Goal: Task Accomplishment & Management: Complete application form

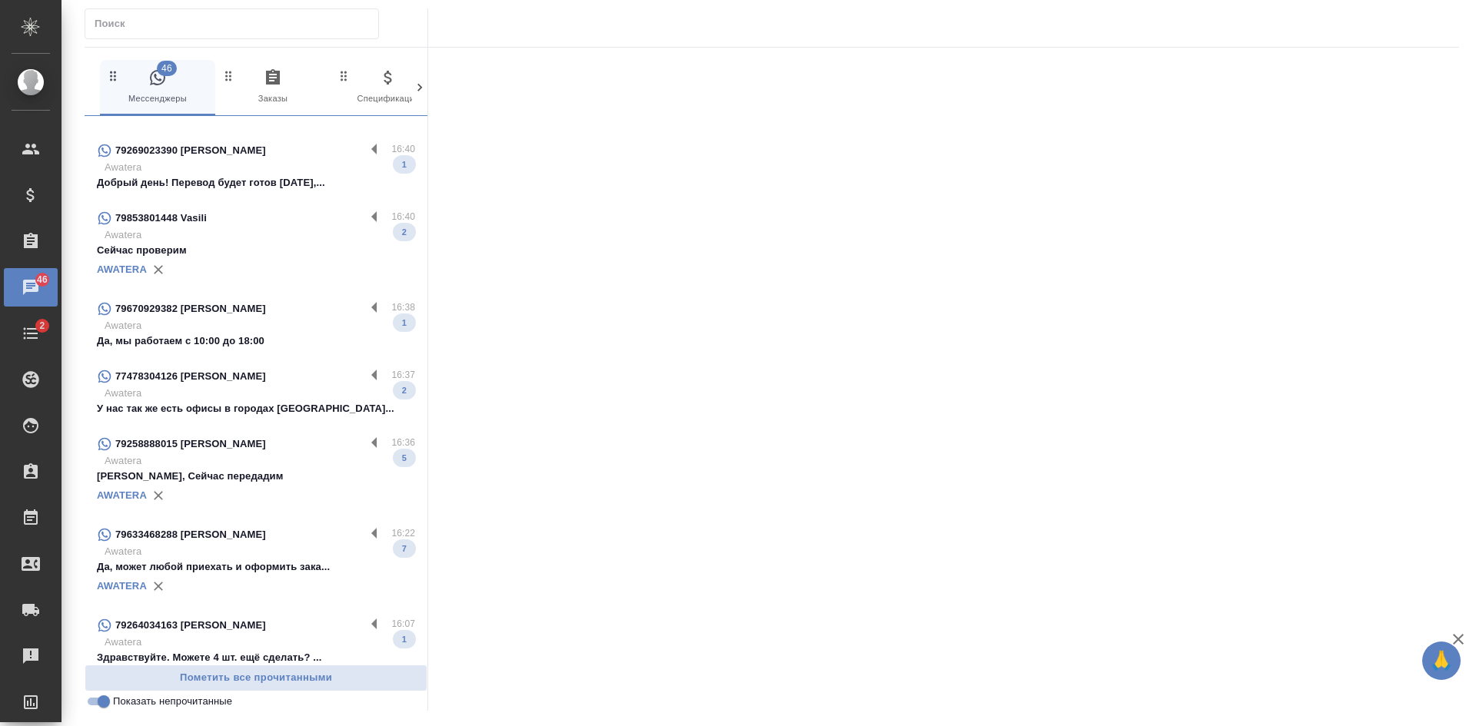
scroll to position [231, 0]
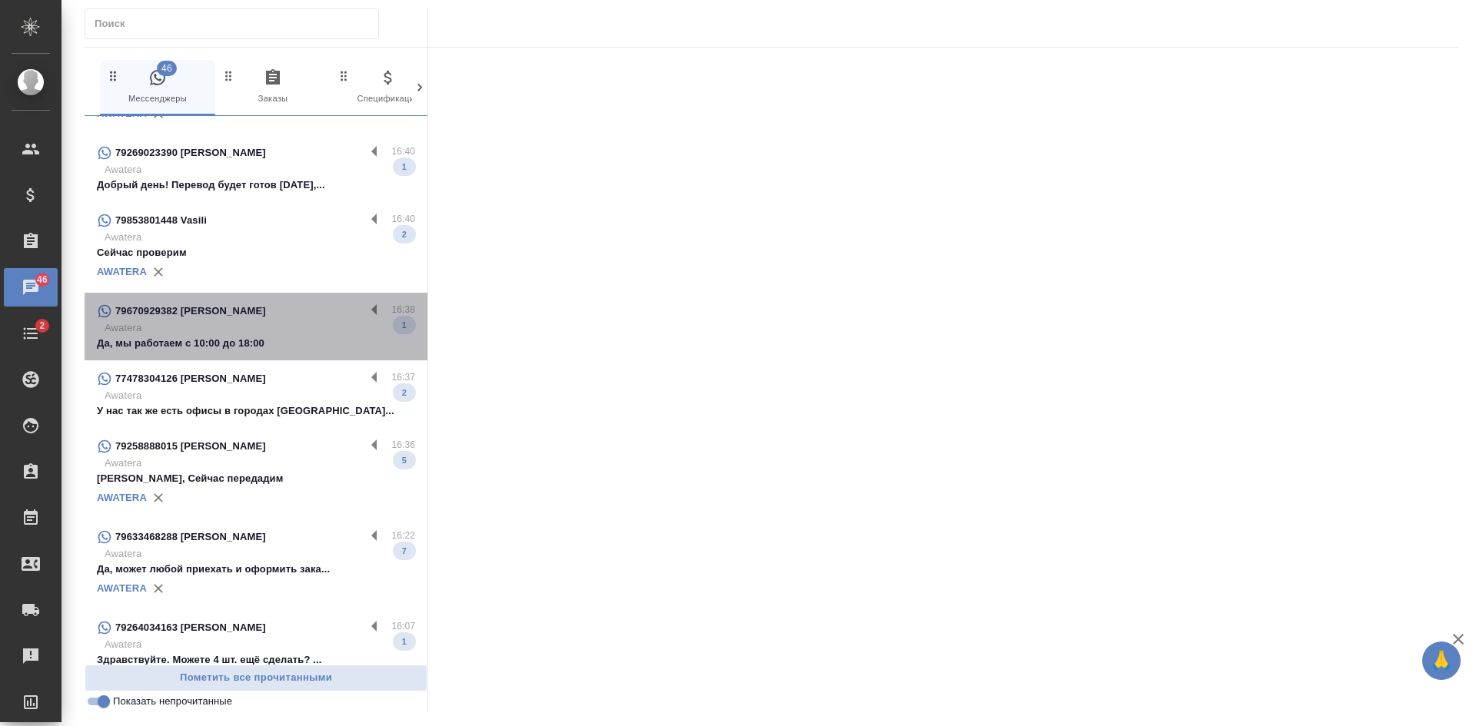
click at [268, 311] on div "79670929382 [PERSON_NAME]" at bounding box center [231, 311] width 268 height 18
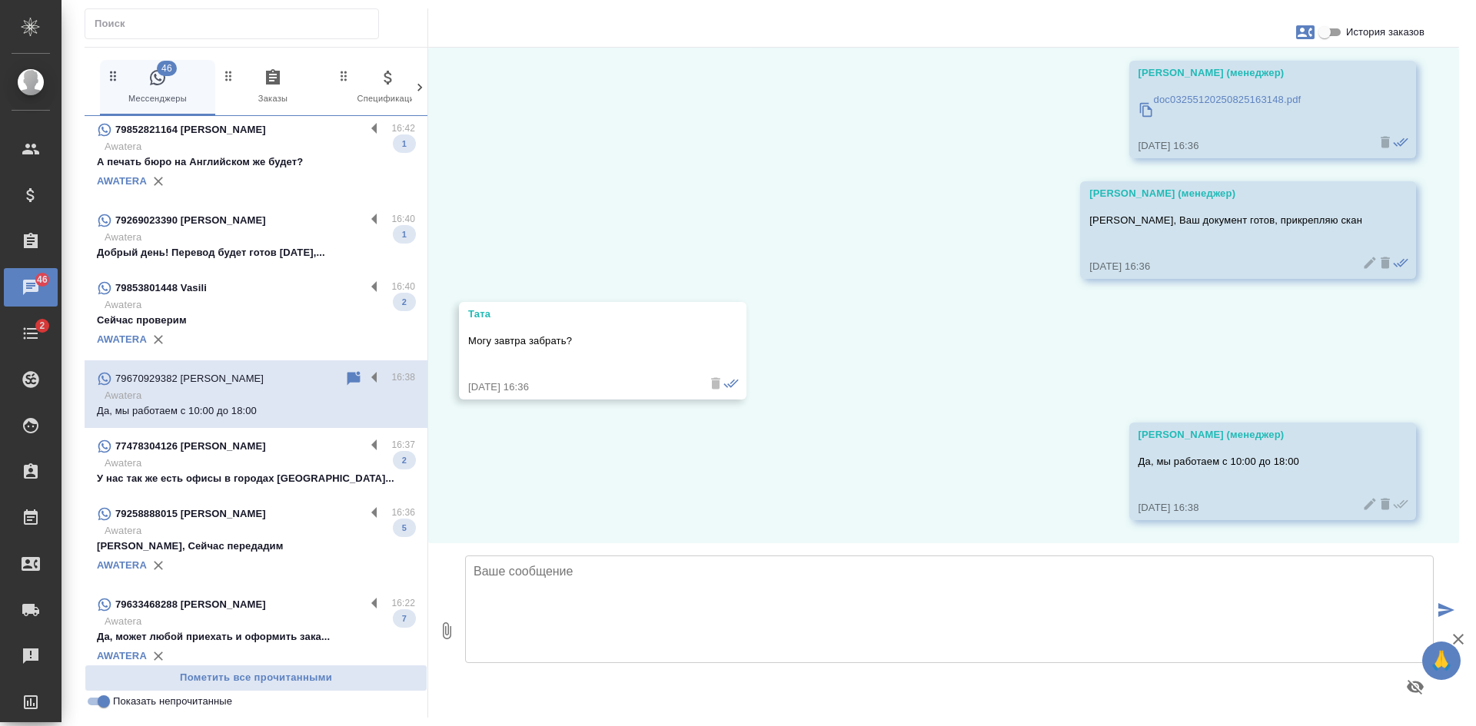
scroll to position [298, 0]
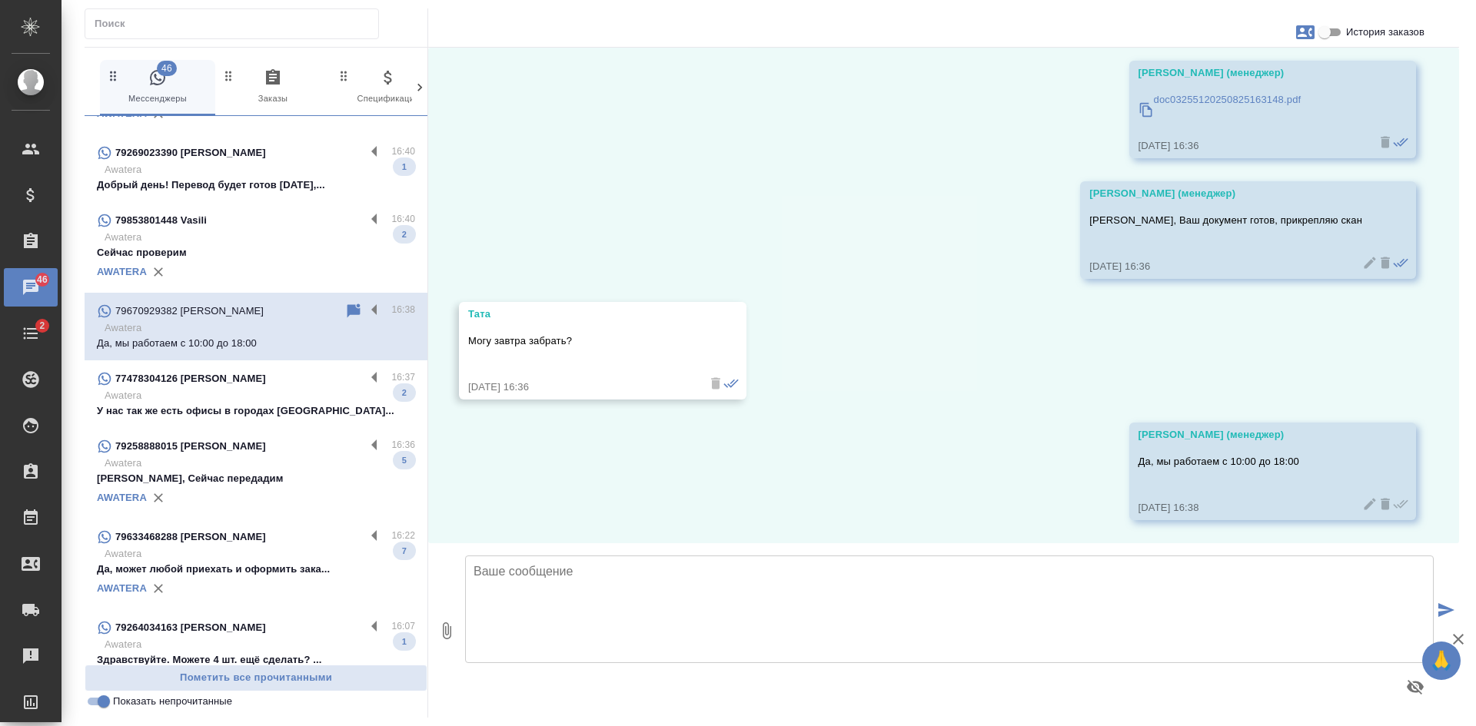
click at [297, 494] on div "AWATERA" at bounding box center [256, 498] width 318 height 23
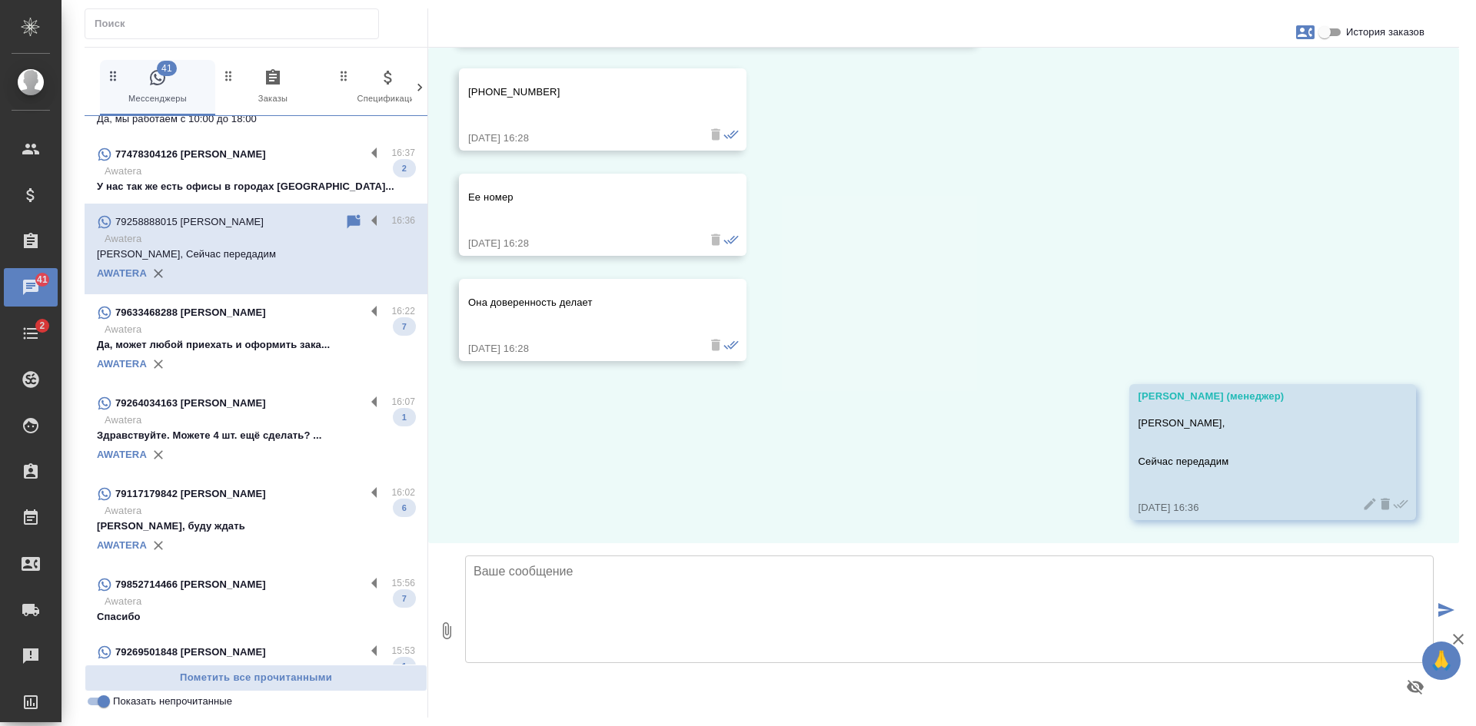
scroll to position [529, 0]
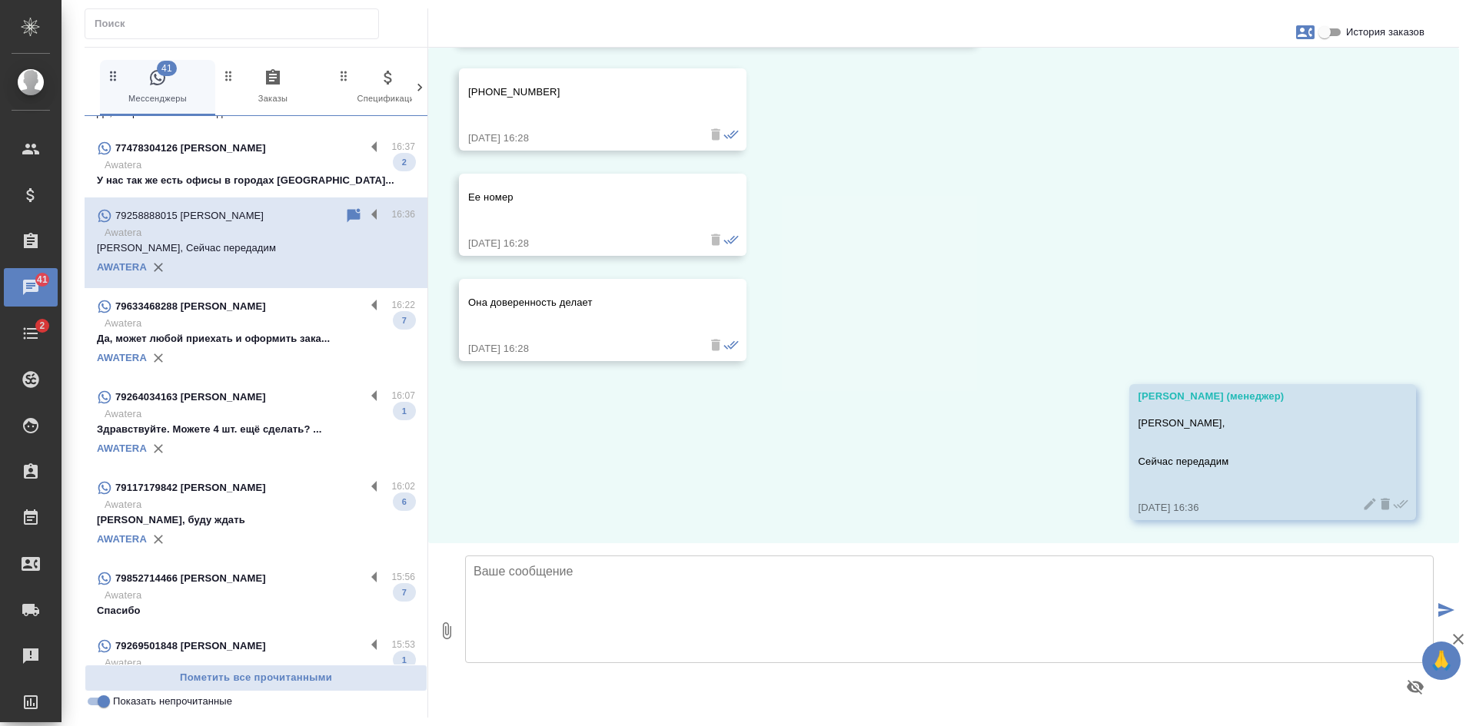
click at [110, 701] on input "Показать непрочитанные" at bounding box center [103, 702] width 55 height 18
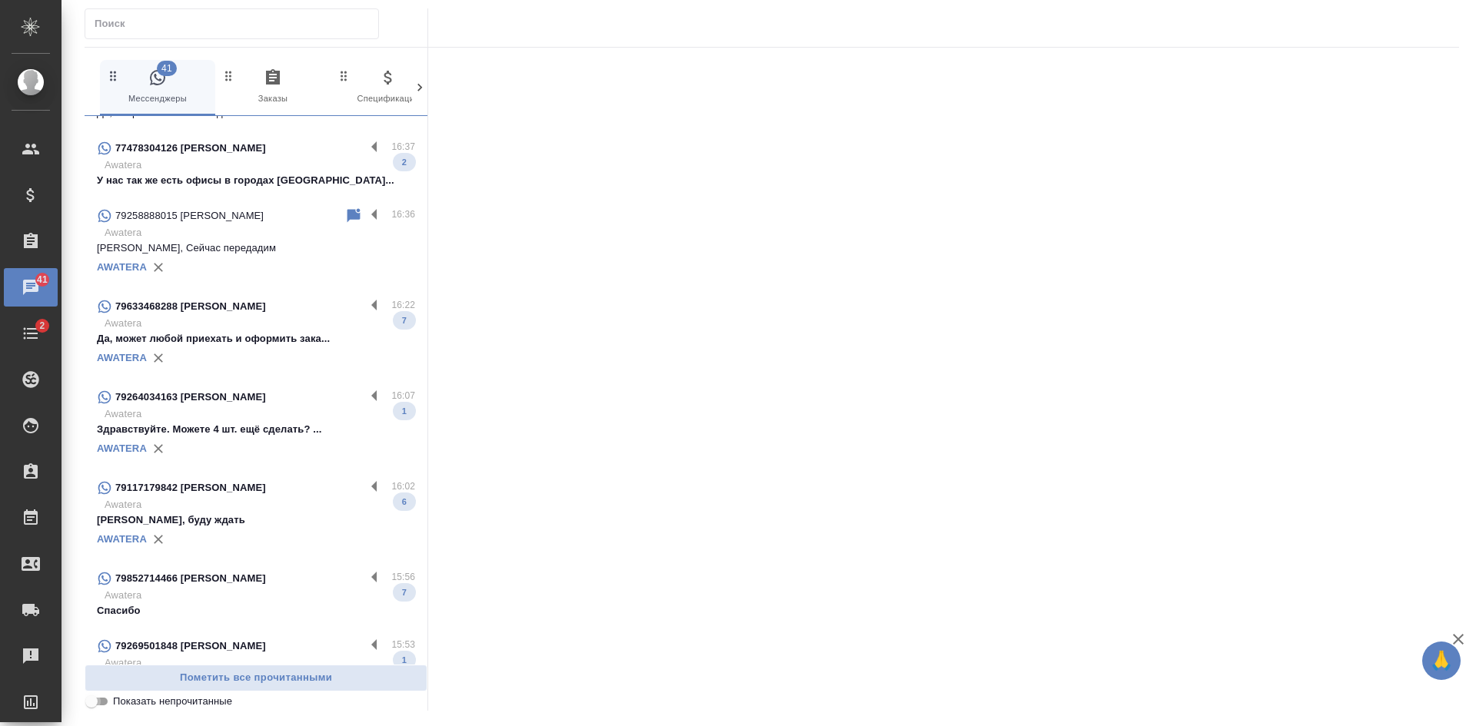
click at [101, 700] on input "Показать непрочитанные" at bounding box center [91, 702] width 55 height 18
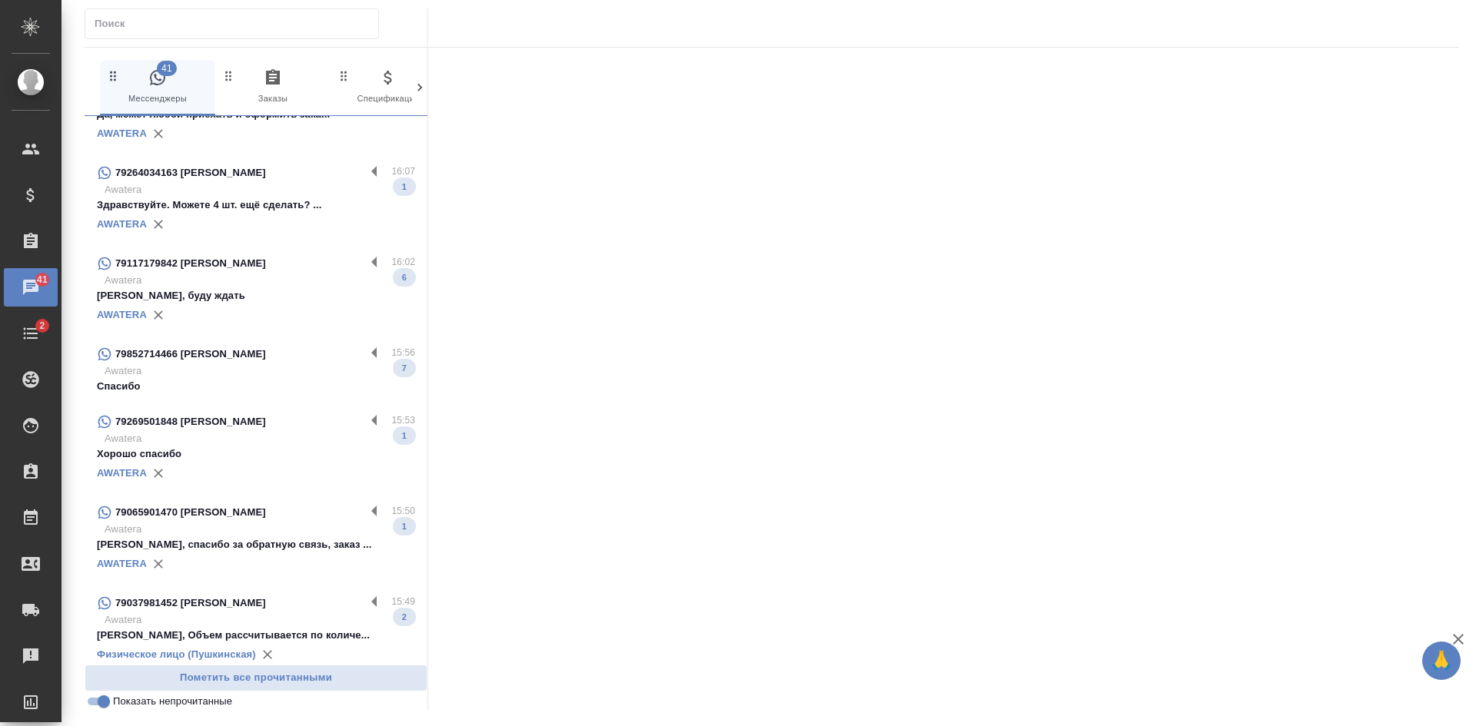
scroll to position [606, 0]
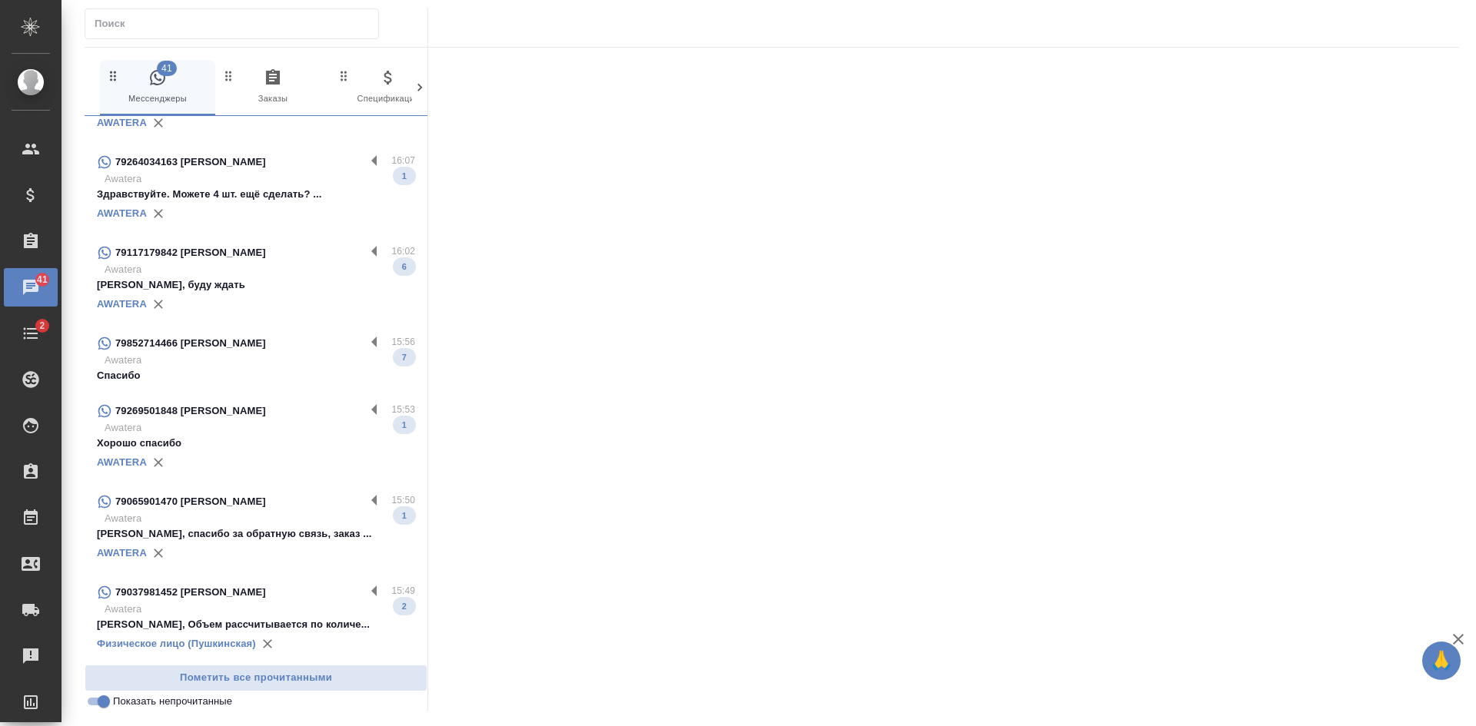
click at [265, 617] on p "Наталья, Объем рассчитывается по количе..." at bounding box center [256, 624] width 318 height 15
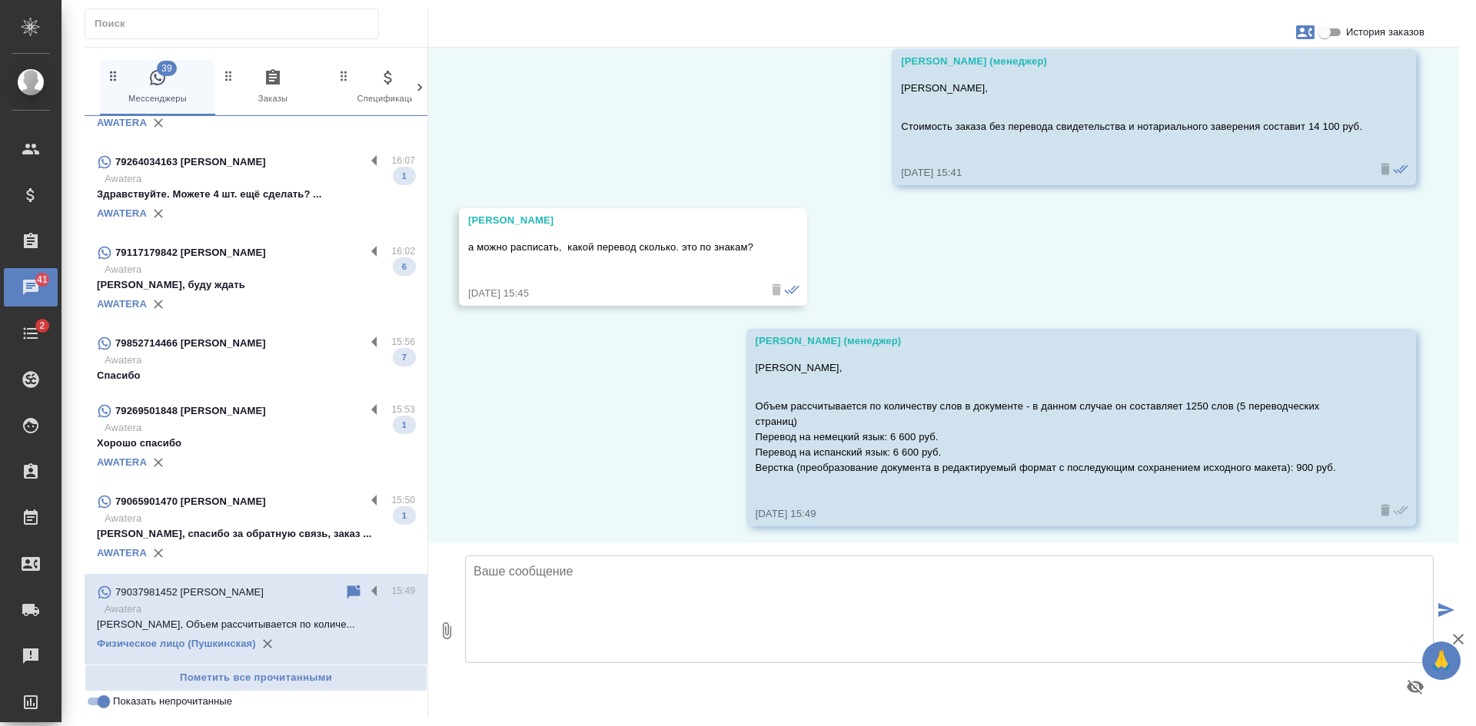
scroll to position [12031, 0]
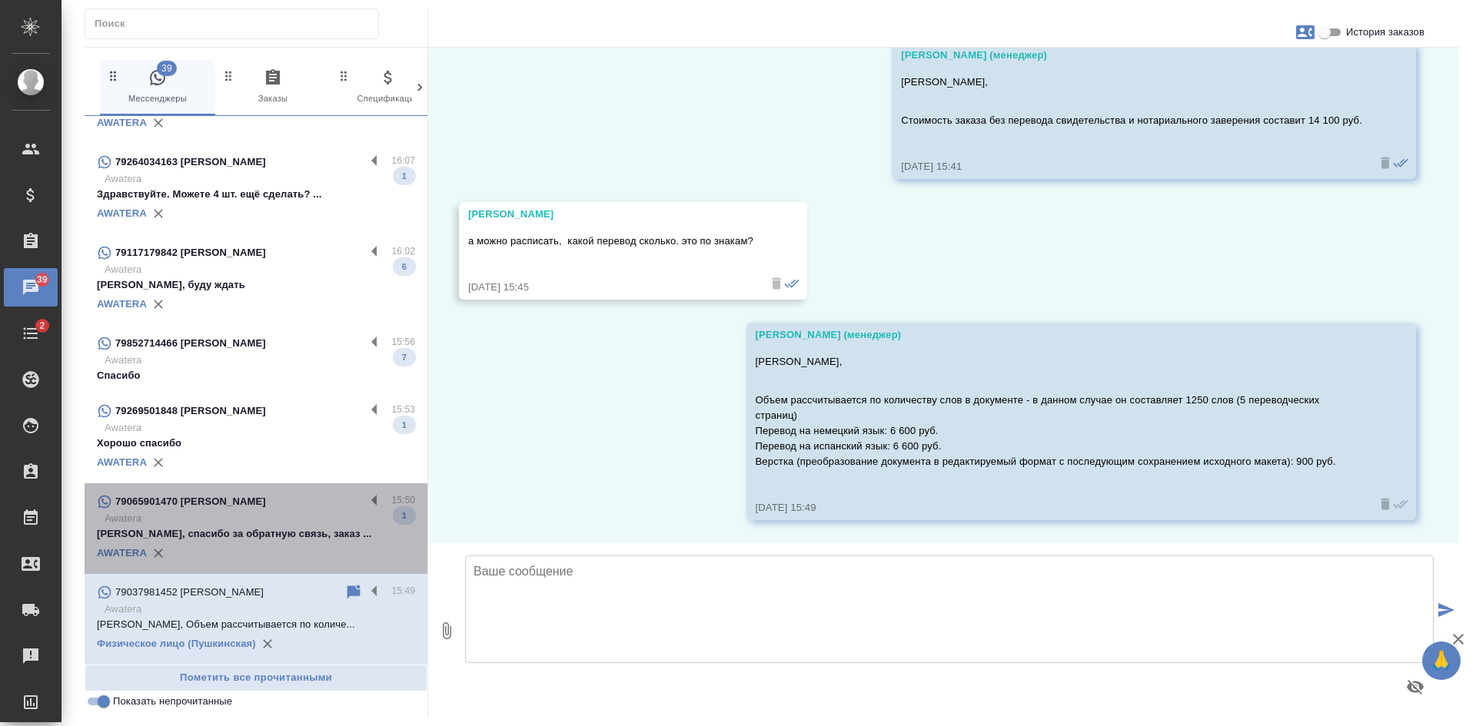
click at [283, 515] on p "Awatera" at bounding box center [260, 518] width 311 height 15
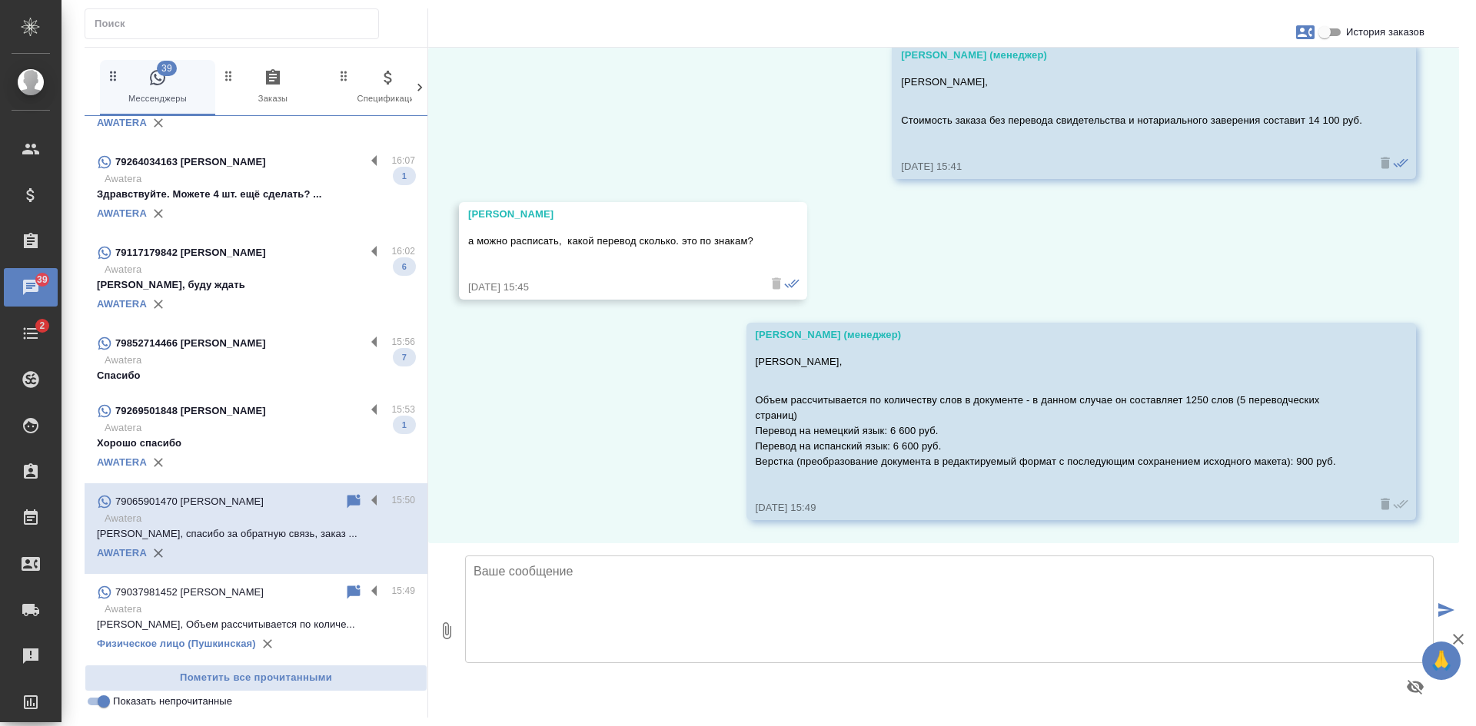
scroll to position [349, 0]
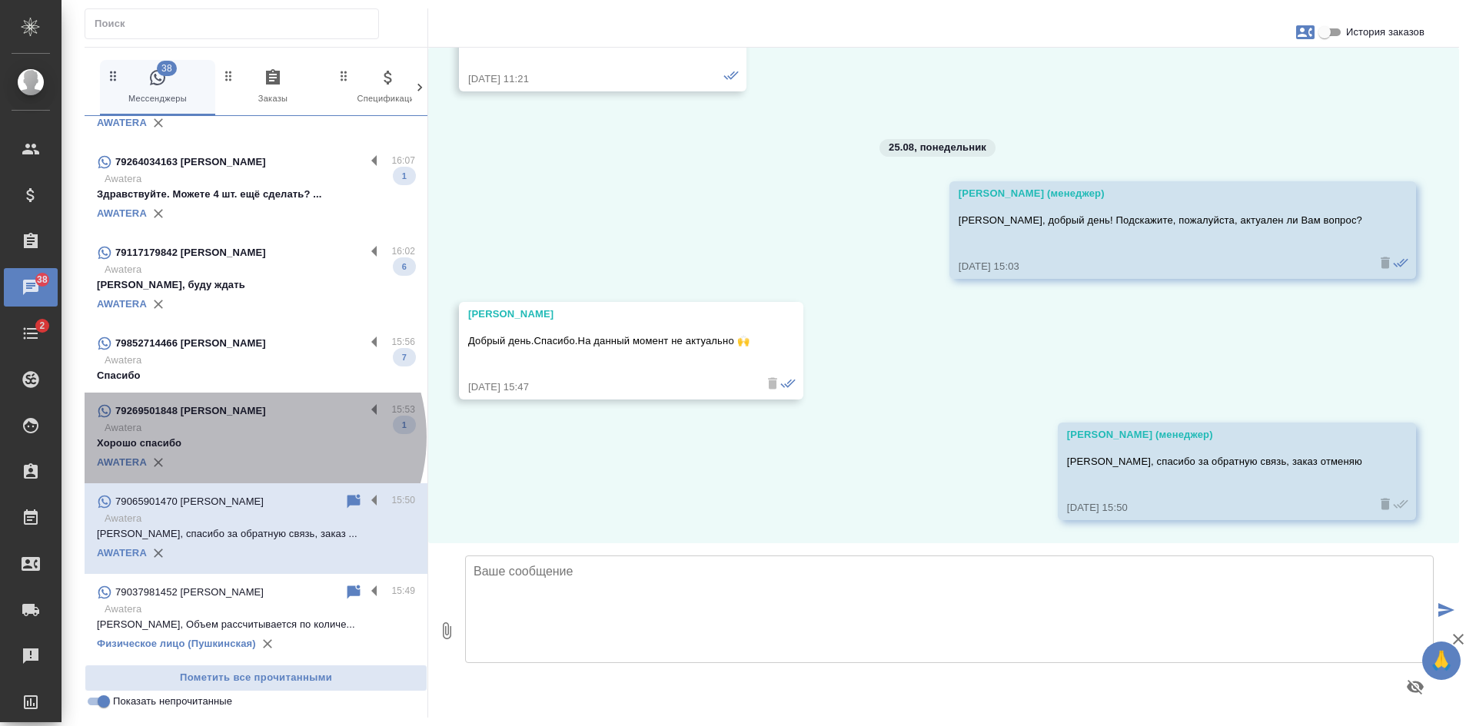
click at [252, 437] on p "Хорошо спасибо" at bounding box center [256, 443] width 318 height 15
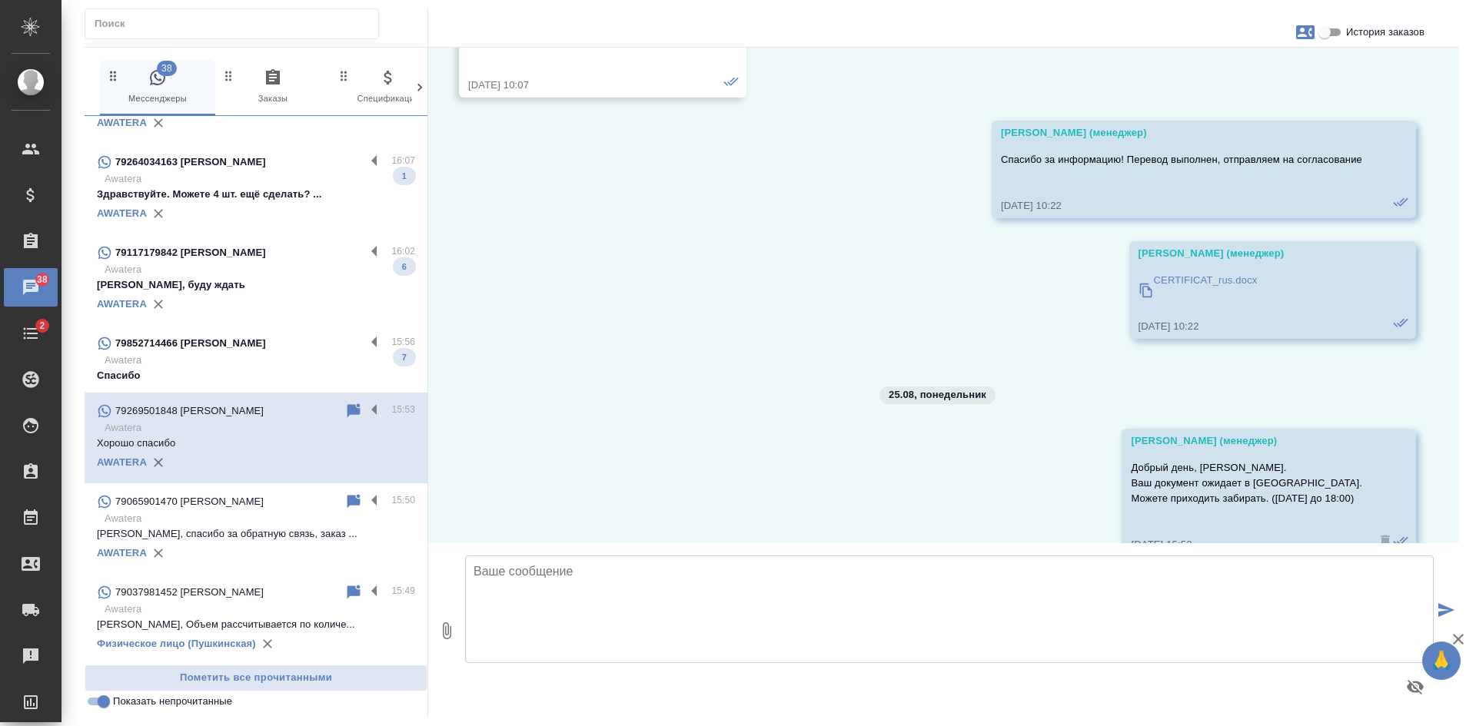
scroll to position [6070, 0]
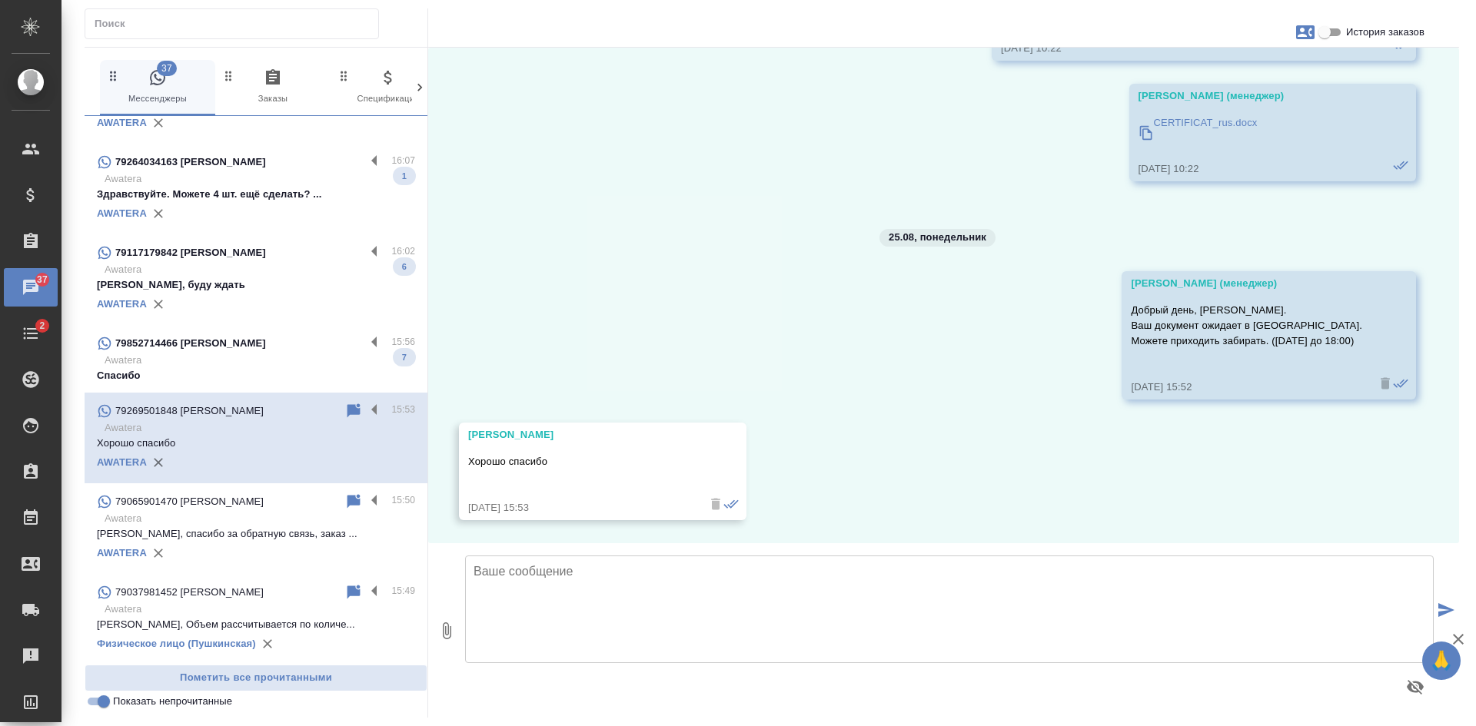
click at [198, 377] on p "Спасибо" at bounding box center [256, 375] width 318 height 15
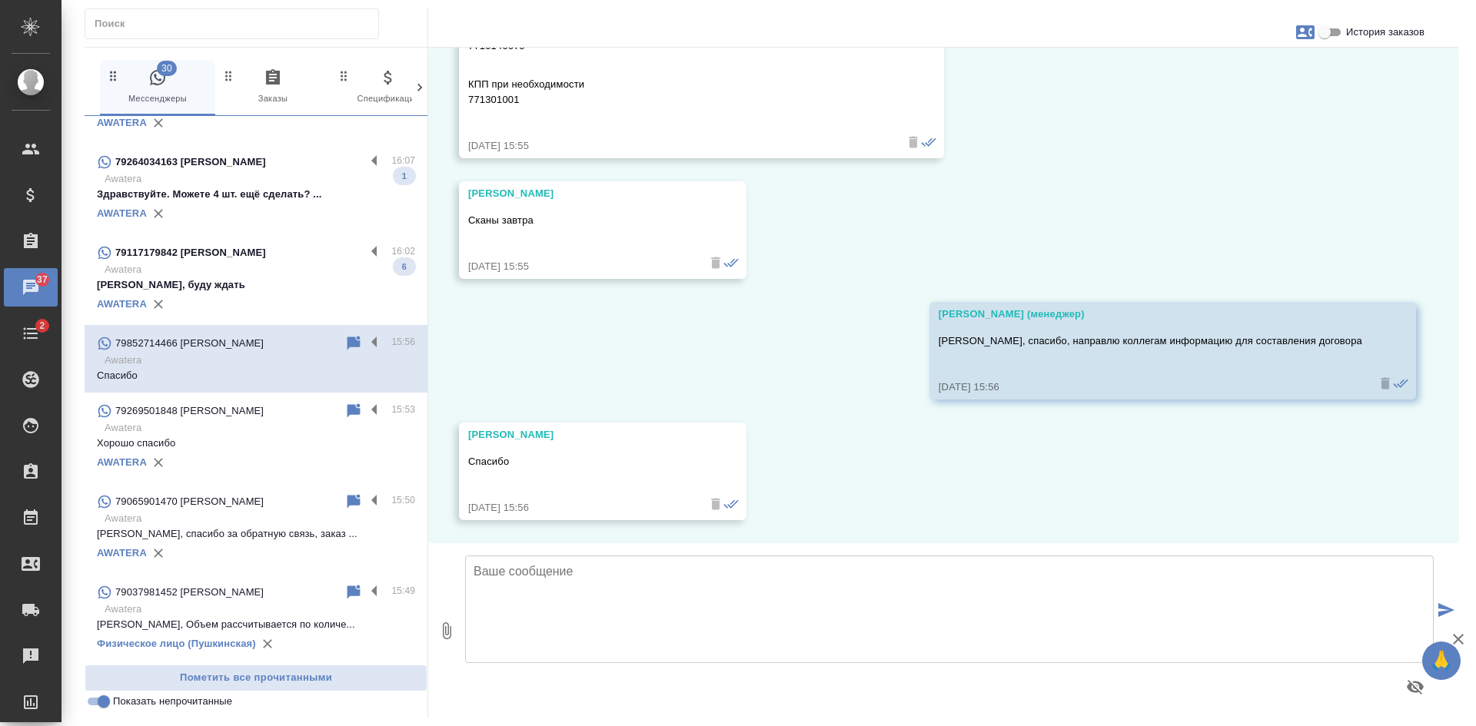
scroll to position [12893, 0]
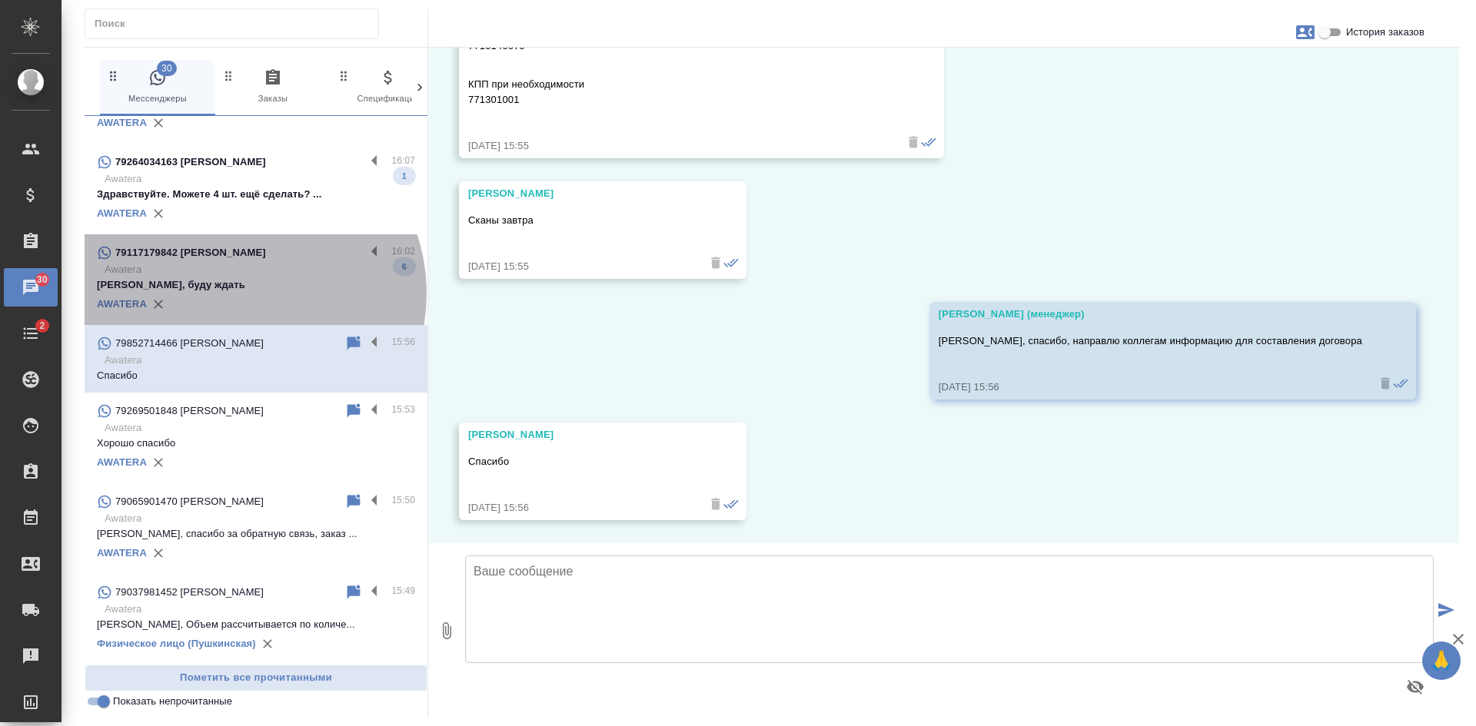
click at [234, 294] on div "AWATERA" at bounding box center [256, 304] width 318 height 23
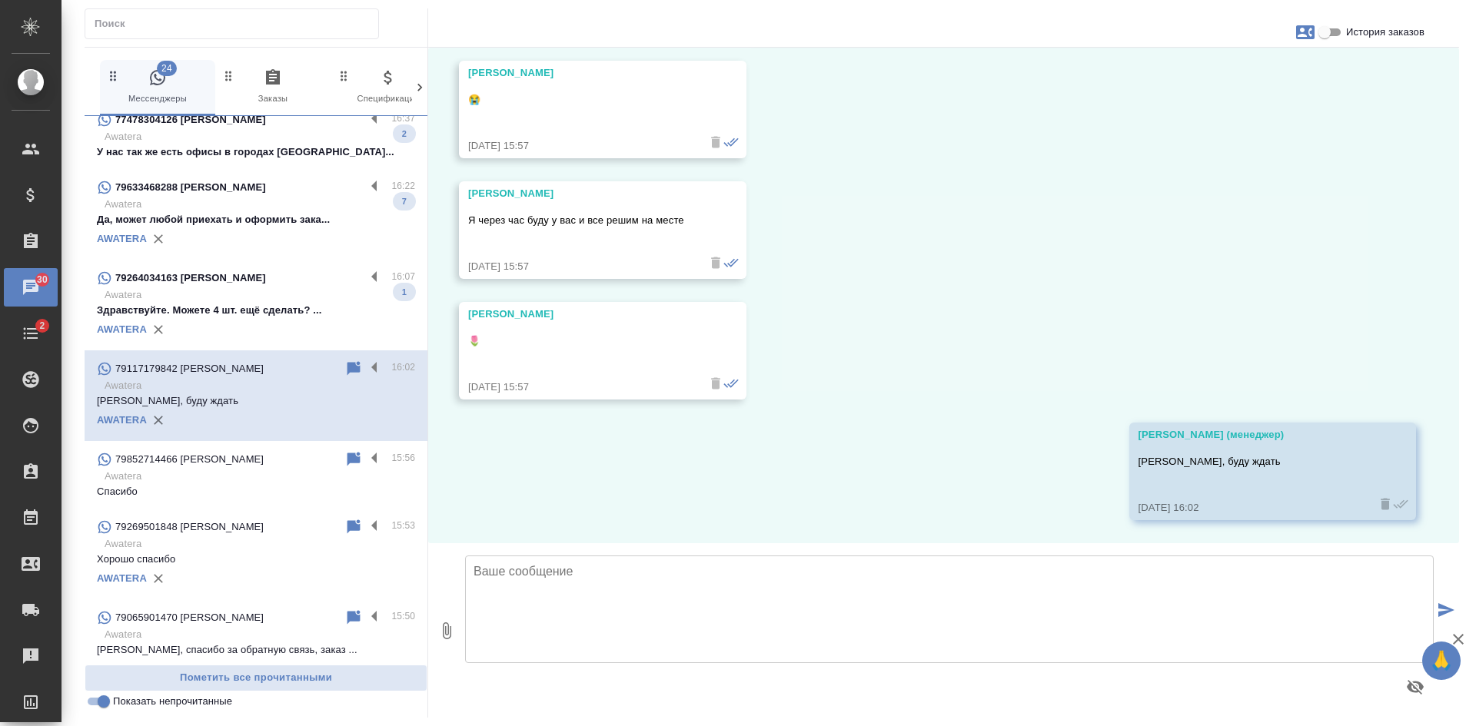
scroll to position [452, 0]
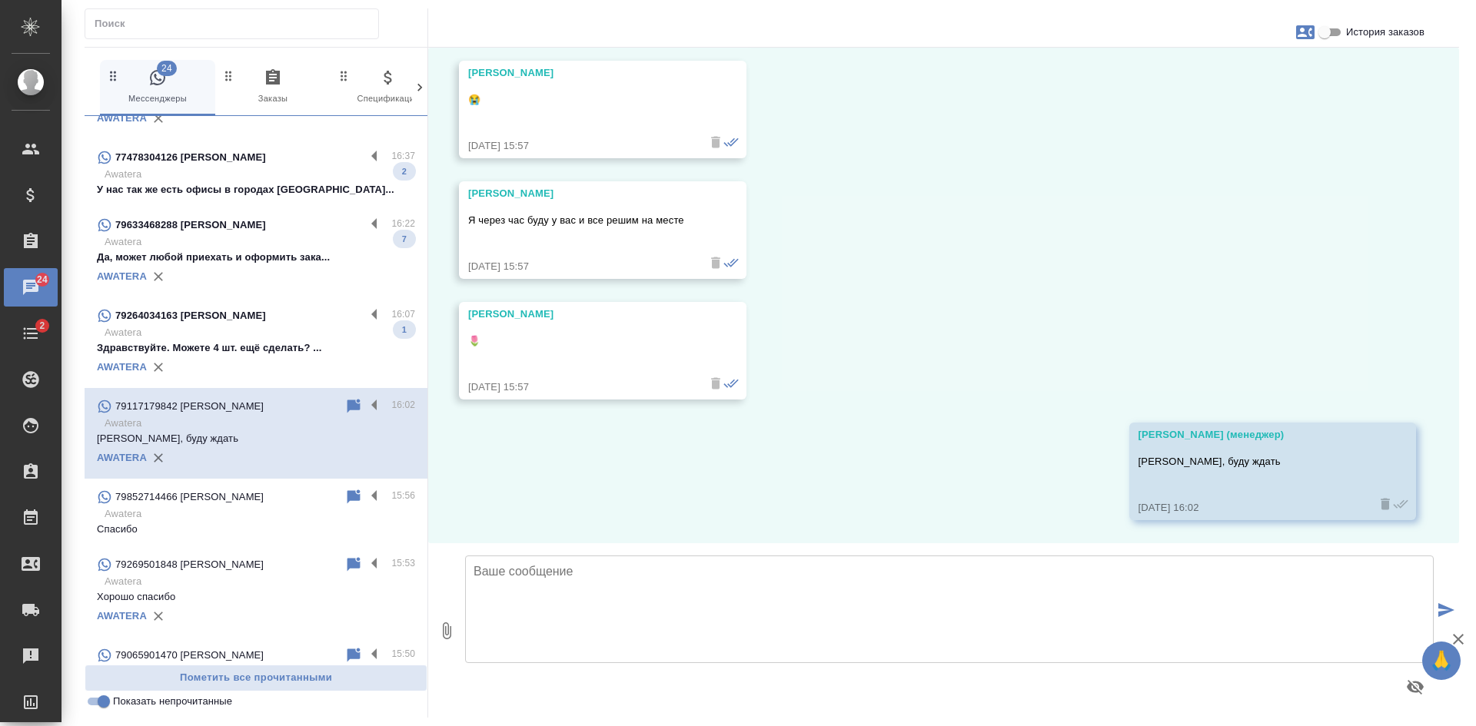
click at [97, 704] on input "Показать непрочитанные" at bounding box center [103, 702] width 55 height 18
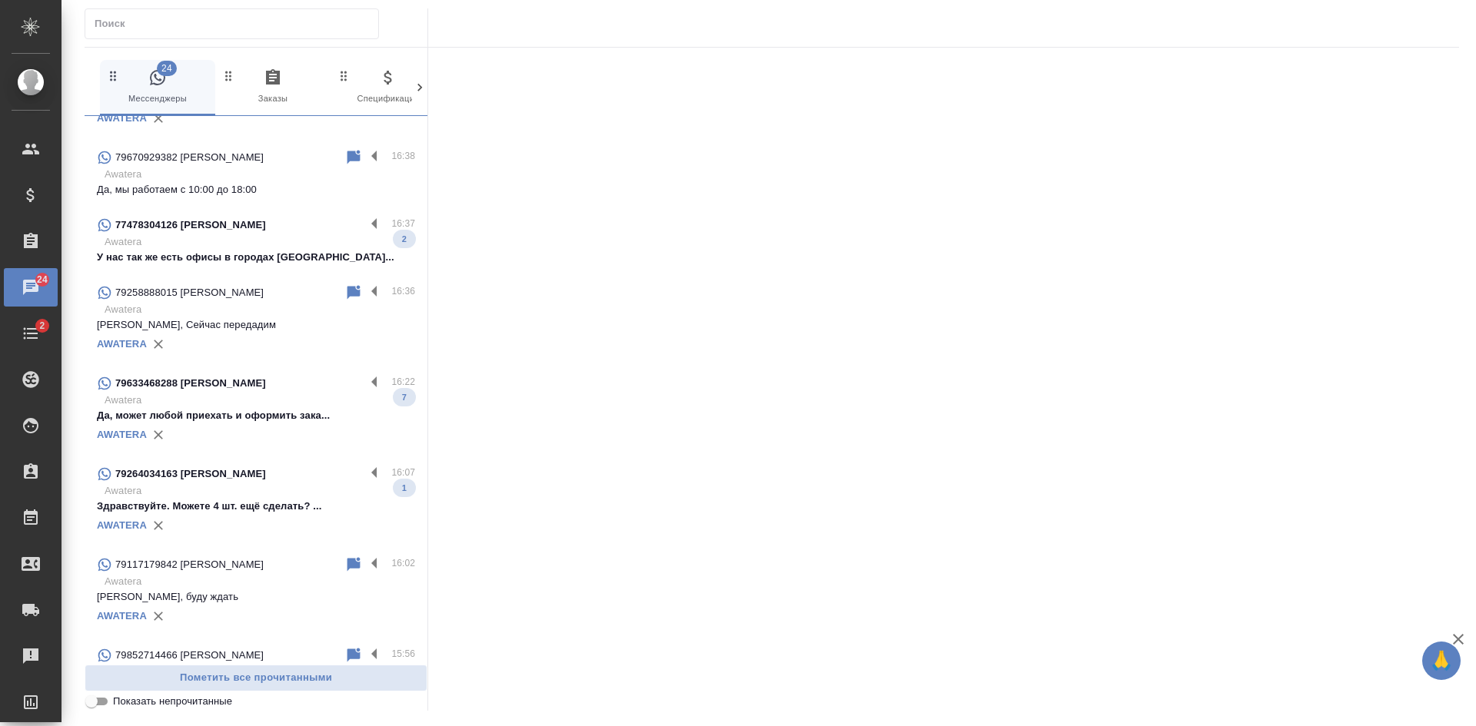
click at [97, 703] on input "Показать непрочитанные" at bounding box center [91, 702] width 55 height 18
checkbox input "true"
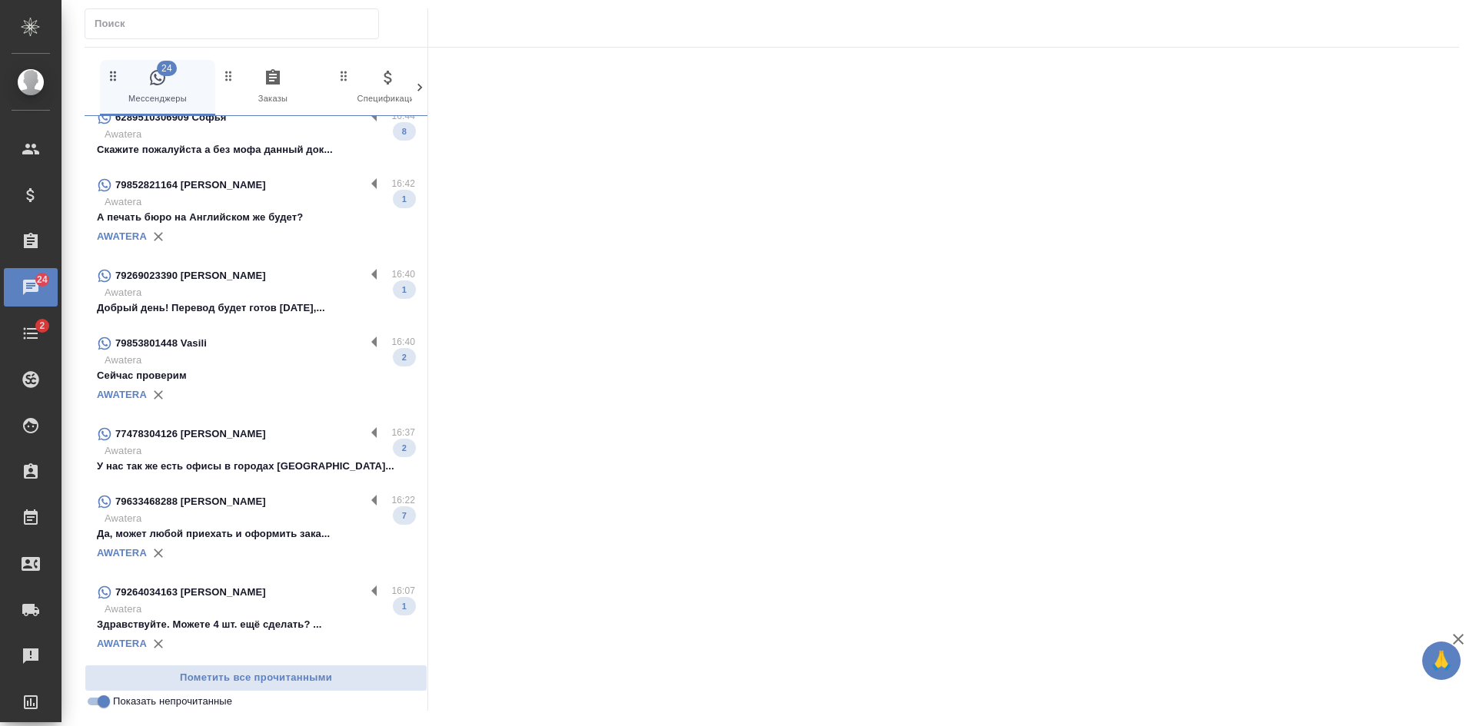
click at [229, 596] on div "79264034163 В" at bounding box center [231, 592] width 268 height 18
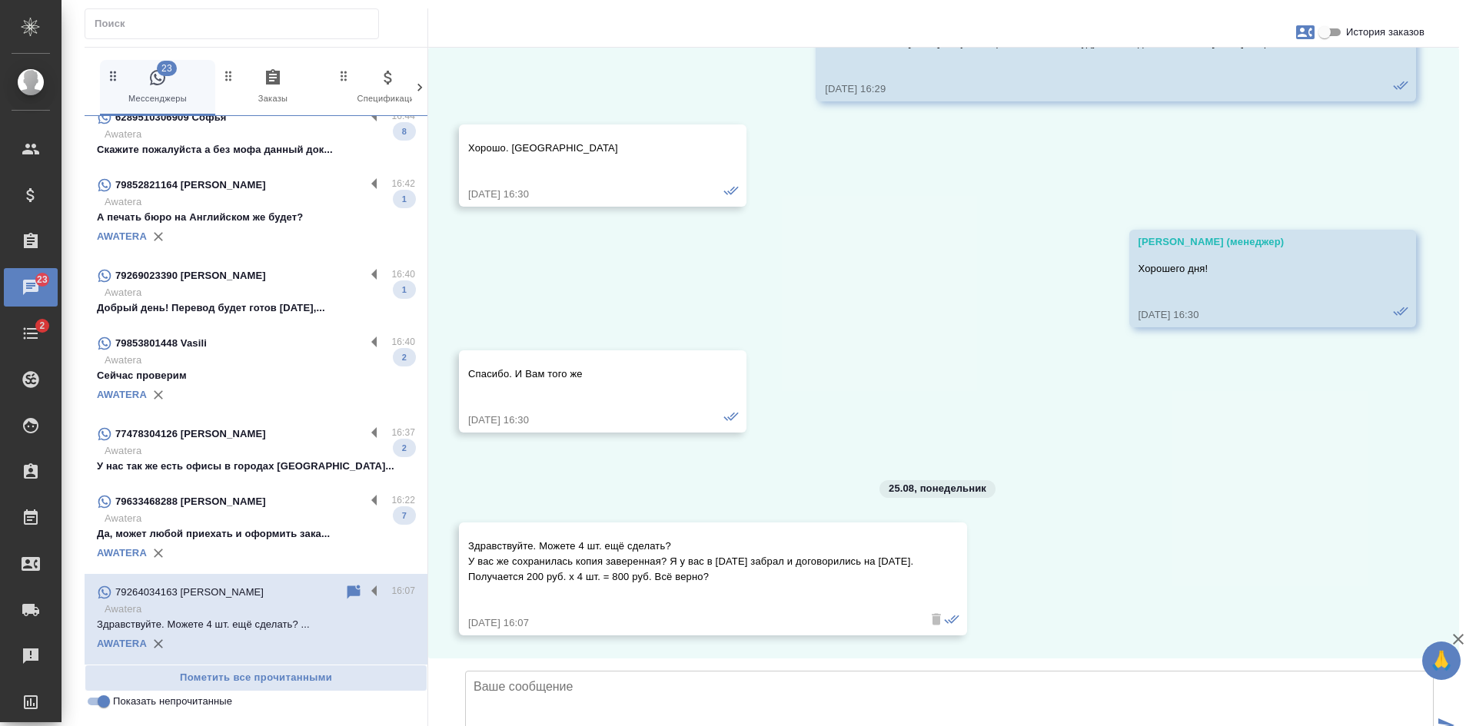
scroll to position [7293, 0]
click at [1325, 26] on input "История заказов" at bounding box center [1324, 32] width 55 height 18
checkbox input "true"
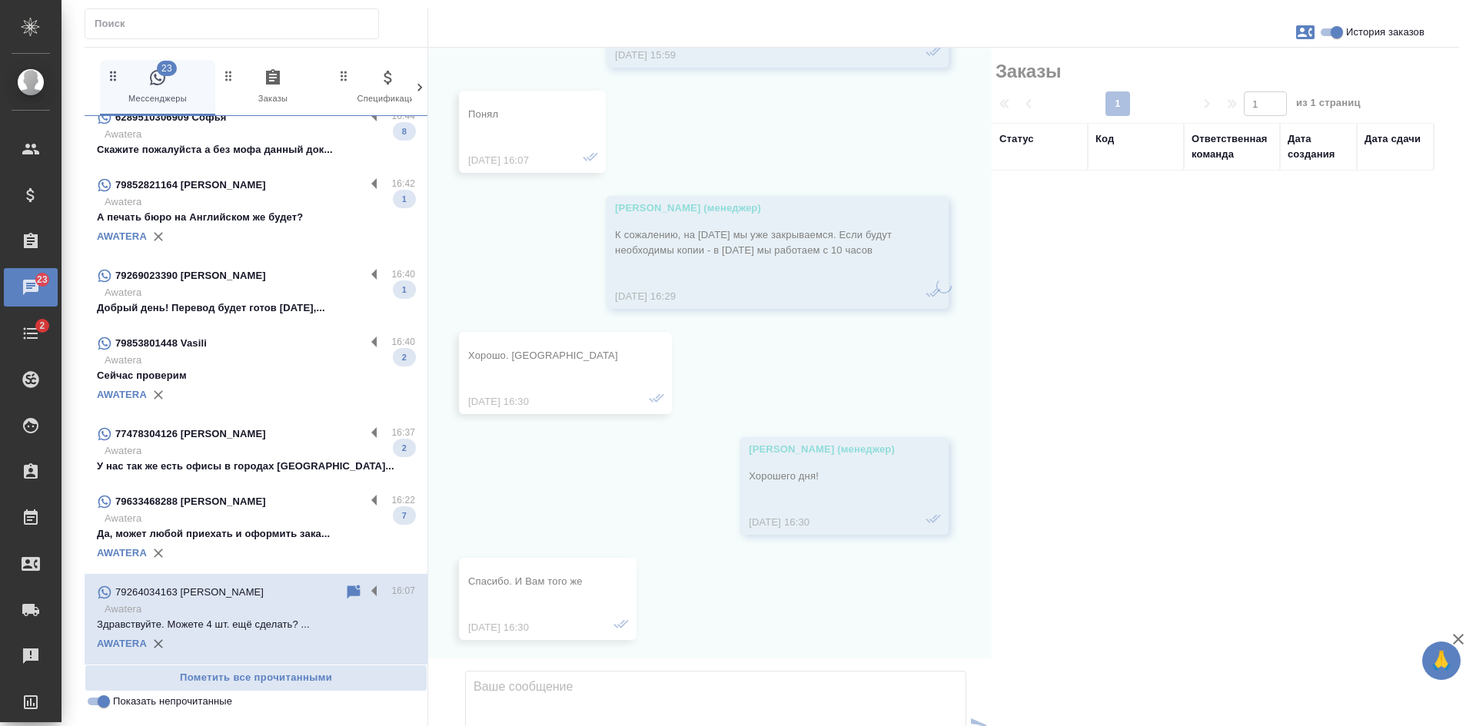
scroll to position [7616, 0]
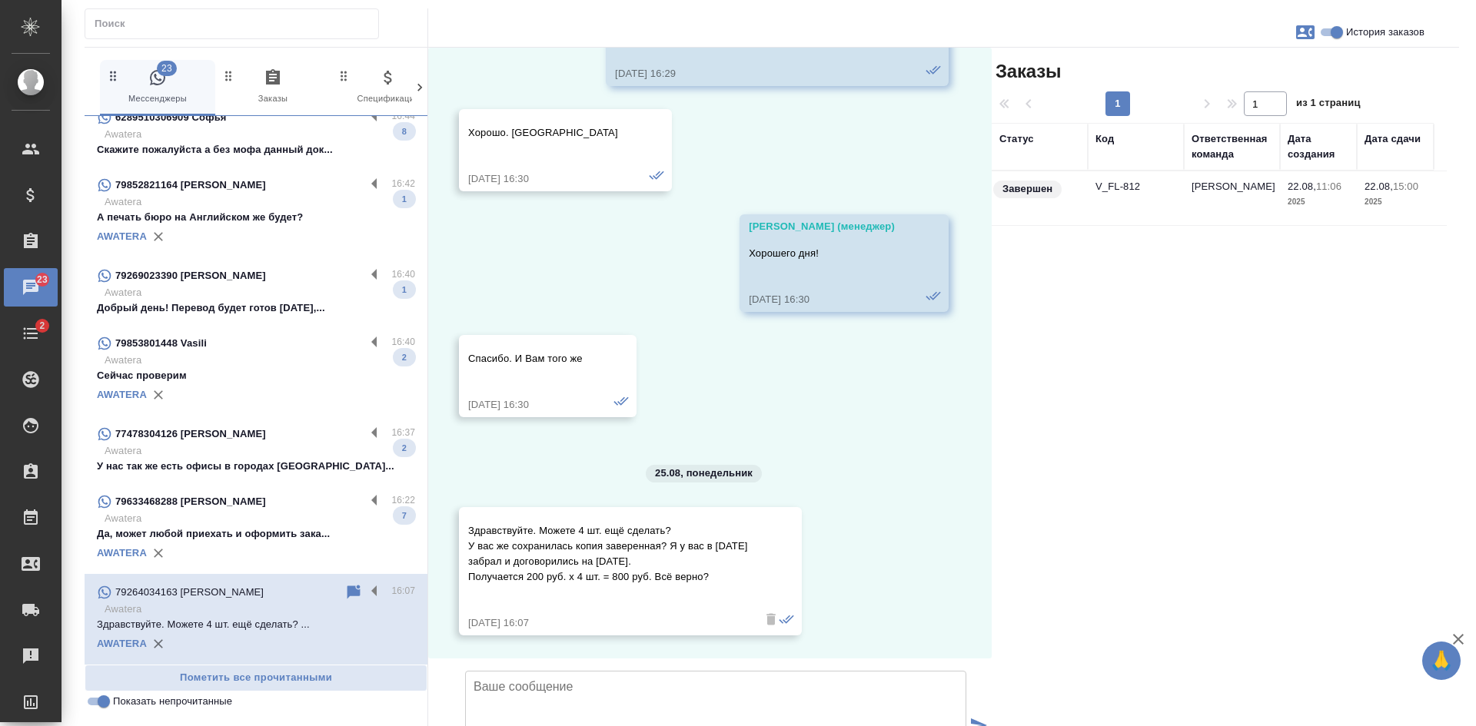
click at [1175, 203] on td "V_FL-812" at bounding box center [1136, 198] width 96 height 54
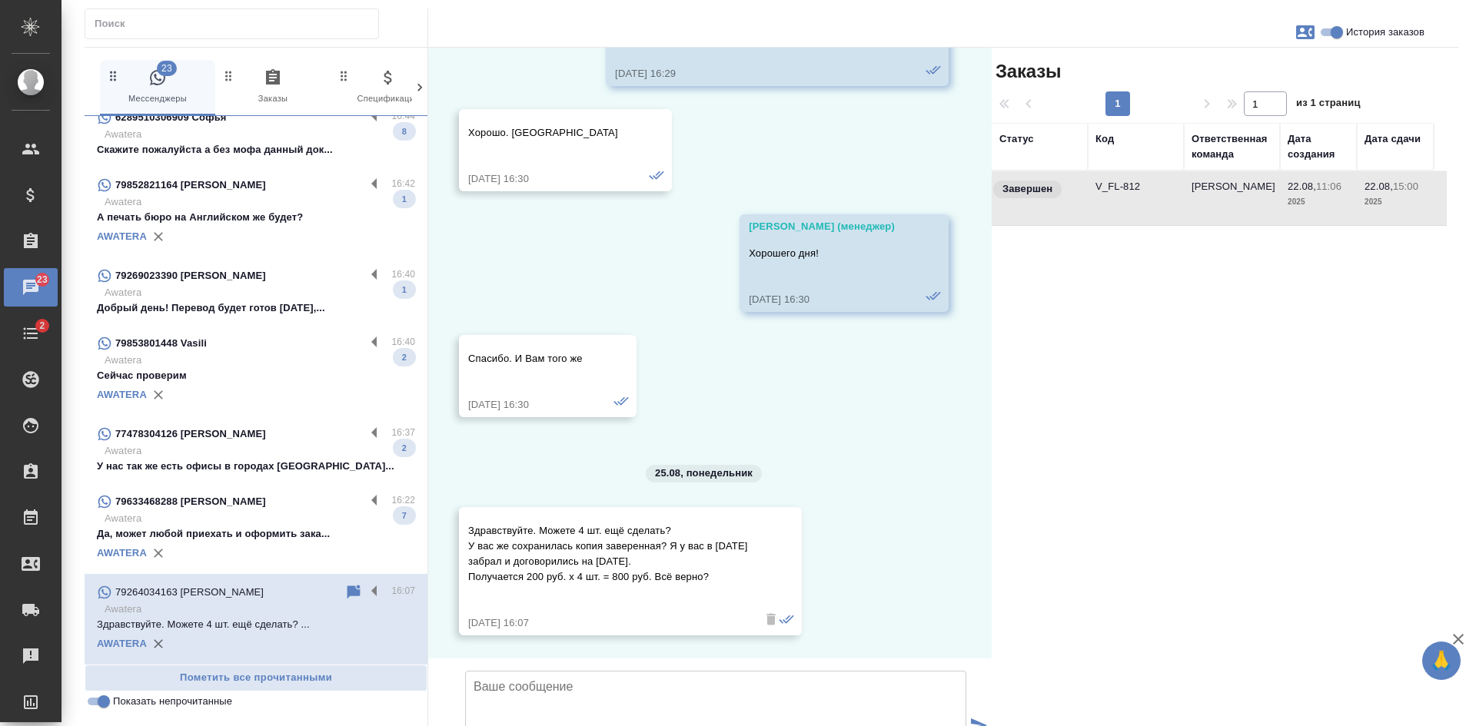
click at [1175, 203] on td "V_FL-812" at bounding box center [1136, 198] width 96 height 54
drag, startPoint x: 1089, startPoint y: 393, endPoint x: 1007, endPoint y: 391, distance: 81.5
click at [1089, 393] on div "Заказы 1 1 из 1 страниц Статус Код Ответственная команда Дата создания Дата сда…" at bounding box center [1225, 441] width 467 height 786
click at [347, 593] on icon at bounding box center [353, 592] width 13 height 14
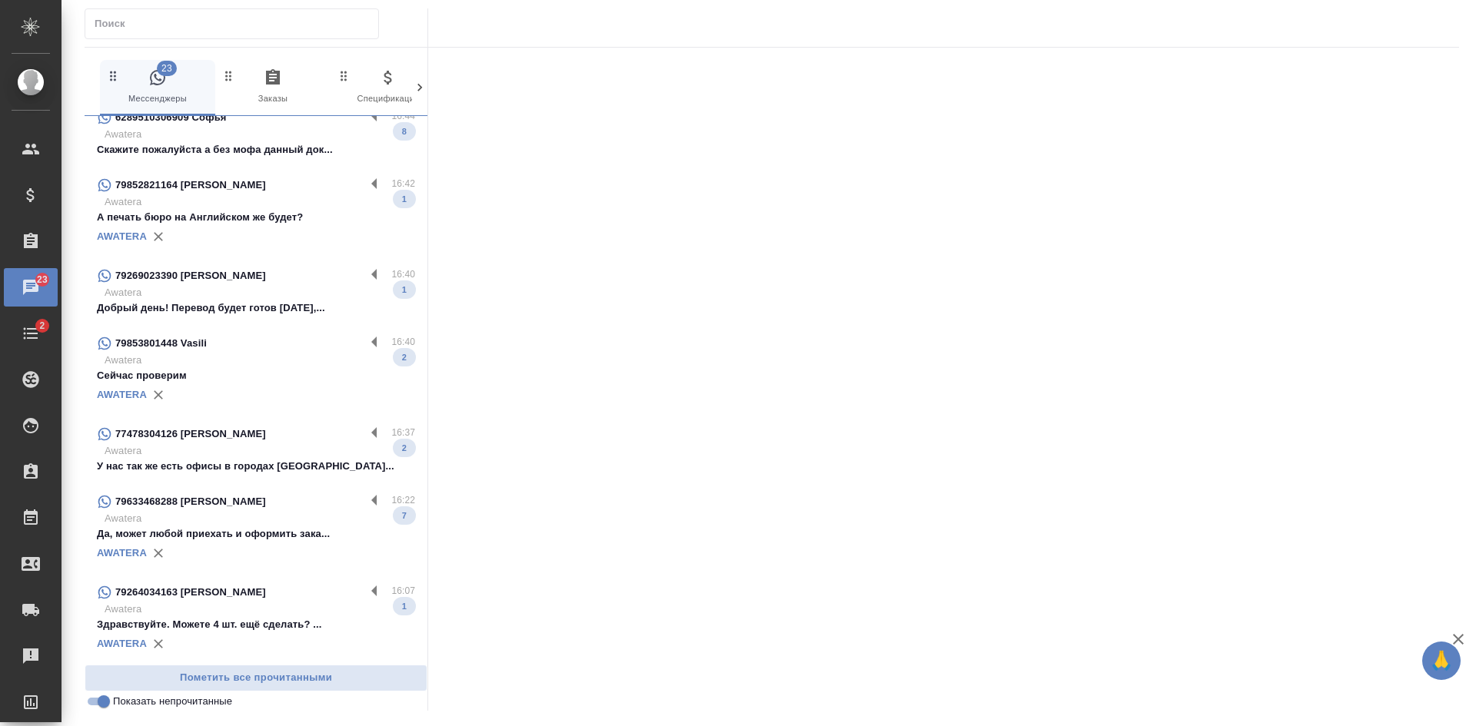
click at [272, 527] on p "Да, может любой приехать и оформить зака..." at bounding box center [256, 534] width 318 height 15
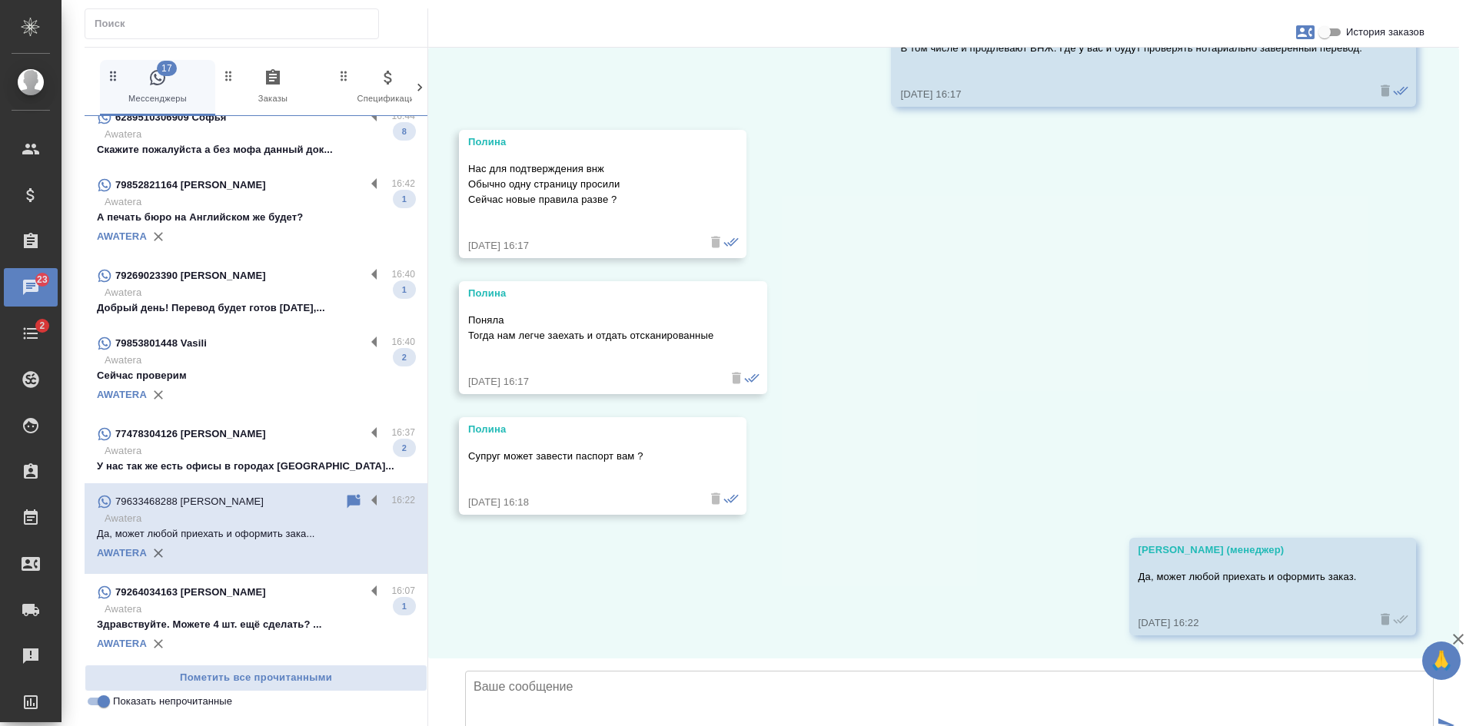
scroll to position [2245, 0]
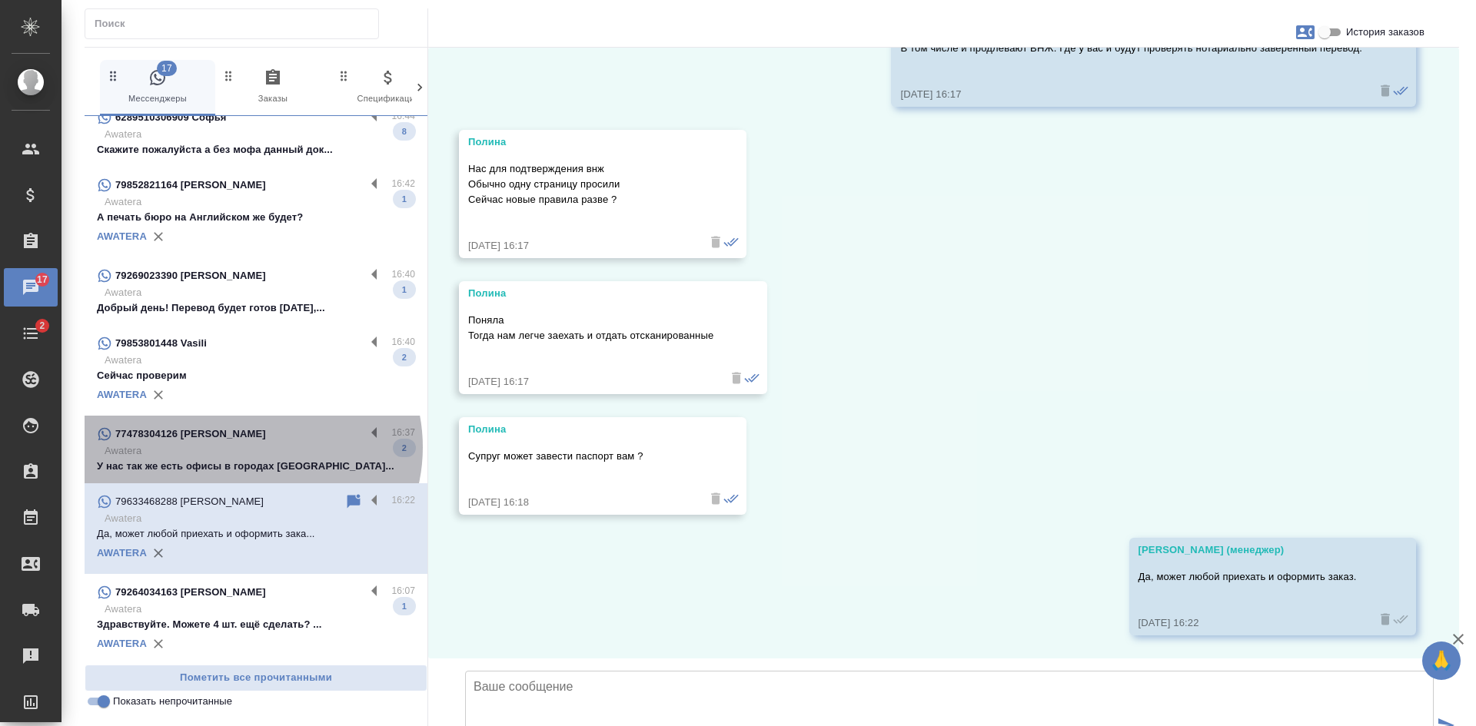
click at [251, 447] on p "Awatera" at bounding box center [260, 451] width 311 height 15
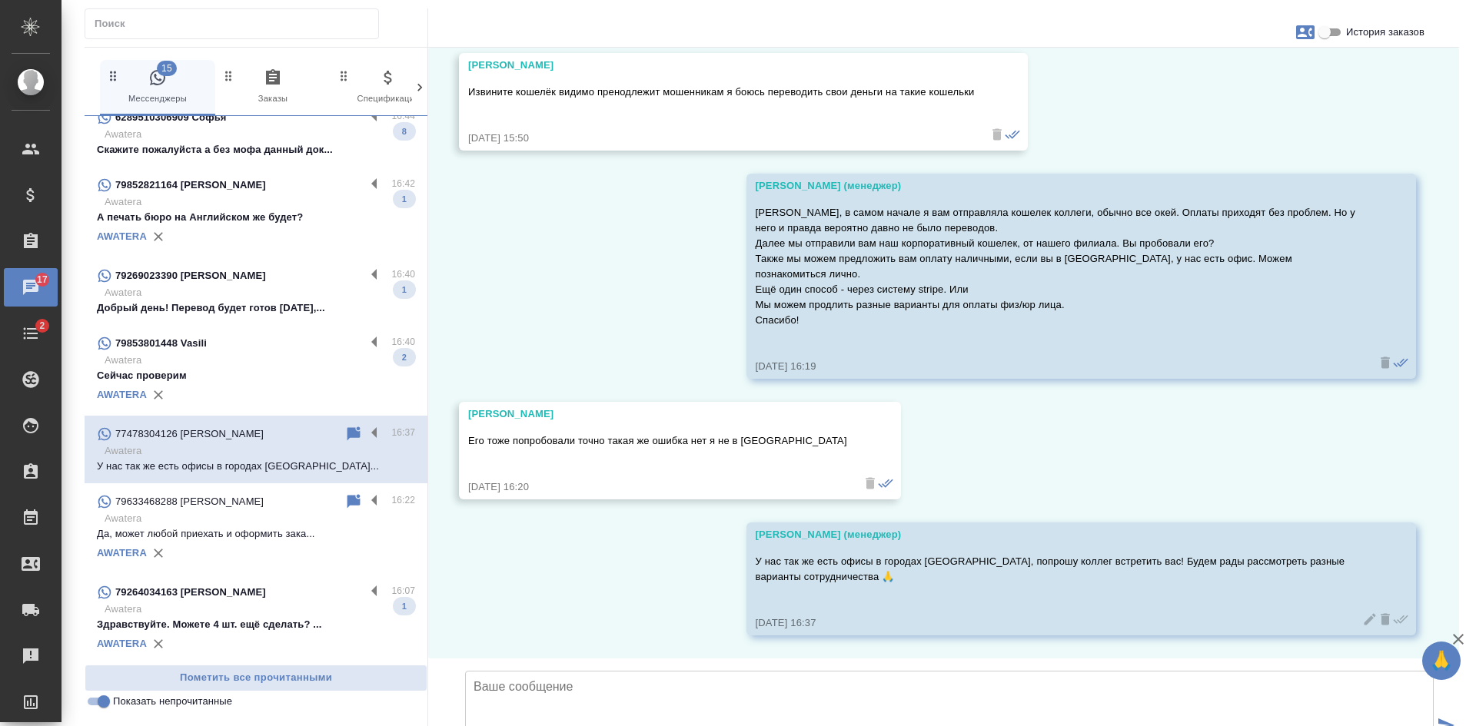
scroll to position [6894, 0]
click at [295, 375] on p "Сейчас проверим" at bounding box center [256, 375] width 318 height 15
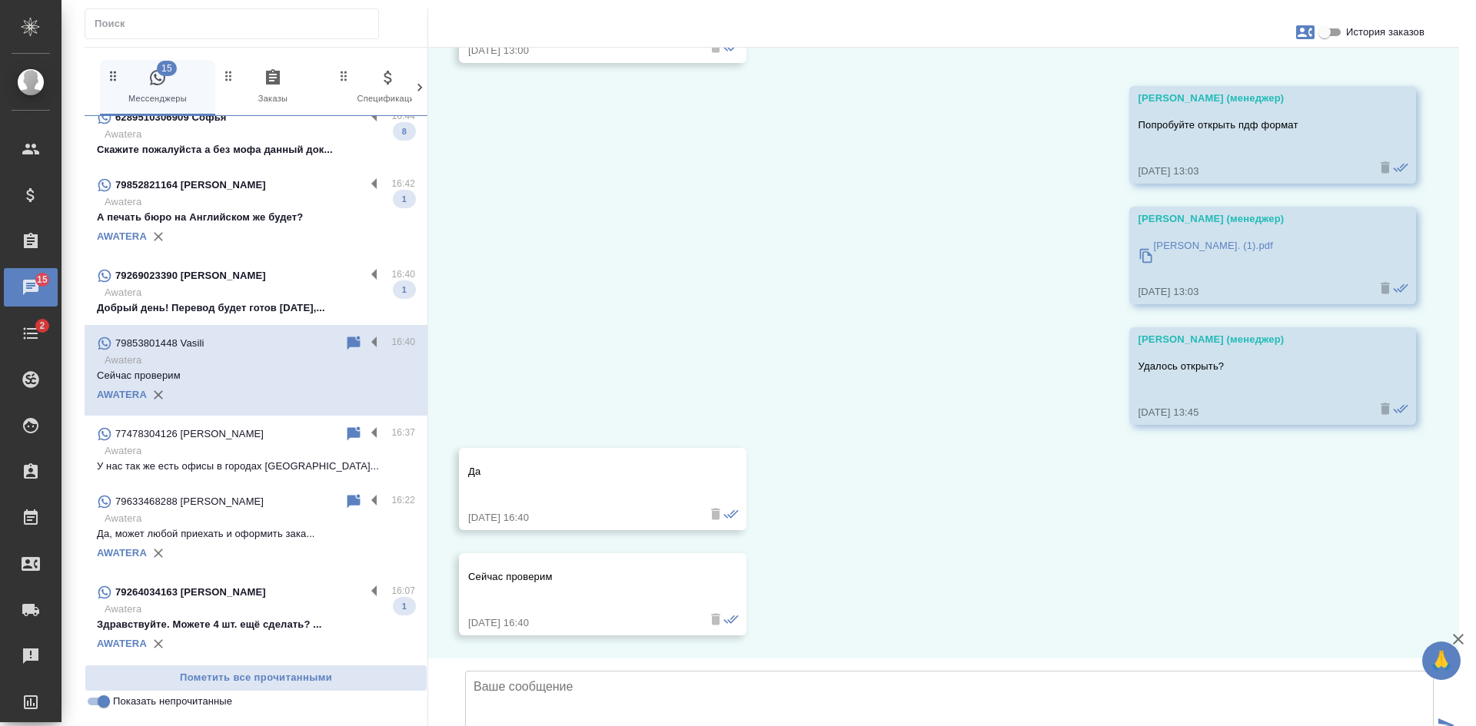
scroll to position [5682, 0]
click at [241, 303] on p "Добрый день! Перевод будет готов завтра,..." at bounding box center [256, 308] width 318 height 15
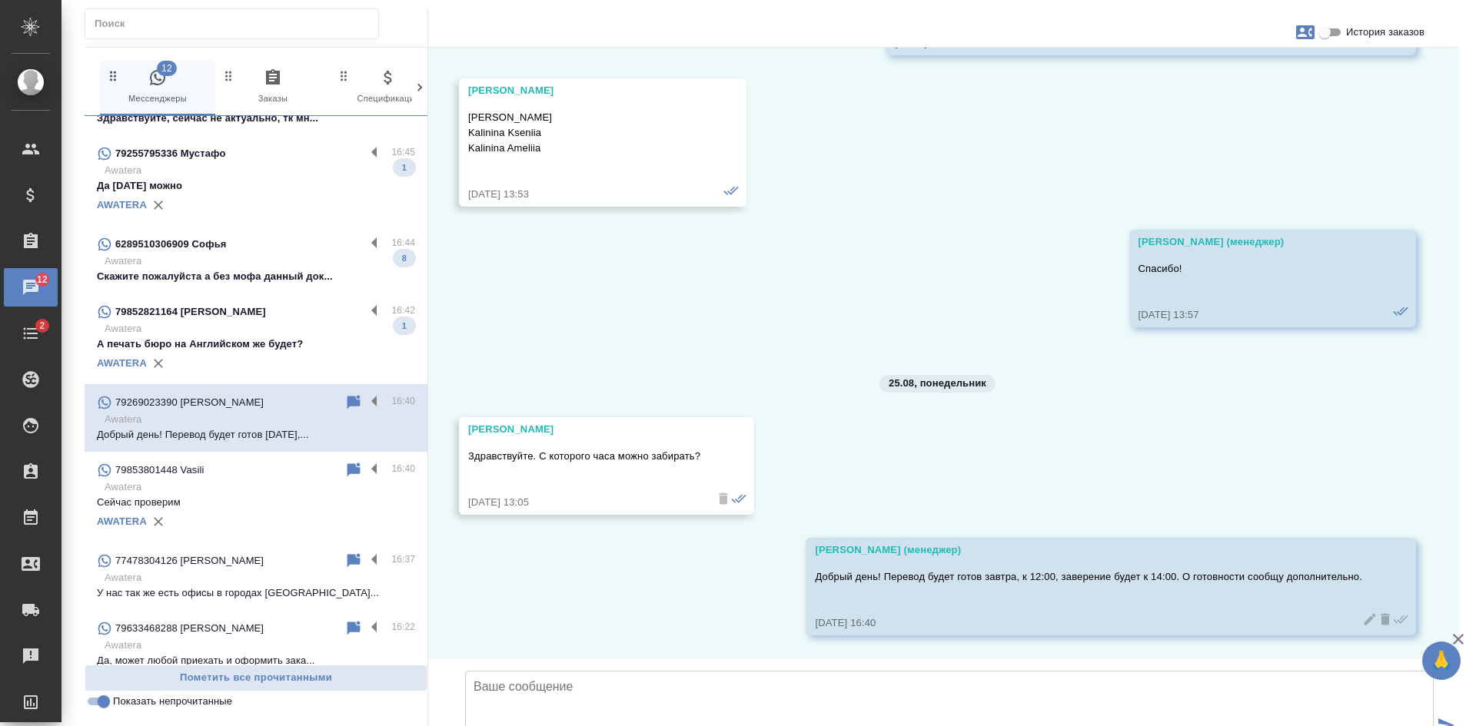
scroll to position [22, 0]
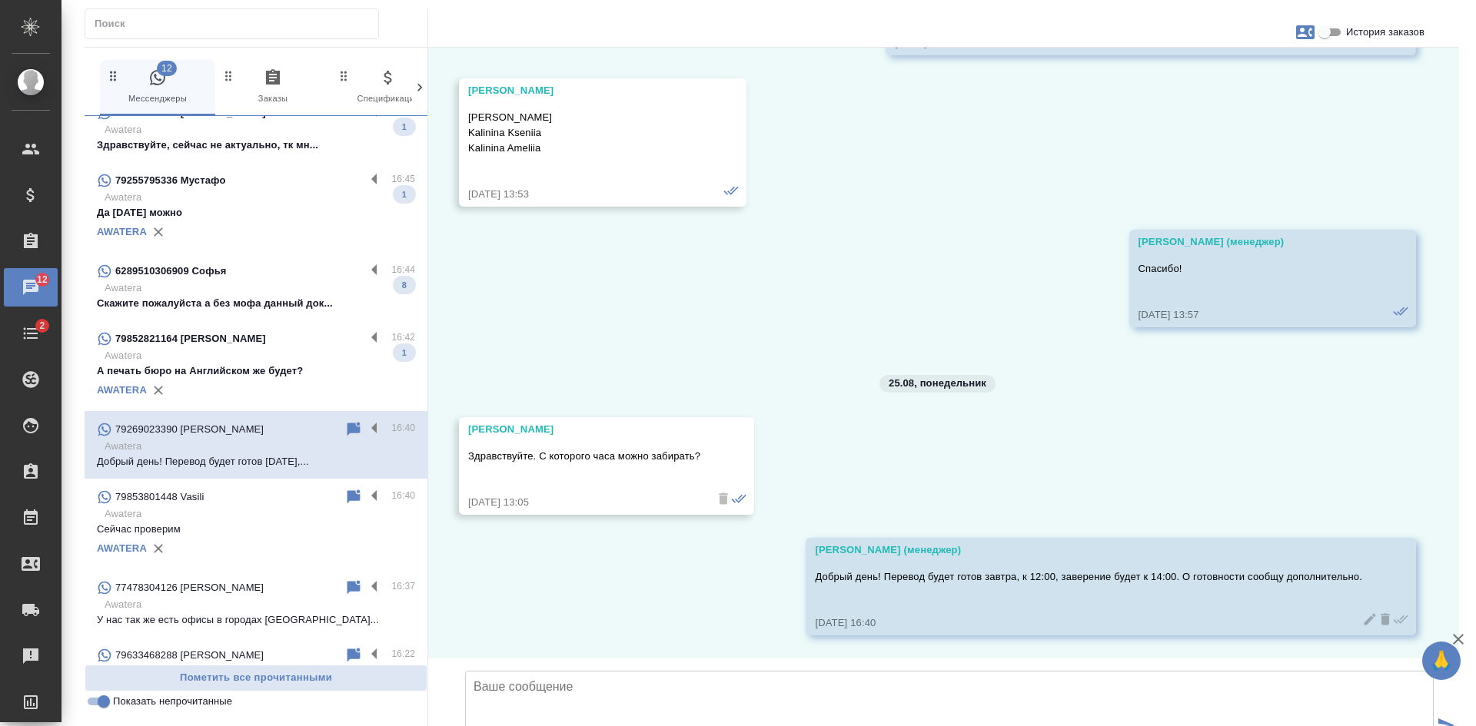
click at [104, 700] on input "Показать непрочитанные" at bounding box center [103, 702] width 55 height 18
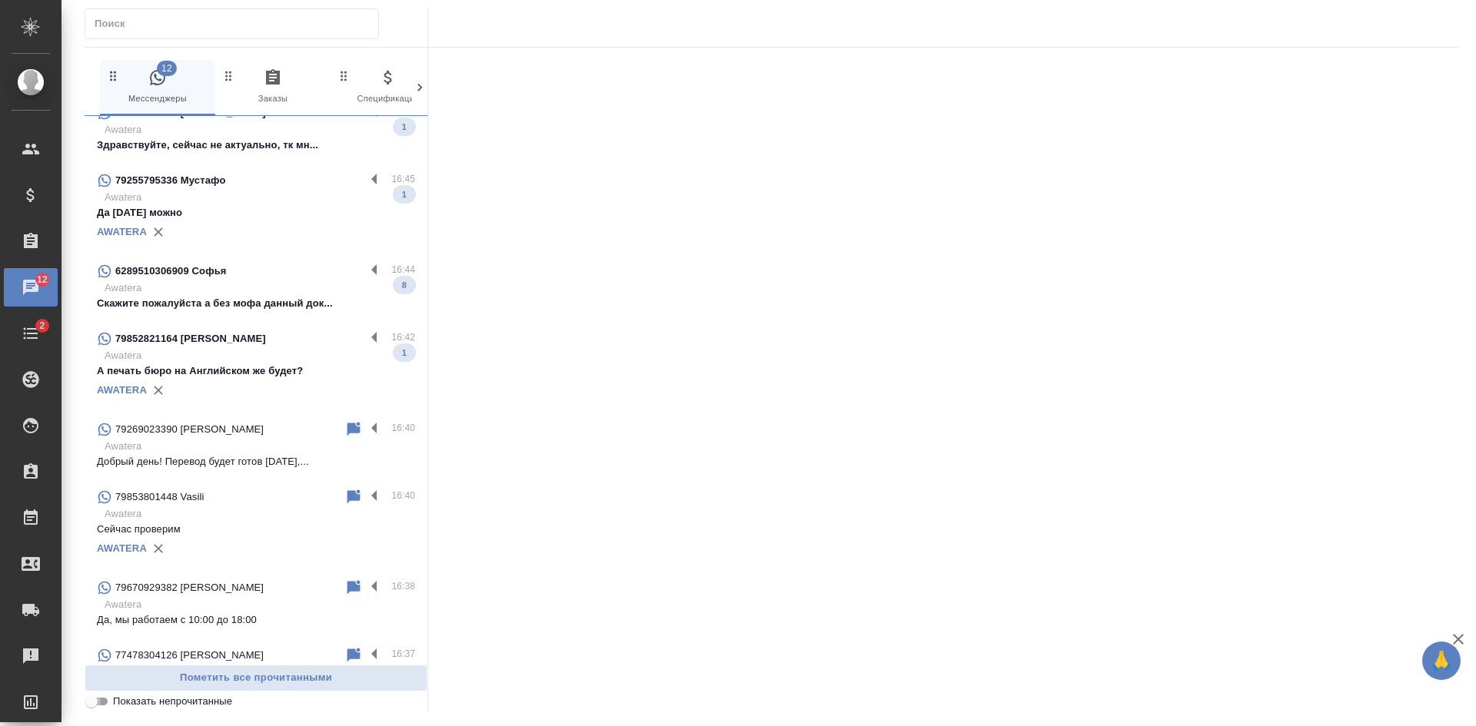
click at [101, 700] on input "Показать непрочитанные" at bounding box center [91, 702] width 55 height 18
checkbox input "true"
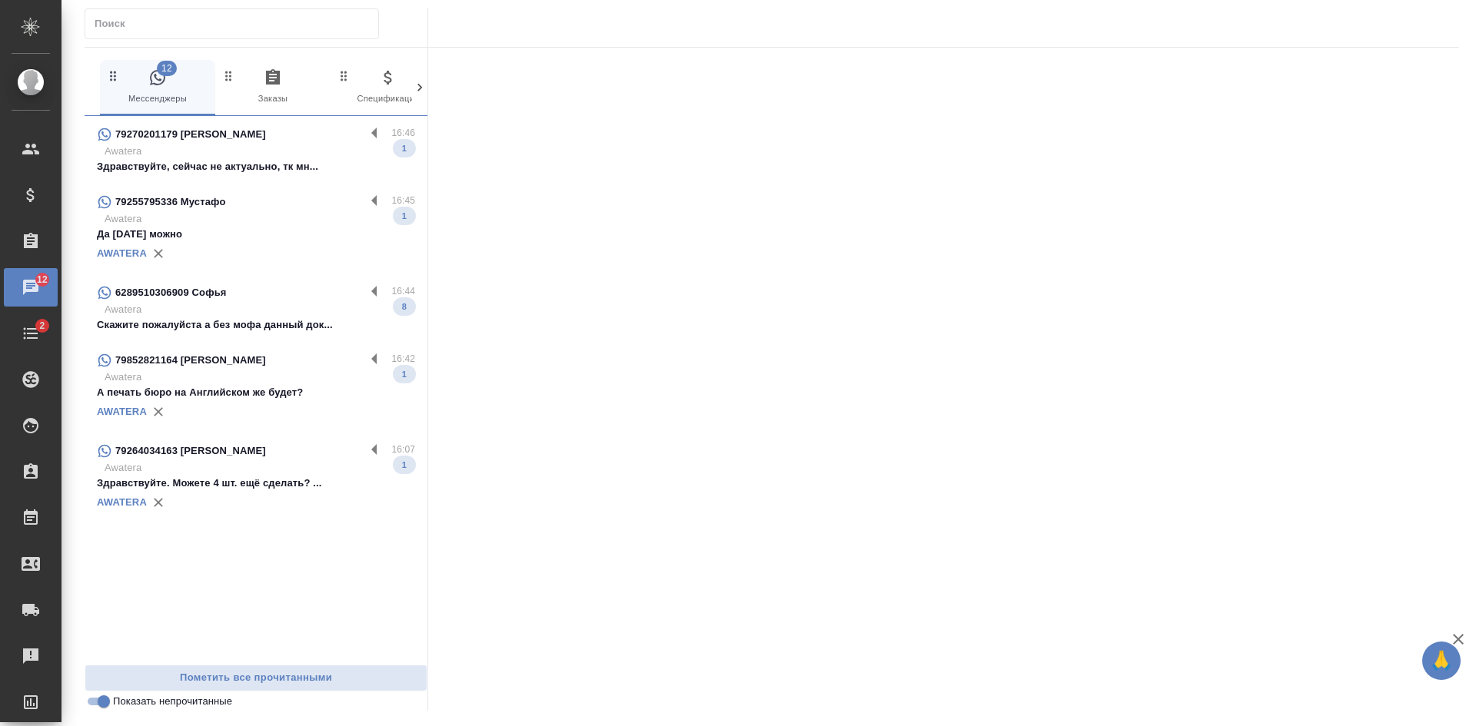
scroll to position [0, 0]
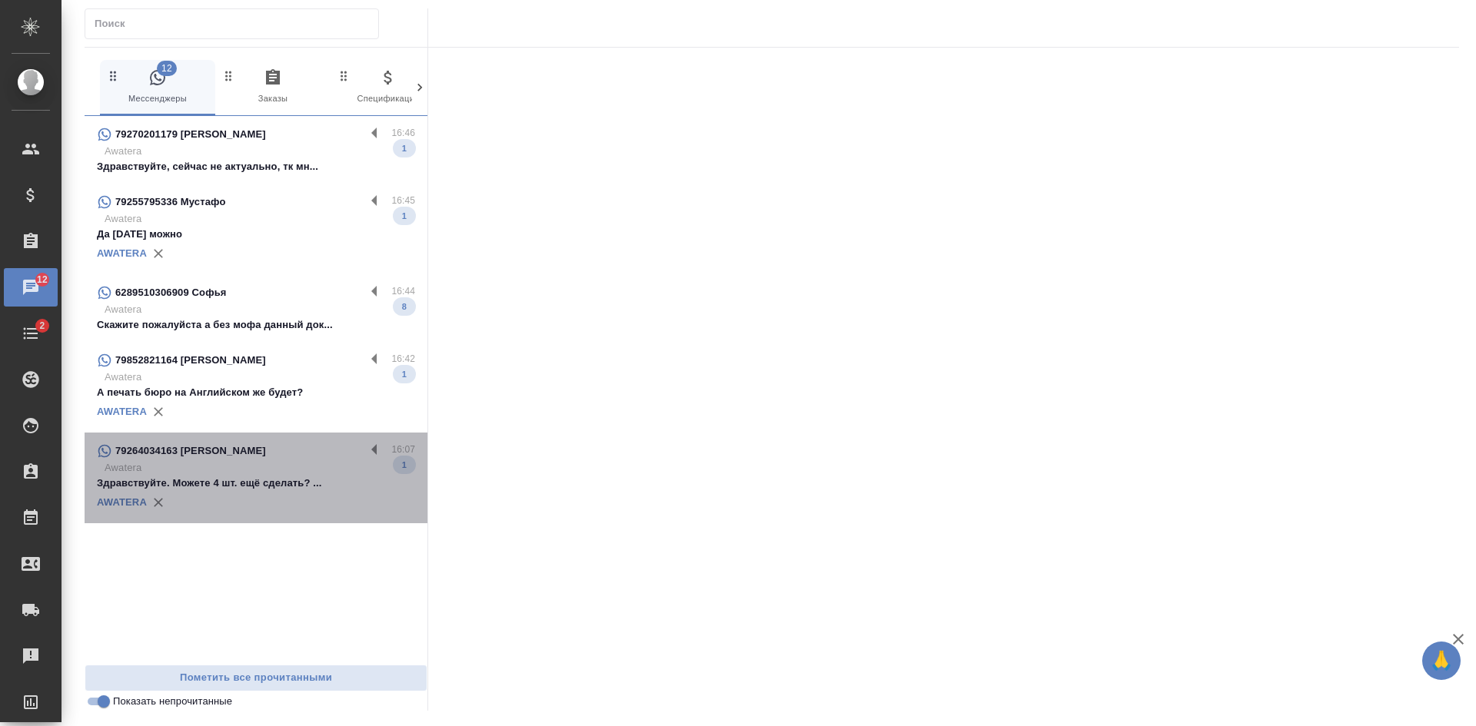
click at [204, 484] on p "Здравствуйте. Можете 4 шт. ещё сделать? ..." at bounding box center [256, 483] width 318 height 15
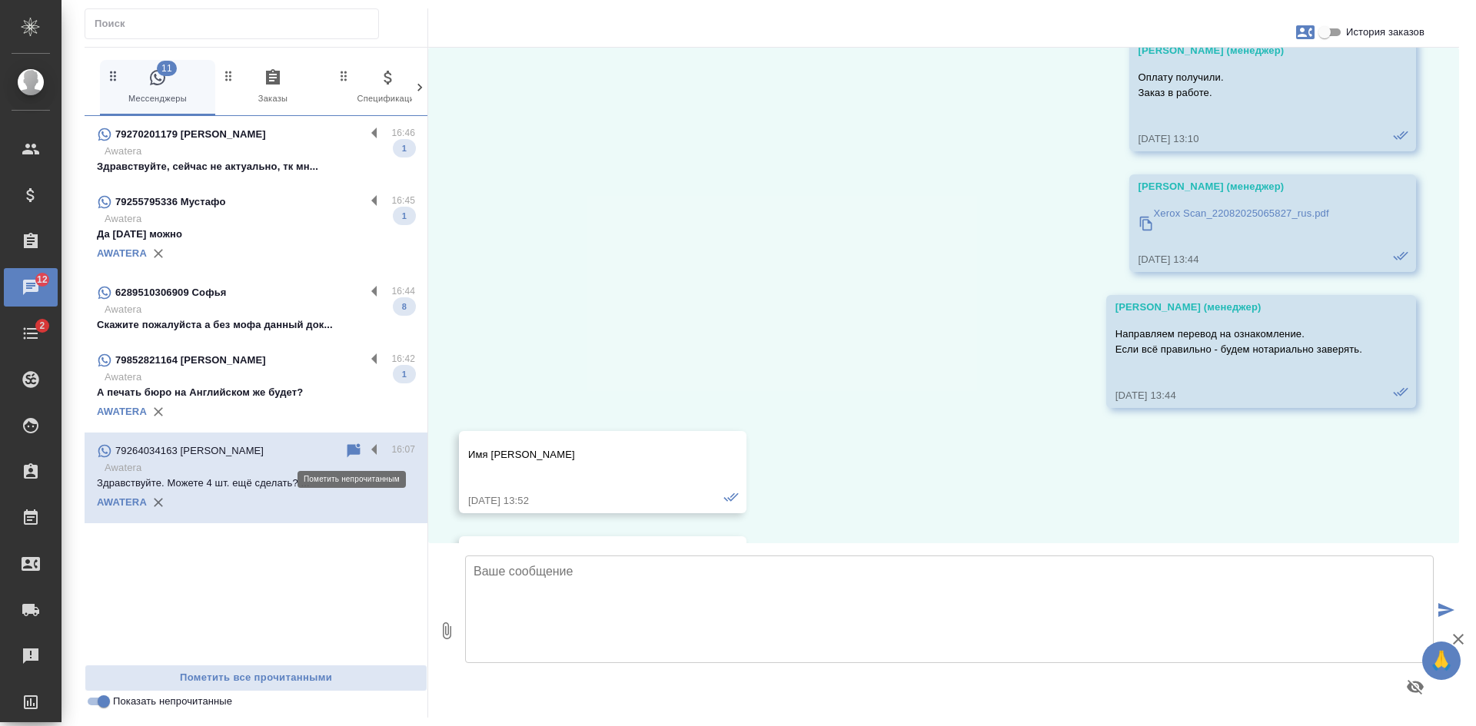
click at [352, 447] on icon at bounding box center [353, 451] width 13 height 14
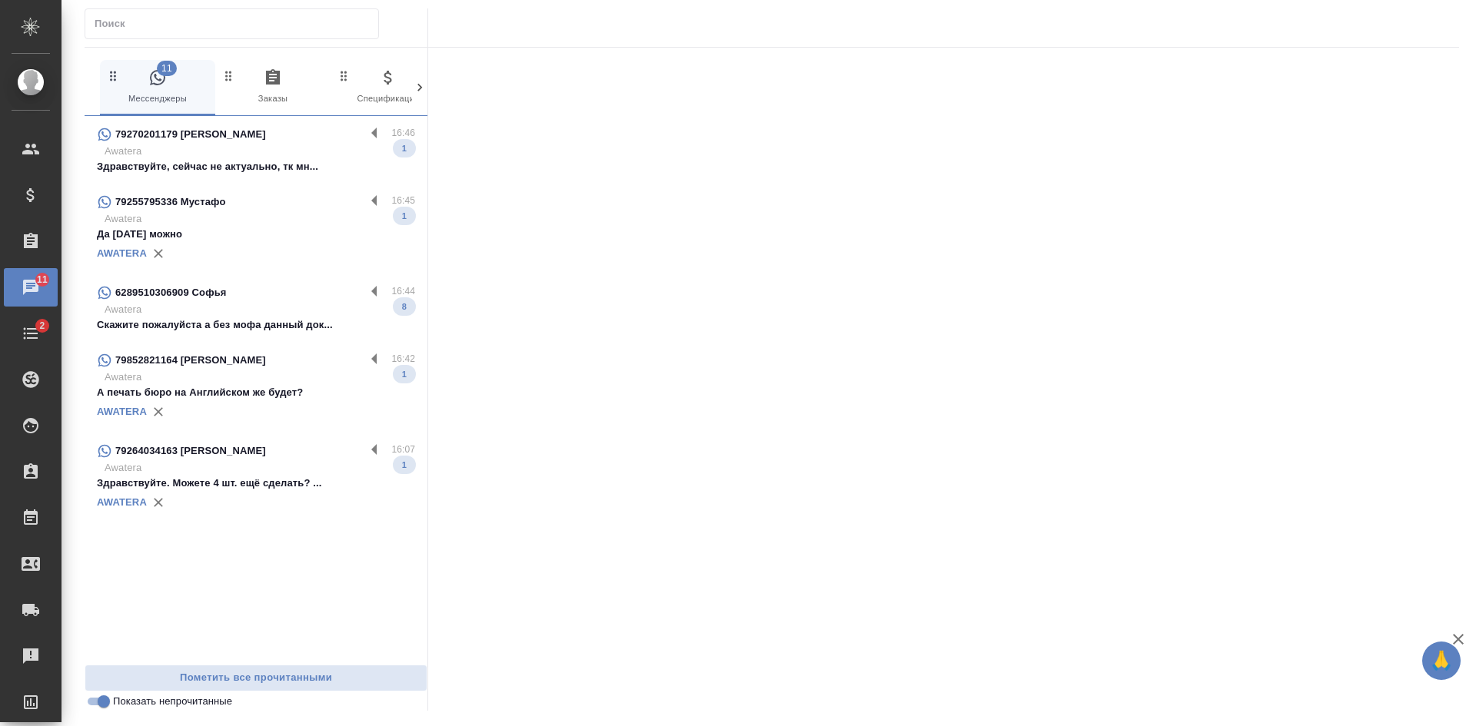
click at [284, 386] on p "А печать бюро на Английском же будет?" at bounding box center [256, 392] width 318 height 15
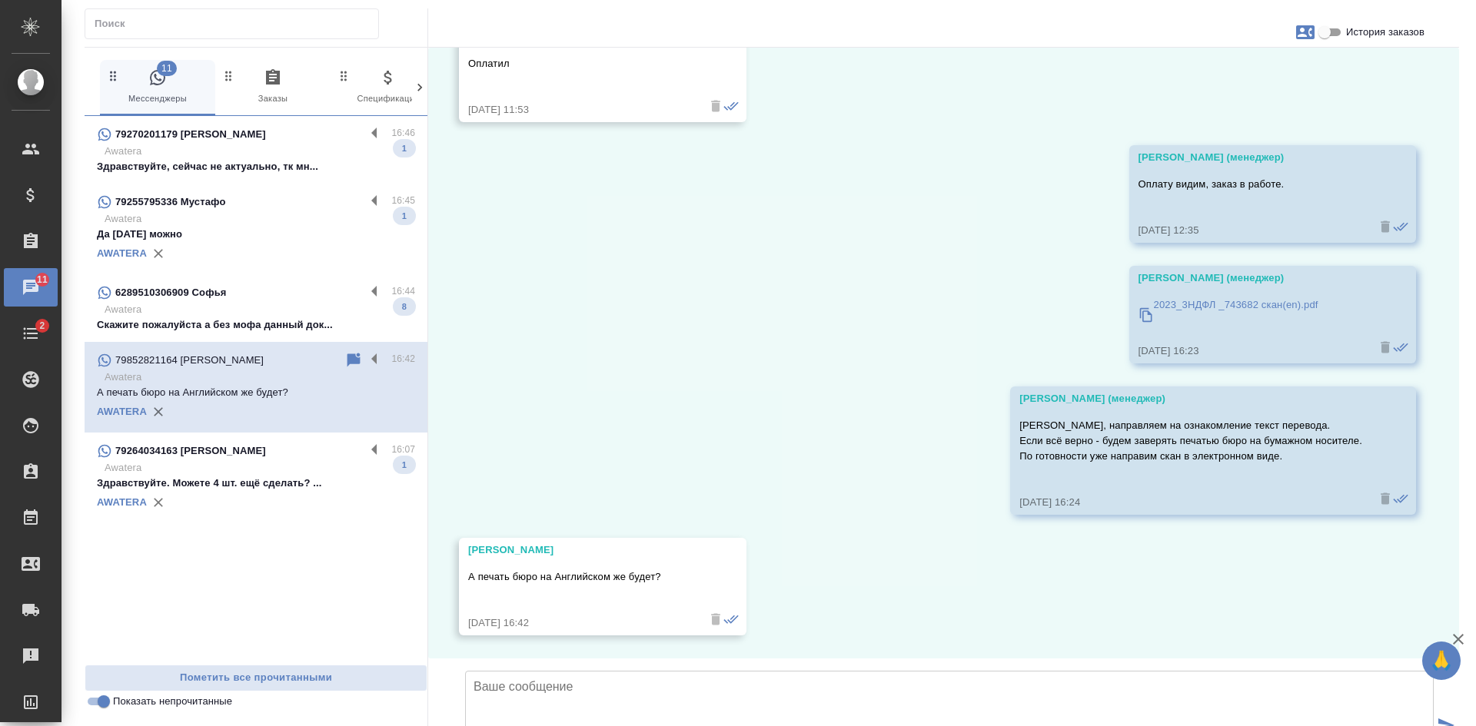
scroll to position [2674, 0]
click at [1328, 42] on div at bounding box center [772, 27] width 1374 height 38
click at [1329, 30] on input "История заказов" at bounding box center [1324, 32] width 55 height 18
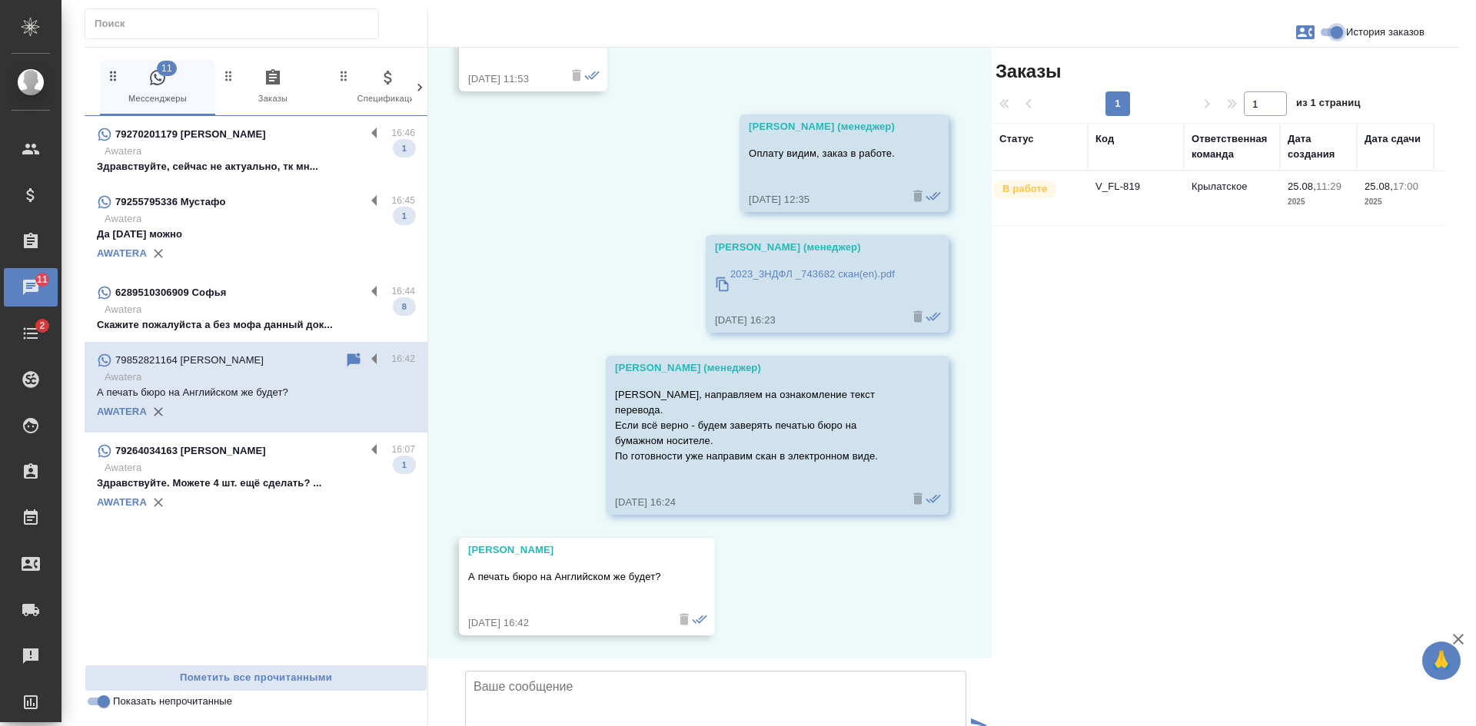
click at [1329, 30] on input "История заказов" at bounding box center [1336, 32] width 55 height 18
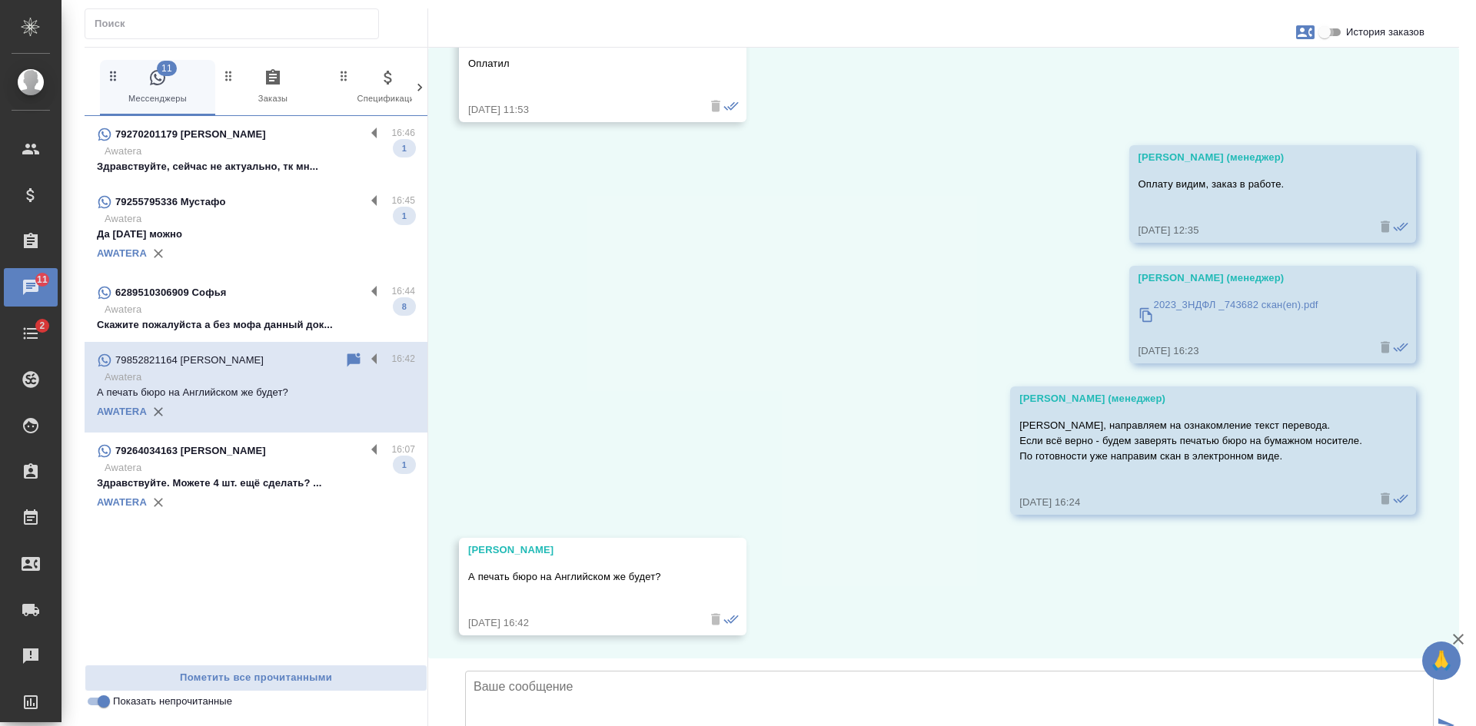
click at [1334, 30] on input "История заказов" at bounding box center [1324, 32] width 55 height 18
checkbox input "true"
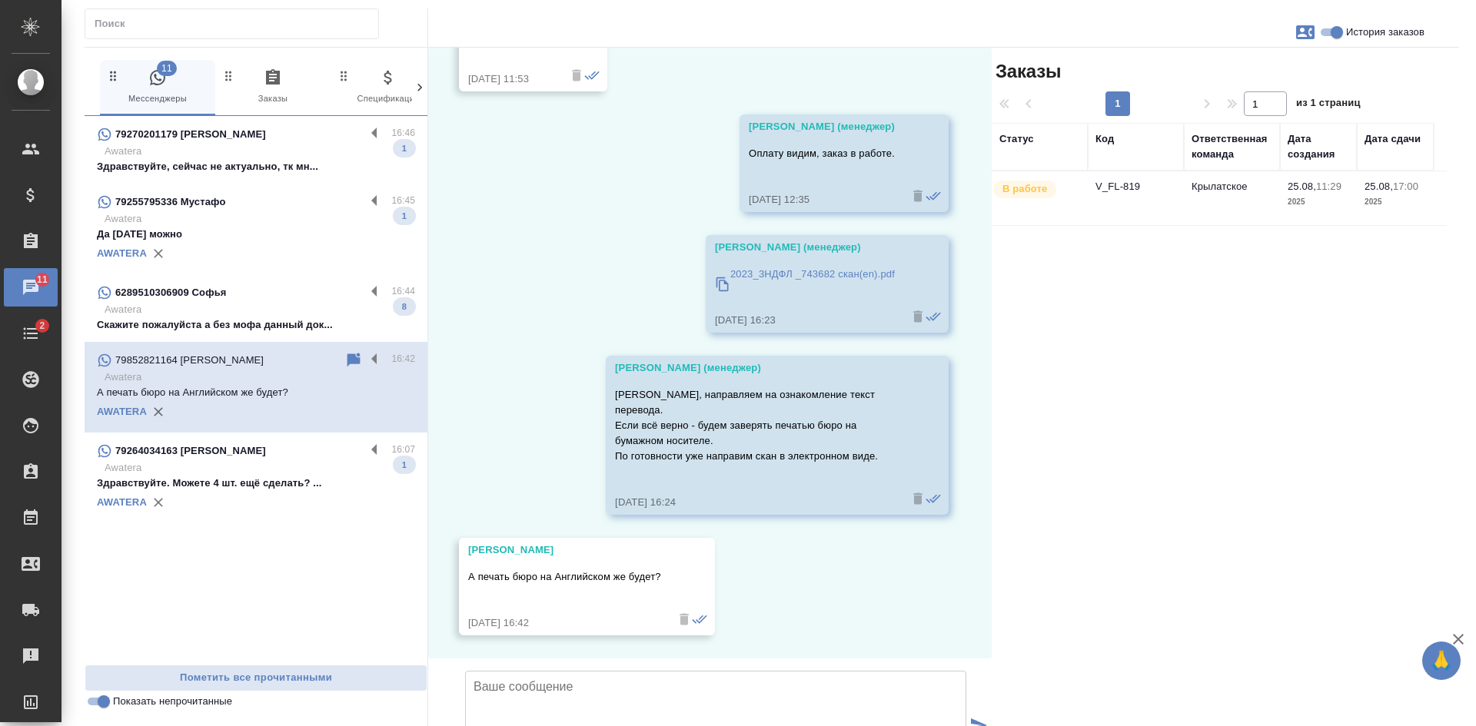
click at [1132, 224] on td "V_FL-819" at bounding box center [1136, 198] width 96 height 54
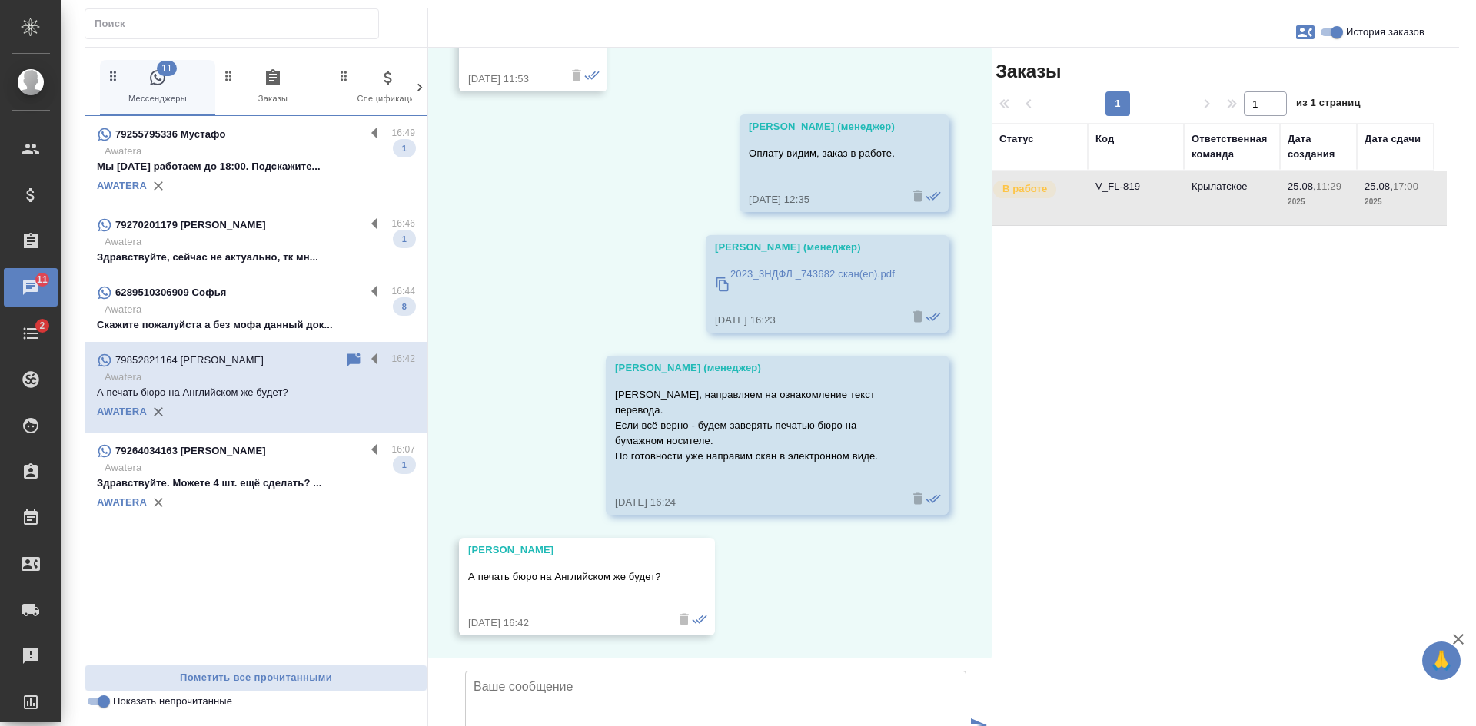
scroll to position [2736, 0]
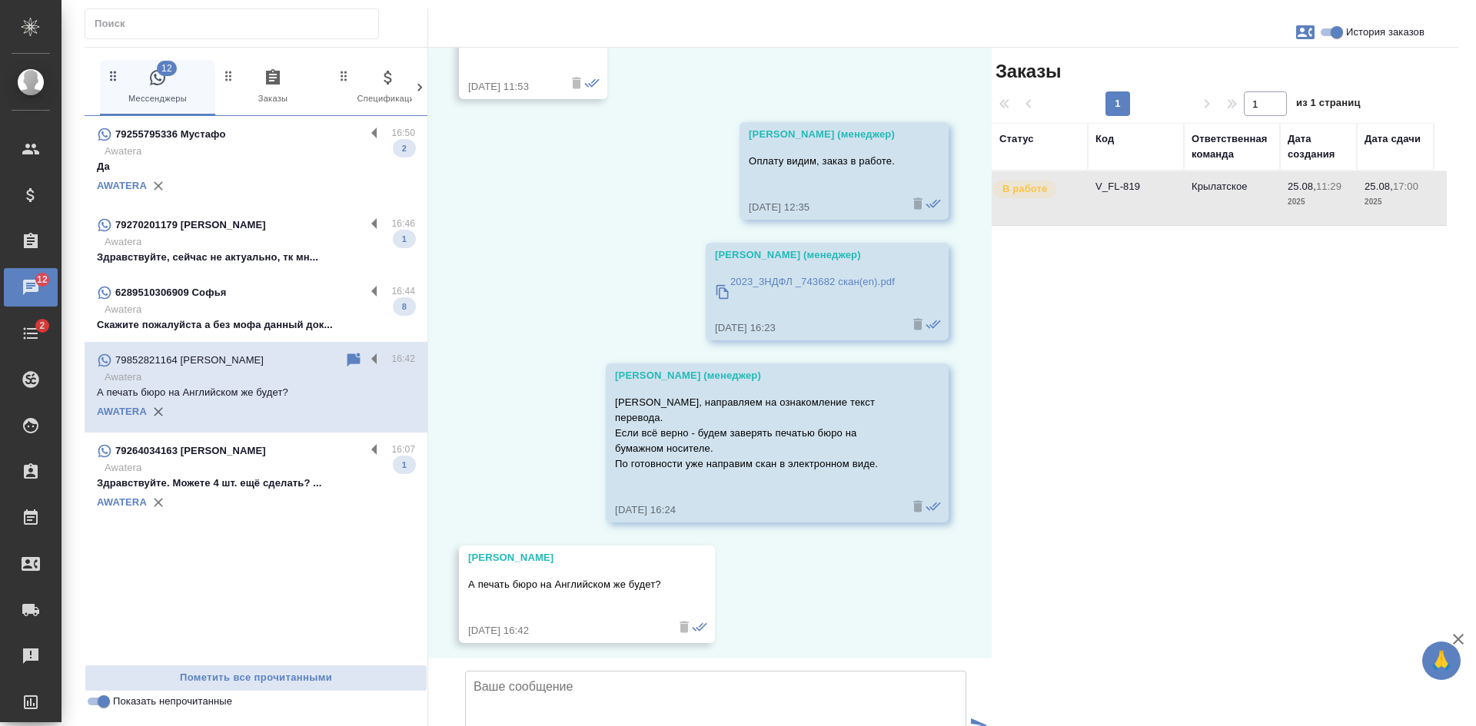
drag, startPoint x: 1132, startPoint y: 549, endPoint x: 1126, endPoint y: 532, distance: 18.0
click at [1132, 549] on div "Заказы 1 1 из 1 страниц Статус Код Ответственная команда Дата создания Дата сда…" at bounding box center [1225, 441] width 467 height 786
click at [351, 356] on icon at bounding box center [353, 360] width 13 height 14
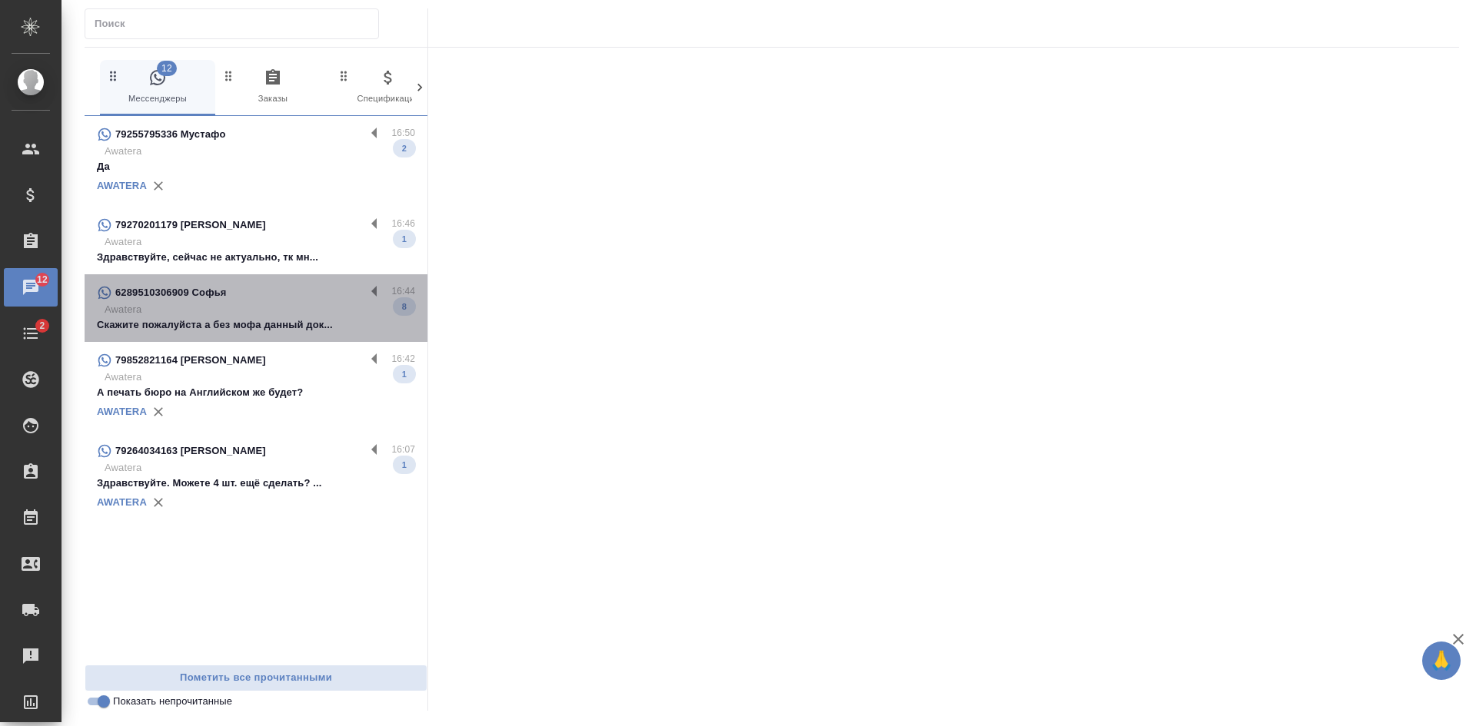
drag, startPoint x: 270, startPoint y: 298, endPoint x: 421, endPoint y: 307, distance: 151.7
click at [269, 298] on div "6289510306909 Софья" at bounding box center [231, 293] width 268 height 18
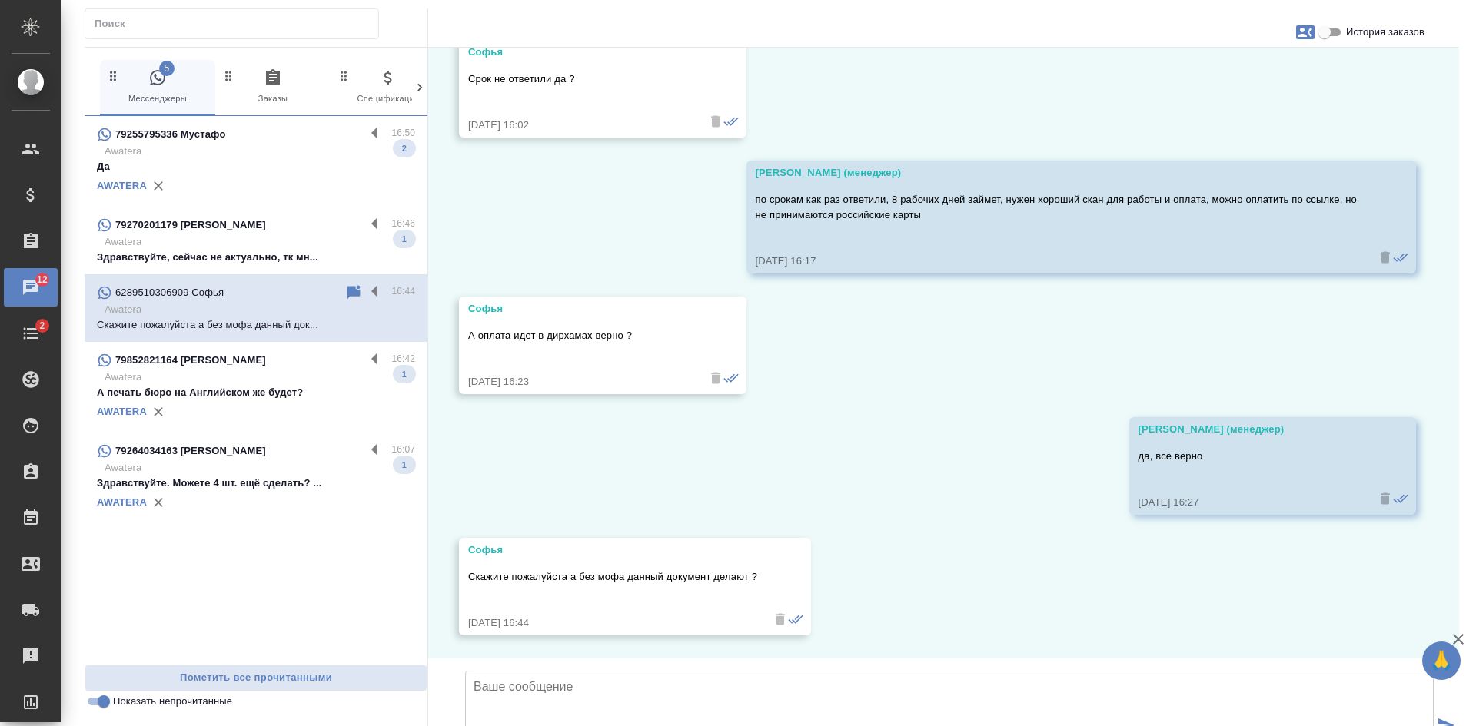
scroll to position [4751, 0]
click at [350, 288] on icon at bounding box center [353, 292] width 13 height 14
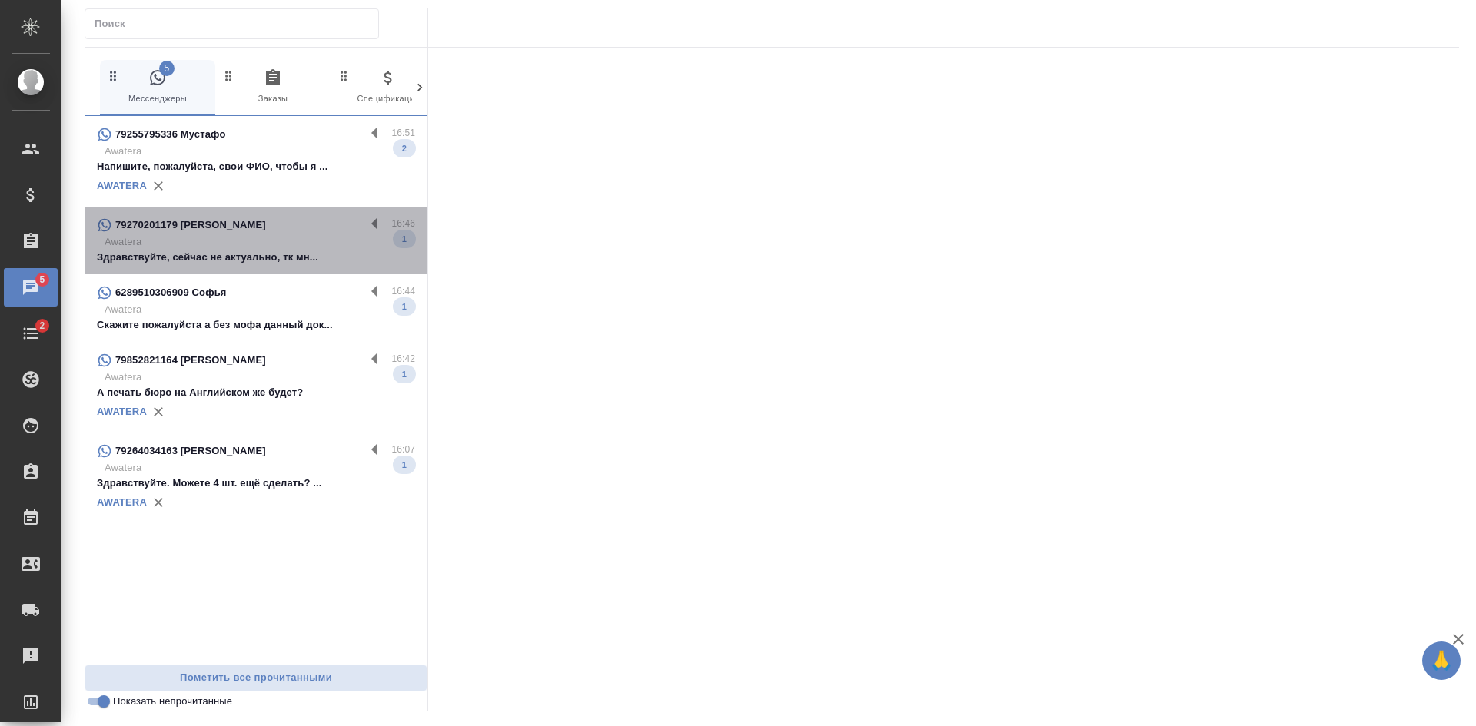
click at [301, 257] on p "Здравствуйте, сейчас не актуально, тк мн..." at bounding box center [256, 257] width 318 height 15
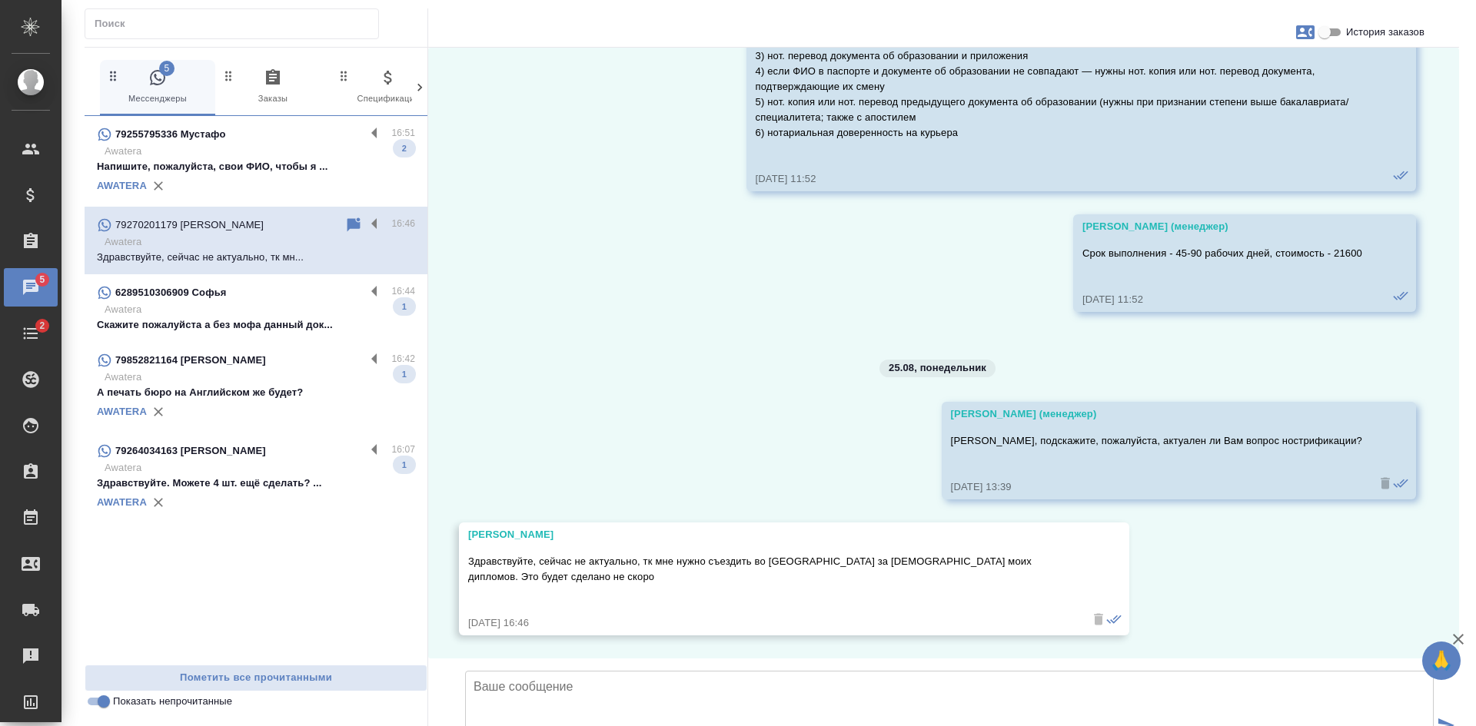
scroll to position [2714, 0]
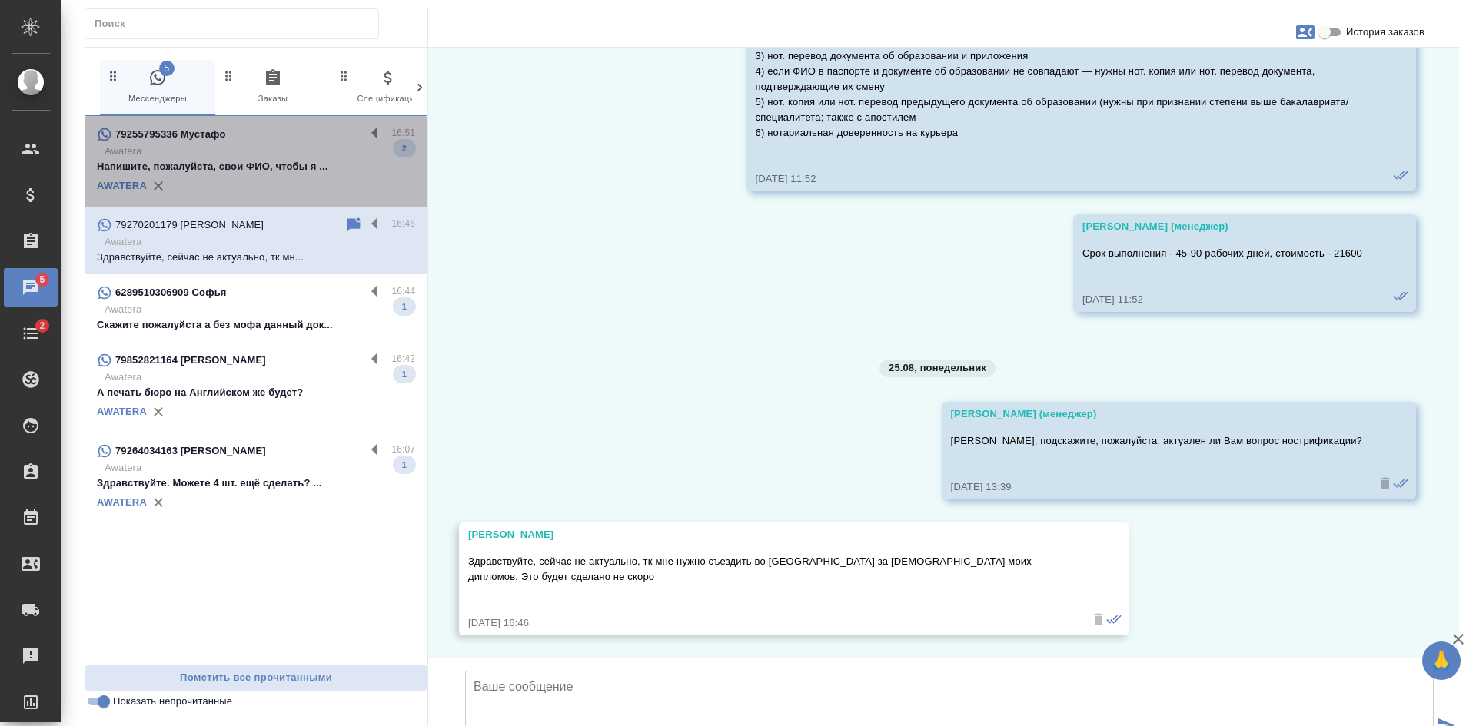
click at [242, 178] on div "AWATERA" at bounding box center [256, 186] width 318 height 23
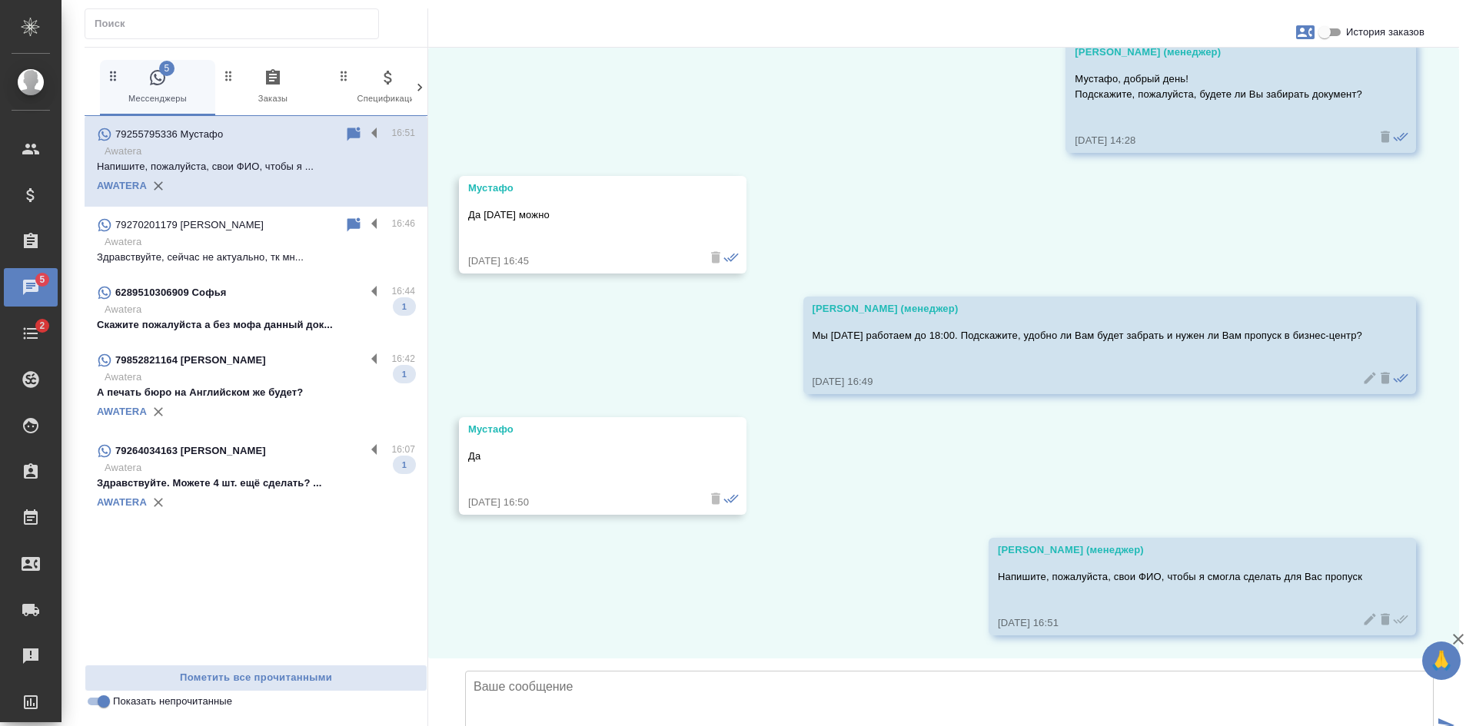
scroll to position [1102, 0]
click at [103, 700] on input "Показать непрочитанные" at bounding box center [103, 702] width 55 height 18
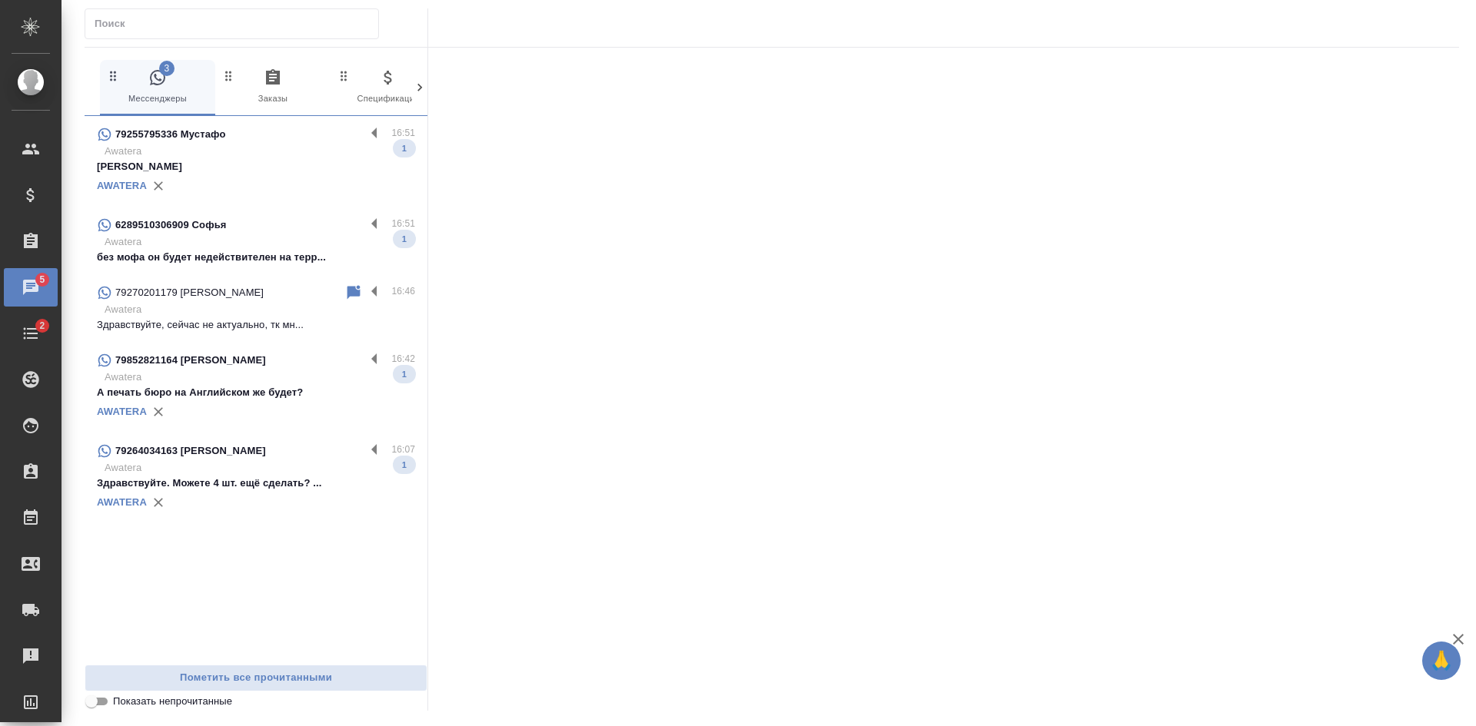
click at [103, 701] on input "Показать непрочитанные" at bounding box center [91, 702] width 55 height 18
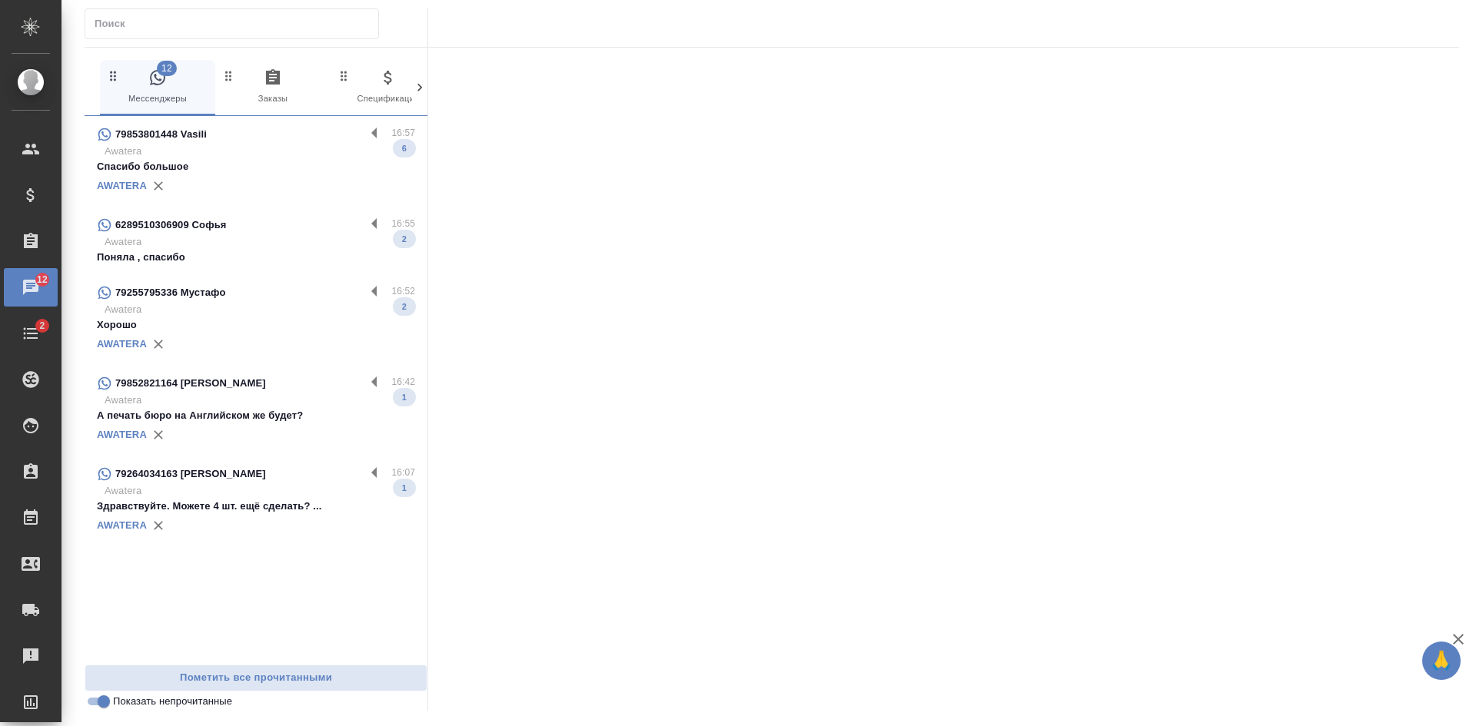
click at [285, 169] on p "Спасибо большое" at bounding box center [256, 166] width 318 height 15
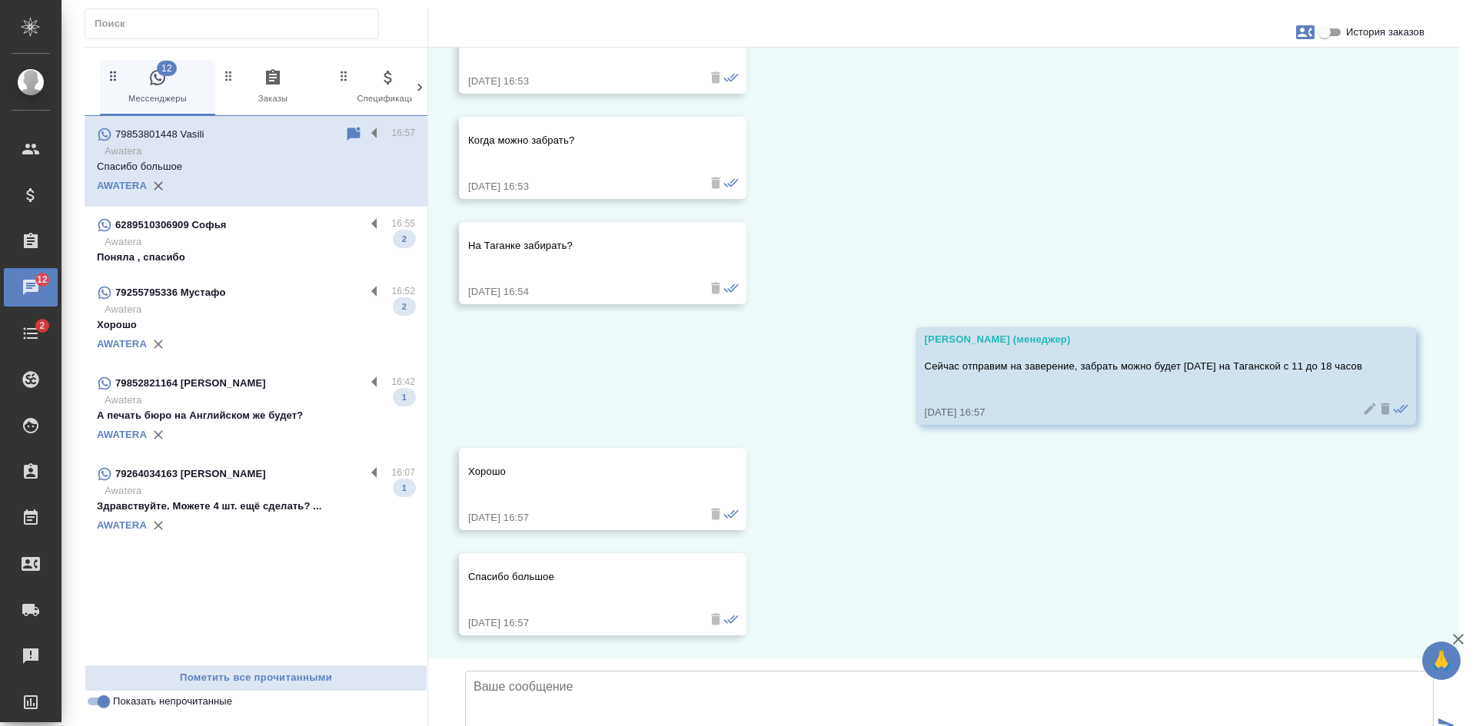
scroll to position [6435, 0]
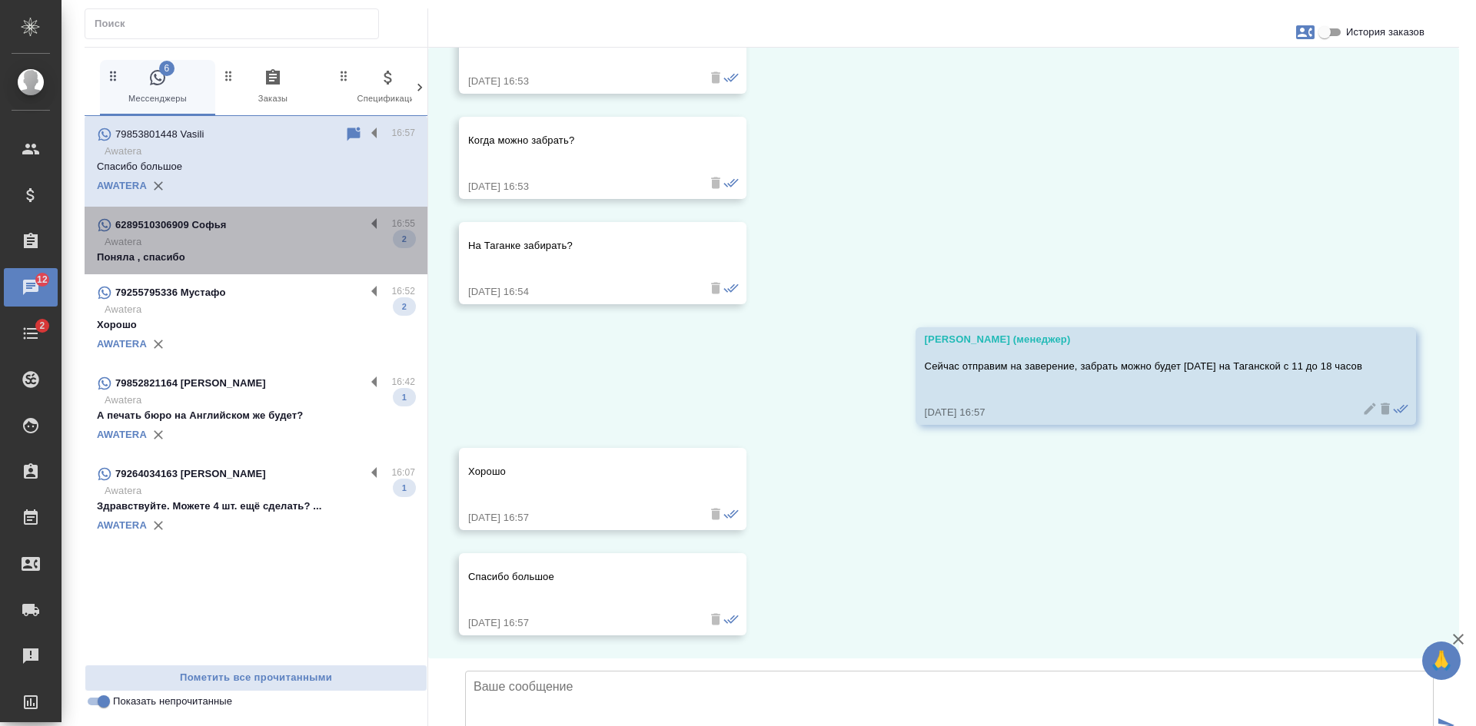
click at [275, 240] on p "Awatera" at bounding box center [260, 241] width 311 height 15
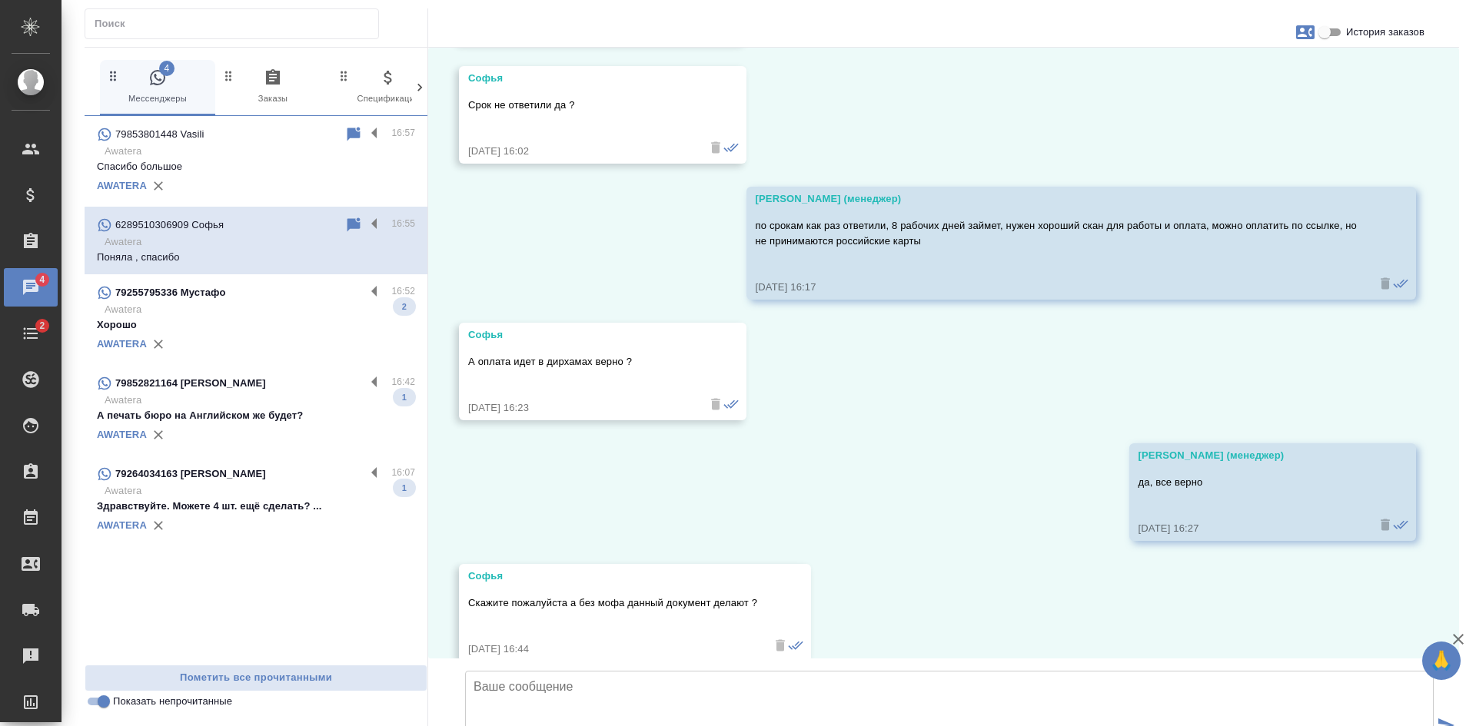
scroll to position [4608, 0]
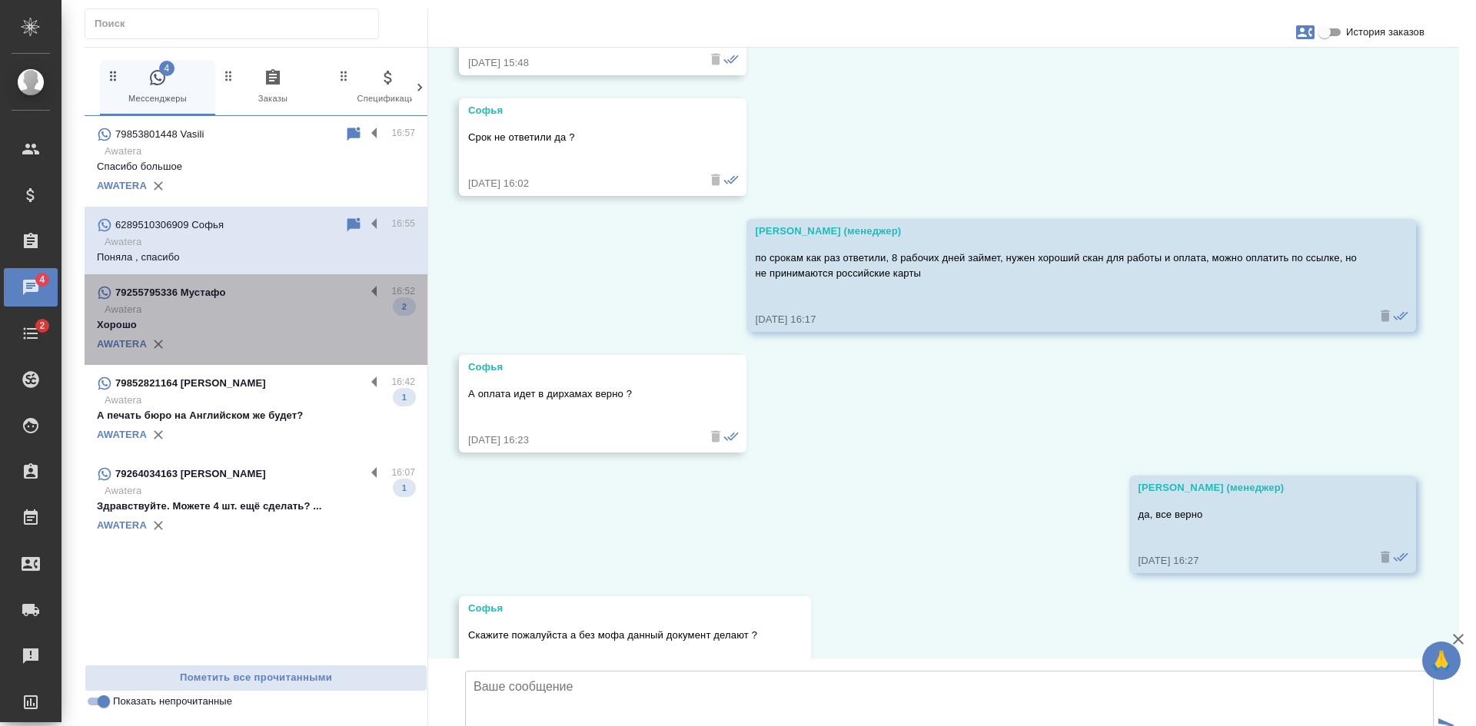
click at [245, 322] on p "Хорошо" at bounding box center [256, 324] width 318 height 15
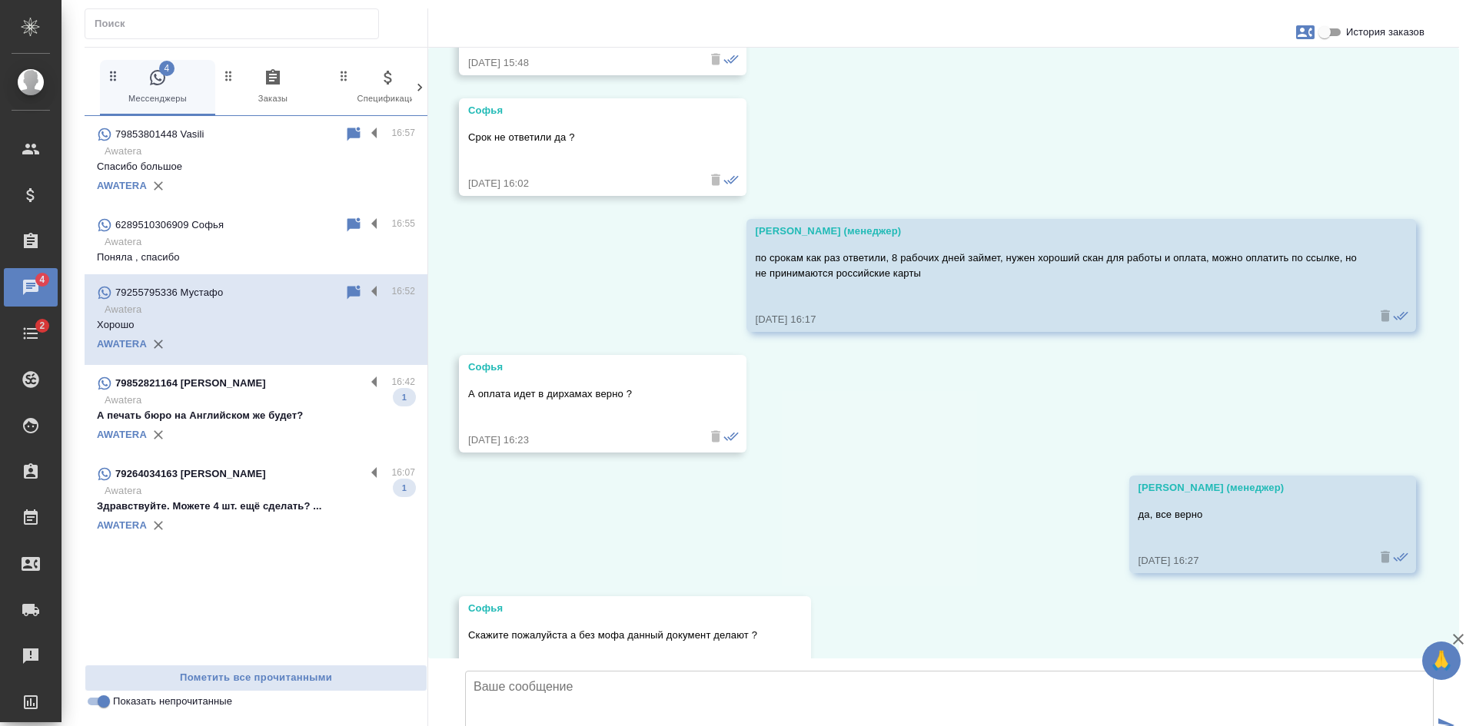
scroll to position [1464, 0]
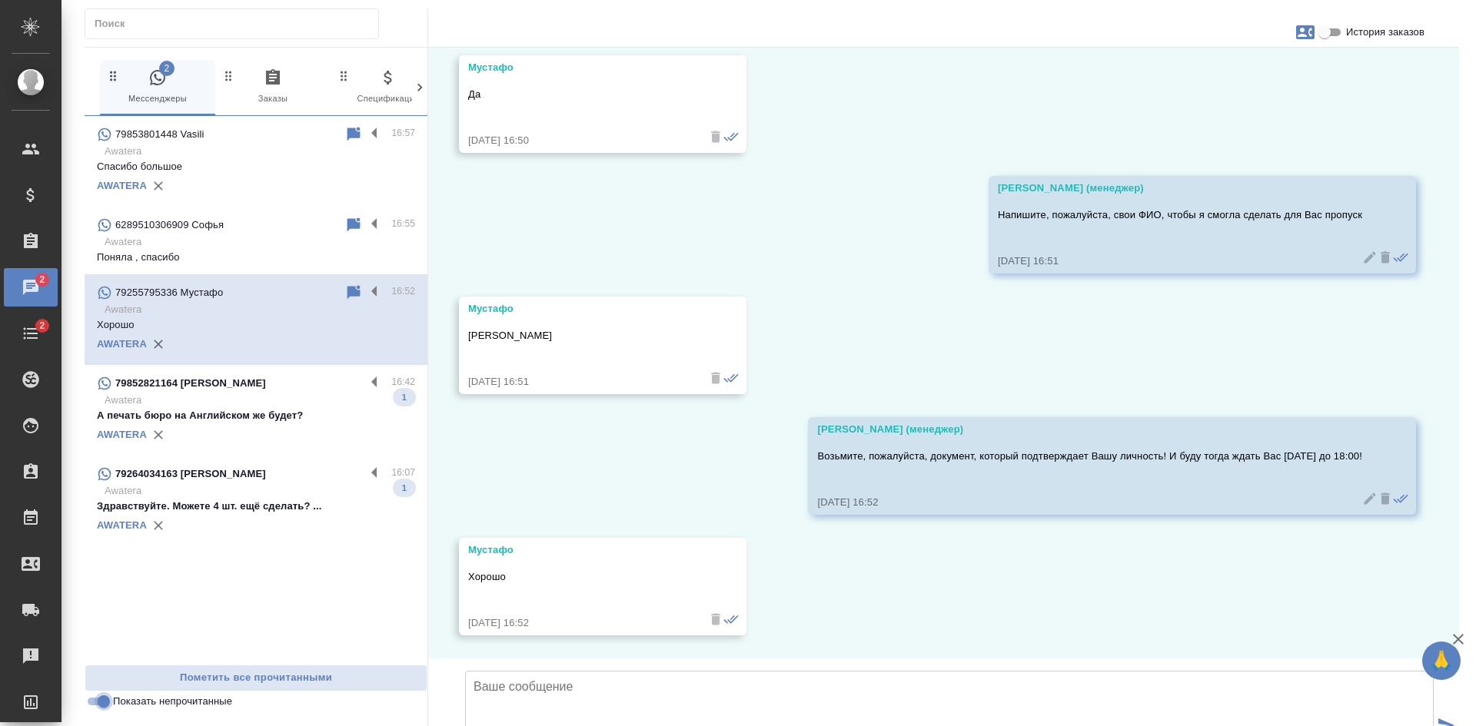
click at [98, 703] on input "Показать непрочитанные" at bounding box center [103, 702] width 55 height 18
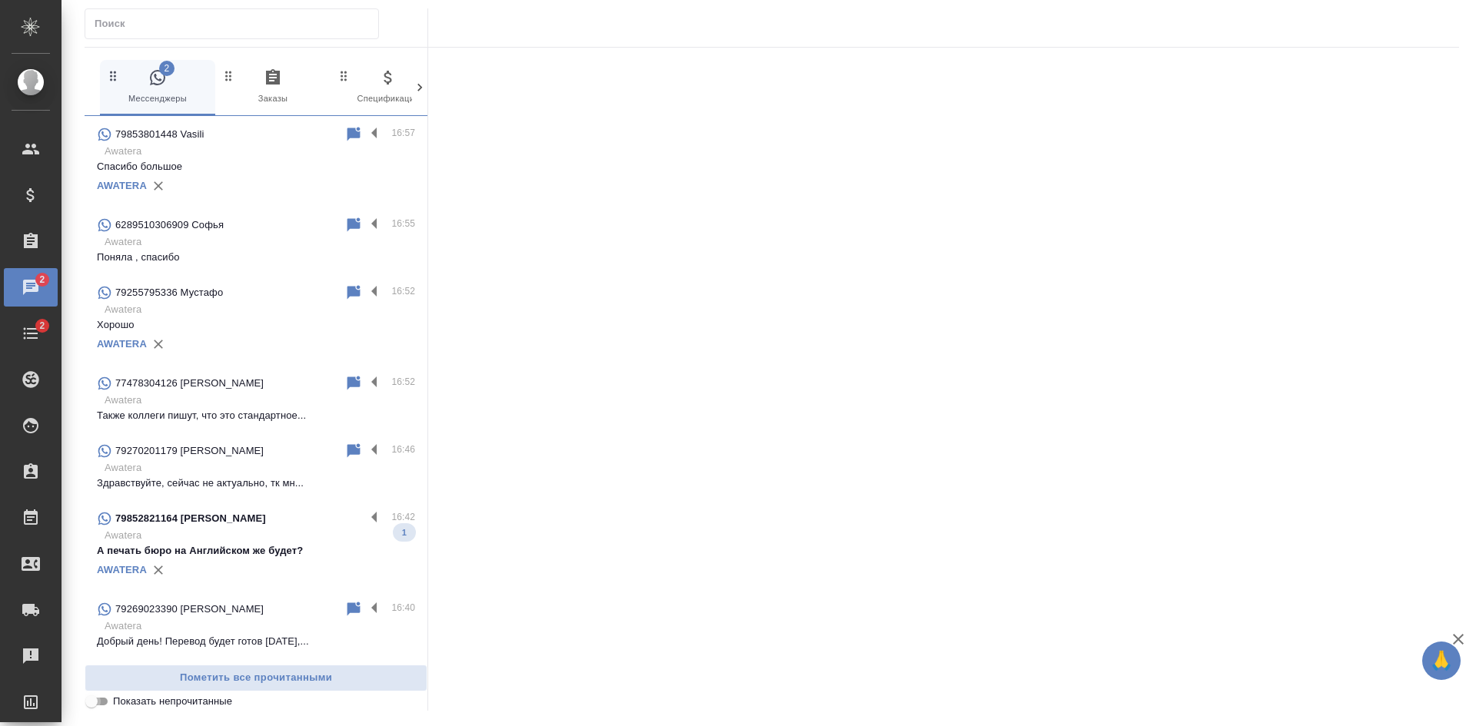
click at [98, 703] on input "Показать непрочитанные" at bounding box center [91, 702] width 55 height 18
checkbox input "true"
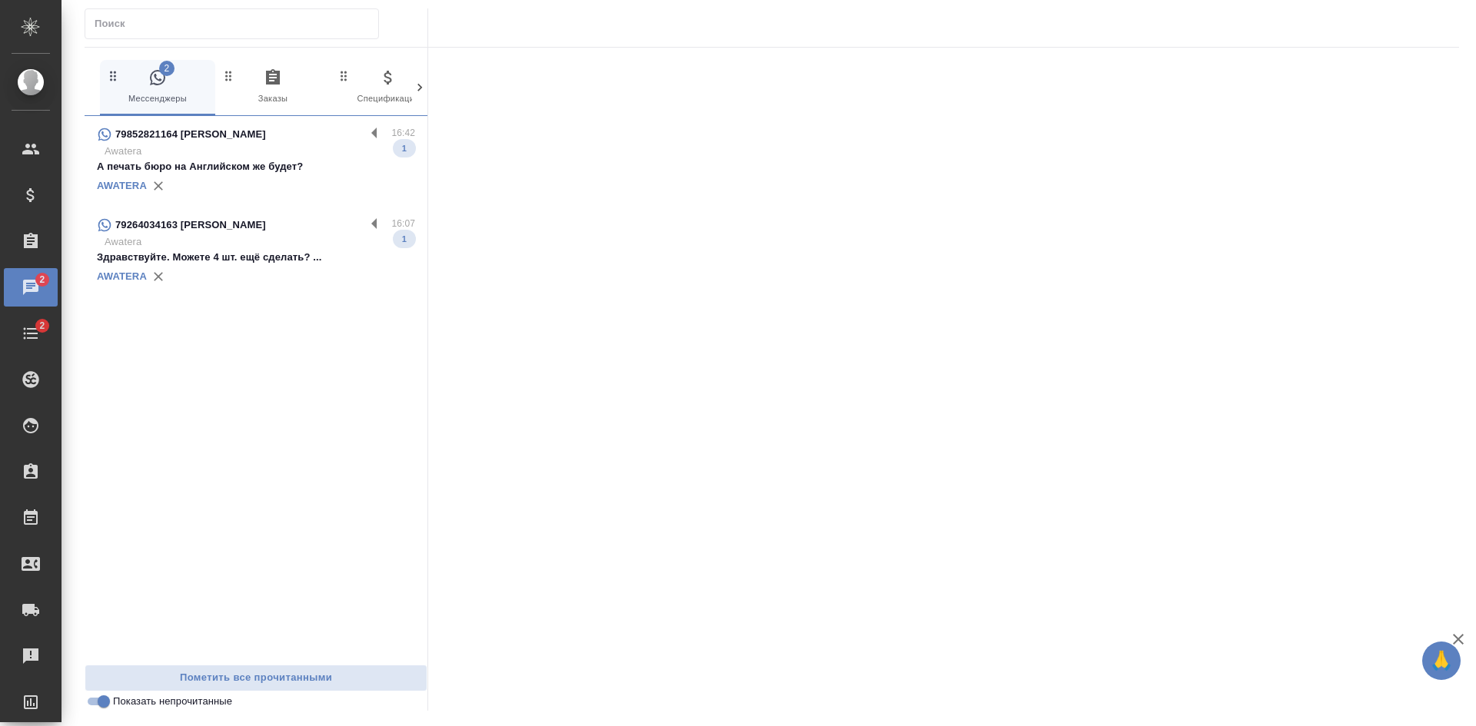
click at [275, 179] on div "AWATERA" at bounding box center [256, 186] width 318 height 23
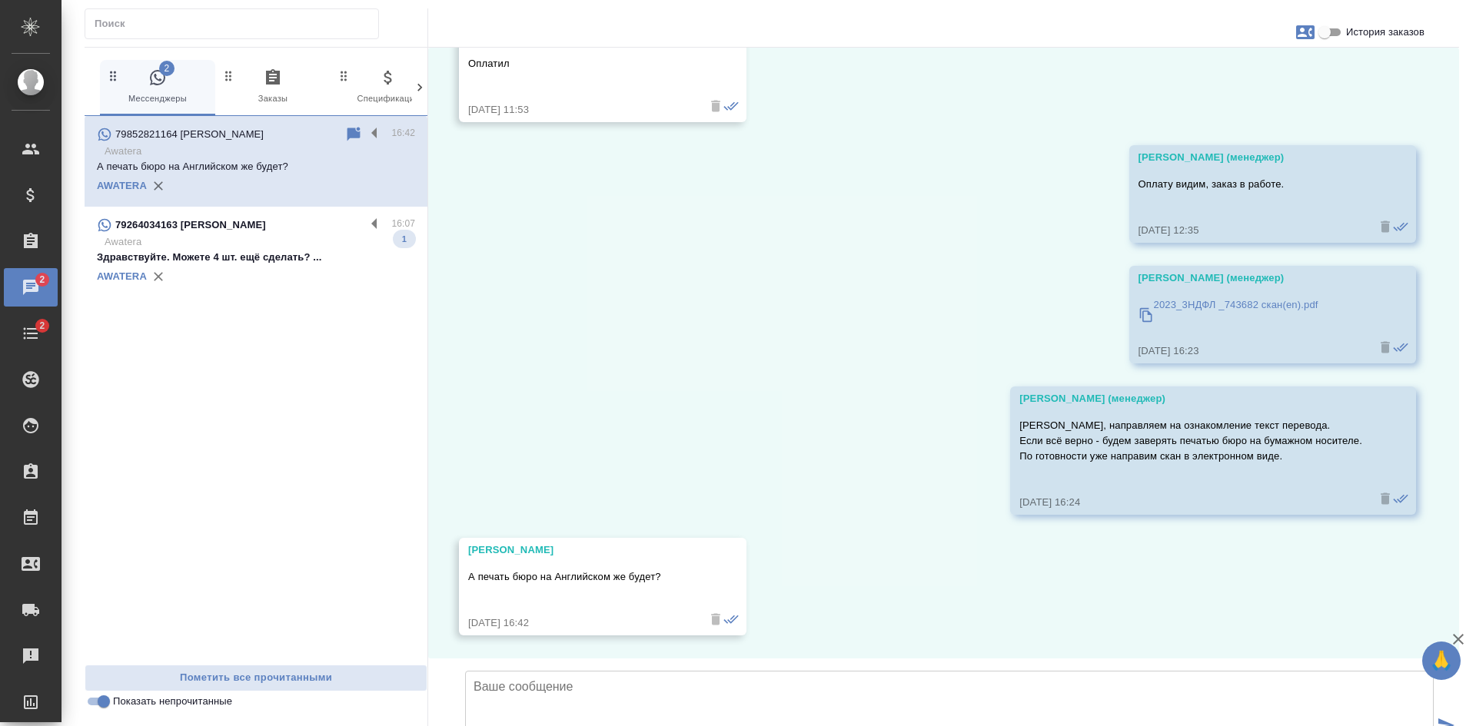
scroll to position [2674, 0]
click at [1324, 35] on input "История заказов" at bounding box center [1324, 32] width 55 height 18
checkbox input "true"
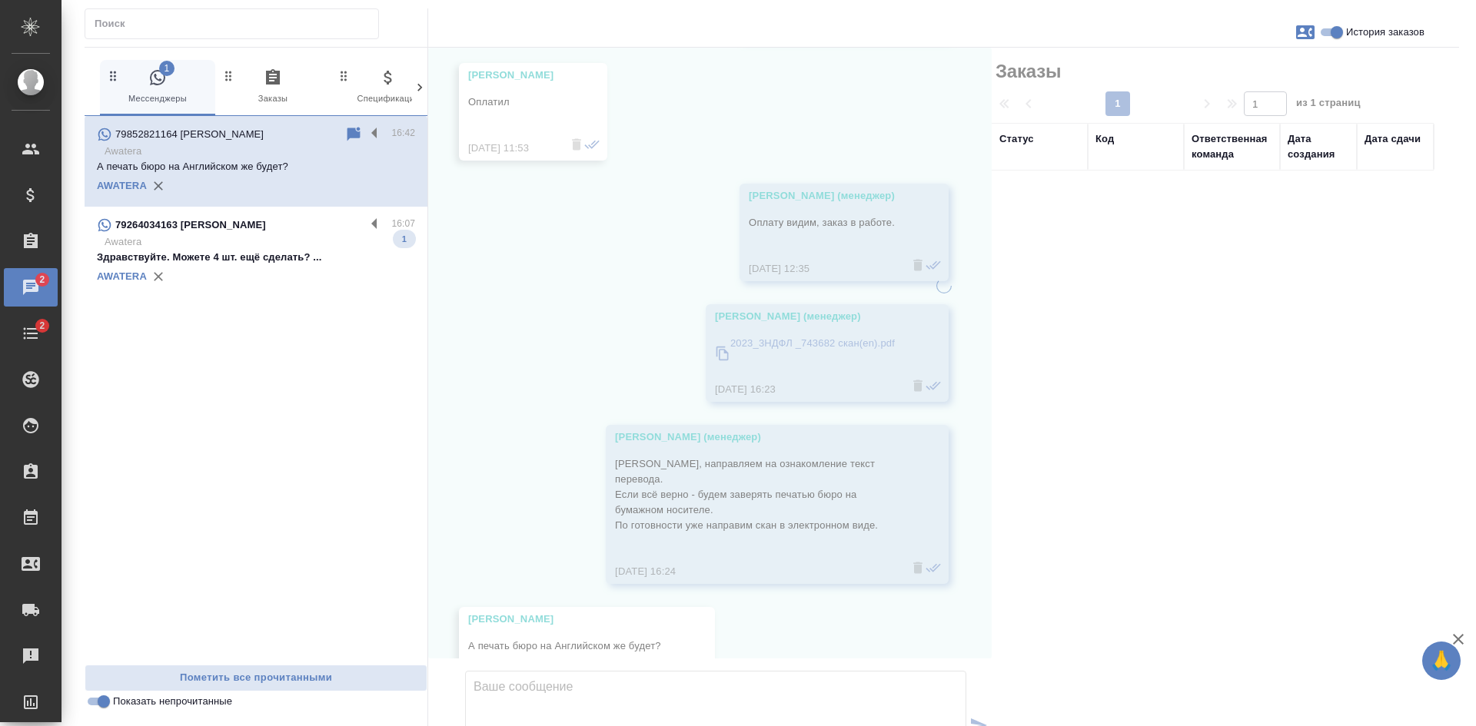
scroll to position [2859, 0]
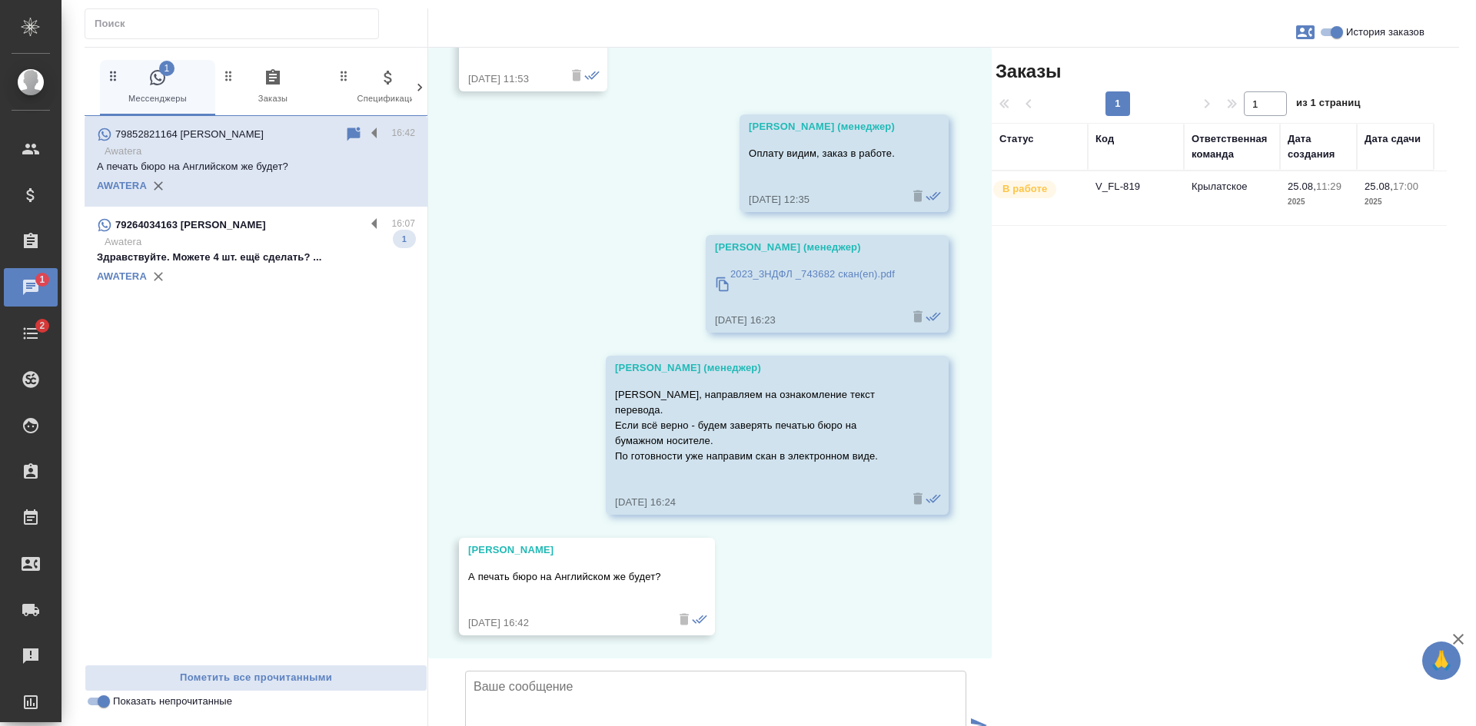
click at [360, 133] on icon at bounding box center [353, 134] width 13 height 14
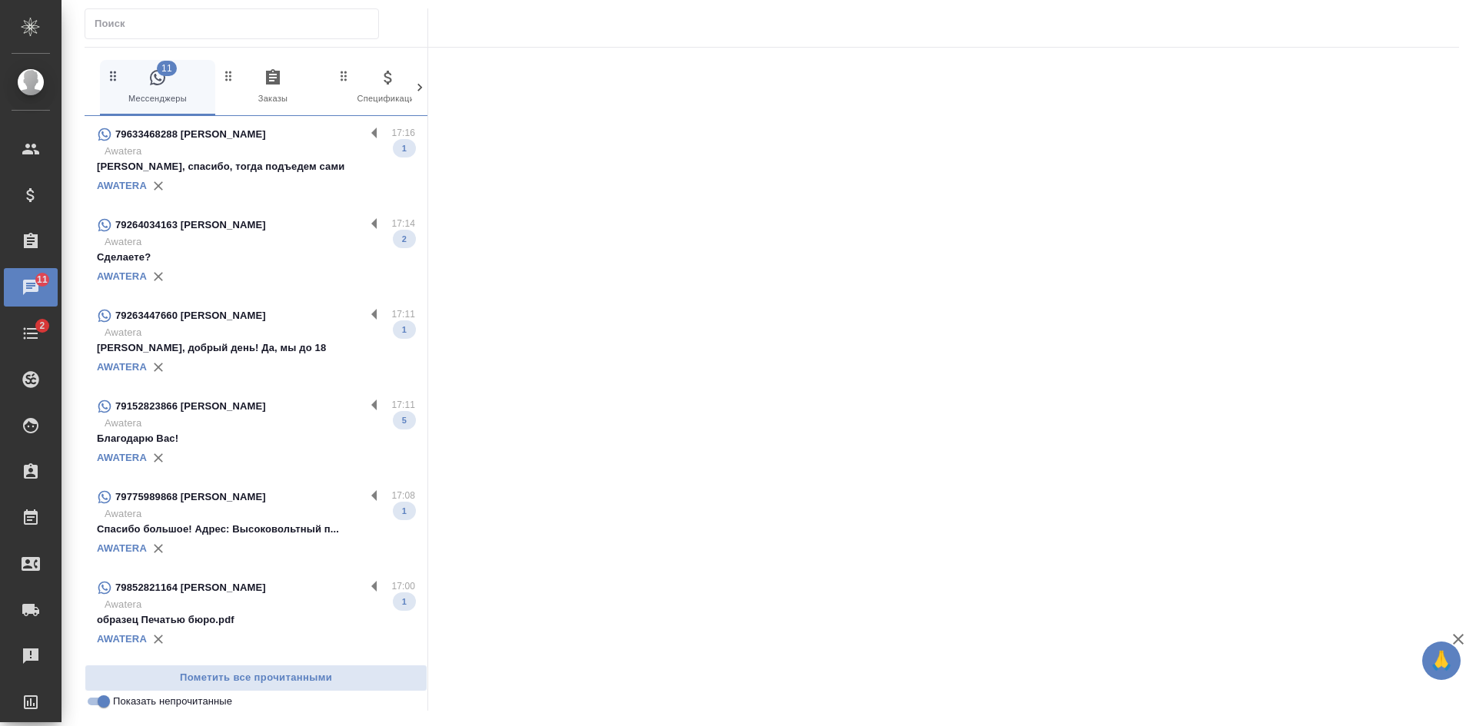
click at [257, 248] on p "Awatera" at bounding box center [260, 241] width 311 height 15
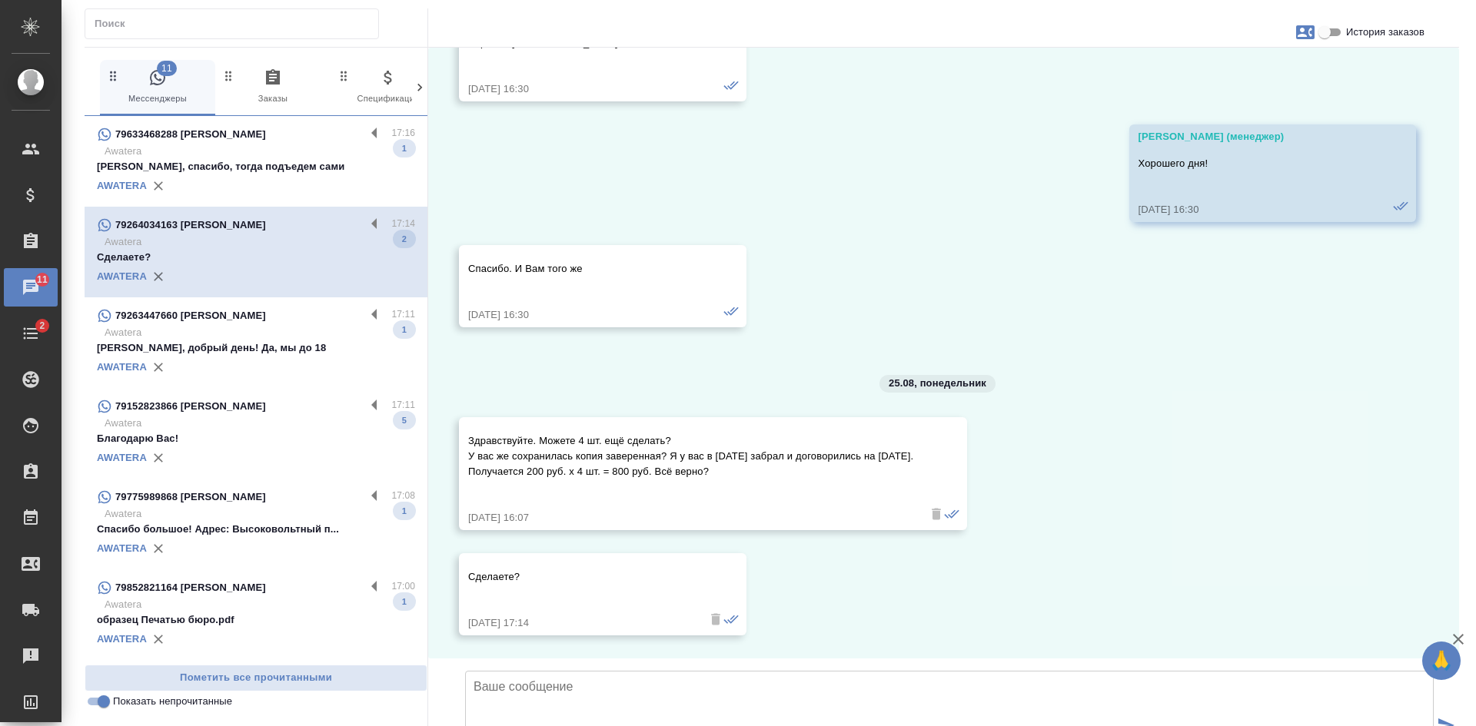
scroll to position [7398, 0]
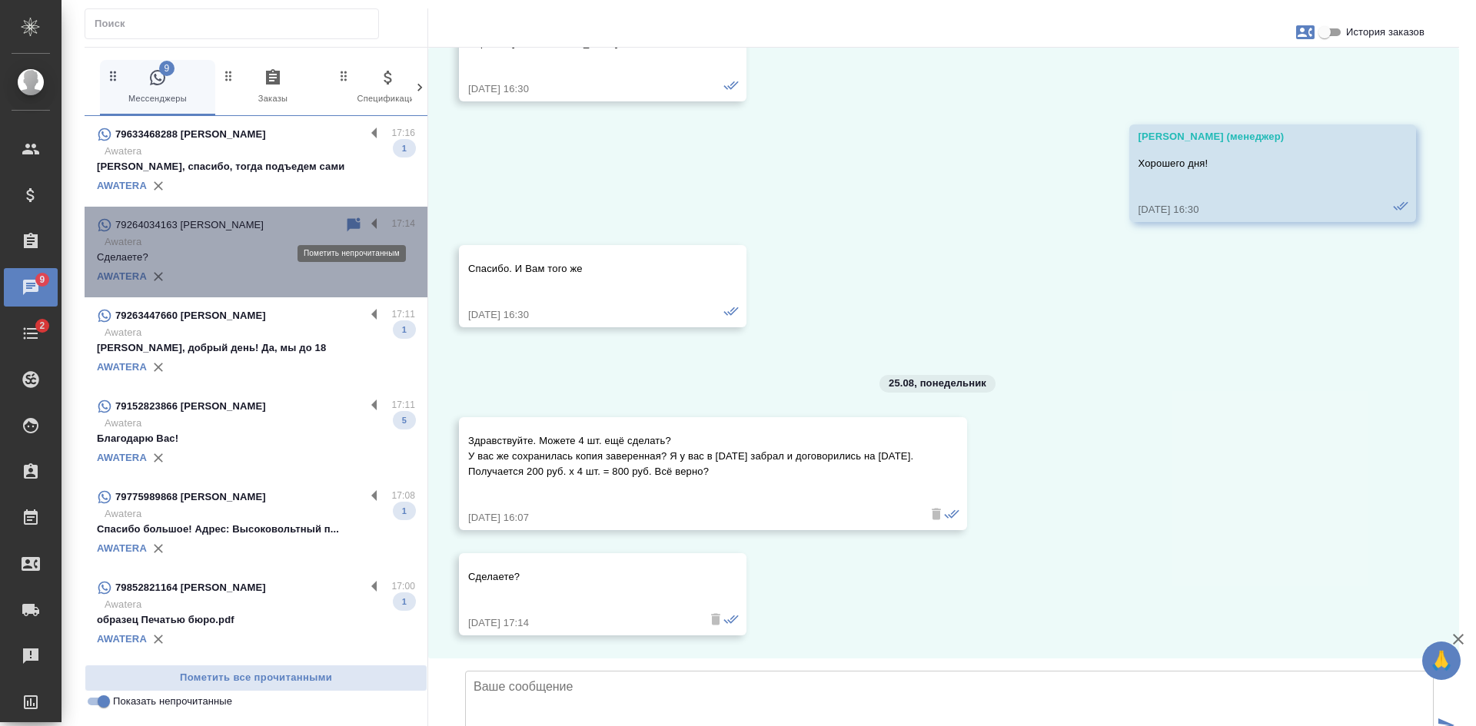
click at [355, 231] on icon at bounding box center [353, 225] width 18 height 18
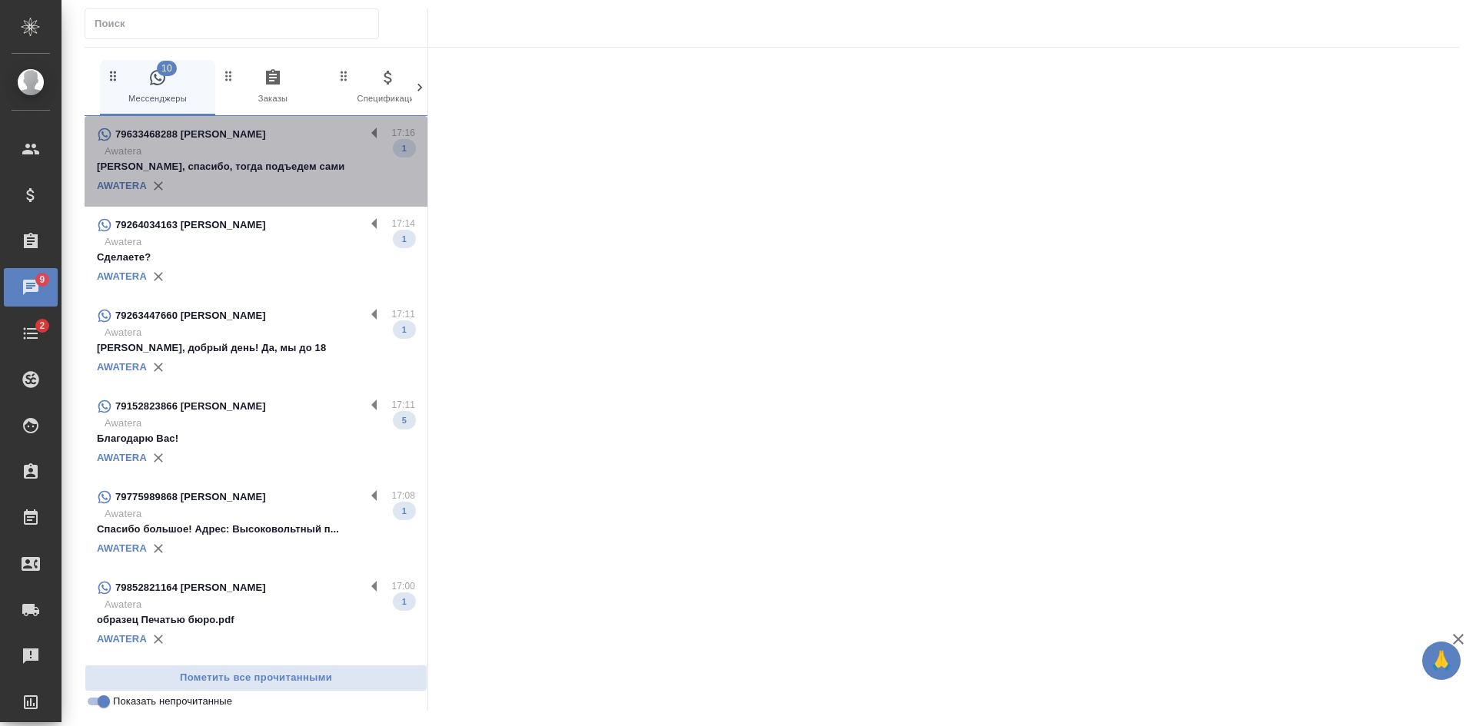
click at [308, 182] on div "AWATERA" at bounding box center [256, 186] width 318 height 23
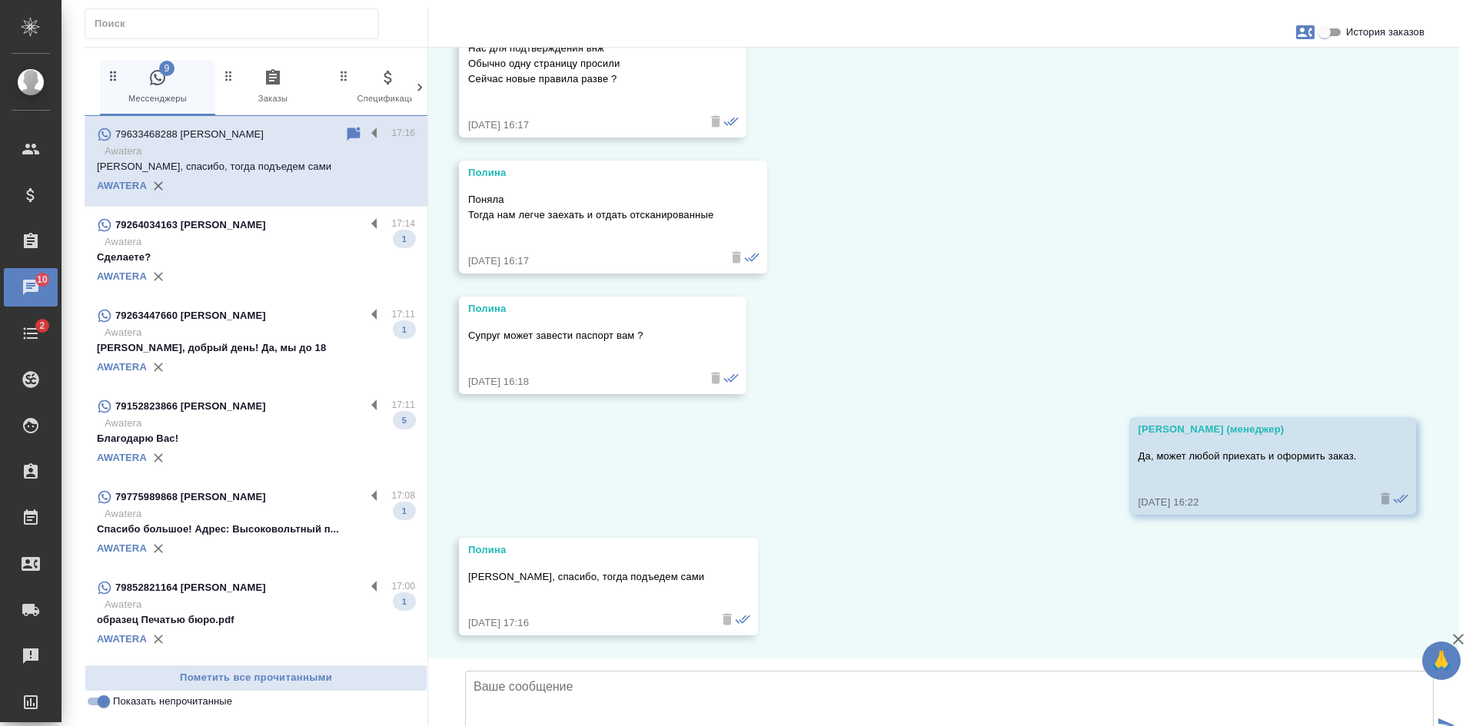
scroll to position [2365, 0]
click at [311, 307] on div "79263447660 Юрий" at bounding box center [231, 316] width 268 height 18
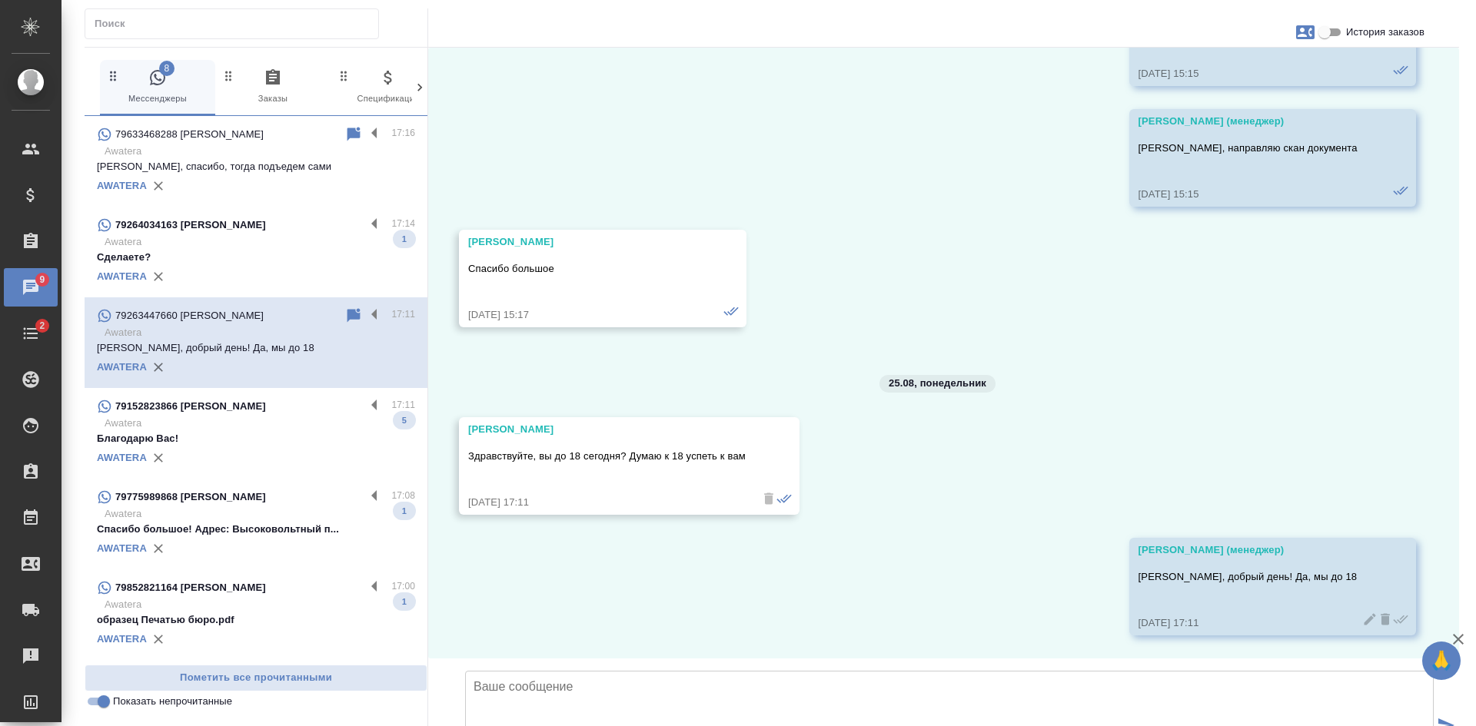
scroll to position [6728, 0]
click at [251, 444] on p "Благодарю Вас!" at bounding box center [256, 438] width 318 height 15
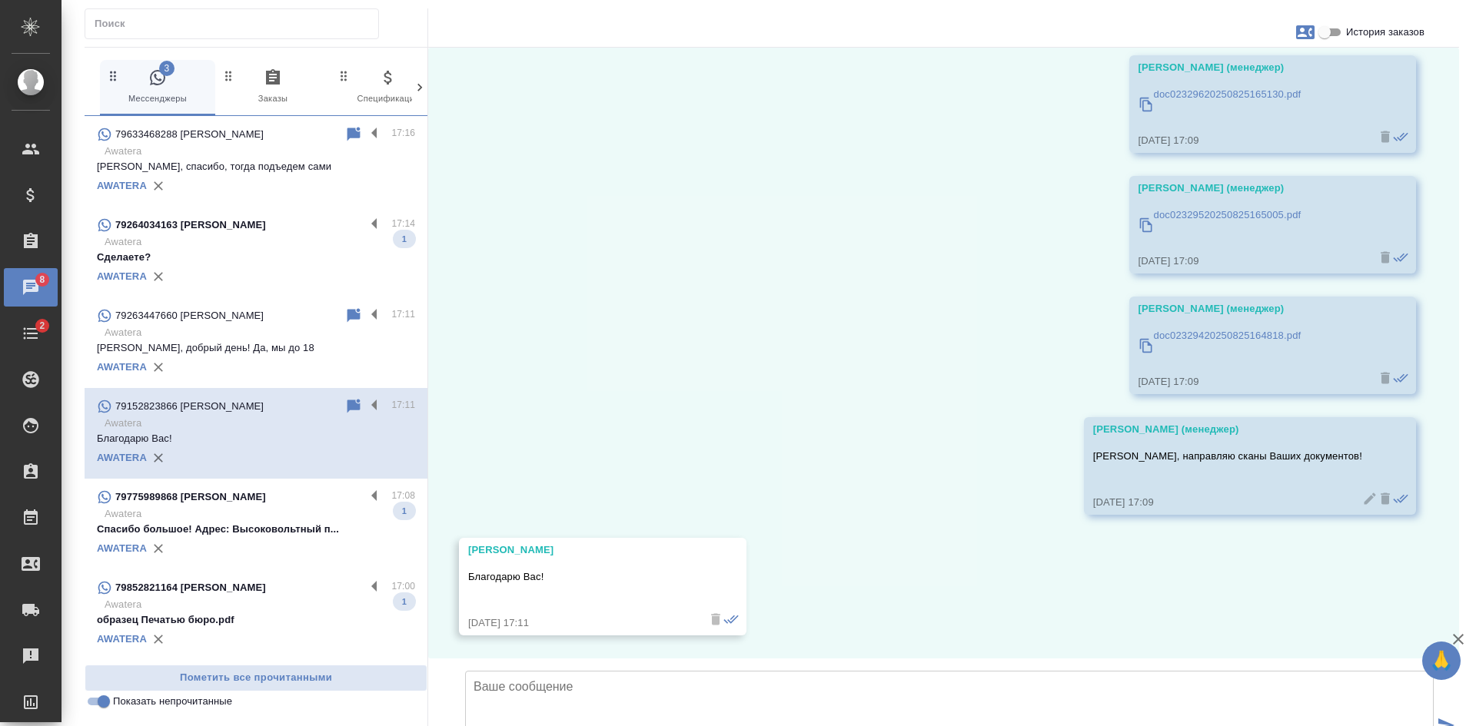
scroll to position [1096, 0]
click at [250, 514] on p "Awatera" at bounding box center [260, 514] width 311 height 15
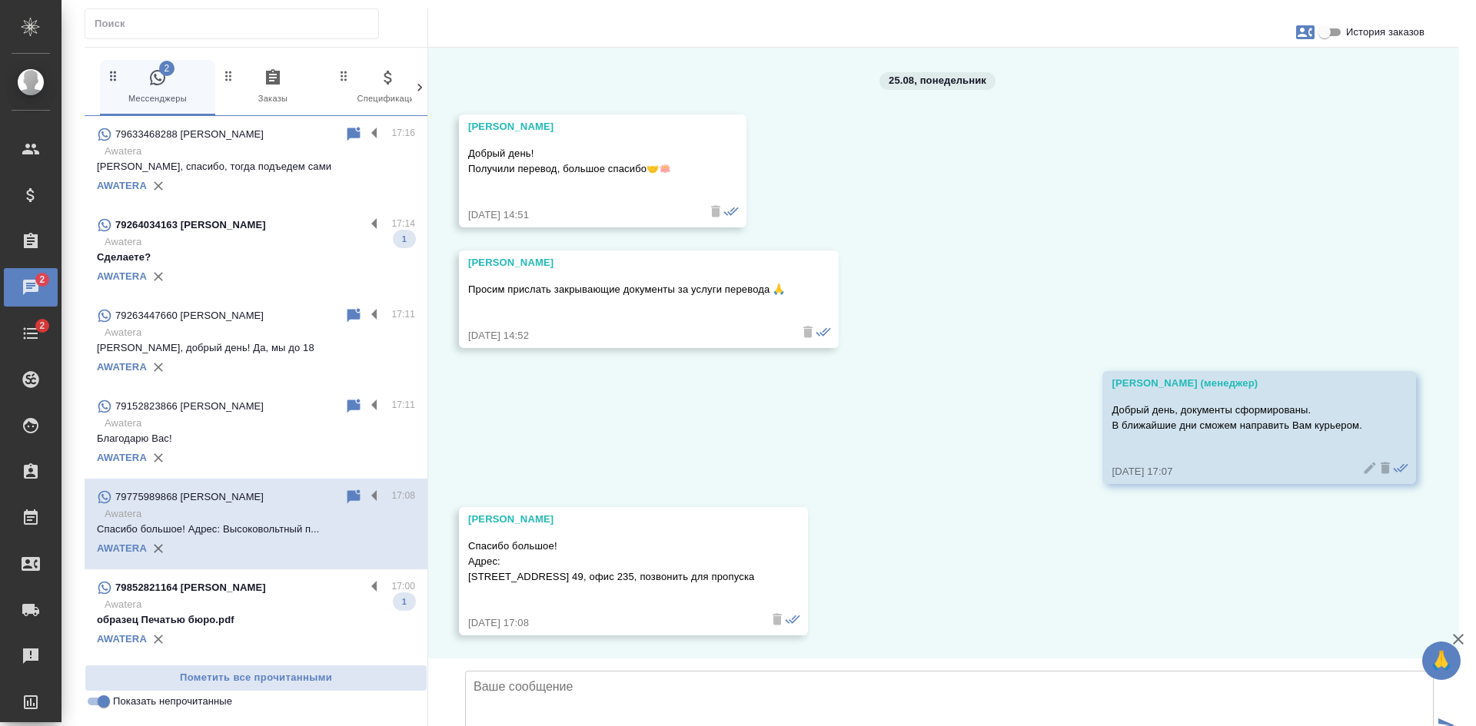
scroll to position [10435, 0]
click at [352, 497] on icon at bounding box center [353, 497] width 13 height 14
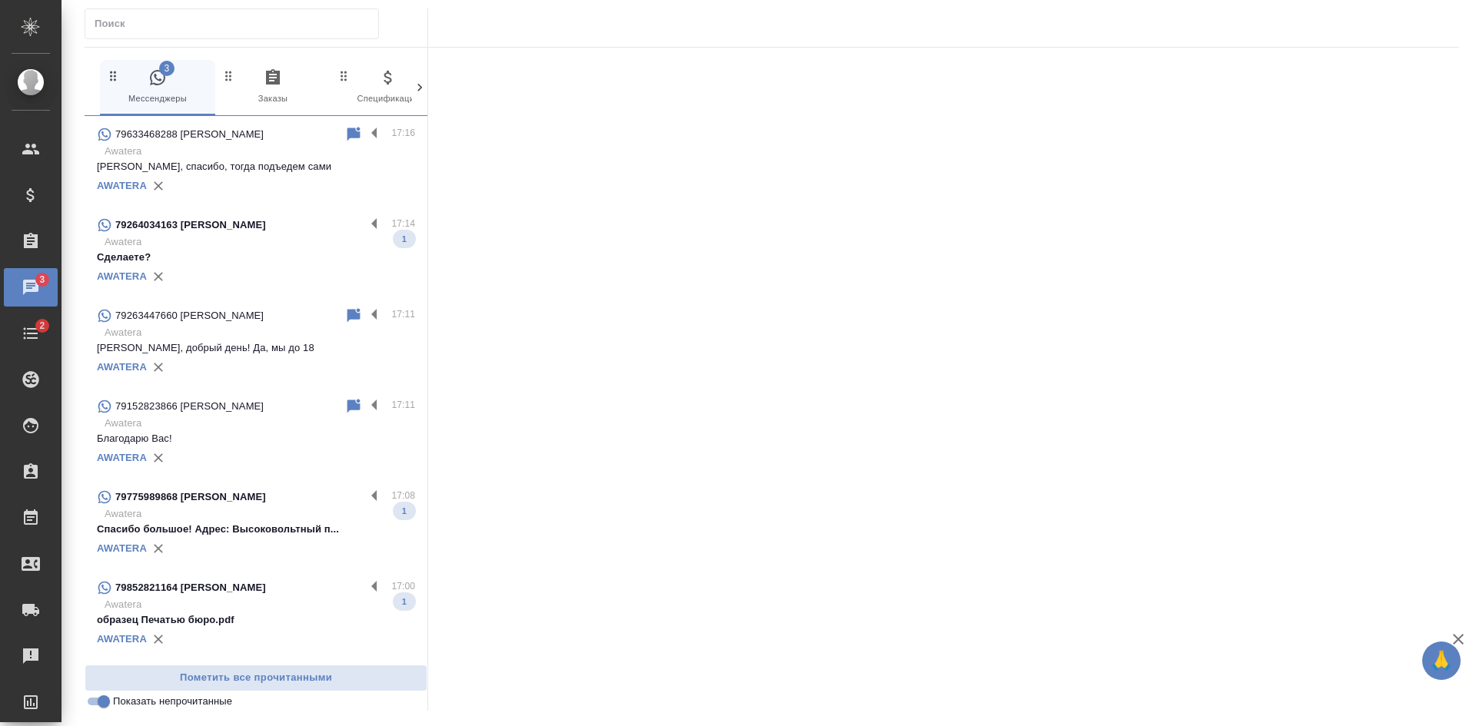
click at [94, 706] on input "Показать непрочитанные" at bounding box center [103, 702] width 55 height 18
click at [95, 706] on input "Показать непрочитанные" at bounding box center [91, 702] width 55 height 18
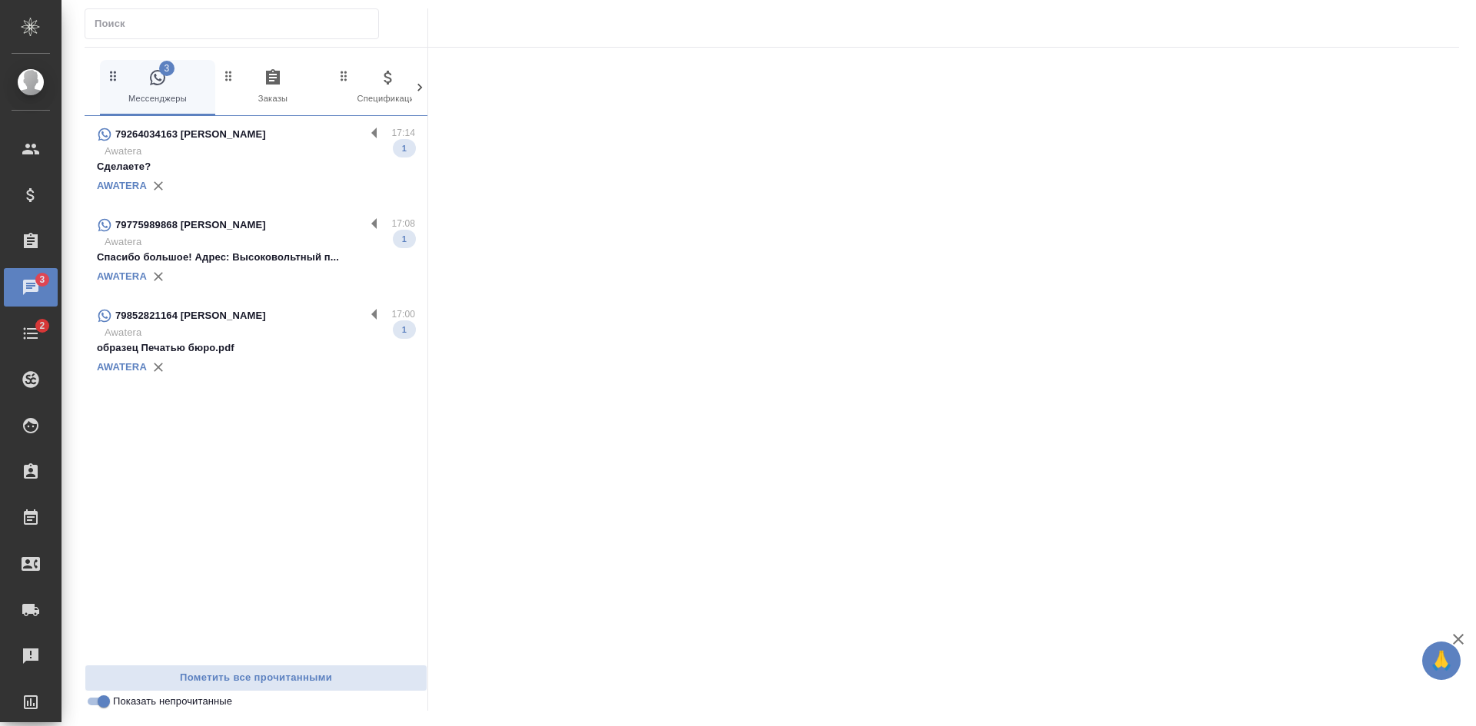
click at [267, 331] on p "Awatera" at bounding box center [260, 332] width 311 height 15
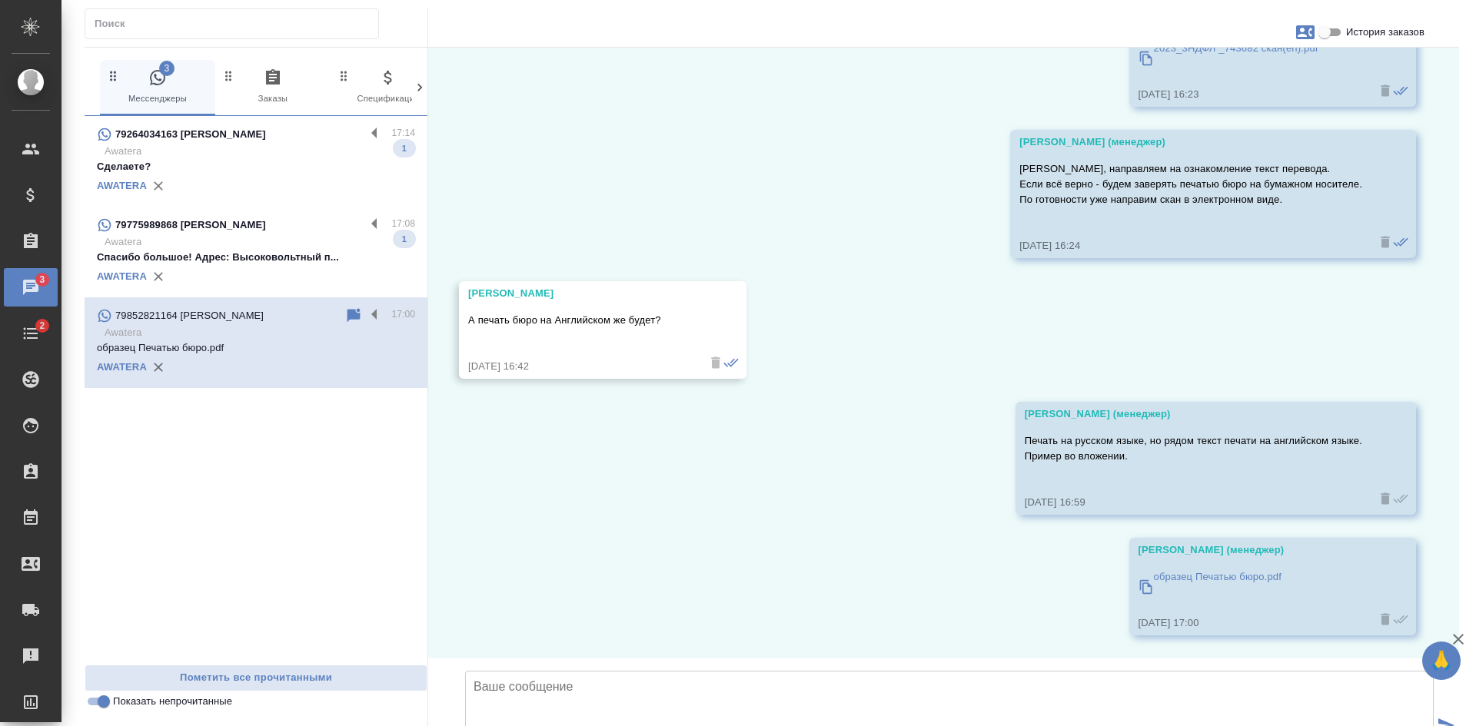
scroll to position [2931, 0]
click at [96, 706] on input "Показать непрочитанные" at bounding box center [103, 702] width 55 height 18
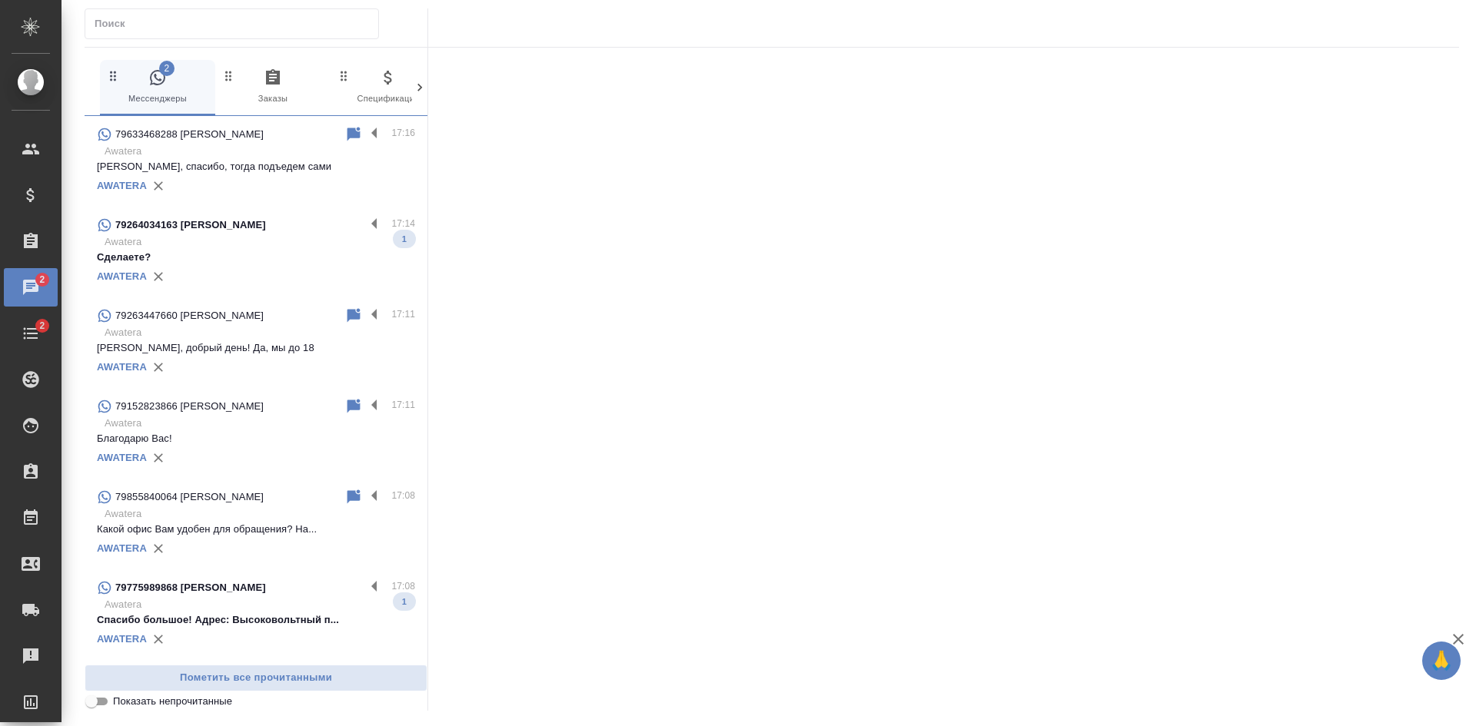
click at [96, 706] on input "Показать непрочитанные" at bounding box center [91, 702] width 55 height 18
checkbox input "true"
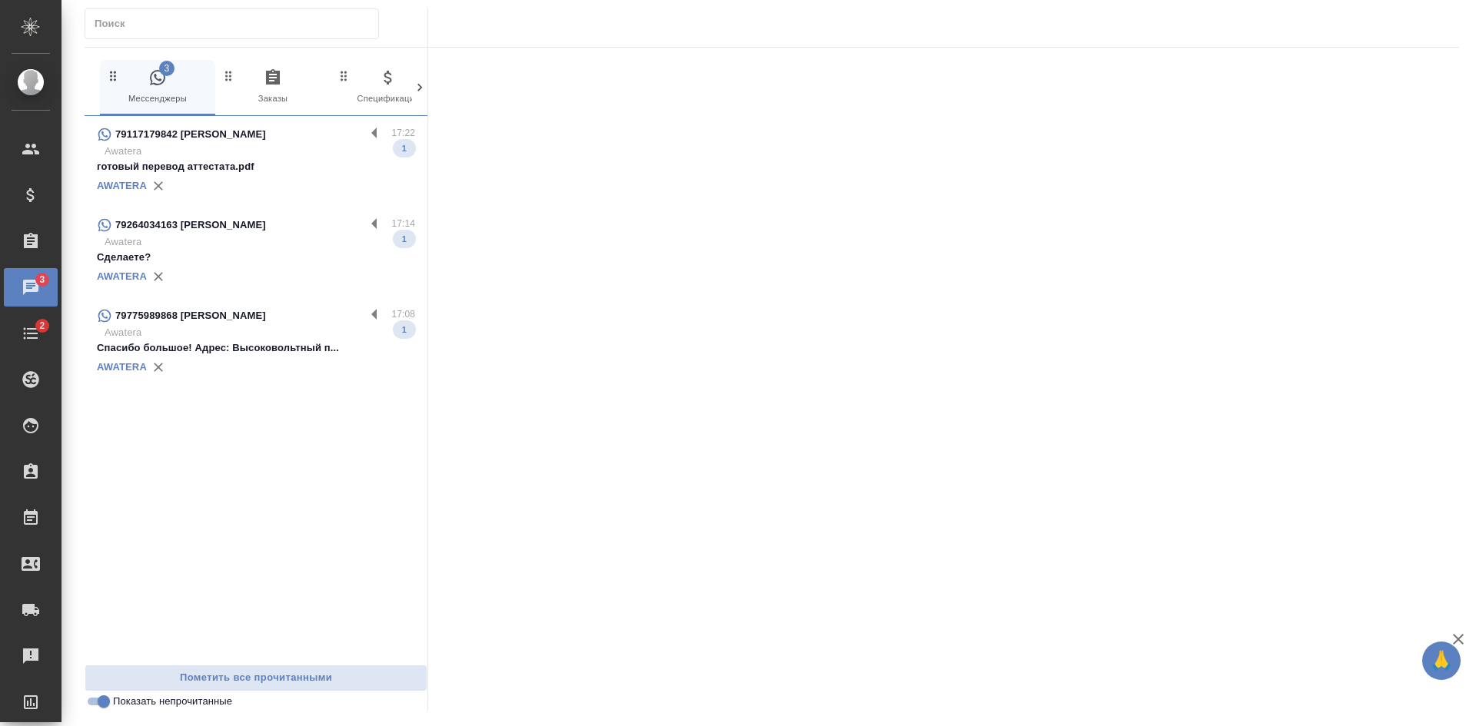
click at [288, 166] on p "готовый перевод аттестата.pdf" at bounding box center [256, 166] width 318 height 15
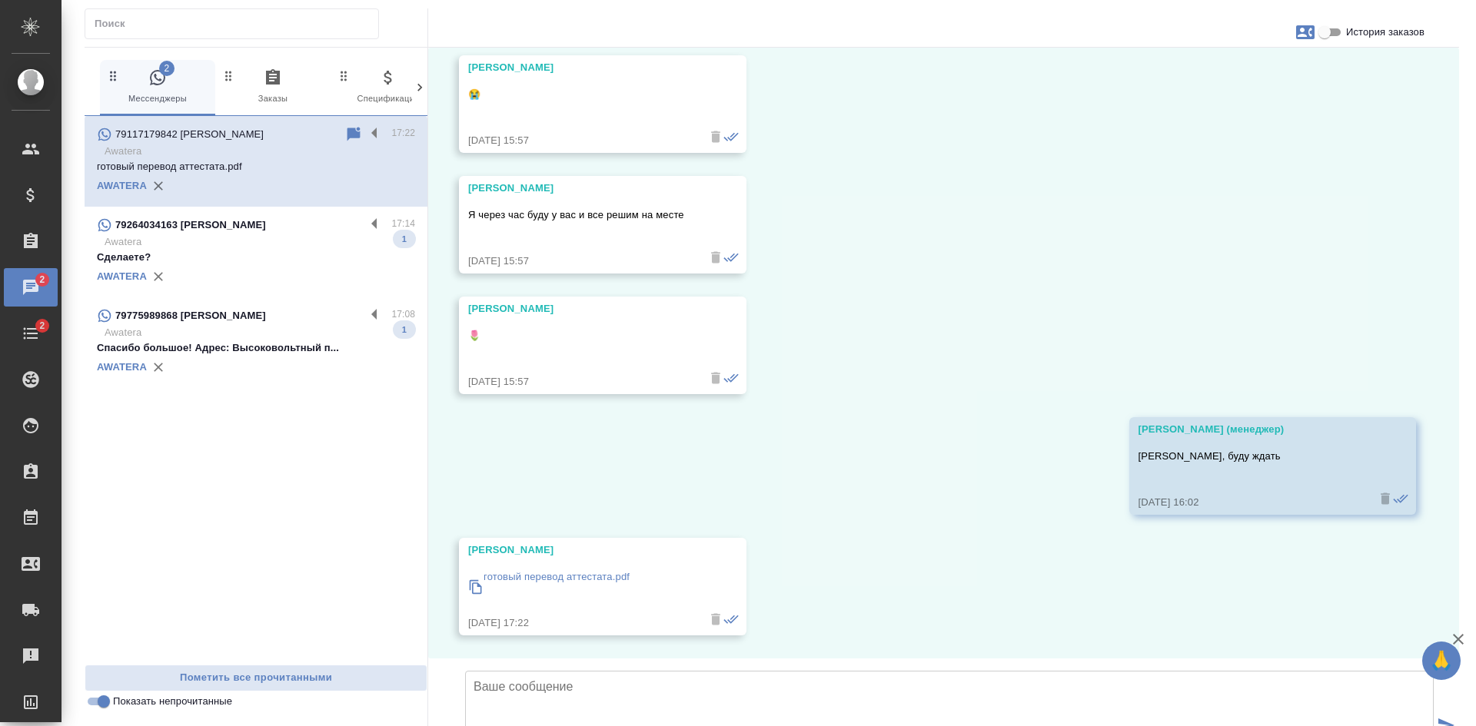
scroll to position [5150, 0]
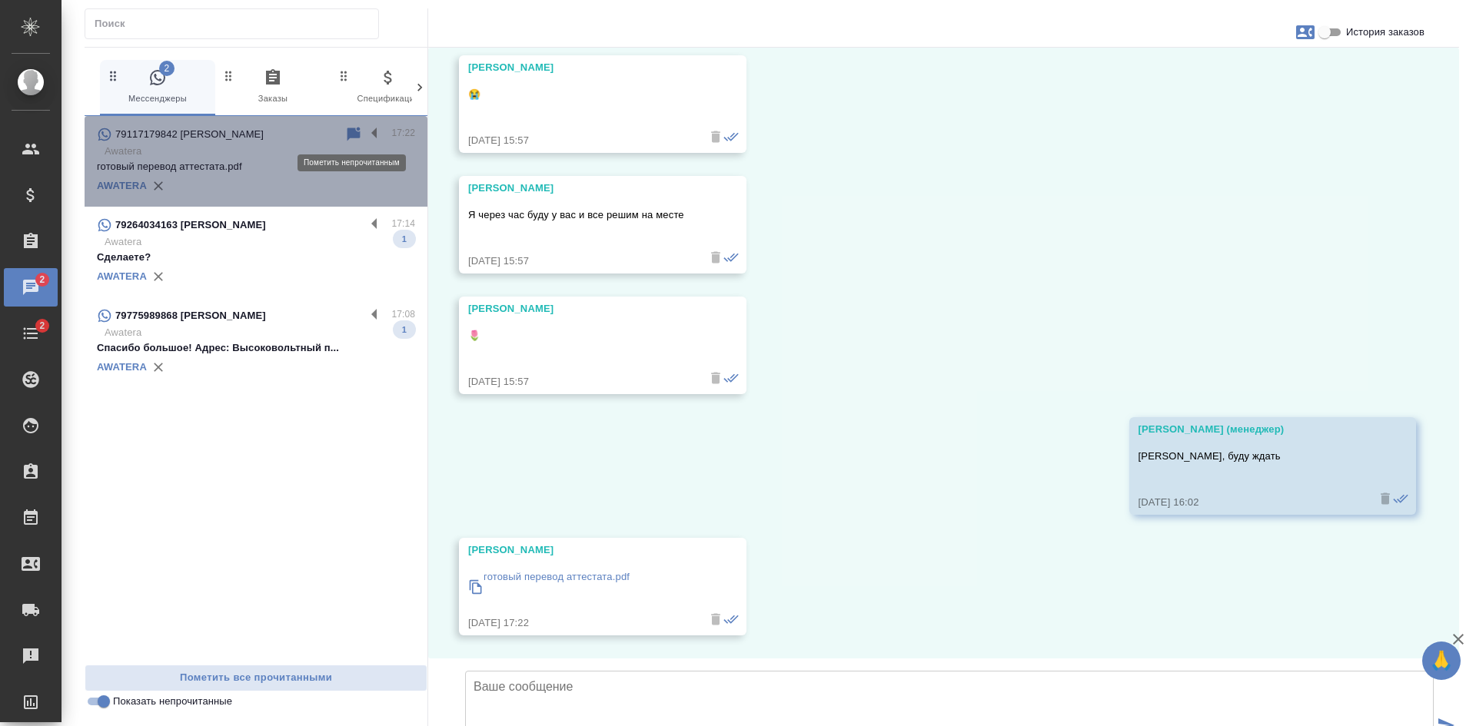
click at [350, 135] on icon at bounding box center [353, 134] width 13 height 14
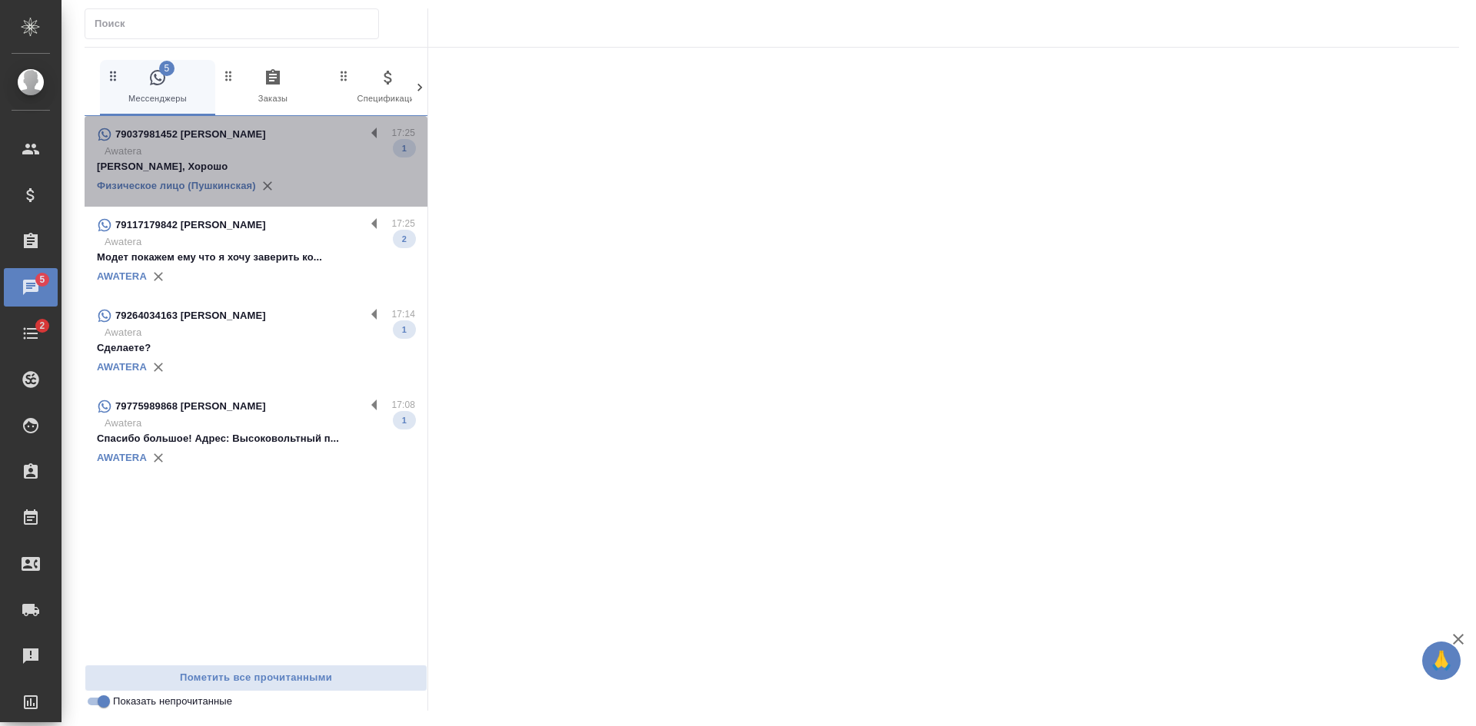
click at [250, 163] on p "Наталья, Хорошо" at bounding box center [256, 166] width 318 height 15
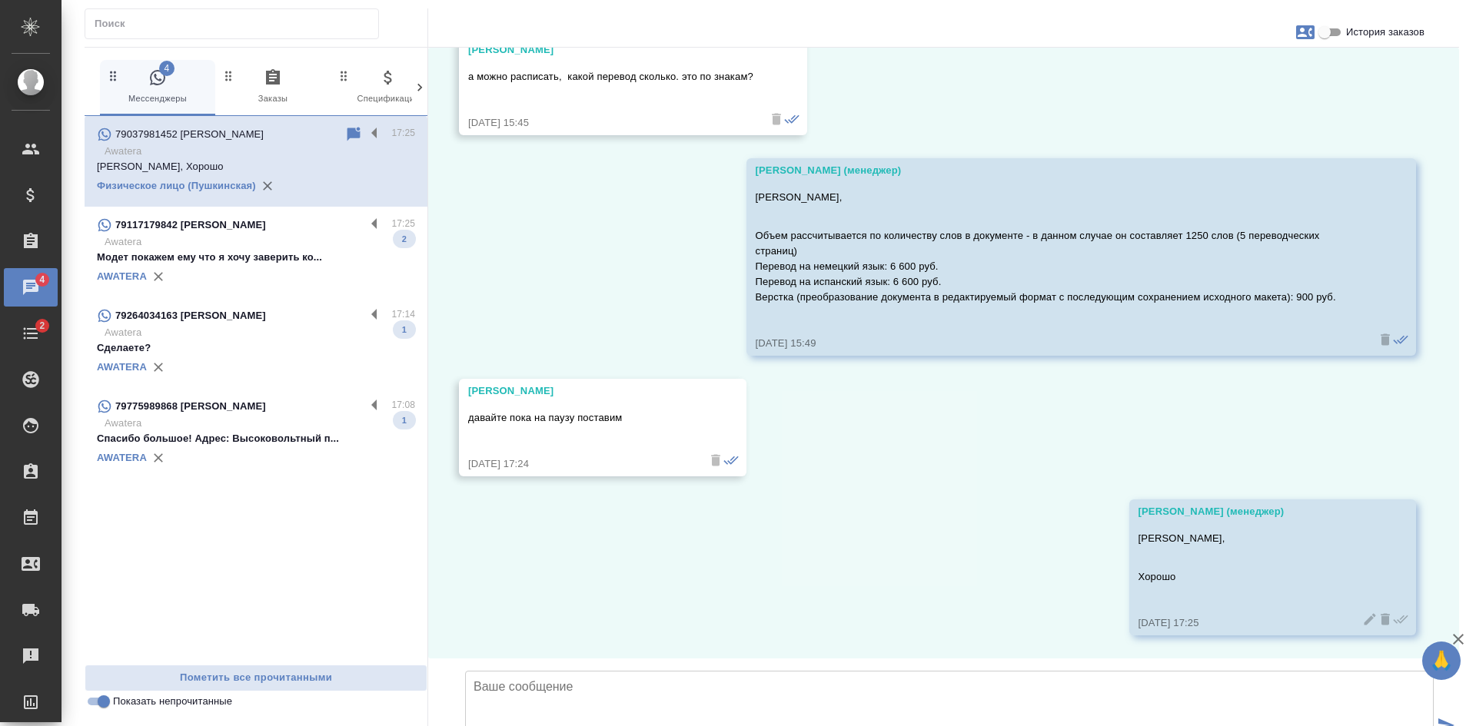
scroll to position [12311, 0]
click at [252, 255] on p "Модет покажем ему что я хочу заверить ко..." at bounding box center [256, 257] width 318 height 15
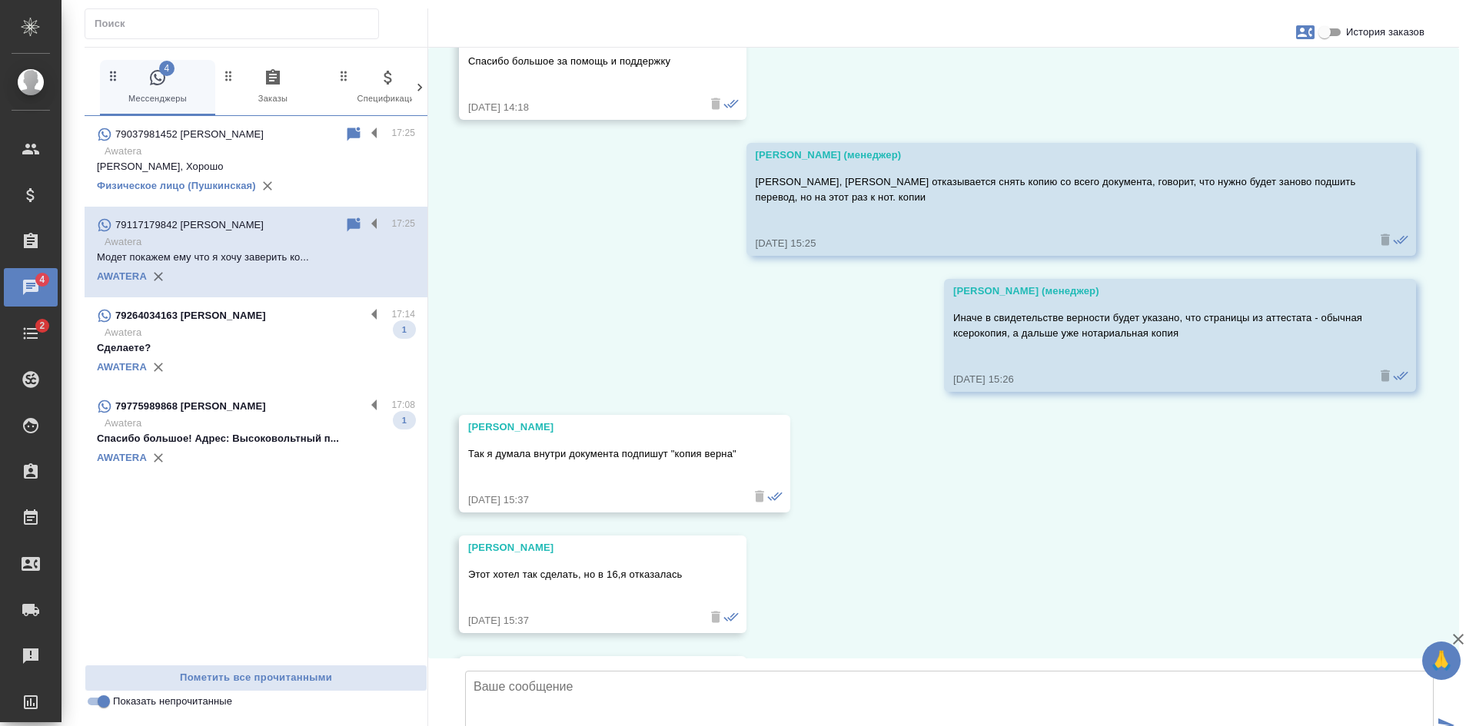
scroll to position [5271, 0]
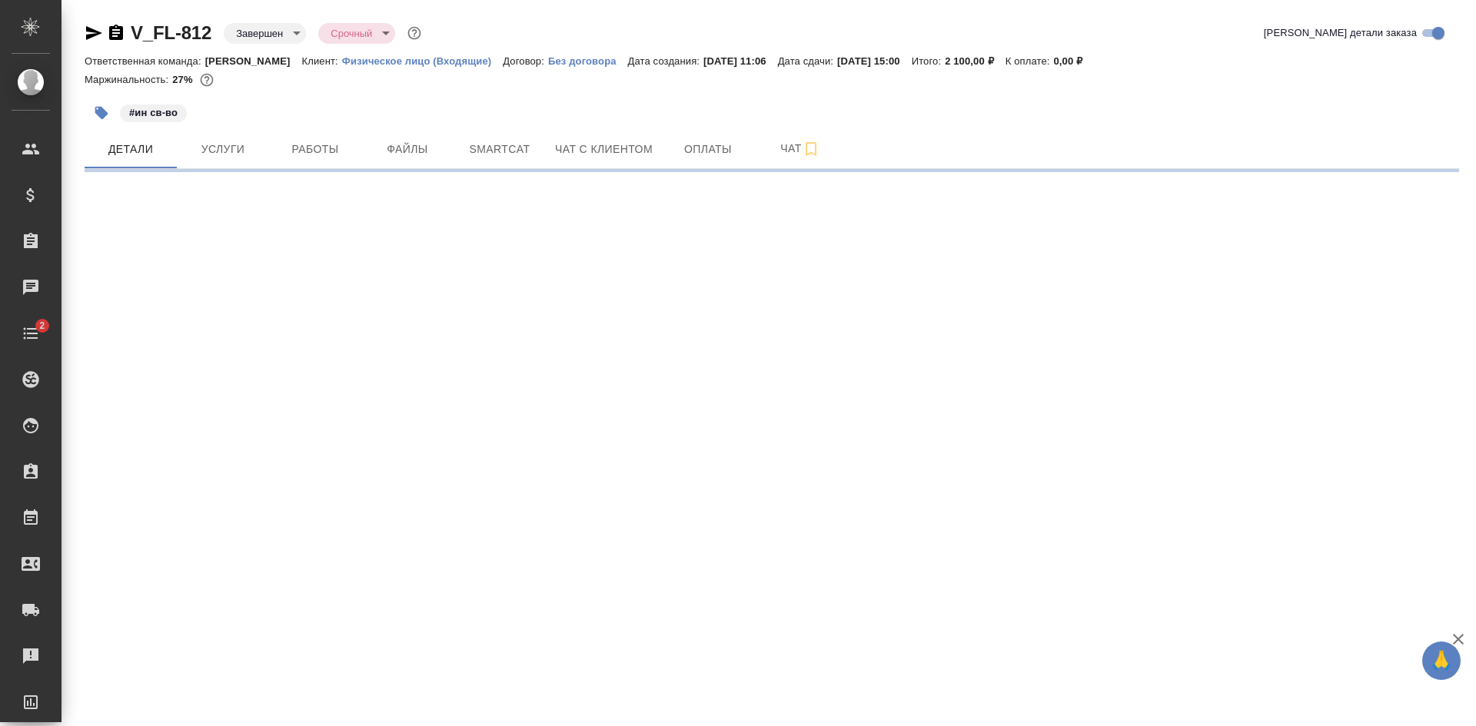
click at [86, 34] on icon "button" at bounding box center [94, 33] width 18 height 18
select select "RU"
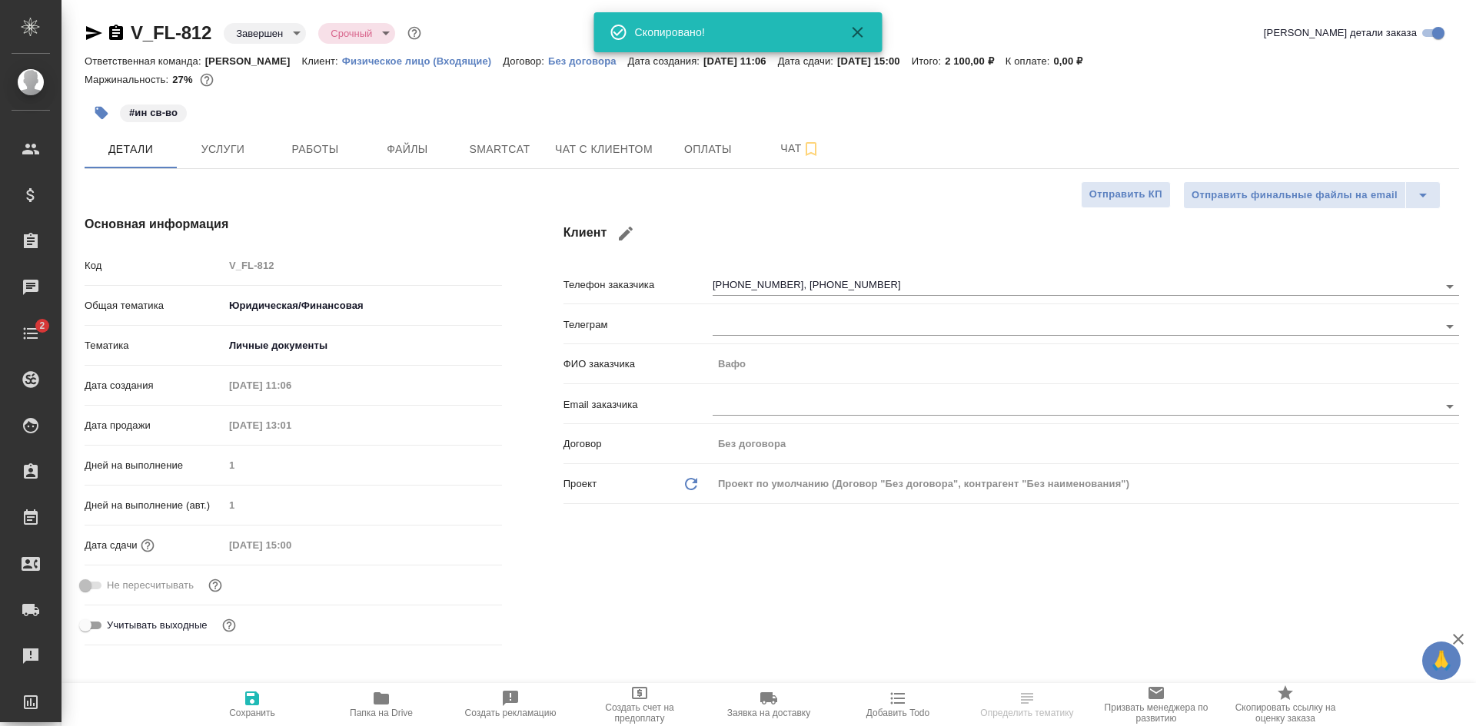
type textarea "x"
type input "Тарабановская Анастасия"
type input "Ильина Екатерина"
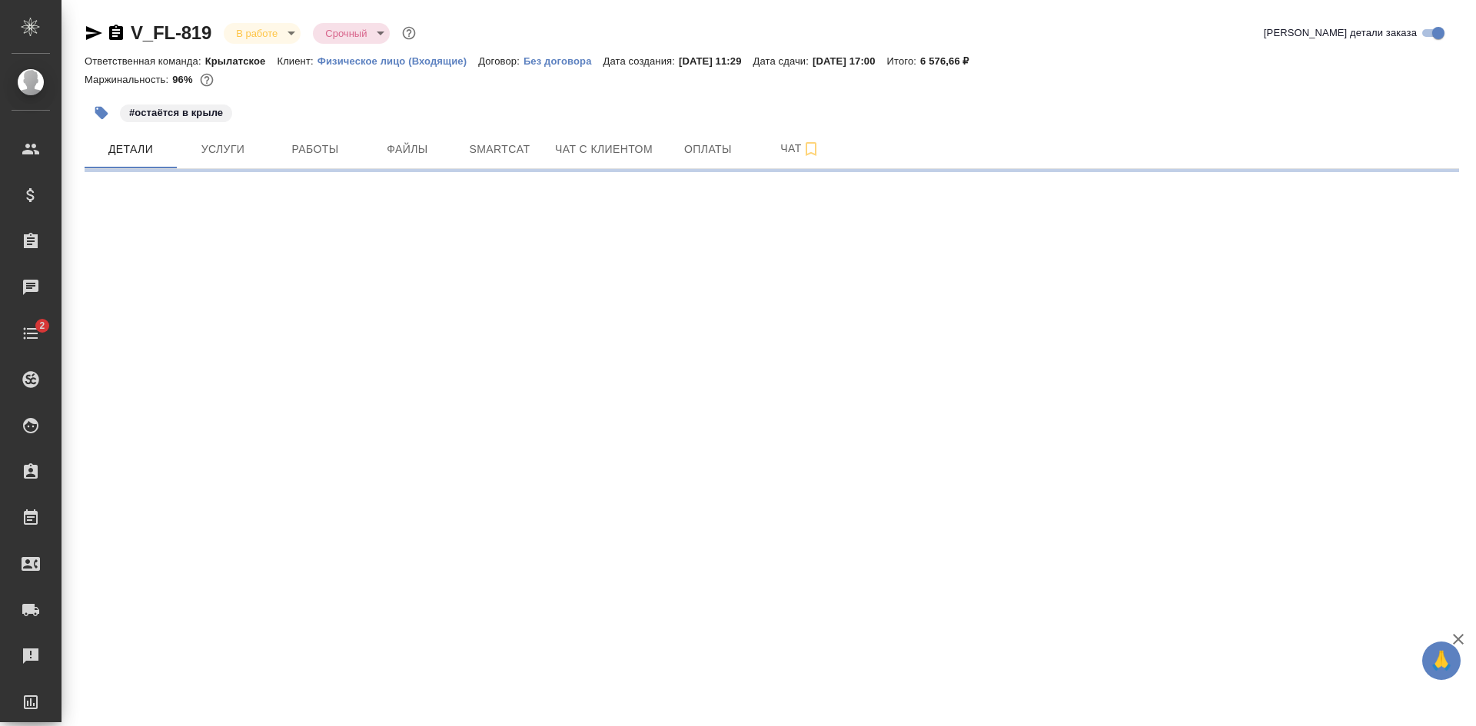
select select "RU"
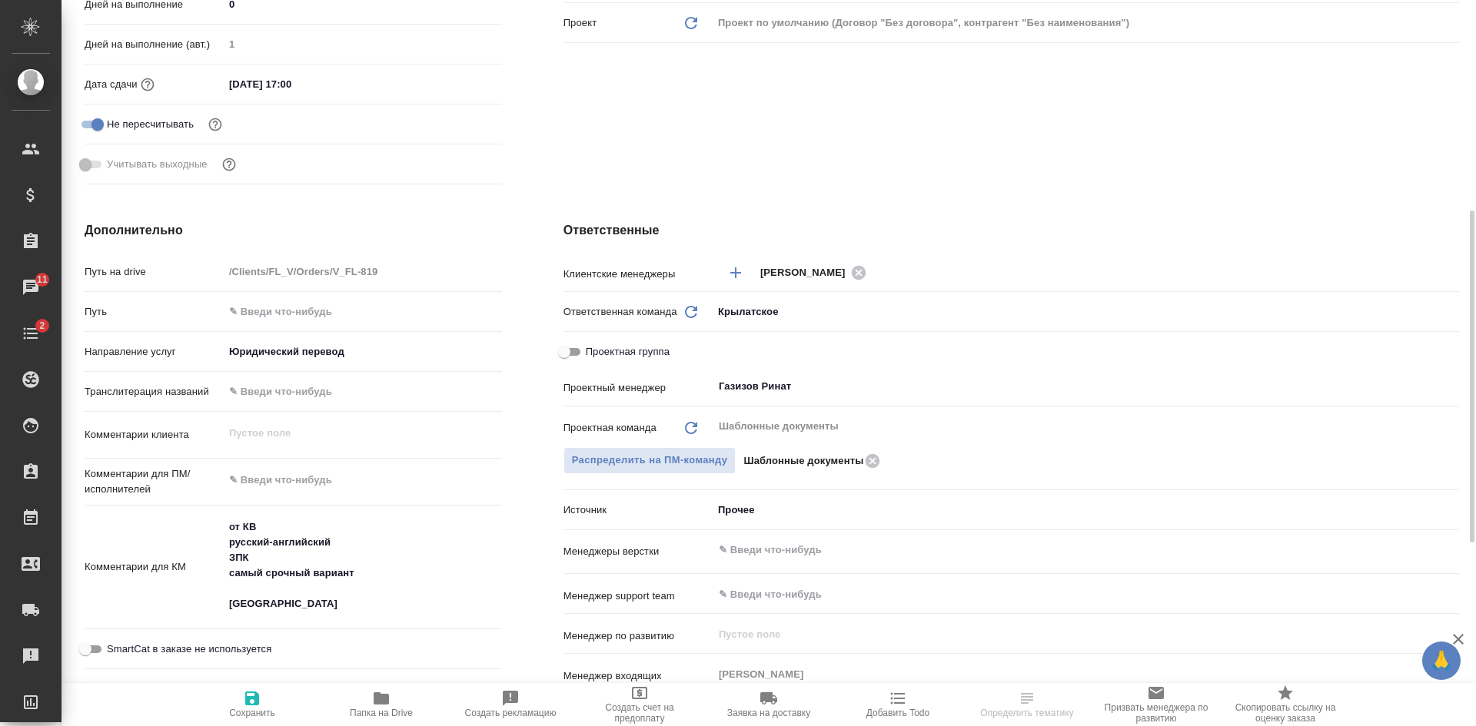
scroll to position [615, 0]
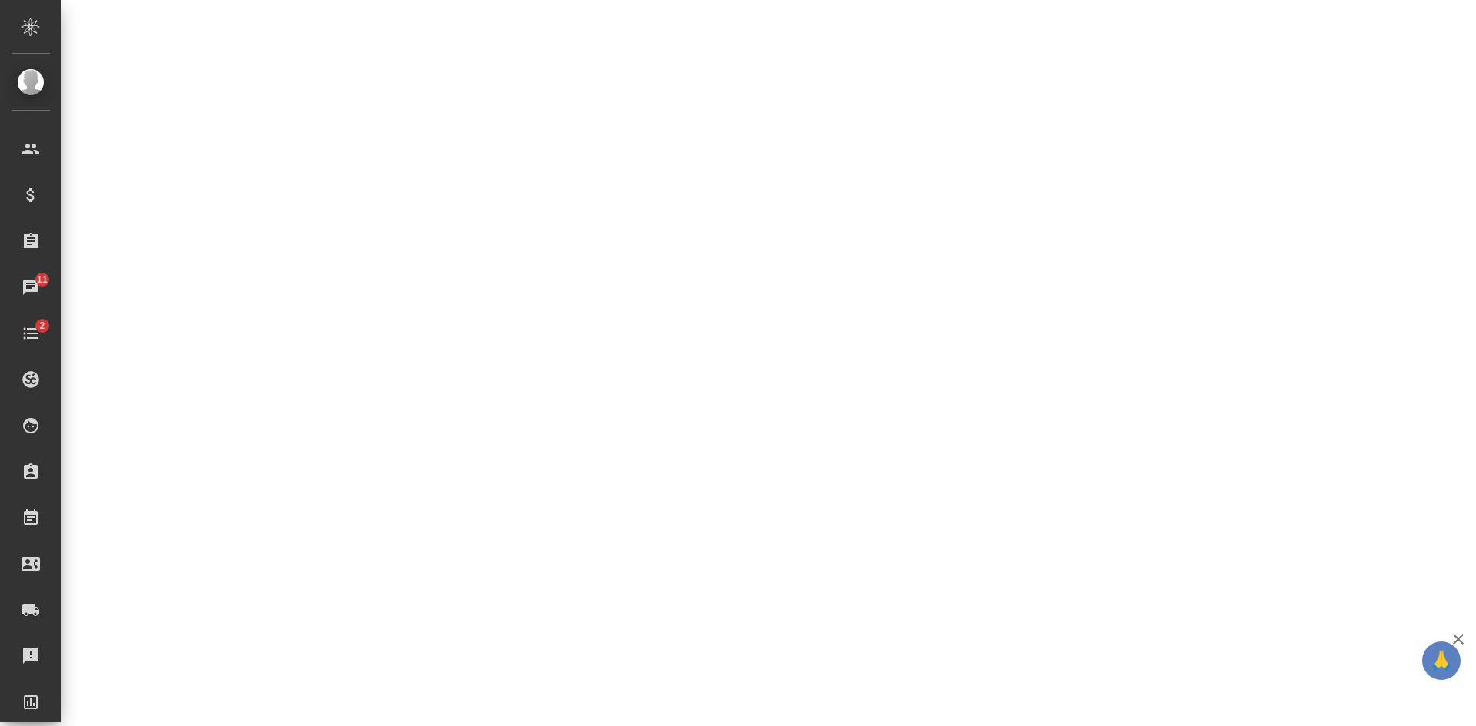
select select "RU"
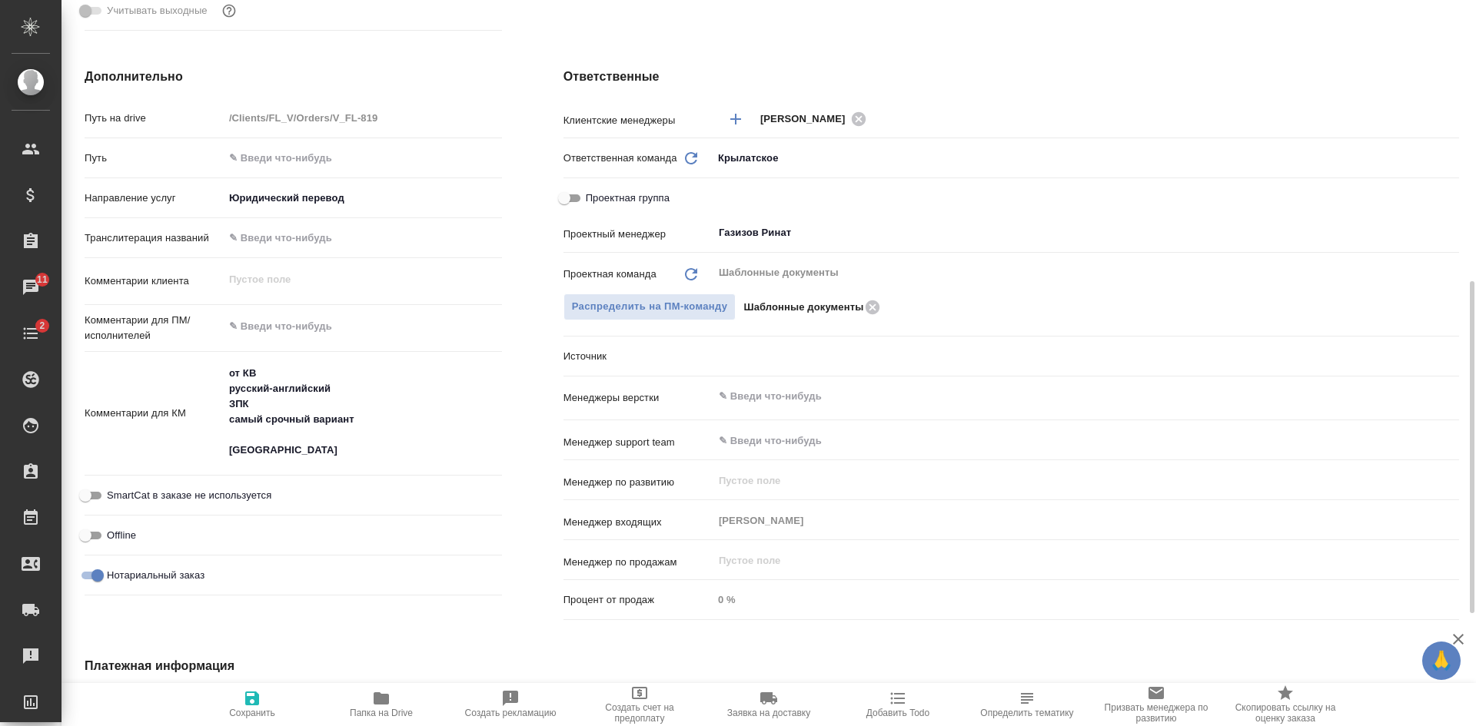
type textarea "x"
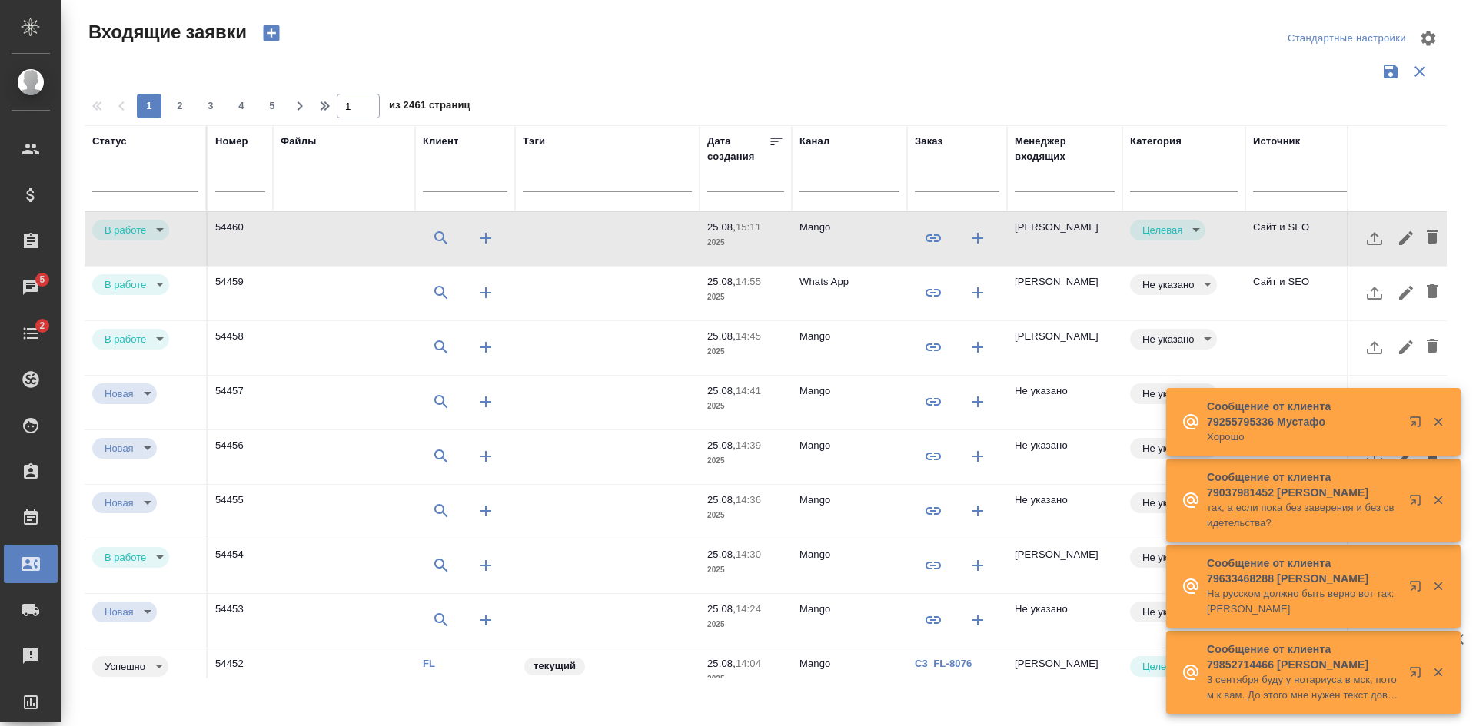
select select "RU"
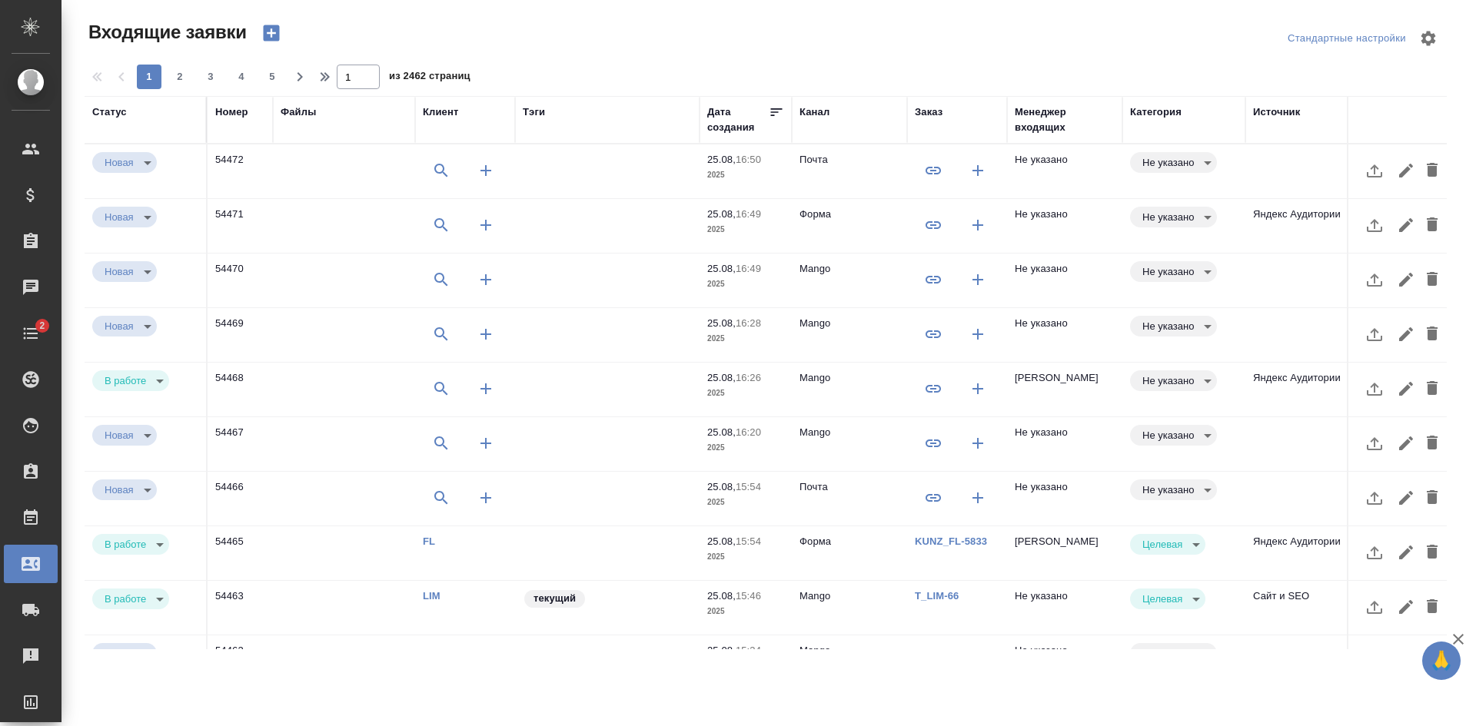
select select "RU"
click at [1271, 232] on td "Яндекс Аудитории" at bounding box center [1302, 226] width 115 height 54
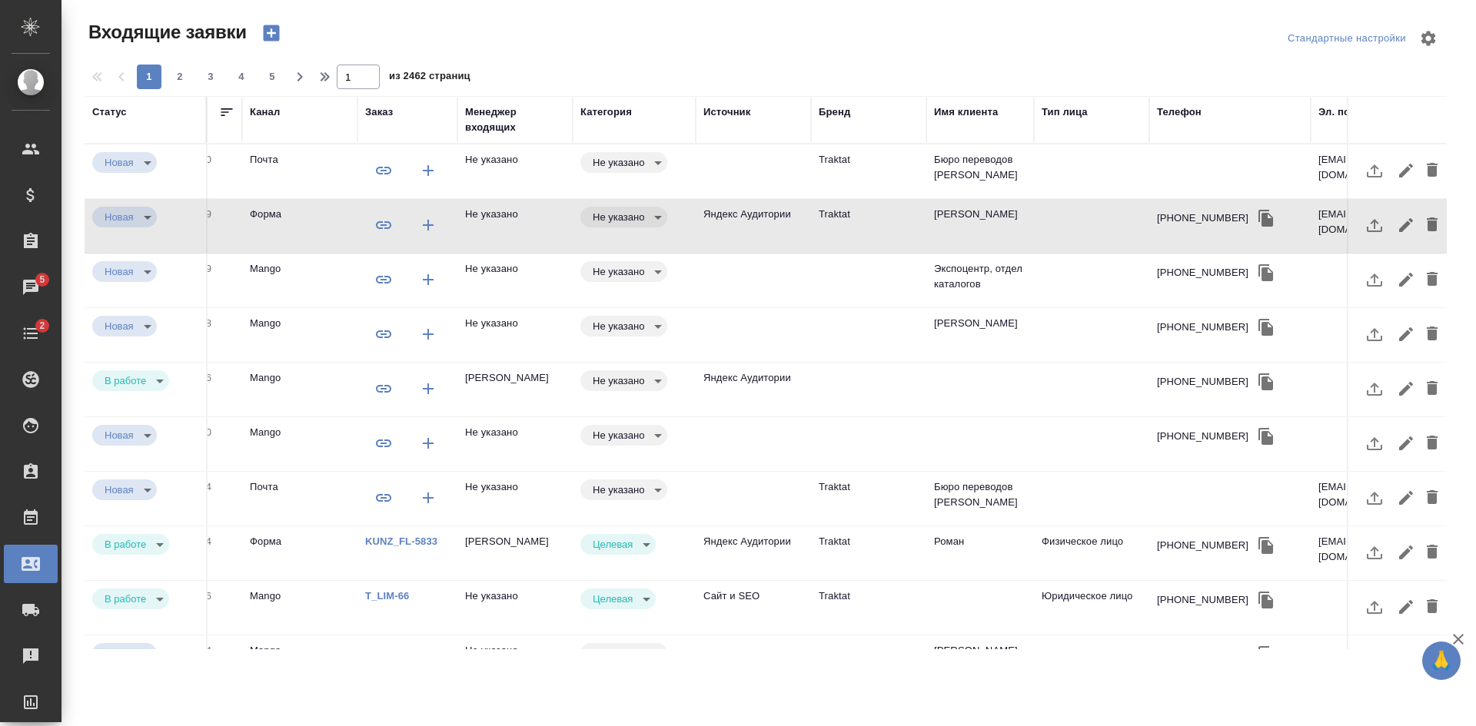
scroll to position [0, 584]
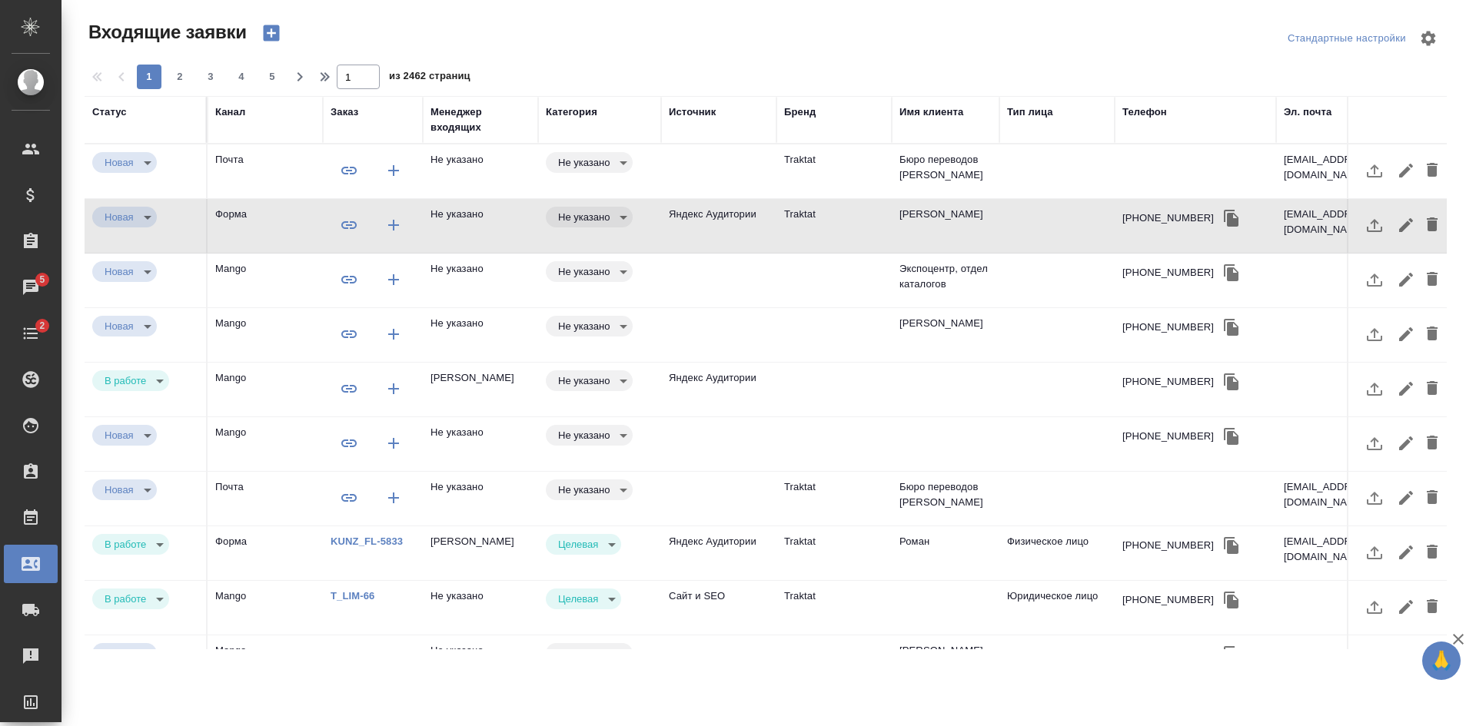
click at [1033, 214] on td at bounding box center [1056, 226] width 115 height 54
click at [1032, 214] on td at bounding box center [1056, 226] width 115 height 54
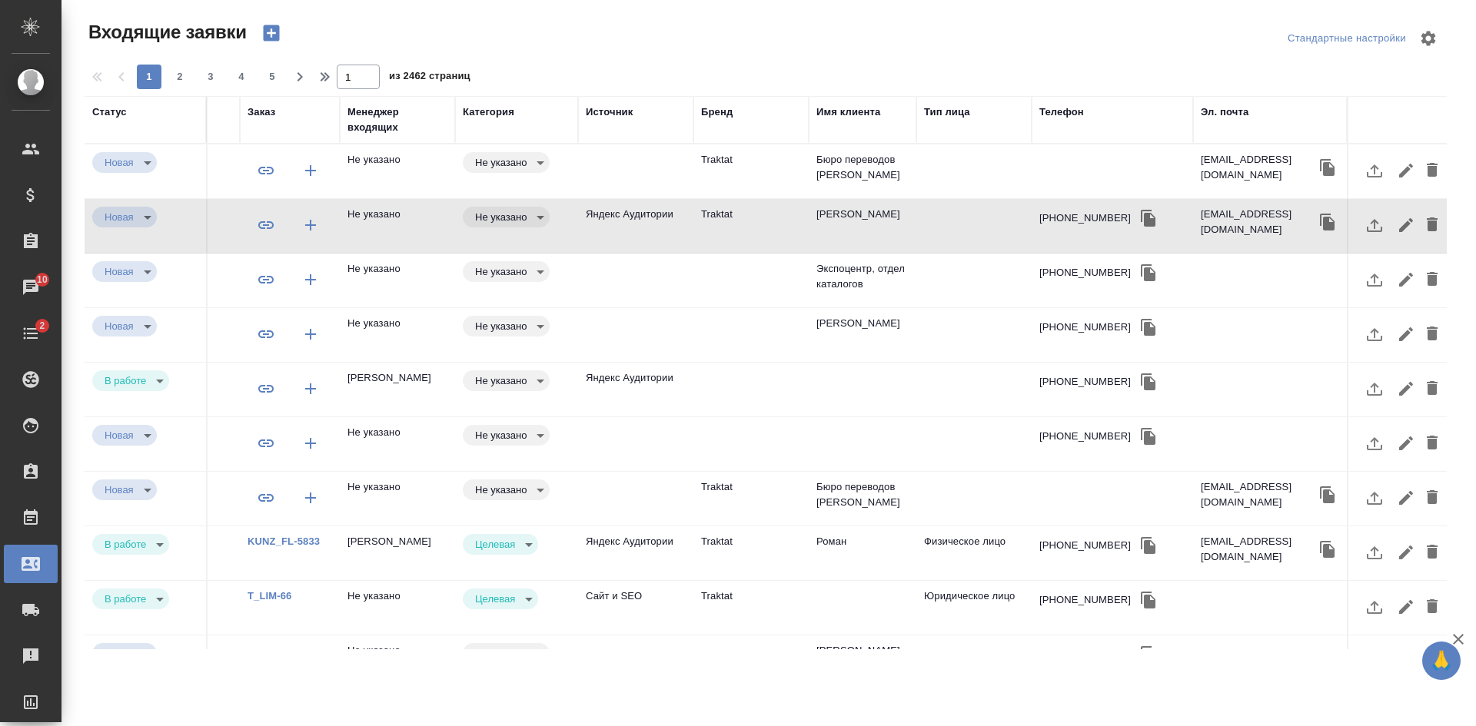
scroll to position [0, 679]
click at [1141, 218] on icon "button" at bounding box center [1148, 218] width 15 height 17
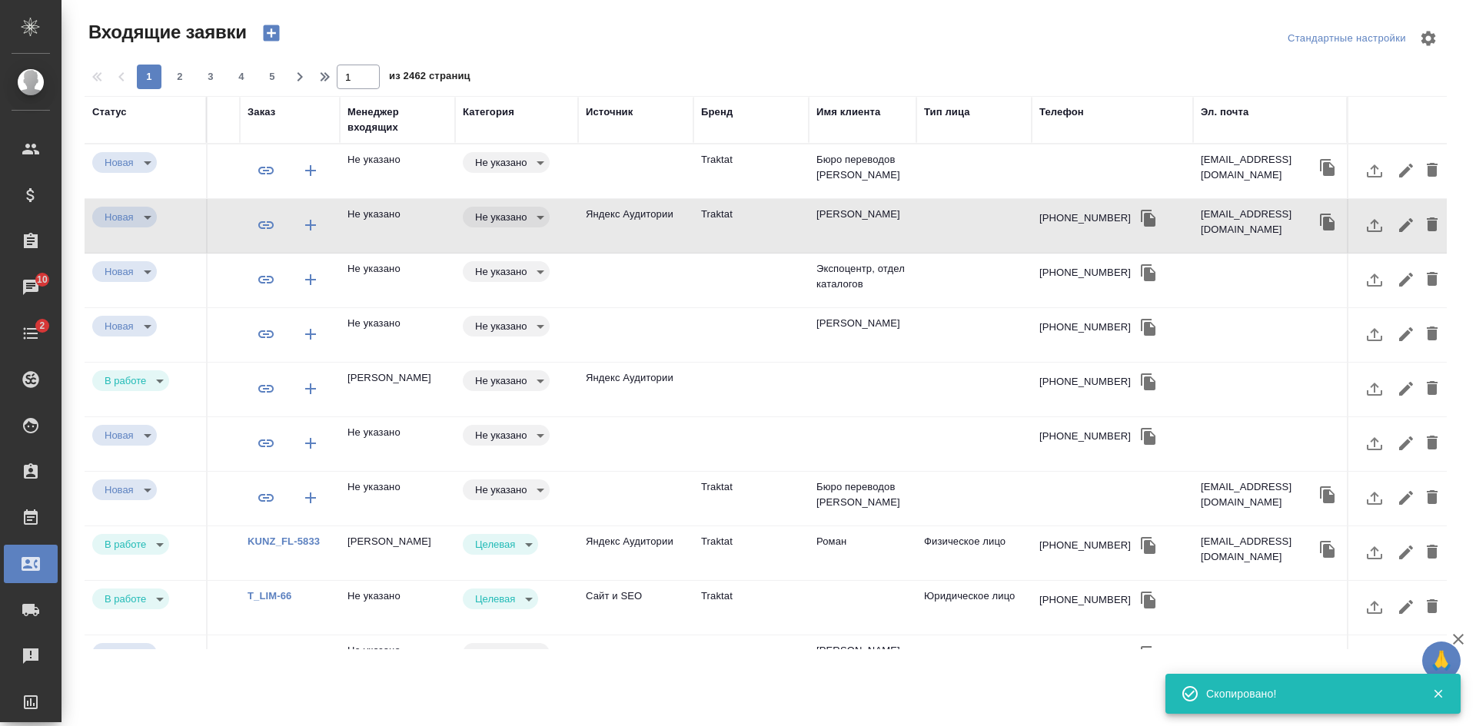
click at [1041, 115] on div "Телефон" at bounding box center [1061, 112] width 45 height 15
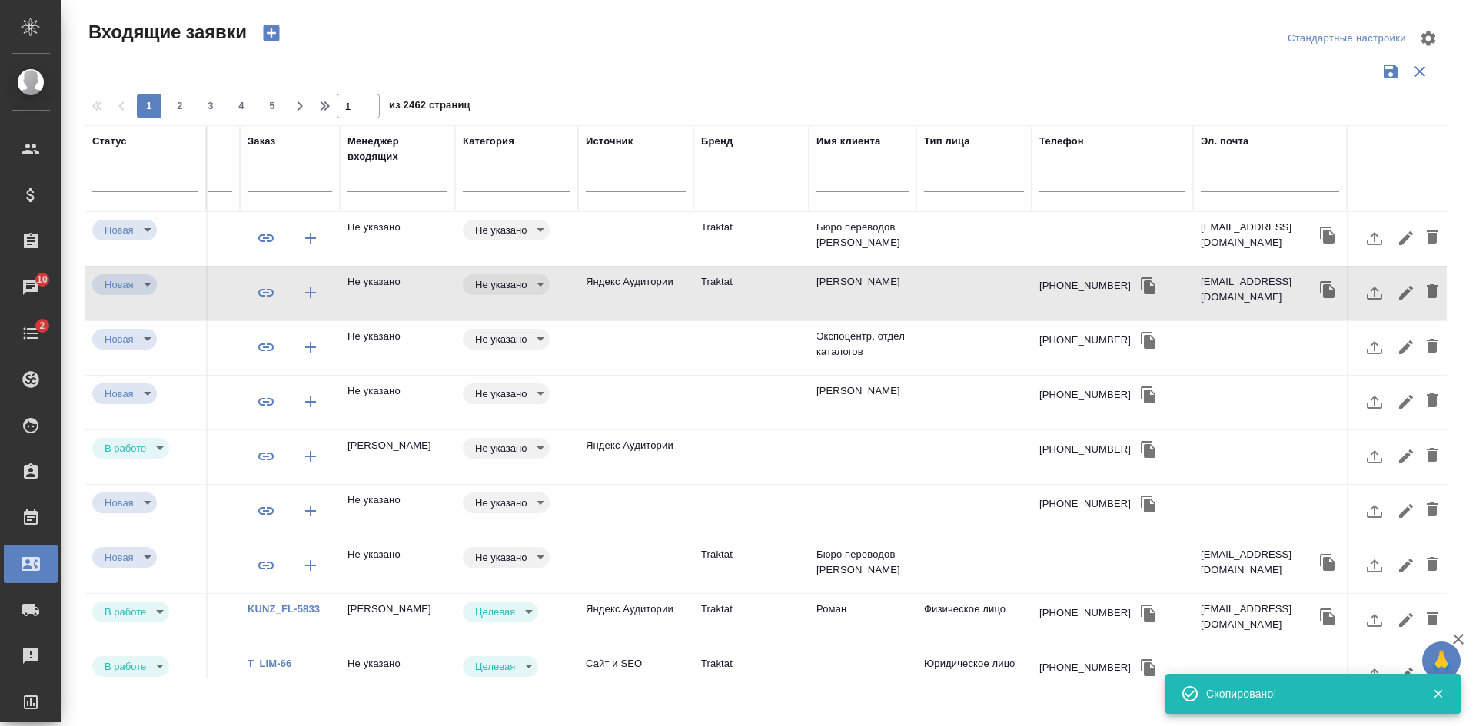
click at [1064, 179] on input "text" at bounding box center [1112, 181] width 146 height 19
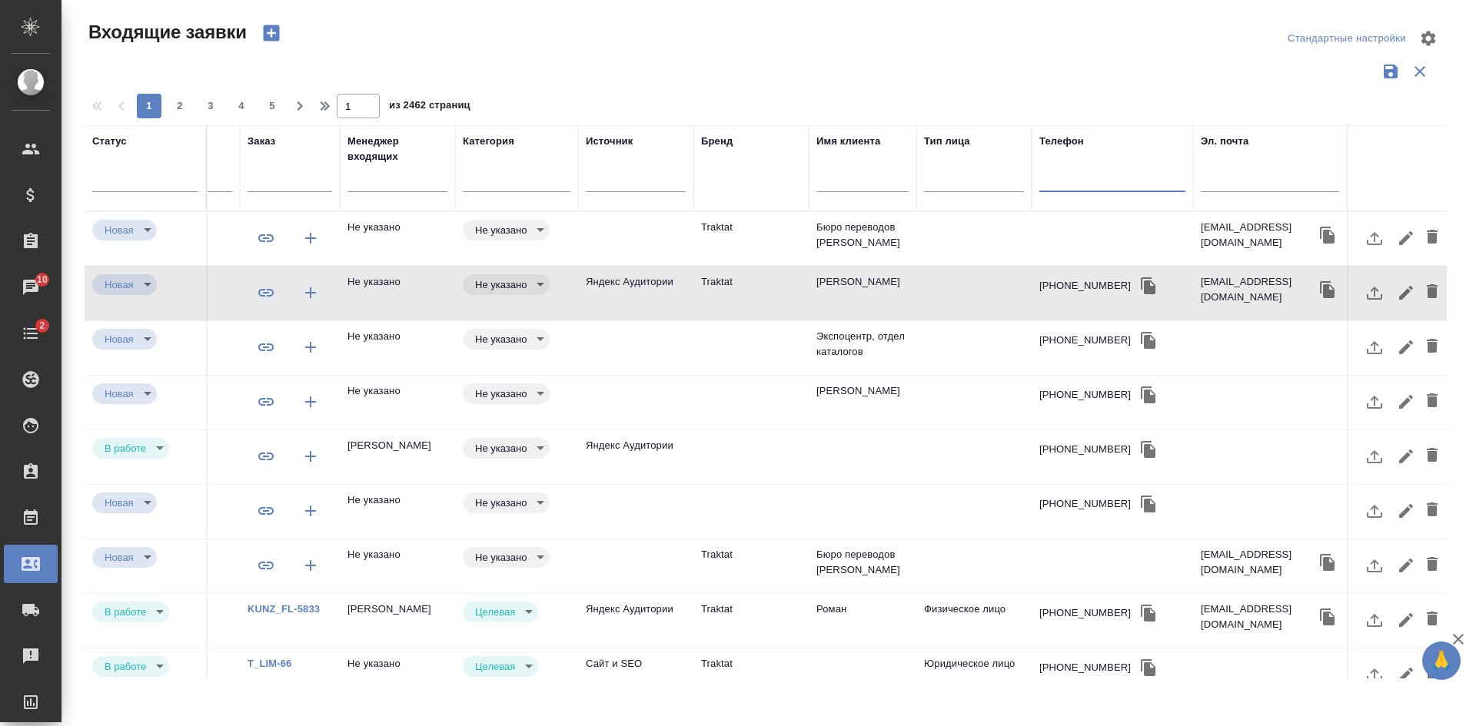
paste input "[PHONE_NUMBER]"
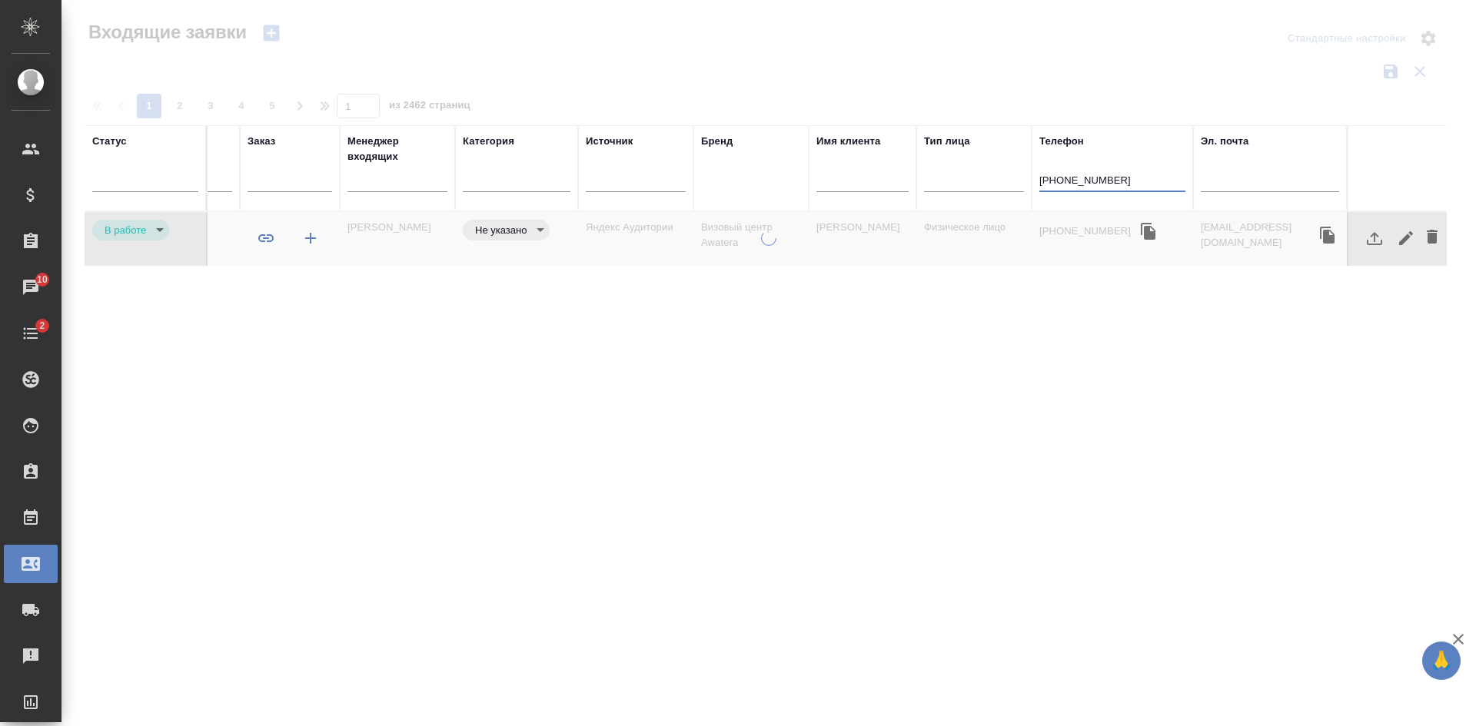
scroll to position [0, 667]
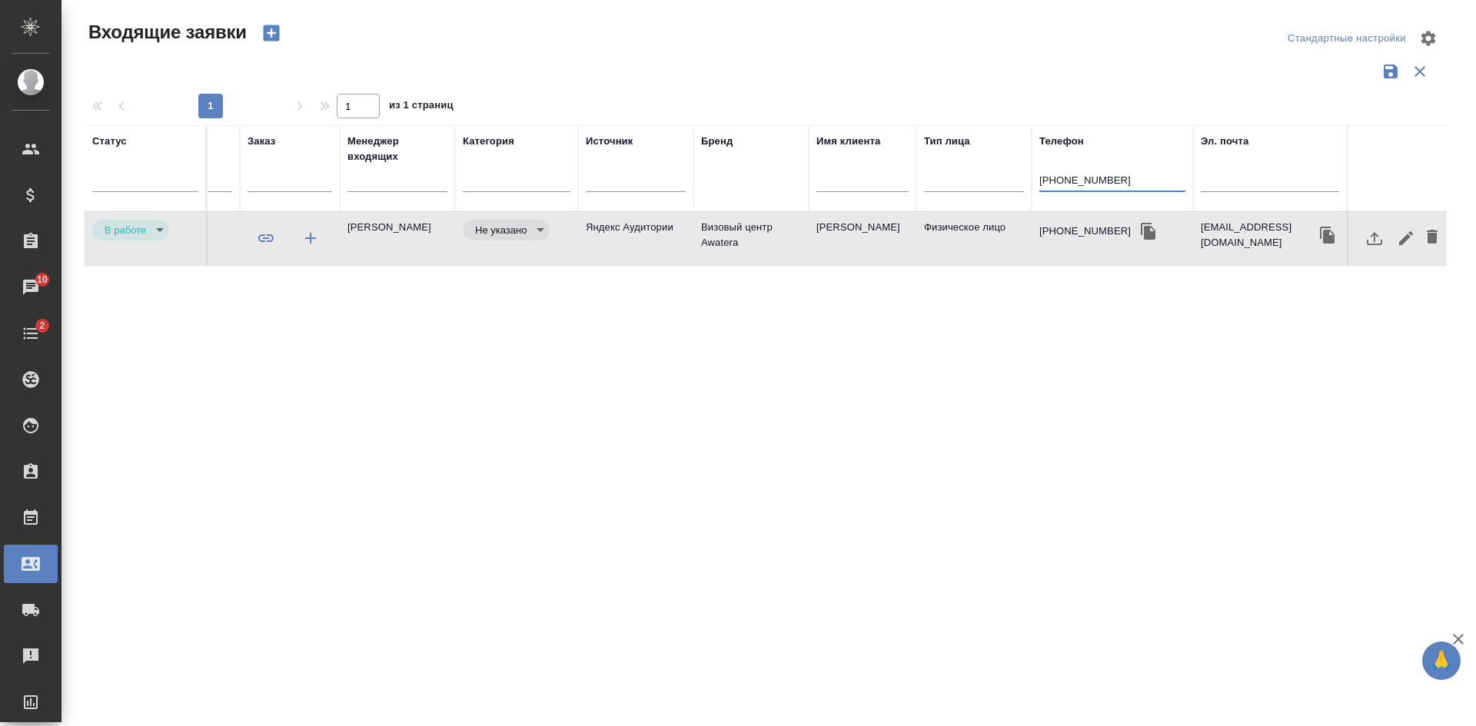
type input "+79310035035"
drag, startPoint x: 1124, startPoint y: 234, endPoint x: 1065, endPoint y: 318, distance: 102.6
click at [1141, 236] on icon "button" at bounding box center [1148, 231] width 15 height 17
drag, startPoint x: 1172, startPoint y: 386, endPoint x: 1132, endPoint y: 346, distance: 56.5
click at [1172, 386] on div "Статус Номер Файлы Клиент Тэги Дата создания Канал Заказ Менеджер входящих Кате…" at bounding box center [766, 401] width 1362 height 553
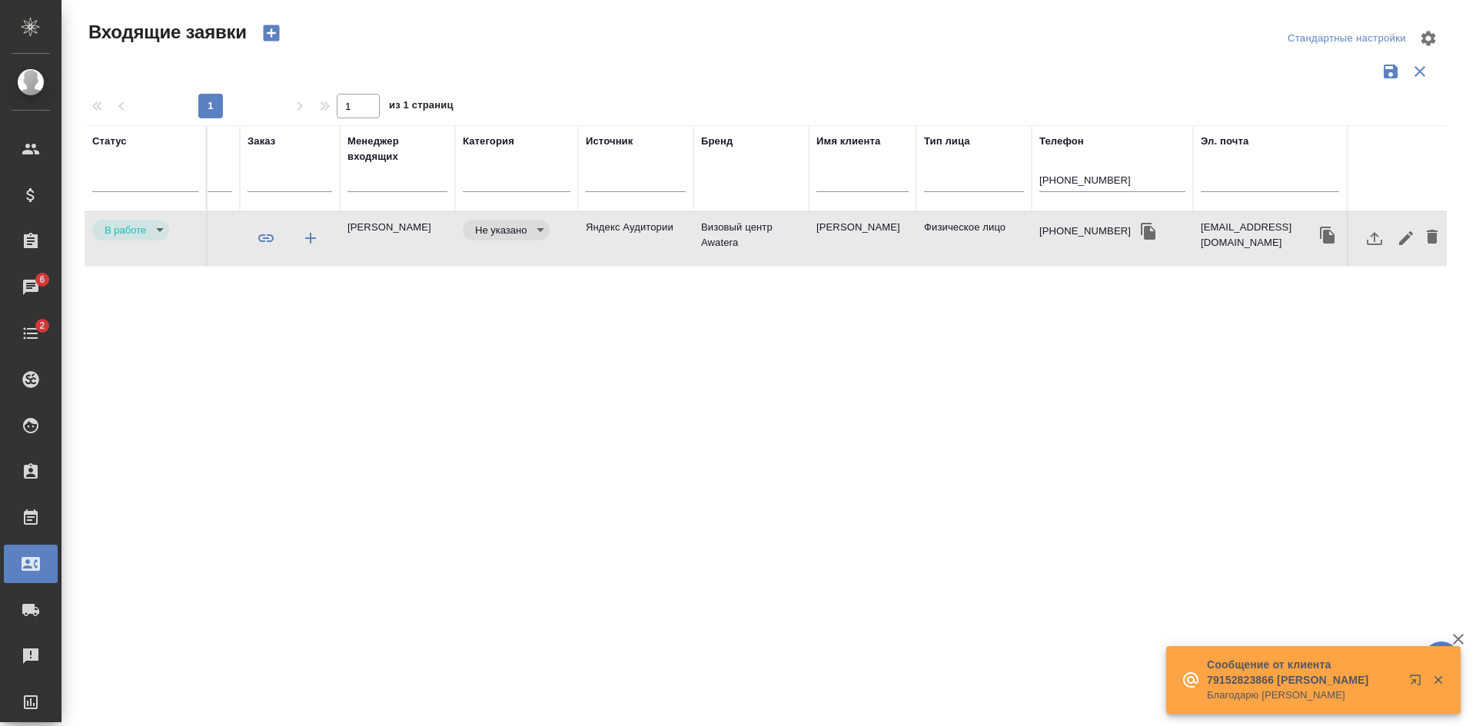
drag, startPoint x: 1131, startPoint y: 177, endPoint x: 868, endPoint y: 161, distance: 263.4
click at [916, 175] on tr "Статус Номер Файлы Клиент Тэги Дата создания Канал Заказ Менеджер входящих Кате…" at bounding box center [431, 168] width 2029 height 86
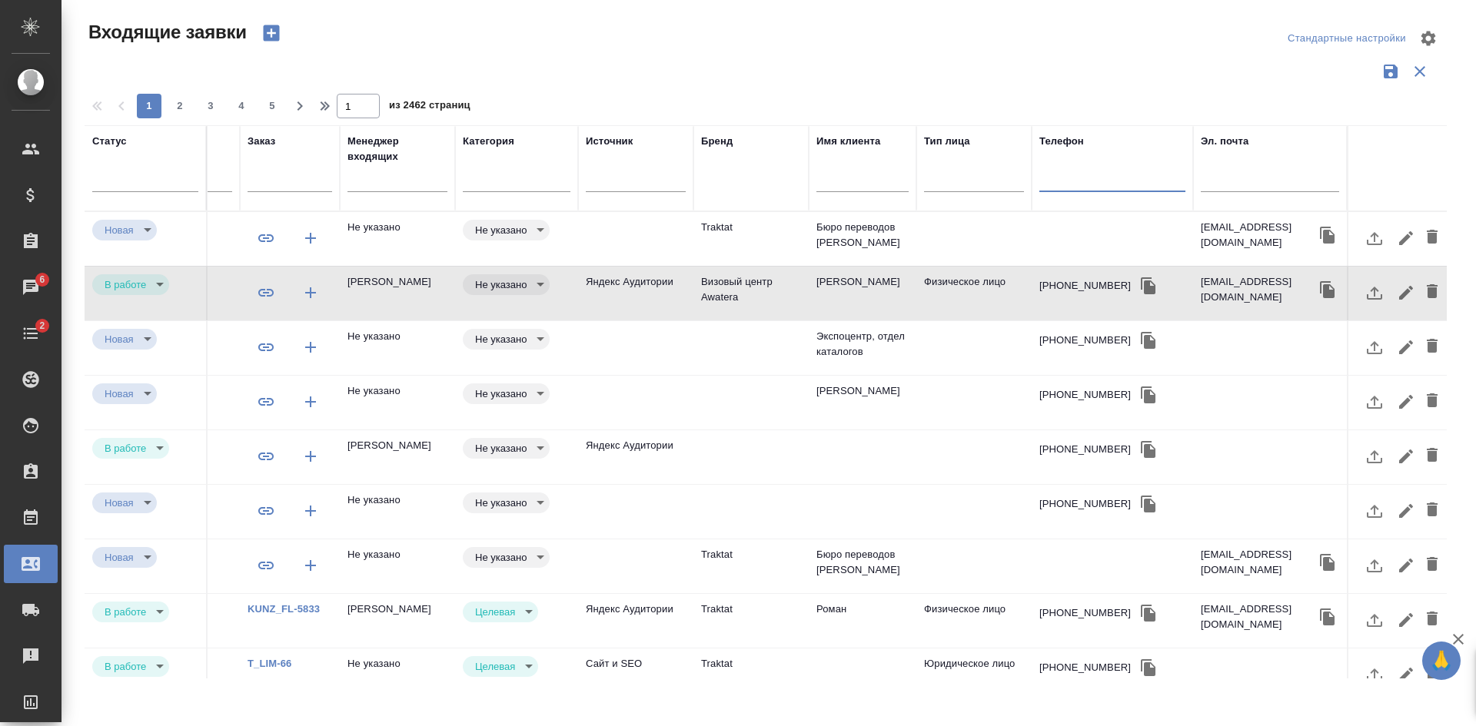
click at [975, 234] on td at bounding box center [973, 239] width 115 height 54
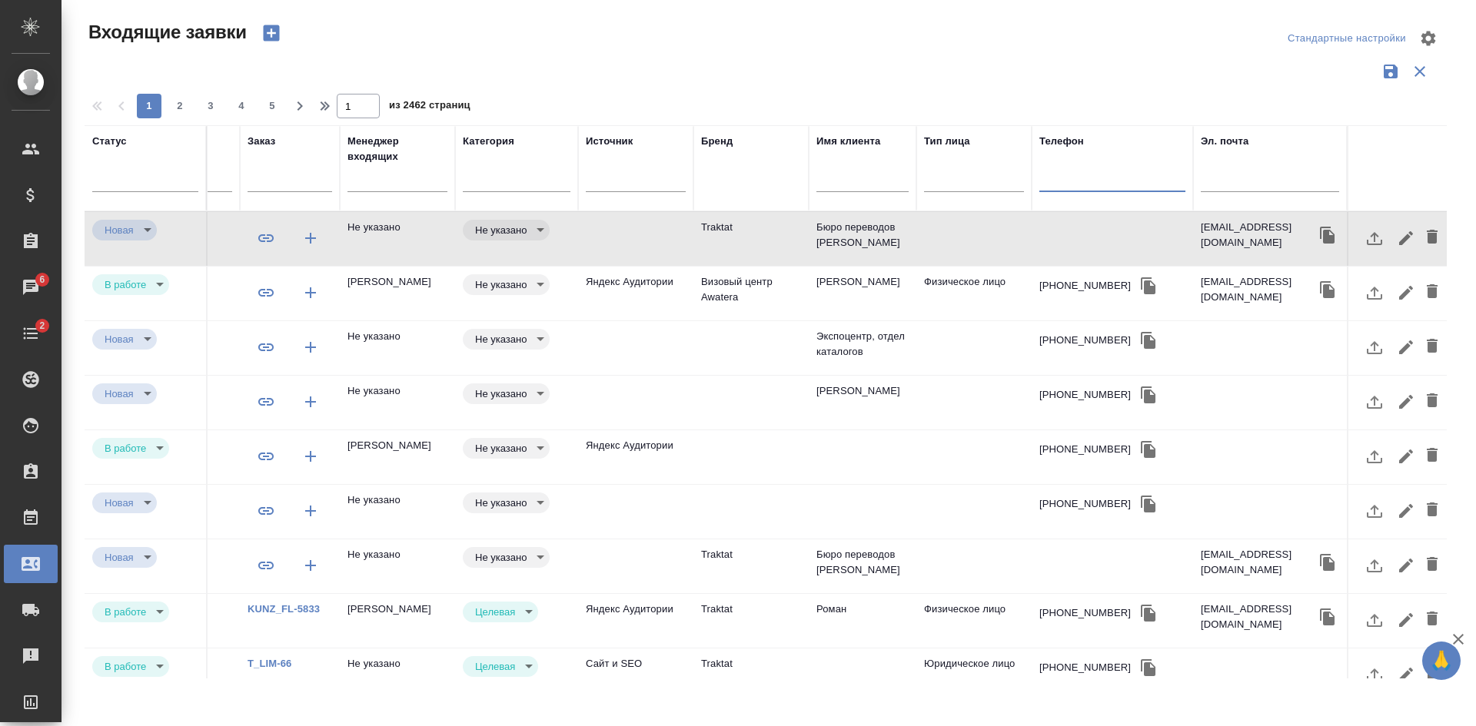
click at [1158, 172] on input "text" at bounding box center [1112, 181] width 146 height 19
paste input "79672450692"
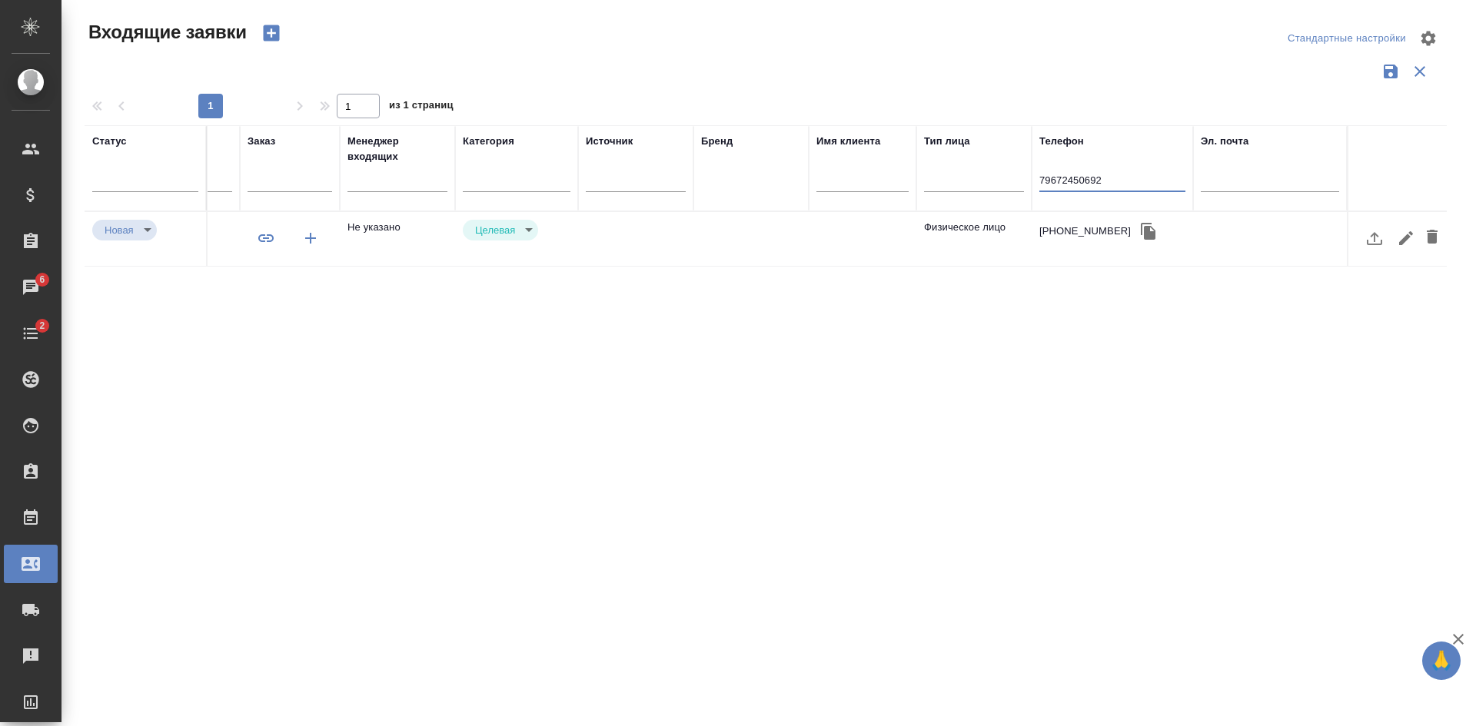
type input "79672450692"
click at [707, 241] on td at bounding box center [750, 239] width 115 height 54
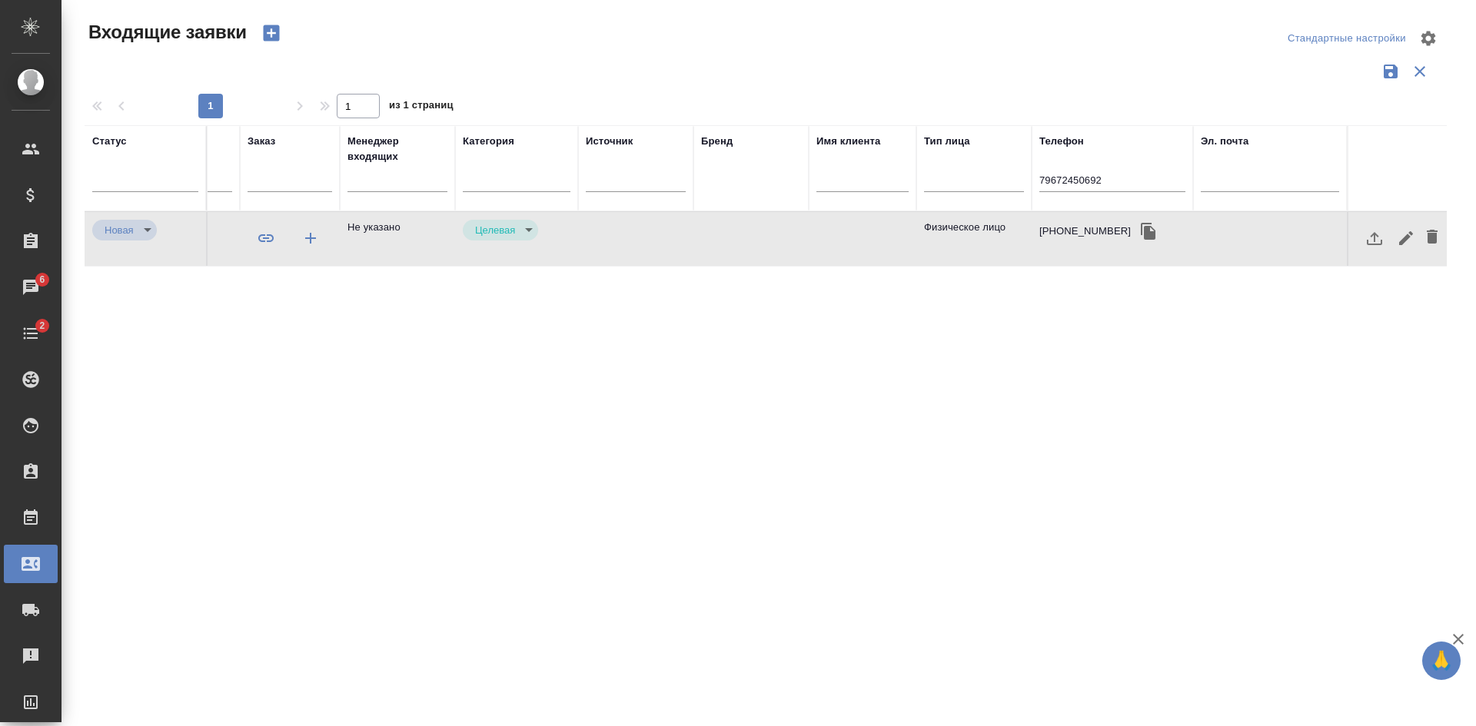
click at [707, 241] on td at bounding box center [750, 239] width 115 height 54
click at [267, 31] on icon "button" at bounding box center [271, 33] width 16 height 16
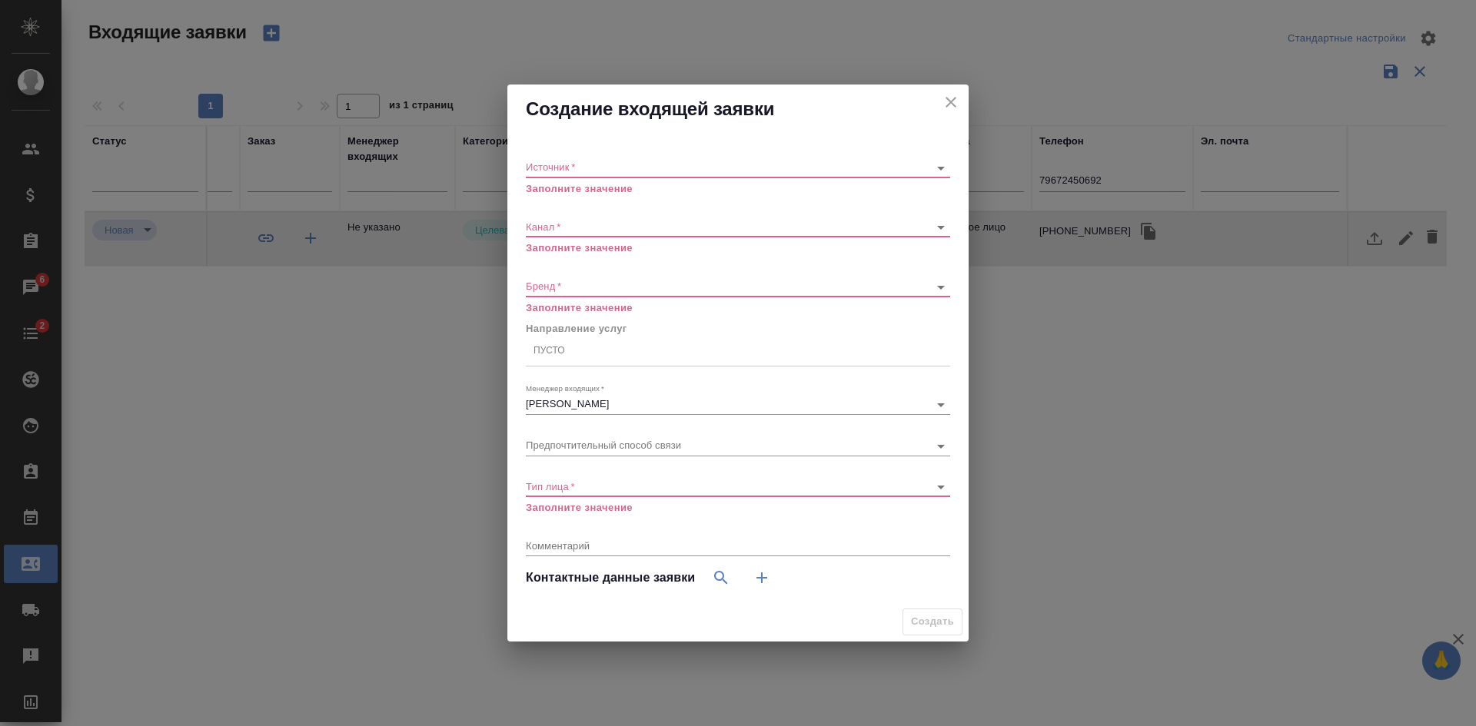
click at [534, 161] on div "​" at bounding box center [738, 167] width 424 height 19
click at [554, 169] on body "🙏 .cls-1 fill:#fff; AWATERA Kasatkina Aleksandra Клиенты Спецификации Заказы 6 …" at bounding box center [738, 363] width 1476 height 726
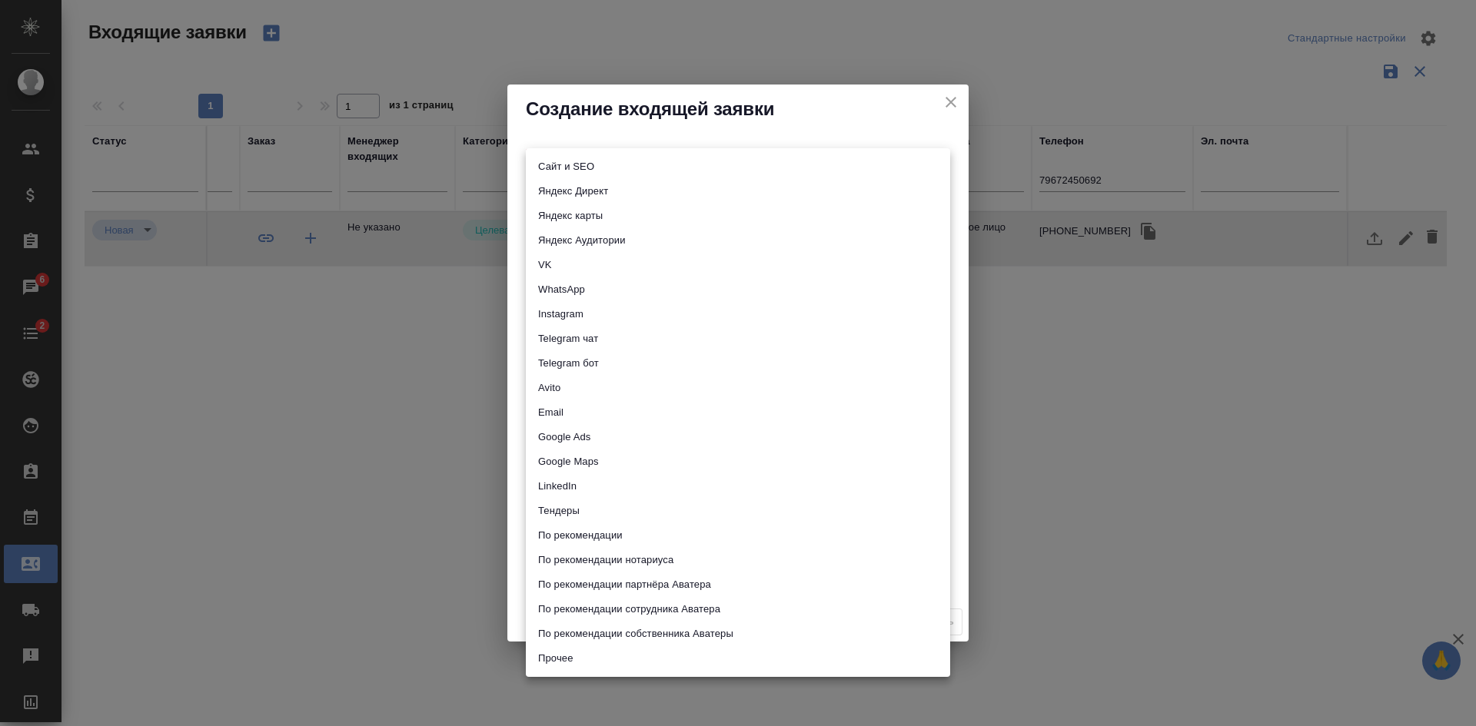
click at [558, 175] on li "Сайт и SEO" at bounding box center [738, 167] width 424 height 25
type input "seo"
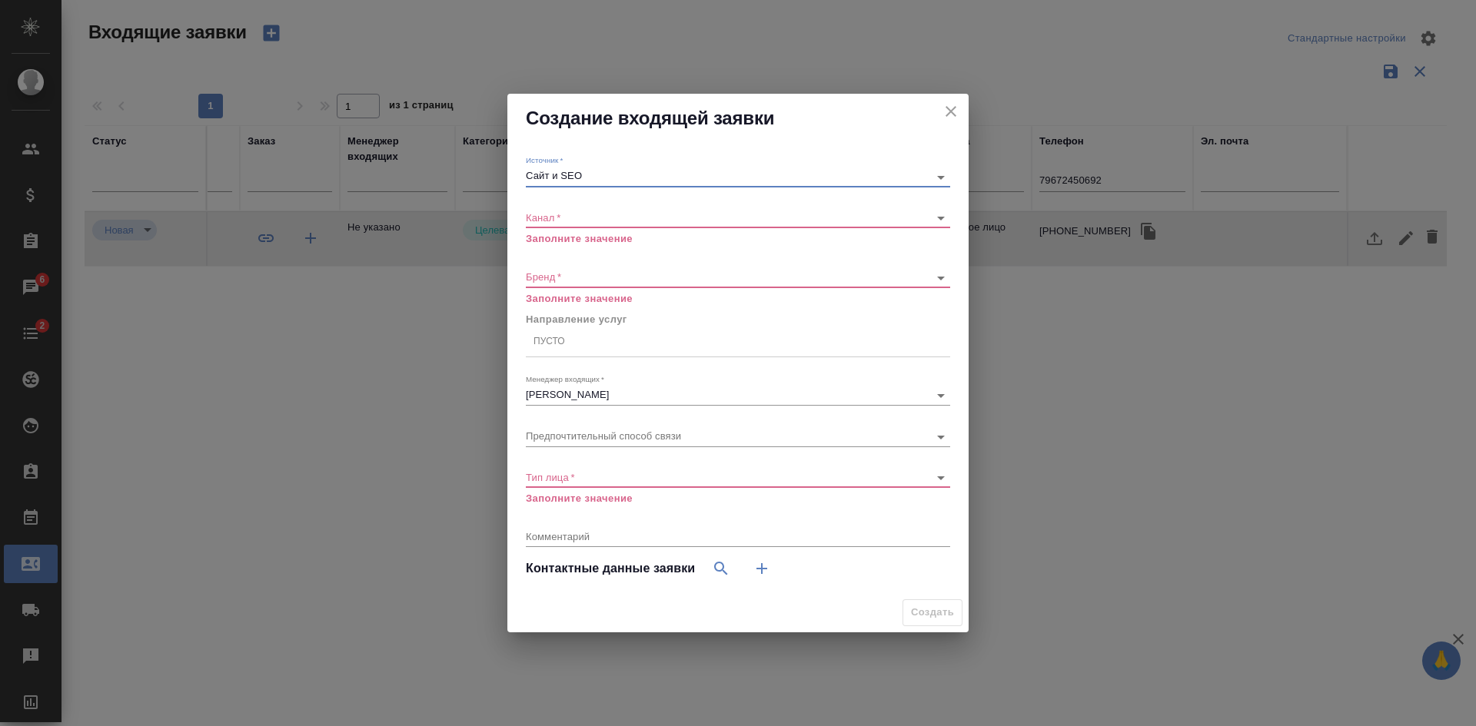
click at [951, 105] on icon "close" at bounding box center [951, 111] width 18 height 18
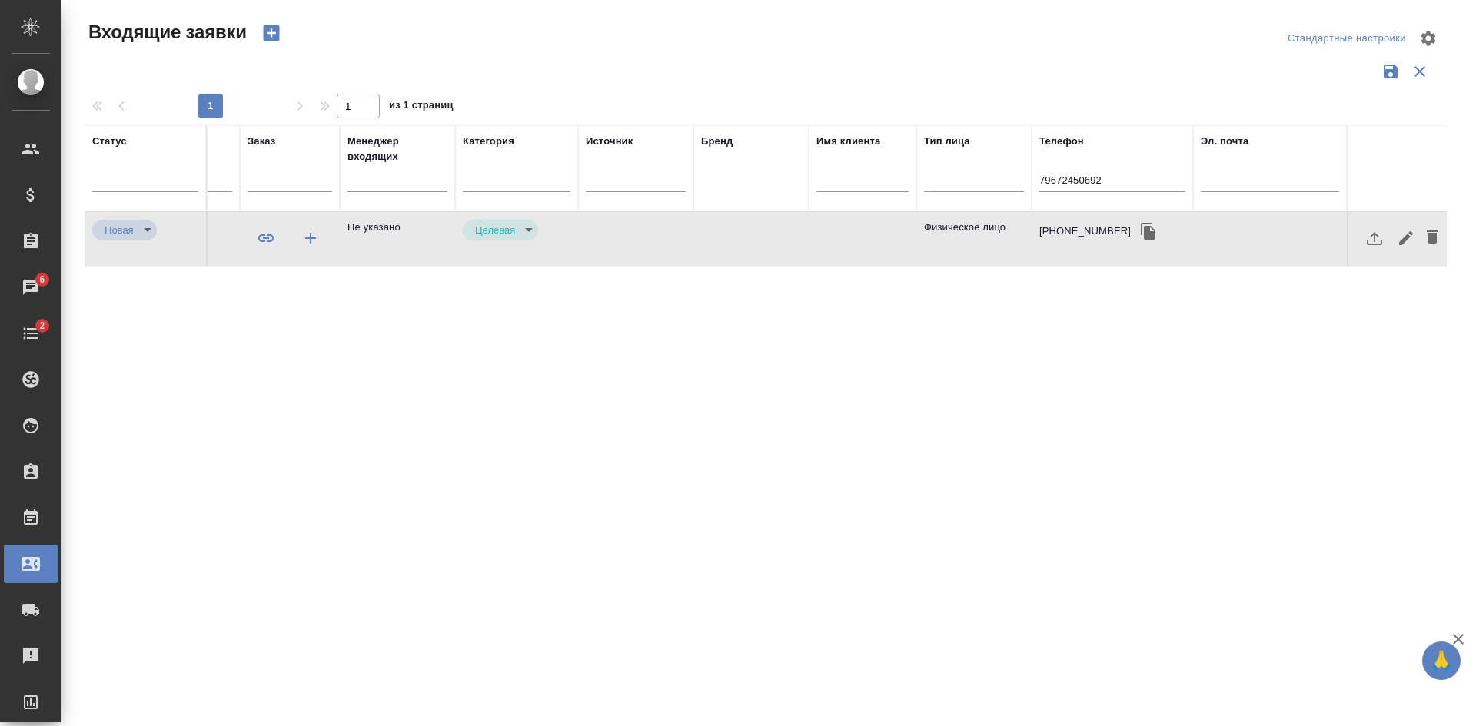
click at [264, 28] on icon "button" at bounding box center [271, 33] width 16 height 16
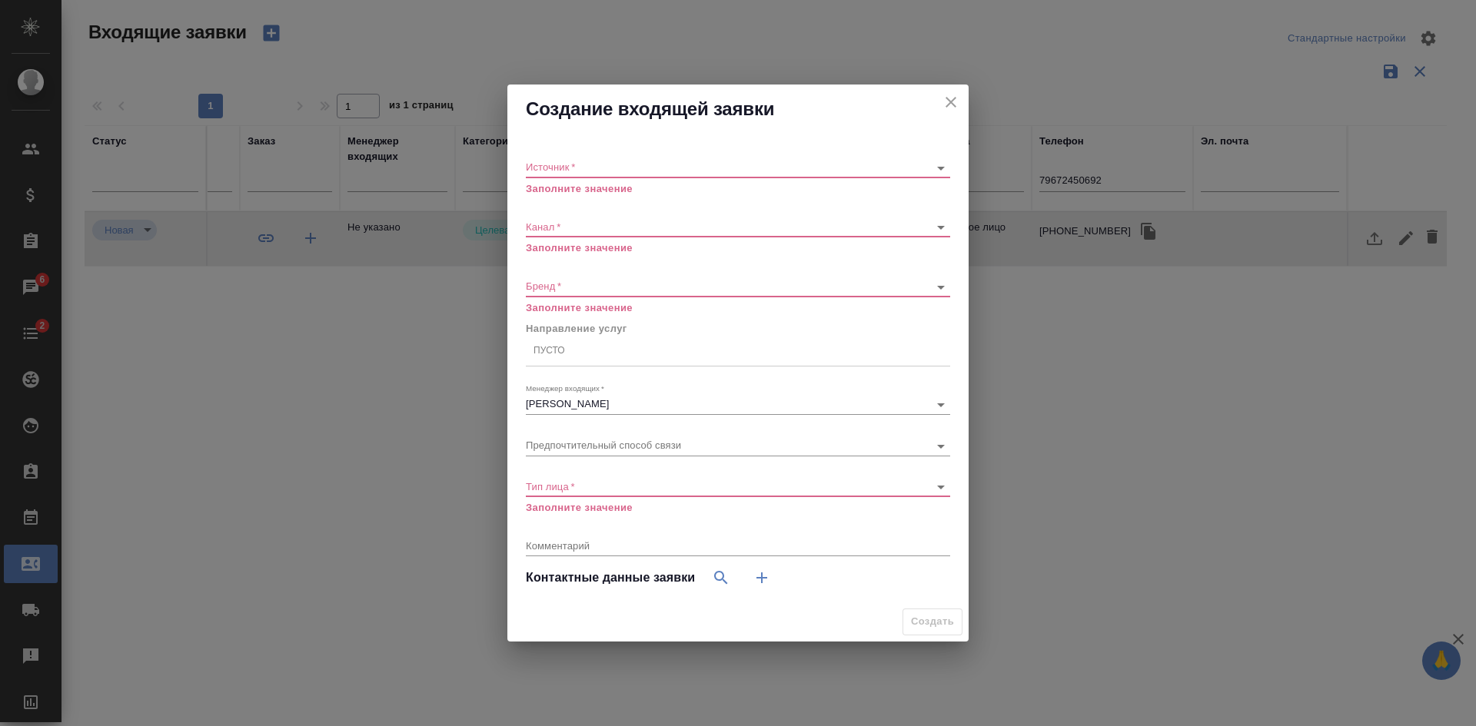
click at [594, 171] on body "🙏 .cls-1 fill:#fff; AWATERA Kasatkina Aleksandra Клиенты Спецификации Заказы 6 …" at bounding box center [738, 363] width 1476 height 726
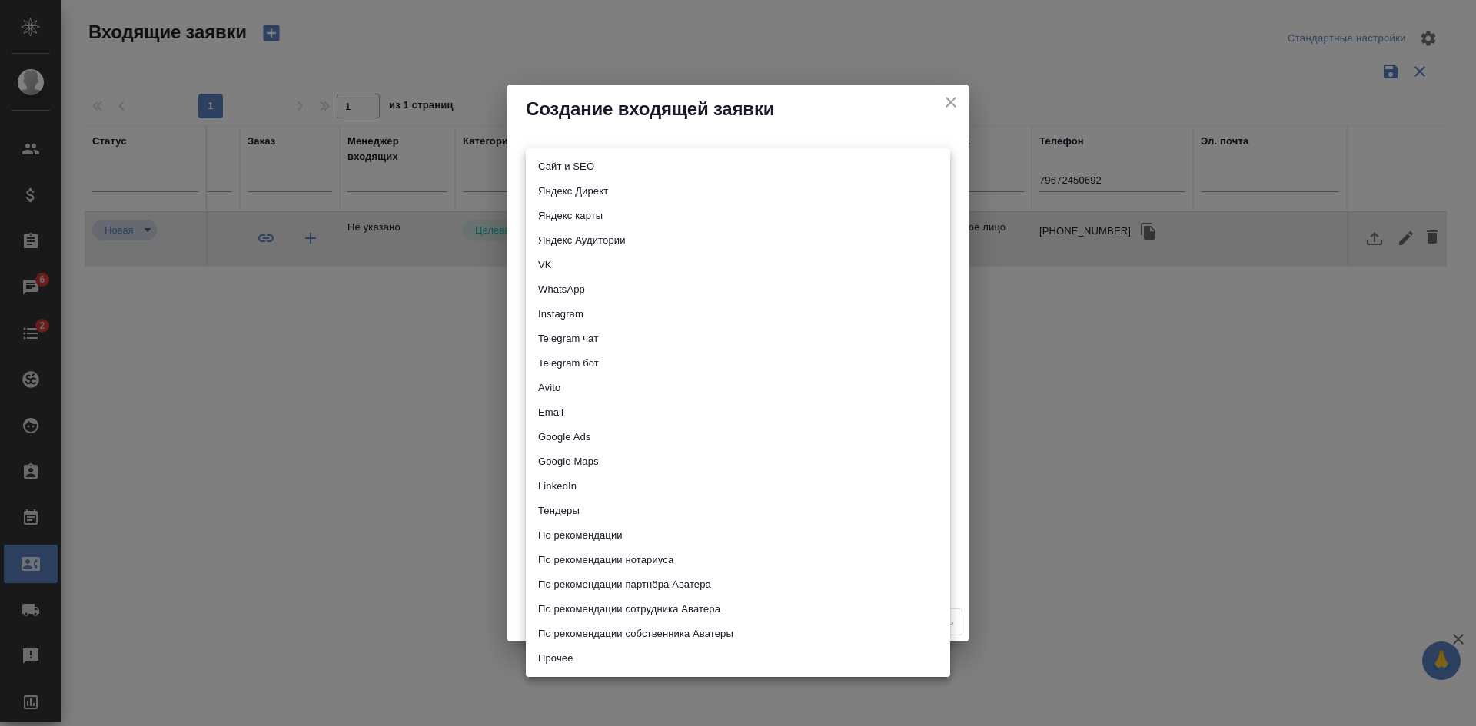
click at [583, 165] on li "Сайт и SEO" at bounding box center [738, 167] width 424 height 25
type input "seo"
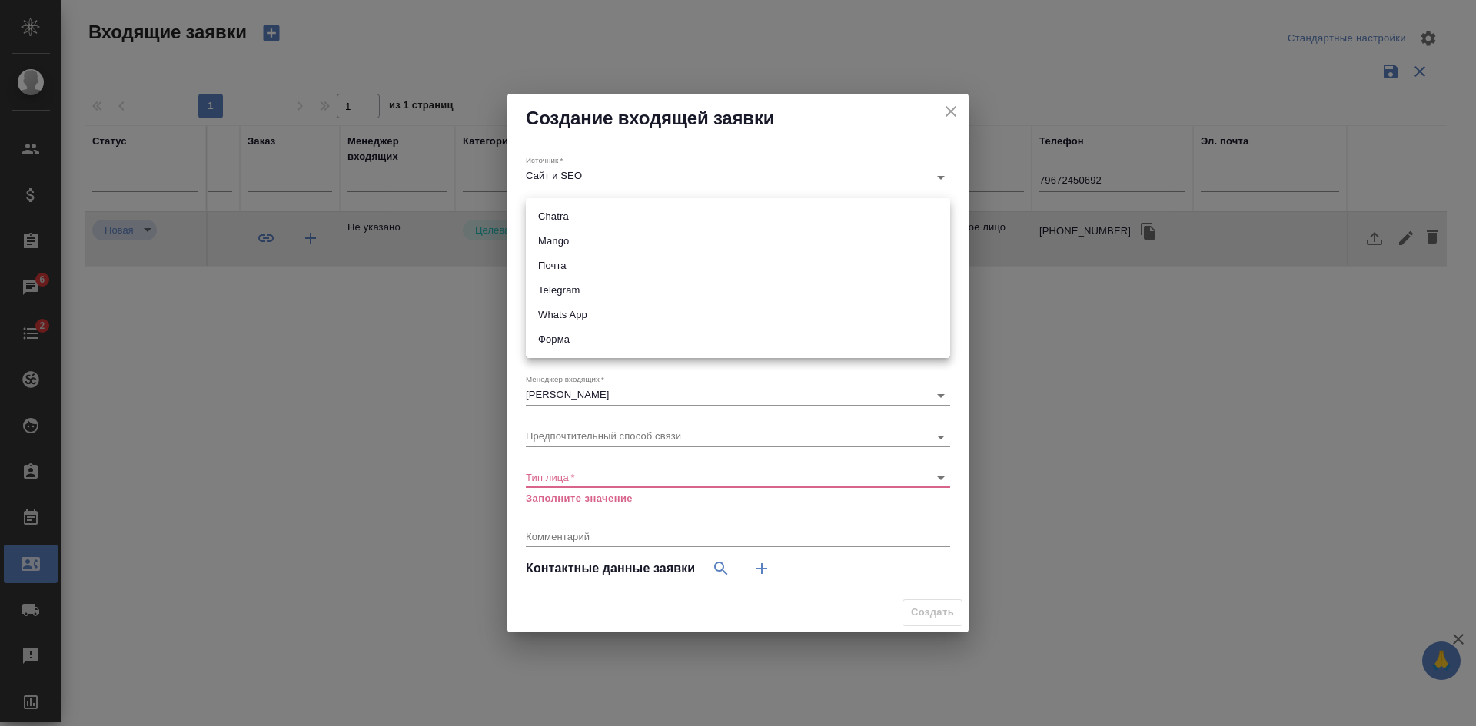
click at [559, 219] on body "🙏 .cls-1 fill:#fff; AWATERA Kasatkina Aleksandra Клиенты Спецификации Заказы 6 …" at bounding box center [738, 363] width 1476 height 726
click at [566, 245] on li "Mango" at bounding box center [738, 241] width 424 height 25
type input "6374e594cd4a952bacdba9aa"
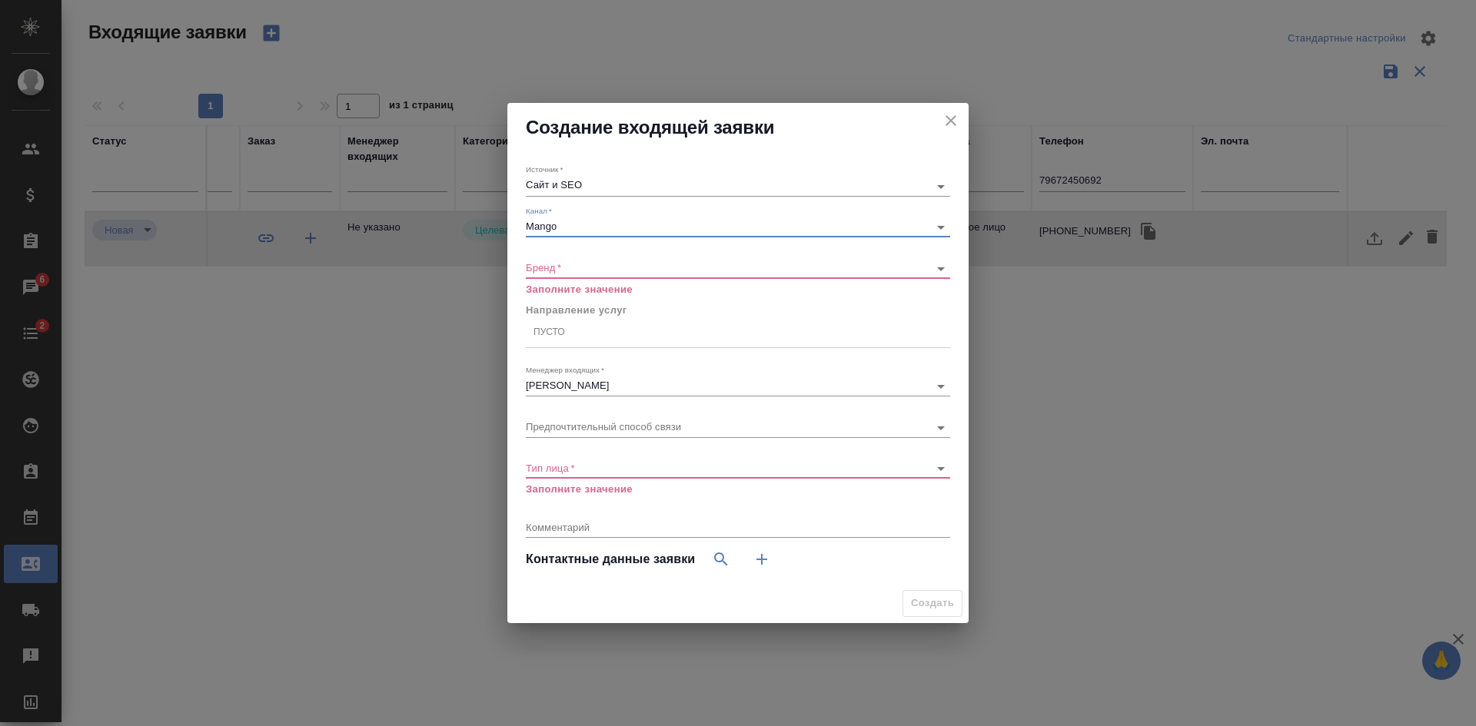
click at [561, 253] on div "Бренд   * ​ Заполните значение" at bounding box center [738, 272] width 424 height 50
click at [557, 263] on body "🙏 .cls-1 fill:#fff; AWATERA Kasatkina Aleksandra Клиенты Спецификации Заказы 6 …" at bounding box center [738, 363] width 1476 height 726
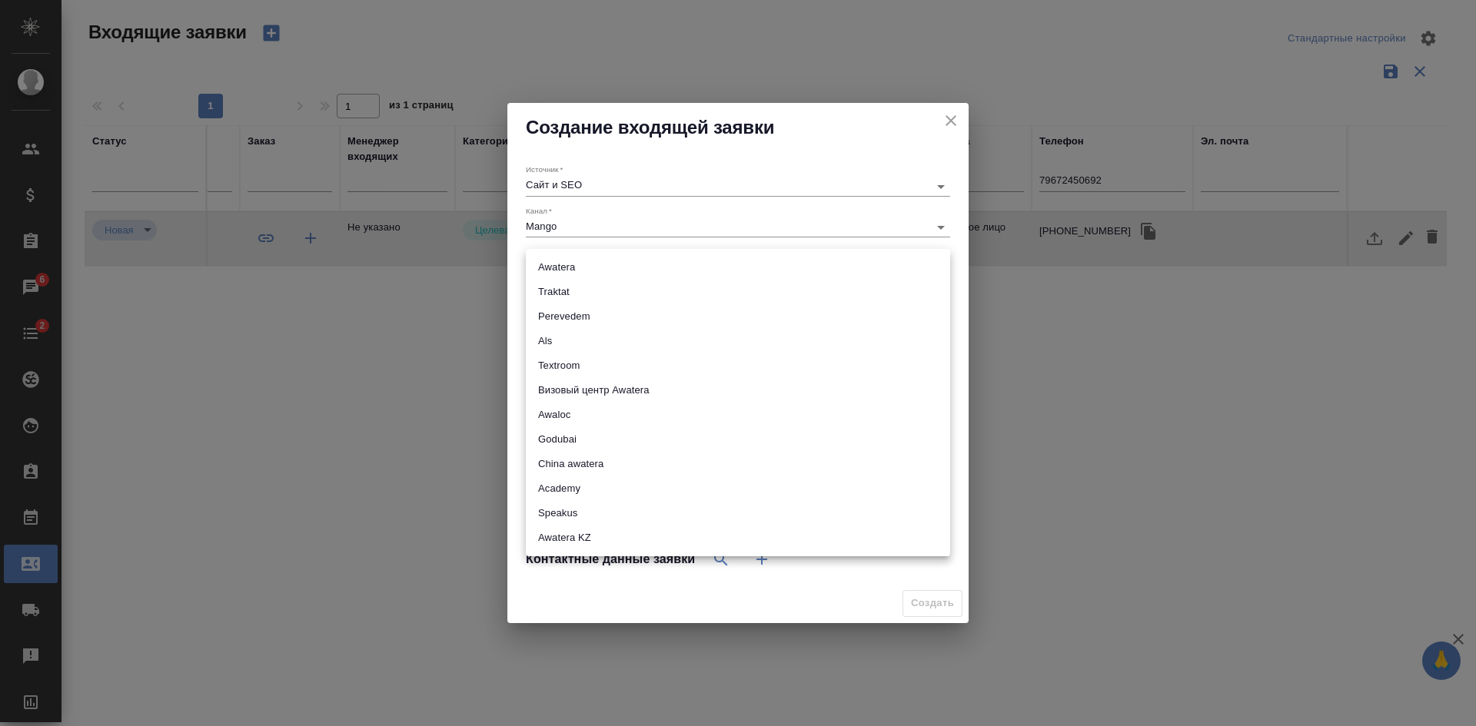
click at [560, 294] on li "Traktat" at bounding box center [738, 292] width 424 height 25
type input "traktat"
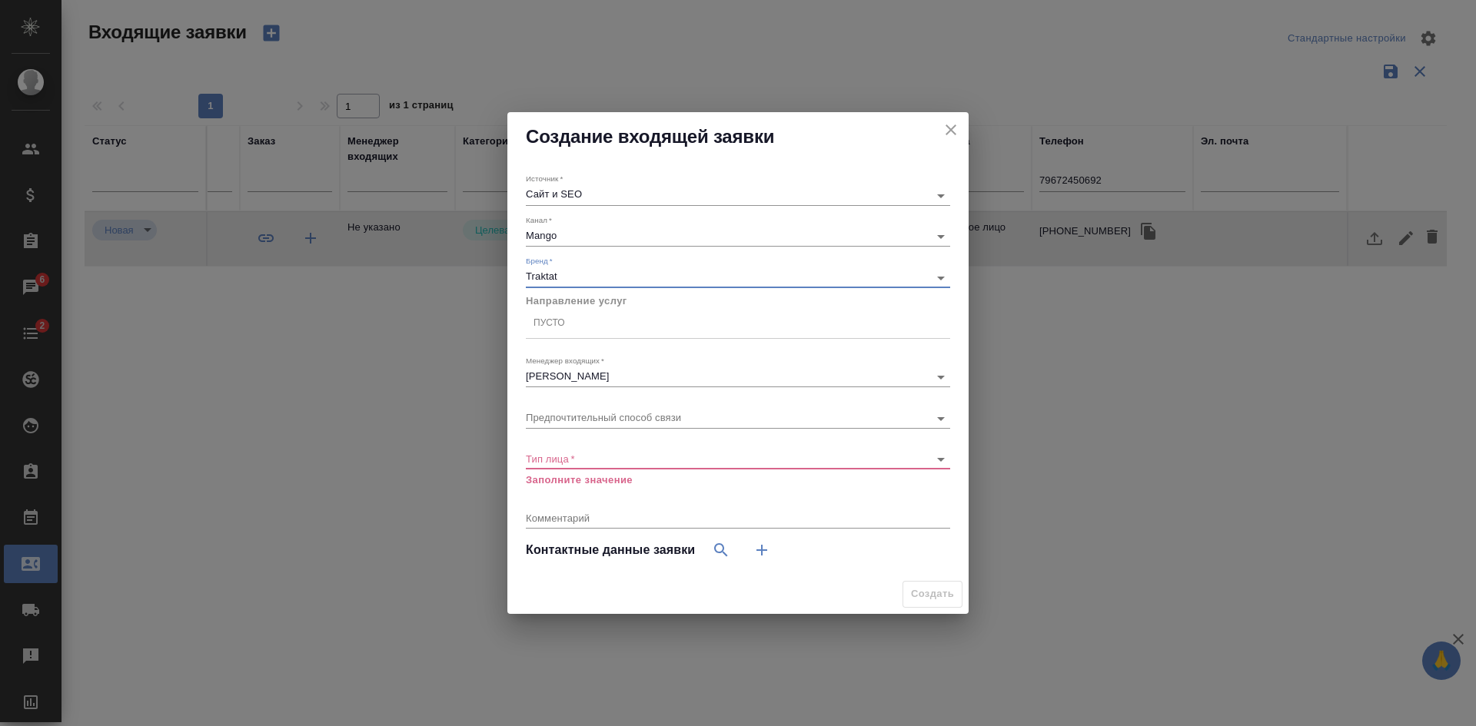
click at [564, 326] on div "Пусто" at bounding box center [549, 323] width 32 height 13
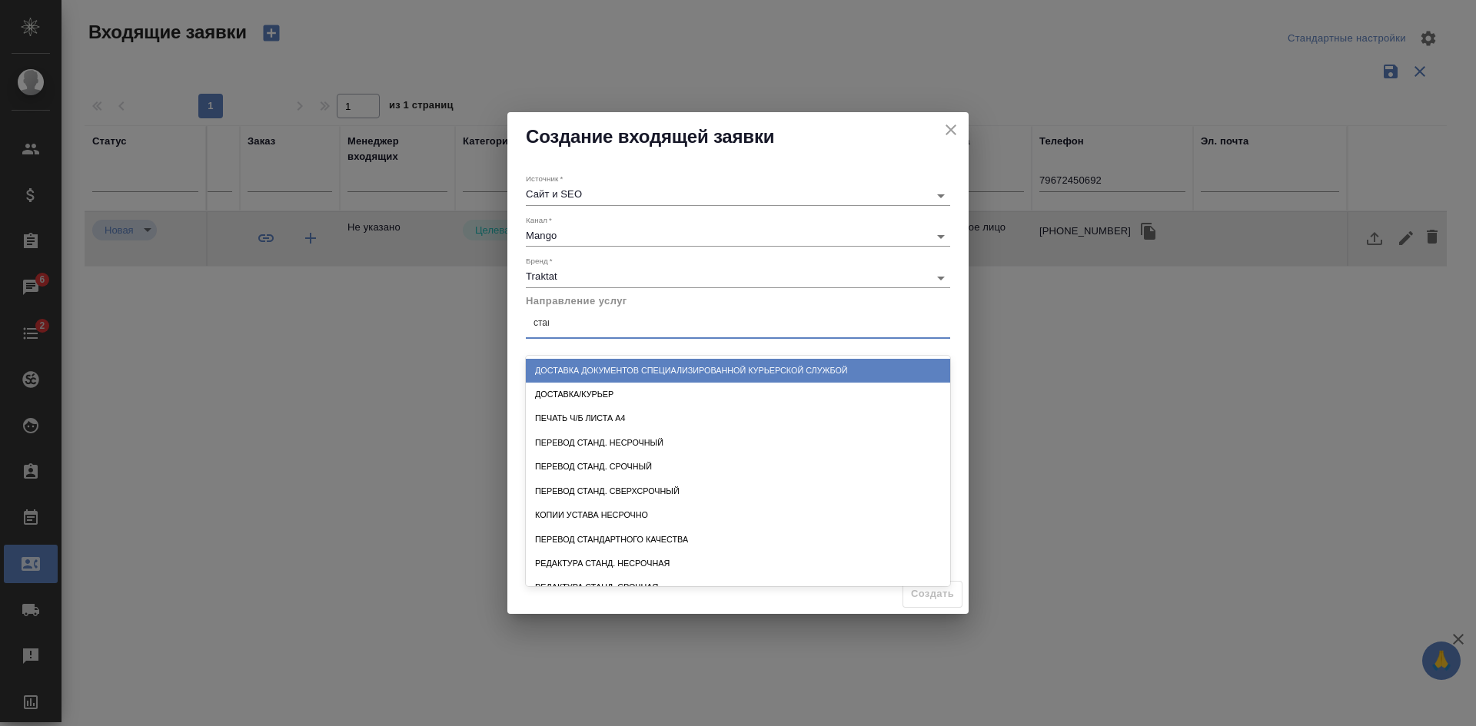
type input "станд"
drag, startPoint x: 616, startPoint y: 370, endPoint x: 624, endPoint y: 351, distance: 20.3
click at [616, 367] on div "Перевод станд. несрочный" at bounding box center [738, 371] width 424 height 24
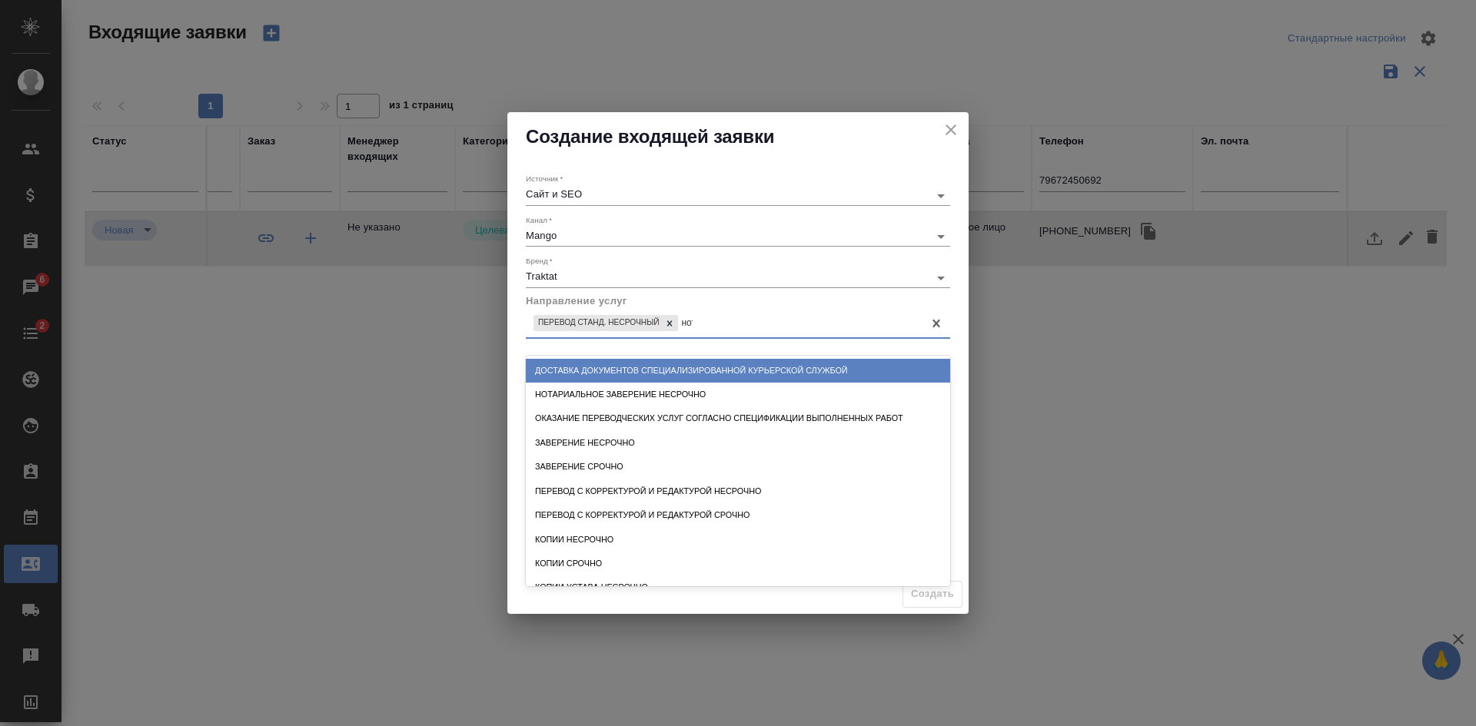
type input "нота"
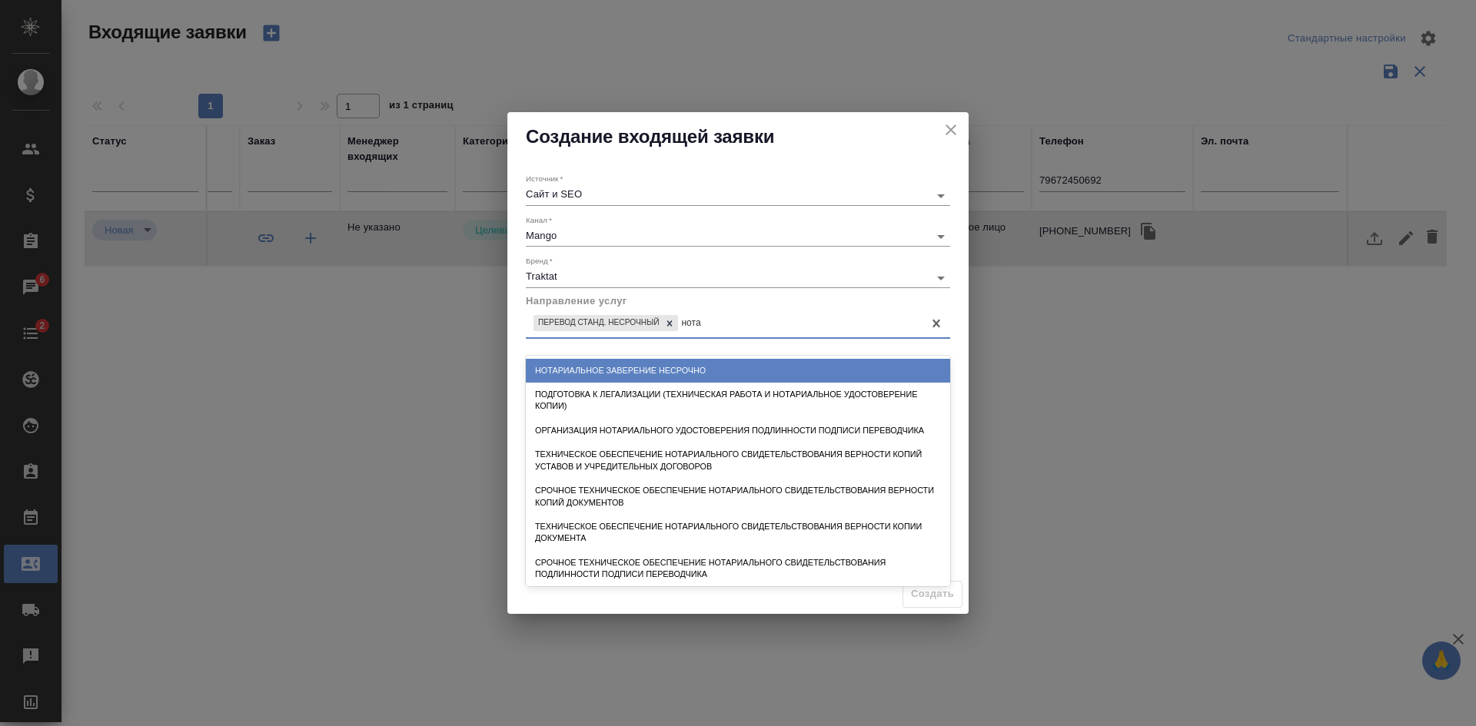
click at [635, 377] on div "Нотариальное заверение несрочно" at bounding box center [738, 371] width 424 height 24
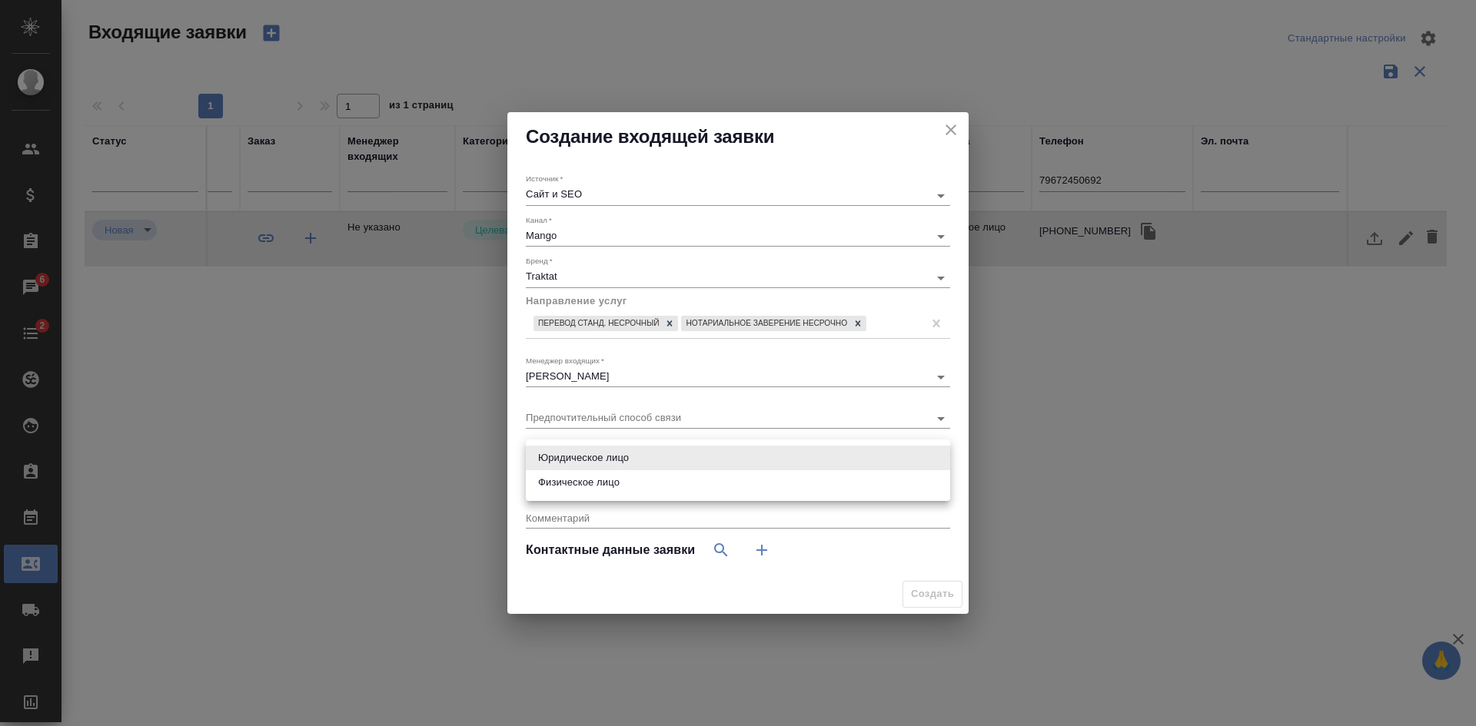
click at [550, 463] on body "🙏 .cls-1 fill:#fff; AWATERA Kasatkina Aleksandra Клиенты Спецификации Заказы 6 …" at bounding box center [738, 363] width 1476 height 726
click at [548, 483] on li "Физическое лицо" at bounding box center [738, 482] width 424 height 25
type input "private"
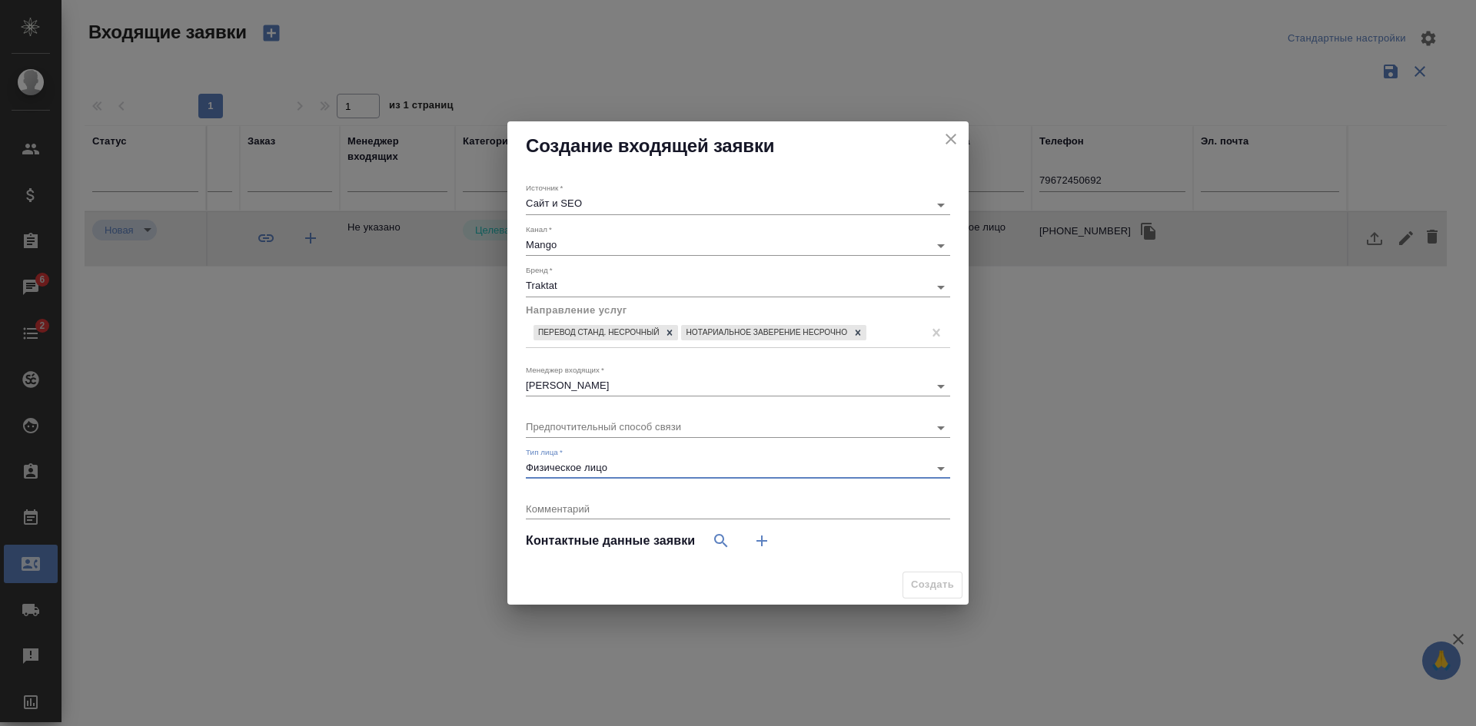
click at [752, 539] on button "button" at bounding box center [761, 541] width 37 height 37
select select "RU"
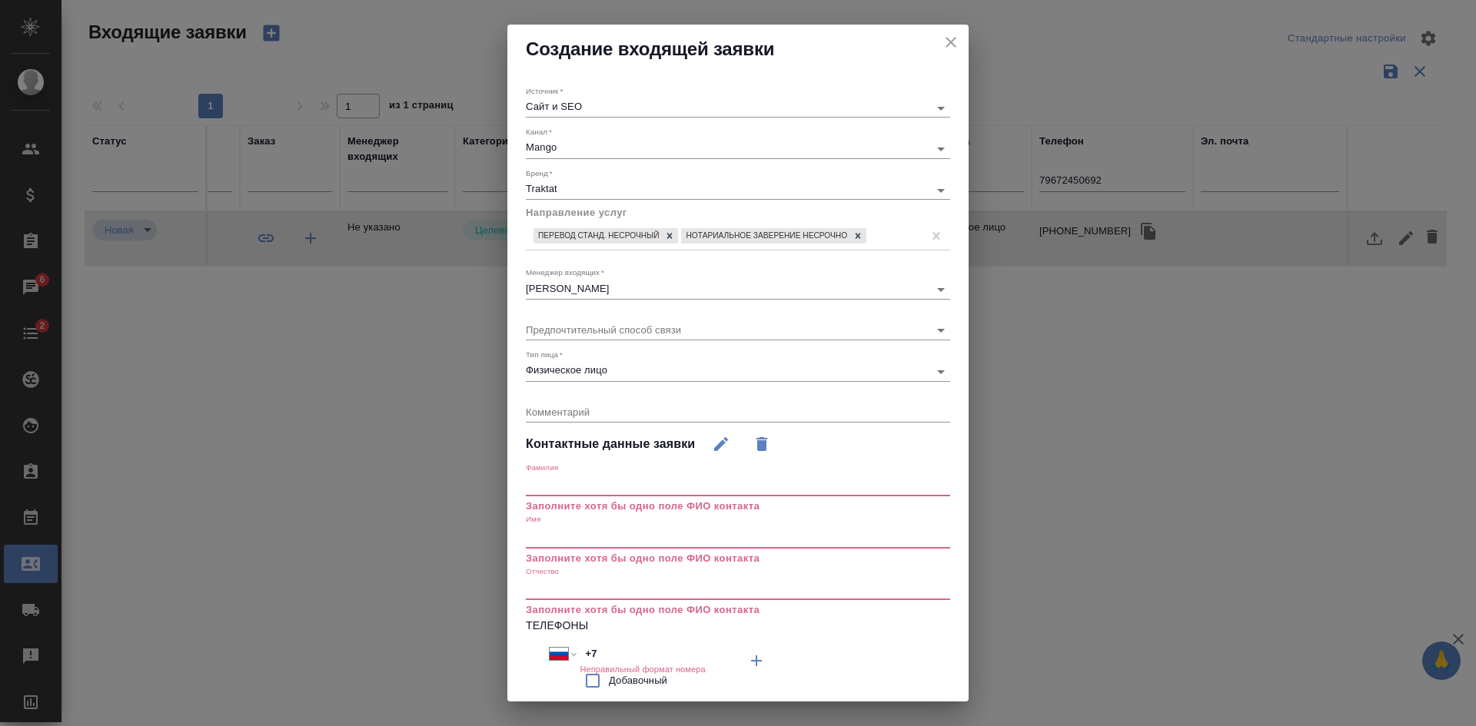
click at [560, 546] on input "text" at bounding box center [738, 538] width 424 height 22
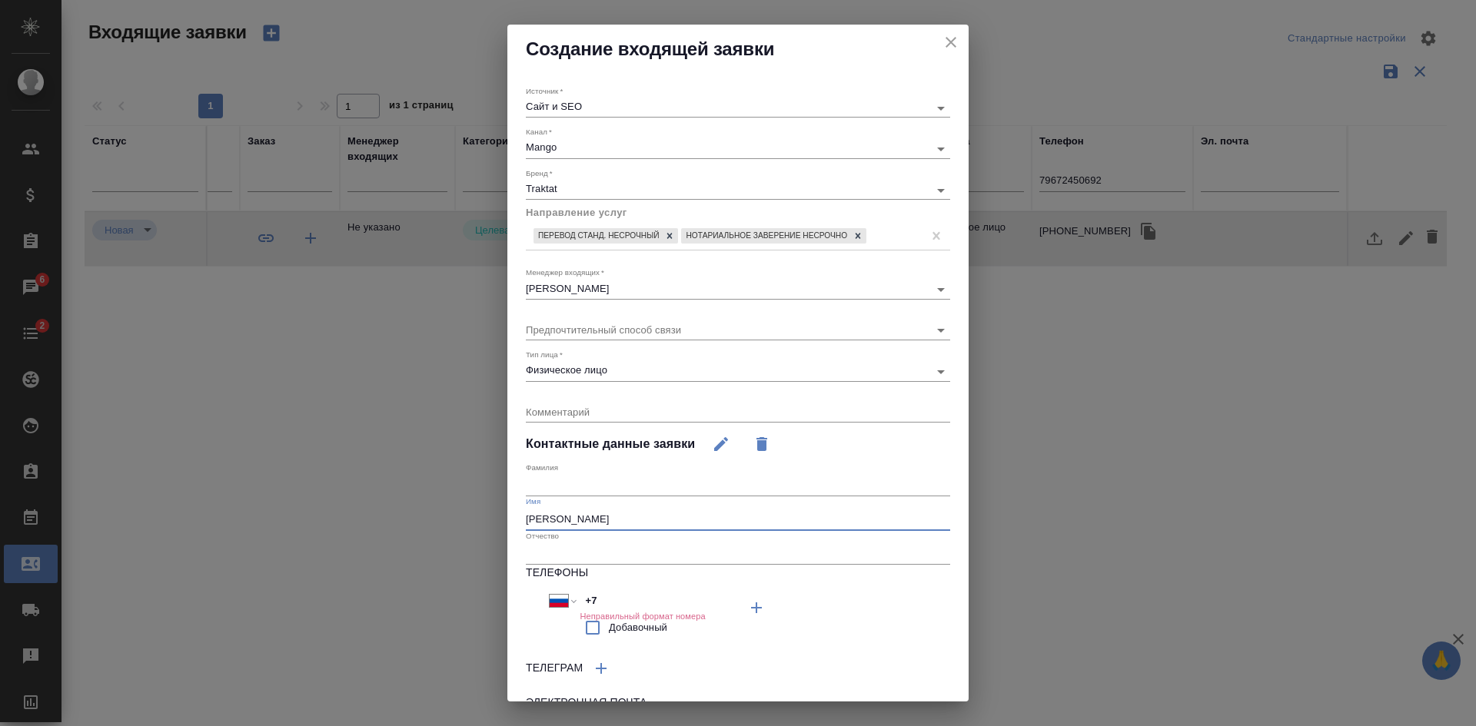
type input "Кирилл"
click at [625, 600] on input "+7" at bounding box center [647, 601] width 135 height 22
select select "ZZ"
type input "+"
paste input "+7 967 245 06 92"
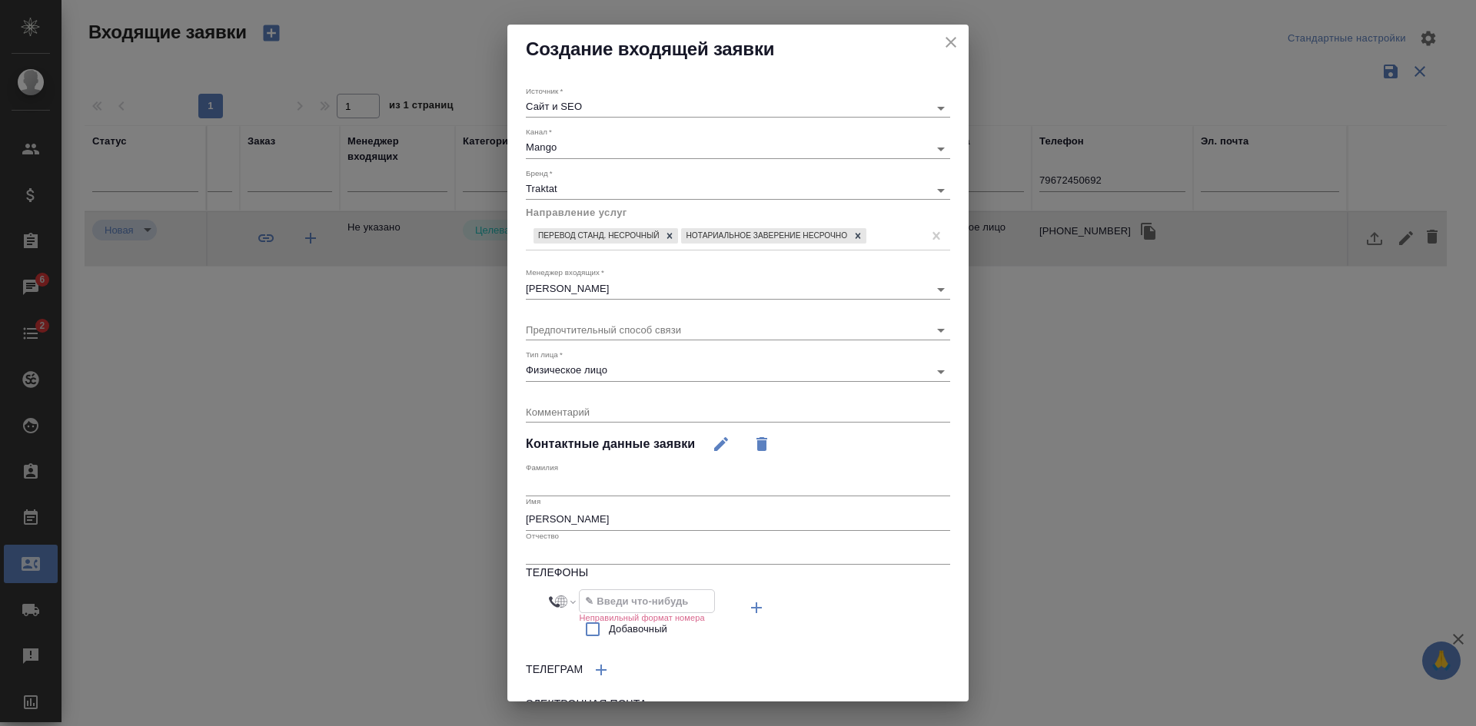
select select "RU"
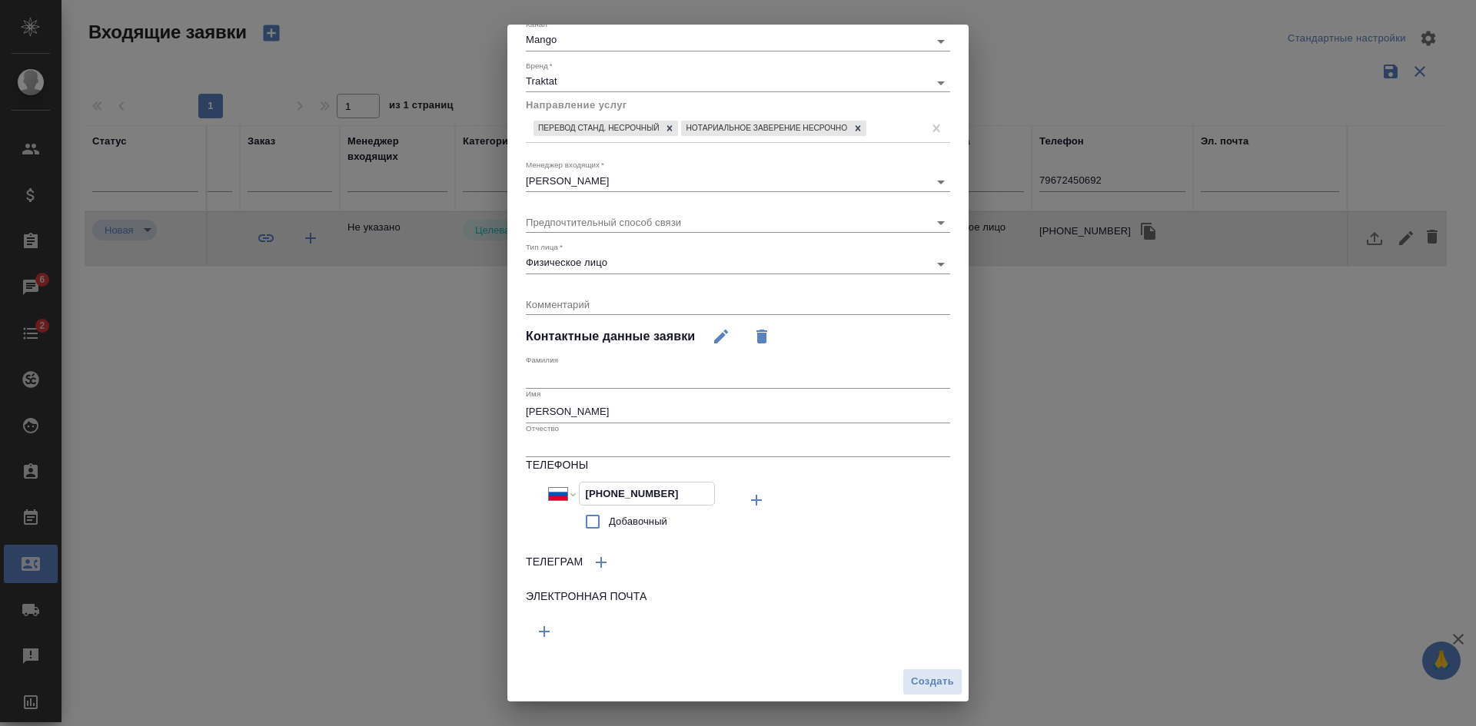
type input "+7 967 245 06 92"
click at [536, 640] on icon "button" at bounding box center [544, 632] width 18 height 18
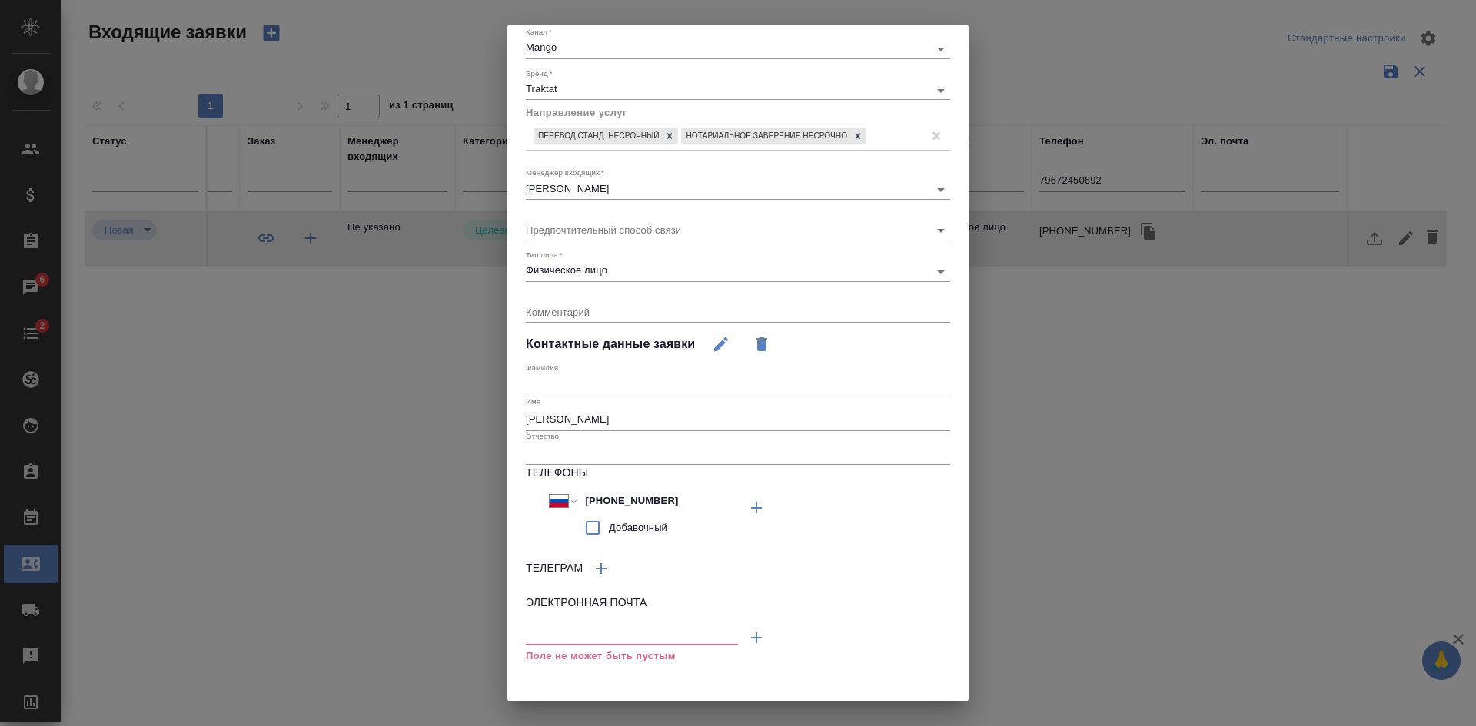
click at [747, 514] on icon "button" at bounding box center [756, 508] width 18 height 18
select select "RU"
click at [601, 307] on textarea at bounding box center [738, 312] width 424 height 12
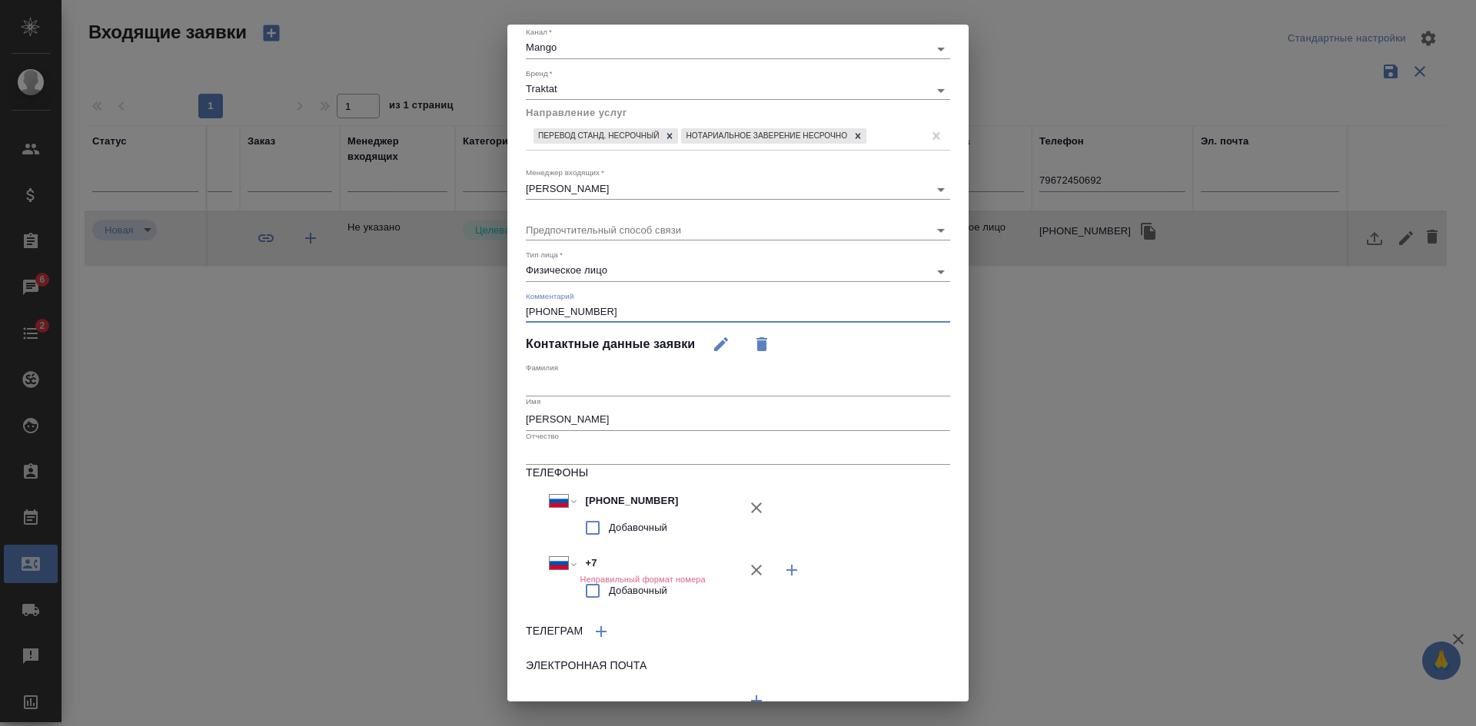
drag, startPoint x: 603, startPoint y: 313, endPoint x: 512, endPoint y: 313, distance: 90.7
click at [512, 313] on div "Источник   * Сайт и SEO seo Канал   * Mango 6374e594cd4a952bacdba9aa Бренд   * …" at bounding box center [737, 365] width 461 height 783
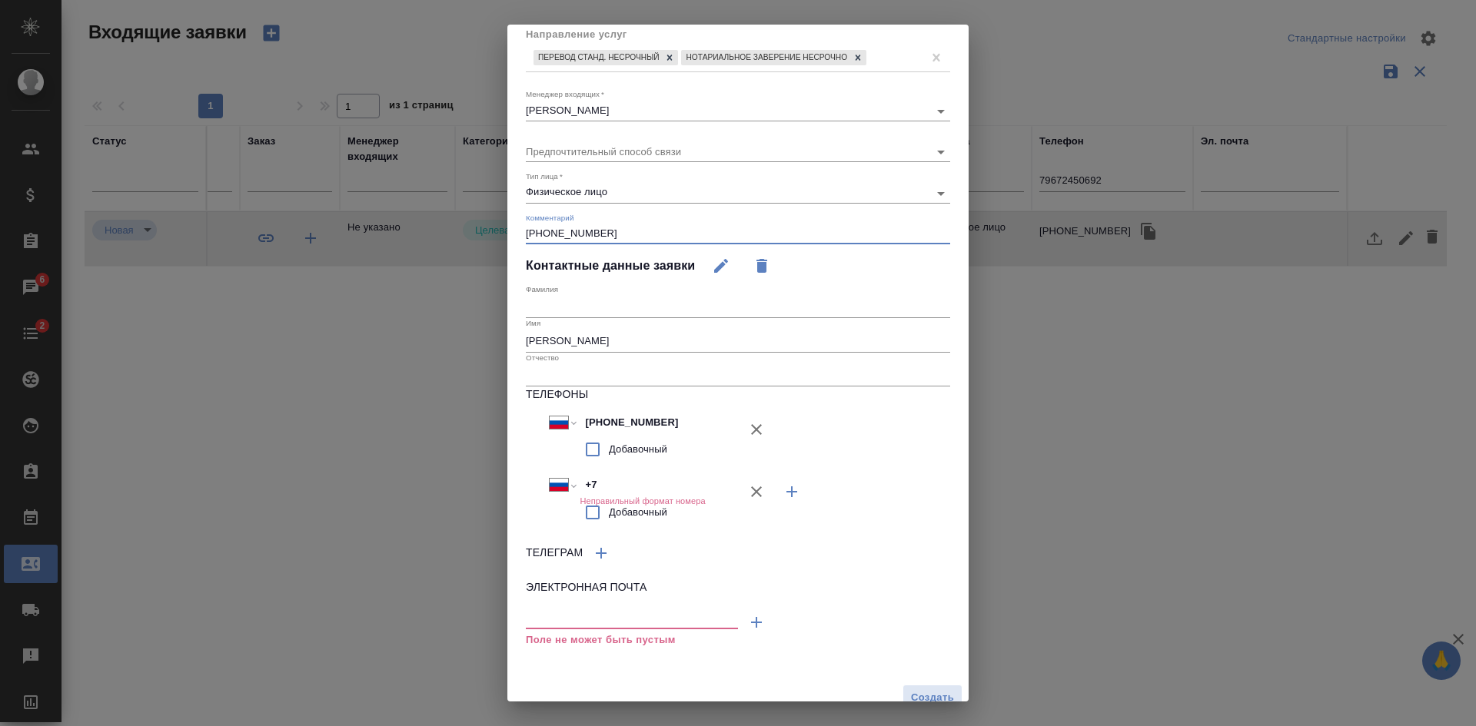
scroll to position [194, 0]
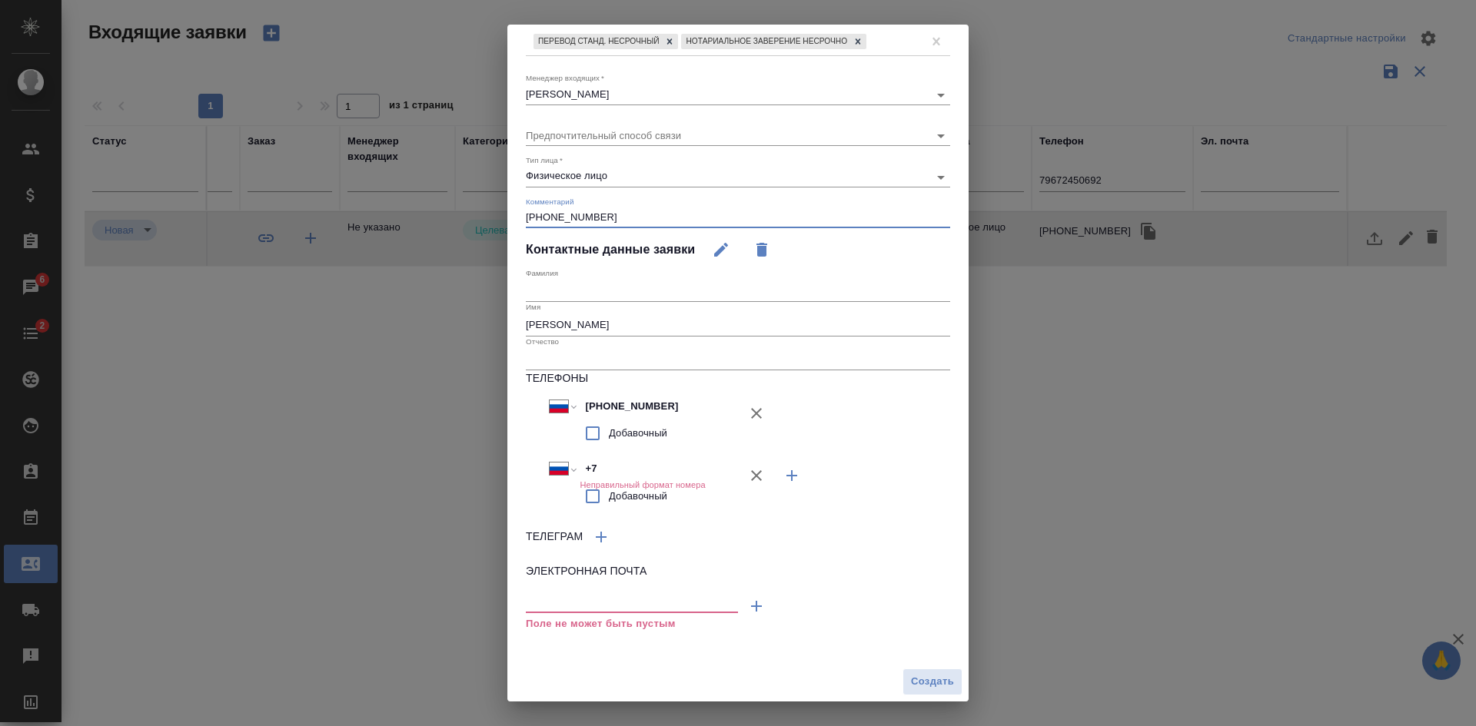
type textarea "+79855840064"
click at [652, 479] on input "+7" at bounding box center [647, 469] width 135 height 22
type input "+"
select select "ZZ"
paste input "+7 985 584 00 64"
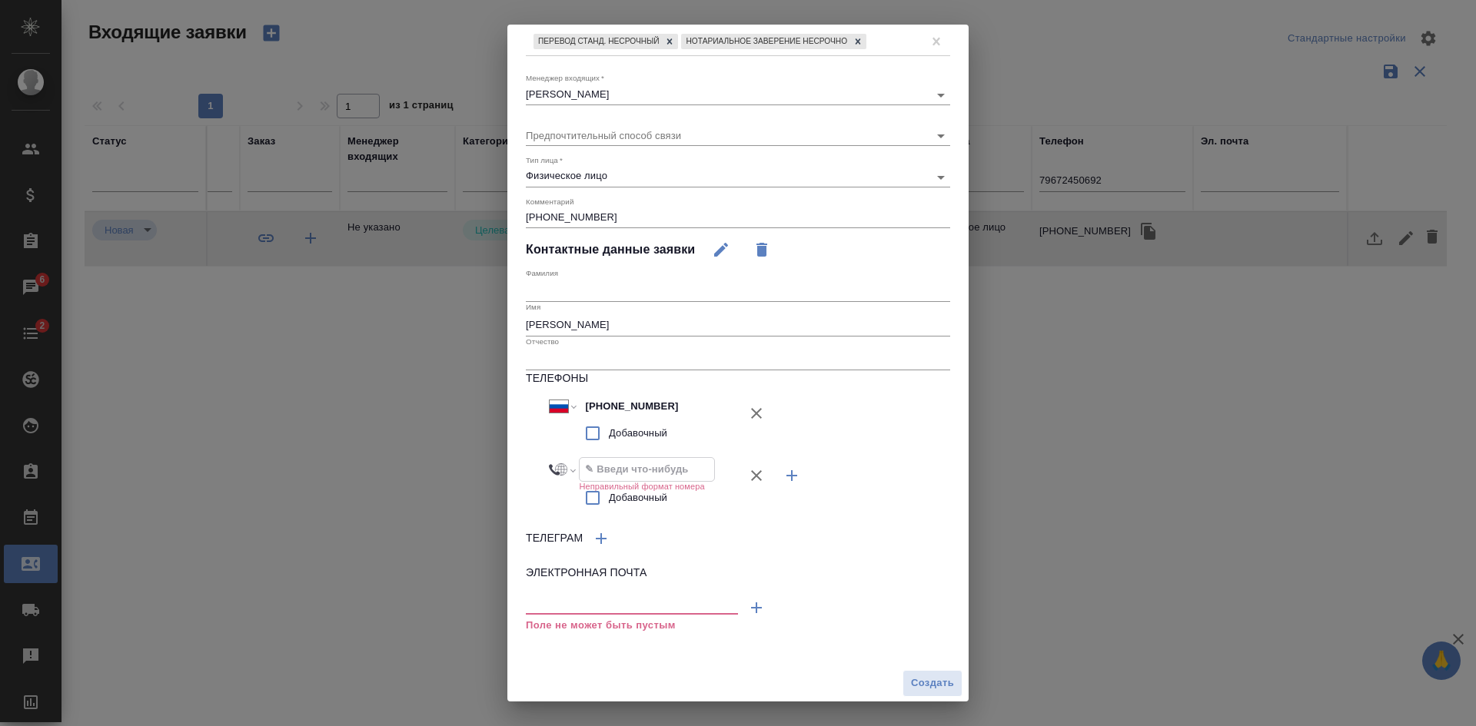
select select "RU"
type input "+7 985 584 00 64"
click at [902, 673] on button "Создать" at bounding box center [932, 682] width 60 height 27
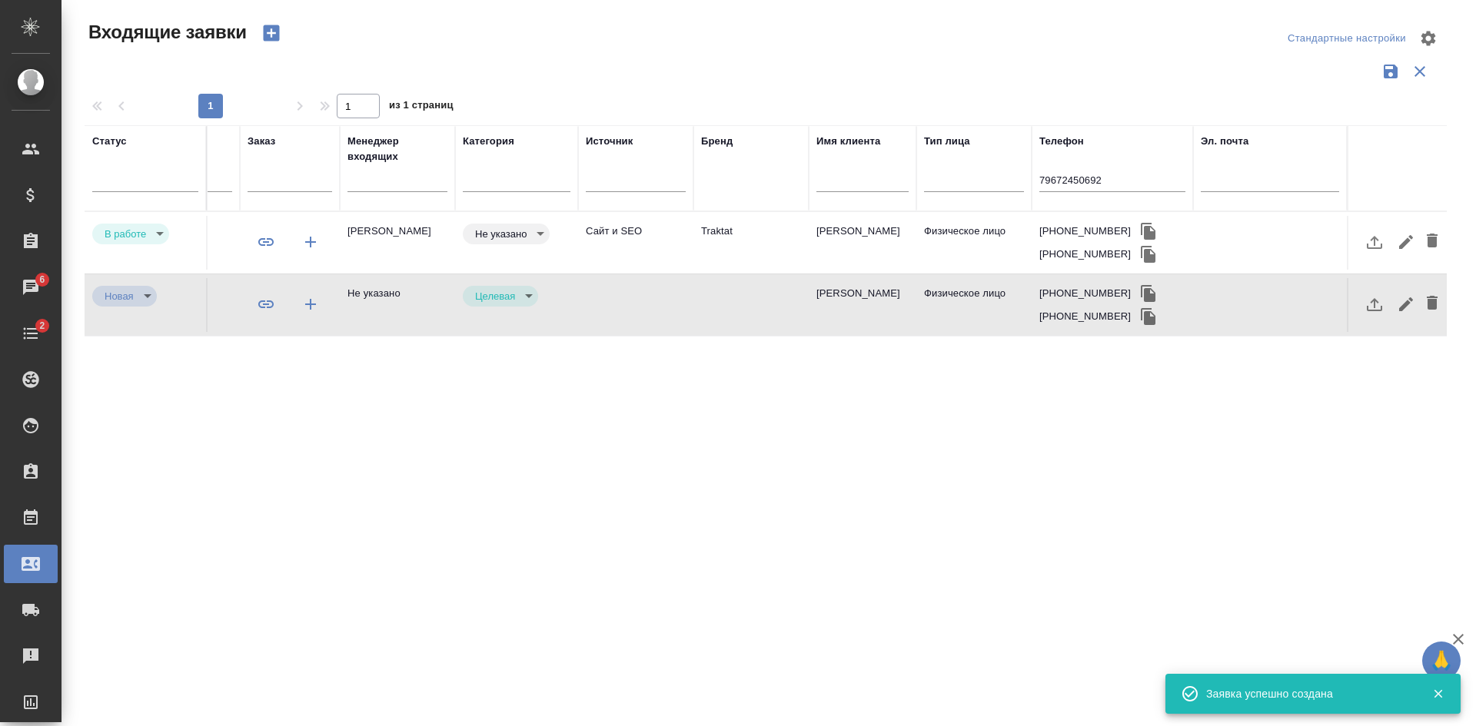
click at [546, 244] on div "Не указано notSelected" at bounding box center [506, 234] width 87 height 21
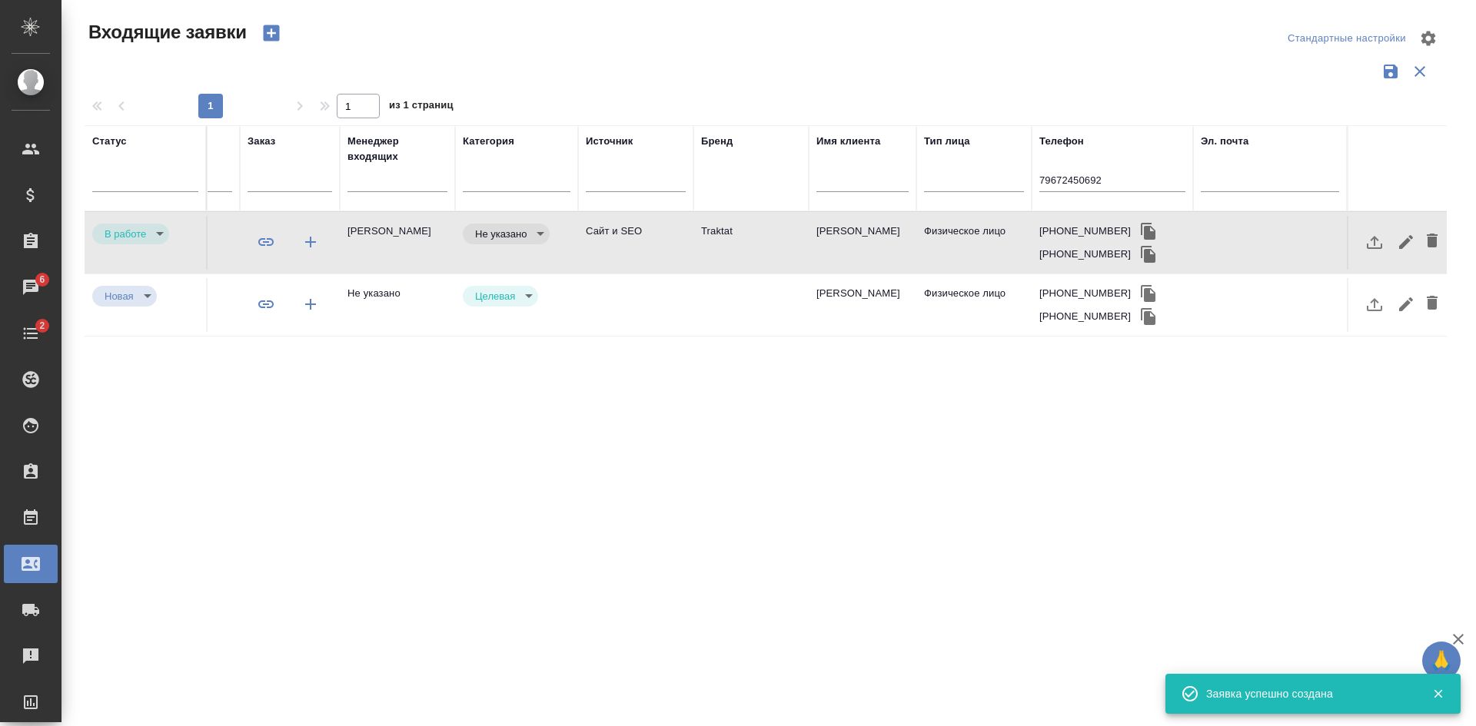
click at [546, 244] on div "Не указано notSelected" at bounding box center [506, 234] width 87 height 21
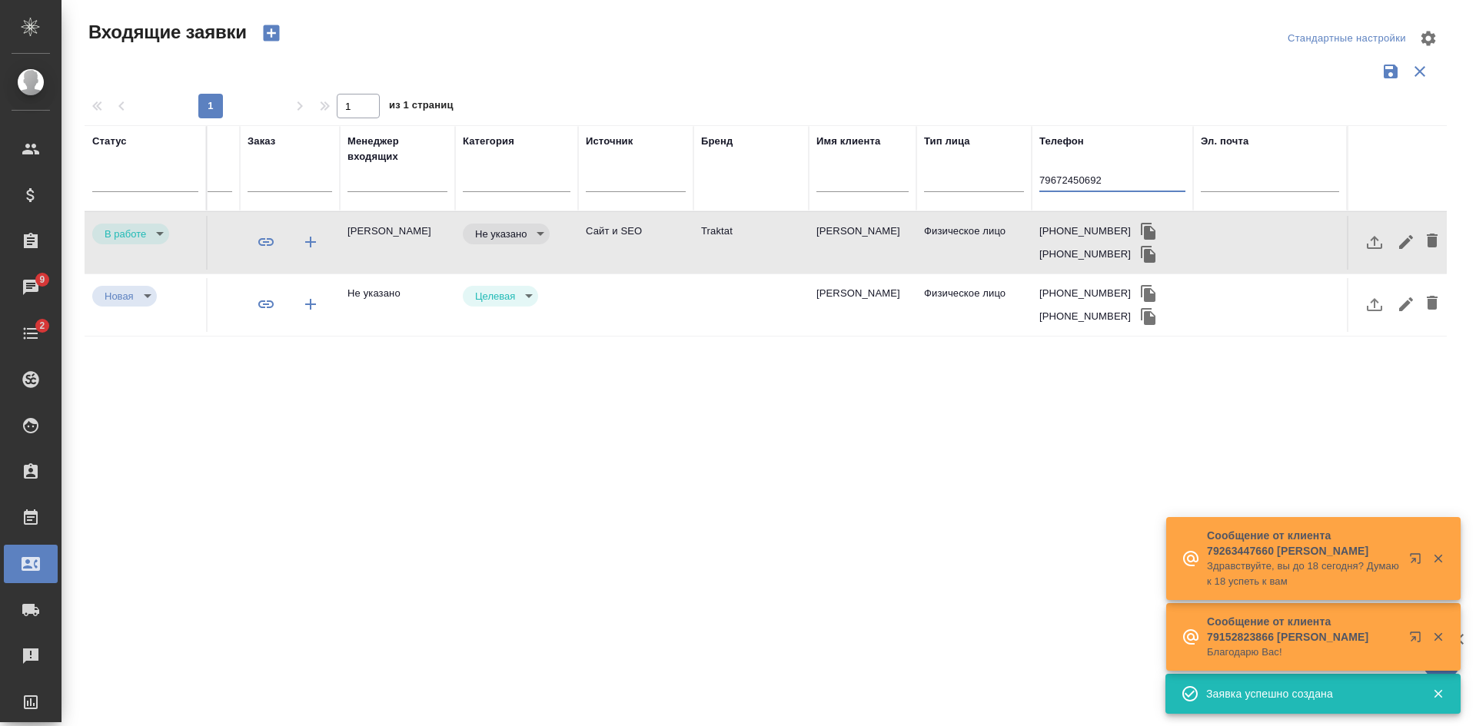
drag, startPoint x: 1082, startPoint y: 179, endPoint x: 852, endPoint y: 168, distance: 230.1
click at [866, 169] on tr "Статус Номер Файлы Клиент Тэги Дата создания Канал Заказ Менеджер входящих Кате…" at bounding box center [431, 168] width 2029 height 86
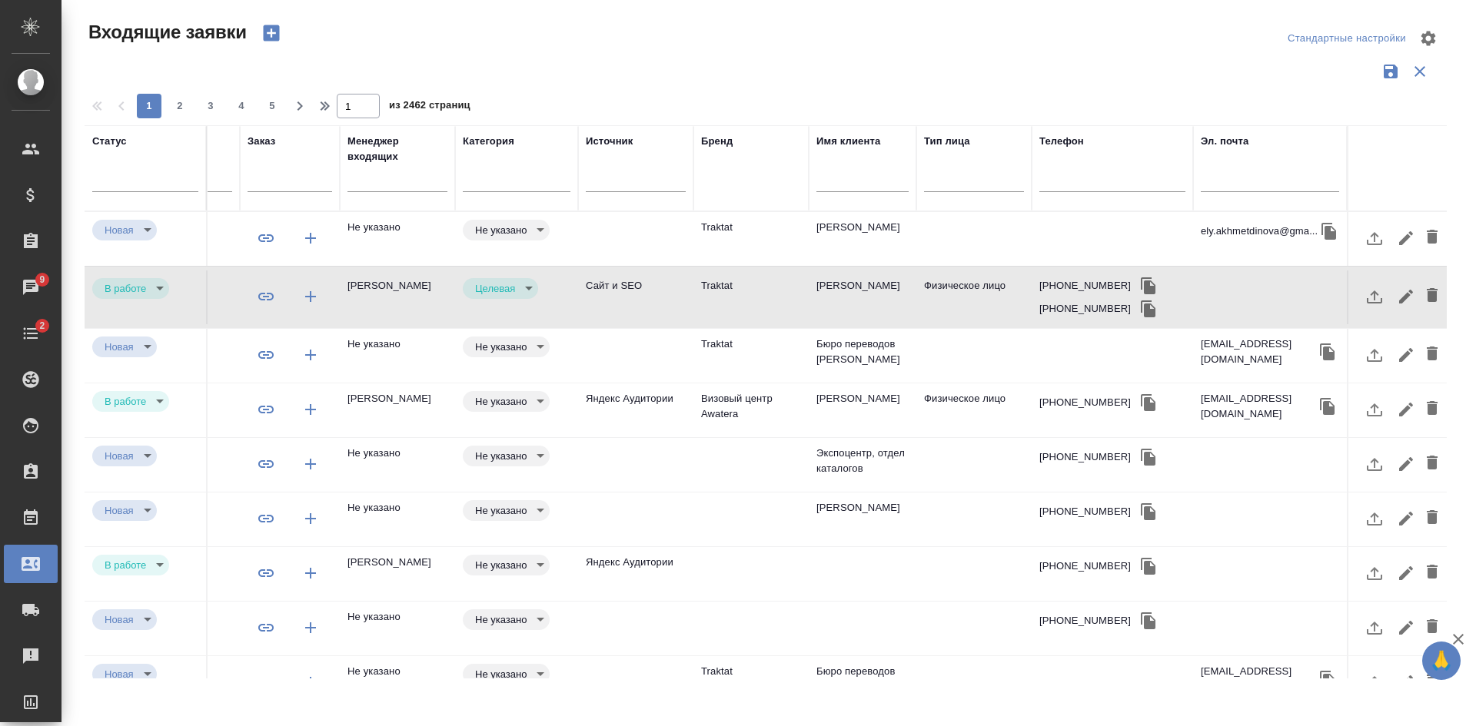
click at [1112, 235] on td at bounding box center [1112, 239] width 161 height 54
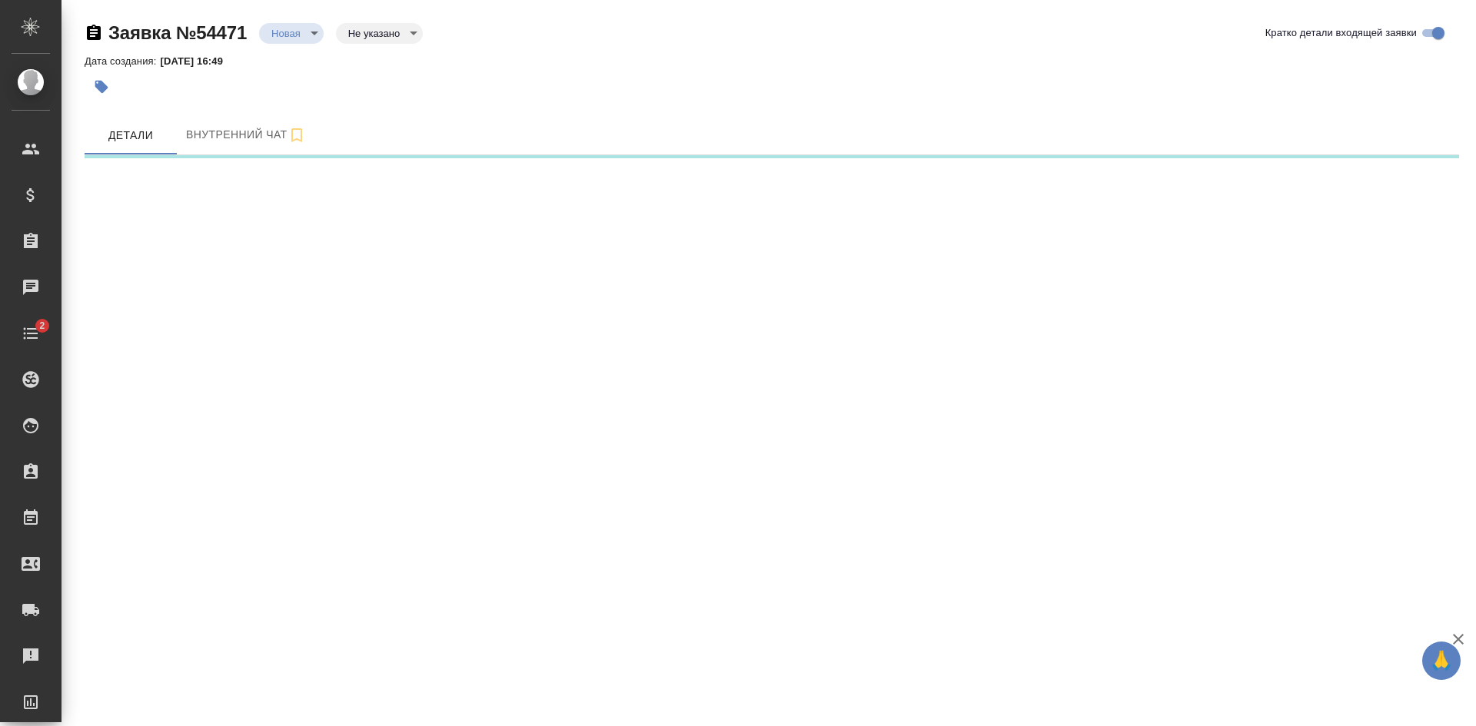
select select "RU"
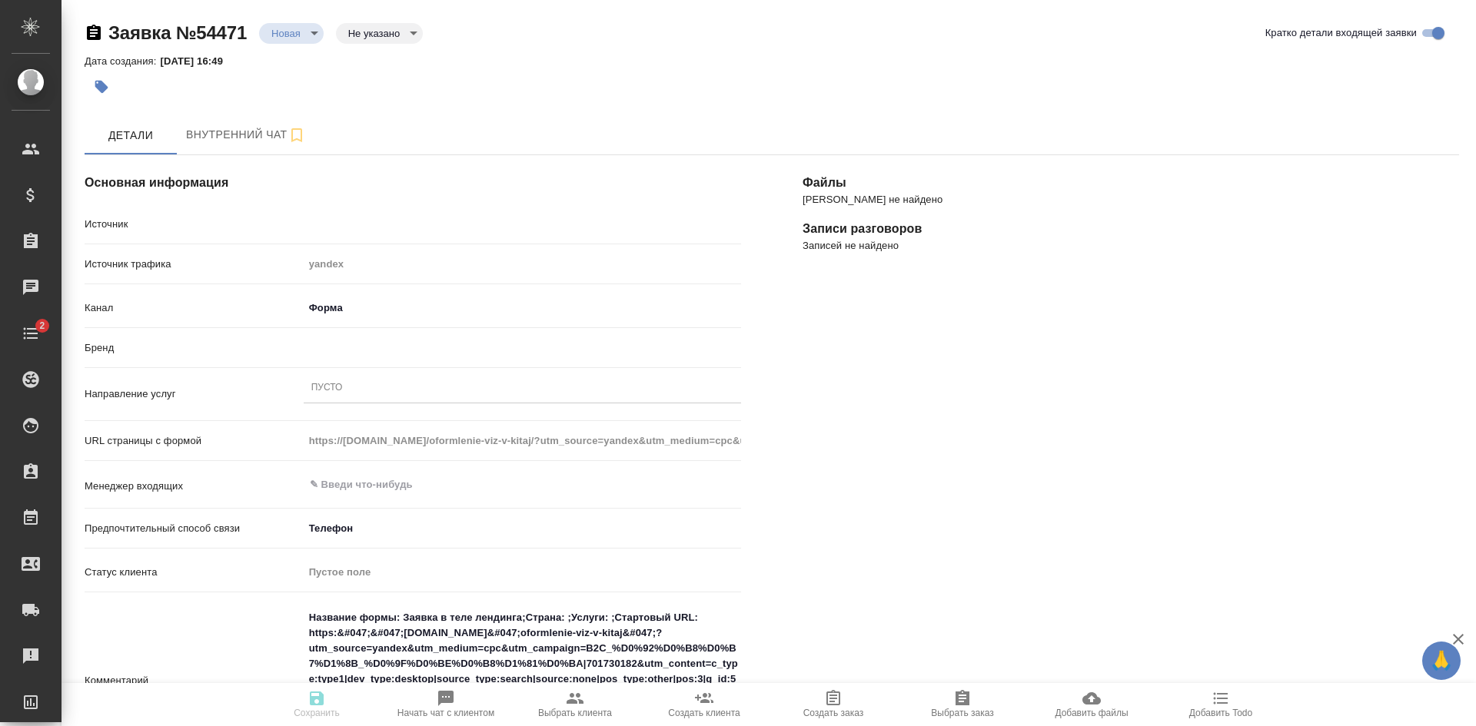
type textarea "x"
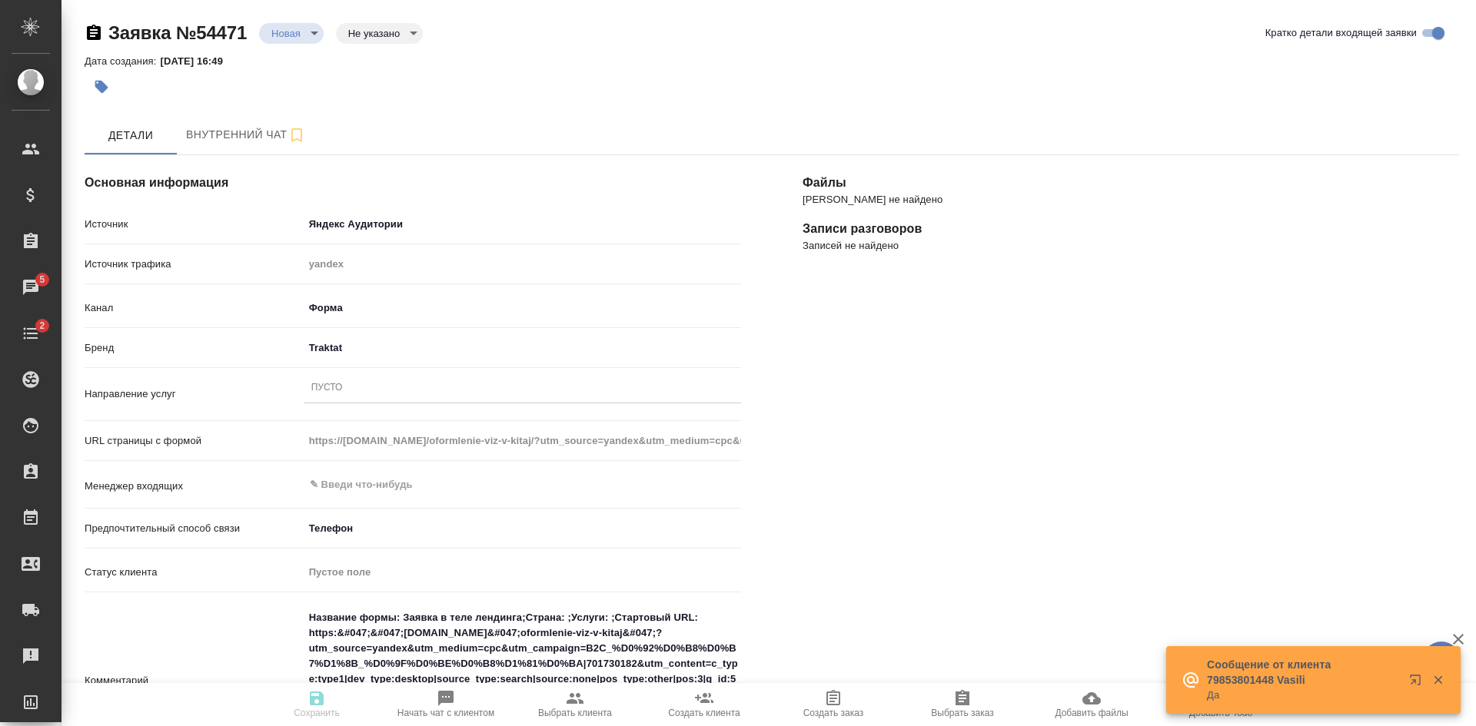
click at [346, 381] on div "Пусто" at bounding box center [522, 388] width 437 height 22
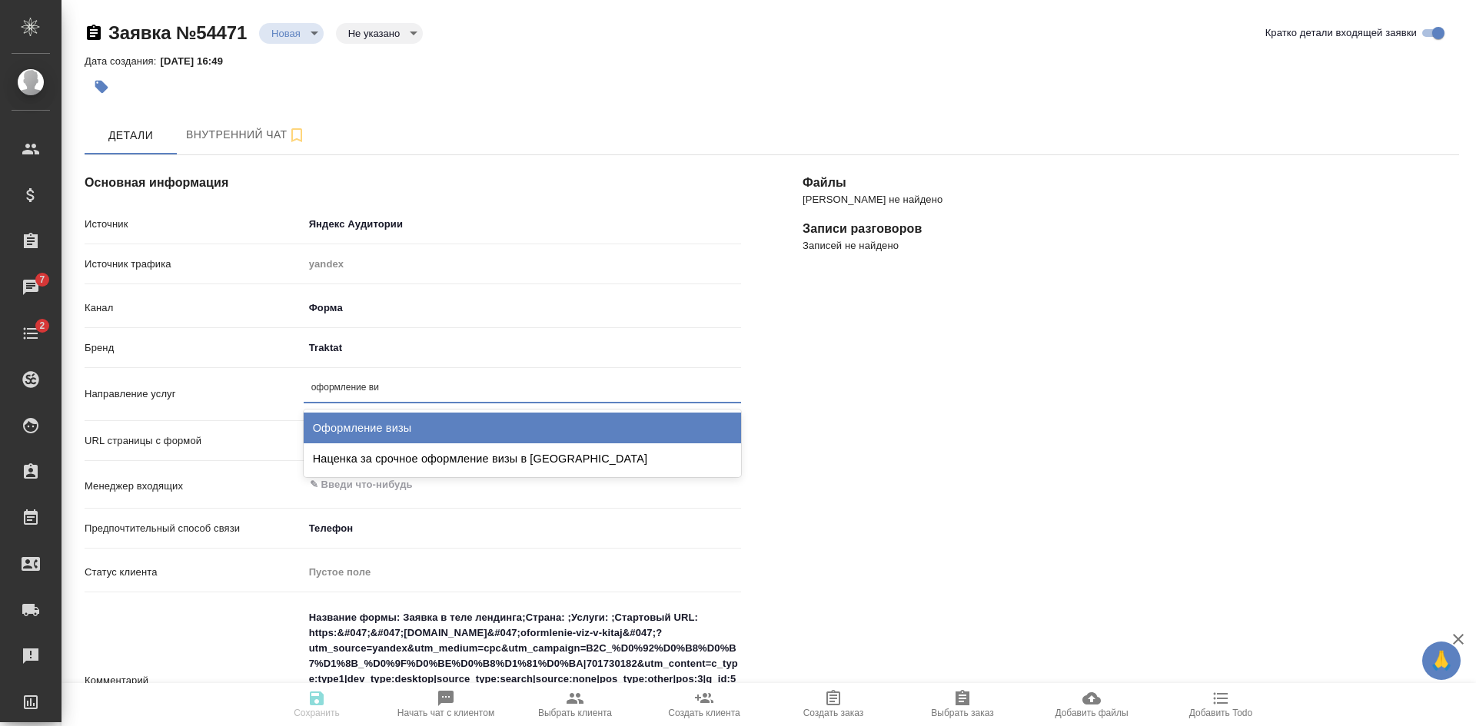
type input "оформление виз"
click at [411, 420] on div "Оформление визы" at bounding box center [522, 428] width 437 height 31
type textarea "x"
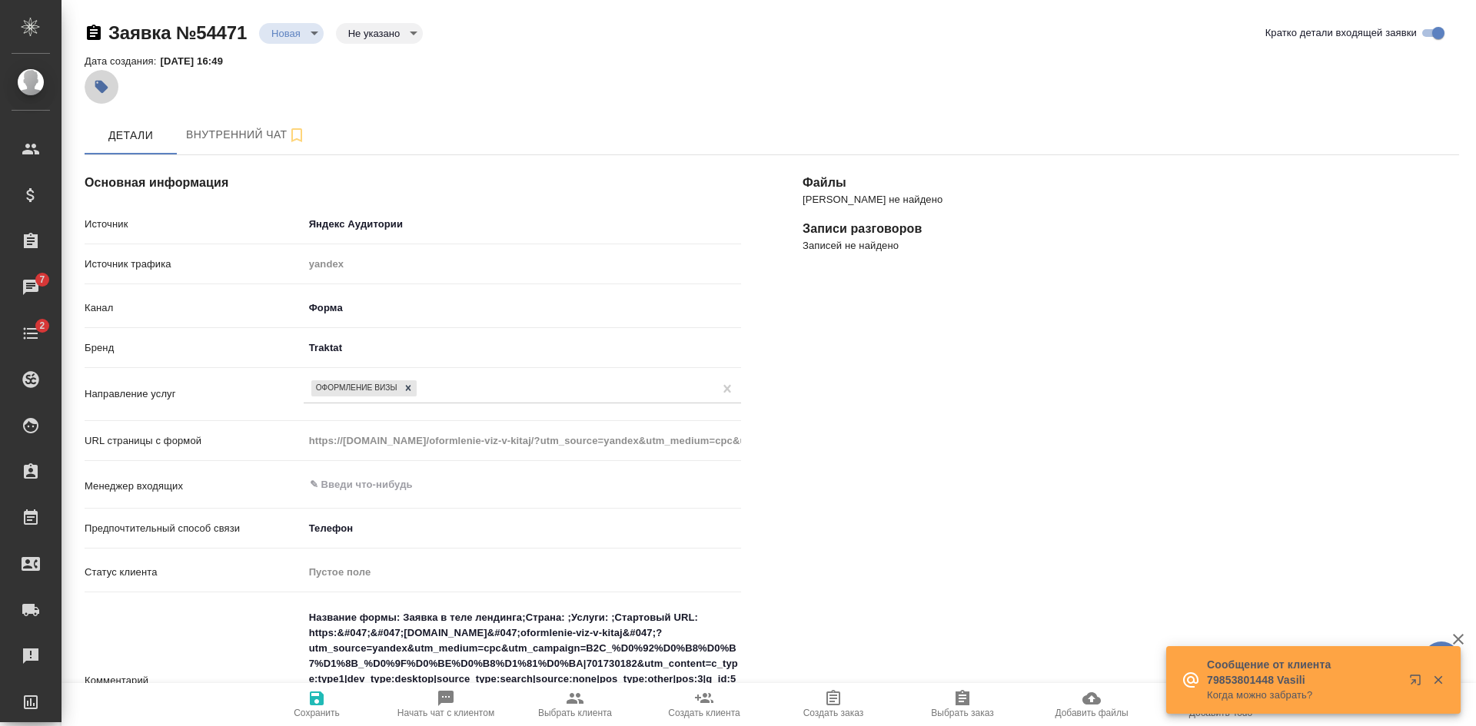
click at [105, 79] on button "button" at bounding box center [102, 87] width 34 height 34
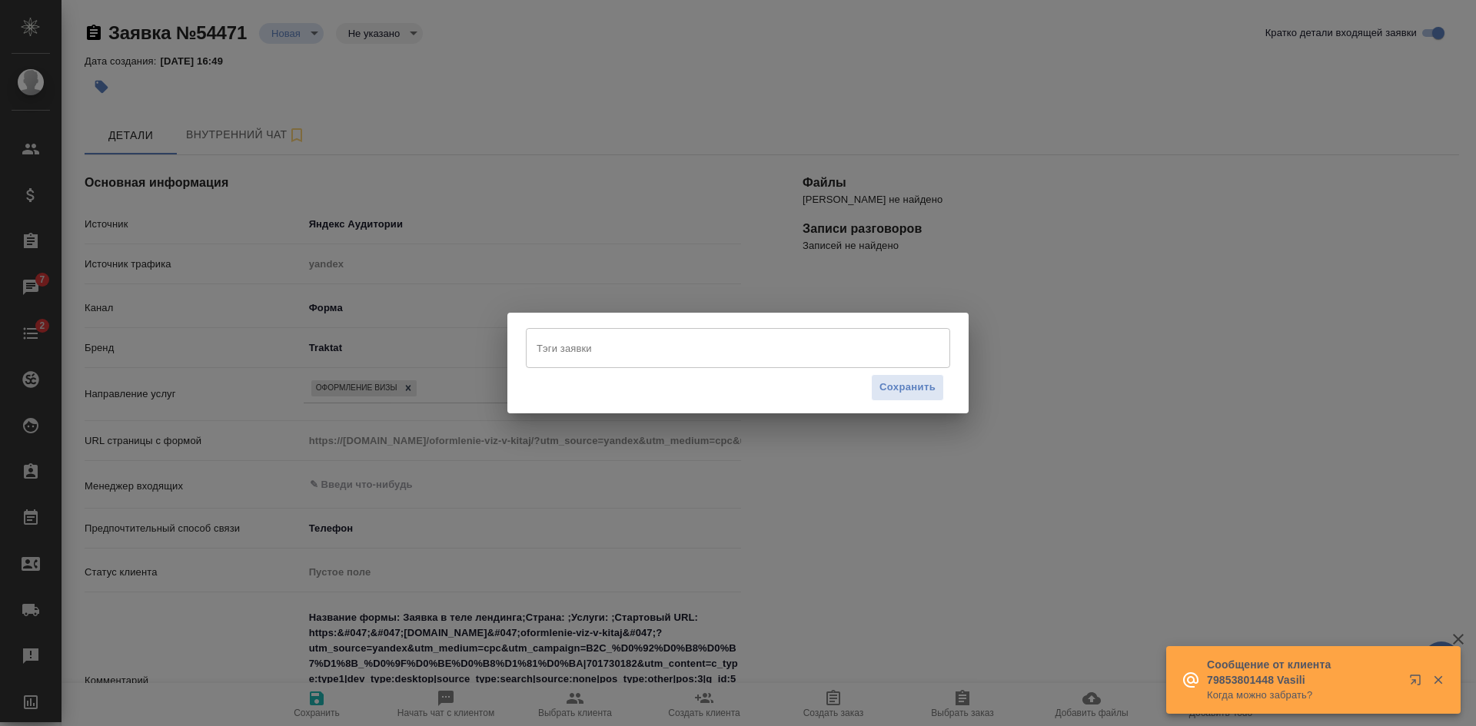
click at [565, 337] on input "Тэги заявки" at bounding box center [723, 348] width 381 height 26
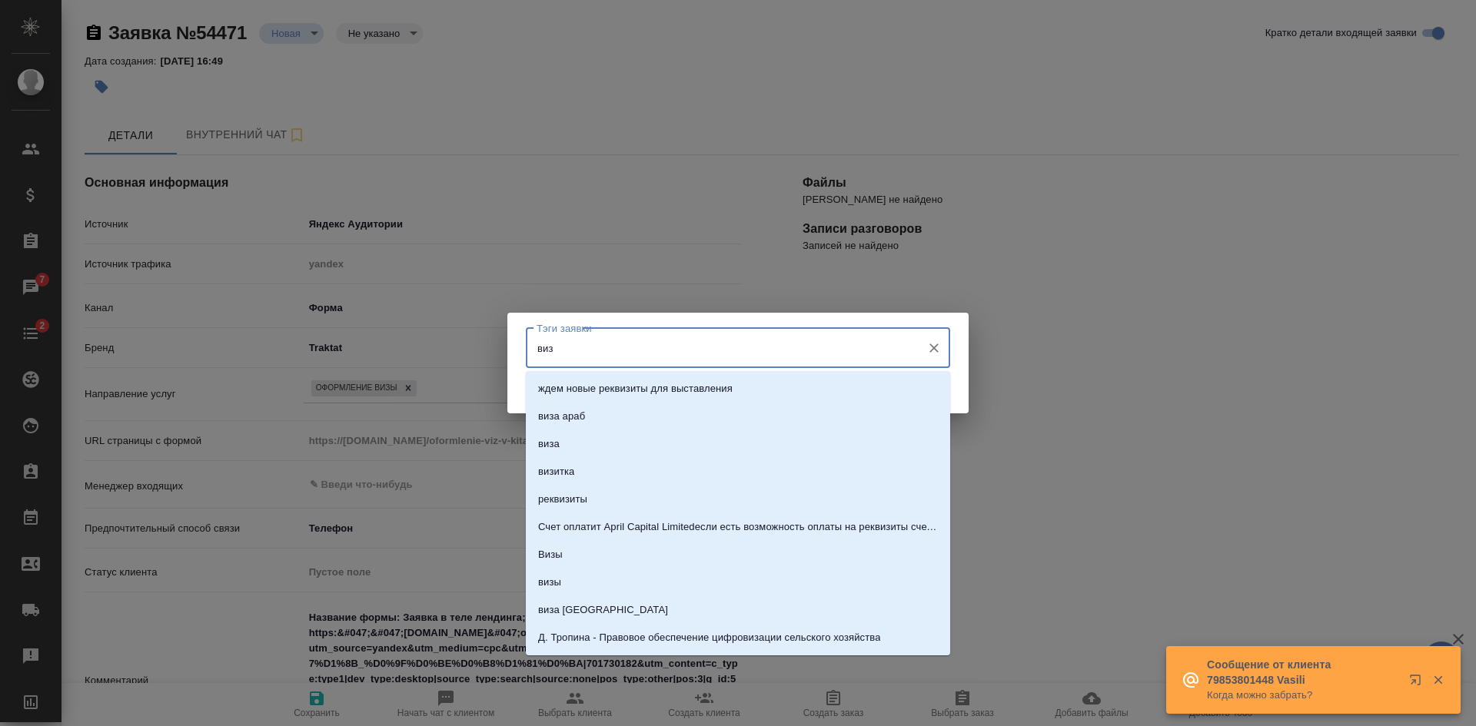
type input "визы"
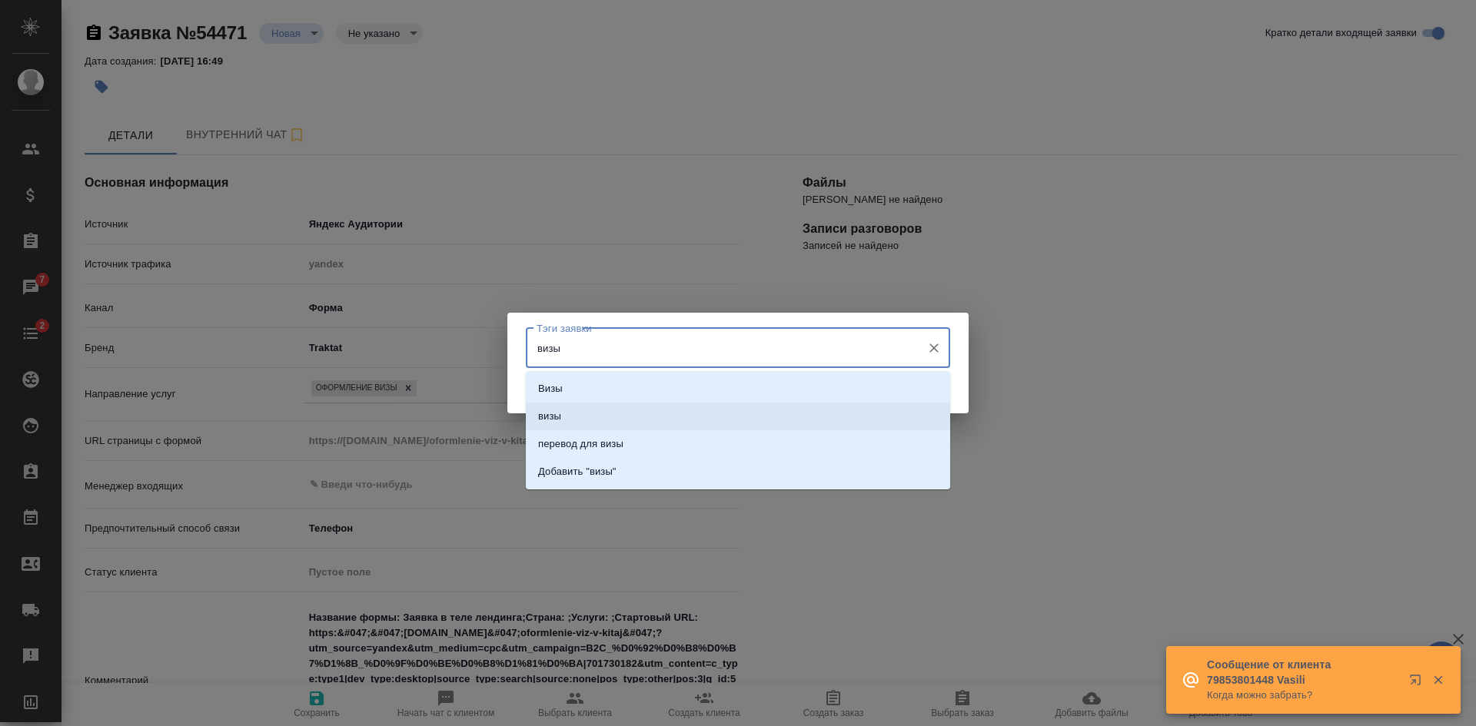
click at [564, 422] on li "визы" at bounding box center [738, 417] width 424 height 28
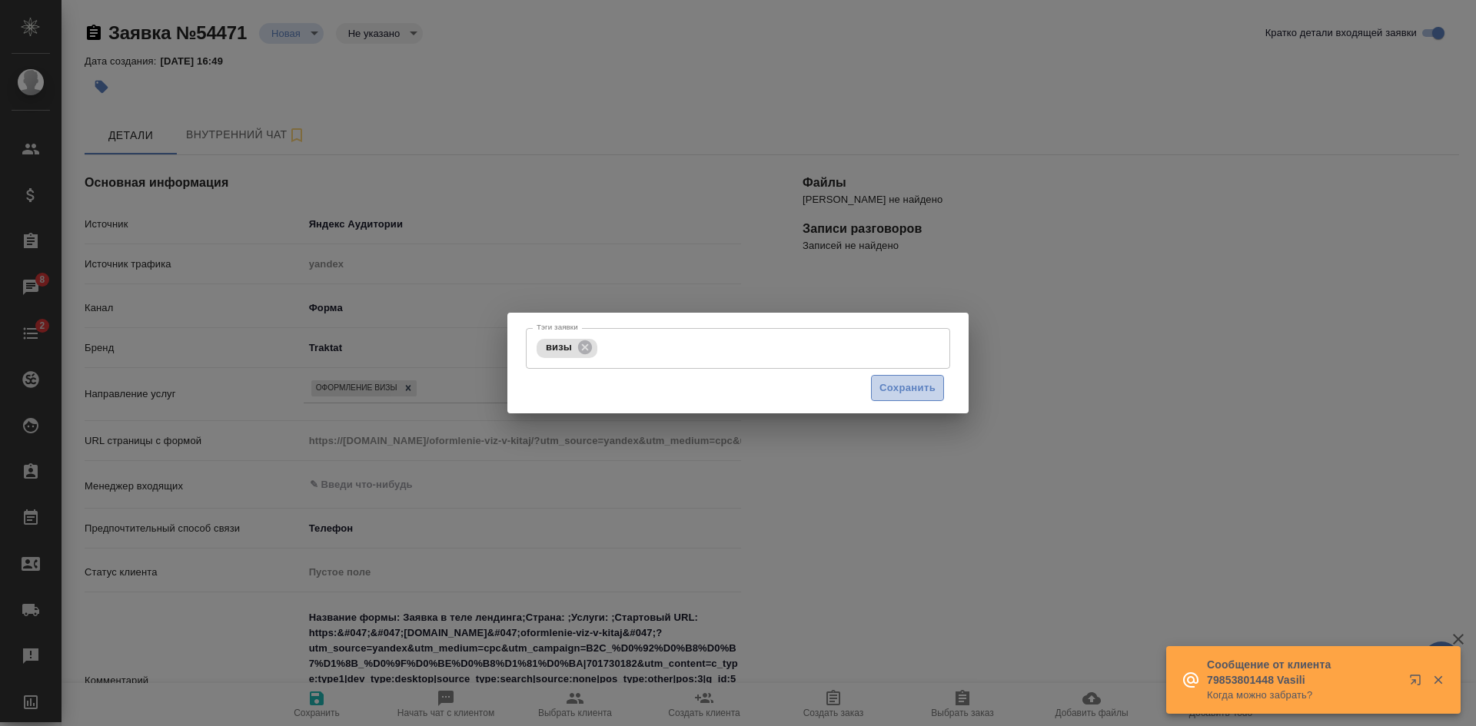
click at [906, 384] on span "Сохранить" at bounding box center [907, 389] width 56 height 18
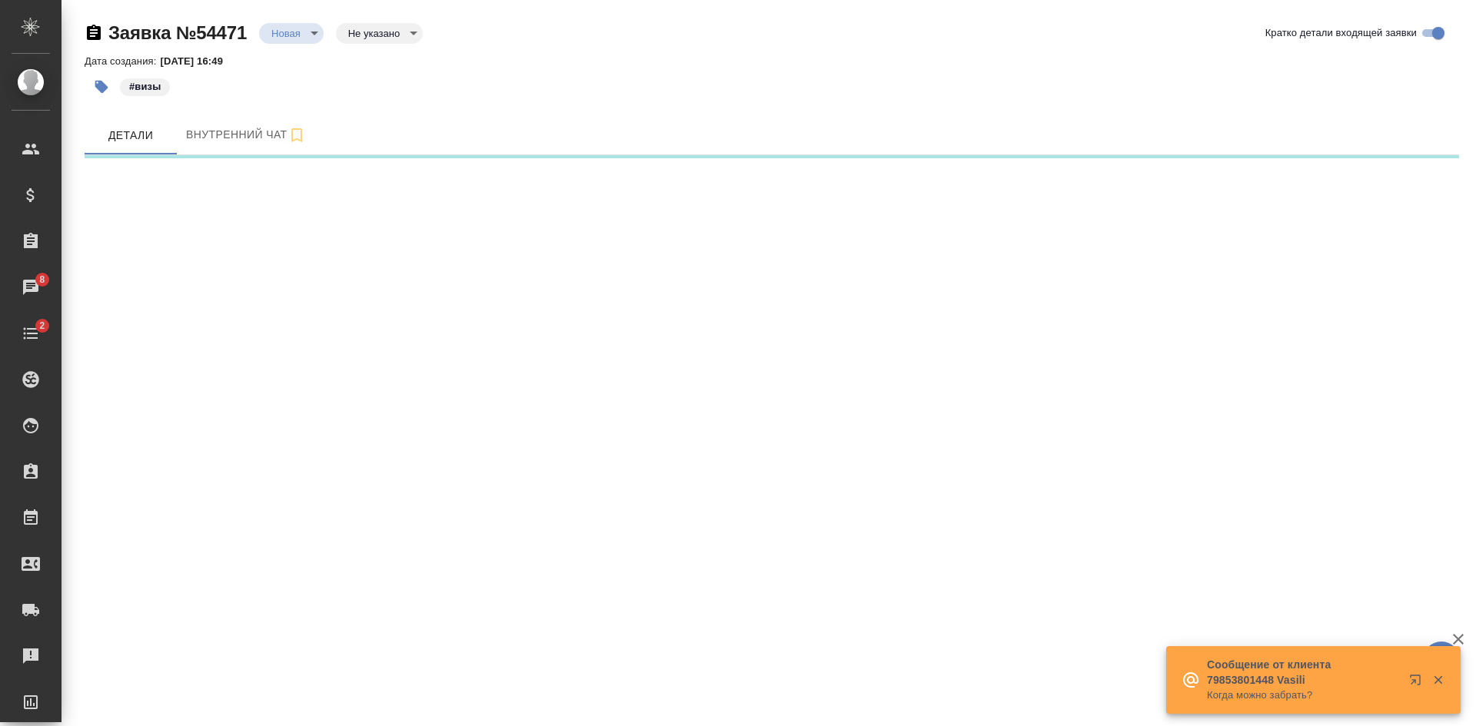
select select "RU"
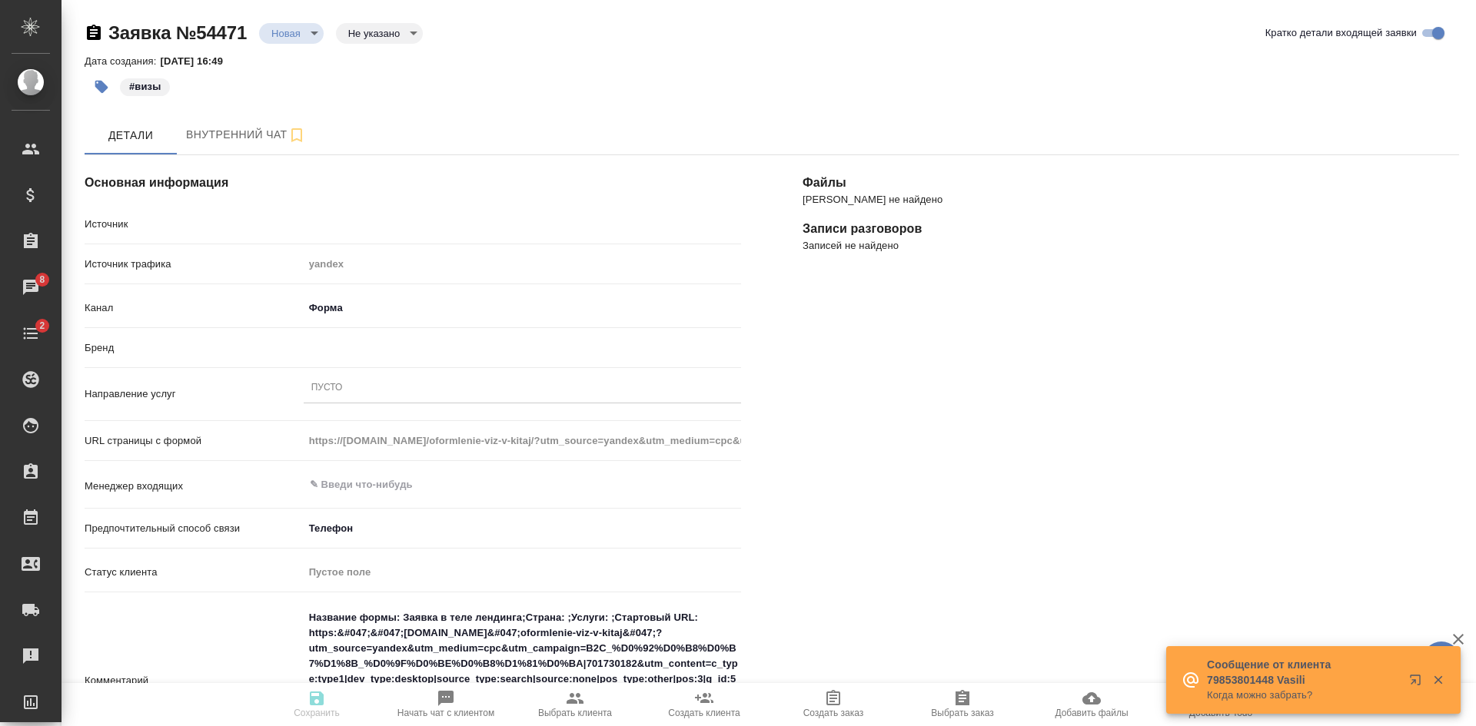
type textarea "x"
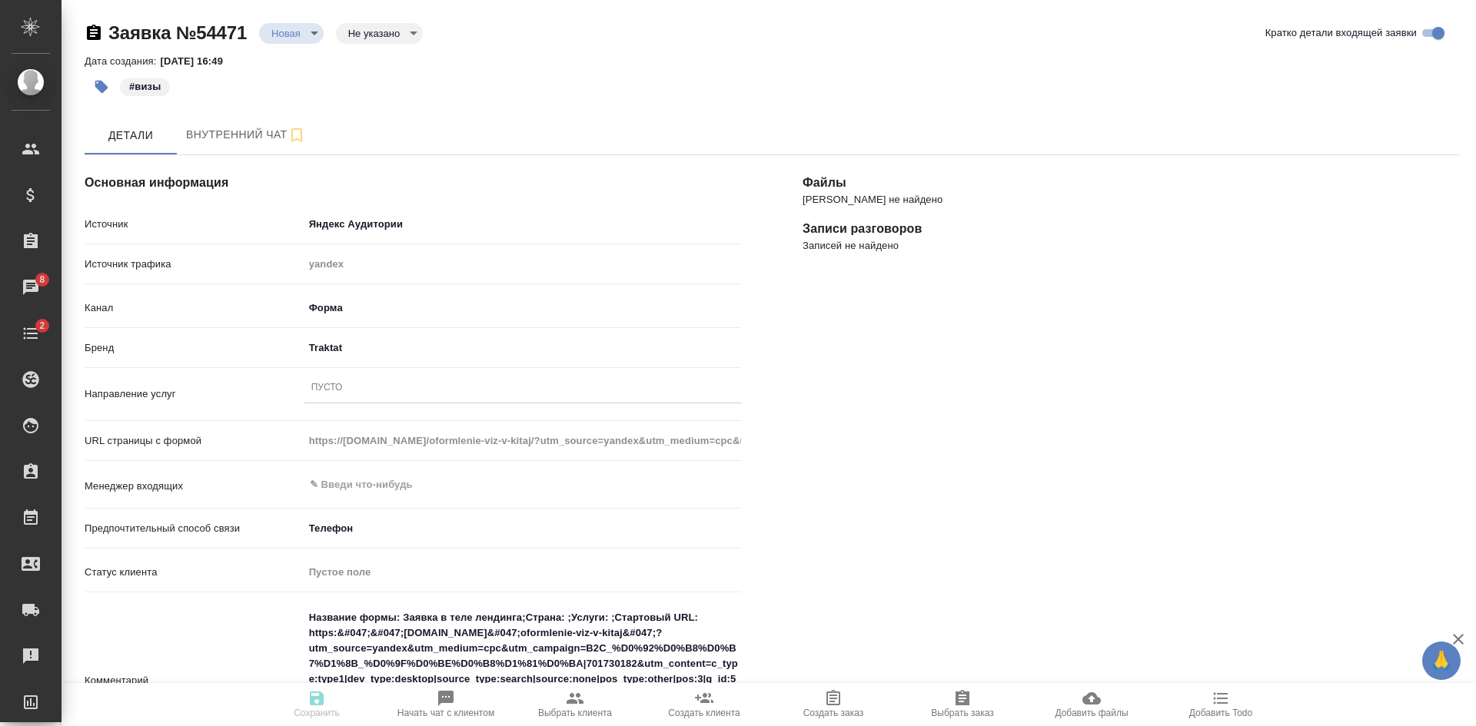
click at [333, 344] on body "🙏 .cls-1 fill:#fff; AWATERA Kasatkina Aleksandra Клиенты Спецификации Заказы 8 …" at bounding box center [738, 363] width 1476 height 726
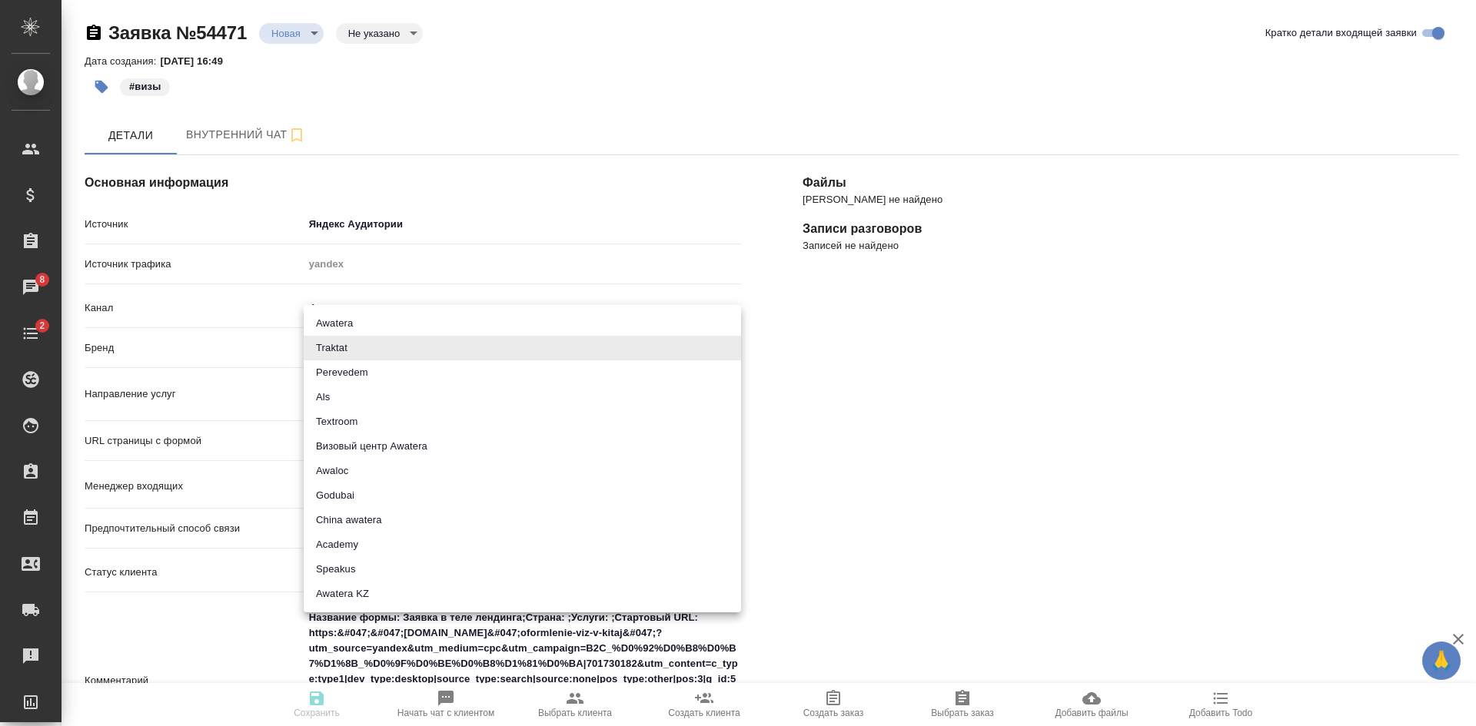
click at [386, 442] on li "Визовый центр Awatera" at bounding box center [522, 446] width 437 height 25
type input "visaCenterAwatera"
type textarea "x"
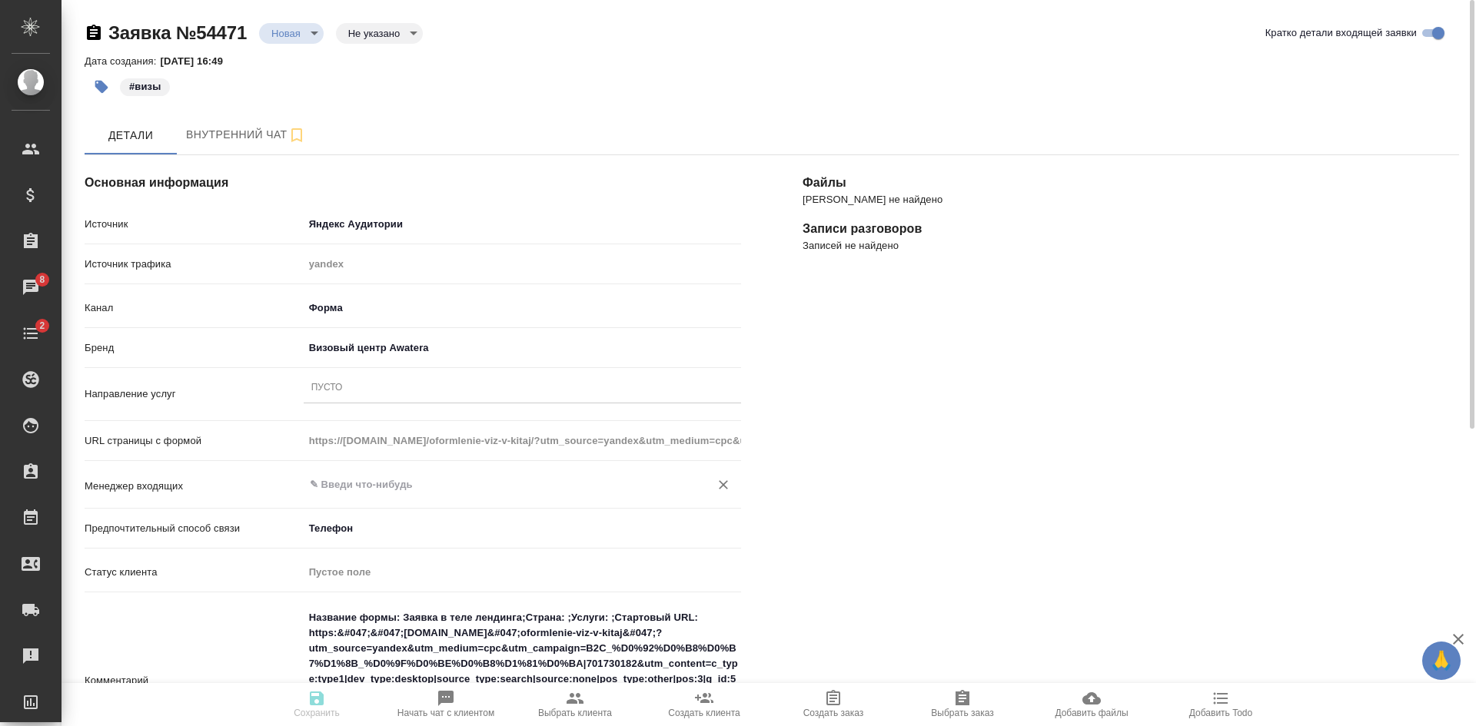
click at [340, 480] on input "text" at bounding box center [496, 485] width 377 height 18
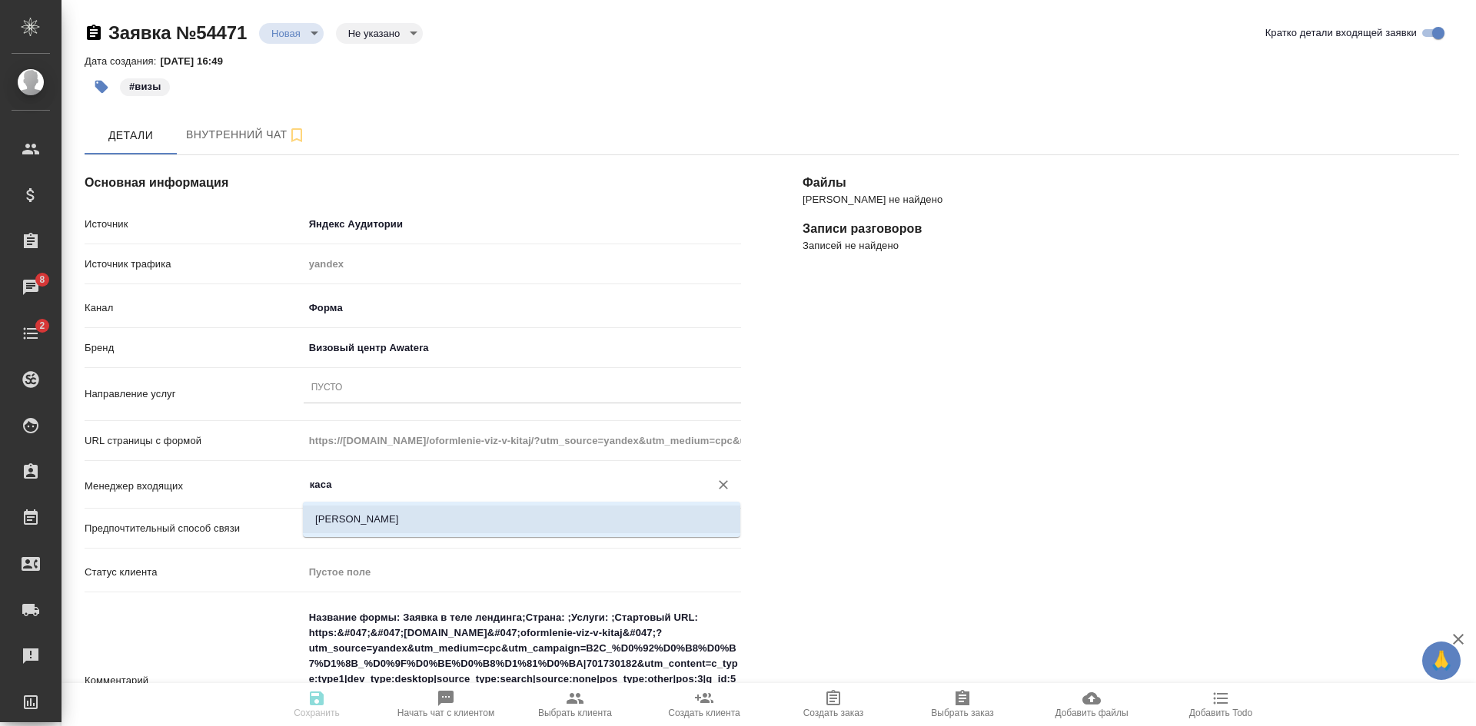
click at [351, 531] on li "[PERSON_NAME]" at bounding box center [521, 520] width 437 height 28
type input "[PERSON_NAME]"
type textarea "x"
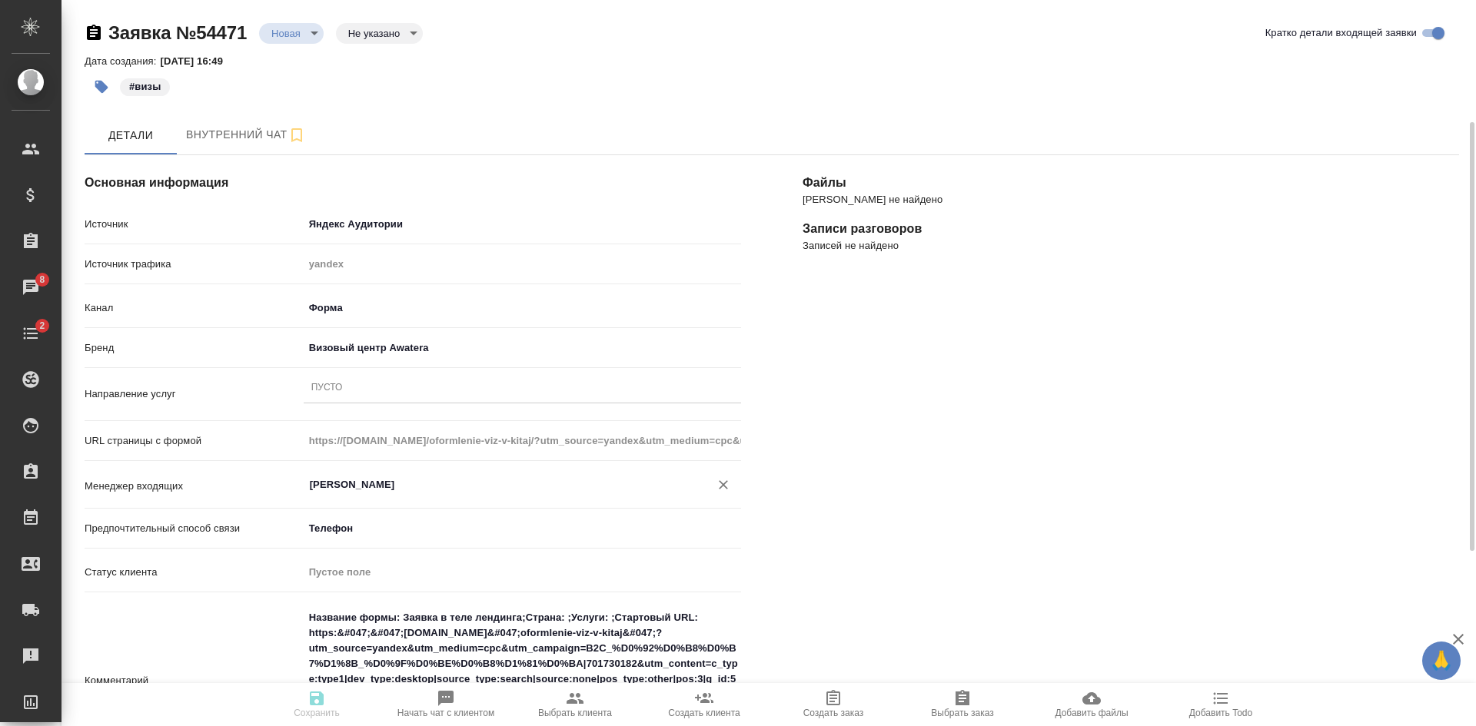
scroll to position [384, 0]
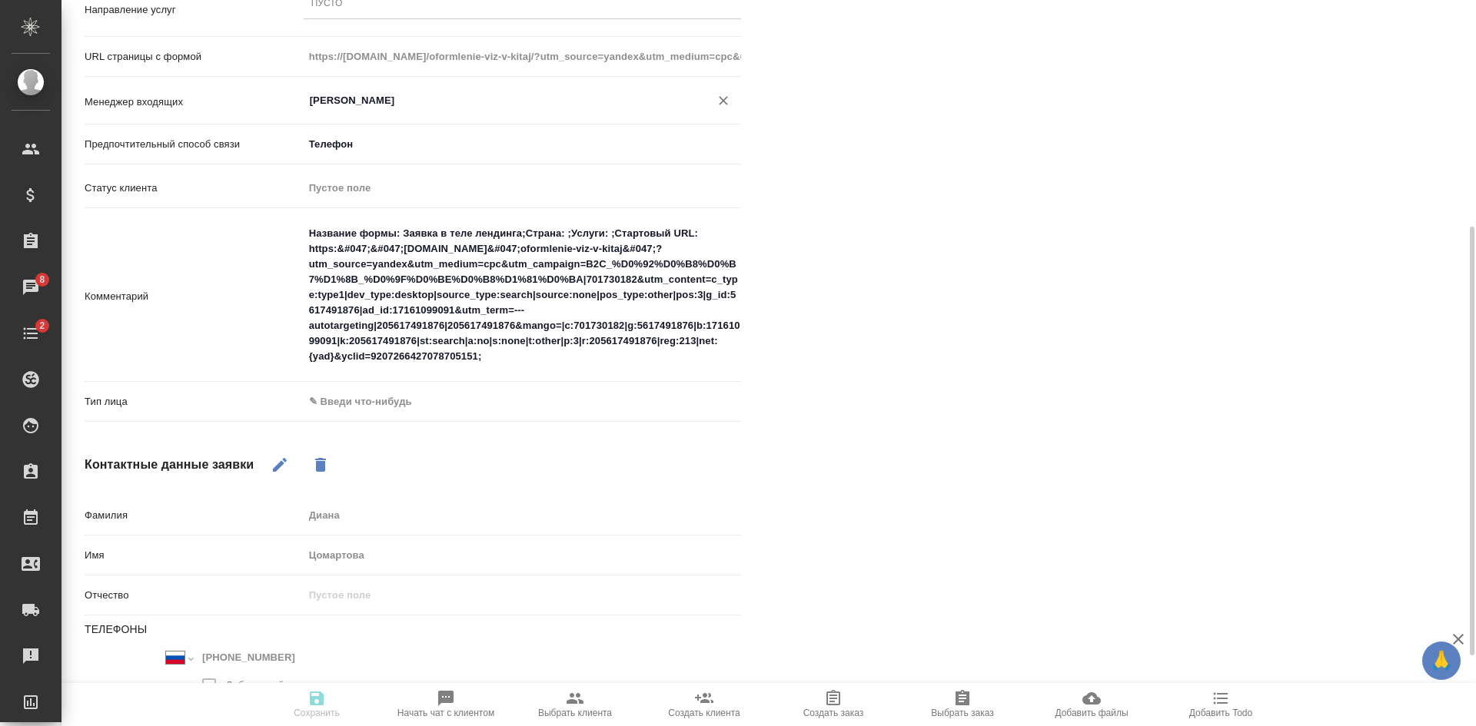
type input "[PERSON_NAME]"
click at [351, 400] on body "🙏 .cls-1 fill:#fff; AWATERA Kasatkina Aleksandra Клиенты Спецификации Заказы 8 …" at bounding box center [738, 363] width 1476 height 726
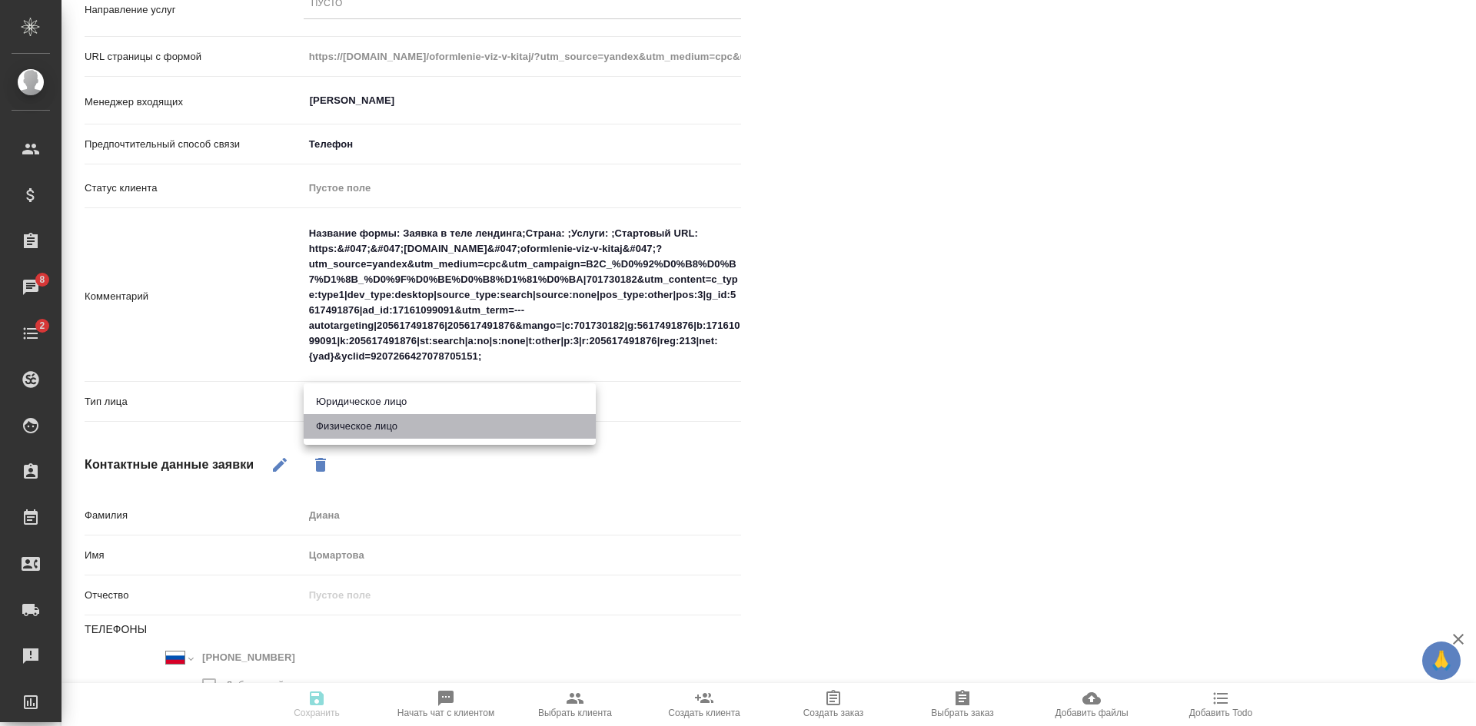
click at [354, 433] on li "Физическое лицо" at bounding box center [450, 426] width 292 height 25
type textarea "x"
type input "private"
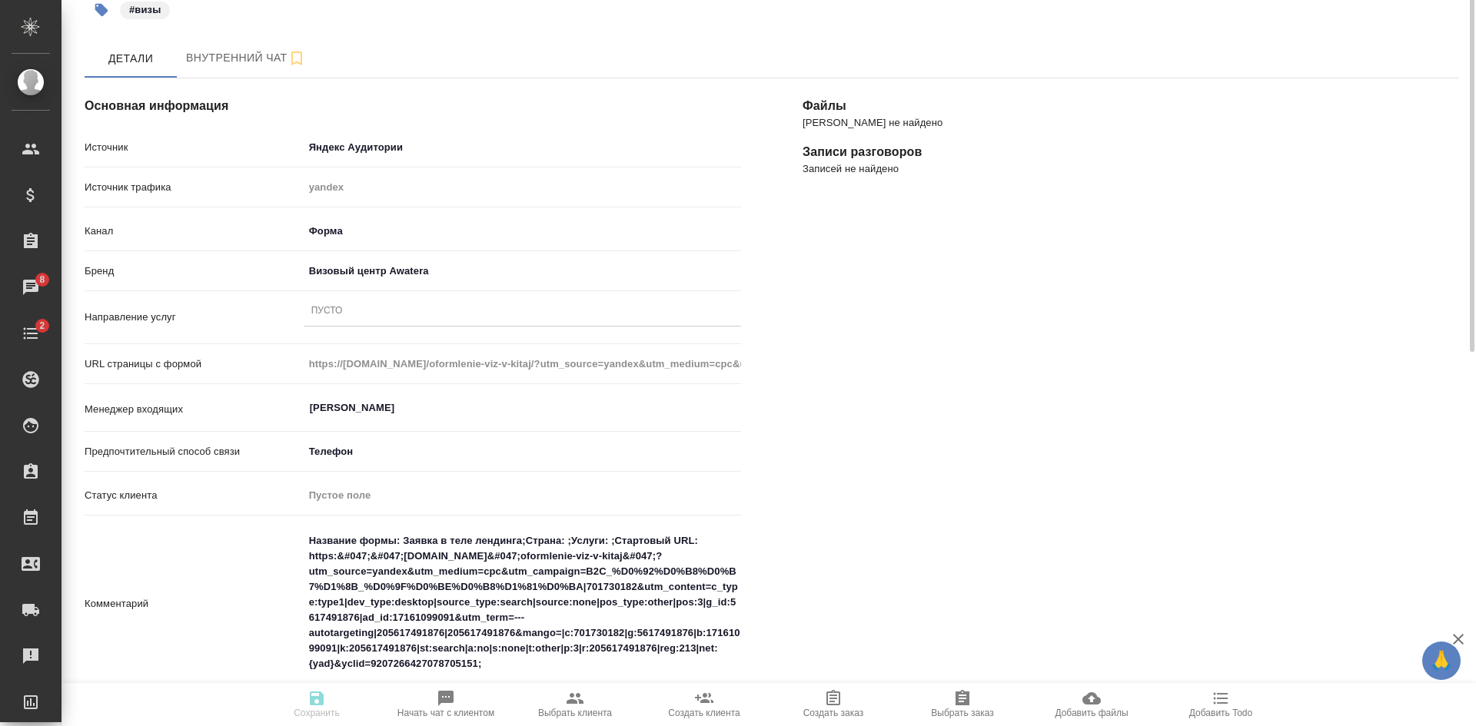
scroll to position [0, 0]
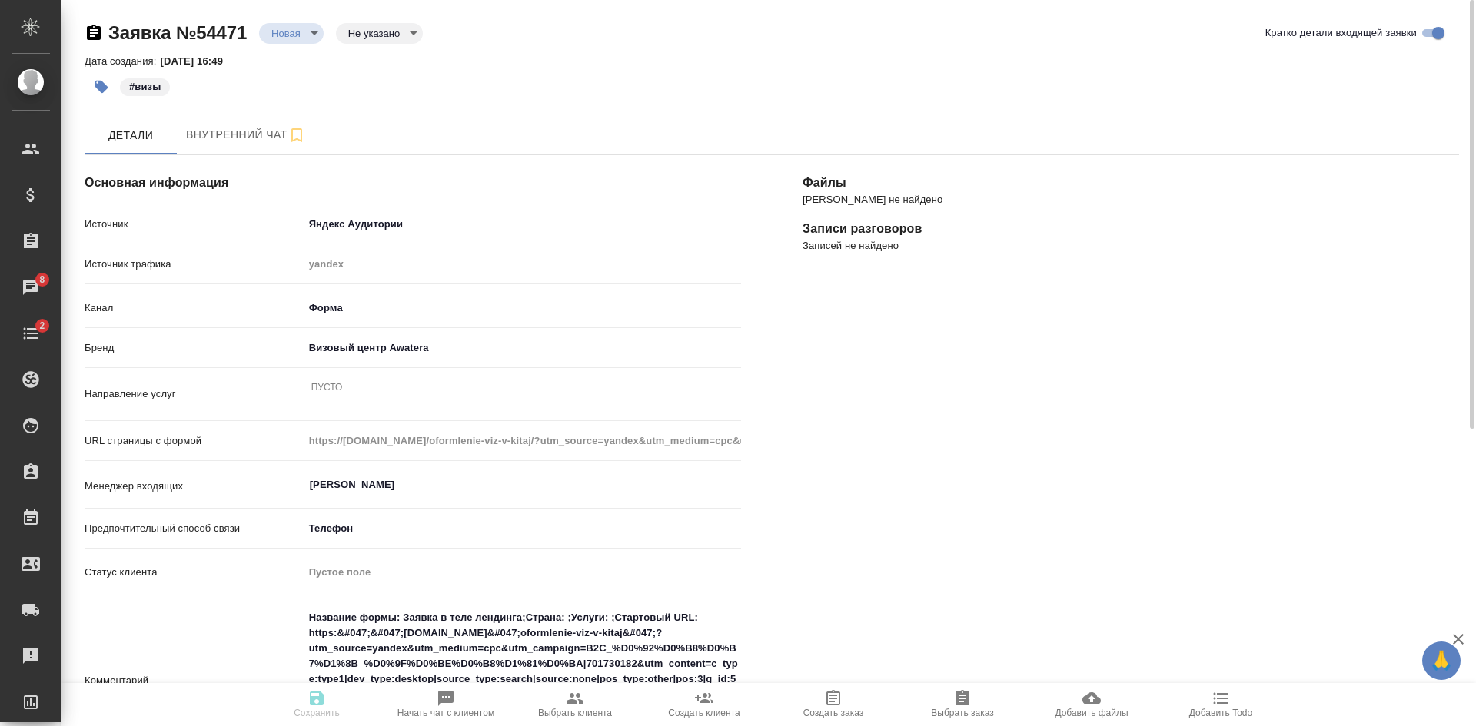
click at [360, 382] on div "Пусто" at bounding box center [522, 388] width 437 height 22
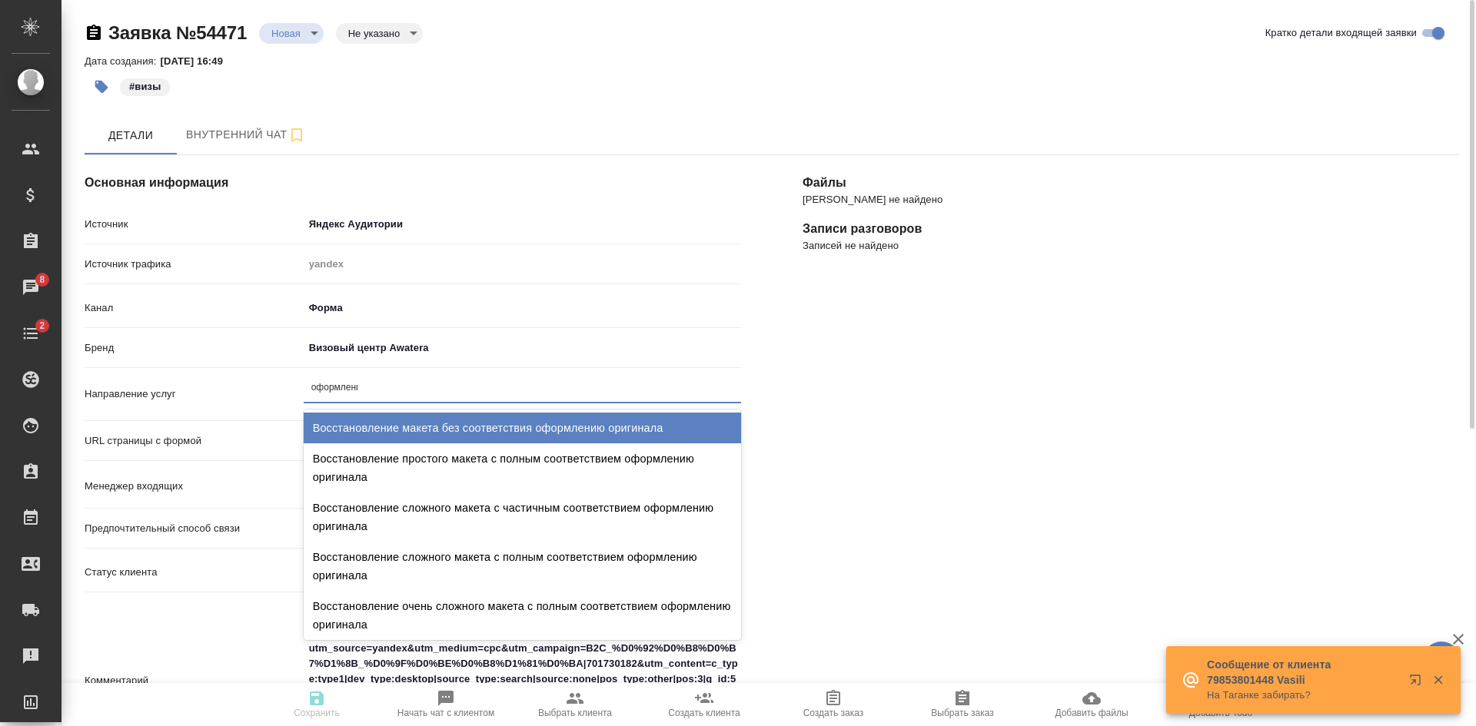
type input "оформление"
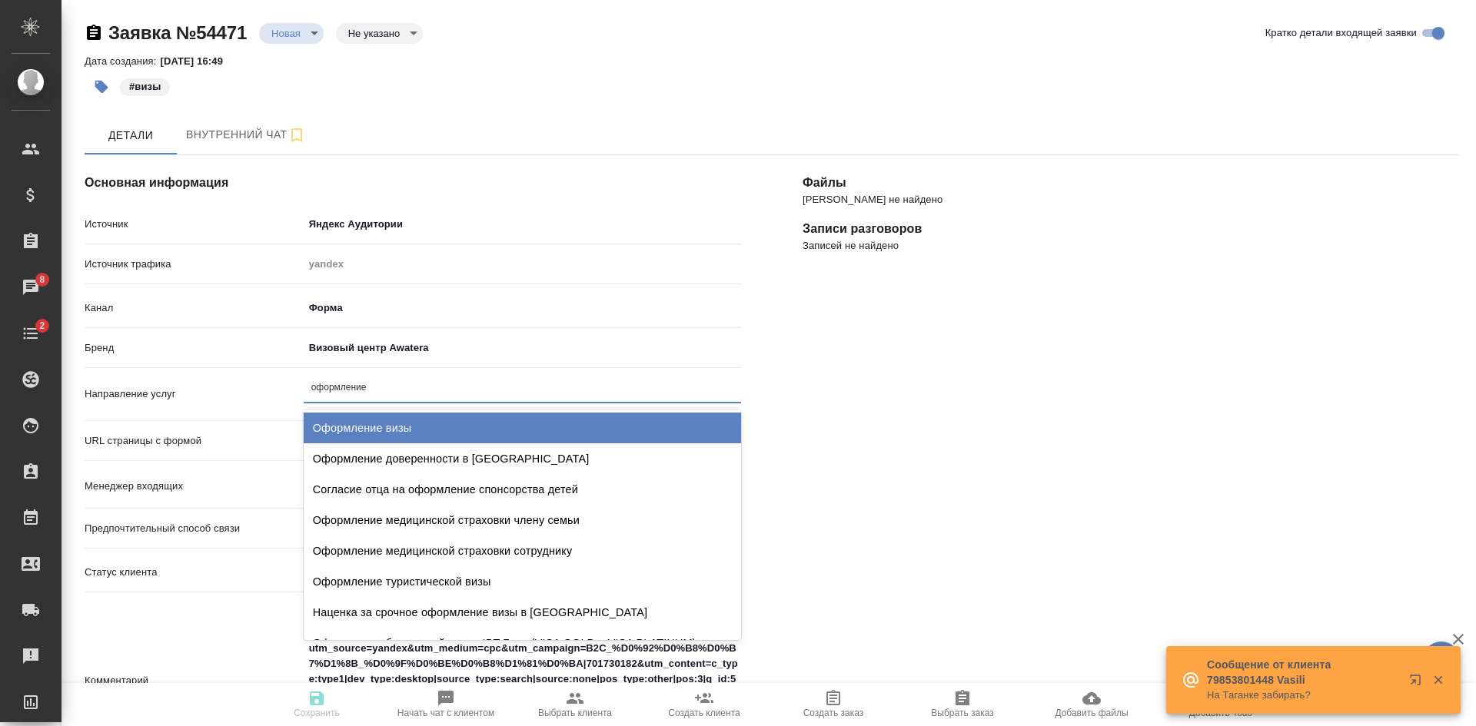
click at [373, 422] on div "Оформление визы" at bounding box center [522, 428] width 437 height 31
type textarea "x"
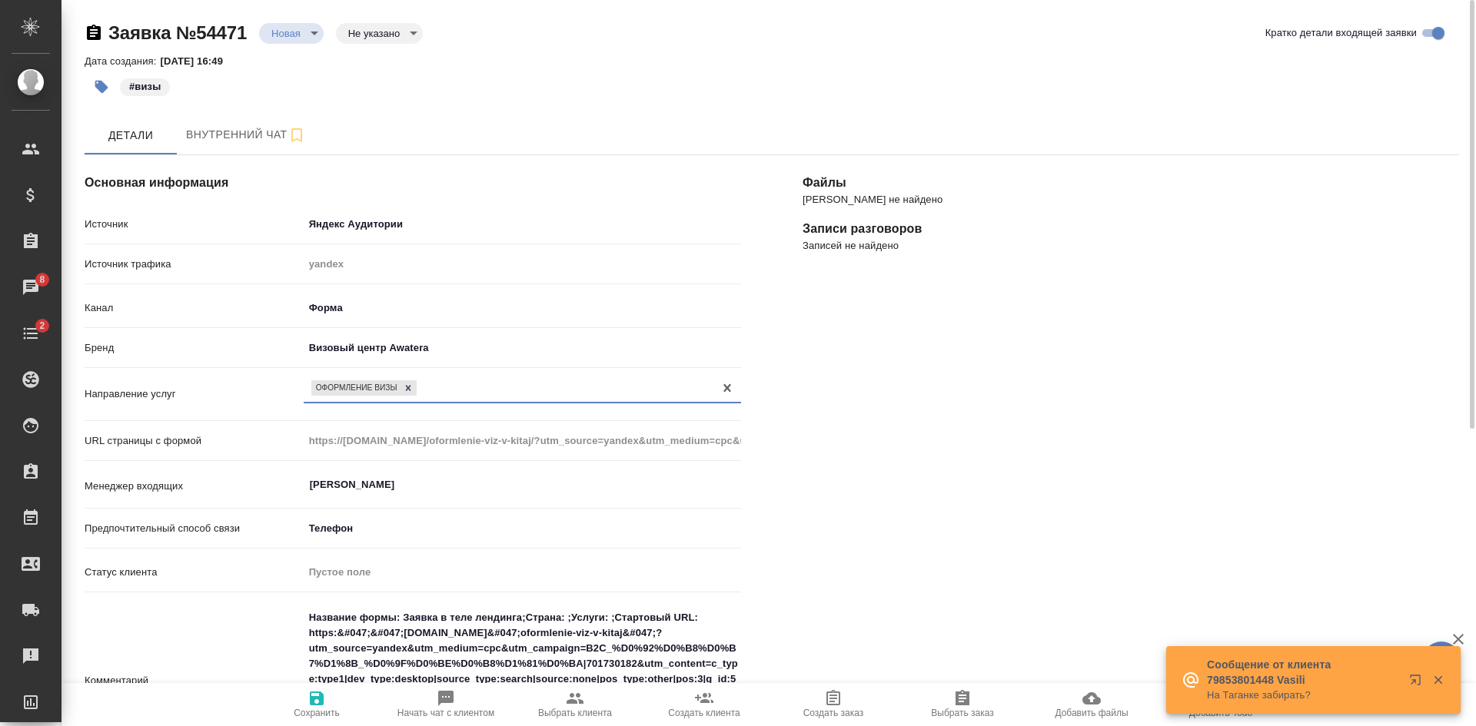
click at [321, 708] on span "Сохранить" at bounding box center [317, 713] width 46 height 11
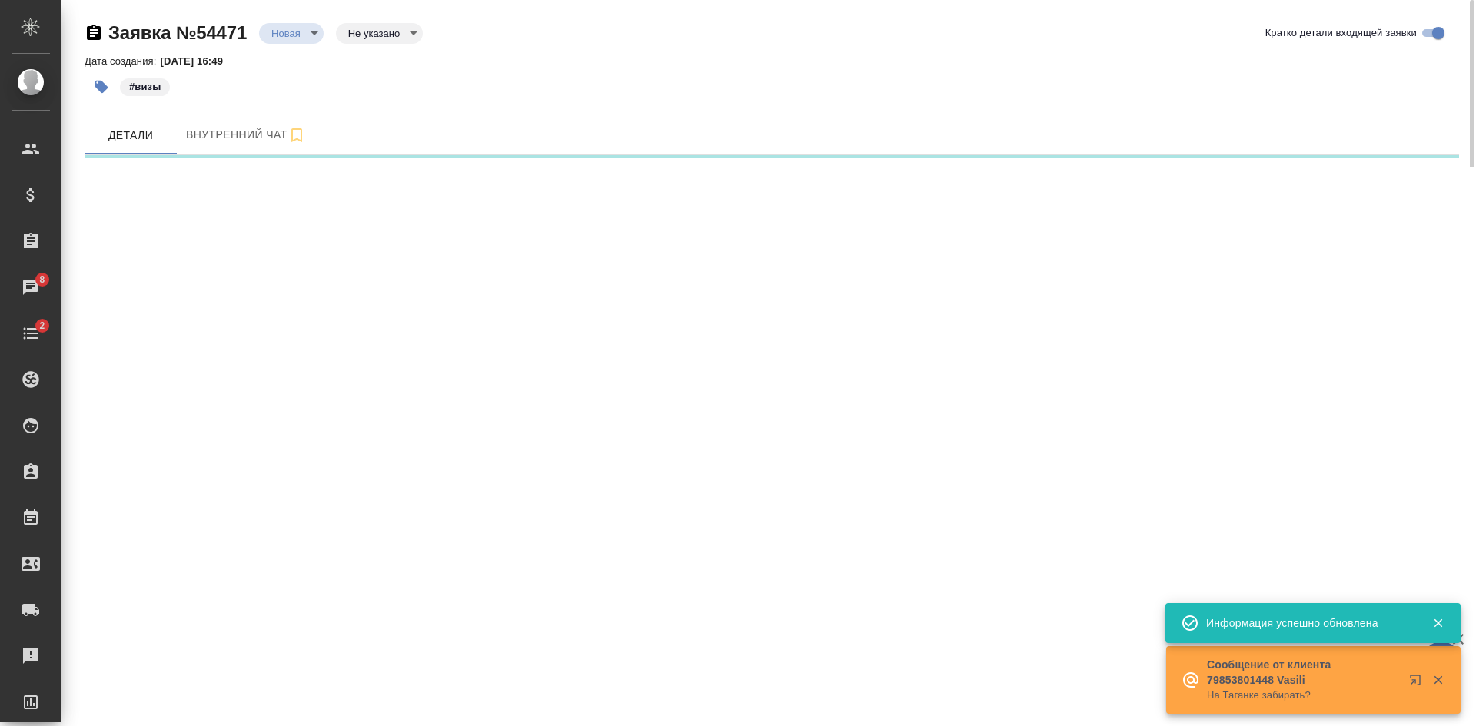
select select "RU"
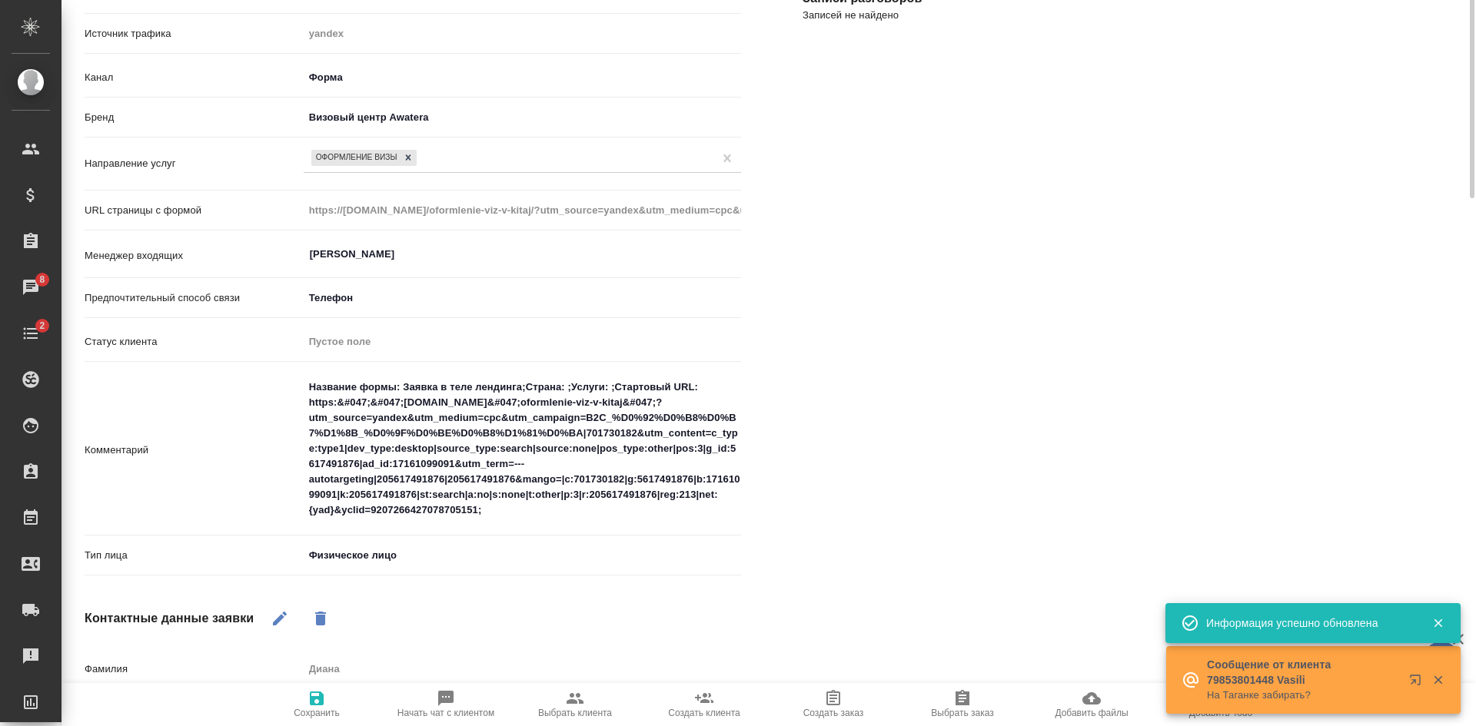
scroll to position [384, 0]
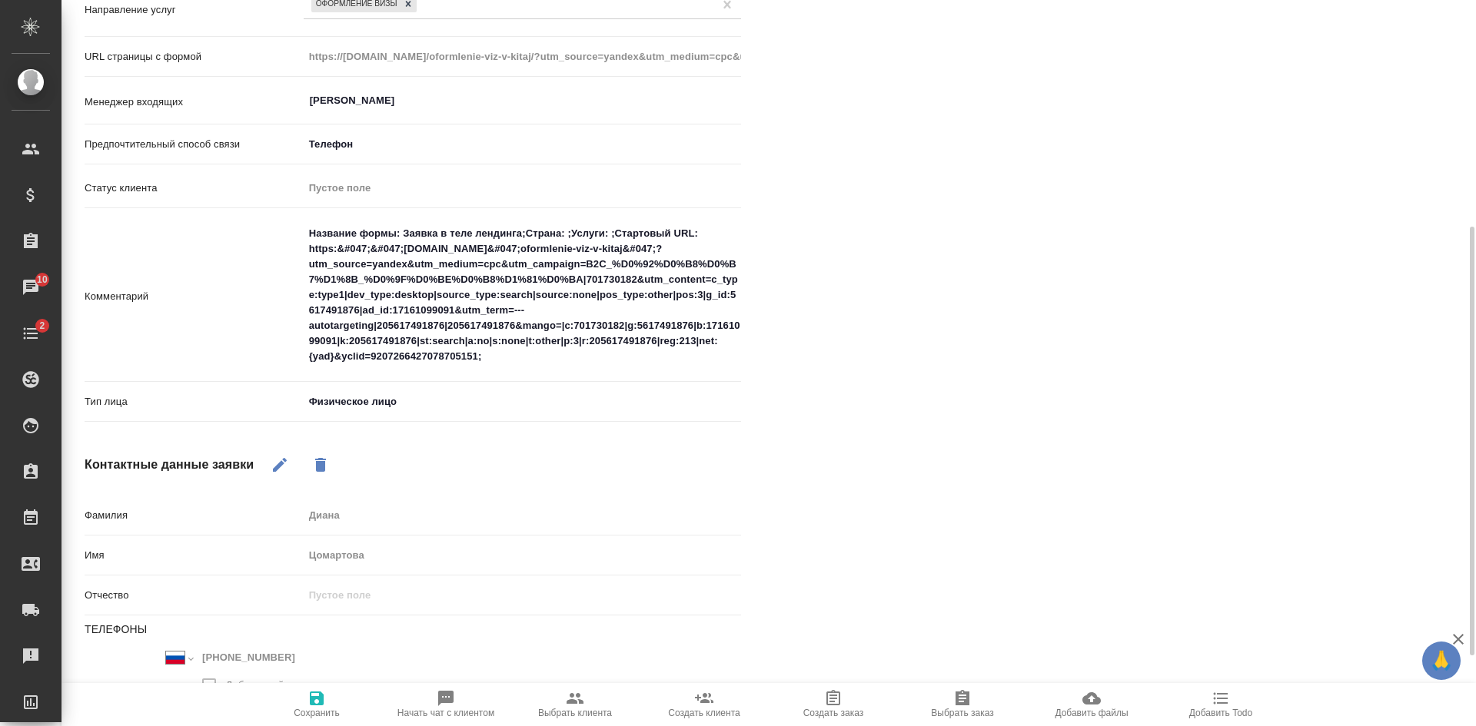
type textarea "x"
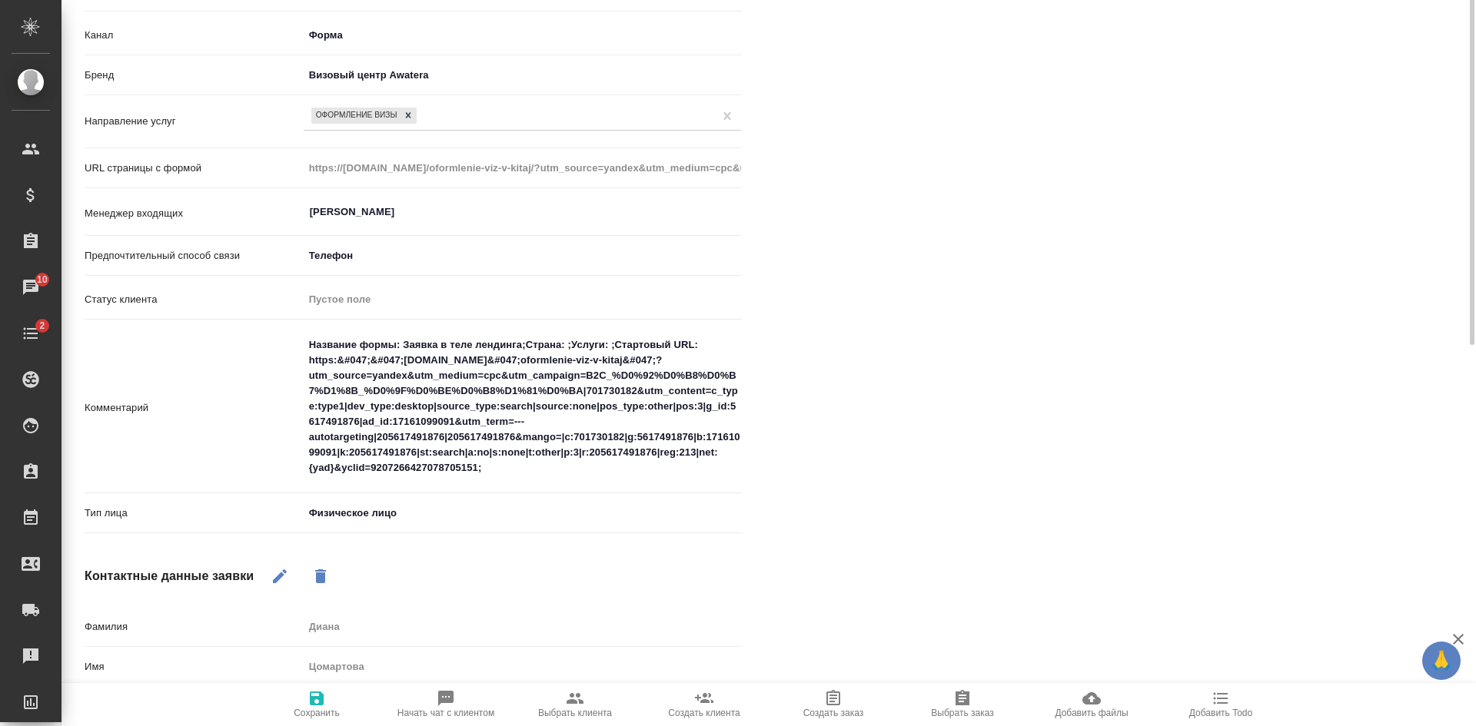
scroll to position [0, 0]
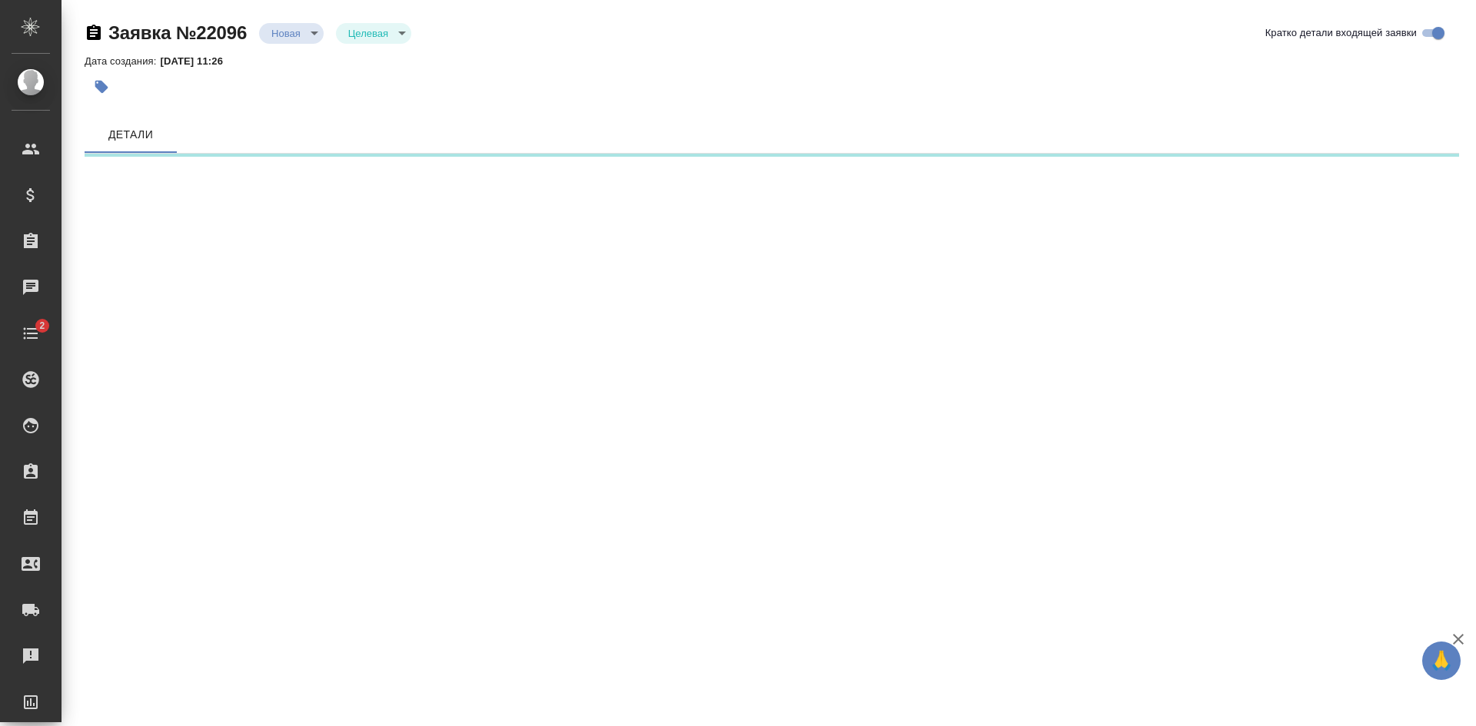
select select "RU"
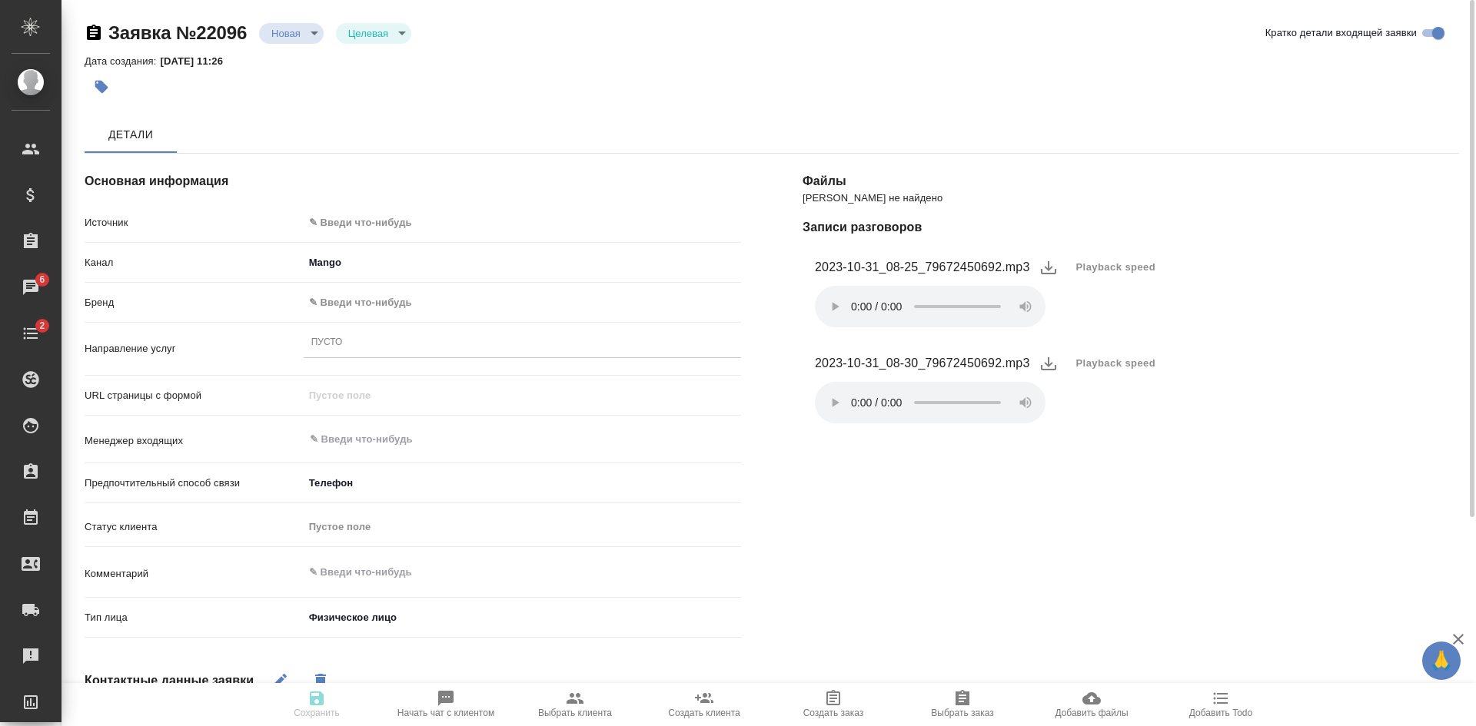
type textarea "x"
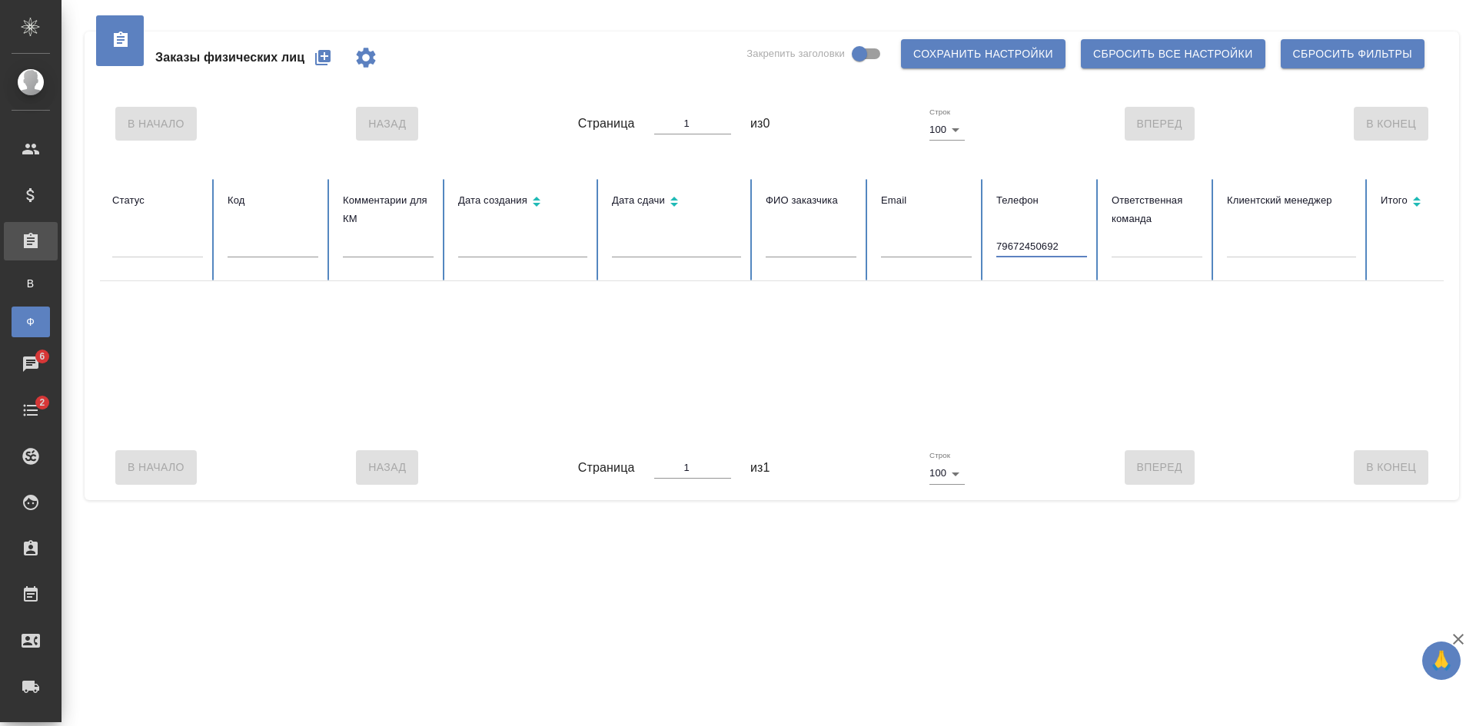
drag, startPoint x: 1003, startPoint y: 242, endPoint x: 964, endPoint y: 246, distance: 39.4
click at [966, 246] on tr "Статус Код Комментарии для КМ Дата создания Дата сдачи ФИО заказчика Email Теле…" at bounding box center [965, 230] width 1730 height 102
type input "9672450692"
drag, startPoint x: 1067, startPoint y: 244, endPoint x: 768, endPoint y: 233, distance: 299.3
click at [772, 234] on tr "Статус Код Комментарии для КМ Дата создания Дата сдачи ФИО заказчика Email Теле…" at bounding box center [965, 230] width 1730 height 102
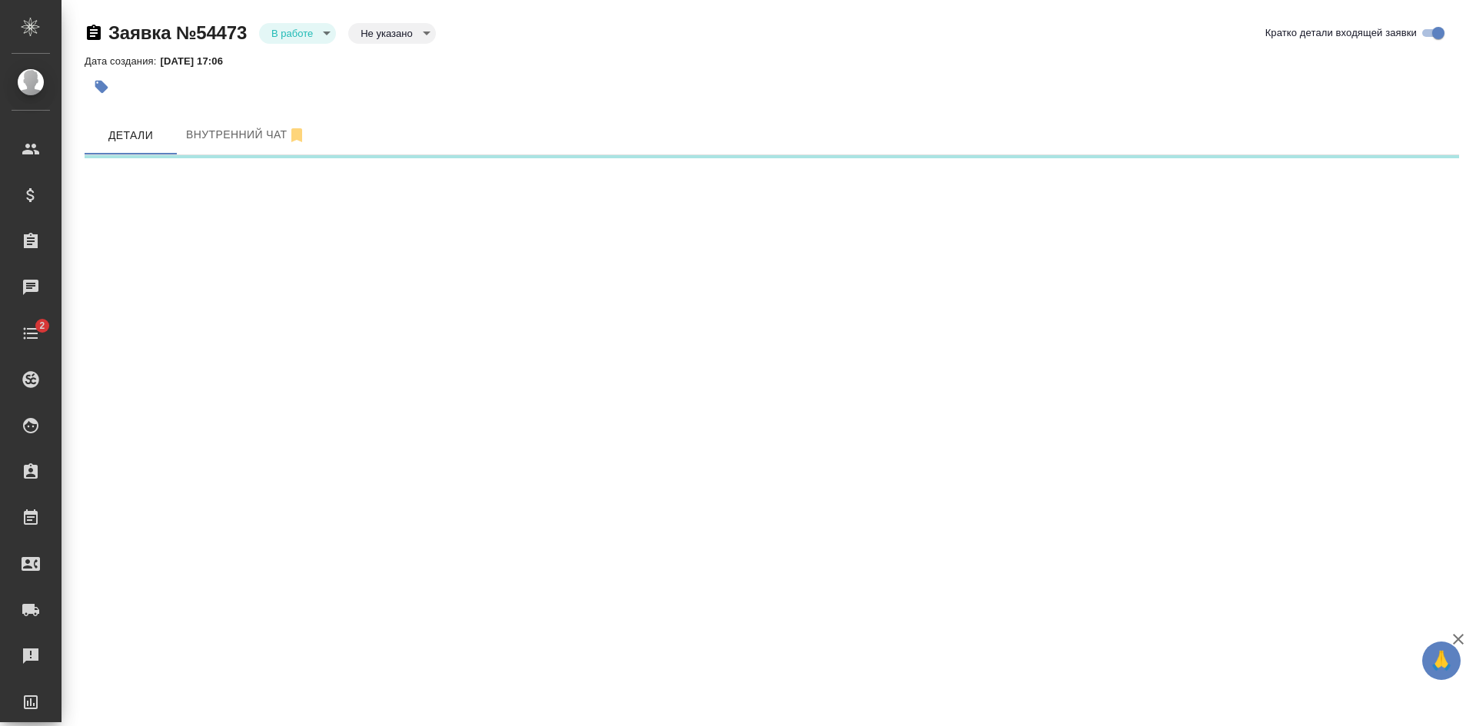
select select "RU"
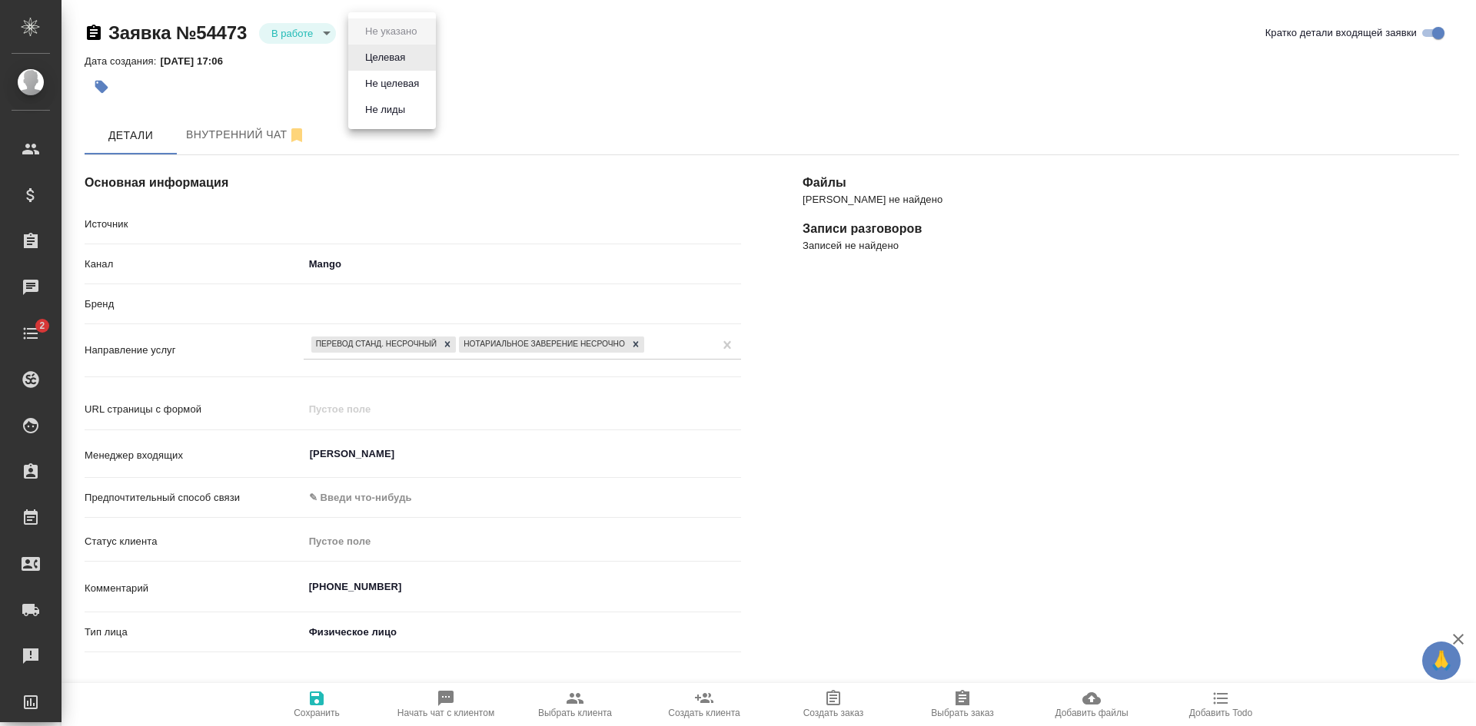
click at [376, 40] on body "🙏 .cls-1 fill:#fff; AWATERA [PERSON_NAME] Спецификации Заказы Чаты 2 Todo Проек…" at bounding box center [738, 363] width 1476 height 726
type textarea "x"
click at [377, 61] on button "Целевая" at bounding box center [385, 57] width 49 height 17
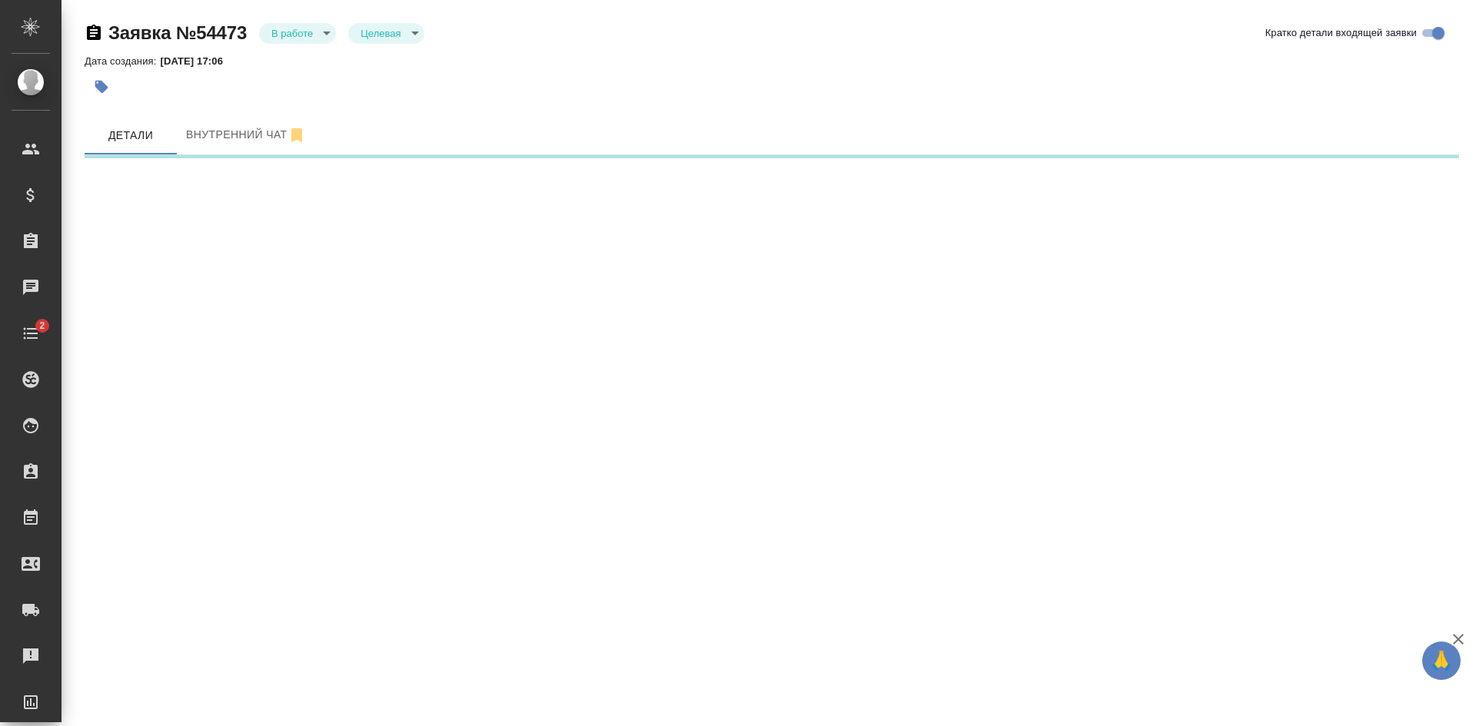
select select "RU"
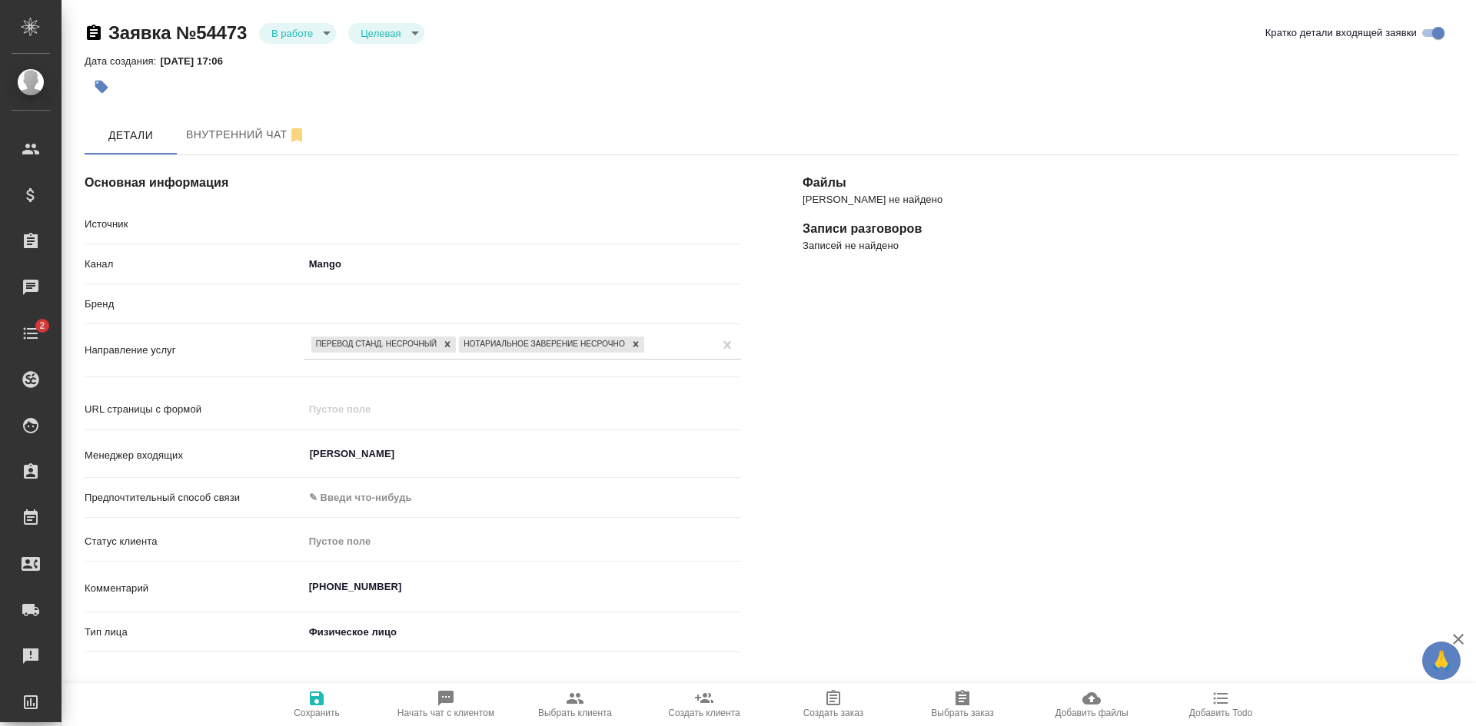
type textarea "x"
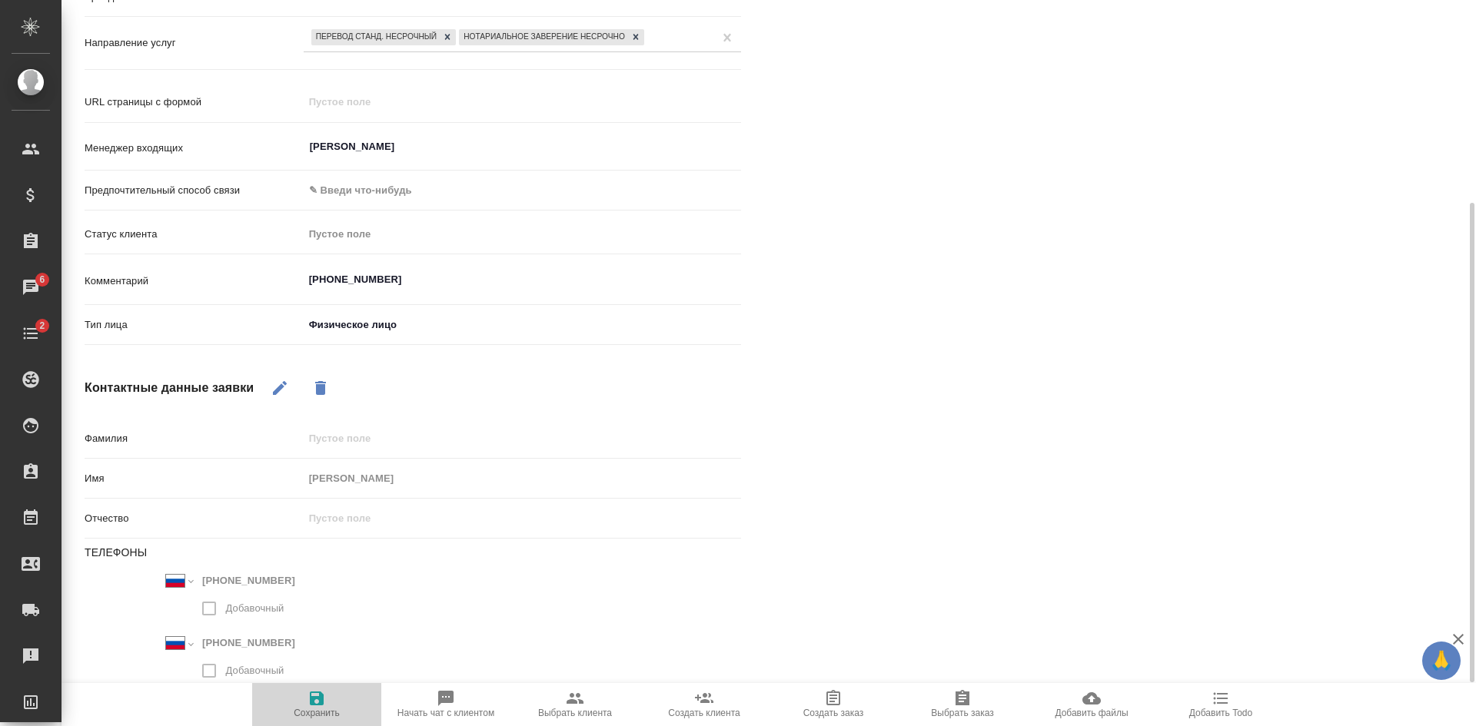
click at [314, 703] on icon "button" at bounding box center [317, 699] width 14 height 14
select select "RU"
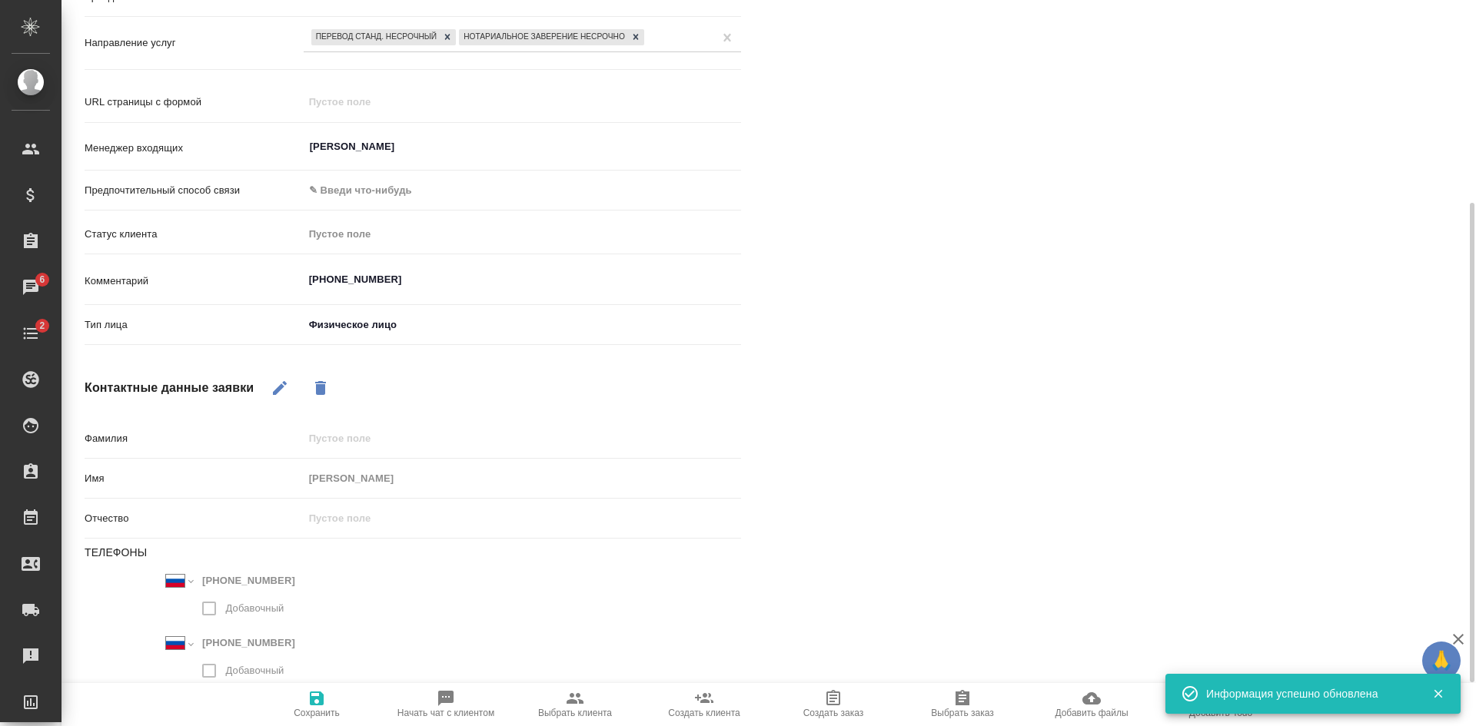
click at [472, 710] on span "Начать чат с клиентом" at bounding box center [445, 713] width 97 height 11
type textarea "x"
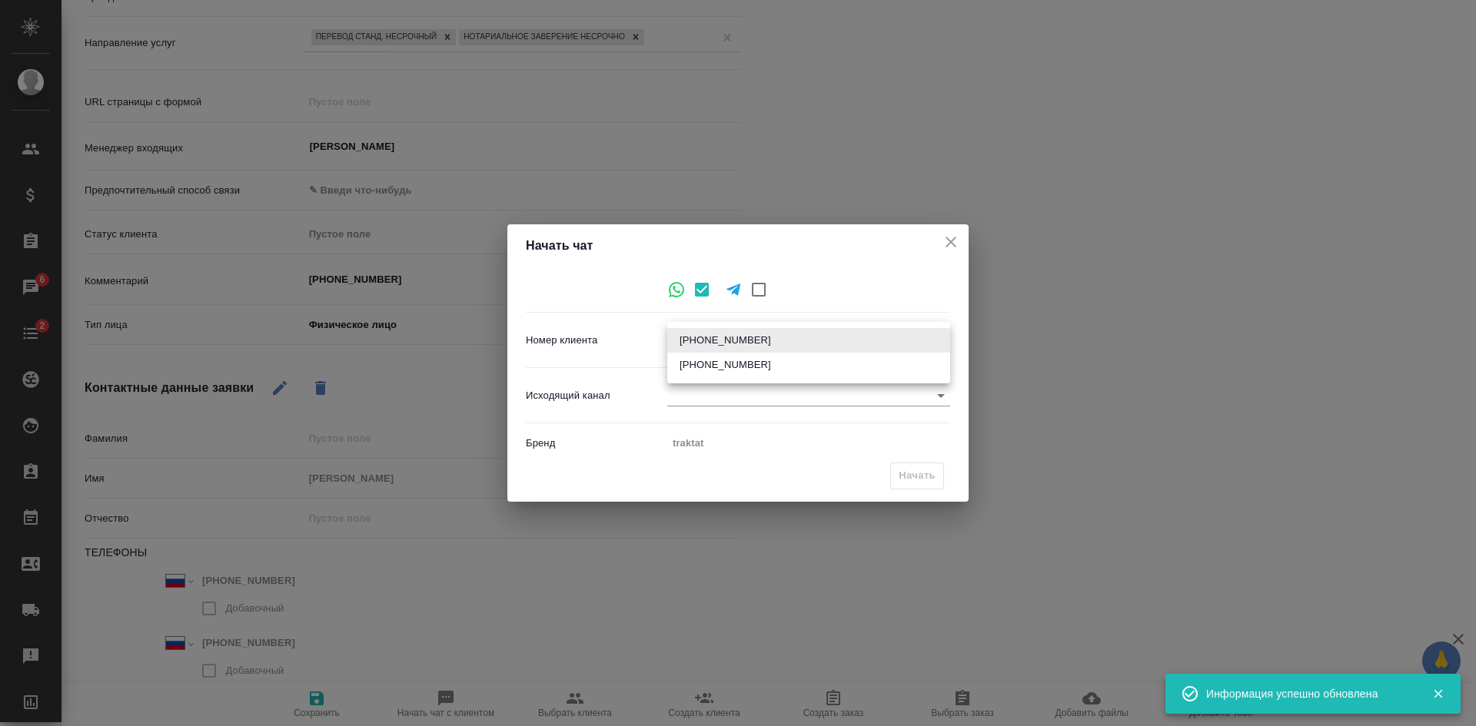
click at [702, 335] on body "🙏 .cls-1 fill:#fff; AWATERA [PERSON_NAME] Спецификации Заказы 6 Чаты 2 Todo Про…" at bounding box center [738, 363] width 1476 height 726
click at [701, 370] on li "+79855840064" at bounding box center [808, 365] width 283 height 25
type input "fae5d18676b3dffdbeb82595"
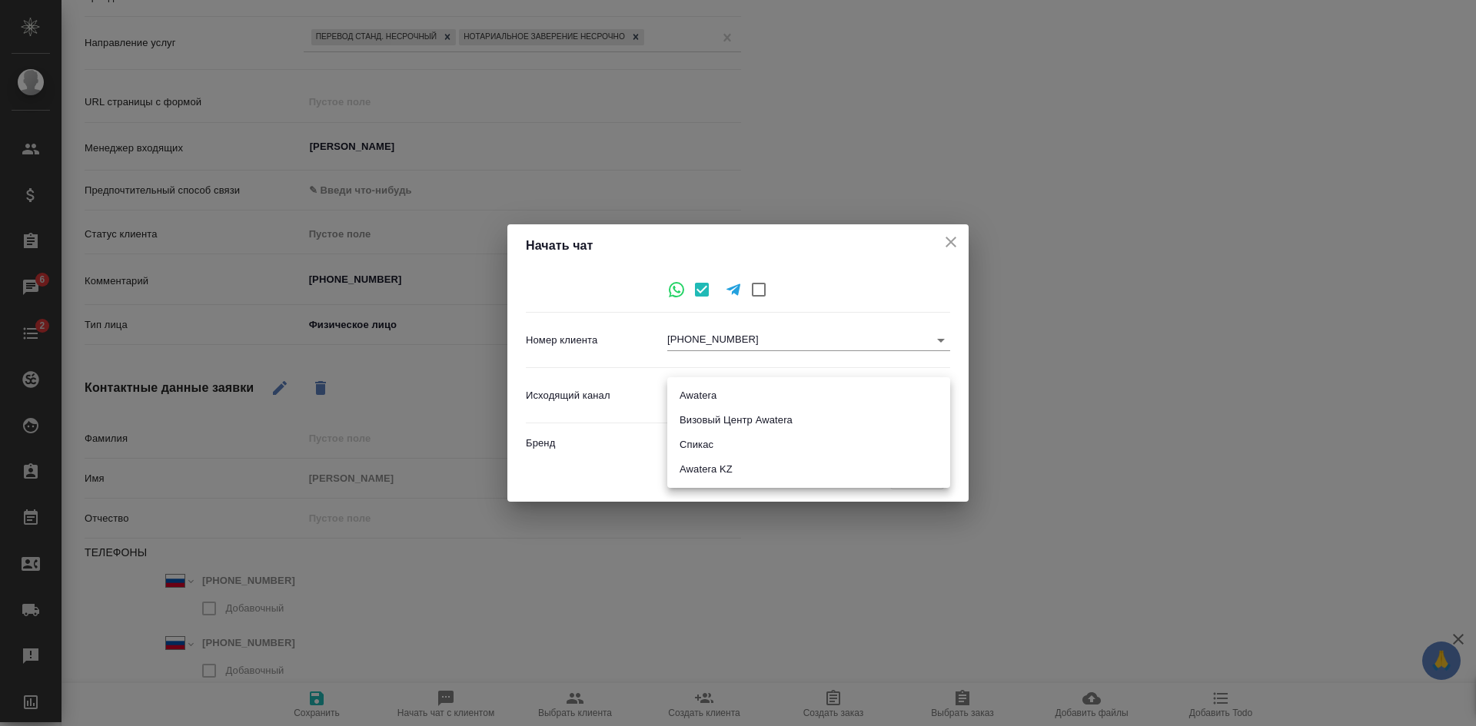
click at [709, 401] on body "🙏 .cls-1 fill:#fff; AWATERA Kasatkina Aleksandra Клиенты Спецификации Заказы 6 …" at bounding box center [738, 363] width 1476 height 726
click at [703, 399] on li "Awatera" at bounding box center [808, 396] width 283 height 25
type input "2"
click at [904, 477] on span "Начать" at bounding box center [917, 476] width 37 height 18
type textarea "x"
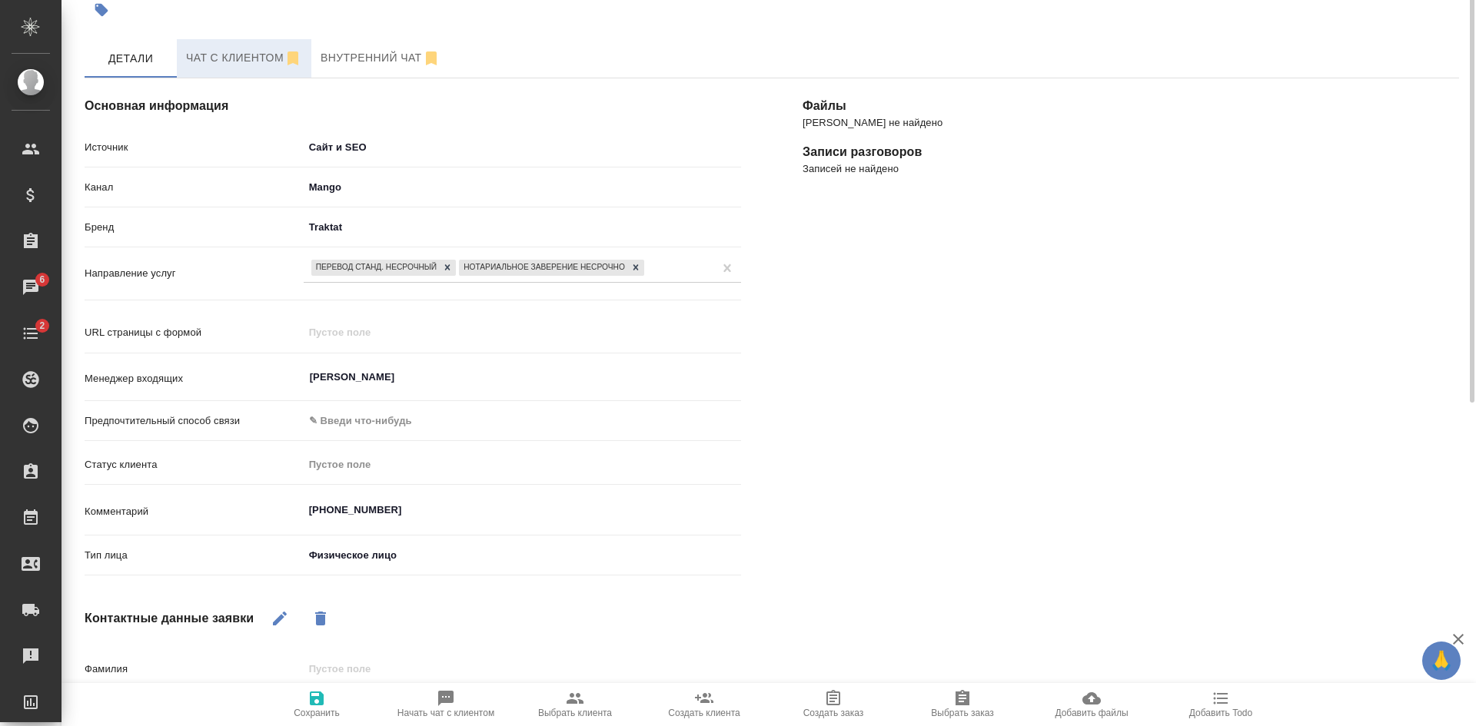
scroll to position [0, 0]
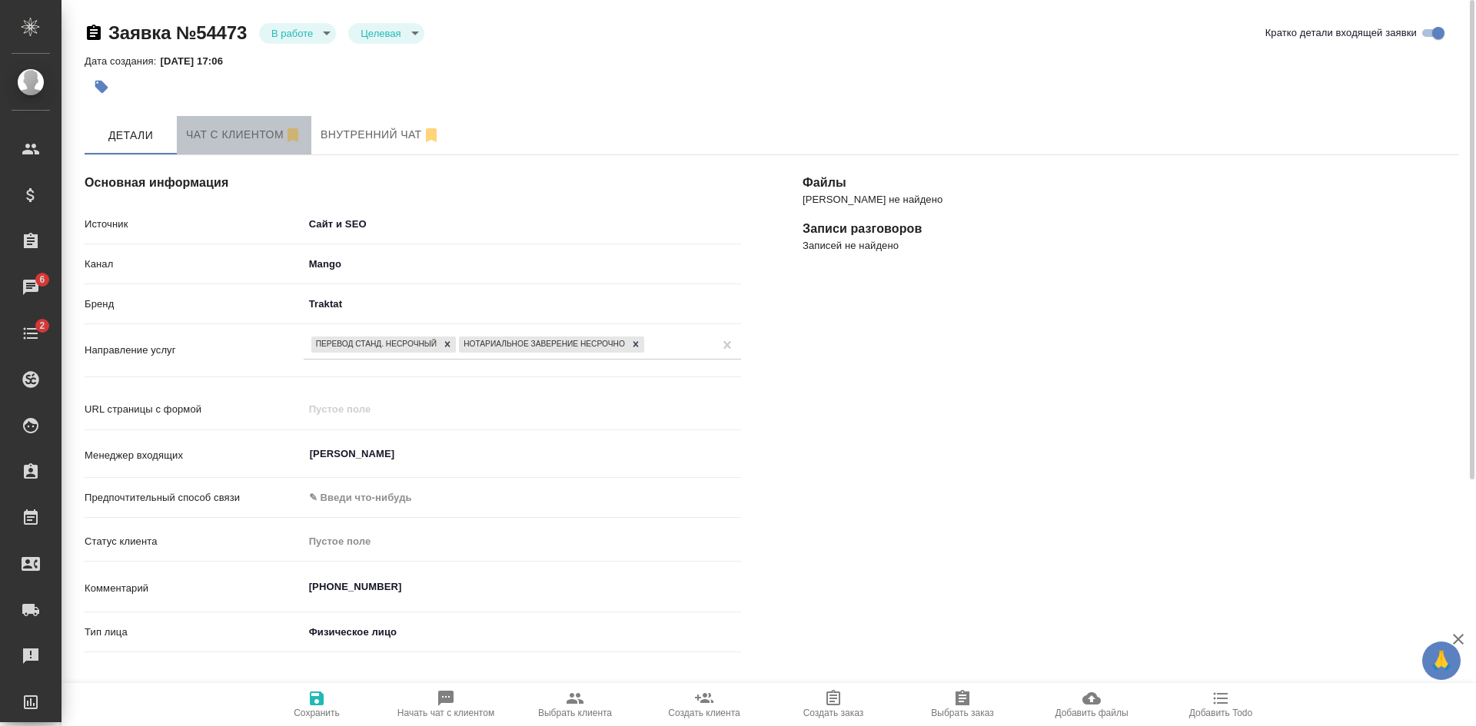
click at [238, 131] on span "Чат с клиентом" at bounding box center [244, 134] width 116 height 19
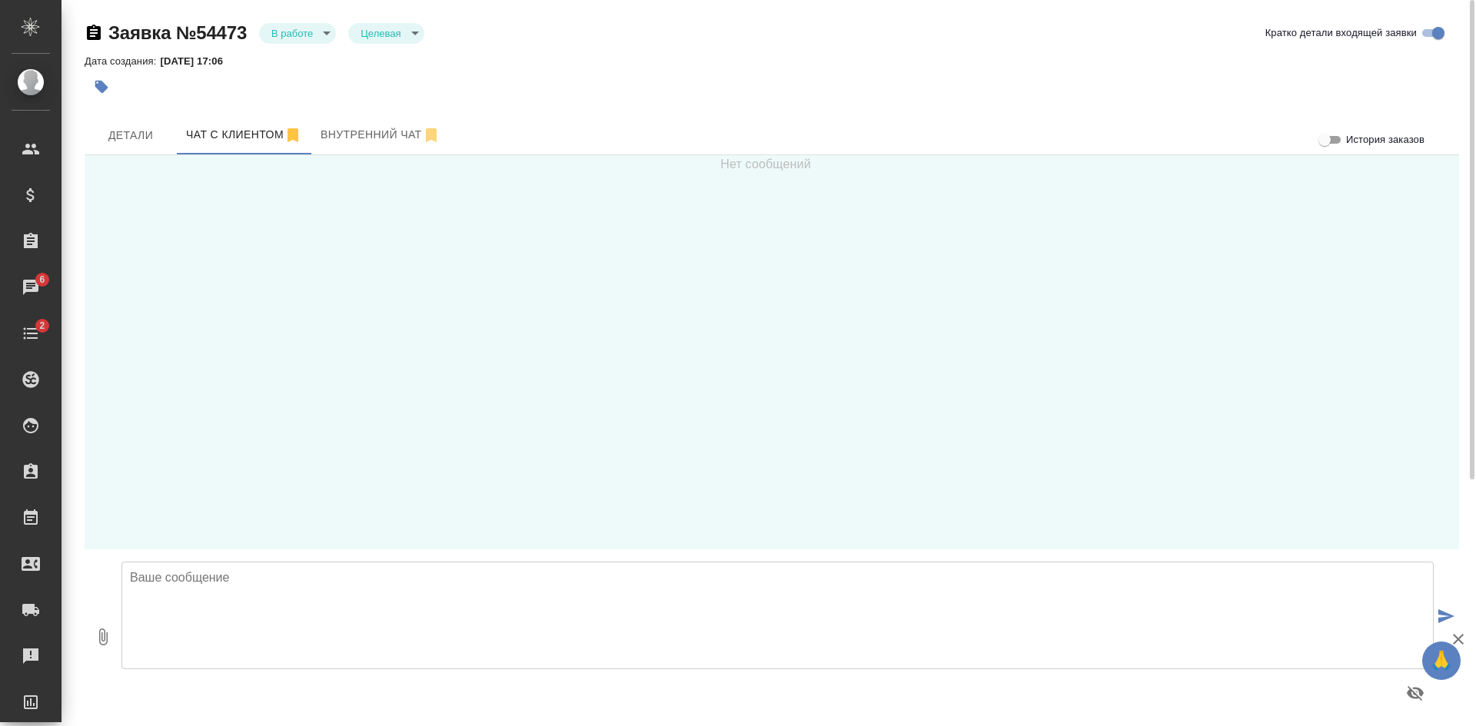
click at [331, 595] on textarea at bounding box center [777, 616] width 1312 height 108
type textarea "Кирилл, здравствуйте! Направьте, пожалуйста, фото документа для расчета стоимос…"
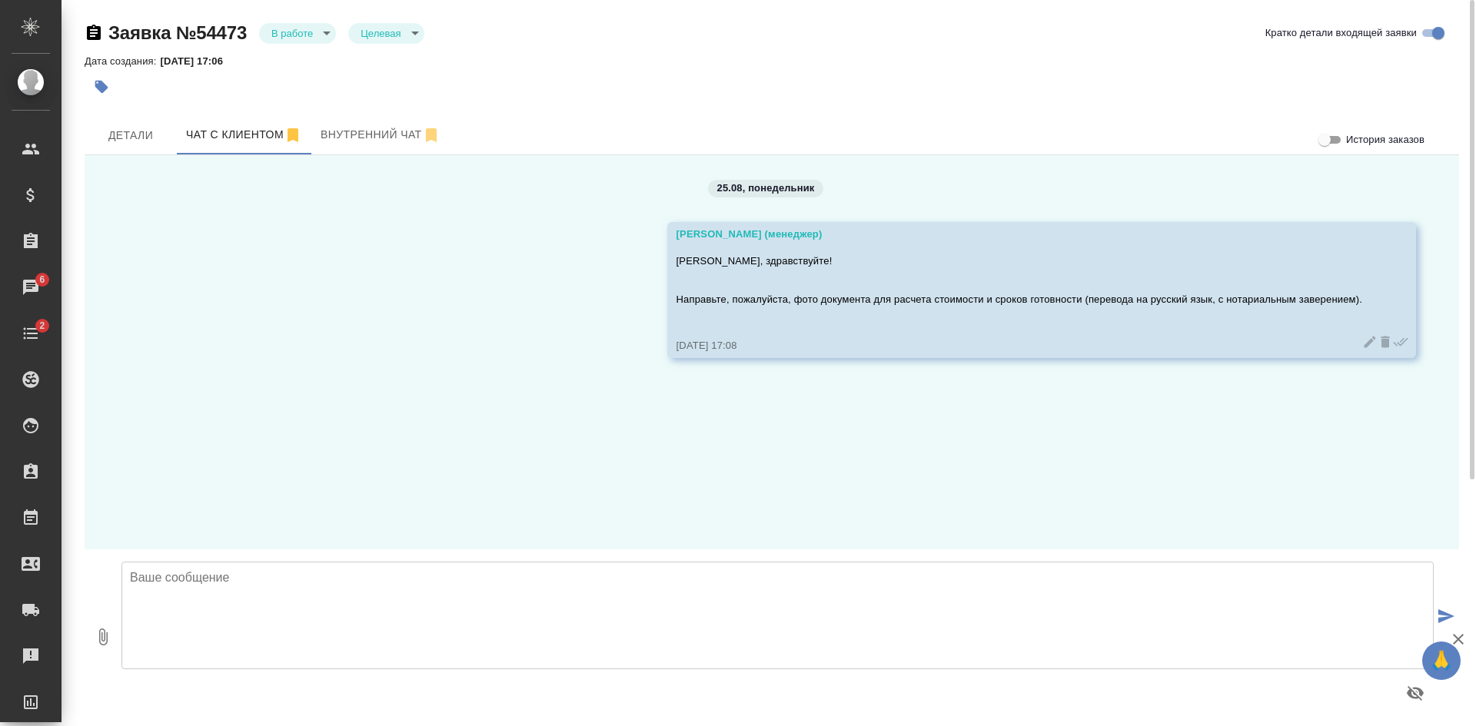
paste textarea "Какой офис Вам удобен для обращения? Наши филиалы находятся в районе следующих …"
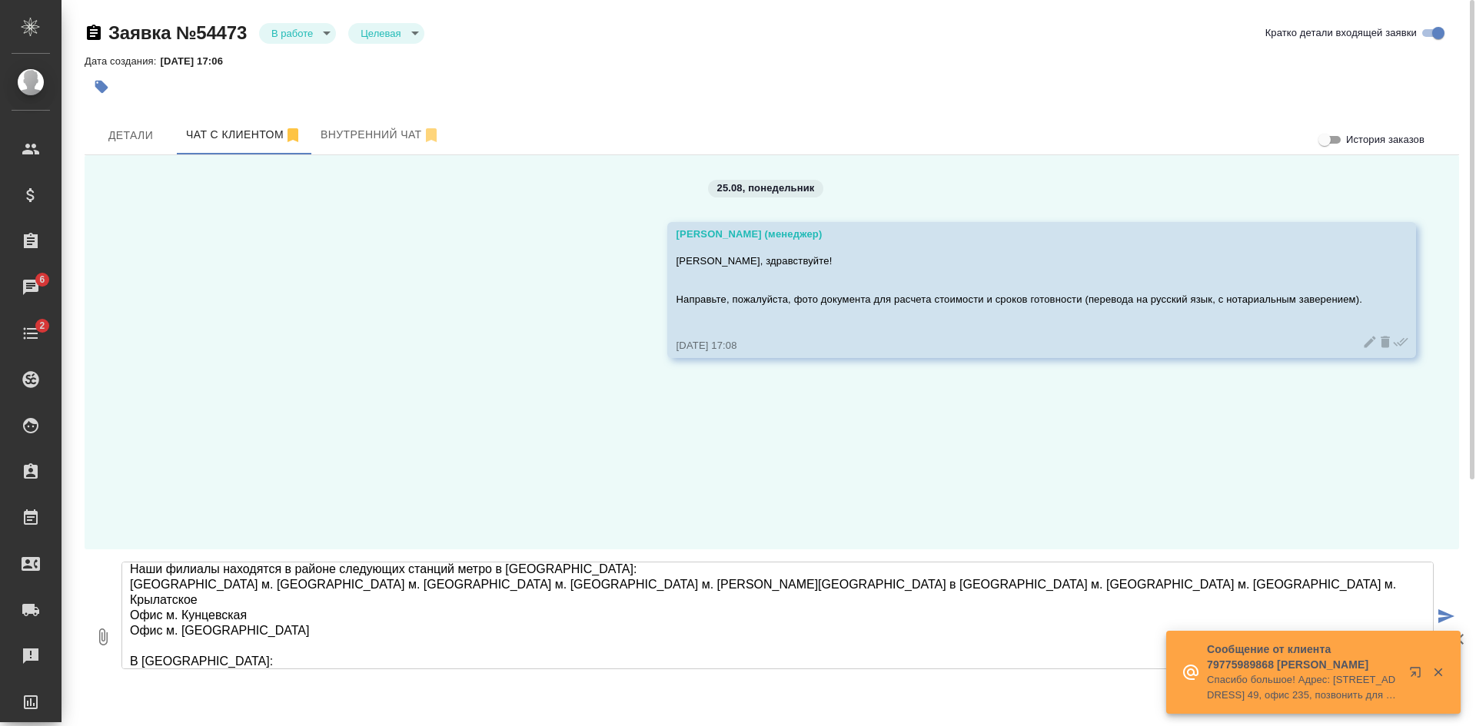
scroll to position [8, 0]
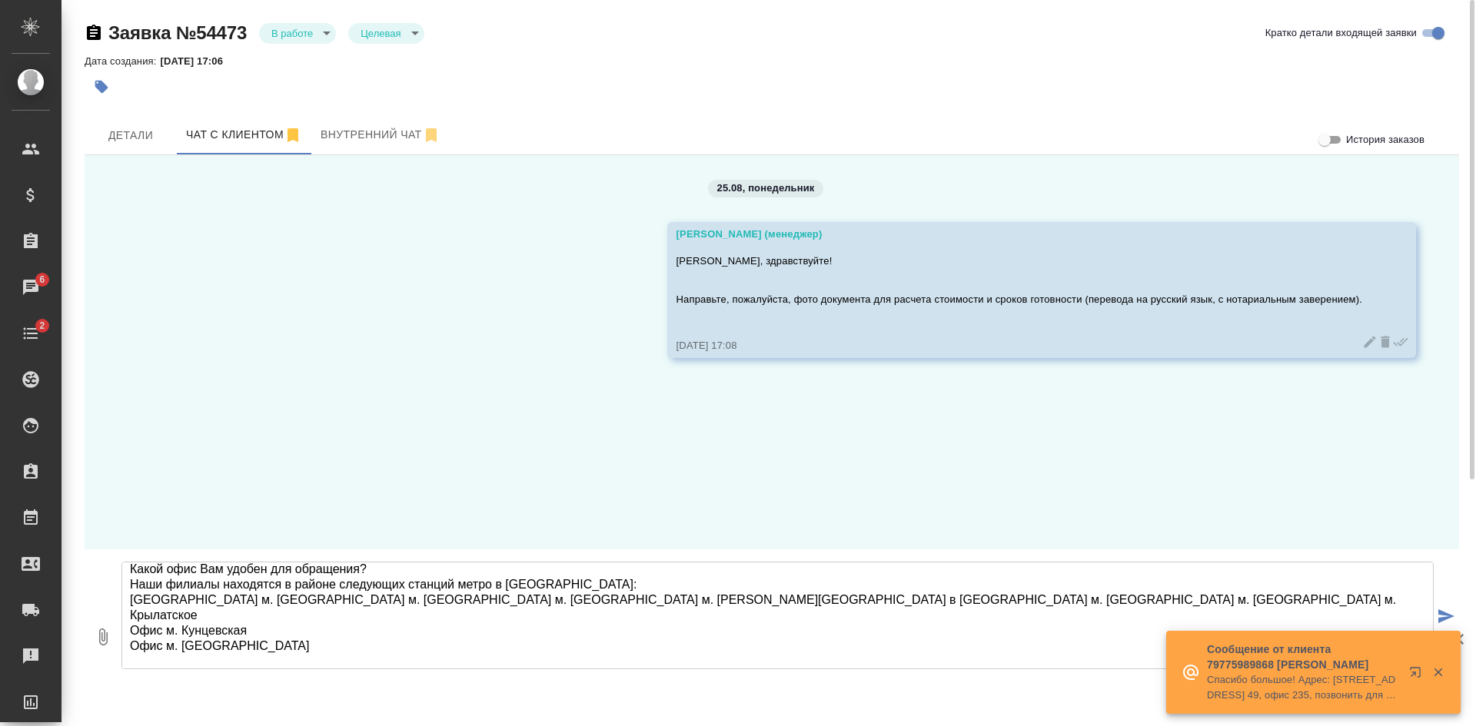
type textarea "Какой офис Вам удобен для обращения? Наши филиалы находятся в районе следующих …"
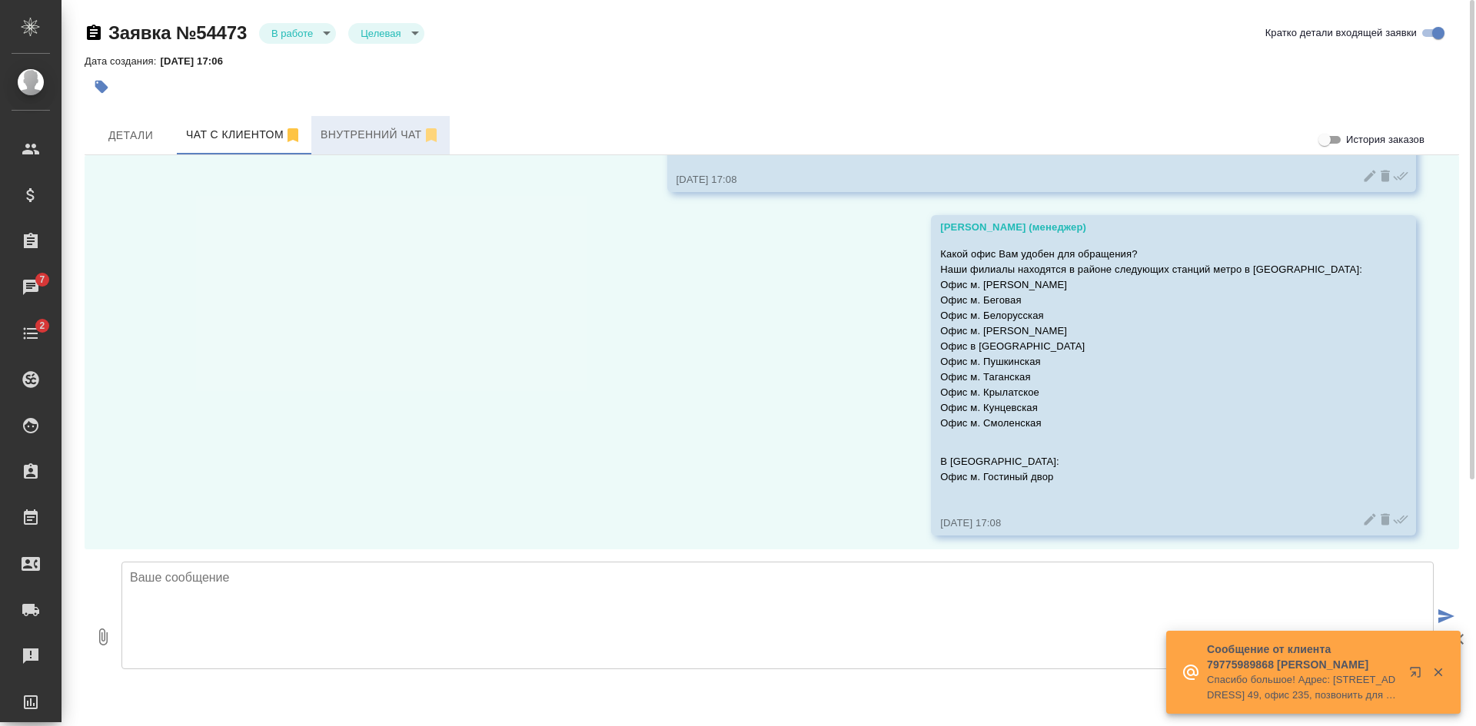
scroll to position [175, 0]
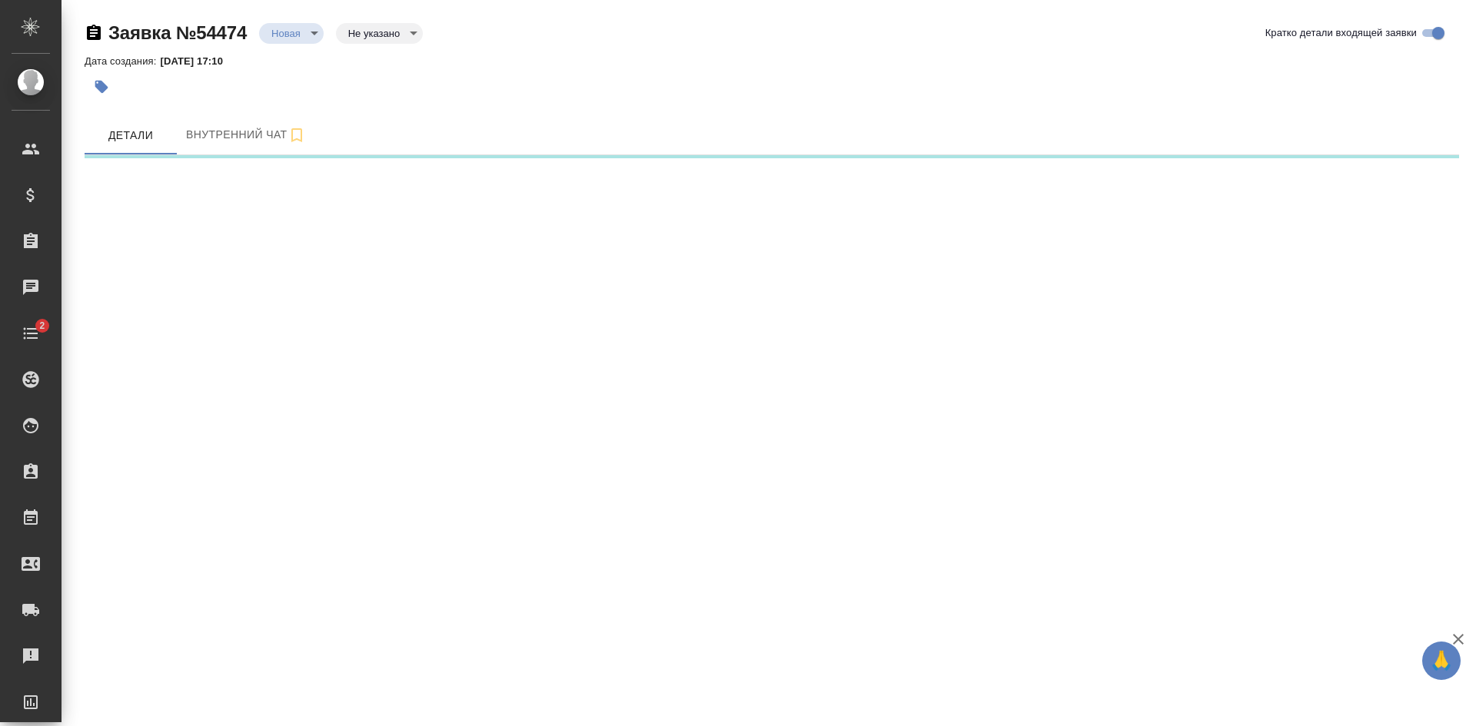
select select "RU"
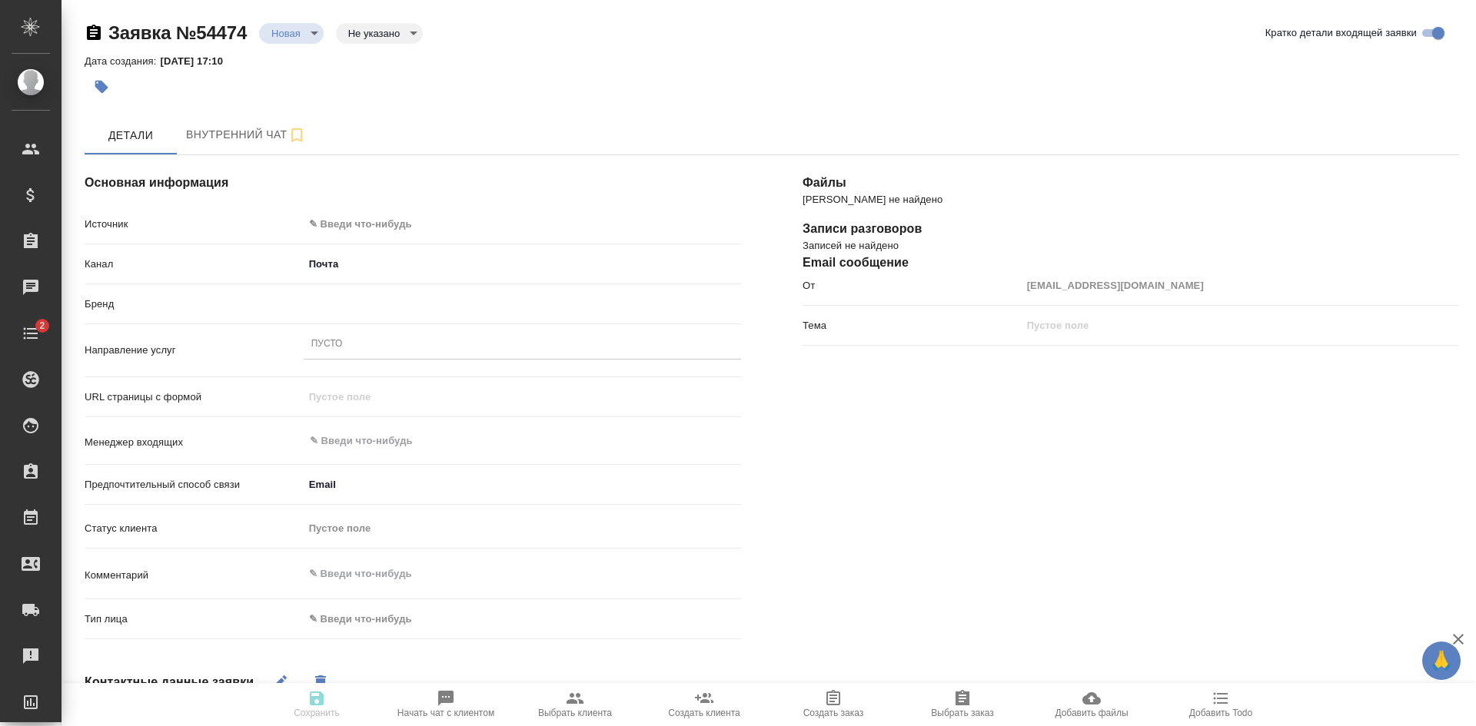
type textarea "x"
click at [330, 224] on body "🙏 .cls-1 fill:#fff; AWATERA Kasatkina Aleksandra Клиенты Спецификации Заказы Ча…" at bounding box center [738, 363] width 1476 height 726
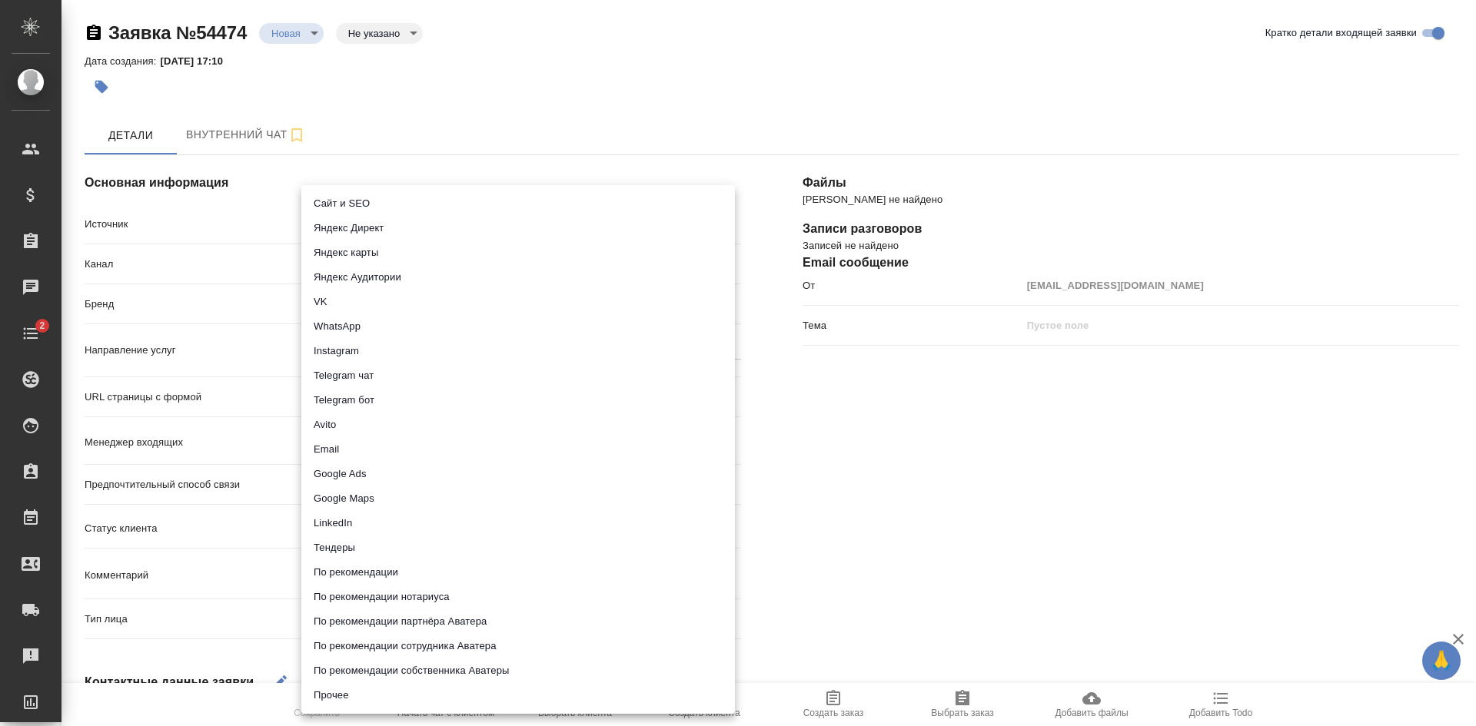
click at [333, 200] on li "Сайт и SEO" at bounding box center [518, 203] width 434 height 25
type input "seo"
type textarea "x"
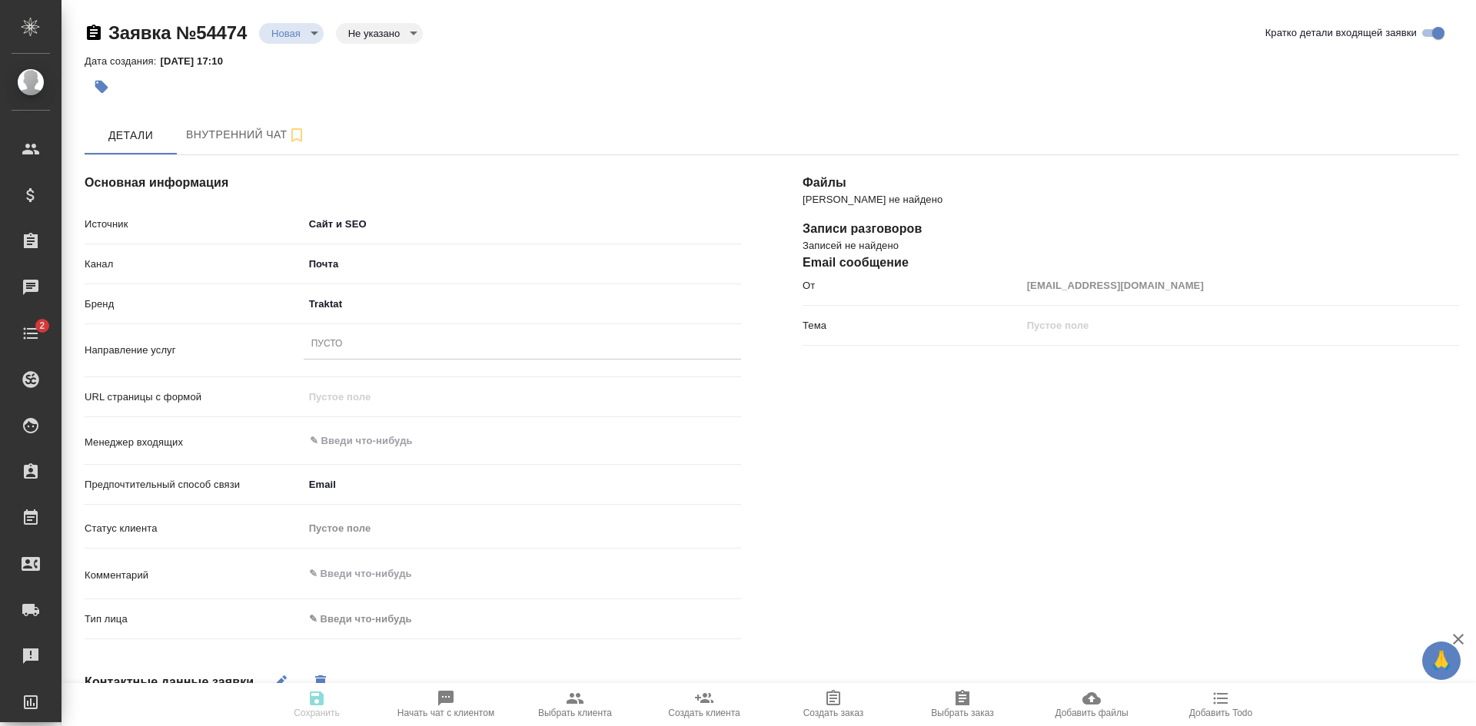
click at [334, 347] on div "Пусто" at bounding box center [327, 344] width 32 height 13
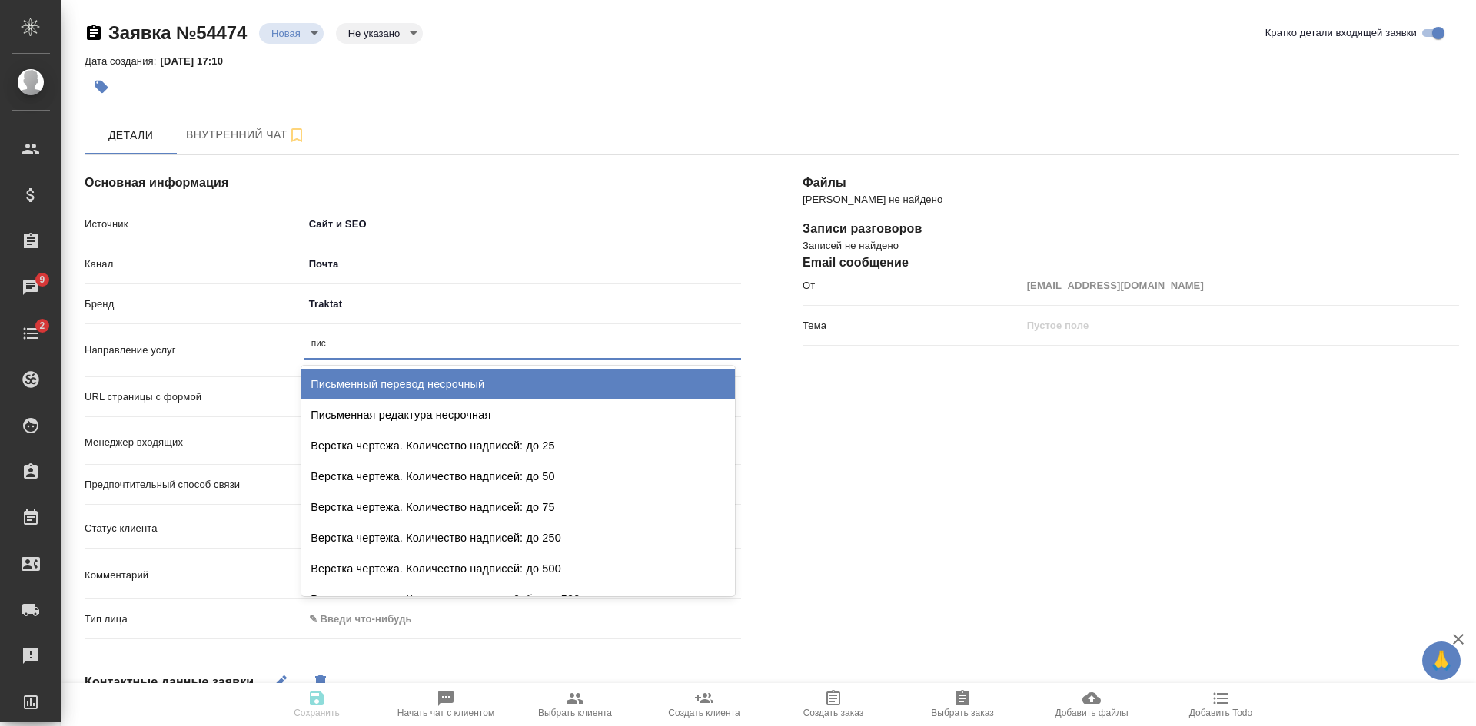
type input "пись"
click at [404, 377] on div "Письменный перевод несрочный" at bounding box center [518, 384] width 434 height 31
type textarea "x"
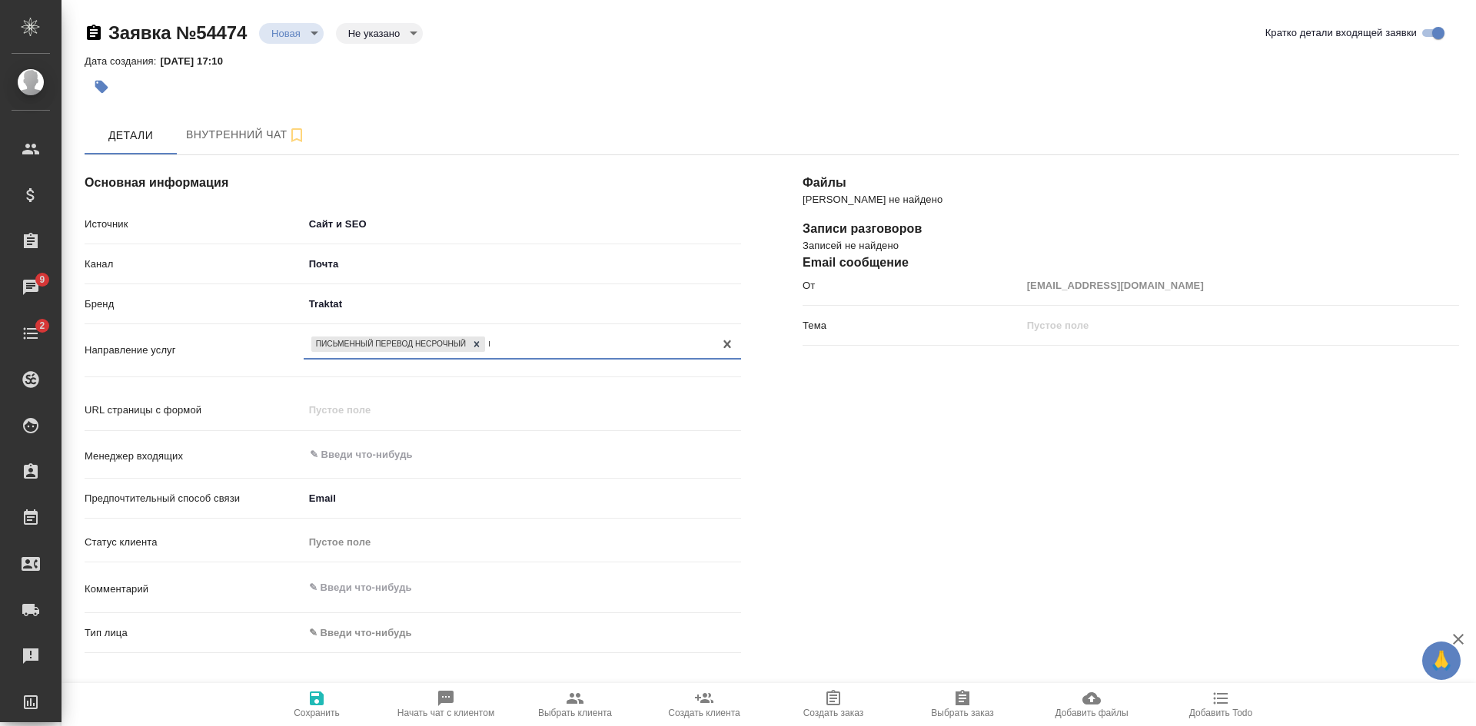
type input "нота"
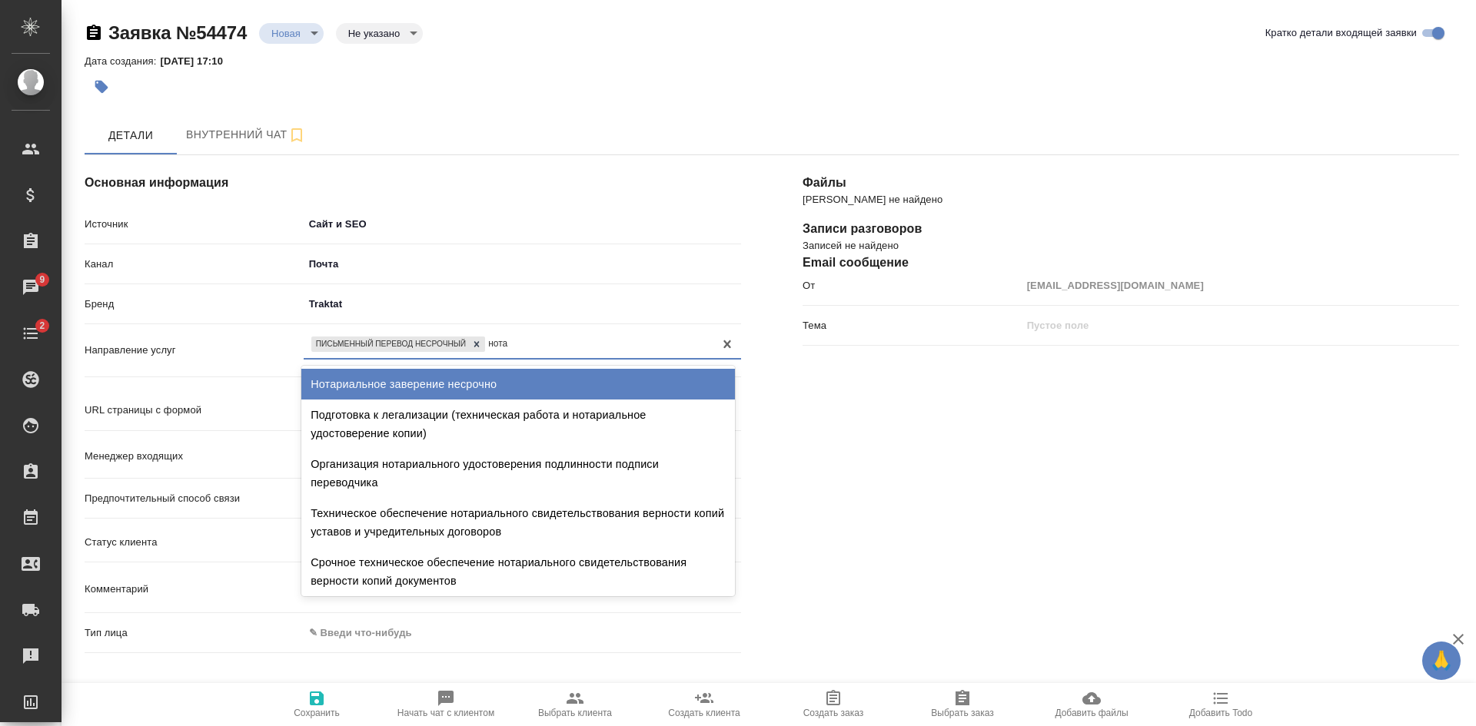
click at [404, 376] on div "Нотариальное заверение несрочно" at bounding box center [518, 384] width 434 height 31
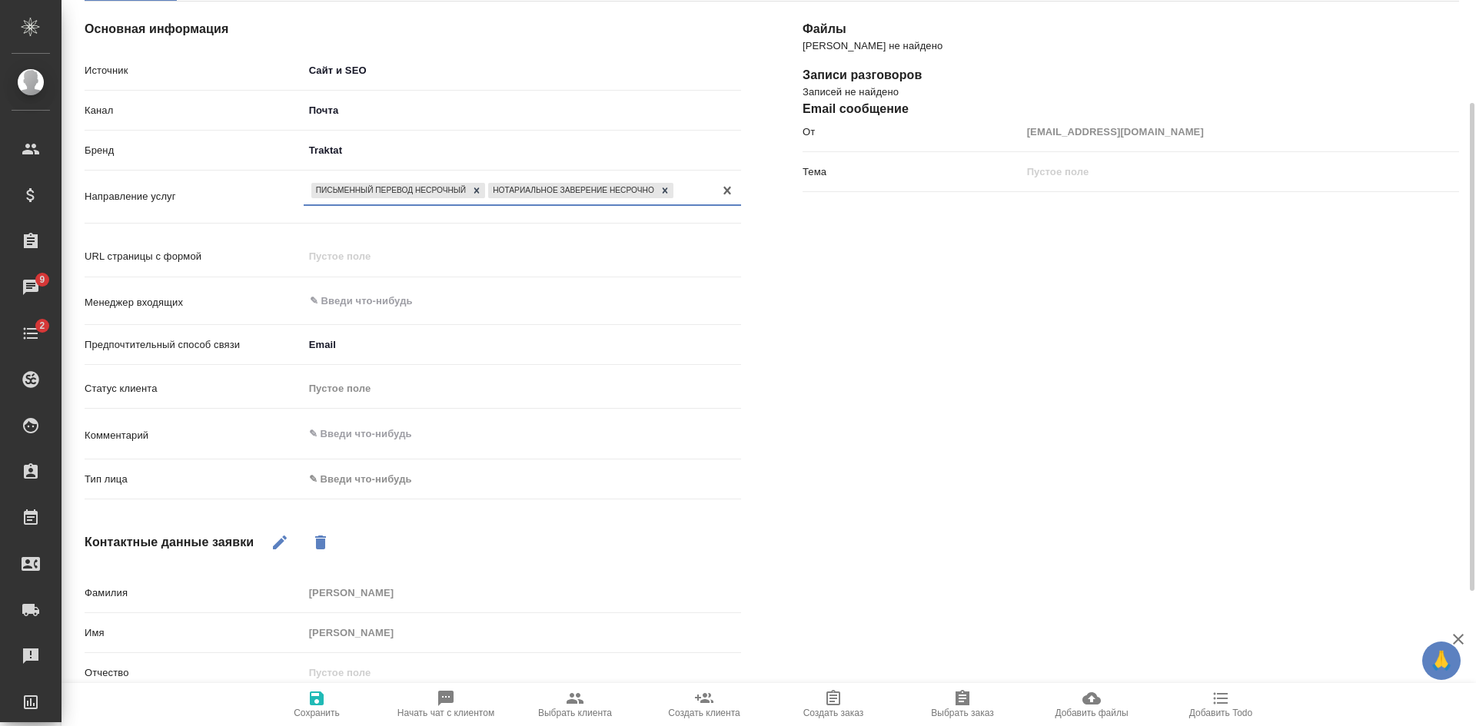
scroll to position [231, 0]
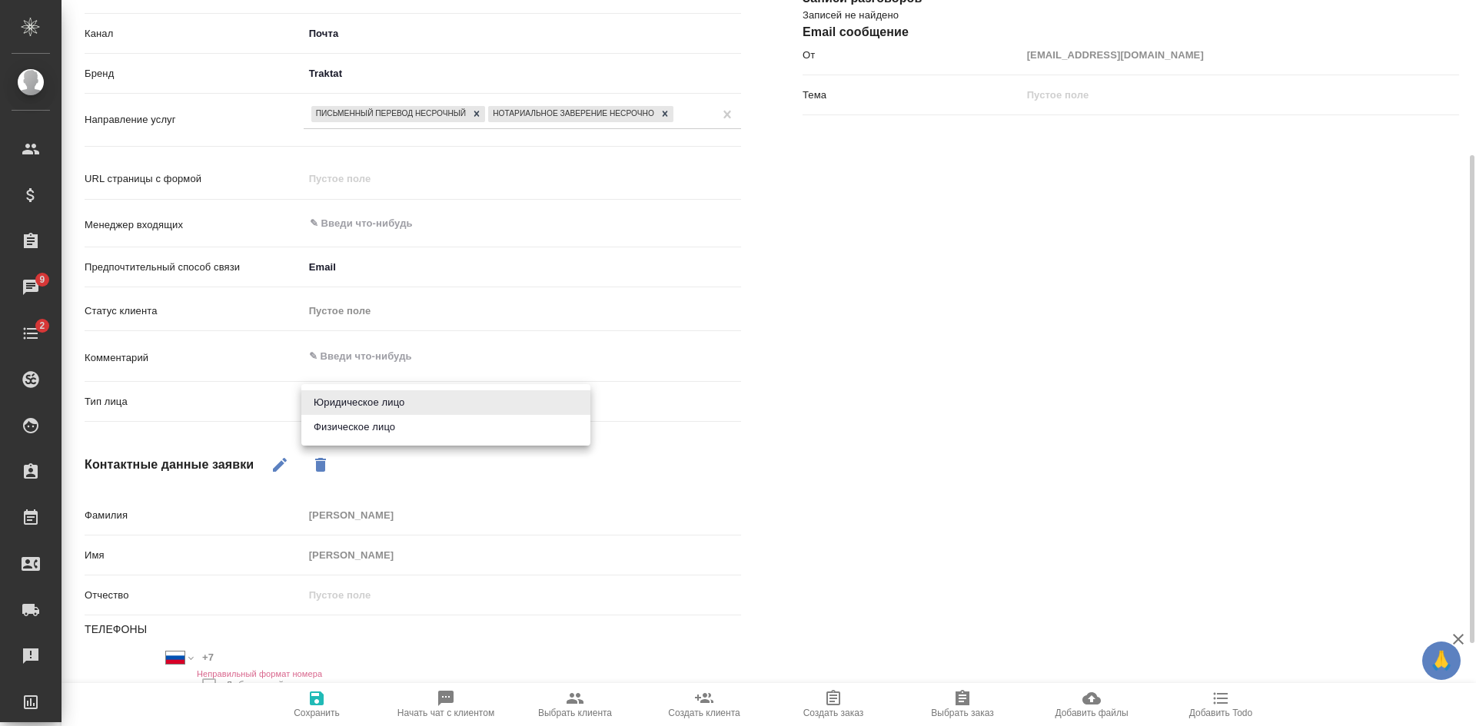
click at [341, 395] on body "🙏 .cls-1 fill:#fff; AWATERA Kasatkina Aleksandra Клиенты Спецификации Заказы 9 …" at bounding box center [738, 363] width 1476 height 726
click at [342, 430] on li "Физическое лицо" at bounding box center [445, 427] width 289 height 25
type textarea "x"
type input "private"
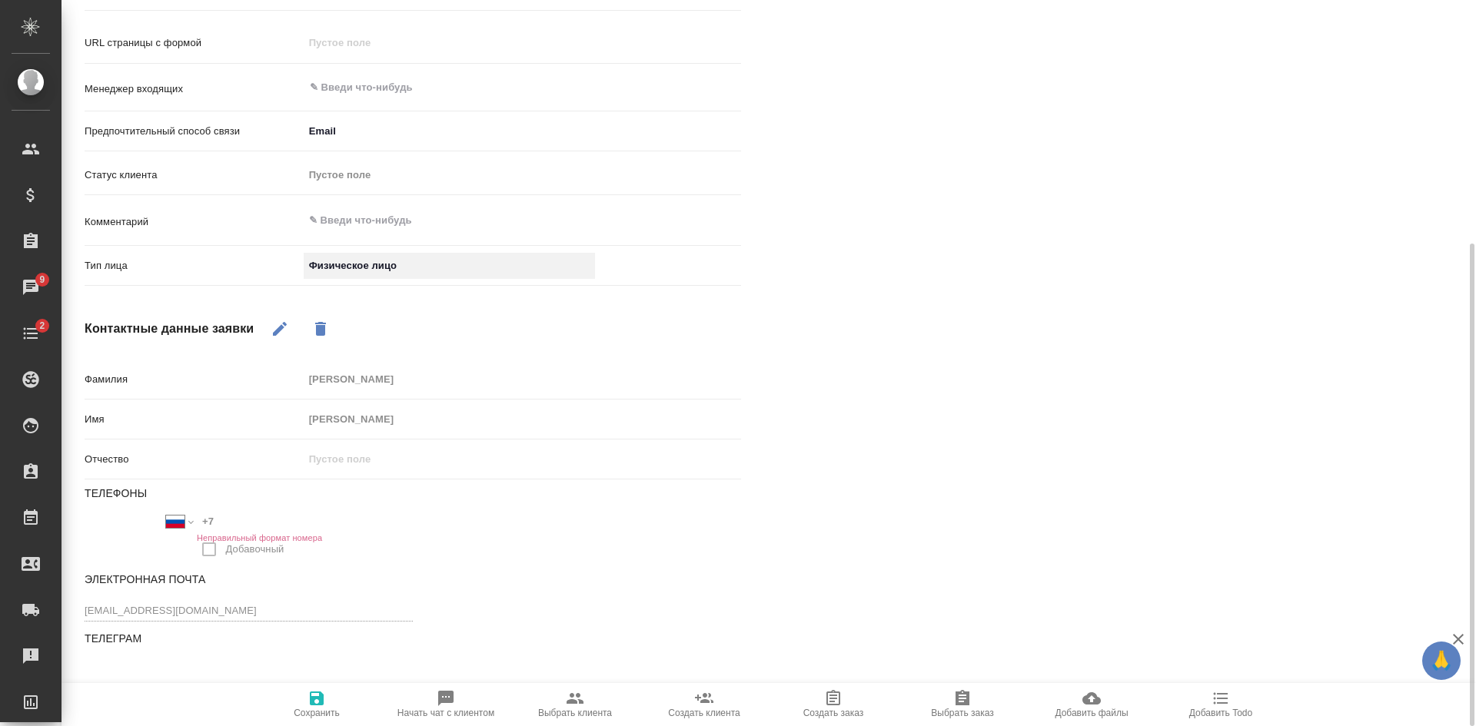
scroll to position [376, 0]
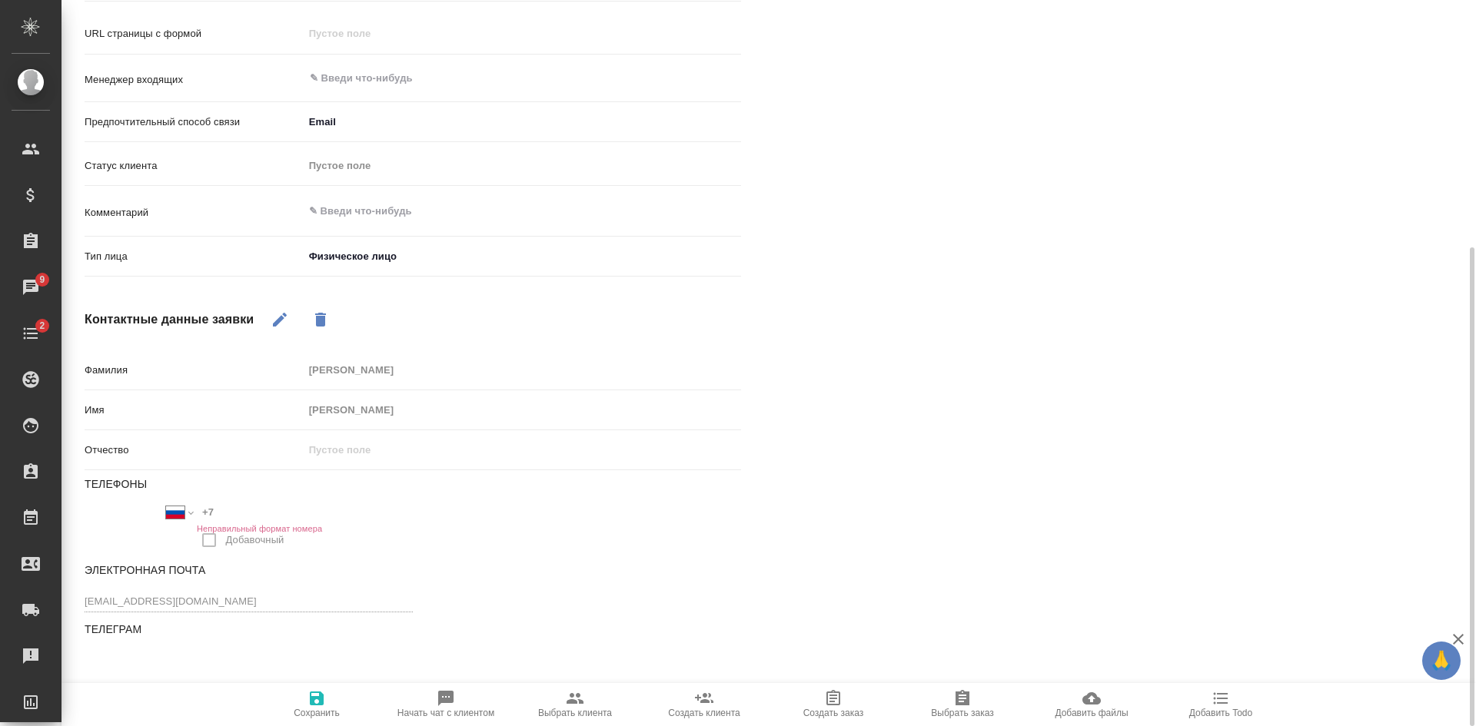
click at [319, 705] on icon "button" at bounding box center [317, 699] width 14 height 14
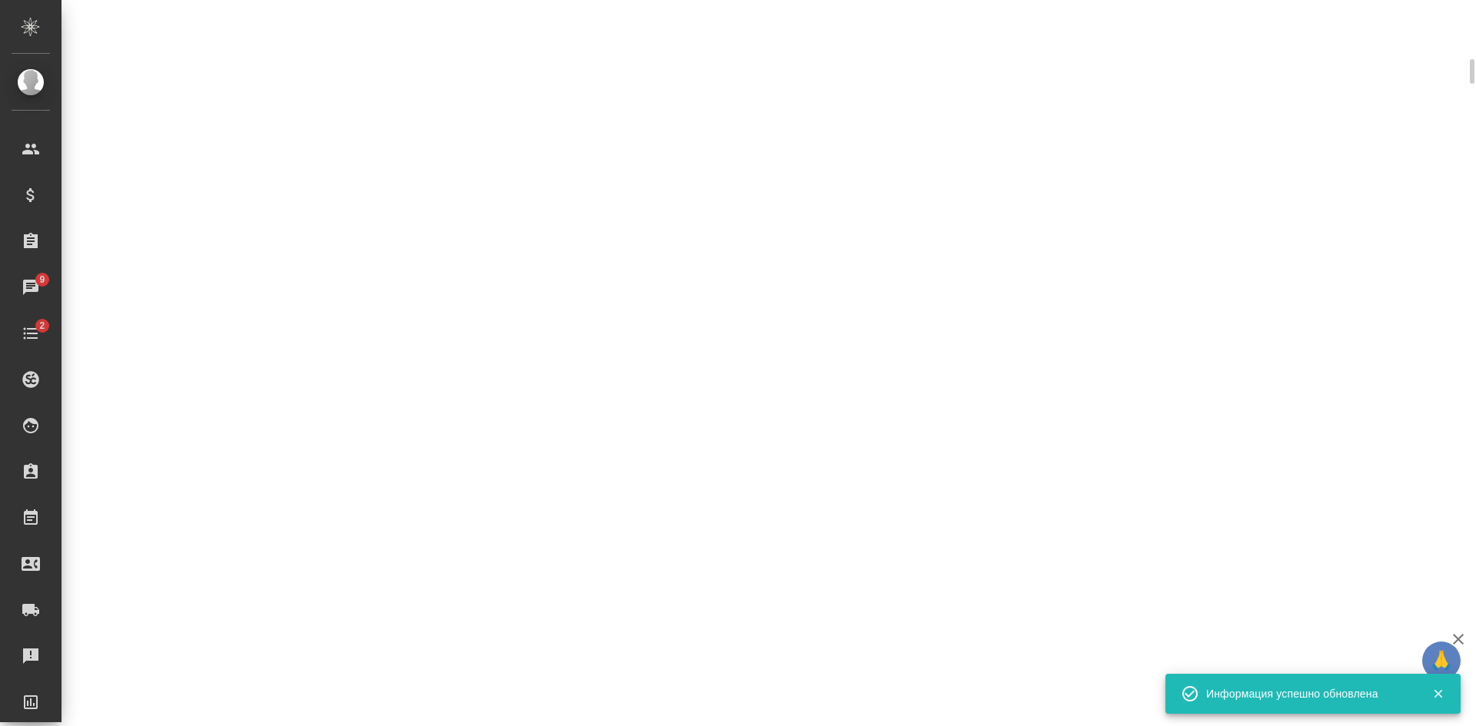
select select "RU"
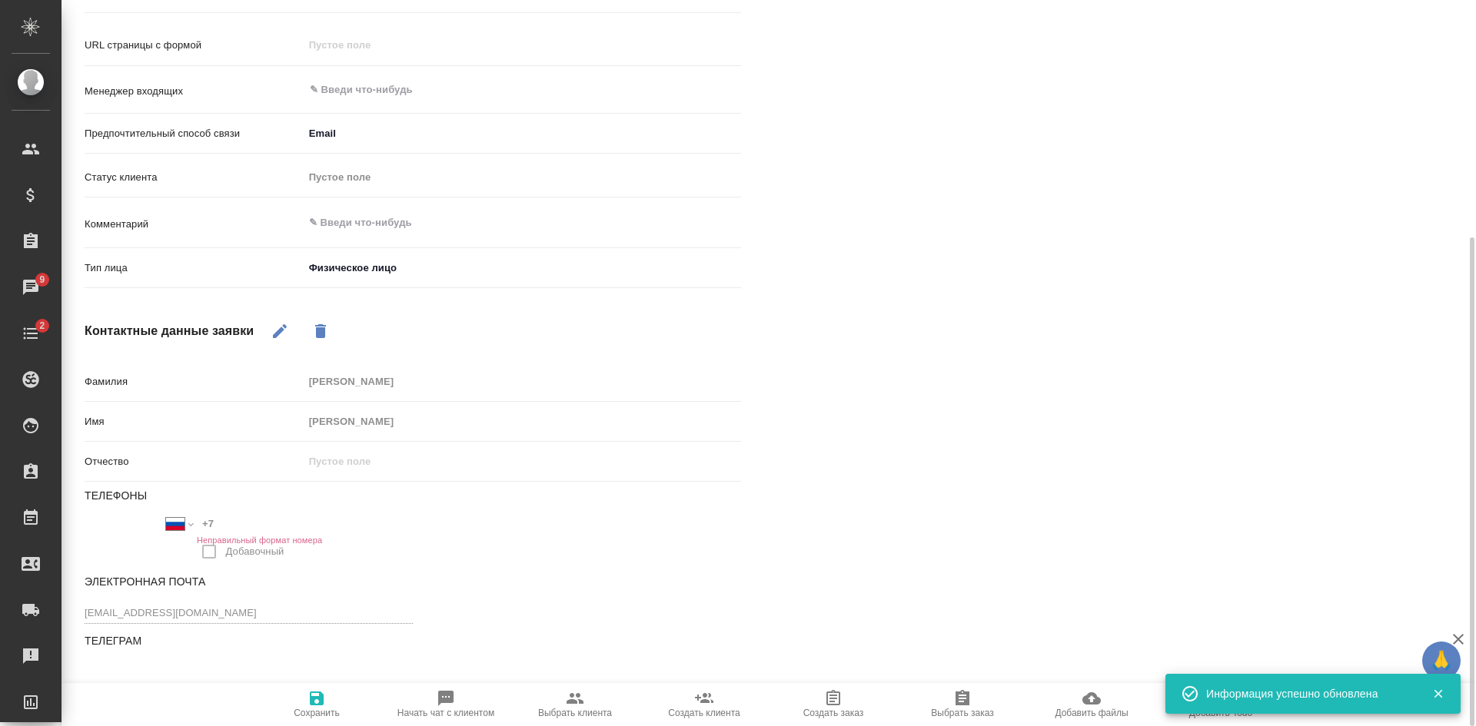
scroll to position [57, 0]
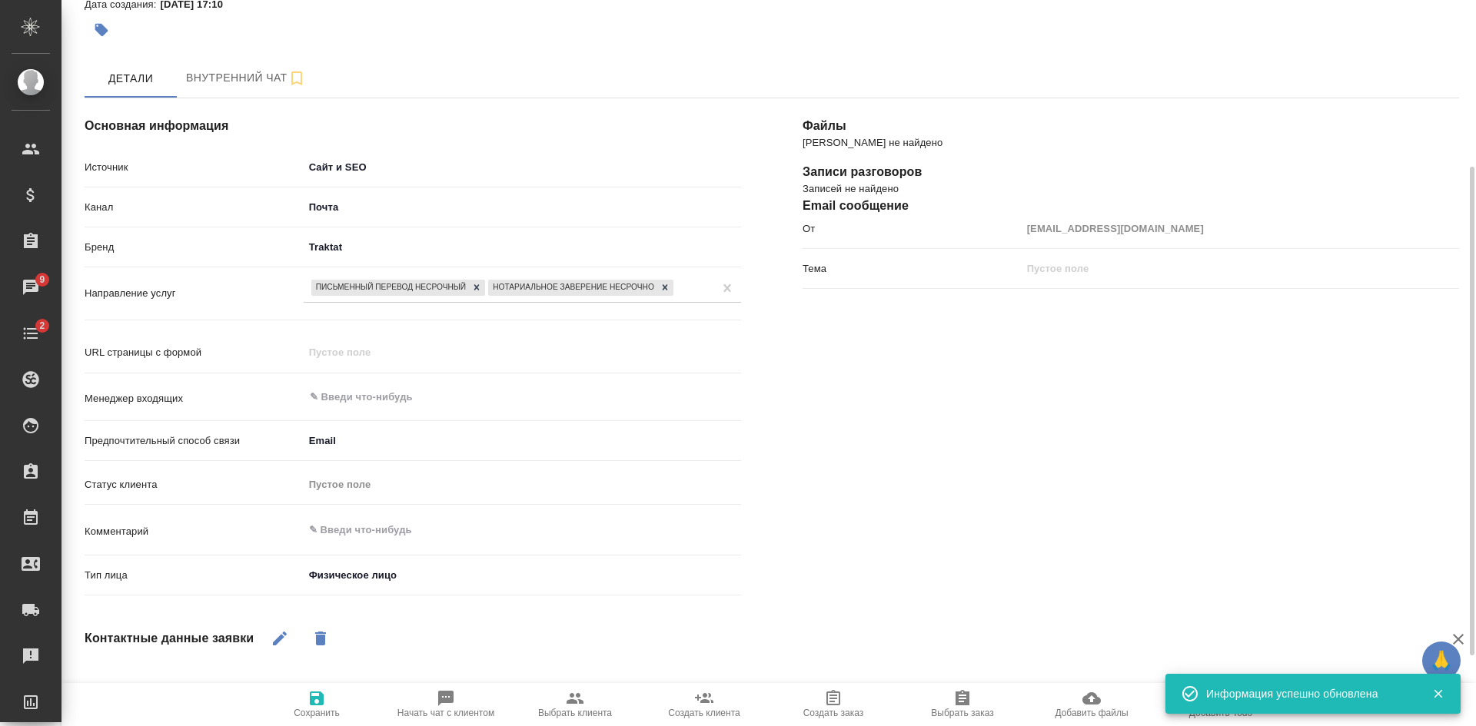
type textarea "x"
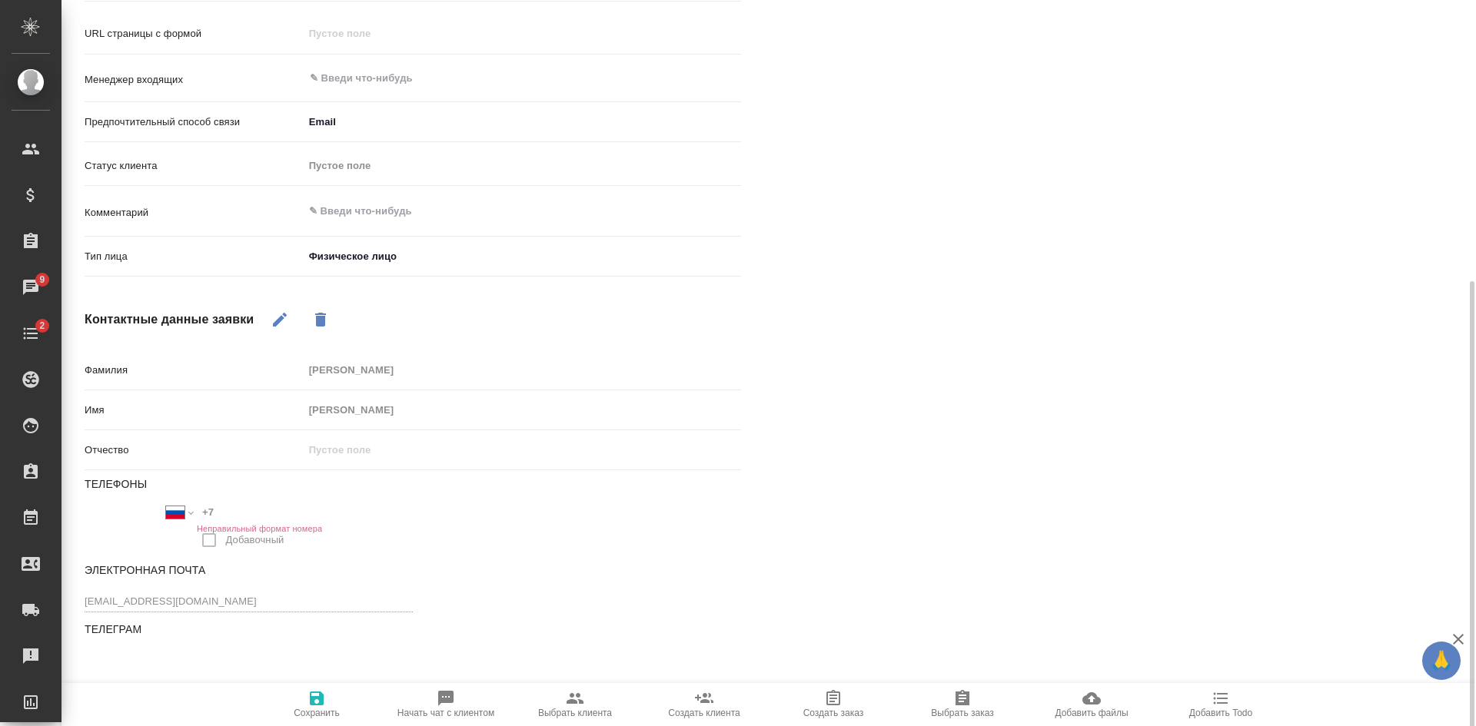
scroll to position [410, 0]
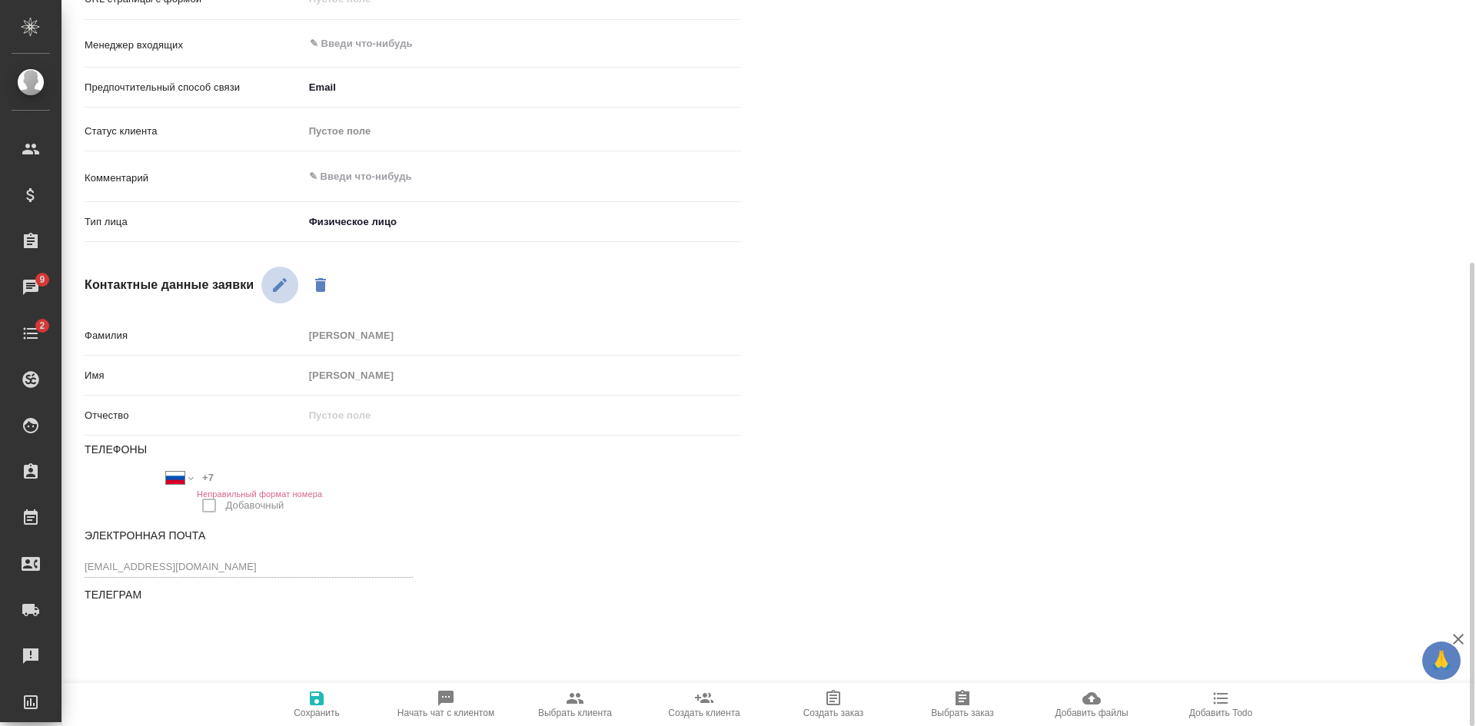
click at [281, 284] on icon "button" at bounding box center [280, 285] width 14 height 14
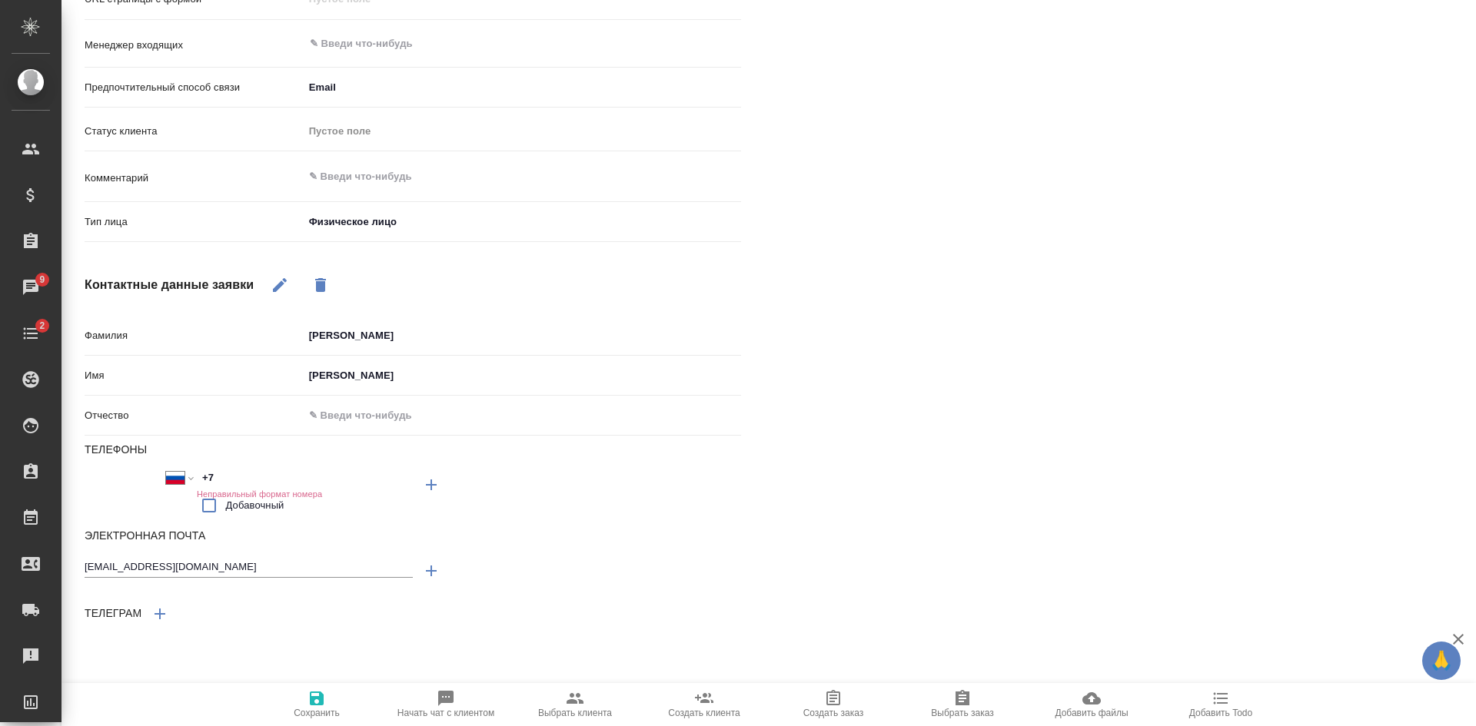
click at [275, 470] on input "+7" at bounding box center [264, 478] width 135 height 22
type input "+"
type textarea "x"
select select "ZZ"
type textarea "x"
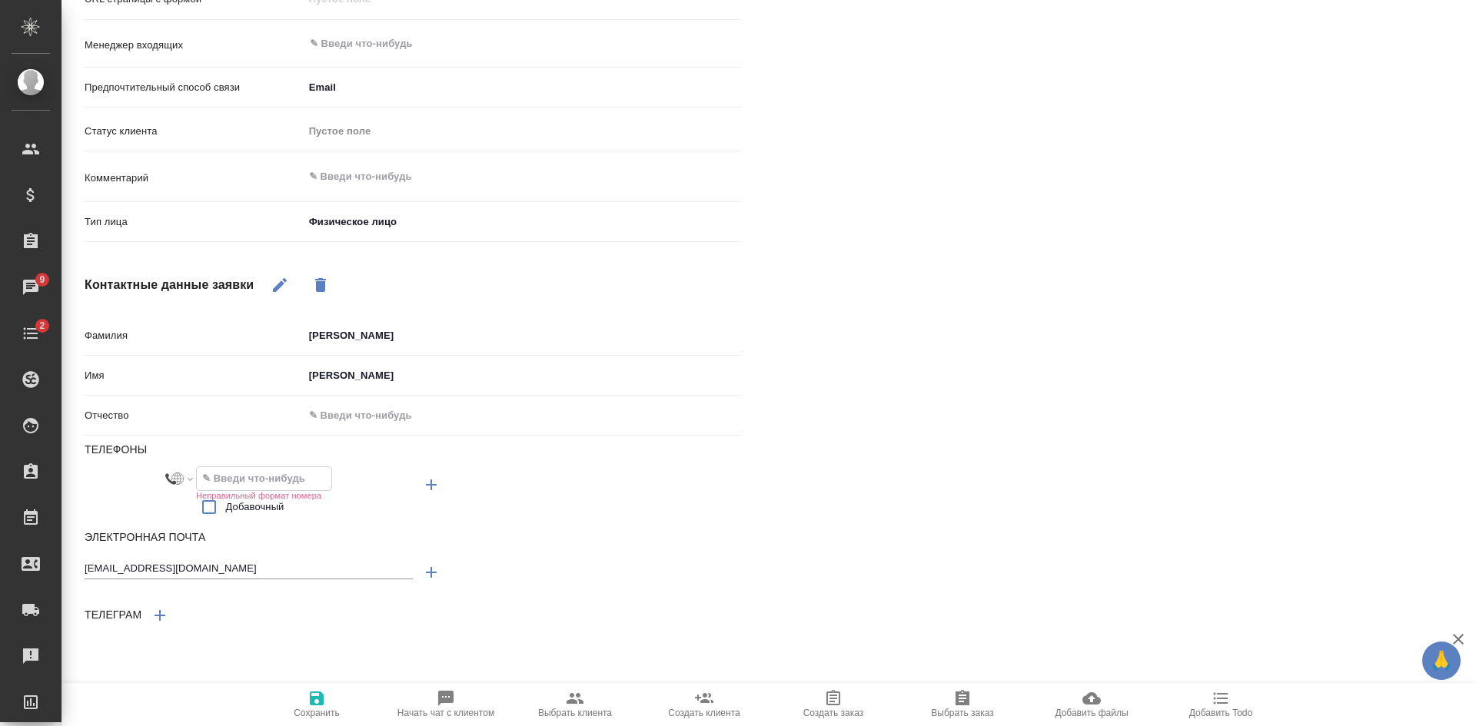
paste input "+7 985 464 56 27"
type input "+7 985 464 56 27"
type textarea "x"
select select "RU"
type input "+7 985 464 56 27"
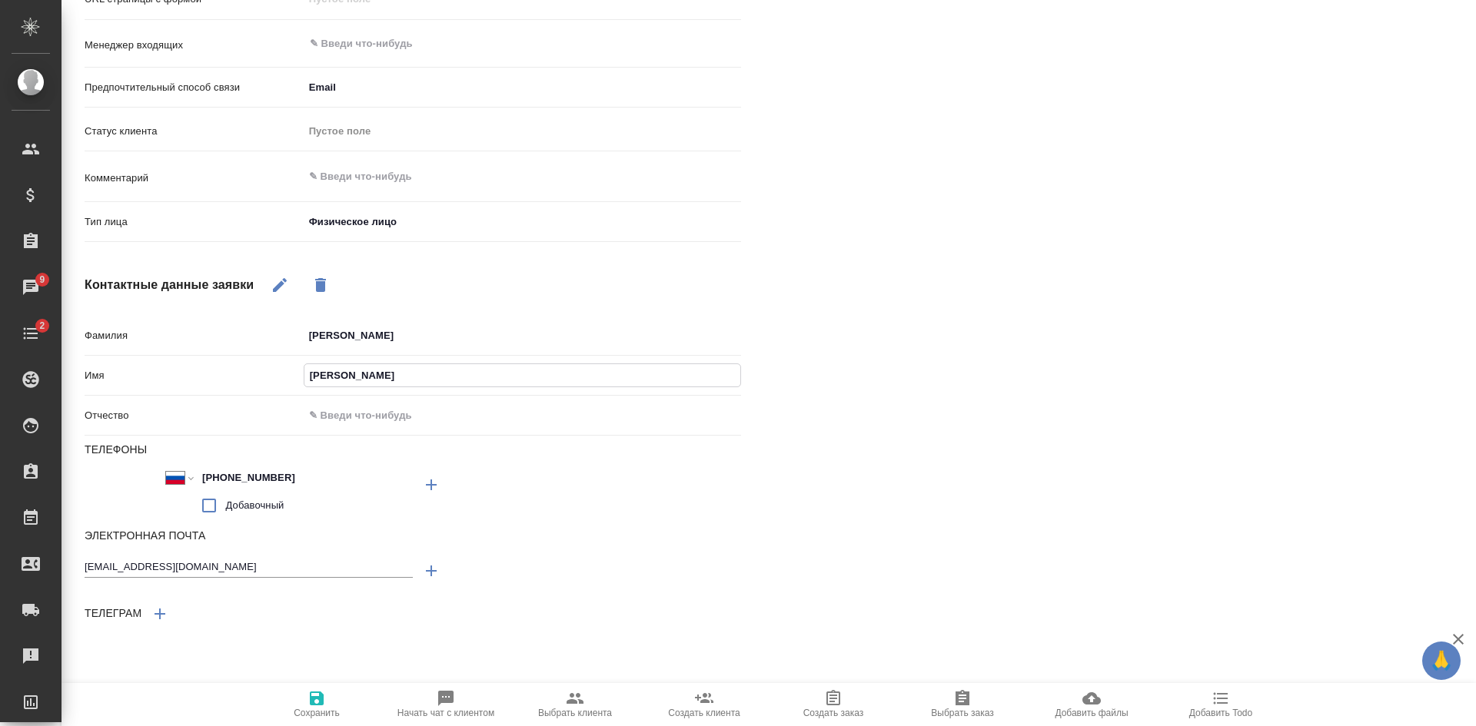
drag, startPoint x: 391, startPoint y: 378, endPoint x: 253, endPoint y: 378, distance: 137.6
click at [253, 378] on div "Имя Ахметдинова" at bounding box center [413, 375] width 656 height 27
type textarea "x"
drag, startPoint x: 384, startPoint y: 329, endPoint x: 204, endPoint y: 316, distance: 179.6
click at [216, 319] on div "Основная информация Источник Сайт и SEO seo Канал Почта 640a088c6aae0874b0a8d79…" at bounding box center [413, 204] width 718 height 980
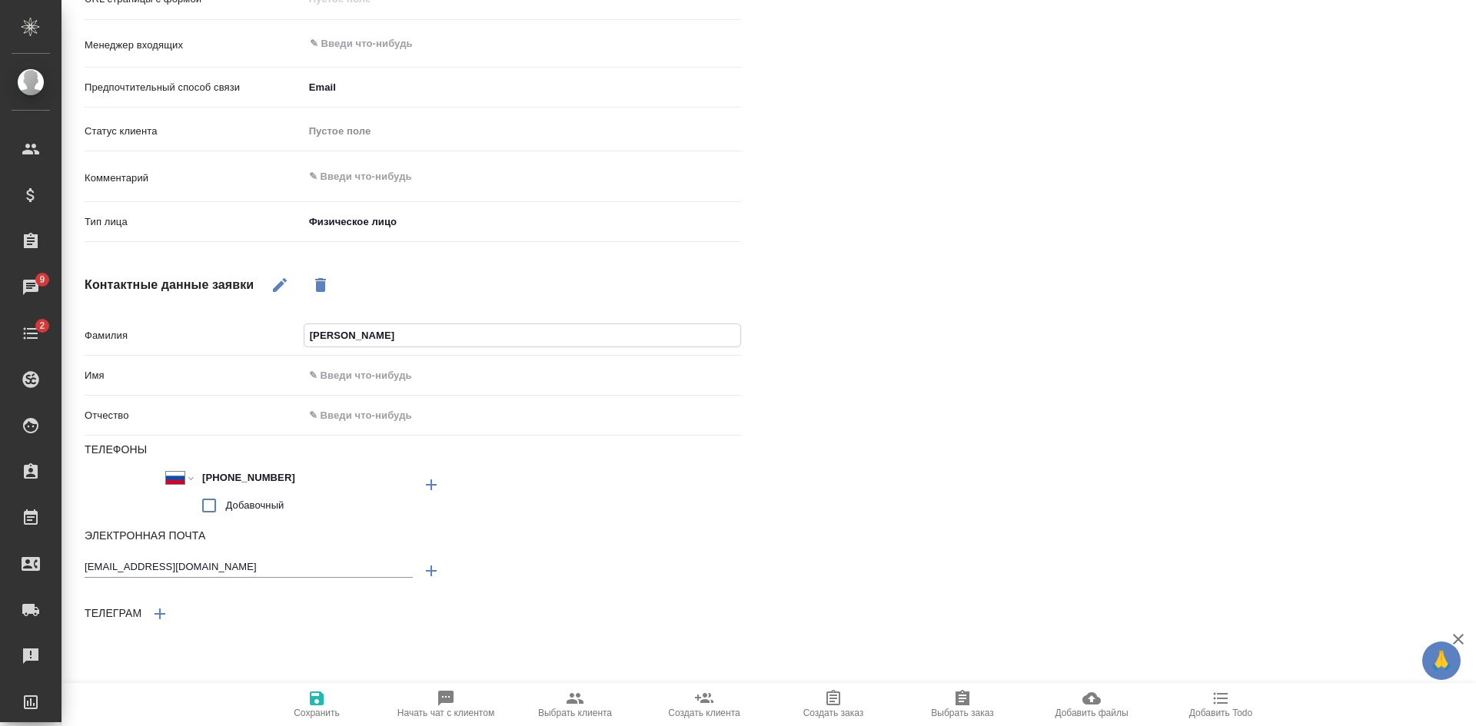
type textarea "x"
paste input "Ахметдинова"
type input "Ахметдинова"
type textarea "x"
type input "Ахметдинова"
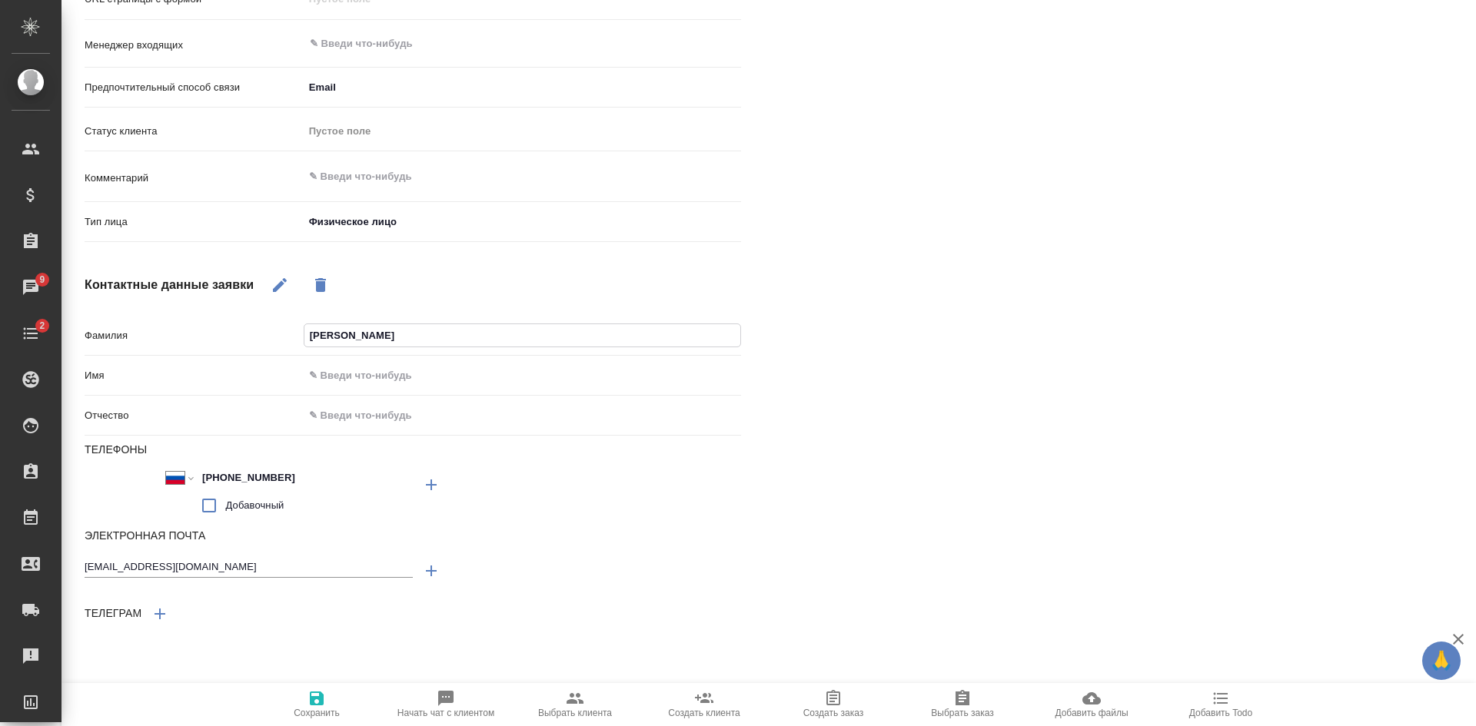
click at [365, 365] on input "text" at bounding box center [522, 375] width 437 height 22
type textarea "x"
type input "Э"
type textarea "x"
type input "Эл"
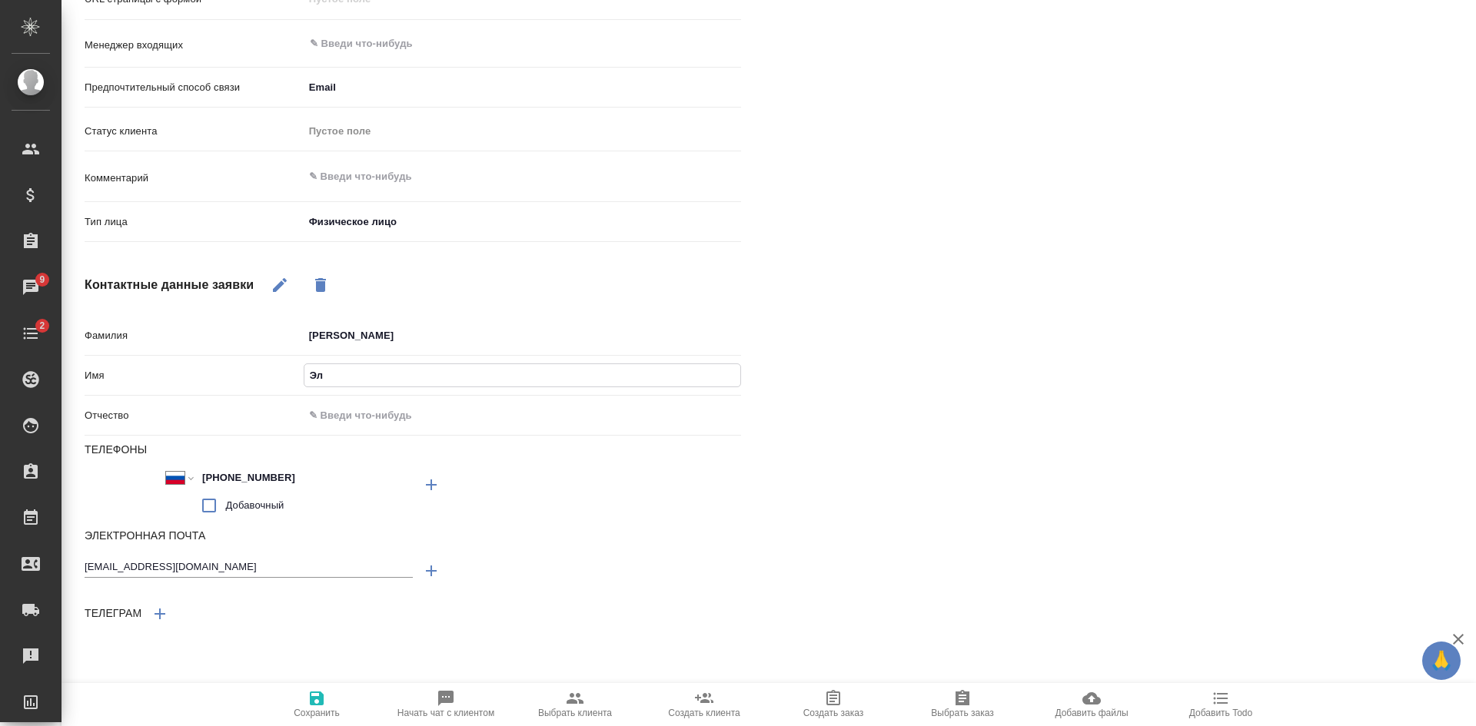
type textarea "x"
type input "Эли"
type textarea "x"
type input "Элиз"
type textarea "x"
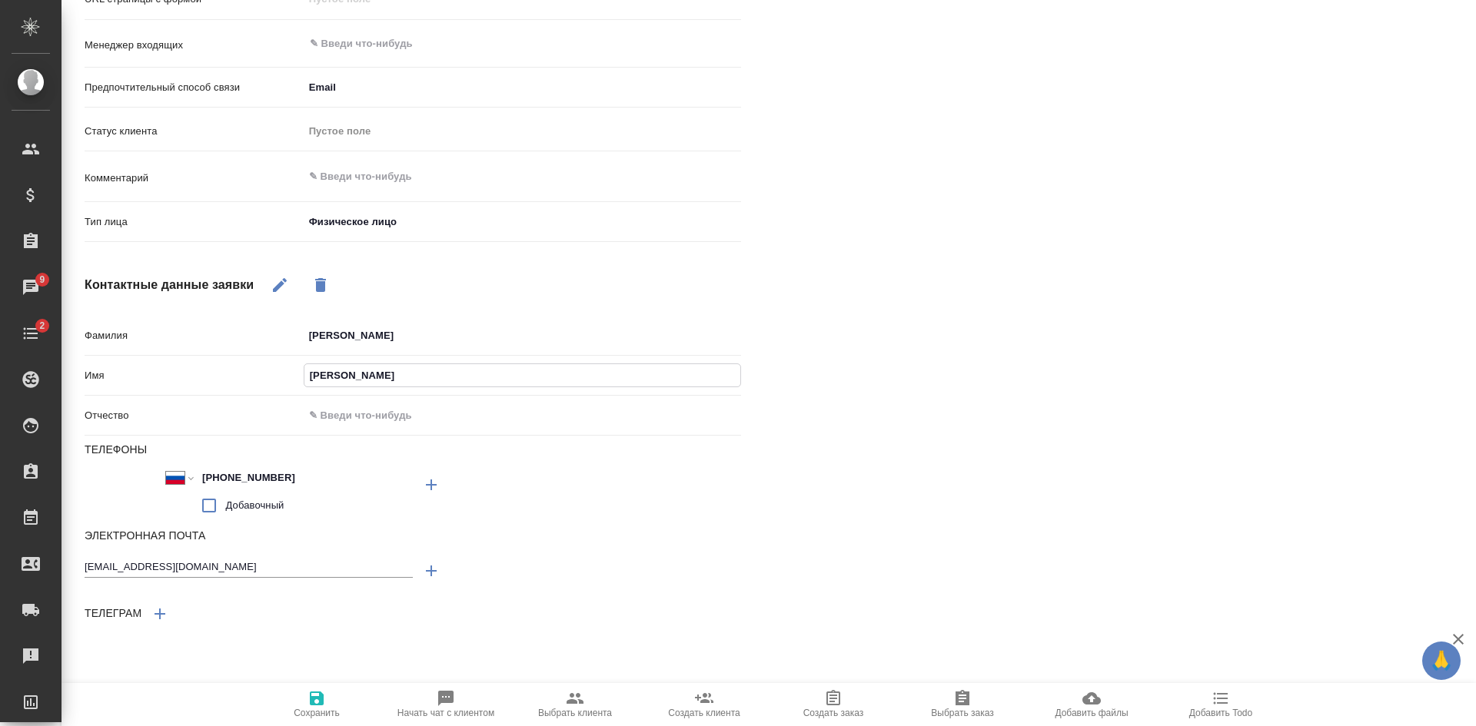
type input "Элиза"
click at [337, 707] on span "Сохранить" at bounding box center [316, 704] width 111 height 29
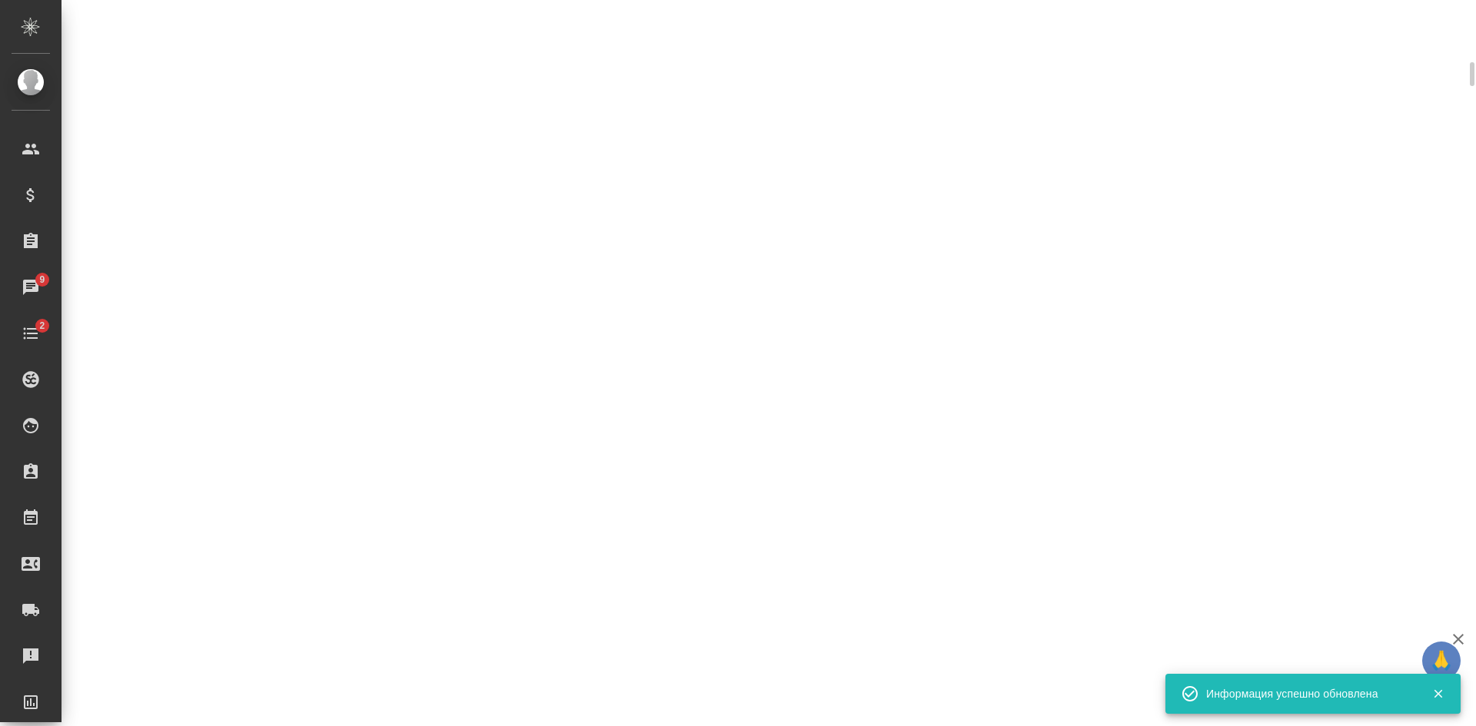
select select "RU"
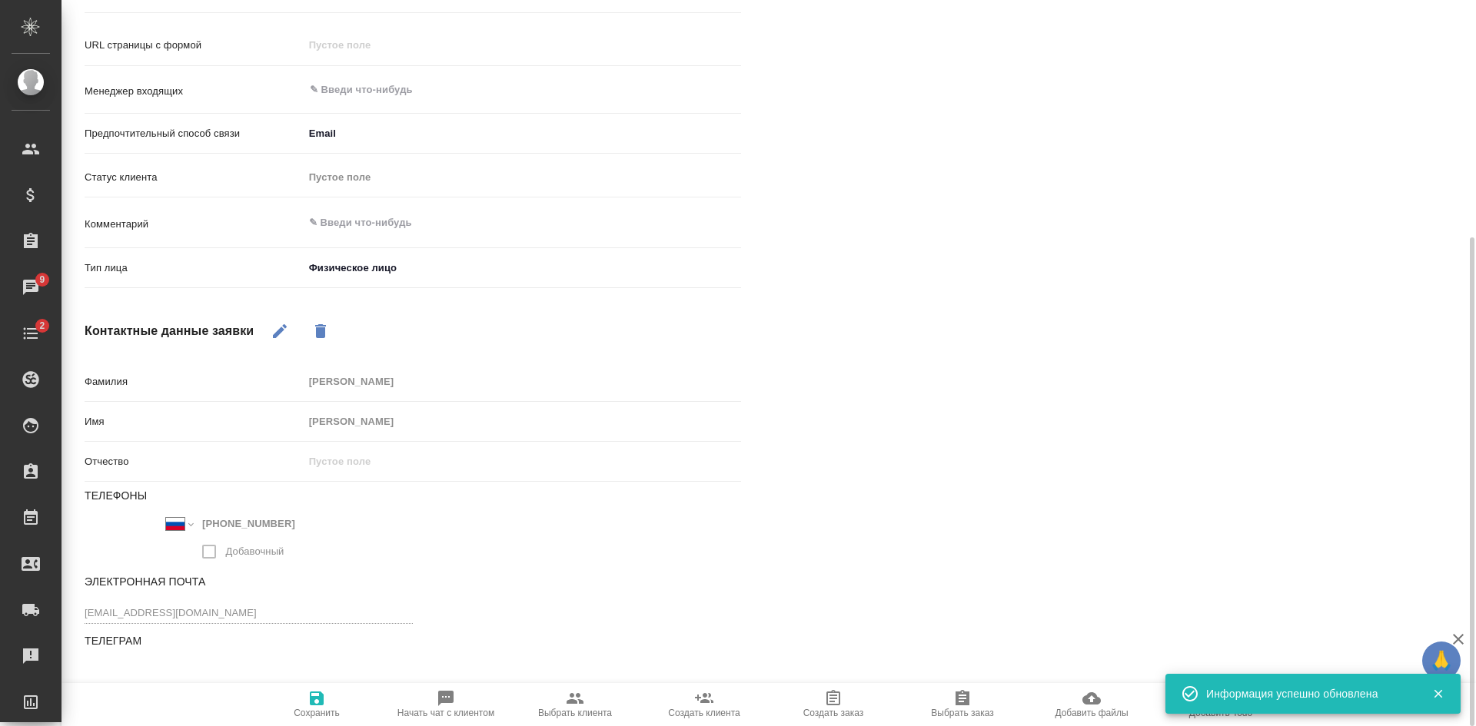
scroll to position [364, 0]
click at [581, 701] on icon "button" at bounding box center [575, 698] width 17 height 11
type textarea "x"
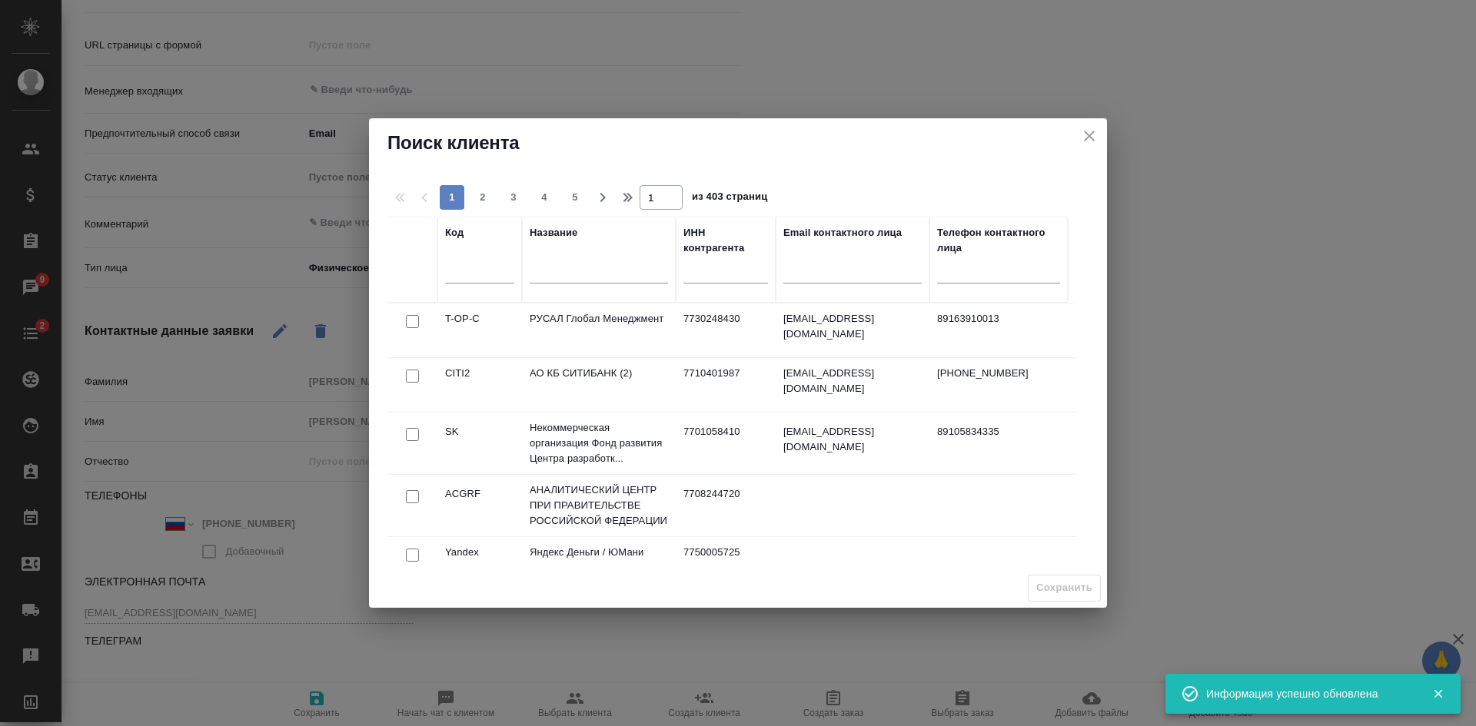
click at [533, 284] on div at bounding box center [599, 275] width 138 height 38
click at [537, 274] on input "text" at bounding box center [599, 273] width 138 height 19
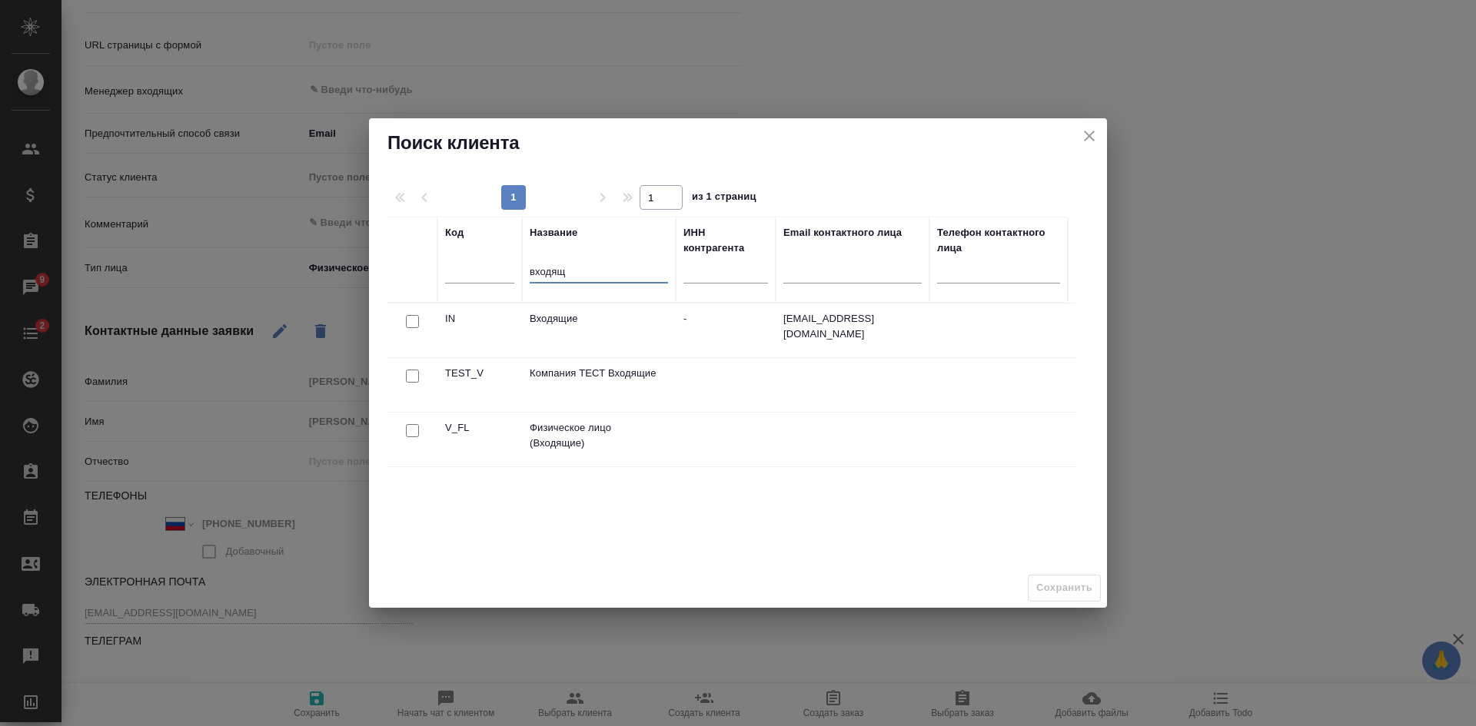
type input "входящ"
click at [419, 427] on div at bounding box center [412, 431] width 35 height 22
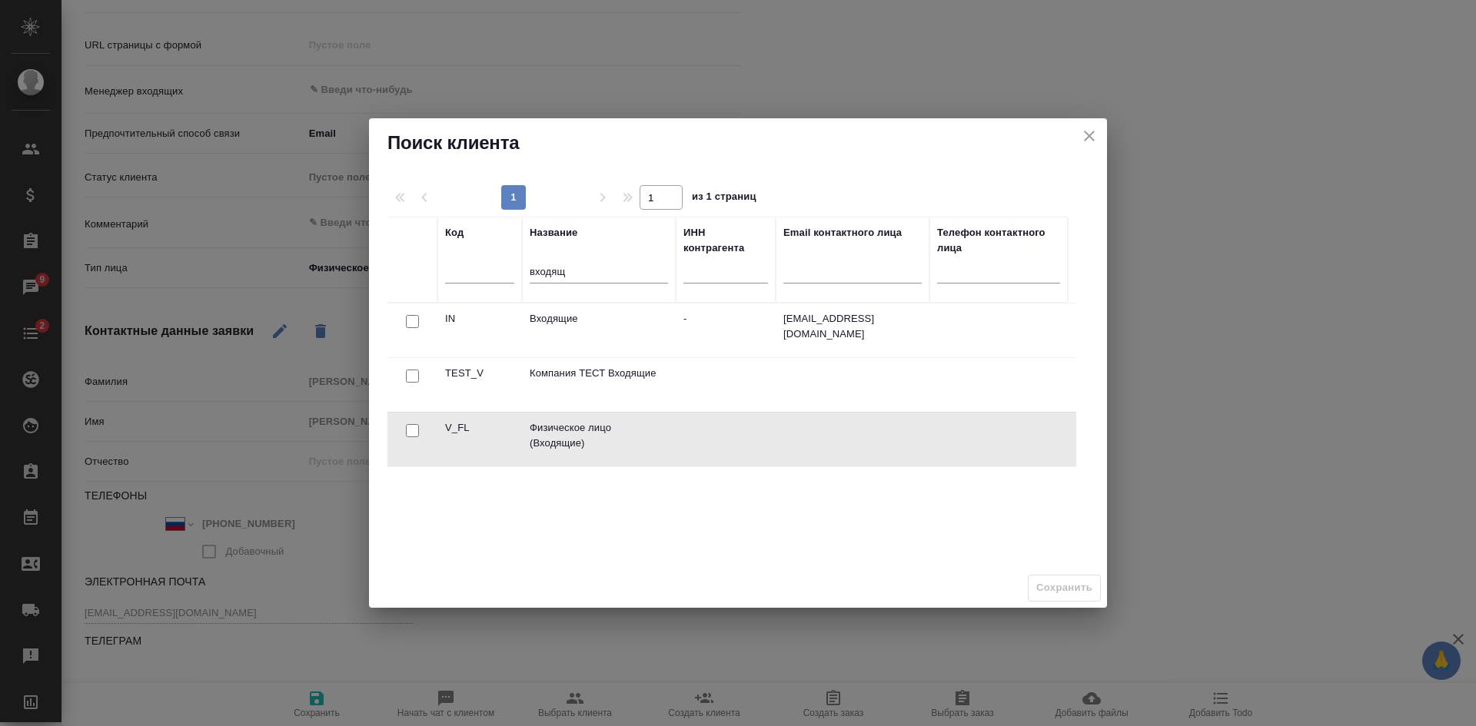
click at [410, 432] on input "checkbox" at bounding box center [412, 430] width 13 height 13
checkbox input "true"
click at [1078, 584] on span "Сохранить" at bounding box center [1064, 589] width 56 height 18
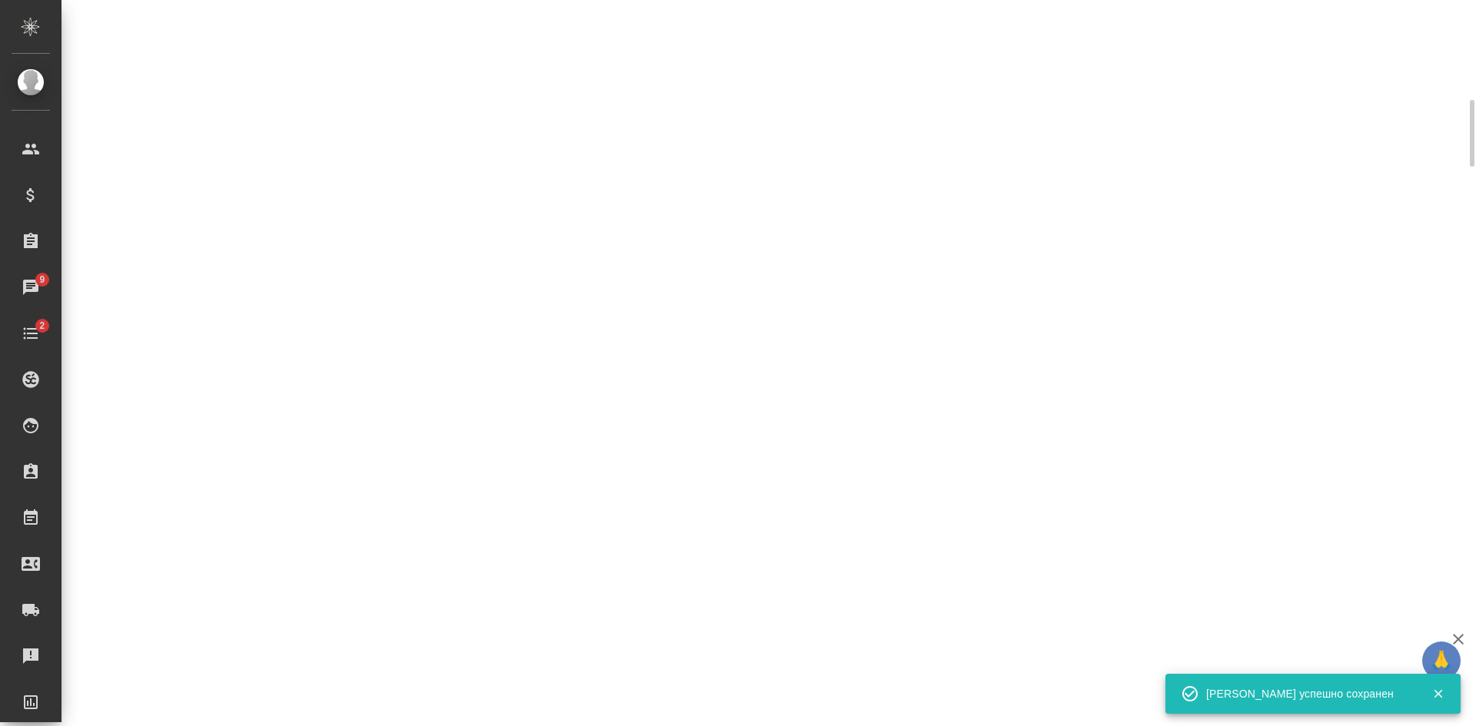
select select "RU"
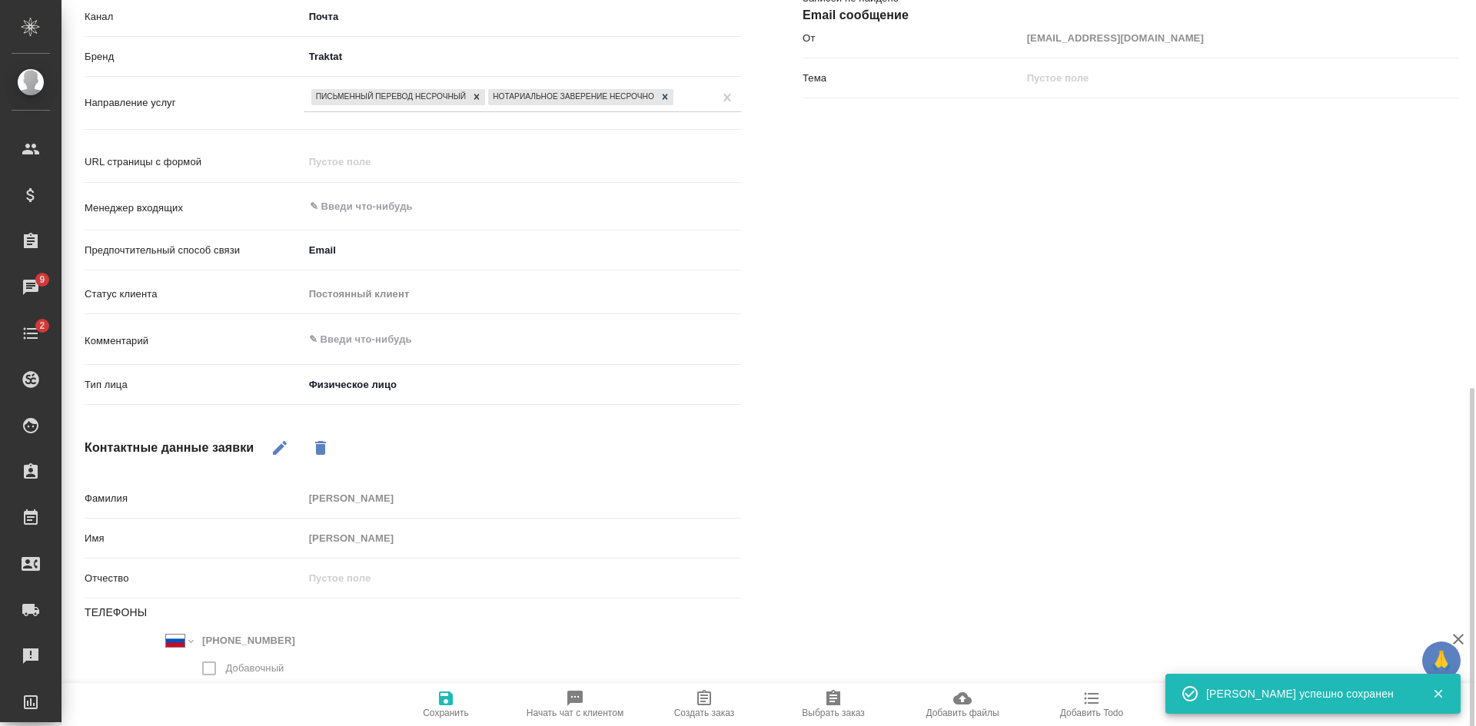
scroll to position [394, 0]
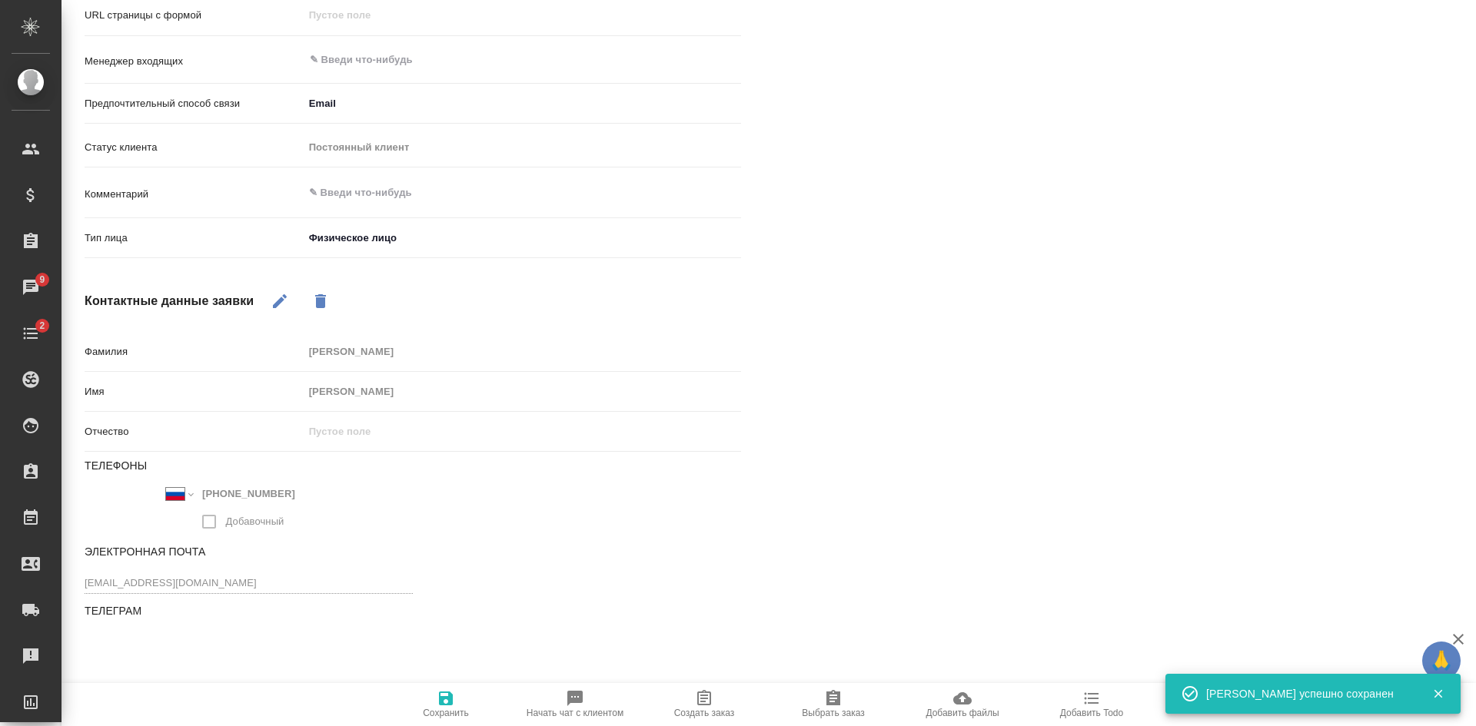
click at [701, 700] on icon "button" at bounding box center [704, 697] width 14 height 15
type textarea "x"
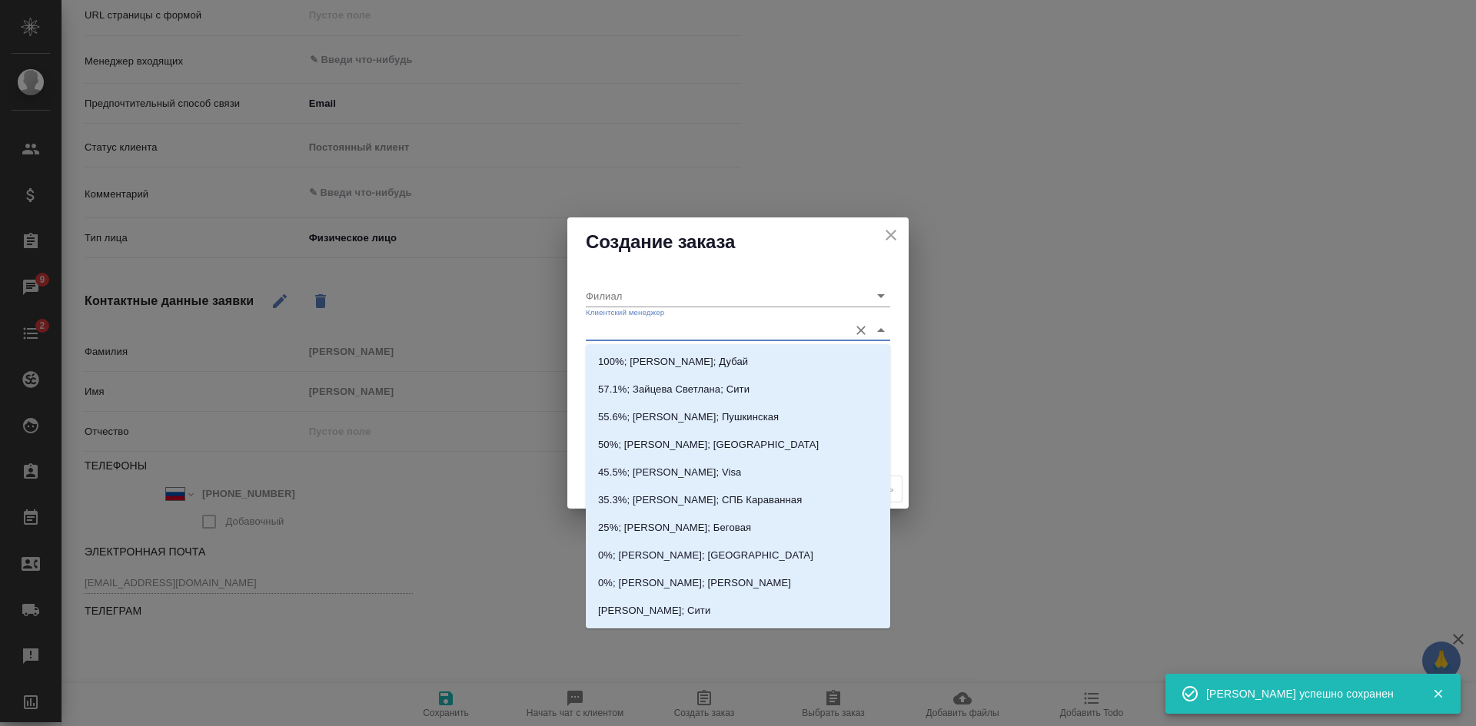
click at [620, 325] on input "Клиентский менеджер" at bounding box center [713, 330] width 255 height 21
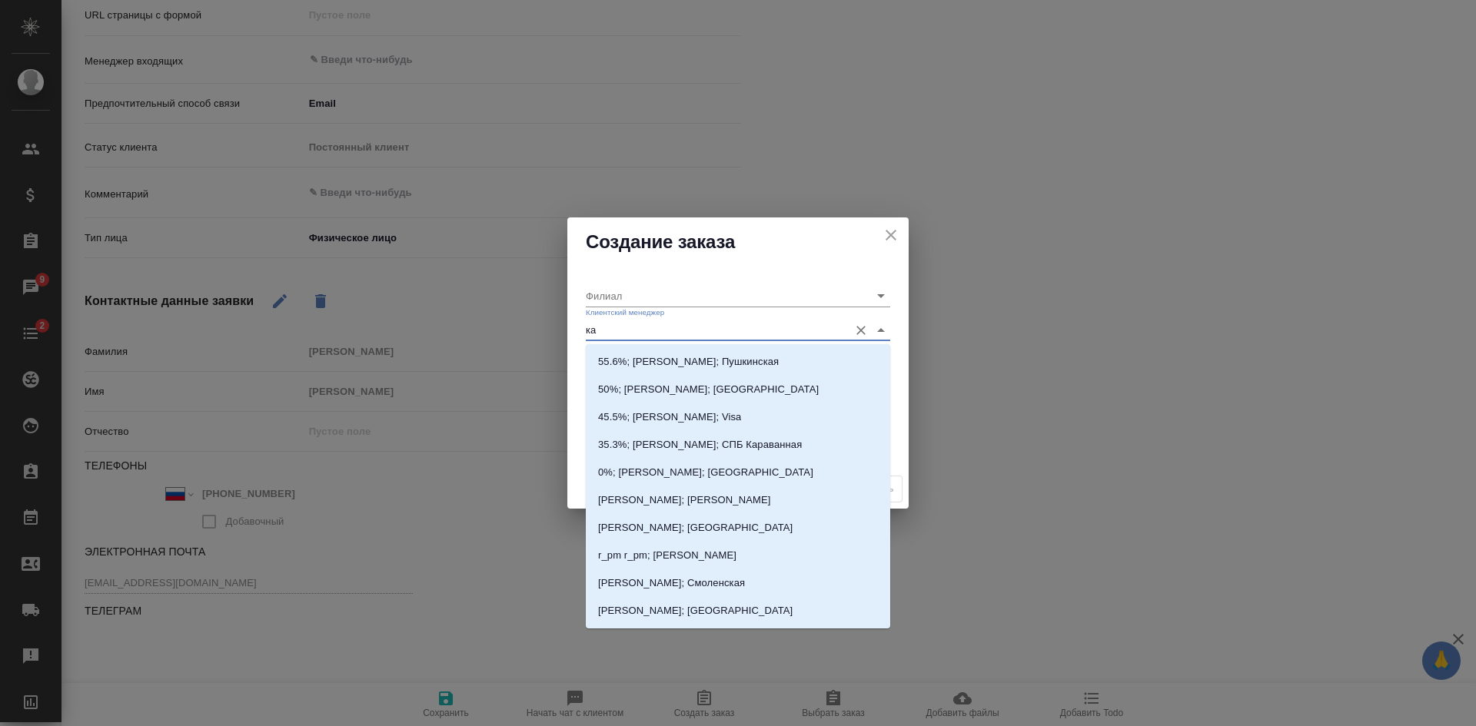
type input "кас"
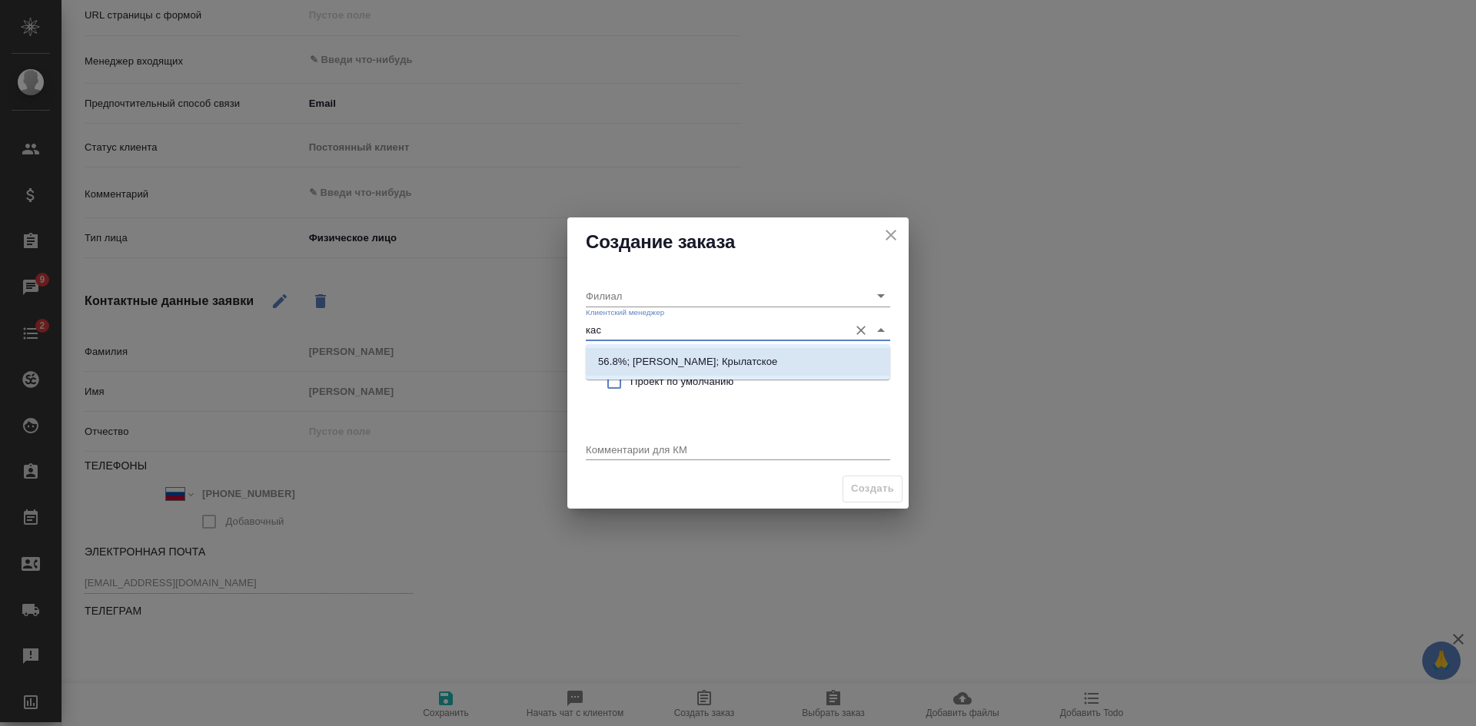
click at [627, 368] on p "56.8%; Касымов Тимур; Крылатское" at bounding box center [687, 361] width 179 height 15
type input "Крылатское"
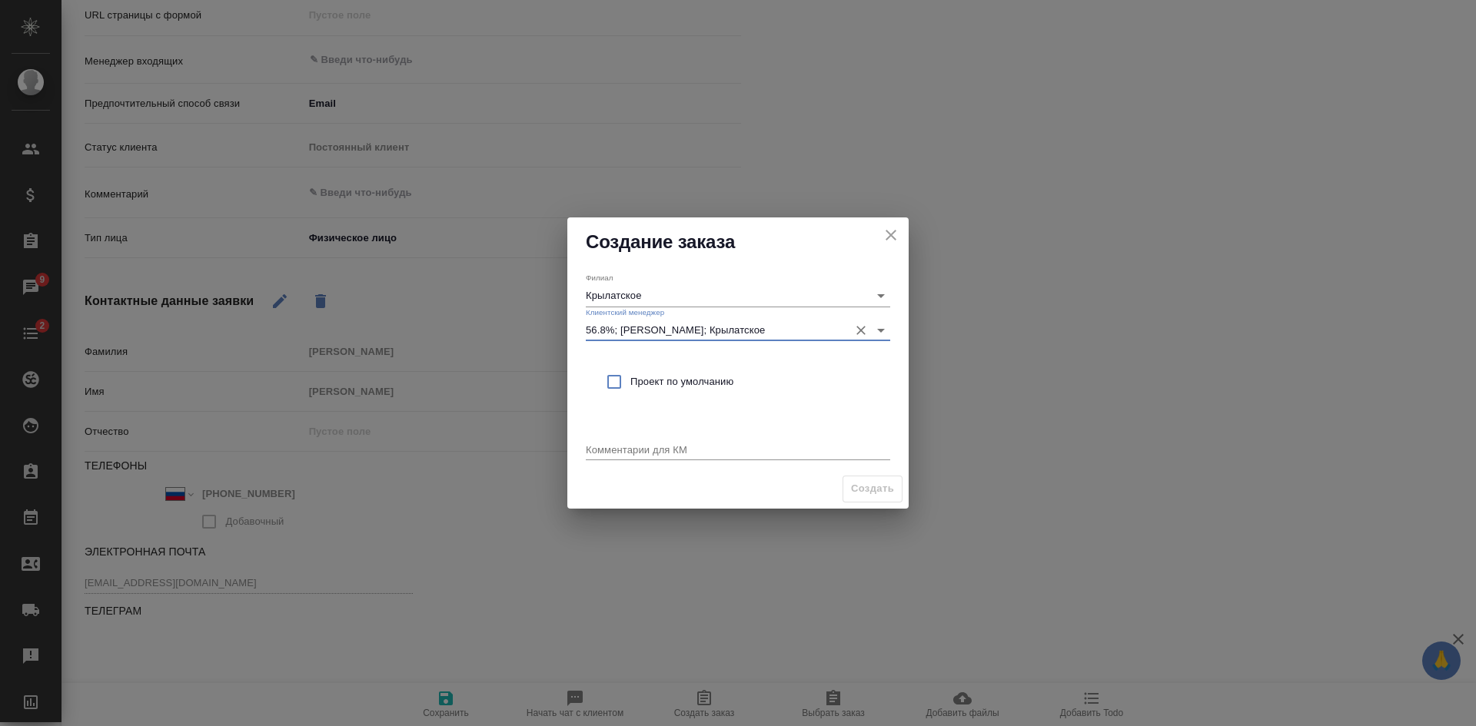
type input "56.8%; Касымов Тимур; Крылатское"
click at [627, 384] on input "checkbox" at bounding box center [614, 382] width 32 height 32
checkbox input "true"
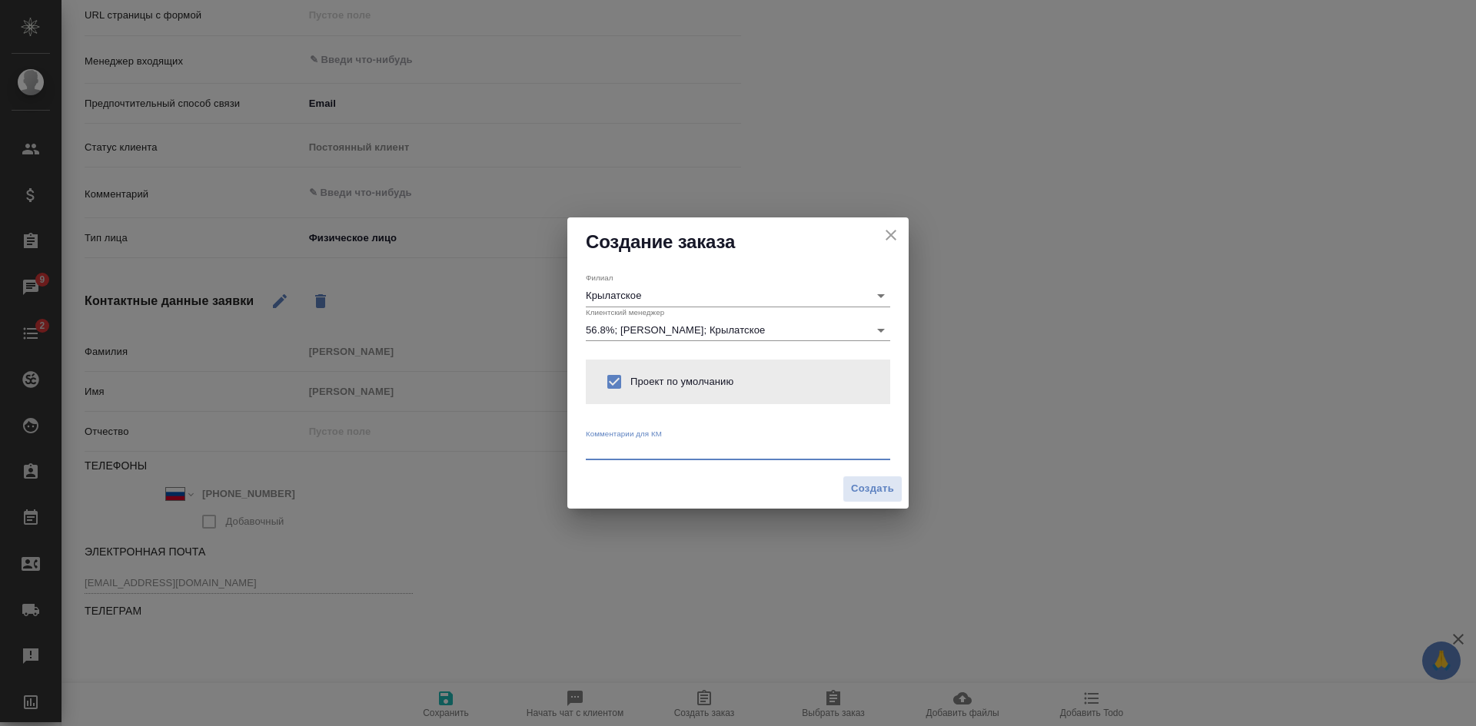
click at [614, 444] on textarea at bounding box center [738, 450] width 304 height 12
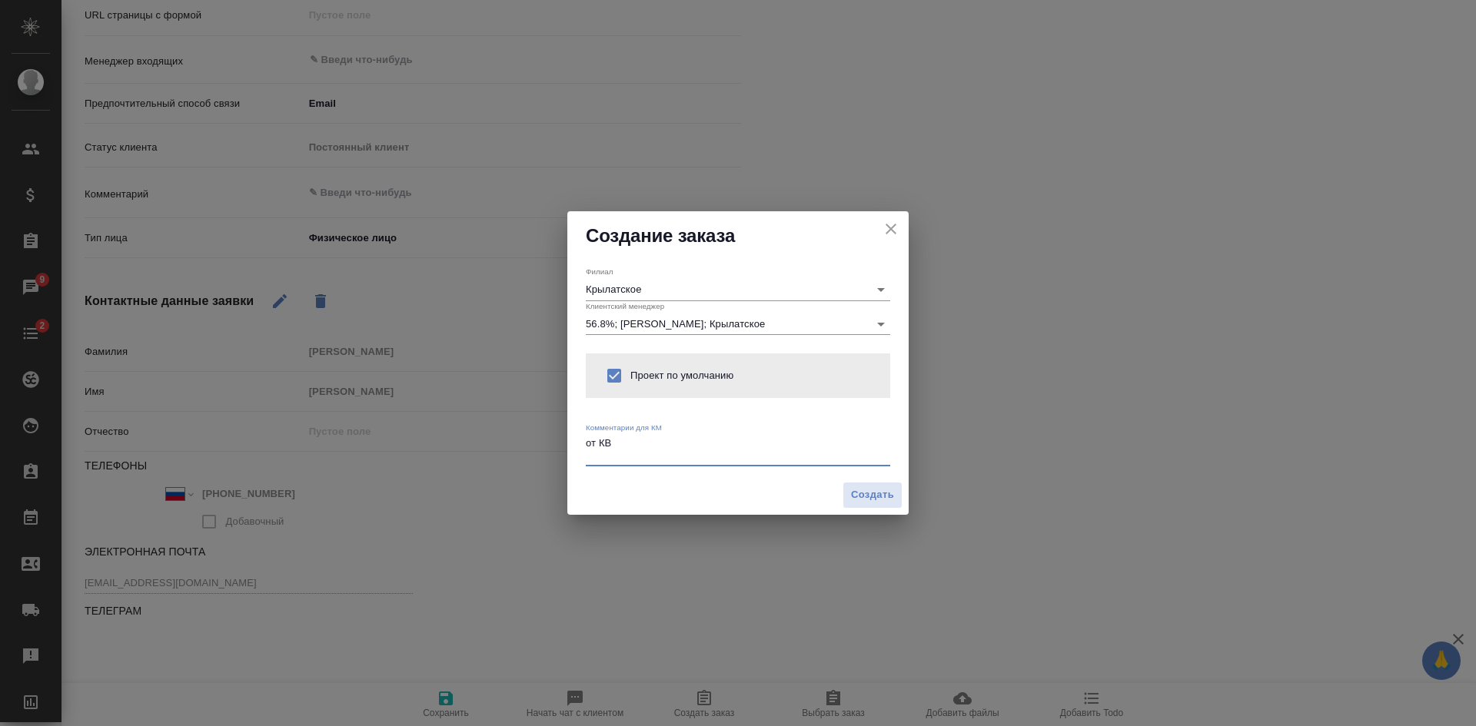
type textarea "от КВ"
type textarea "x"
paste textarea "перевод мед справки с итальянского на русский НЗ и ЗПК ? По срока нет пожеланий…"
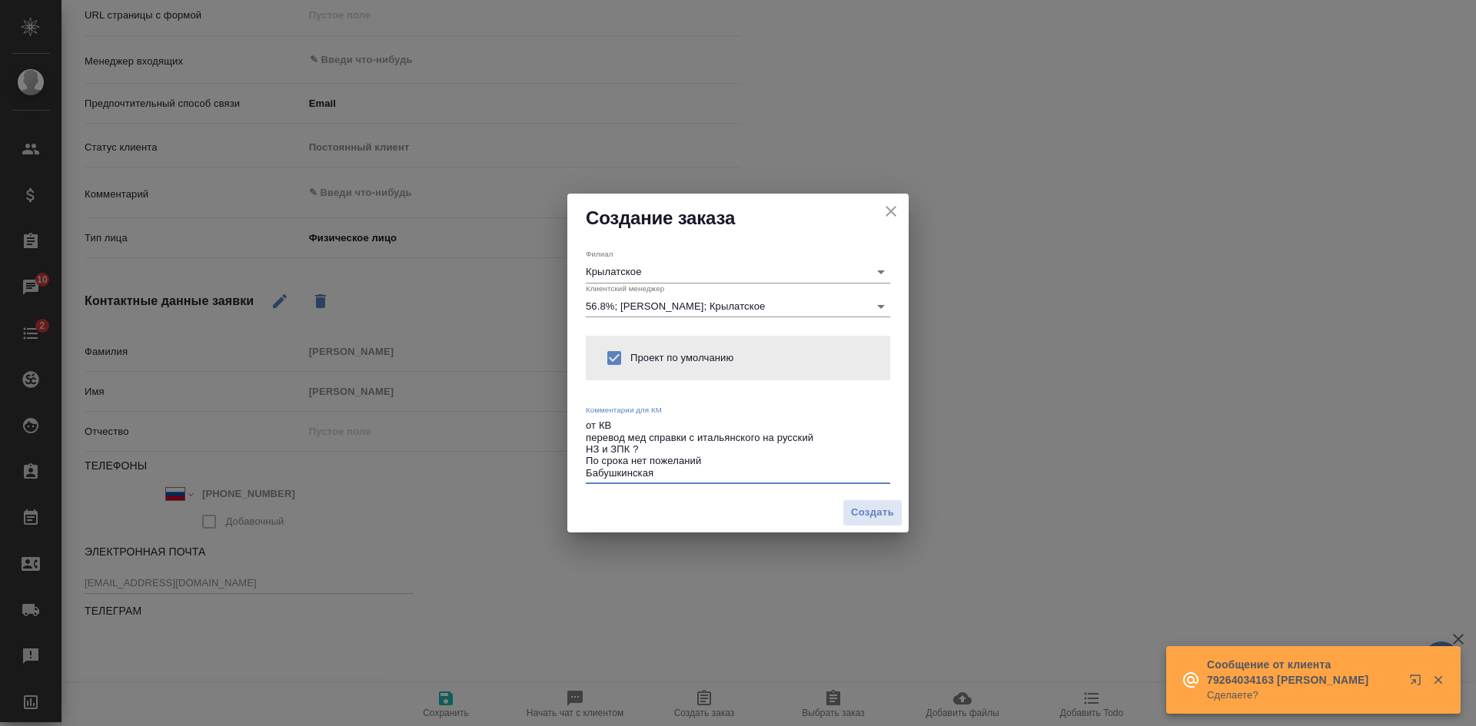
click at [653, 449] on textarea "от КВ перевод мед справки с итальянского на русский НЗ и ЗПК ? По срока нет пож…" at bounding box center [738, 449] width 304 height 59
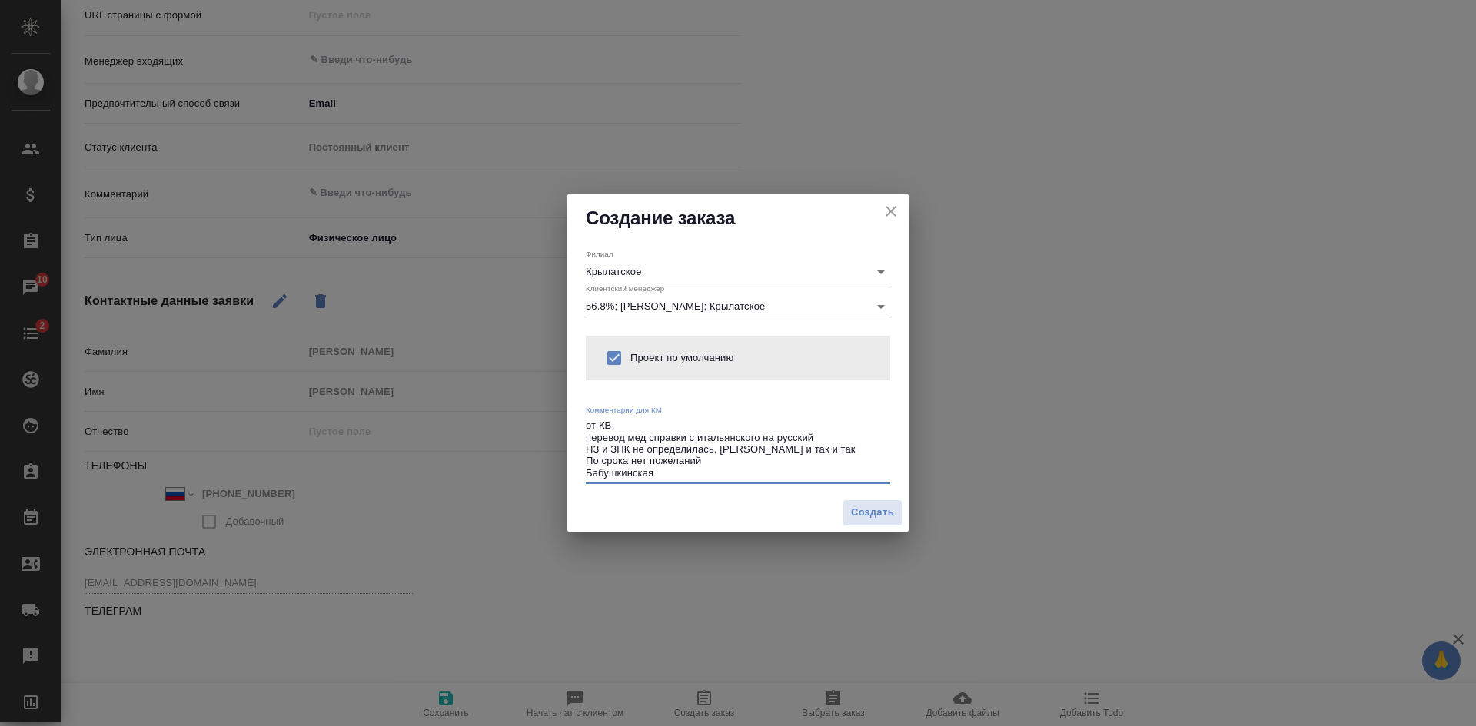
click at [717, 458] on textarea "от КВ перевод мед справки с итальянского на русский НЗ и ЗПК не определилась, с…" at bounding box center [738, 449] width 304 height 59
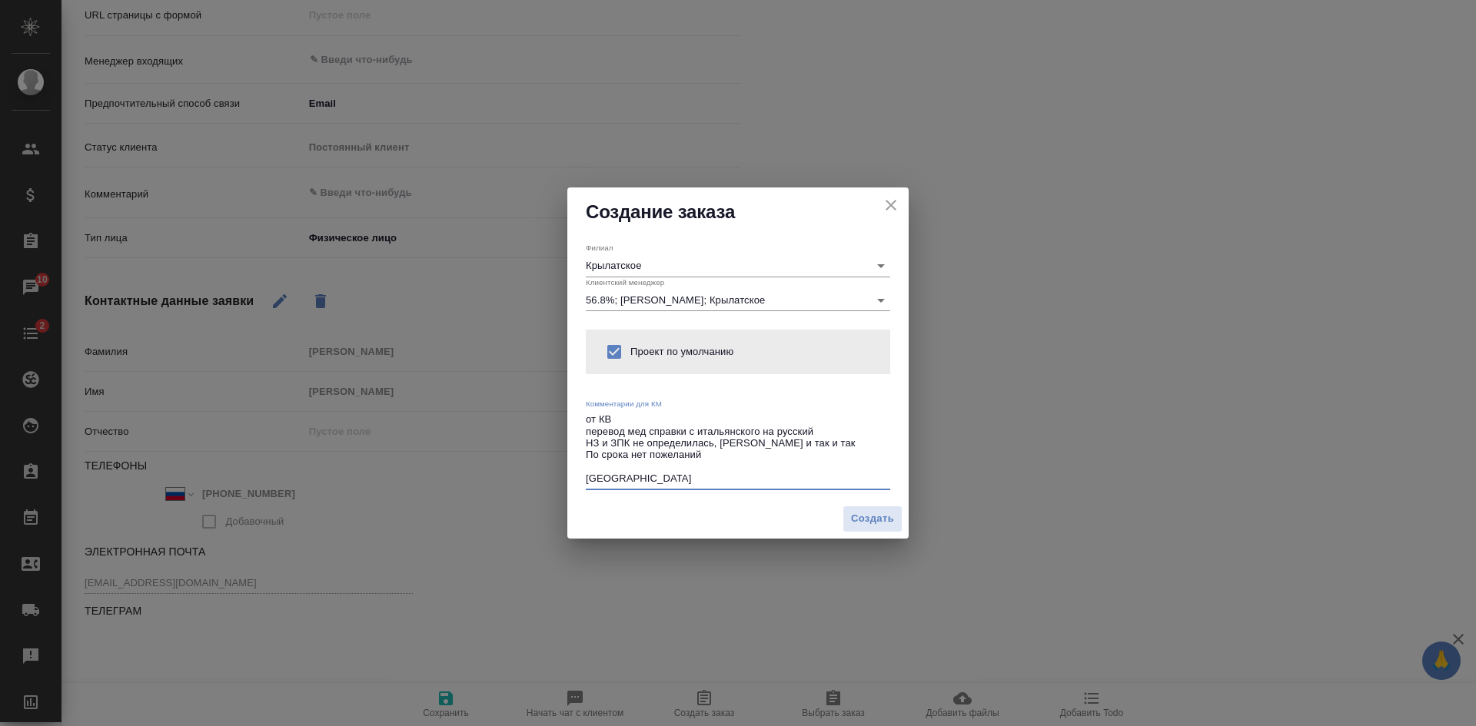
drag, startPoint x: 713, startPoint y: 457, endPoint x: 645, endPoint y: 450, distance: 68.8
click at [645, 450] on textarea "от КВ перевод мед справки с итальянского на русский НЗ и ЗПК не определилась, с…" at bounding box center [738, 449] width 304 height 71
type textarea "от КВ перевод мед справки с итальянского на русский НЗ и ЗПК не определилась, с…"
click at [876, 523] on span "Создать" at bounding box center [872, 519] width 43 height 18
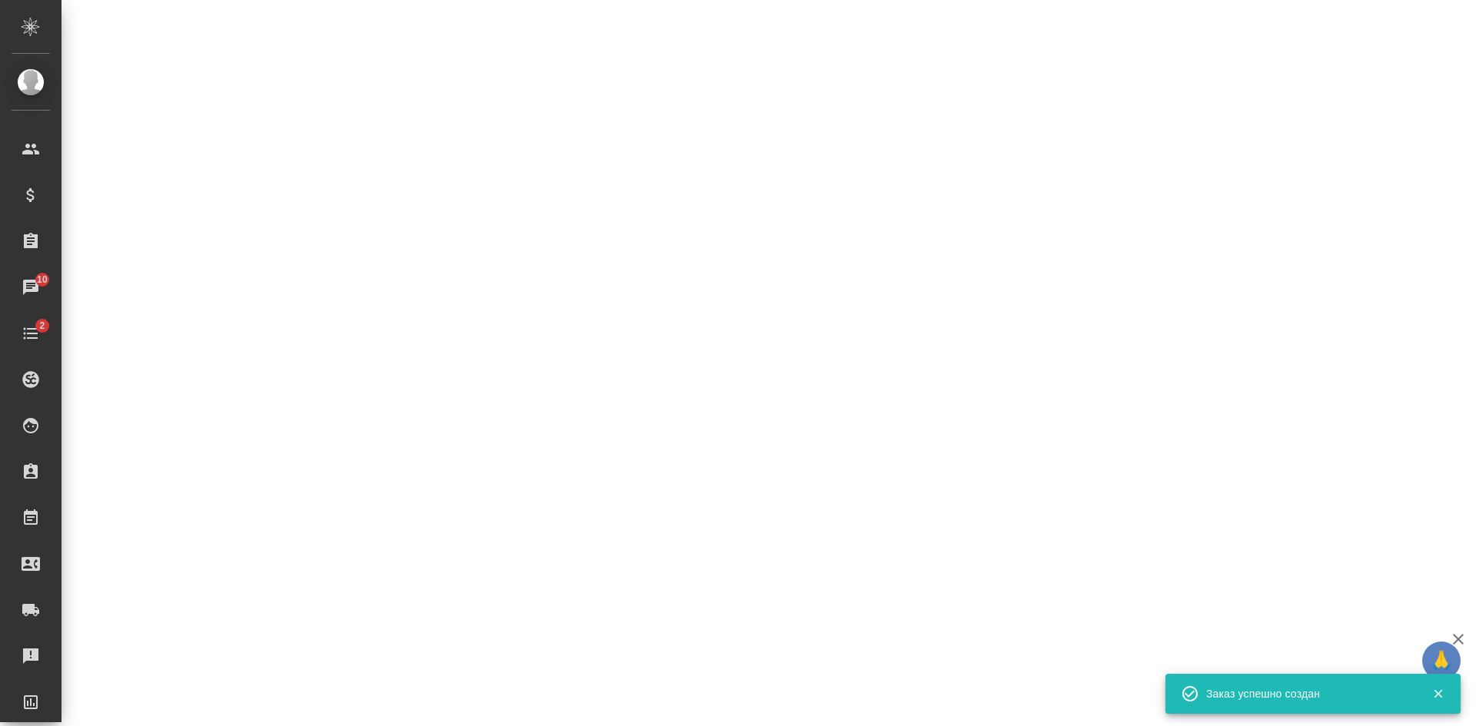
select select "RU"
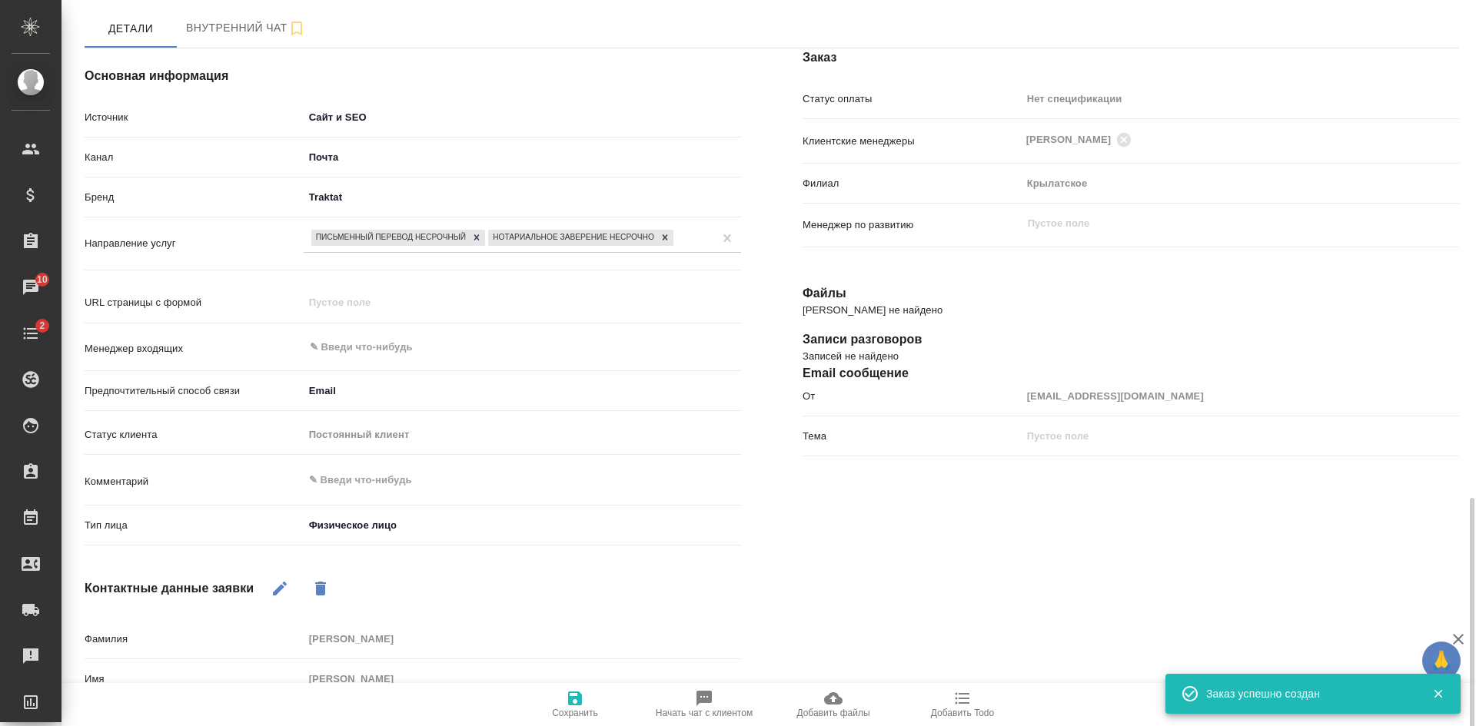
scroll to position [0, 0]
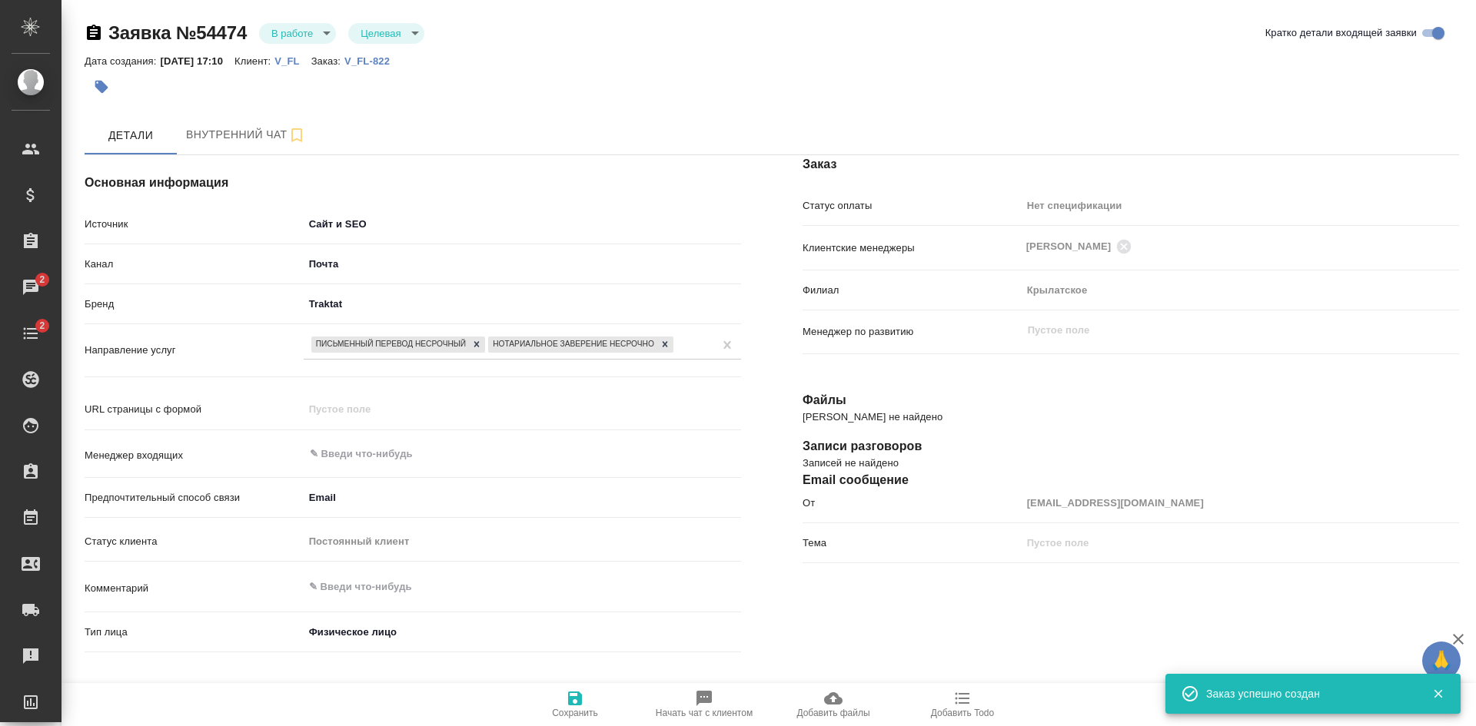
type textarea "x"
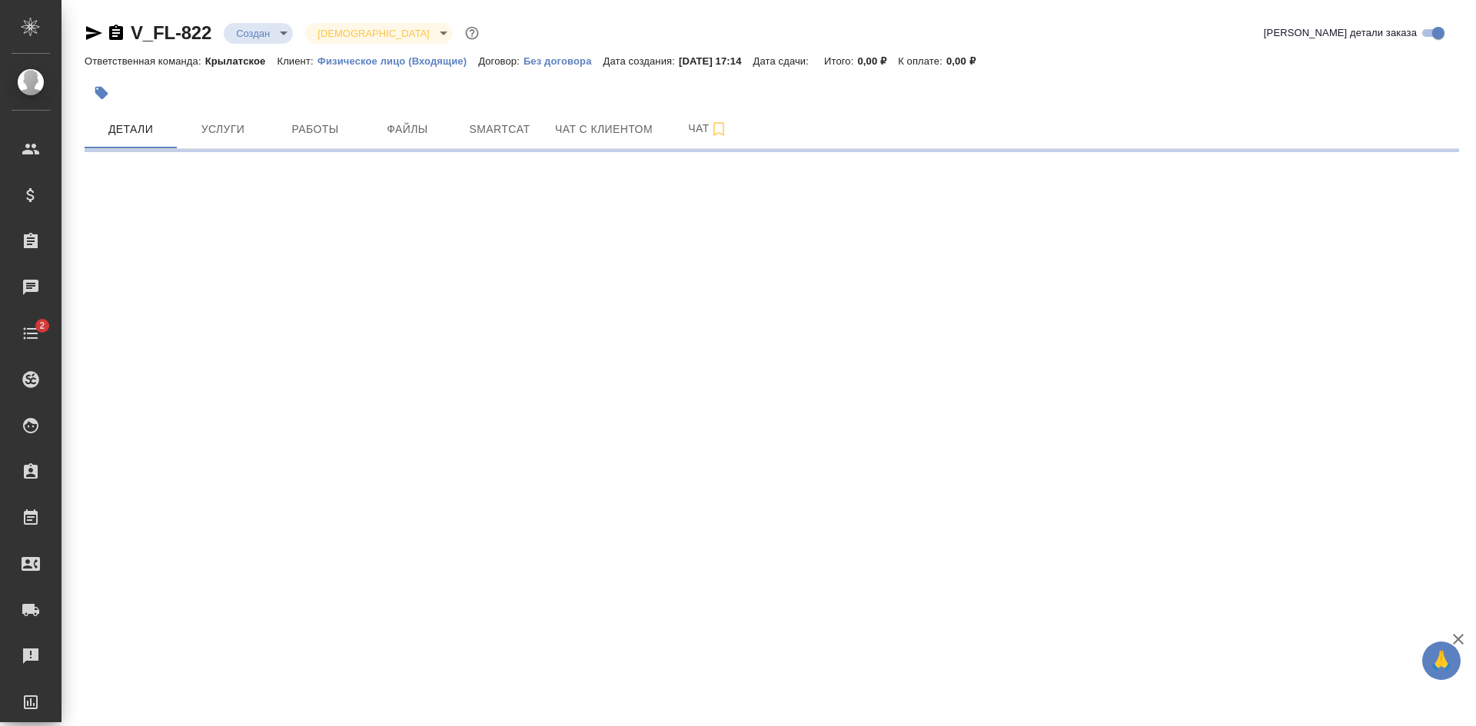
select select "RU"
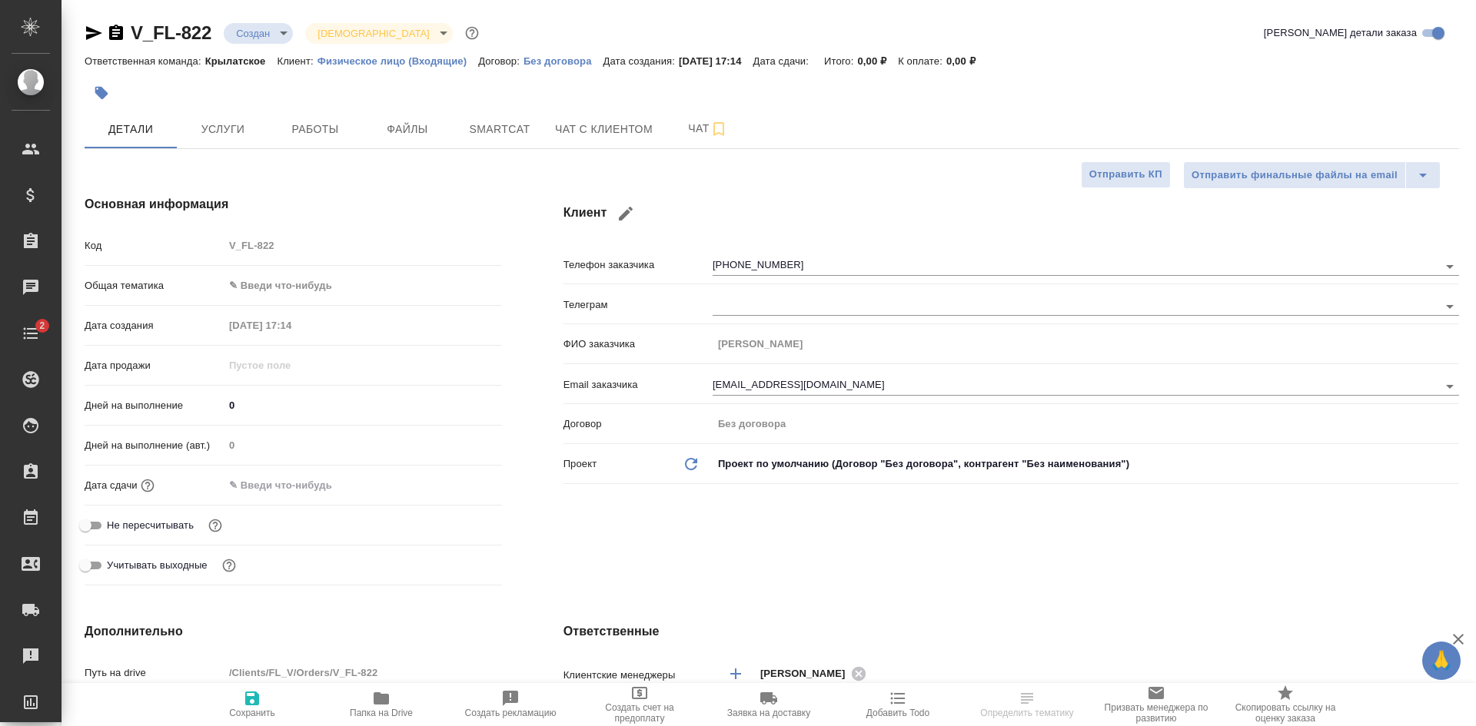
type textarea "x"
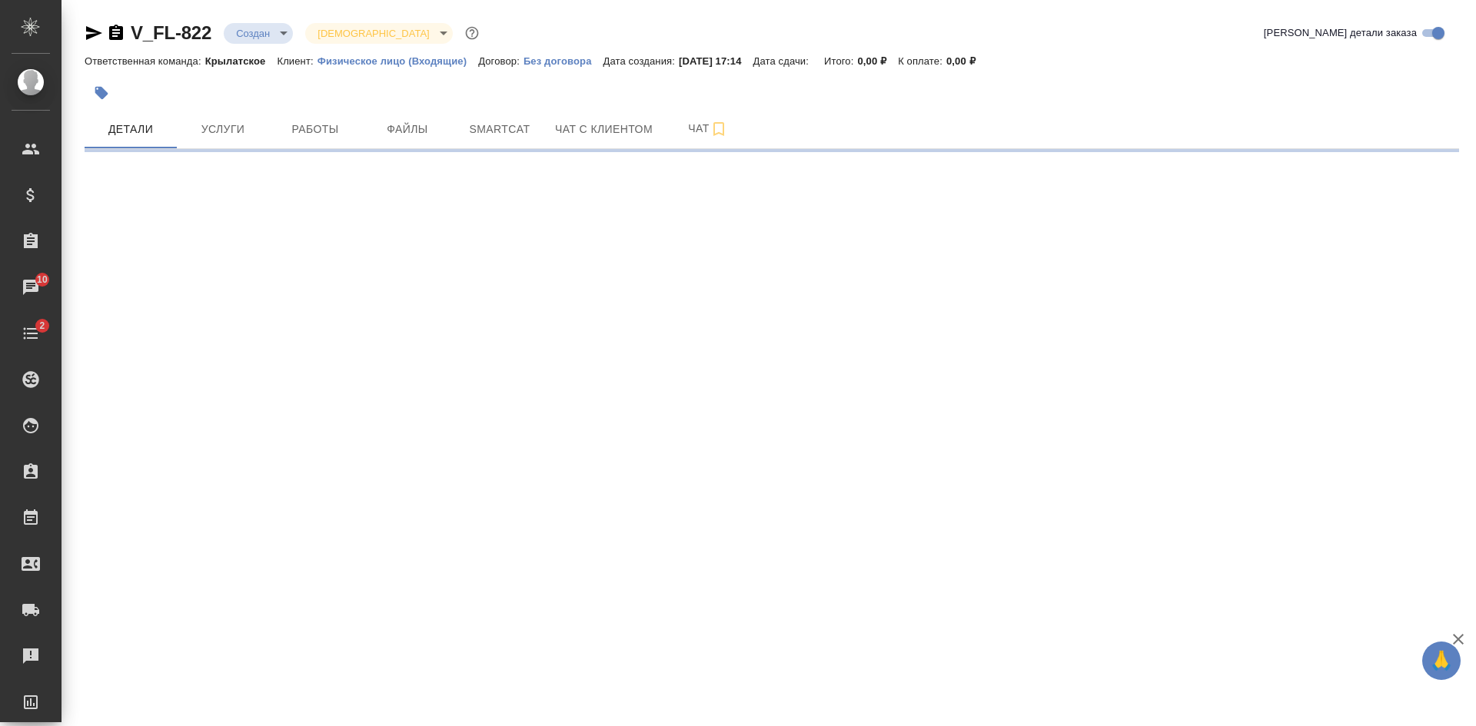
select select "RU"
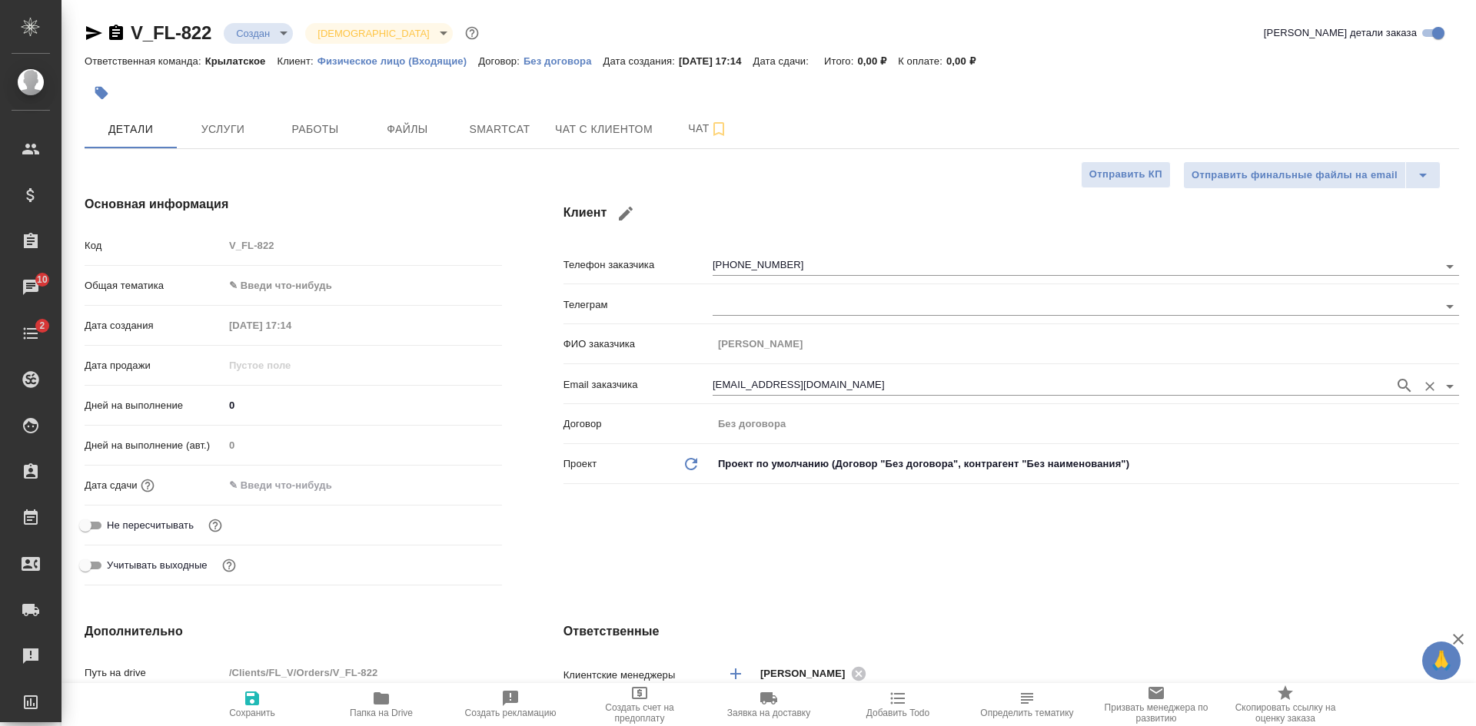
type textarea "x"
drag, startPoint x: 405, startPoint y: 128, endPoint x: 448, endPoint y: 65, distance: 77.0
click at [404, 127] on span "Файлы" at bounding box center [408, 129] width 74 height 19
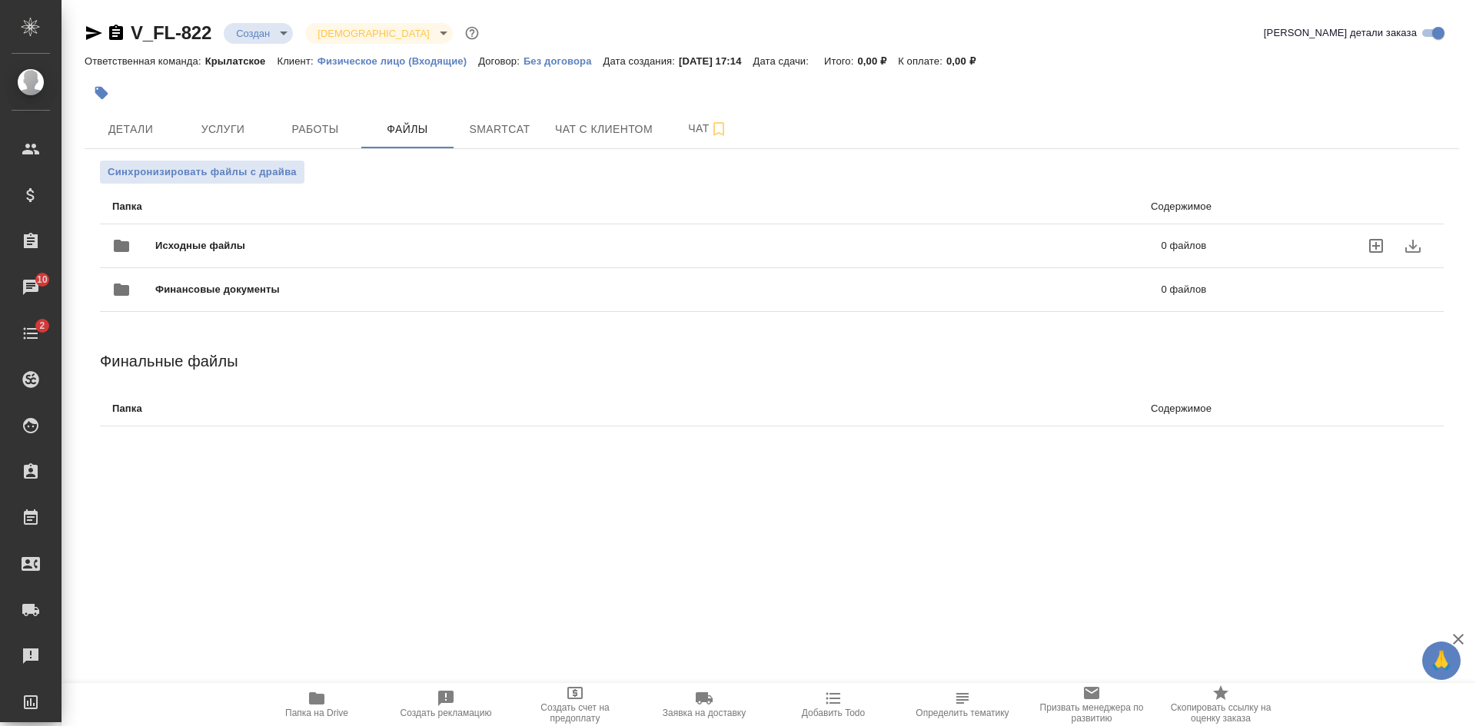
click at [1378, 243] on icon "uploadFiles" at bounding box center [1376, 246] width 18 height 18
click at [0, 0] on input "uploadFiles" at bounding box center [0, 0] width 0 height 0
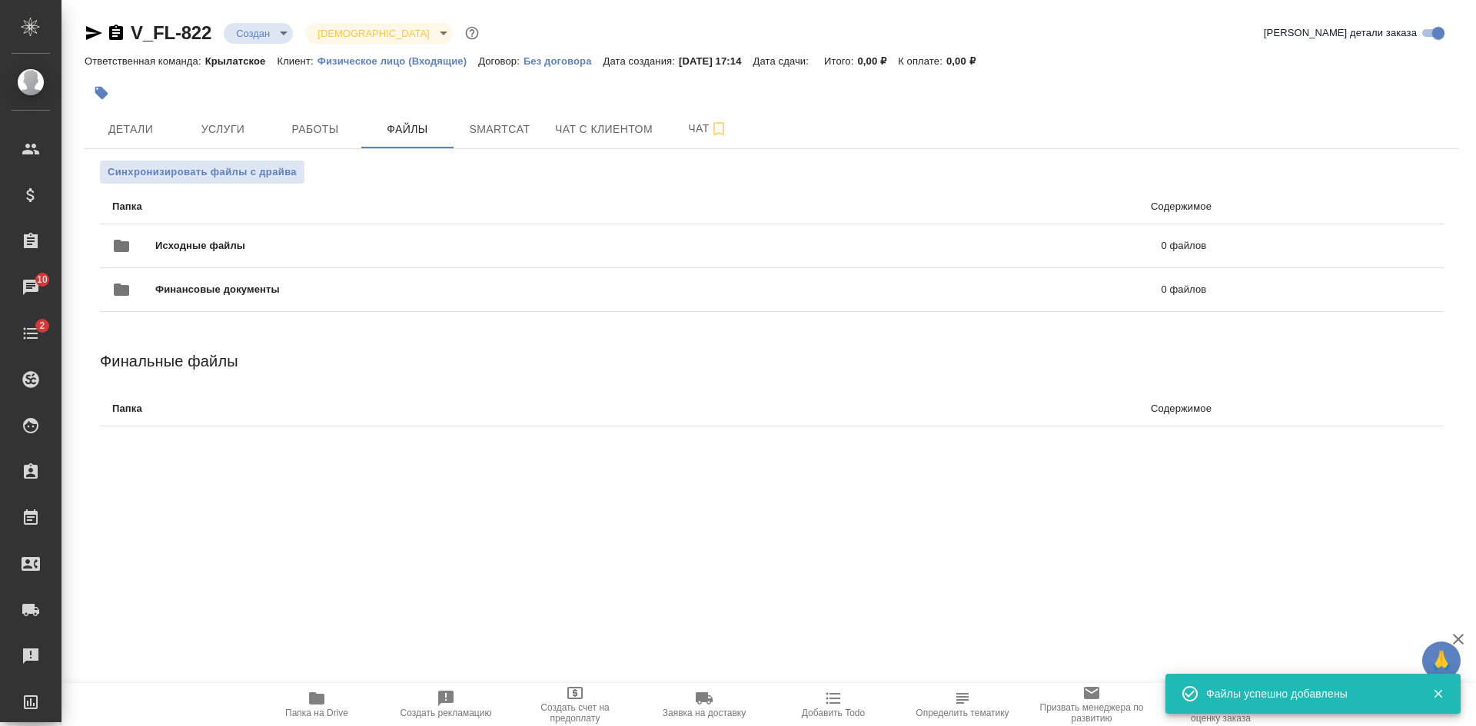
click at [90, 28] on icon "button" at bounding box center [94, 33] width 16 height 14
drag, startPoint x: 912, startPoint y: 168, endPoint x: 736, endPoint y: 188, distance: 177.9
click at [912, 168] on div "Синхронизировать файлы с драйва" at bounding box center [772, 172] width 1344 height 23
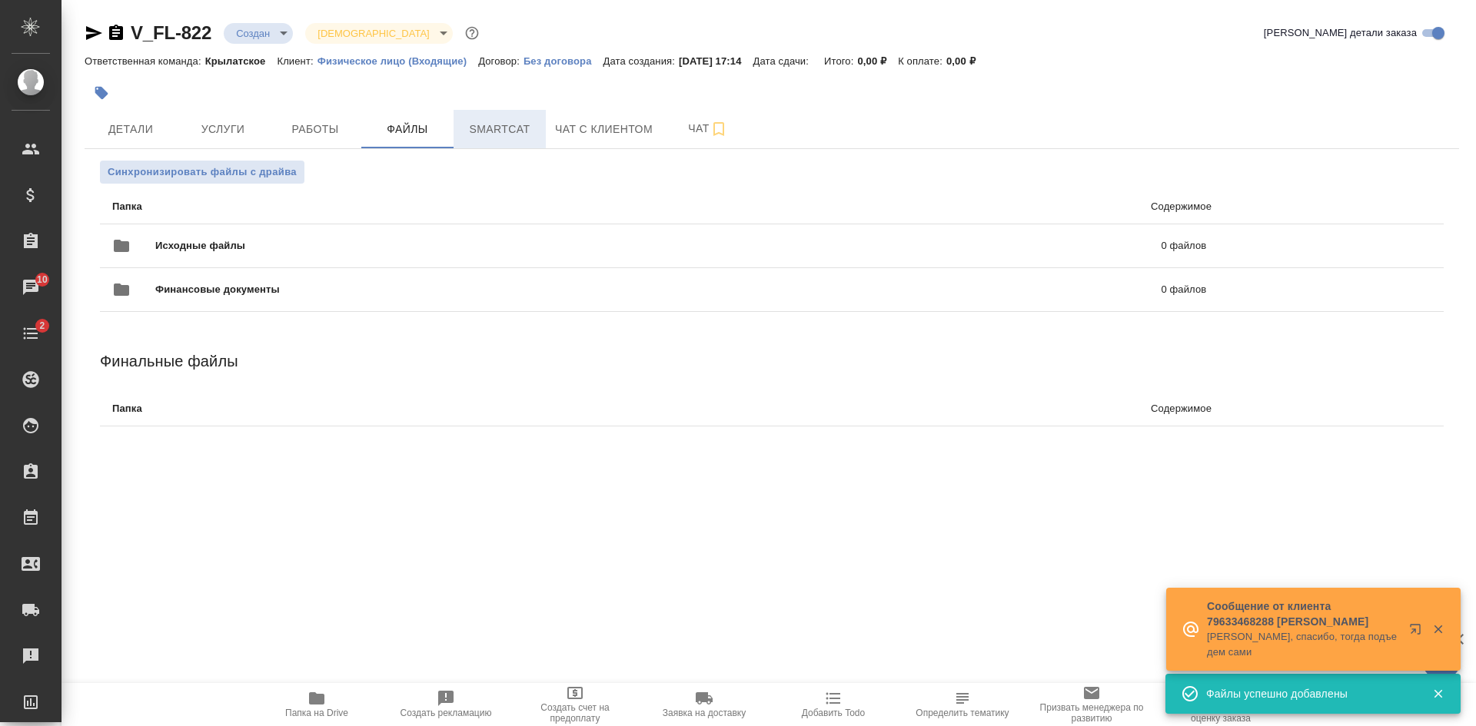
click at [487, 134] on span "Smartcat" at bounding box center [500, 129] width 74 height 19
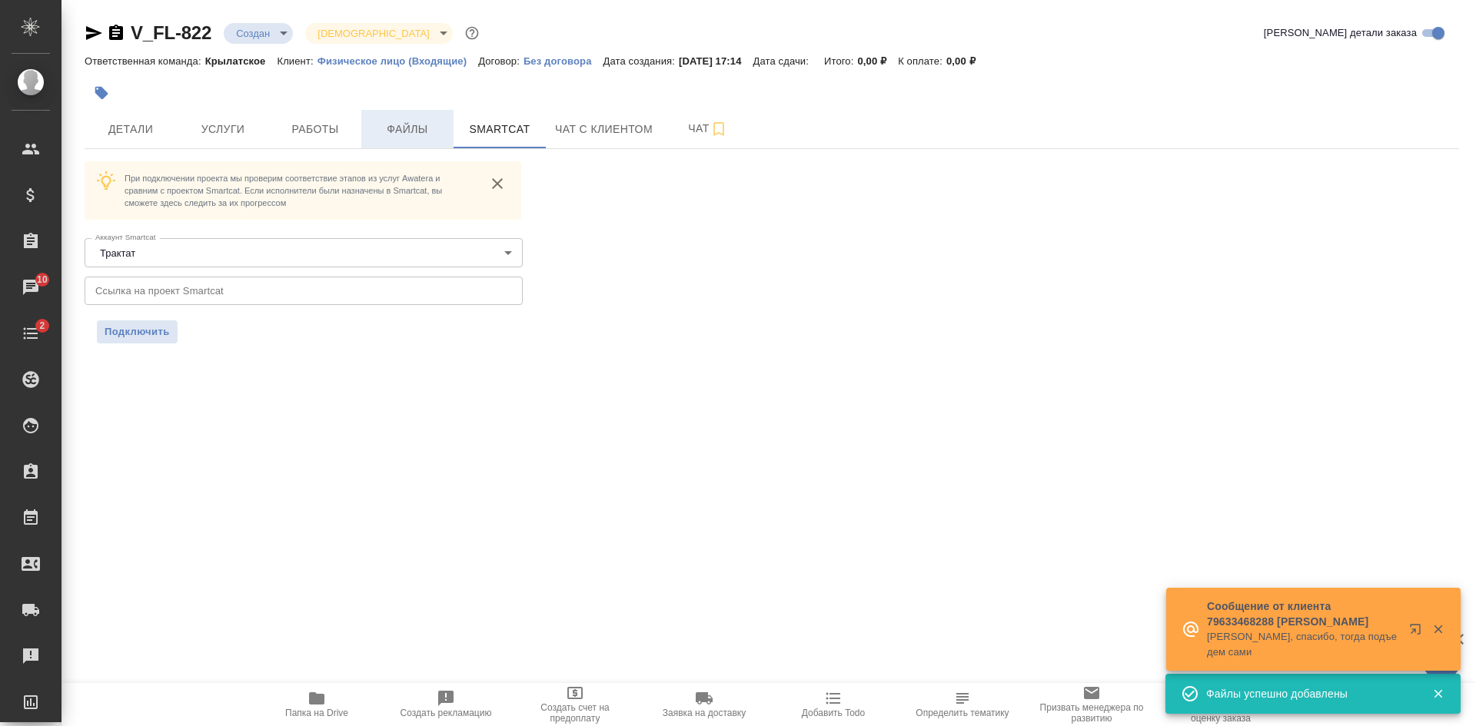
click at [382, 125] on span "Файлы" at bounding box center [408, 129] width 74 height 19
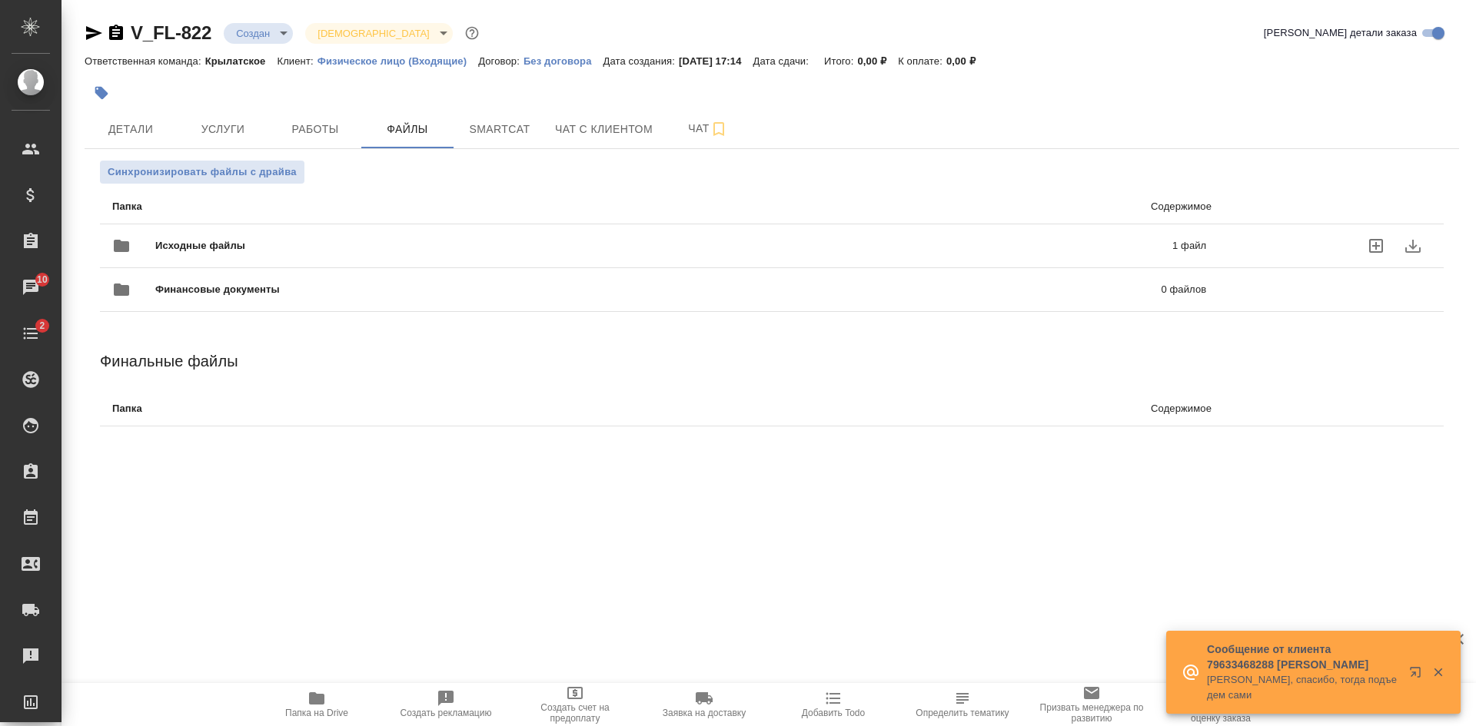
click at [1078, 245] on p "1 файл" at bounding box center [957, 245] width 497 height 15
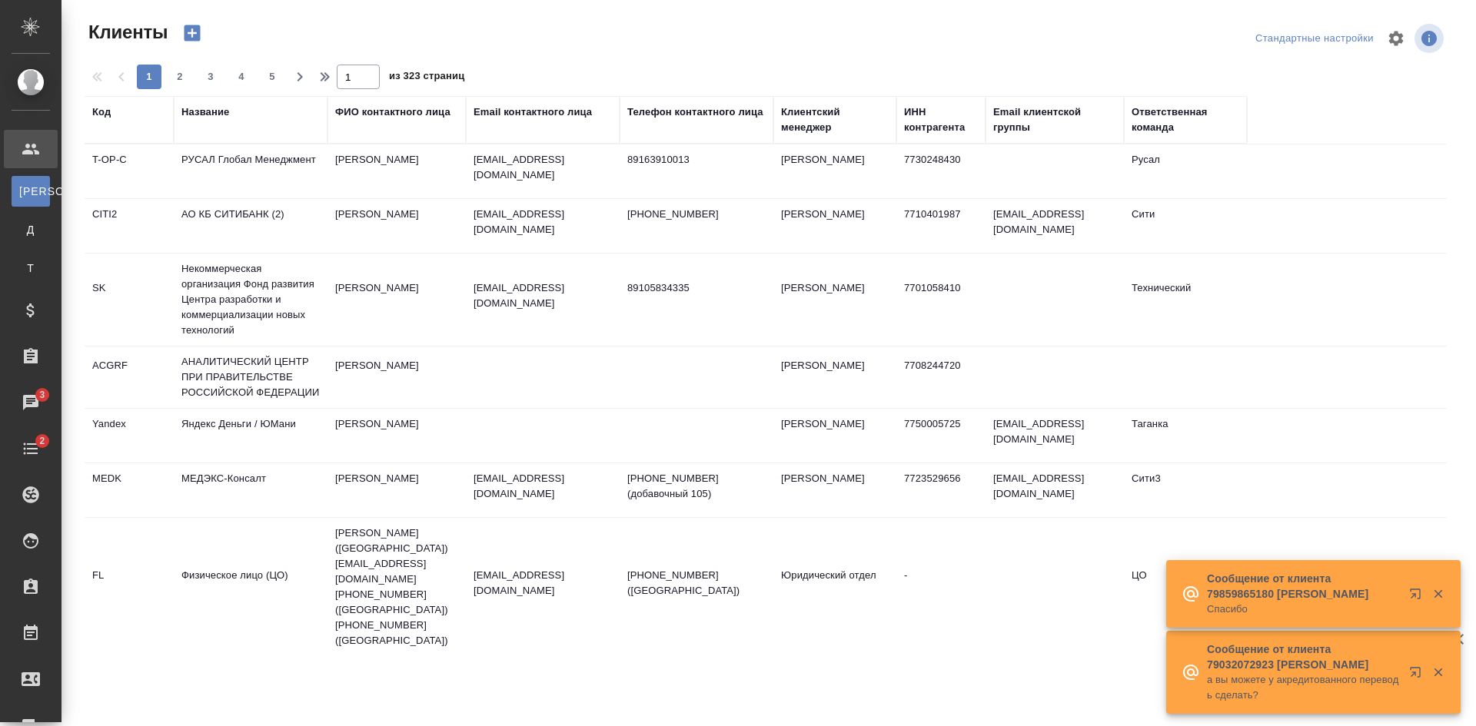
select select "RU"
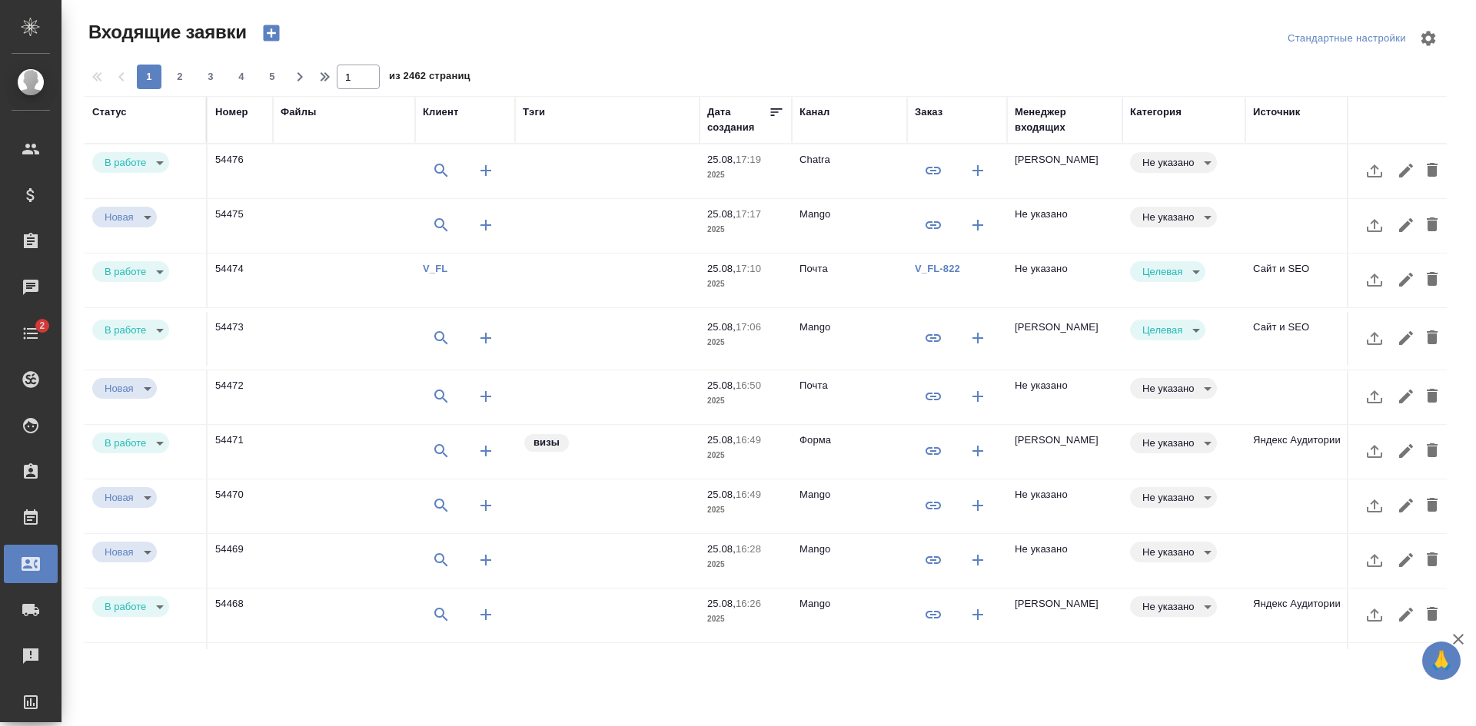
select select "RU"
click at [1096, 268] on td "Не указано" at bounding box center [1064, 281] width 115 height 54
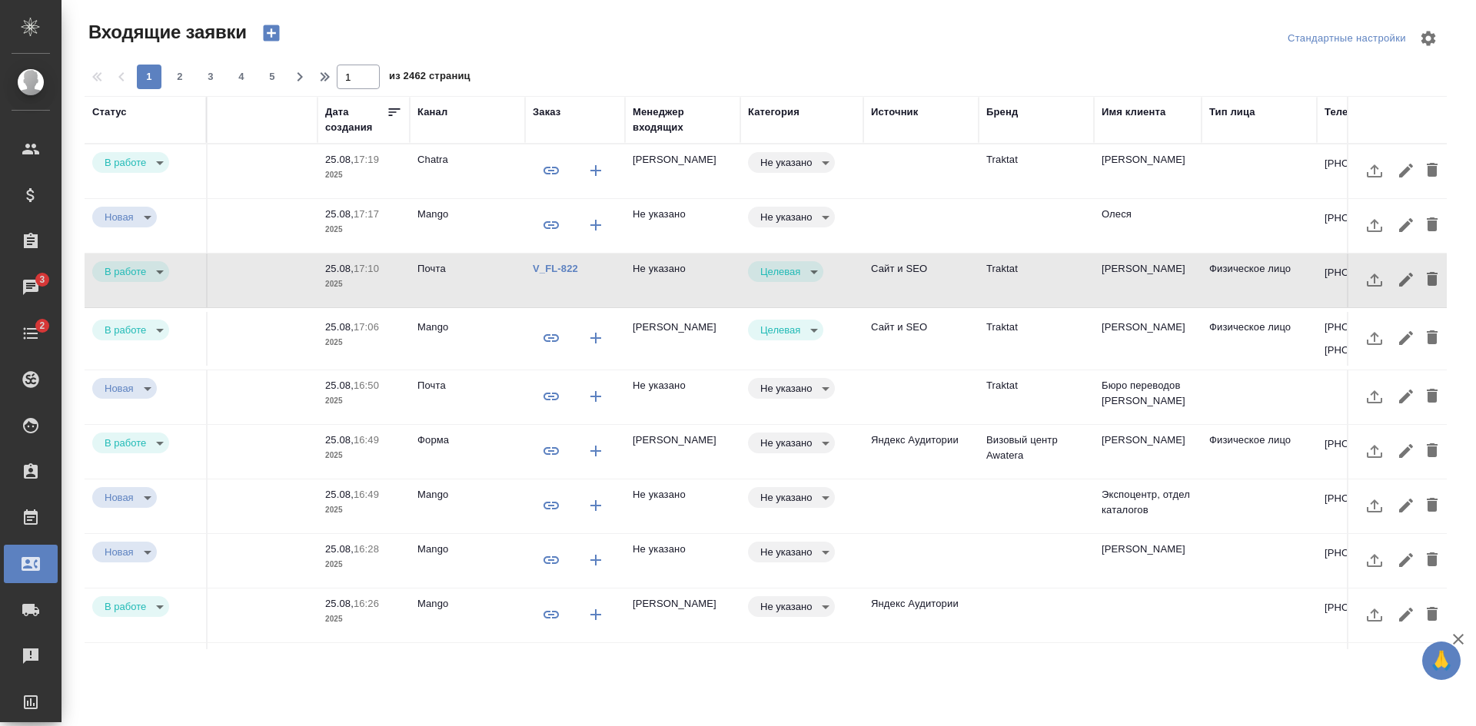
scroll to position [0, 492]
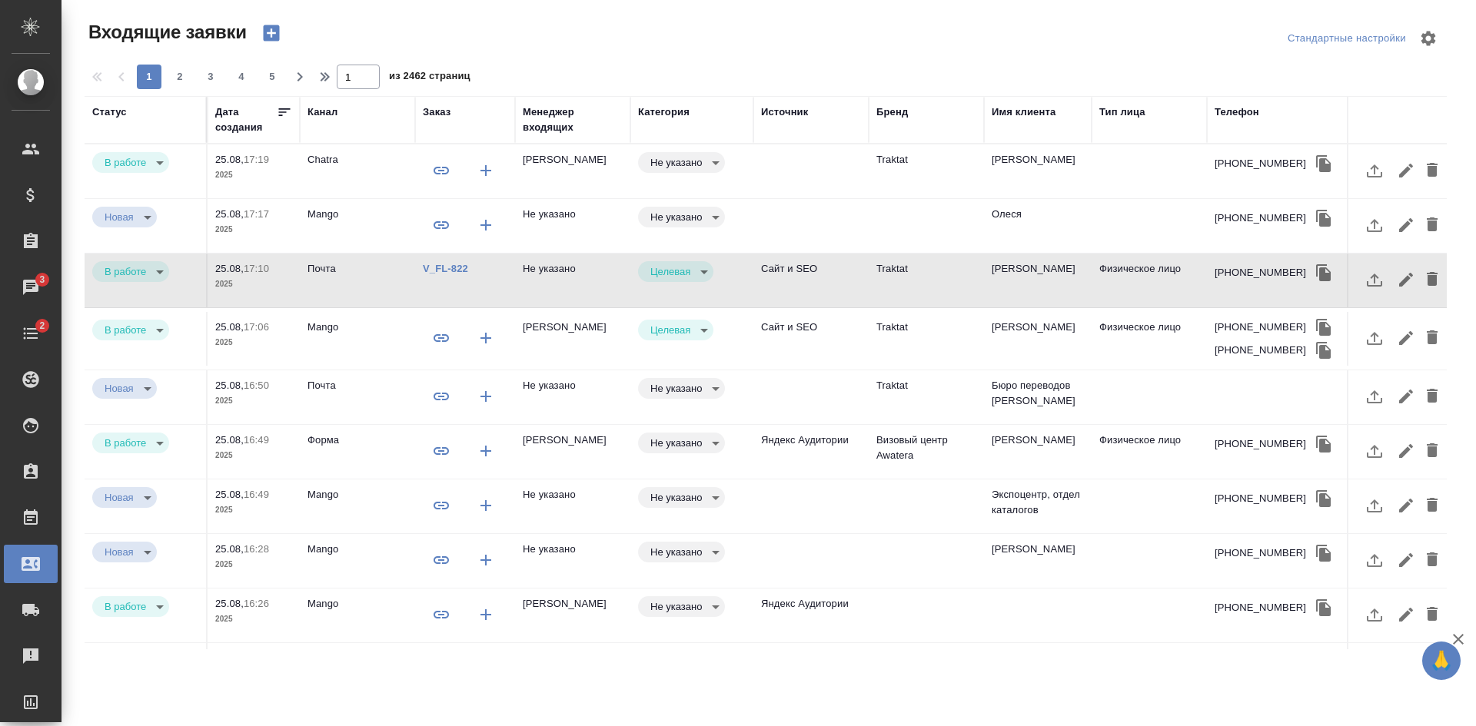
click at [1316, 447] on icon "button" at bounding box center [1323, 444] width 15 height 17
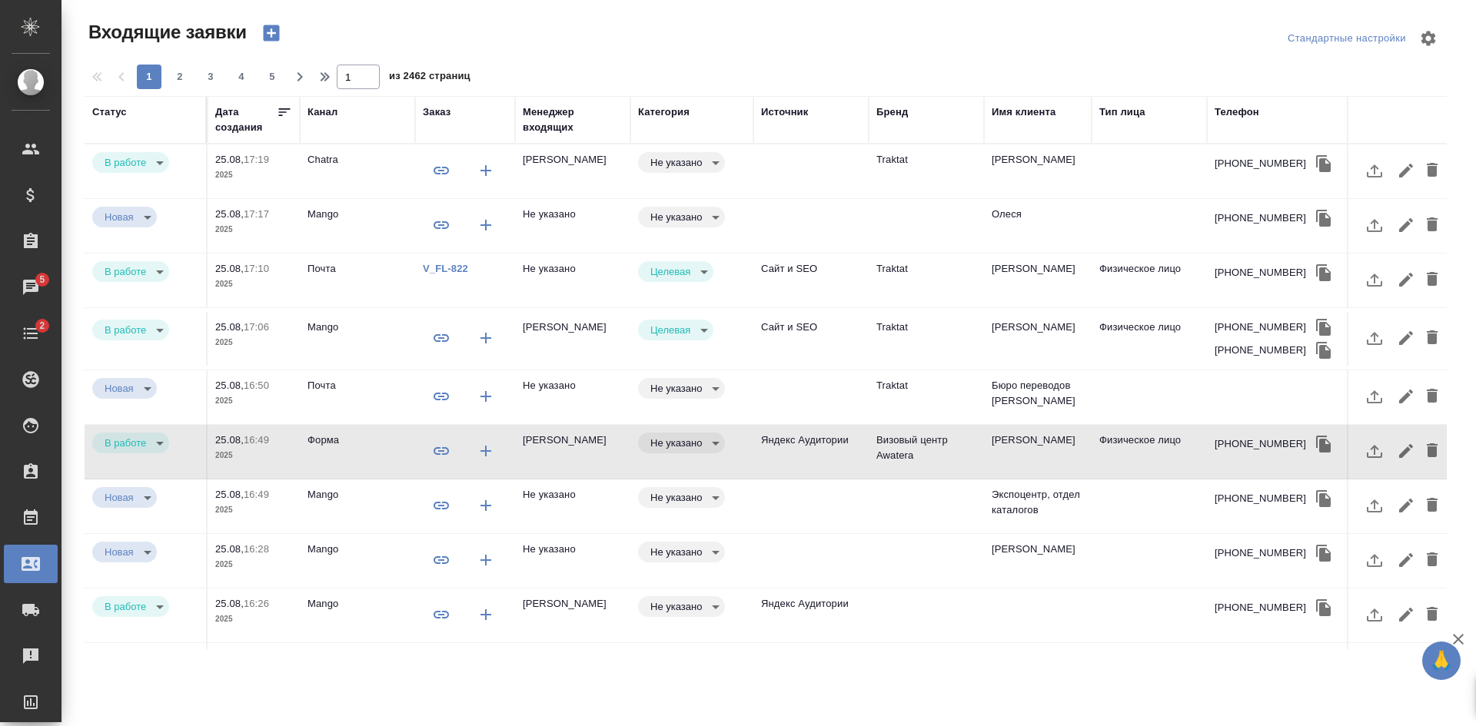
click at [1139, 457] on td "Физическое лицо" at bounding box center [1149, 452] width 115 height 54
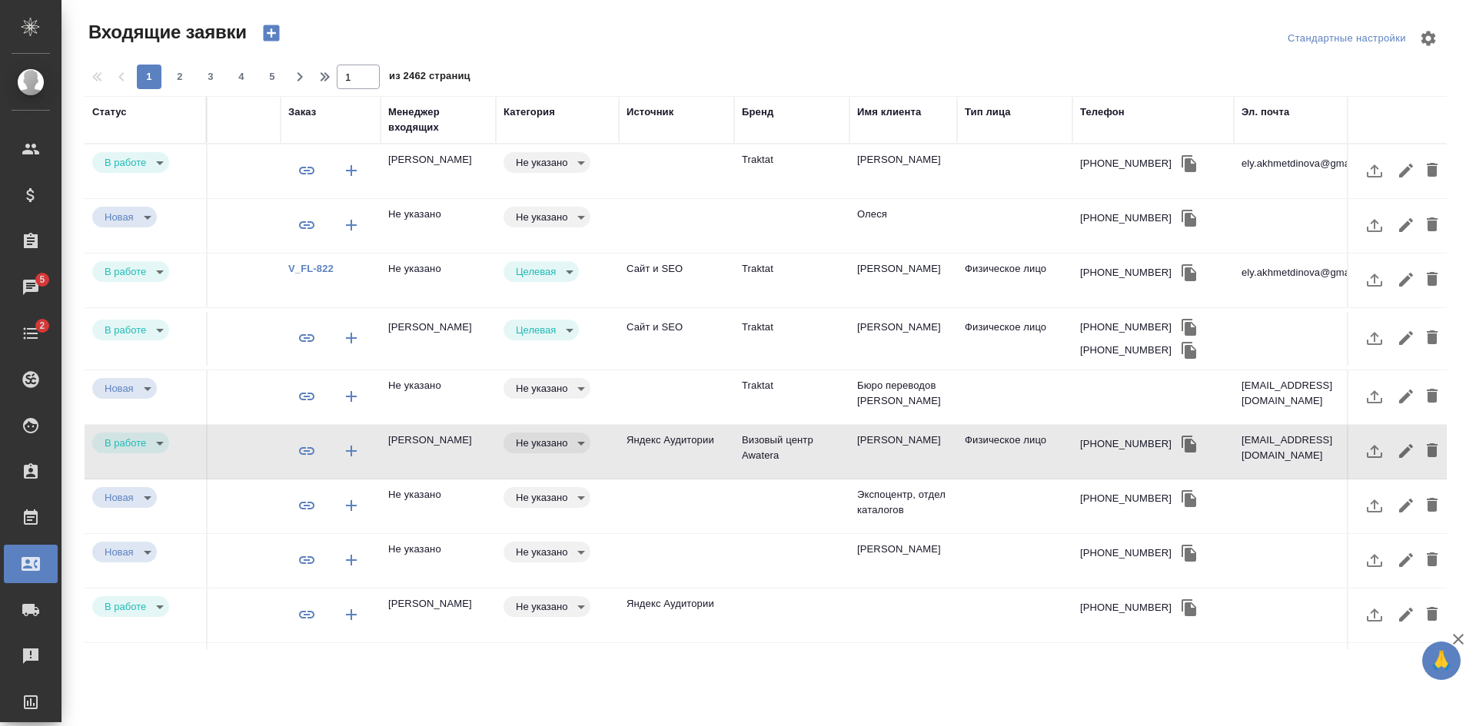
scroll to position [0, 679]
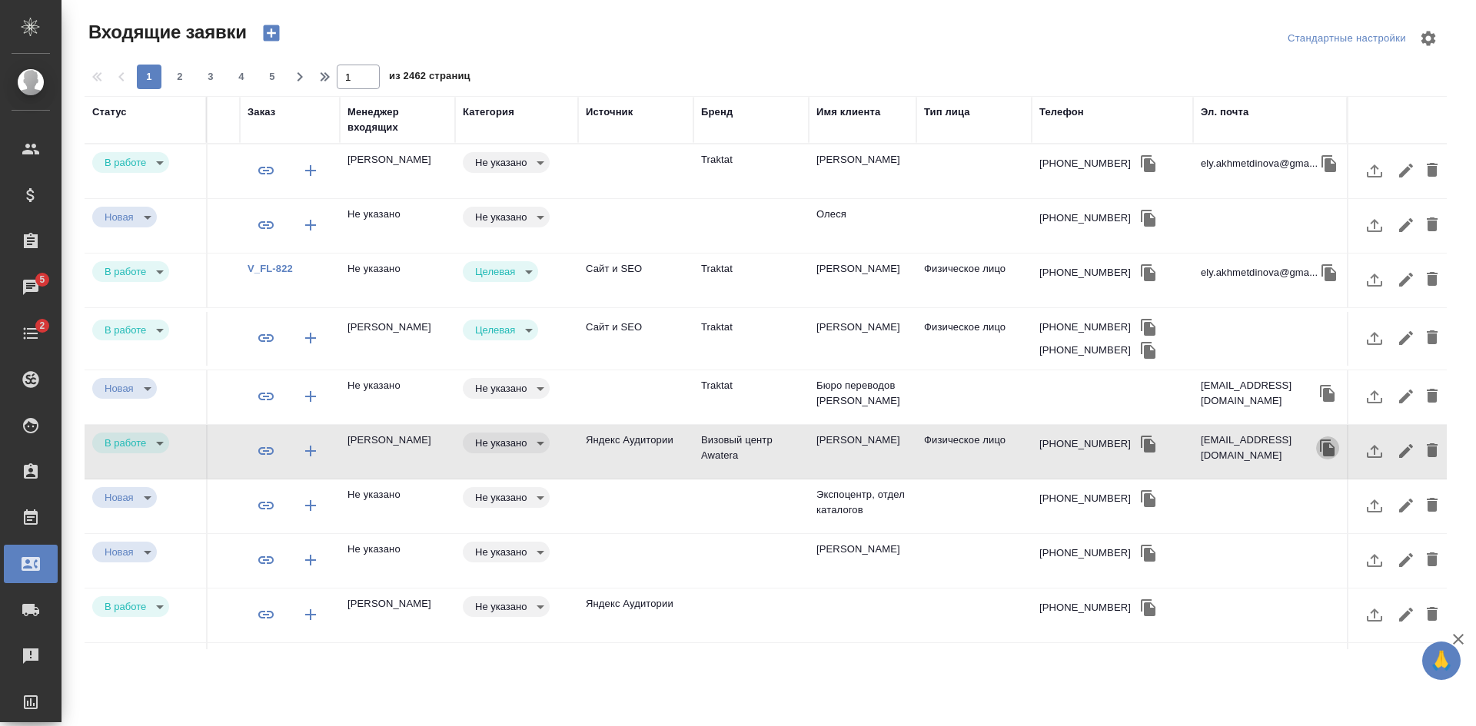
drag, startPoint x: 1260, startPoint y: 443, endPoint x: 814, endPoint y: 188, distance: 513.4
click at [1320, 440] on icon "button" at bounding box center [1327, 448] width 15 height 17
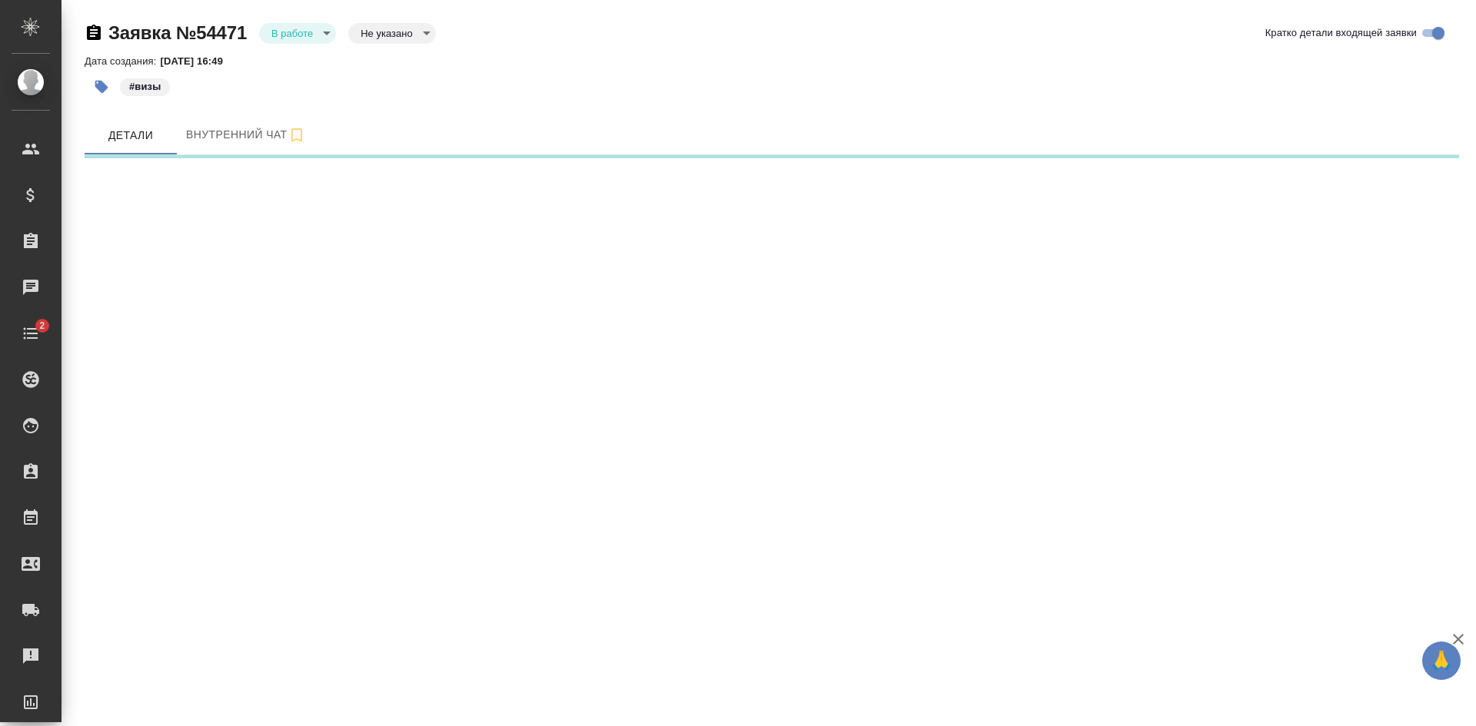
select select "RU"
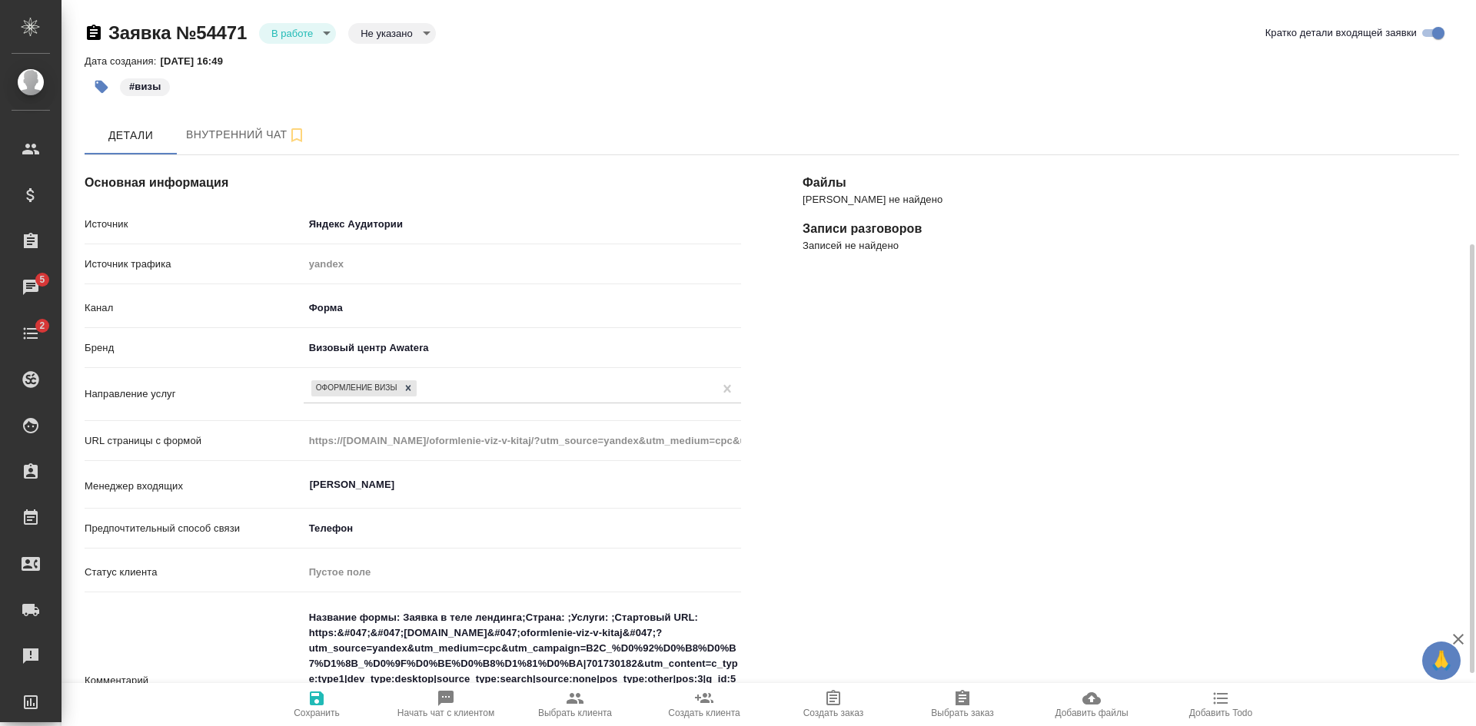
scroll to position [384, 0]
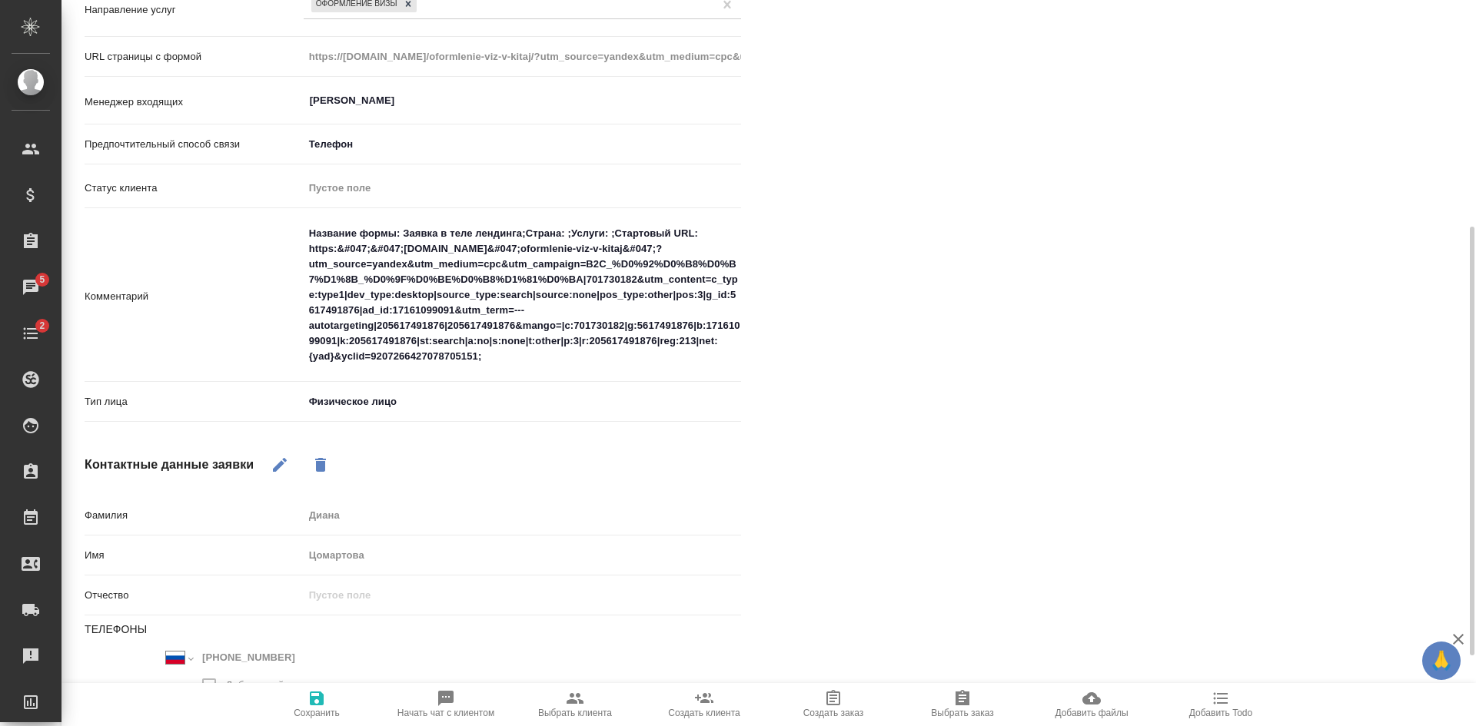
type textarea "x"
click at [509, 359] on textarea "Название формы: Заявка в теле лендинга;Страна: ;Услуги: ;Стартовый URL: https:&…" at bounding box center [522, 295] width 436 height 149
type textarea "Название формы: Заявка в теле лендинга;Страна: ;Услуги: ;Стартовый URL: https:&…"
type textarea "x"
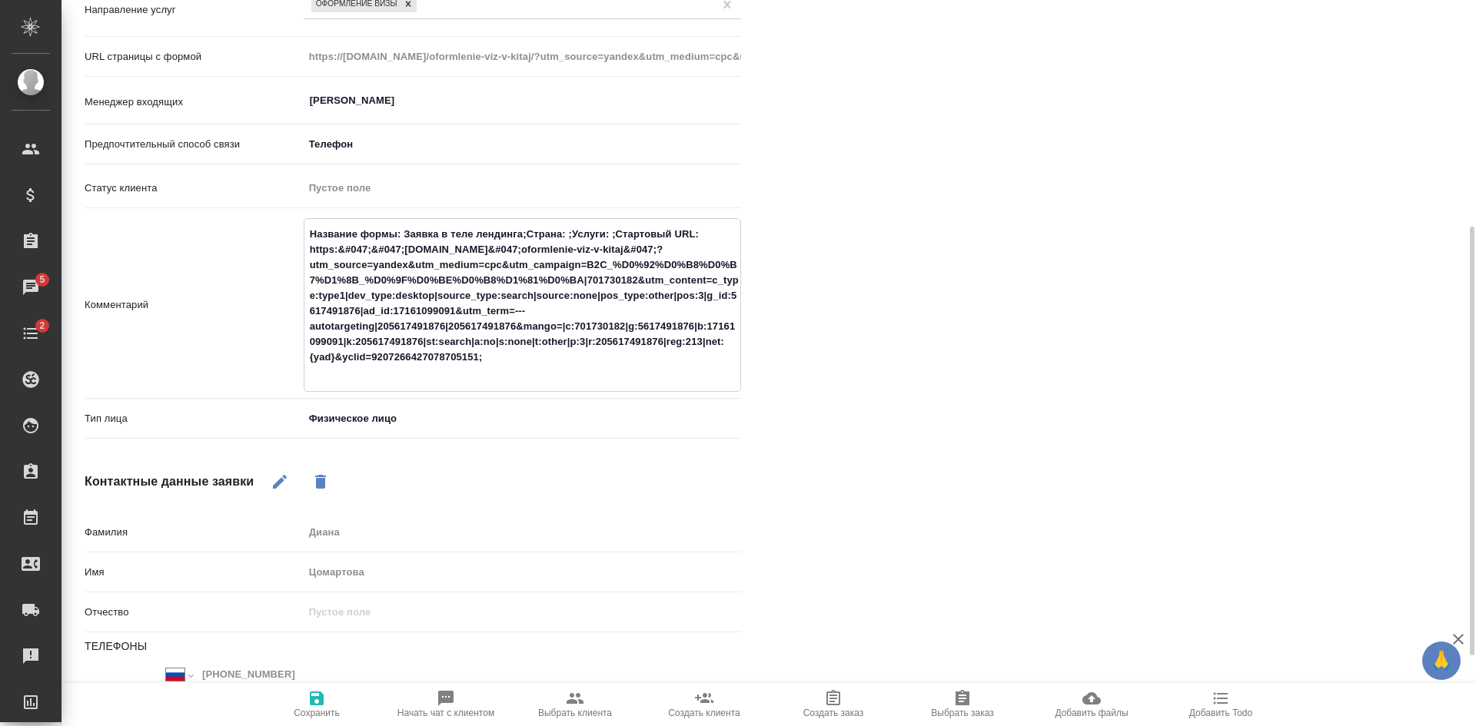
type textarea "Название формы: Заявка в теле лендинга;Страна: ;Услуги: ;Стартовый URL: https:&…"
type textarea "x"
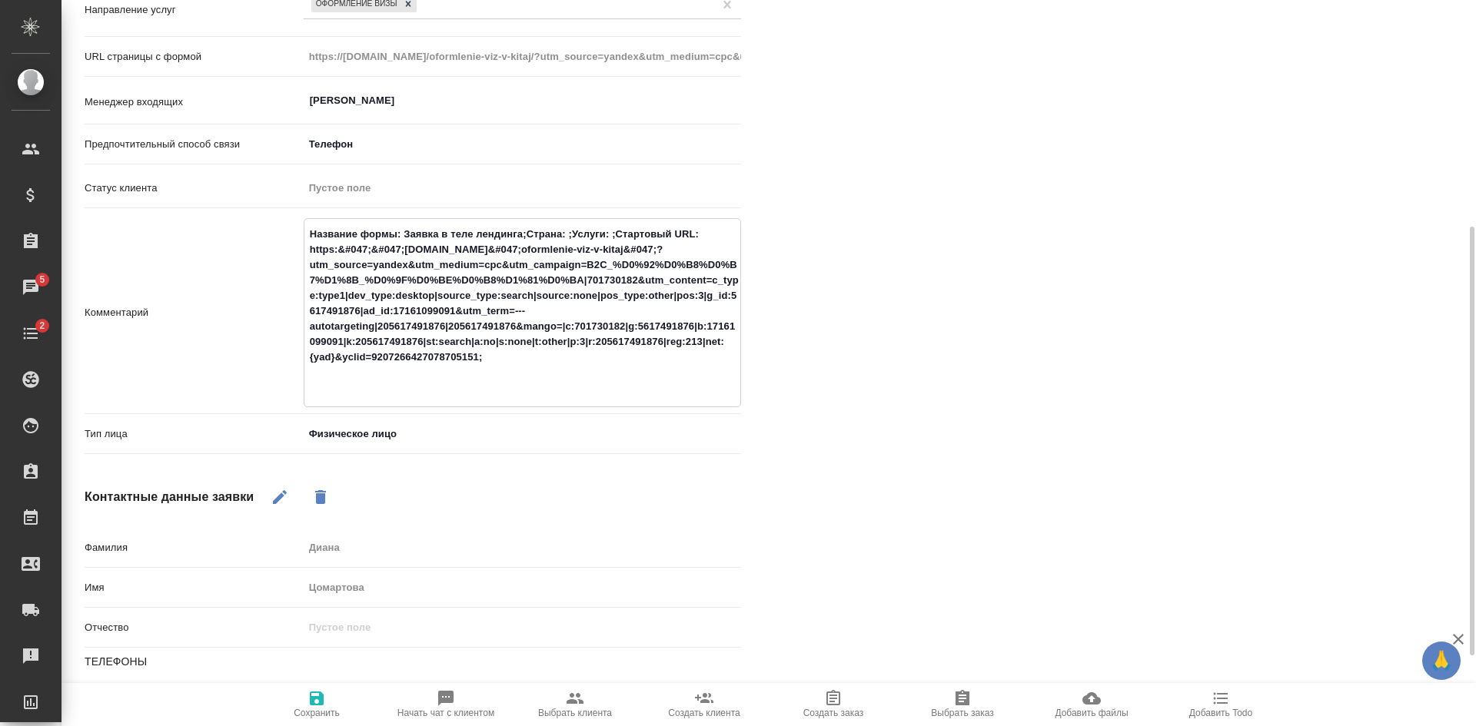
type textarea "Название формы: Заявка в теле лендинга;Страна: ;Услуги: ;Стартовый URL: https:&…"
type textarea "x"
type textarea "Название формы: Заявка в теле лендинга;Страна: ;Услуги: ;Стартовый URL: https:&…"
type textarea "x"
type textarea "Название формы: Заявка в теле лендинга;Страна: ;Услуги: ;Стартовый URL: https:&…"
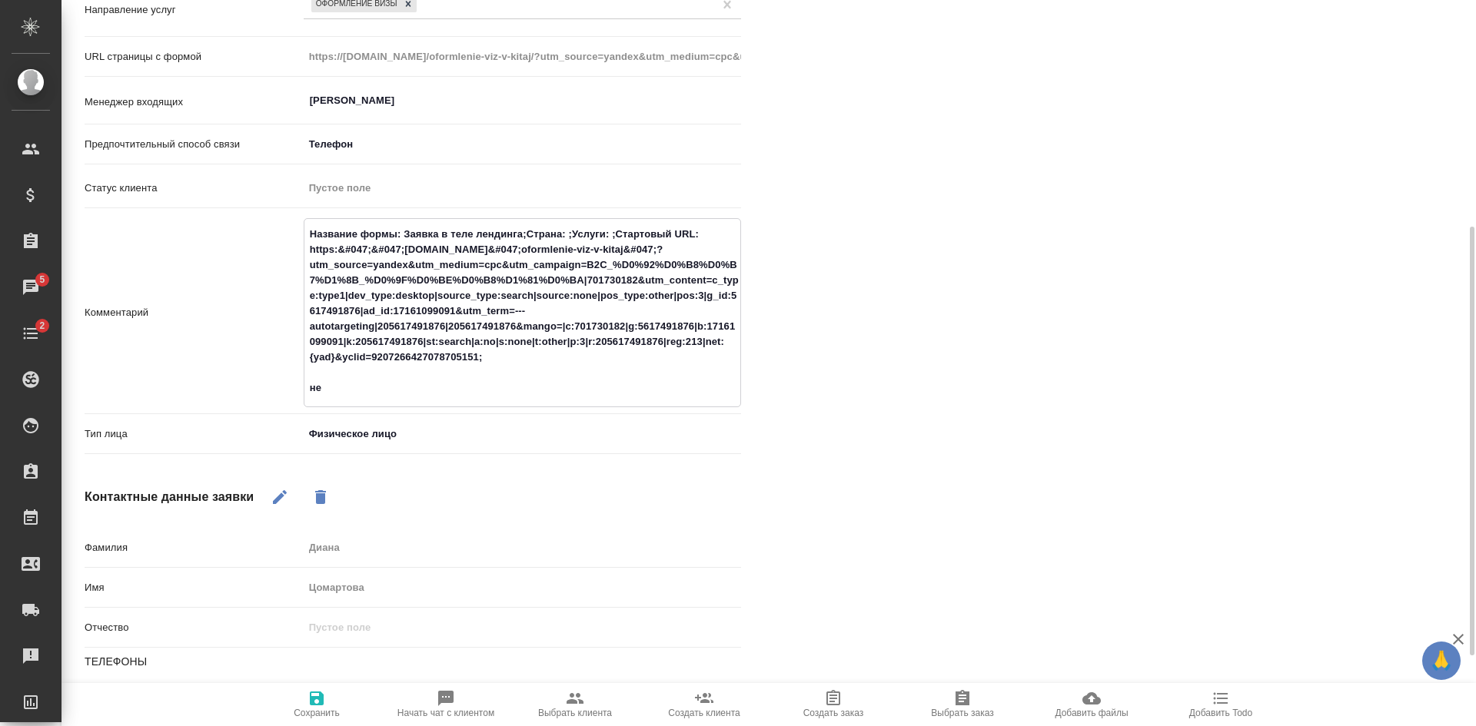
type textarea "x"
type textarea "Название формы: Заявка в теле лендинга;Страна: ;Услуги: ;Стартовый URL: https:&…"
type textarea "x"
type textarea "Название формы: Заявка в теле лендинга;Страна: ;Услуги: ;Стартовый URL: https:&…"
type textarea "x"
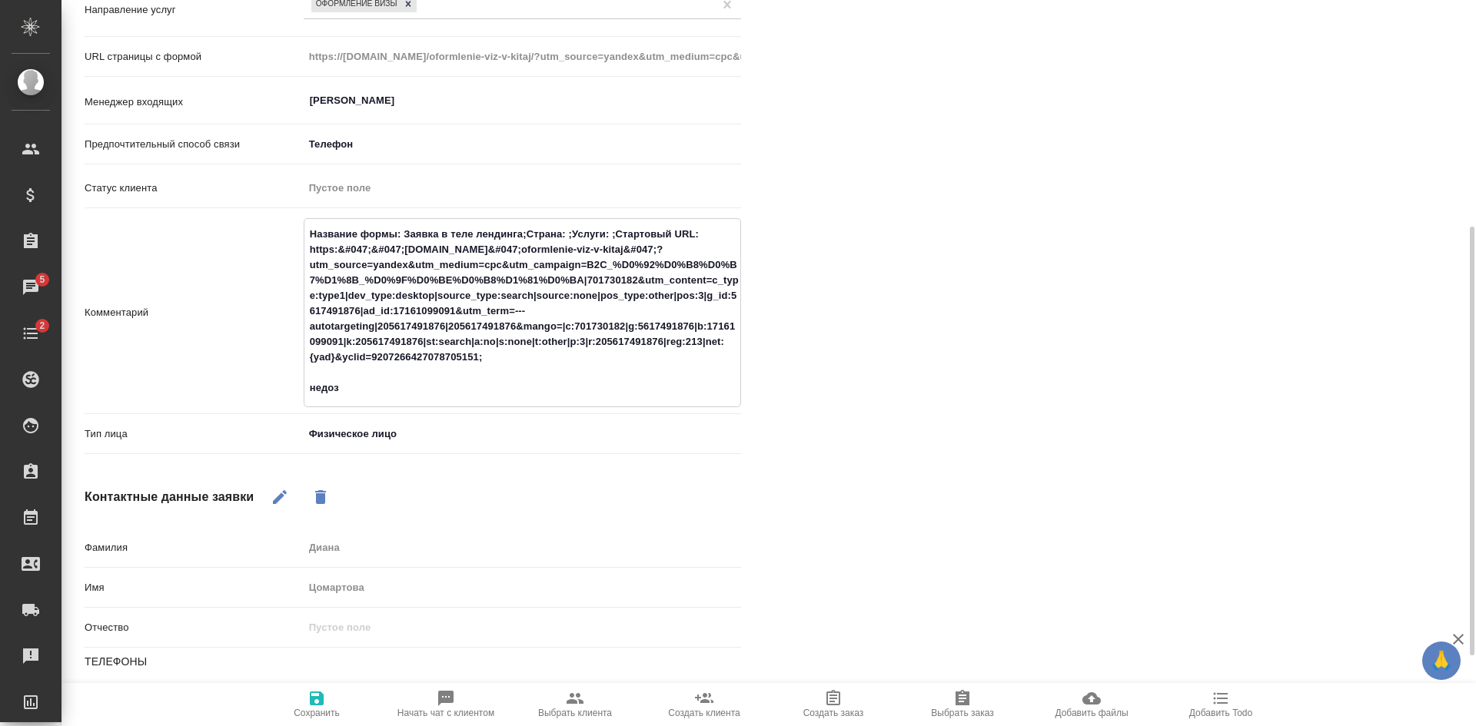
type textarea "Название формы: Заявка в теле лендинга;Страна: ;Услуги: ;Стартовый URL: https:&…"
type textarea "x"
type textarea "Название формы: Заявка в теле лендинга;Страна: ;Услуги: ;Стартовый URL: https:&…"
type textarea "x"
type textarea "Название формы: Заявка в теле лендинга;Страна: ;Услуги: ;Стартовый URL: https:&…"
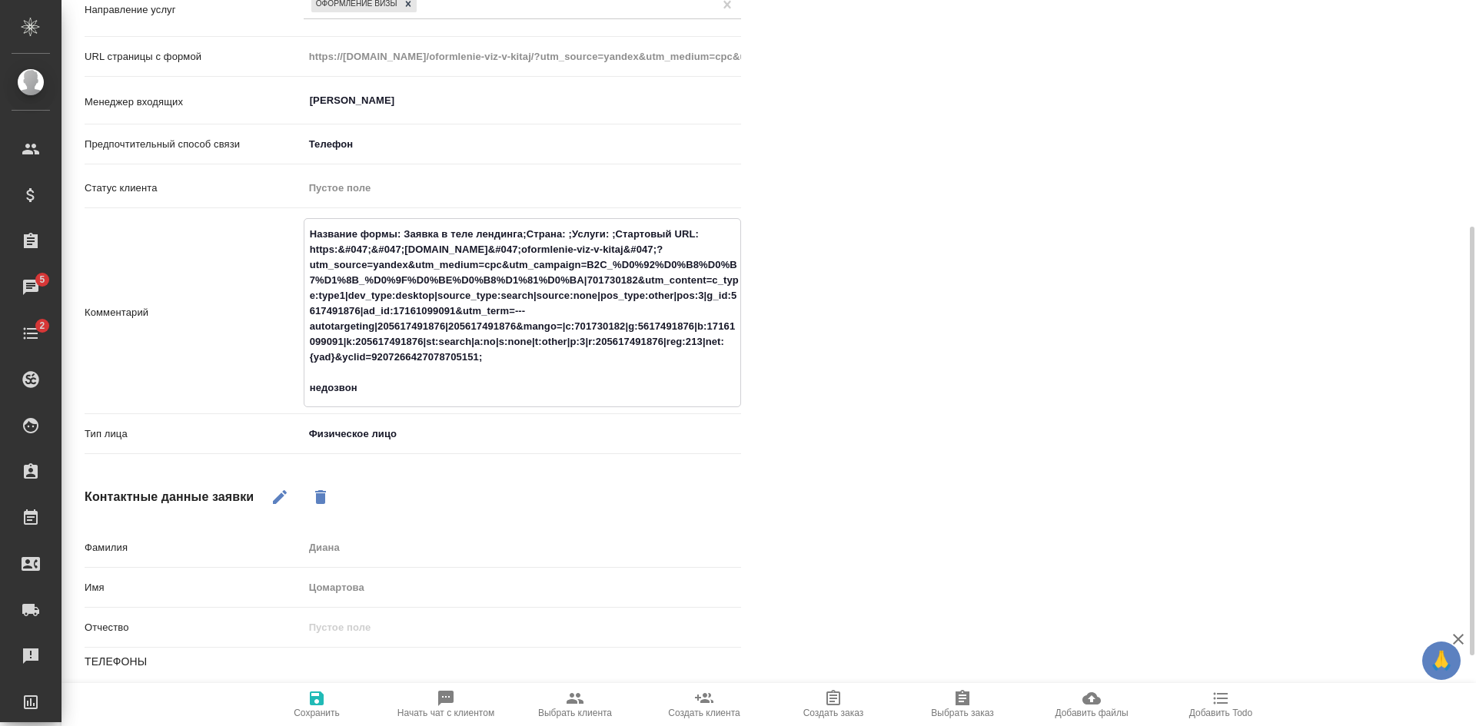
type textarea "x"
type textarea "Название формы: Заявка в теле лендинга;Страна: ;Услуги: ;Стартовый URL: https:&…"
type textarea "x"
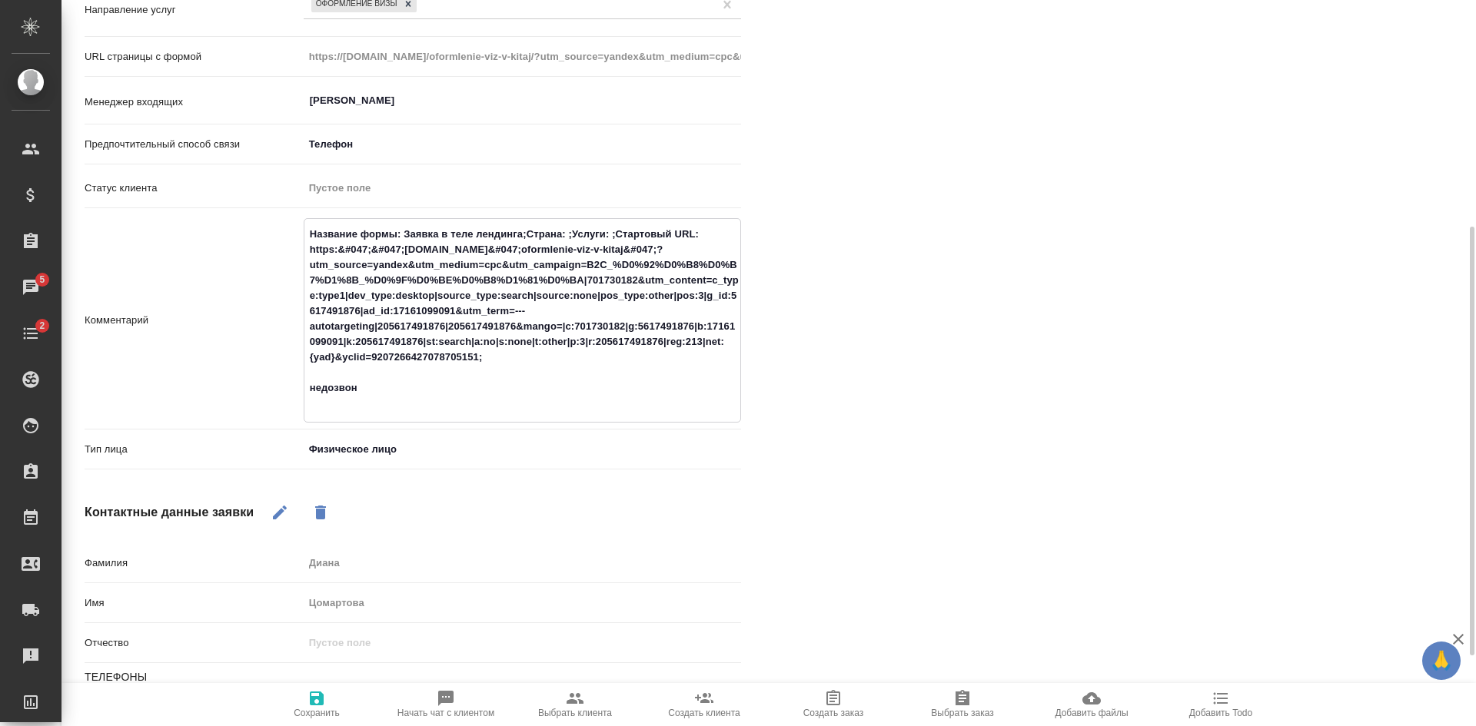
type textarea "Название формы: Заявка в теле лендинга;Страна: ;Услуги: ;Стартовый URL: https:&…"
type textarea "x"
type textarea "Название формы: Заявка в теле лендинга;Страна: ;Услуги: ;Стартовый URL: https:&…"
type textarea "x"
type textarea "Название формы: Заявка в теле лендинга;Страна: ;Услуги: ;Стартовый URL: https:&…"
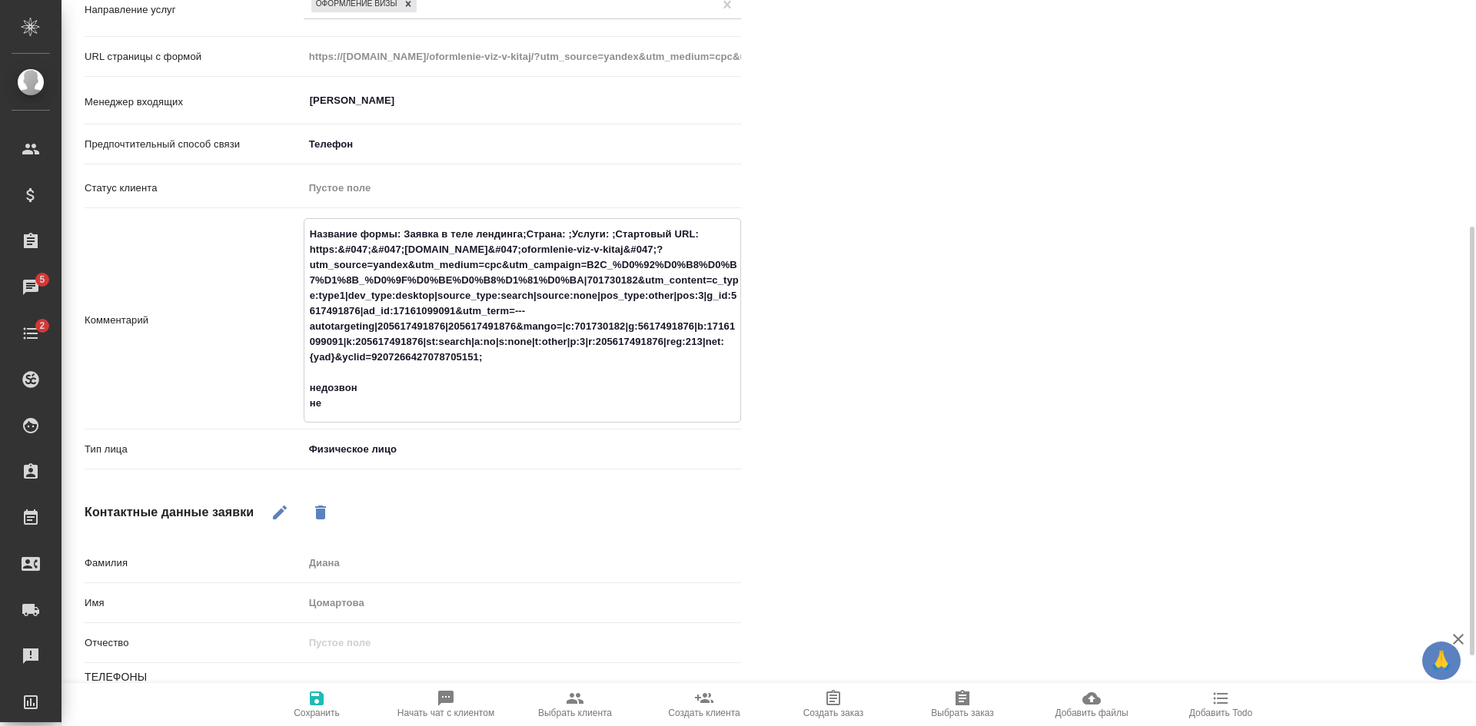
type textarea "x"
type textarea "Название формы: Заявка в теле лендинга;Страна: ;Услуги: ;Стартовый URL: https:&…"
type textarea "x"
type textarea "Название формы: Заявка в теле лендинга;Страна: ;Услуги: ;Стартовый URL: https:&…"
type textarea "x"
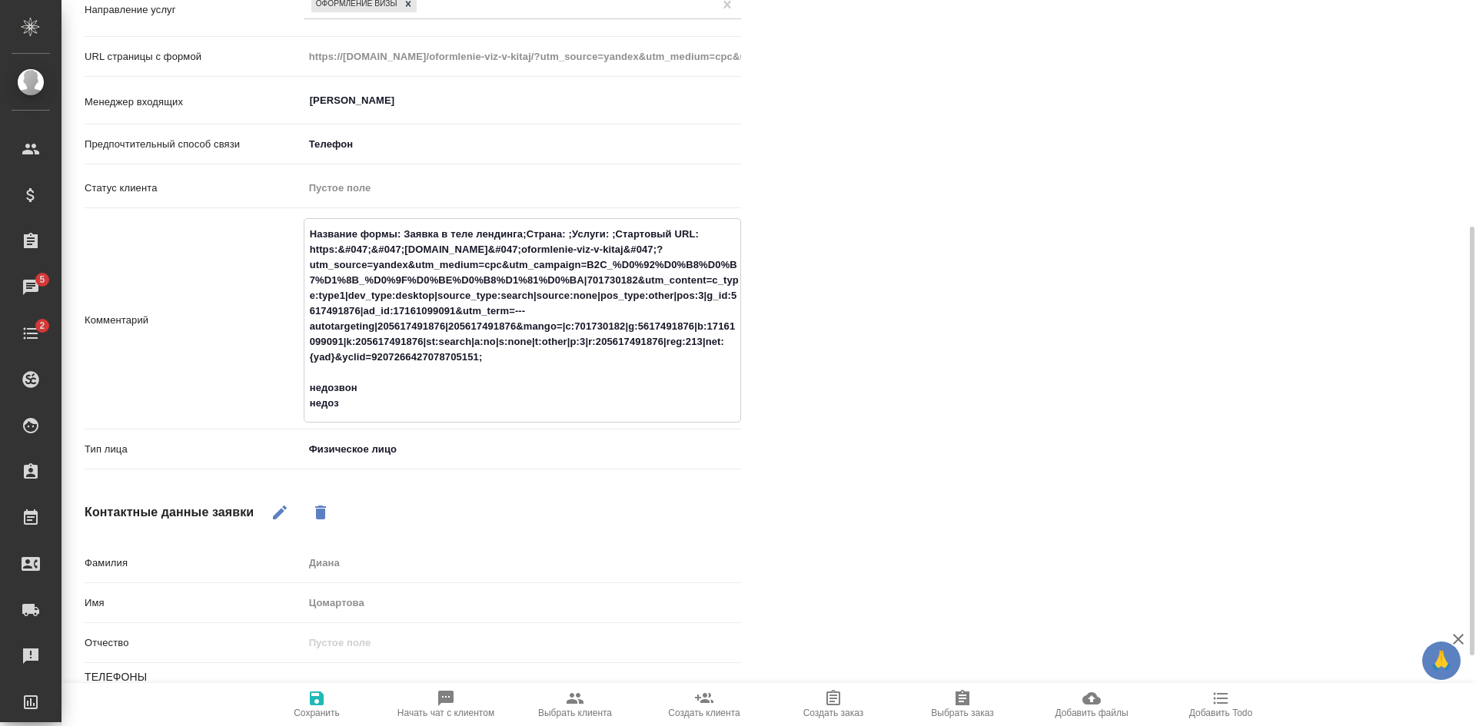
type textarea "Название формы: Заявка в теле лендинга;Страна: ;Услуги: ;Стартовый URL: https:&…"
type textarea "x"
type textarea "Название формы: Заявка в теле лендинга;Страна: ;Услуги: ;Стартовый URL: https:&…"
type textarea "x"
type textarea "Название формы: Заявка в теле лендинга;Страна: ;Услуги: ;Стартовый URL: https:&…"
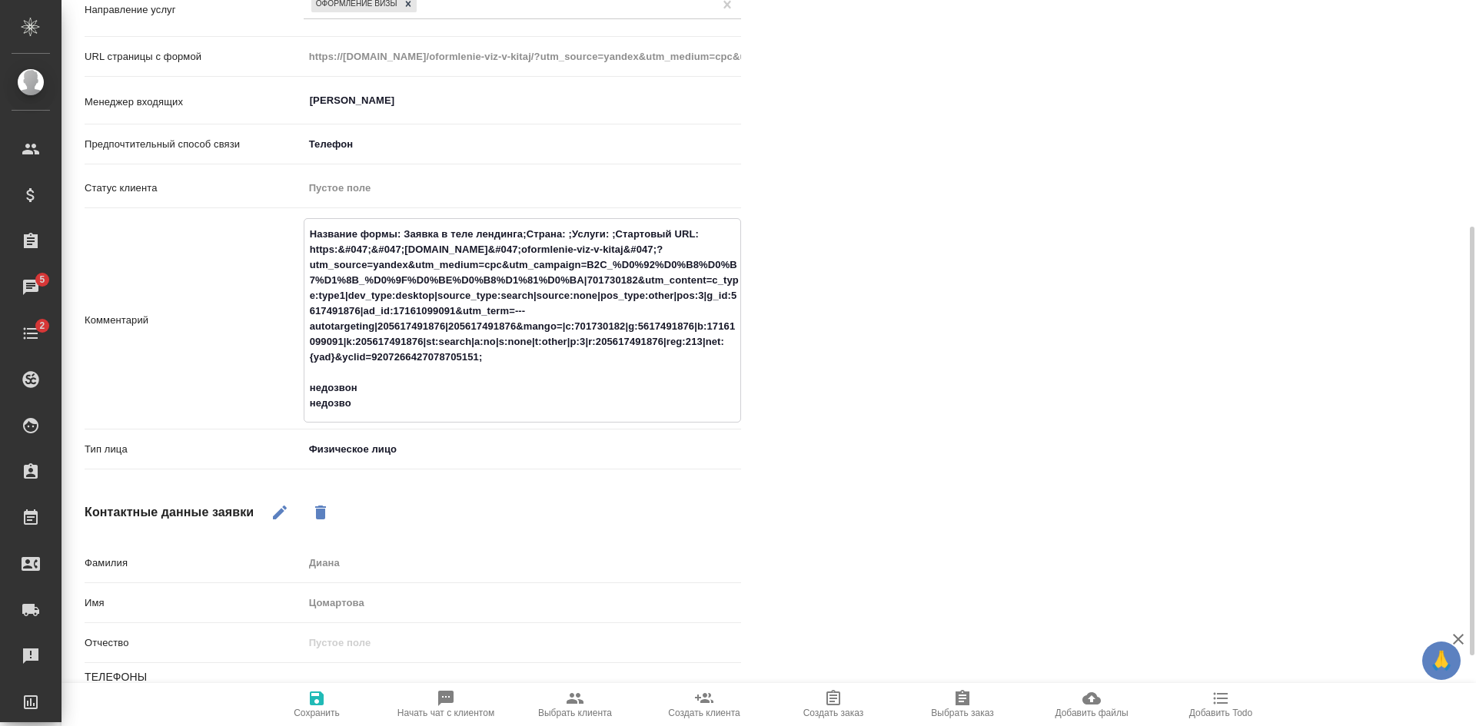
type textarea "x"
type textarea "Название формы: Заявка в теле лендинга;Страна: ;Услуги: ;Стартовый URL: https:&…"
type textarea "x"
click at [320, 710] on span "Сохранить" at bounding box center [317, 713] width 46 height 11
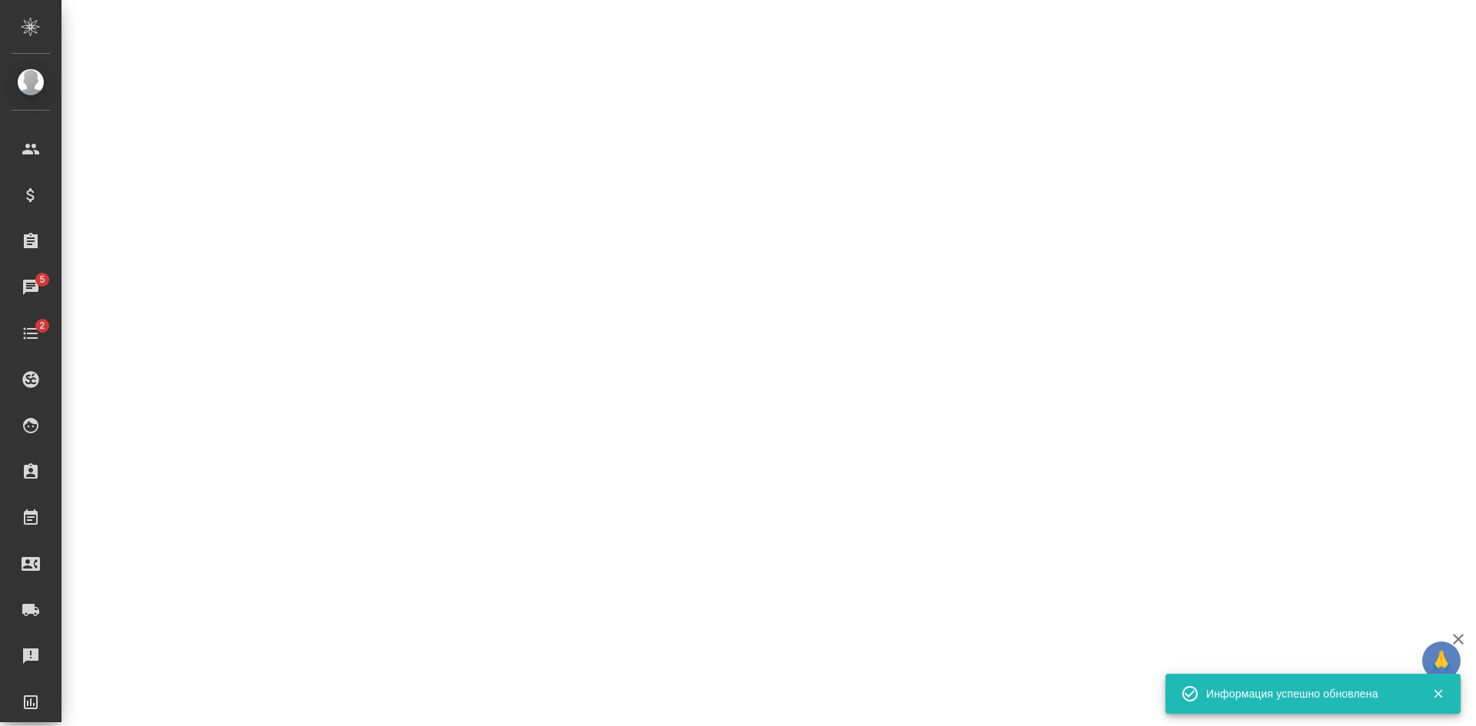
select select "RU"
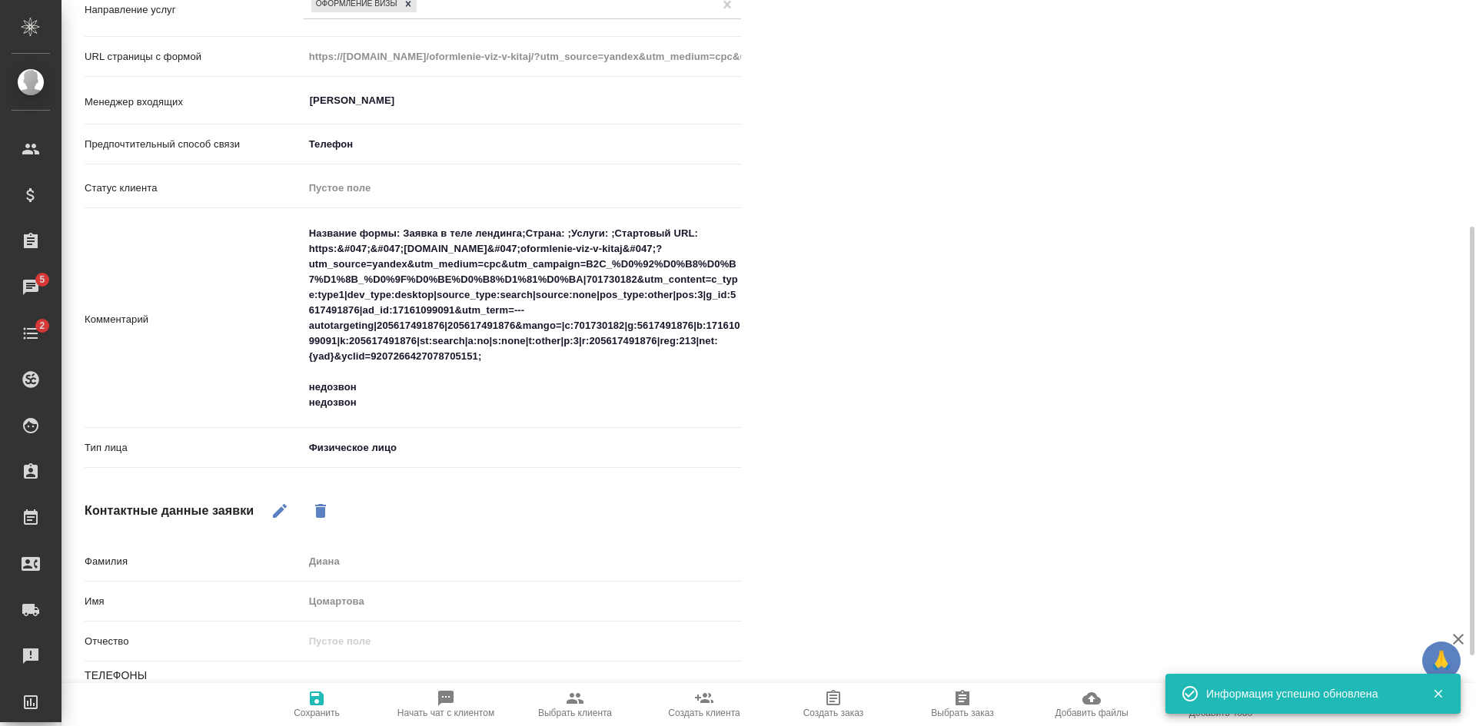
type textarea "x"
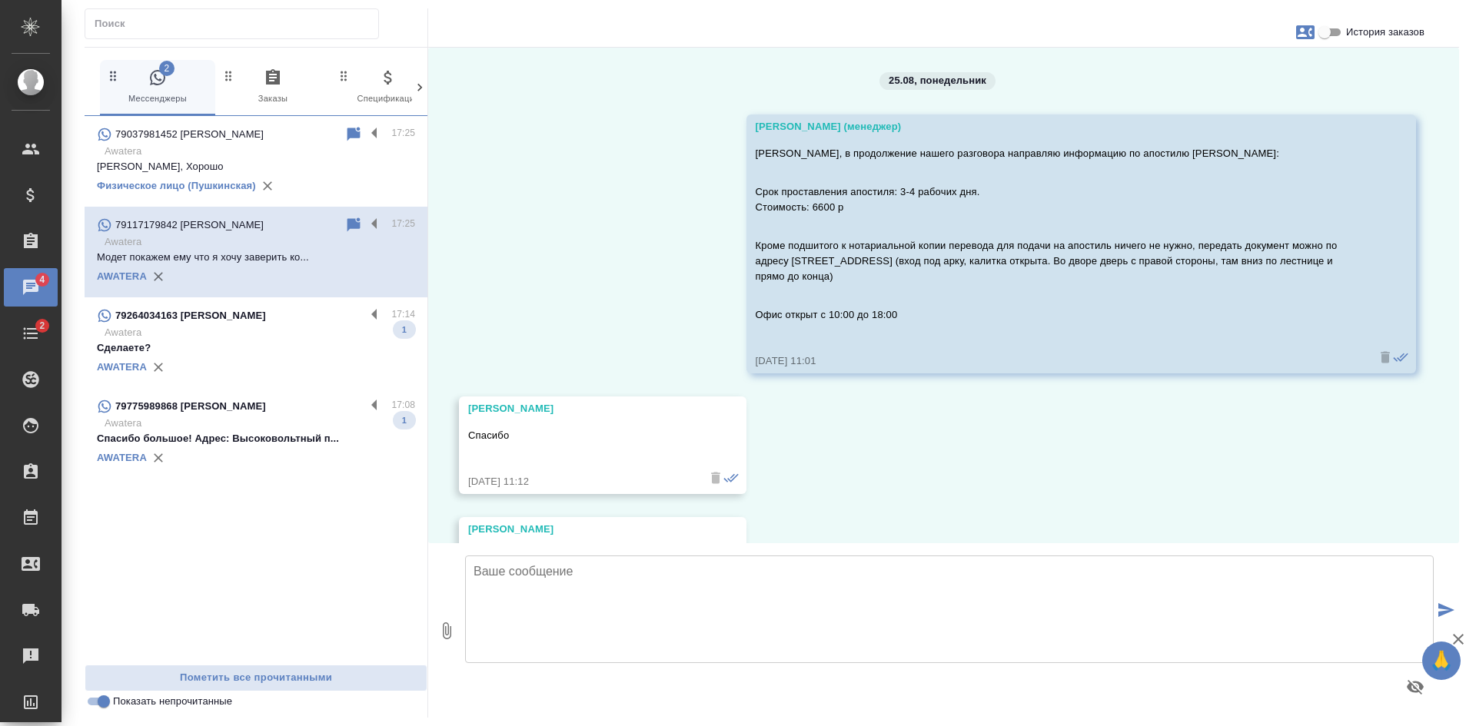
scroll to position [5271, 0]
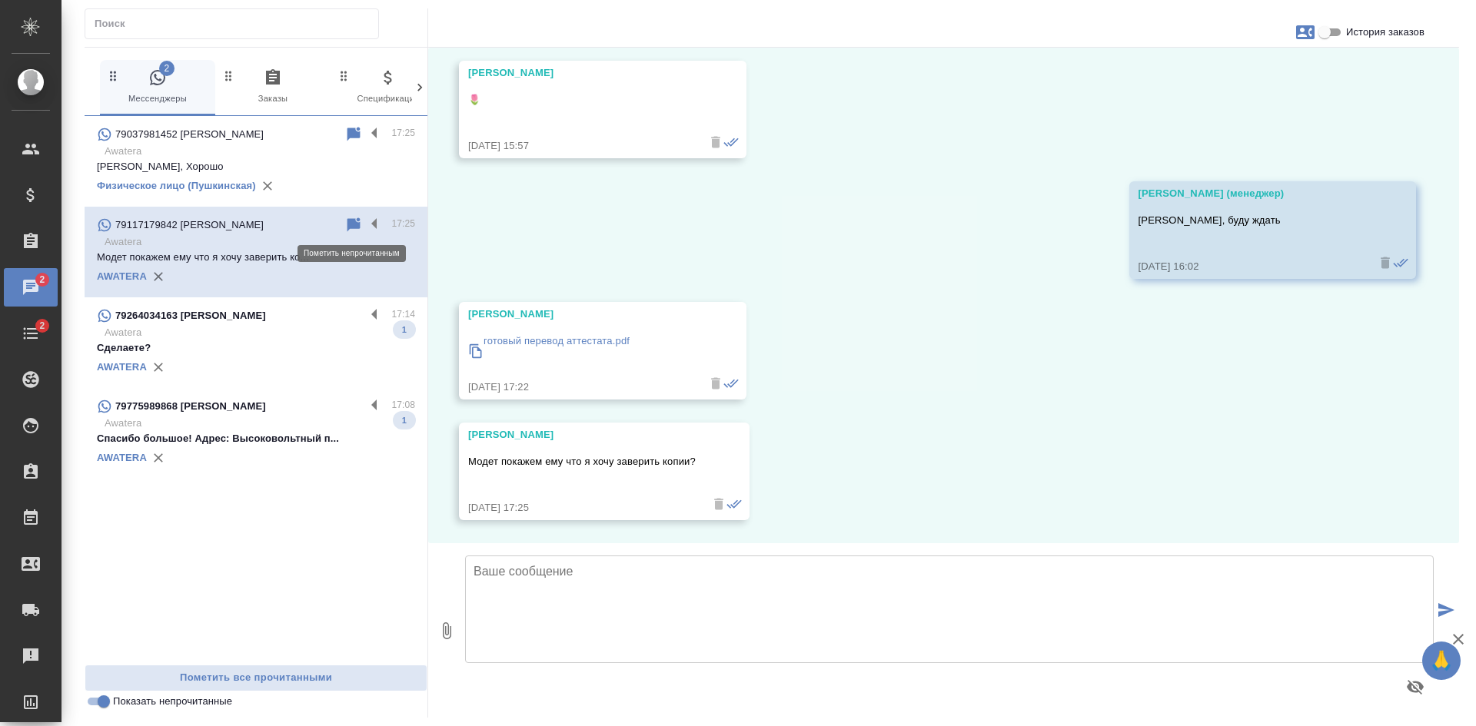
click at [353, 222] on icon at bounding box center [353, 225] width 13 height 14
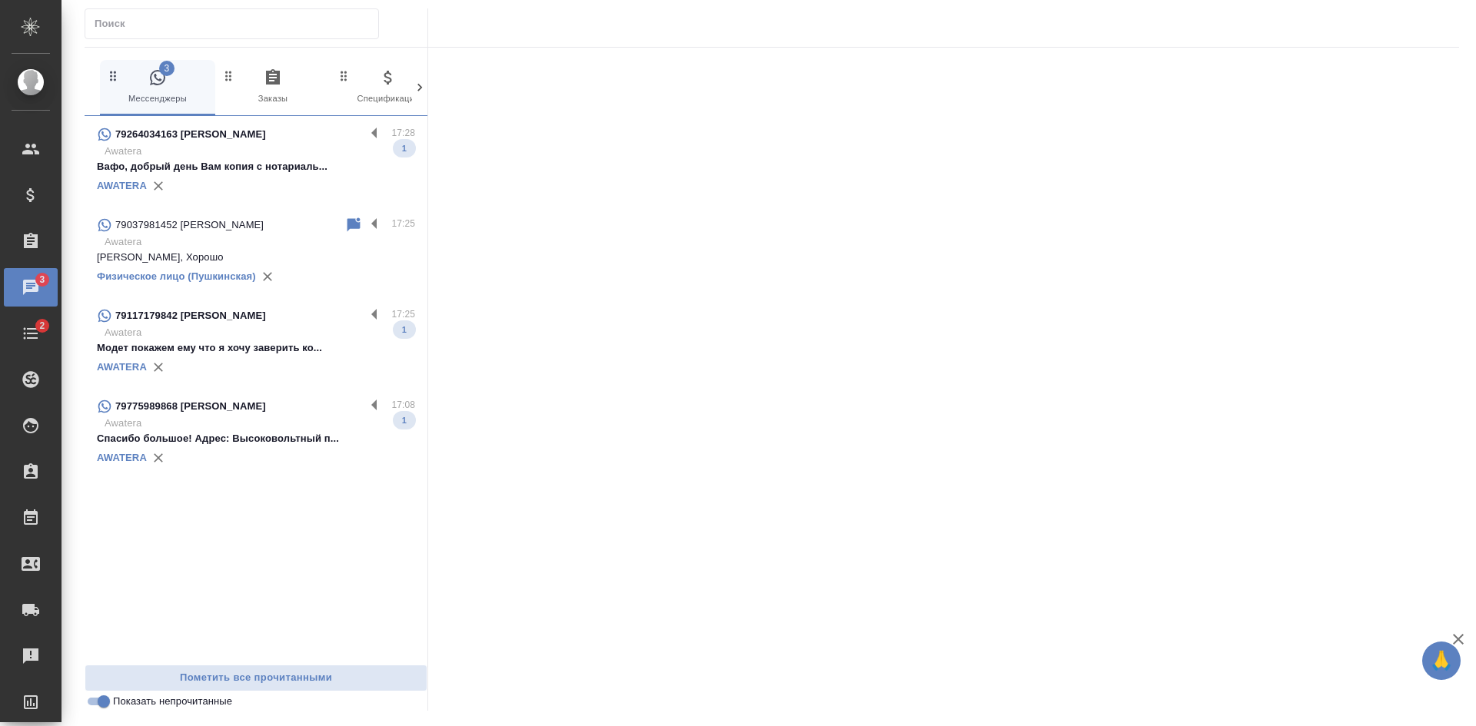
click at [211, 184] on div "AWATERA" at bounding box center [256, 186] width 318 height 23
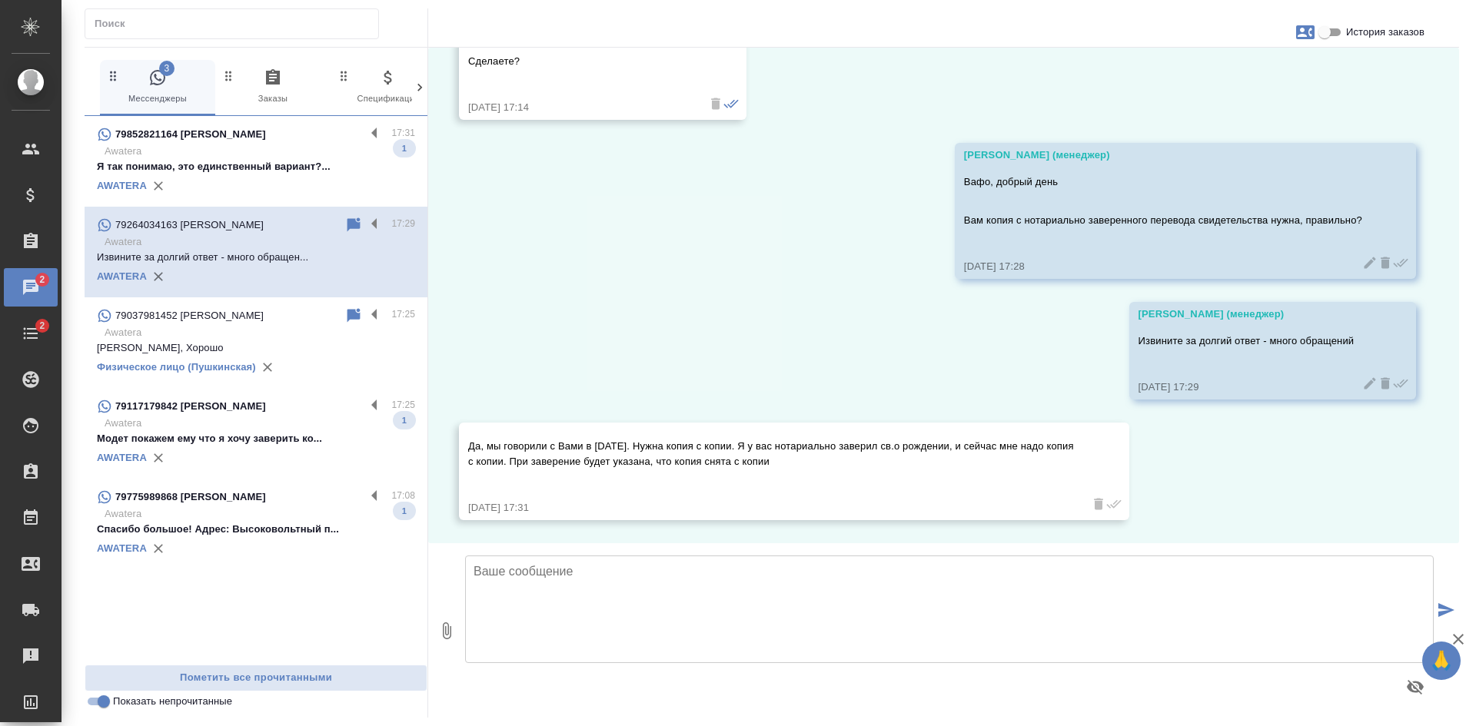
scroll to position [7799, 0]
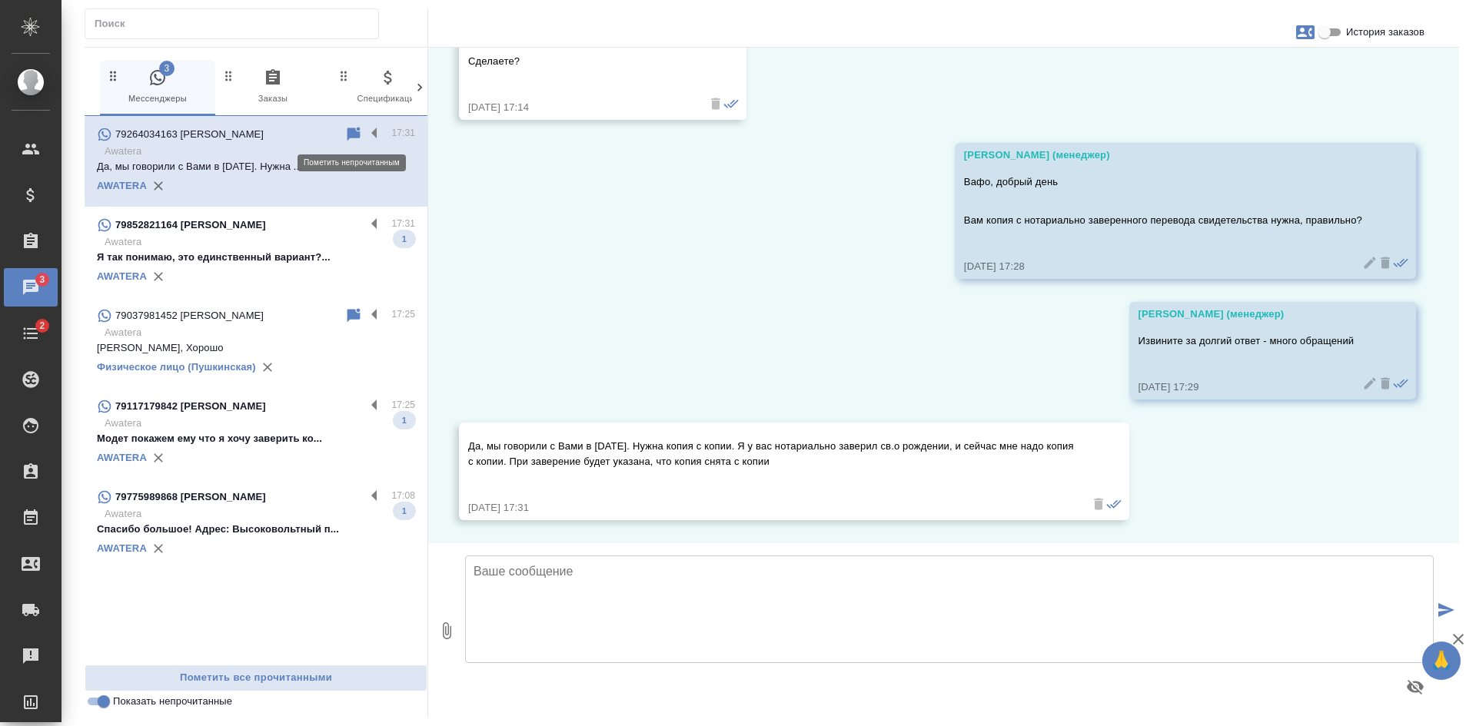
click at [347, 128] on icon at bounding box center [353, 134] width 18 height 18
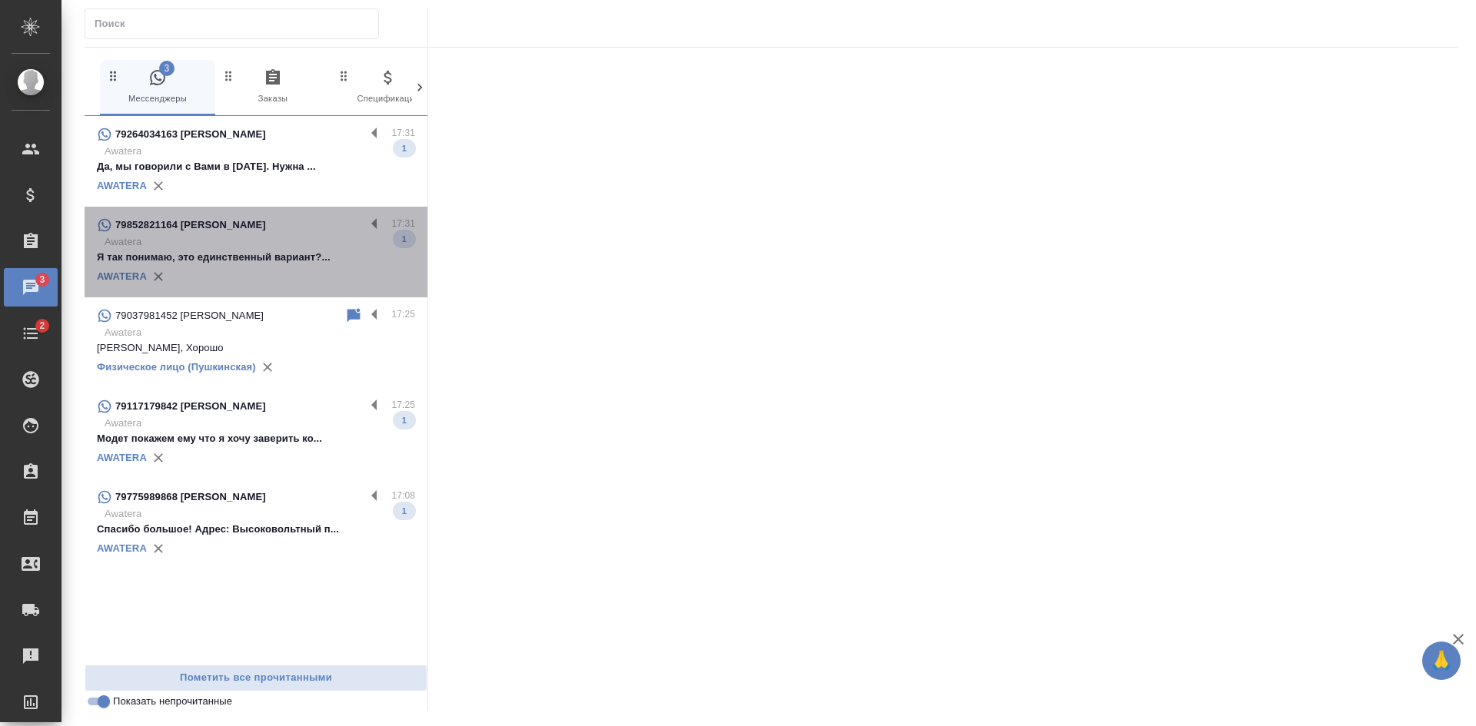
click at [299, 222] on div "79852821164 [PERSON_NAME]" at bounding box center [231, 225] width 268 height 18
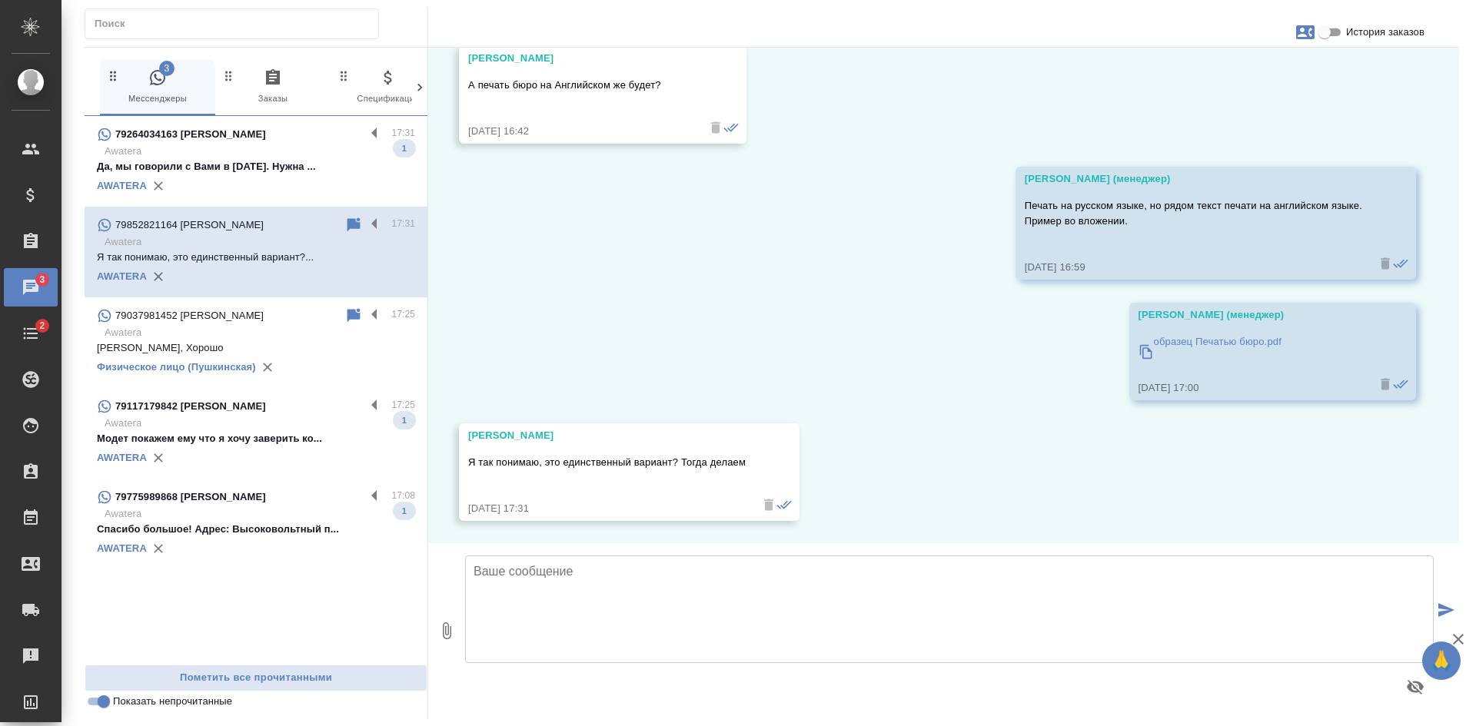
scroll to position [3052, 0]
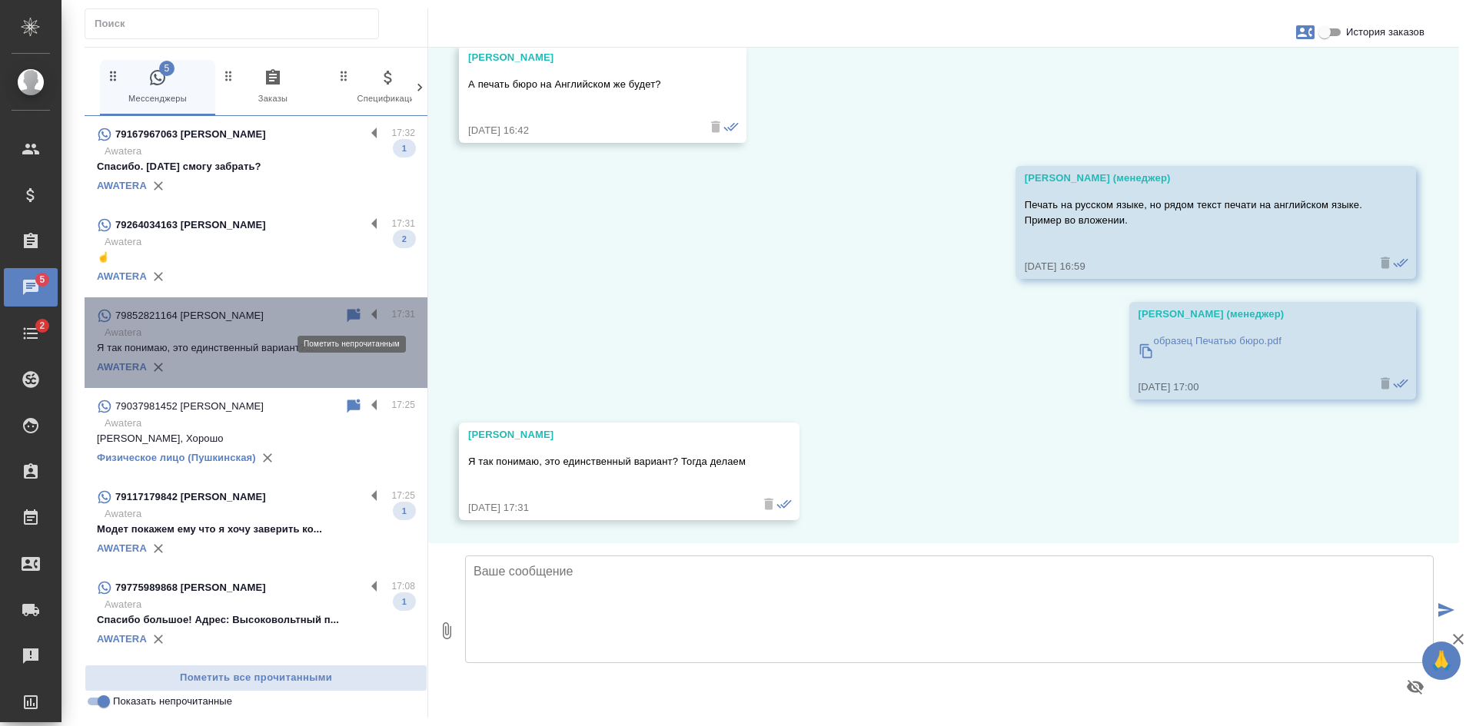
click at [347, 317] on icon at bounding box center [353, 315] width 13 height 14
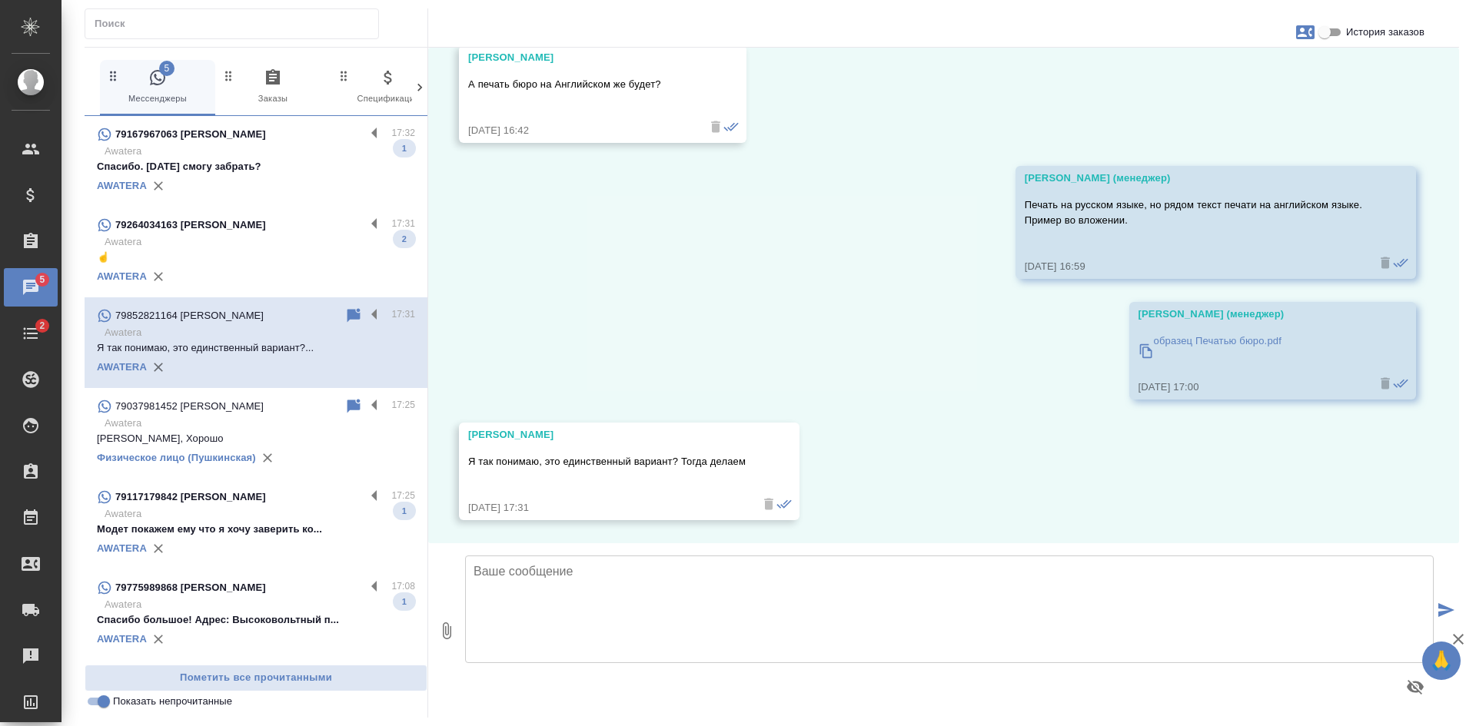
click at [292, 155] on p "Awatera" at bounding box center [260, 151] width 311 height 15
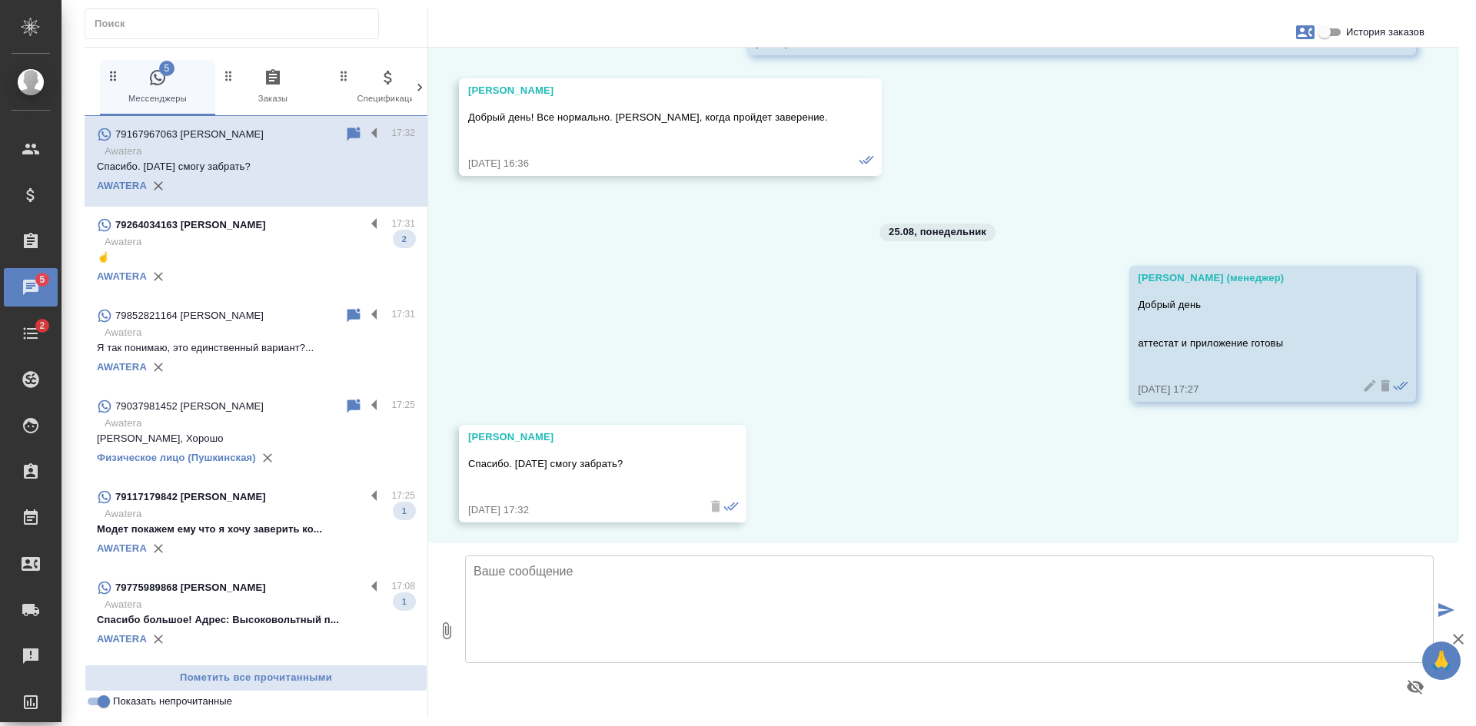
scroll to position [7290, 0]
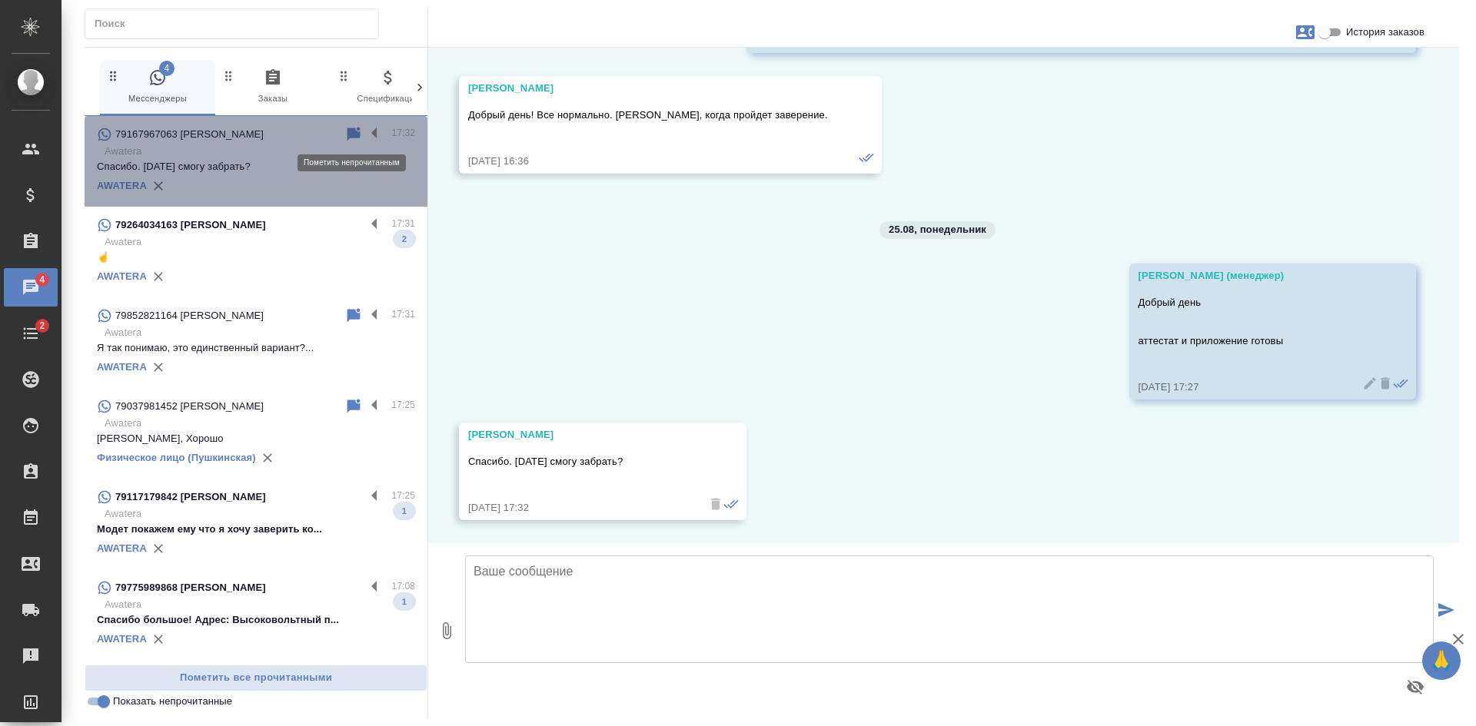
click at [348, 137] on icon at bounding box center [353, 134] width 13 height 14
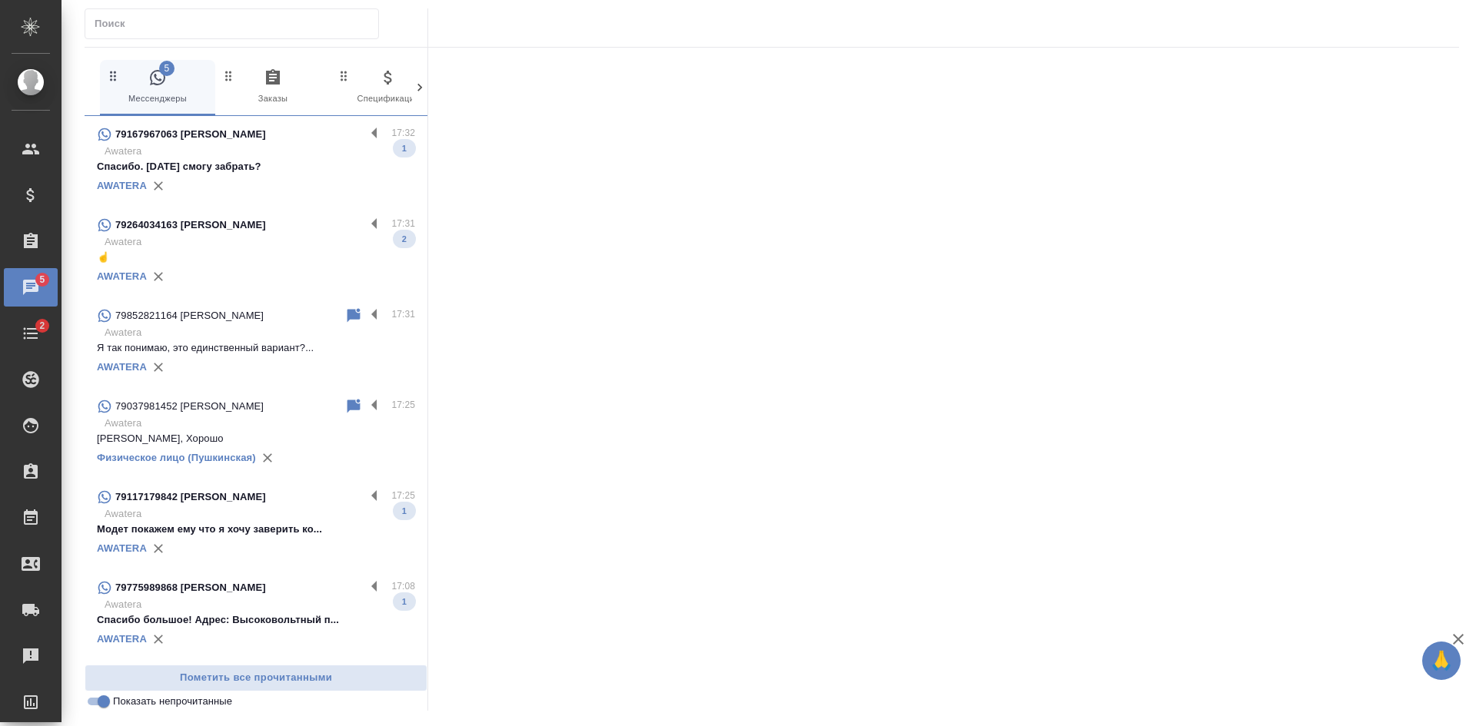
click at [99, 700] on input "Показать непрочитанные" at bounding box center [103, 702] width 55 height 18
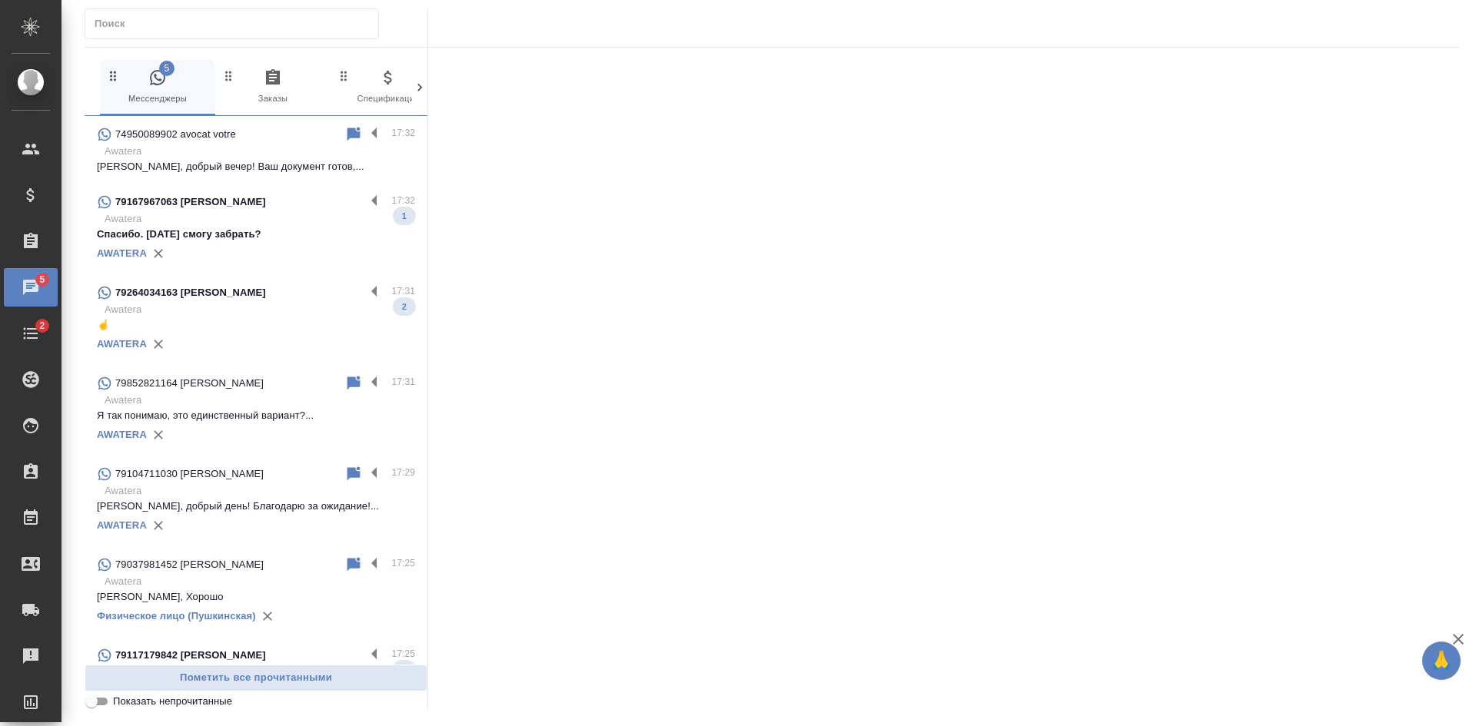
click at [99, 699] on input "Показать непрочитанные" at bounding box center [91, 702] width 55 height 18
checkbox input "true"
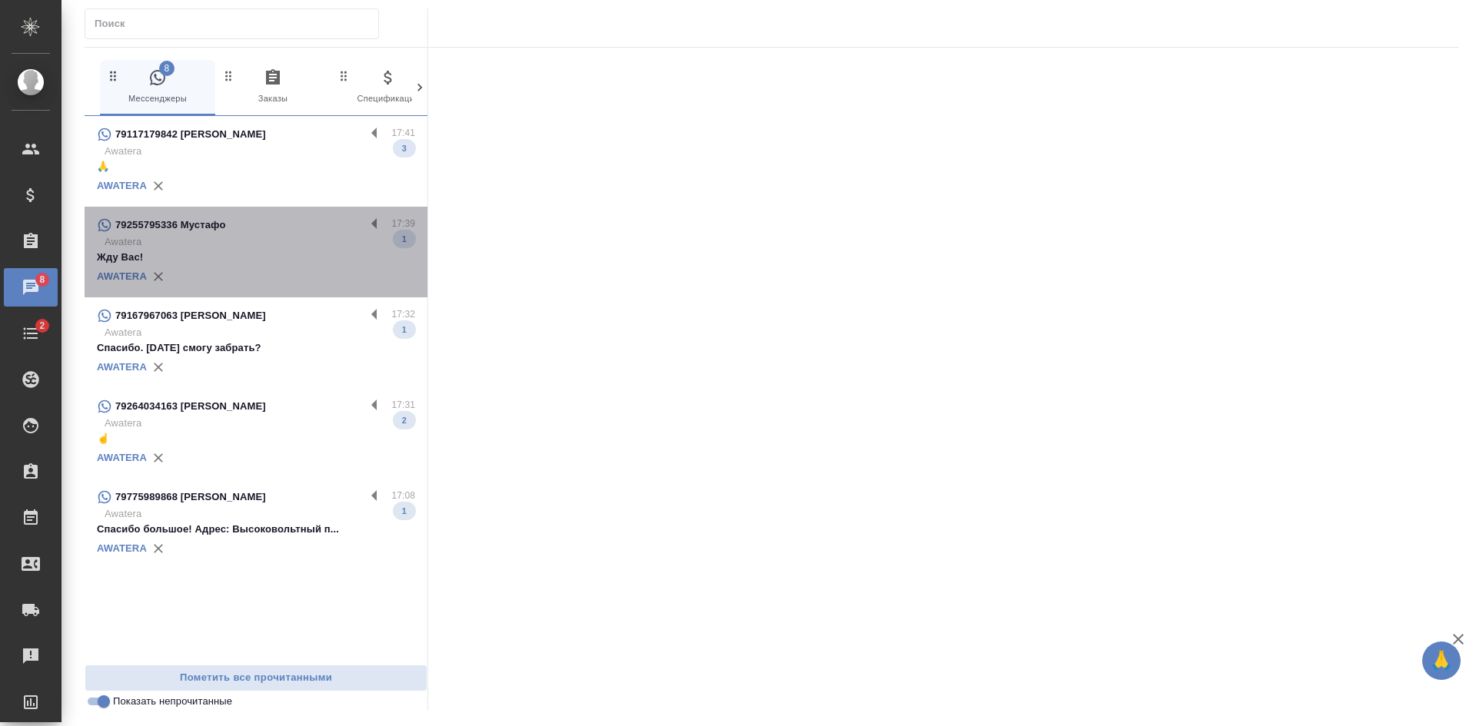
click at [268, 263] on p "Жду Вас!" at bounding box center [256, 257] width 318 height 15
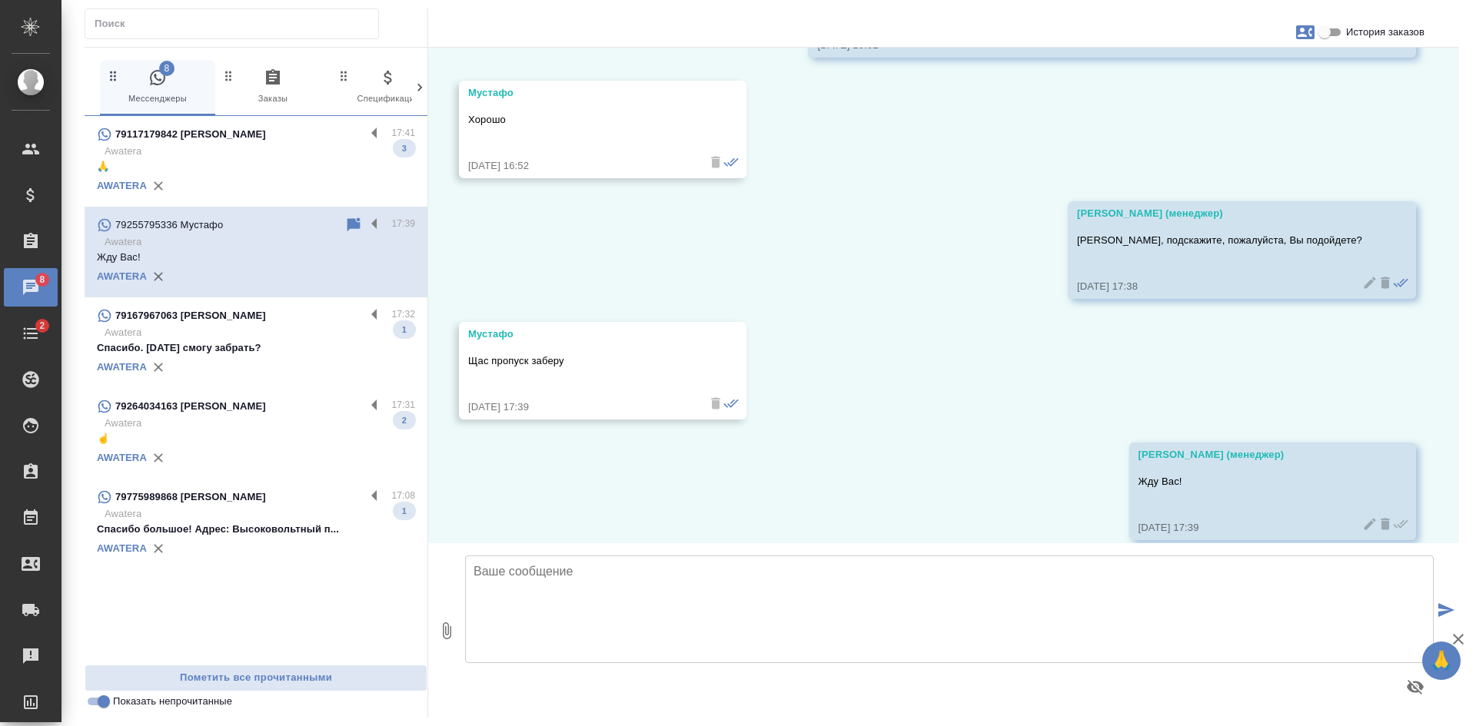
scroll to position [1826, 0]
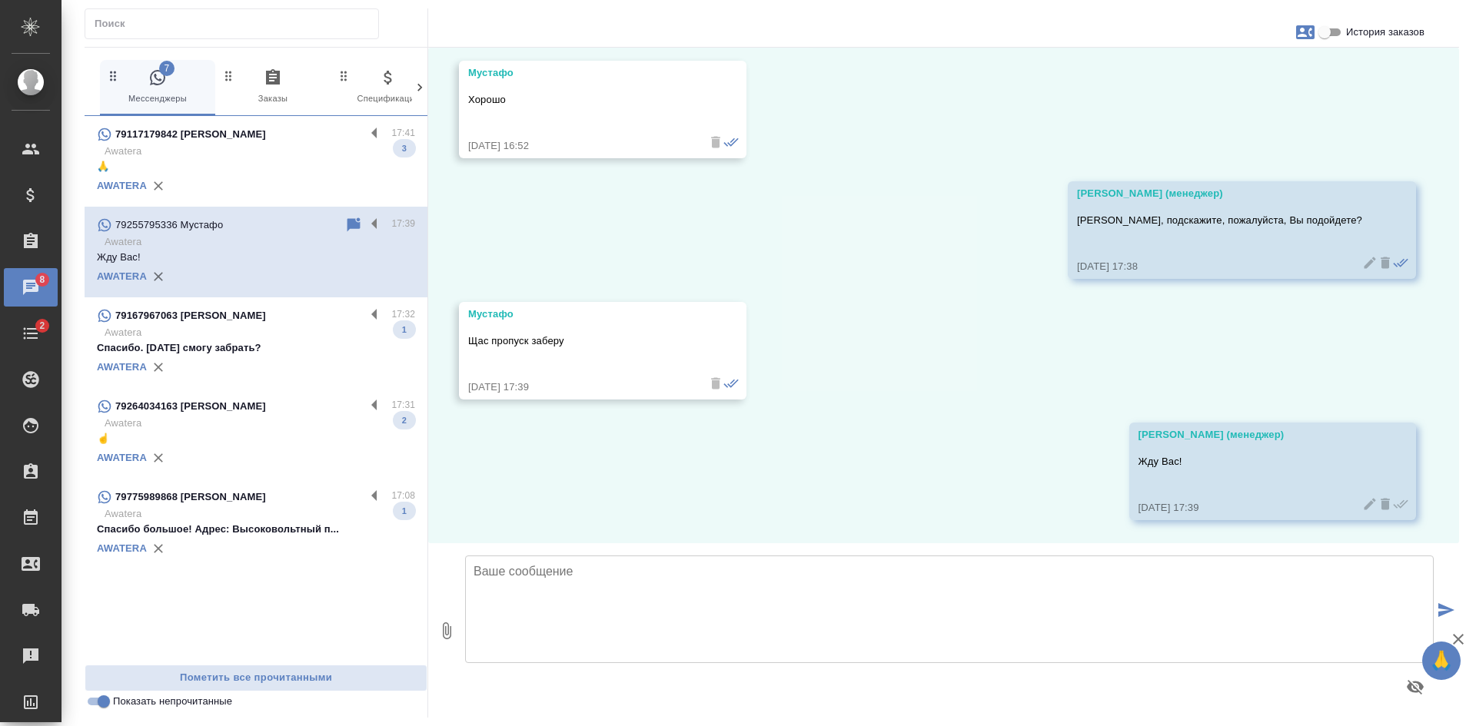
click at [231, 160] on p "🙏" at bounding box center [256, 166] width 318 height 15
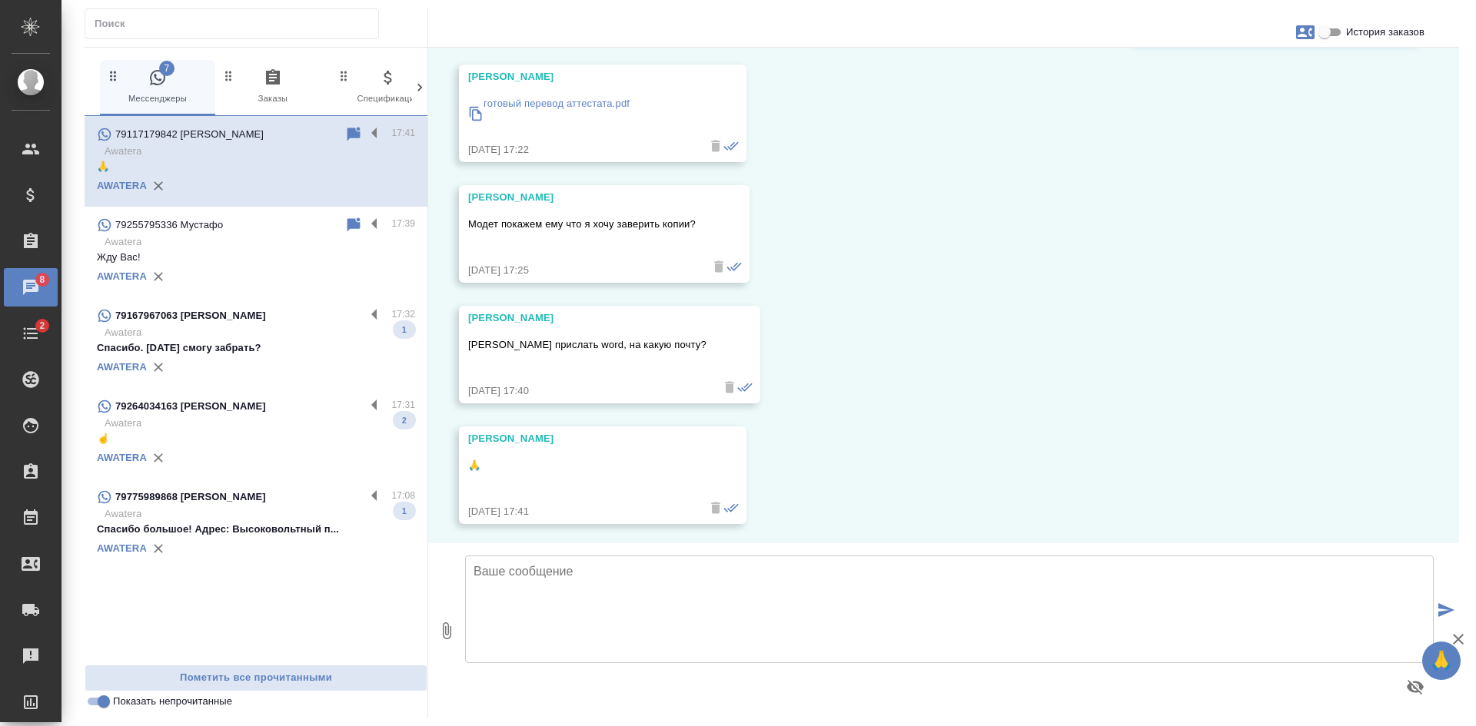
scroll to position [5513, 0]
click at [348, 131] on icon at bounding box center [353, 134] width 13 height 14
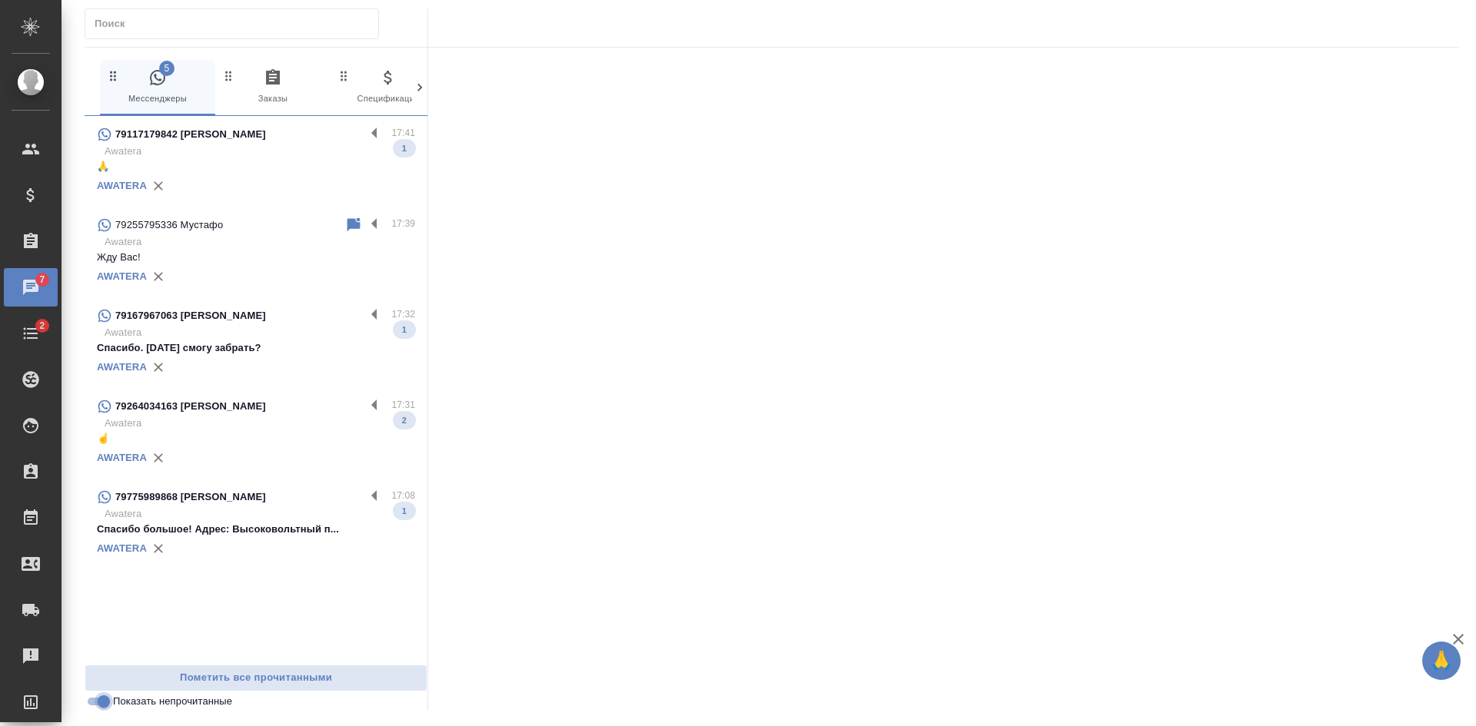
click at [105, 702] on input "Показать непрочитанные" at bounding box center [103, 702] width 55 height 18
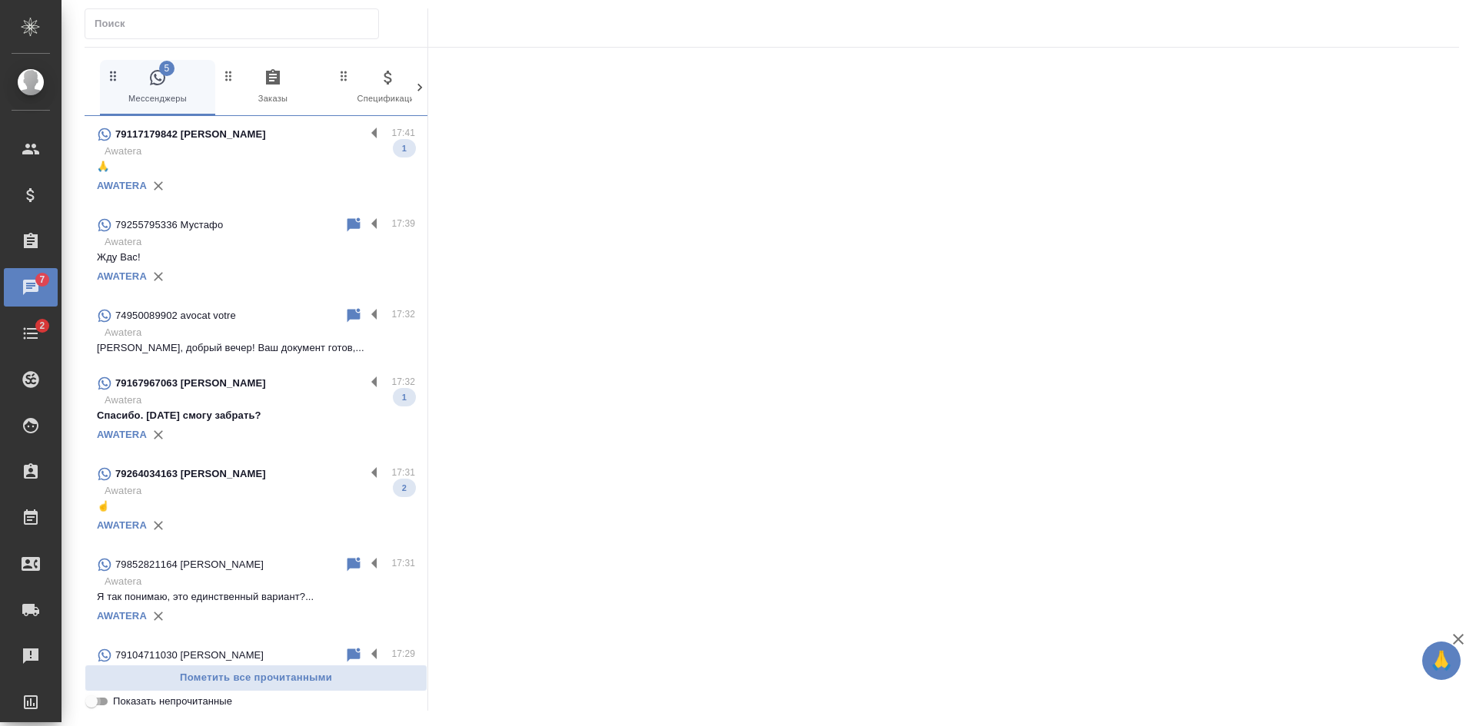
click at [103, 703] on input "Показать непрочитанные" at bounding box center [91, 702] width 55 height 18
checkbox input "true"
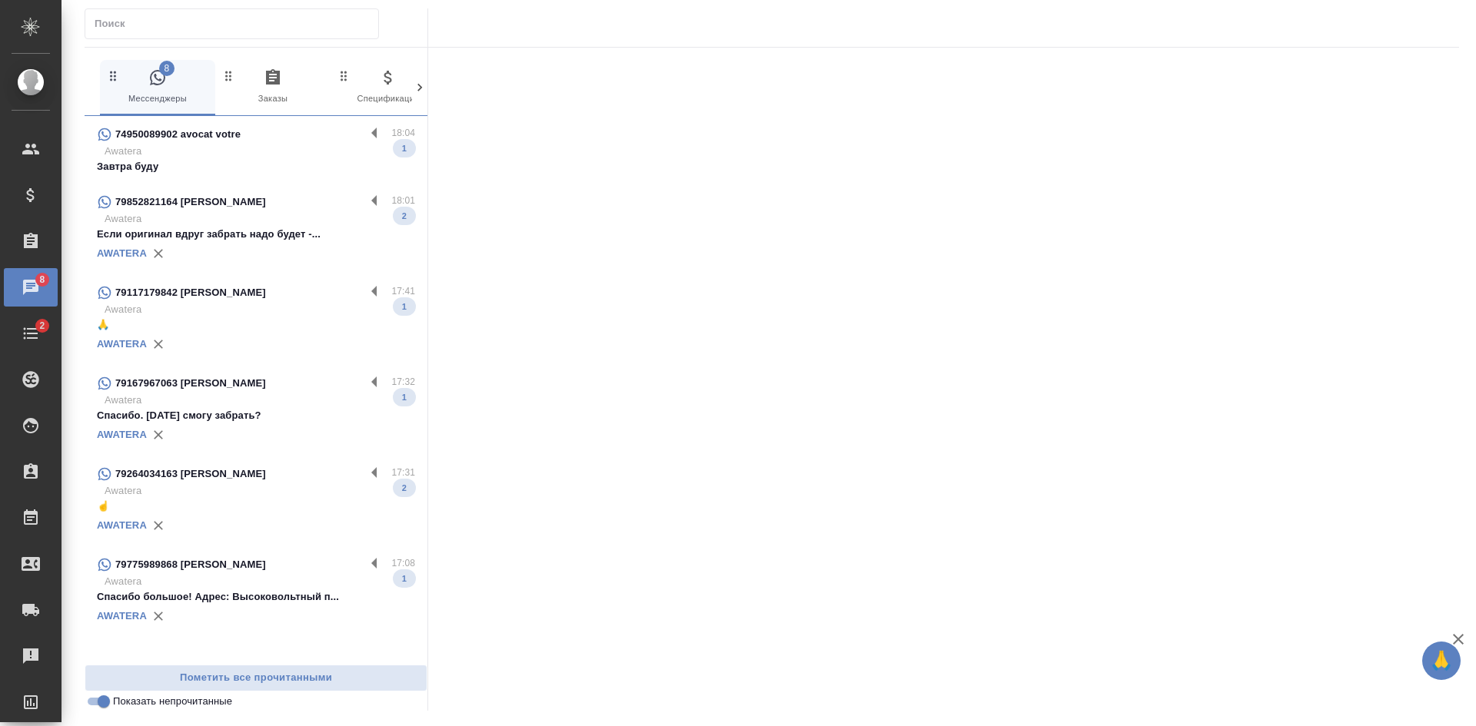
click at [210, 155] on p "Awatera" at bounding box center [260, 151] width 311 height 15
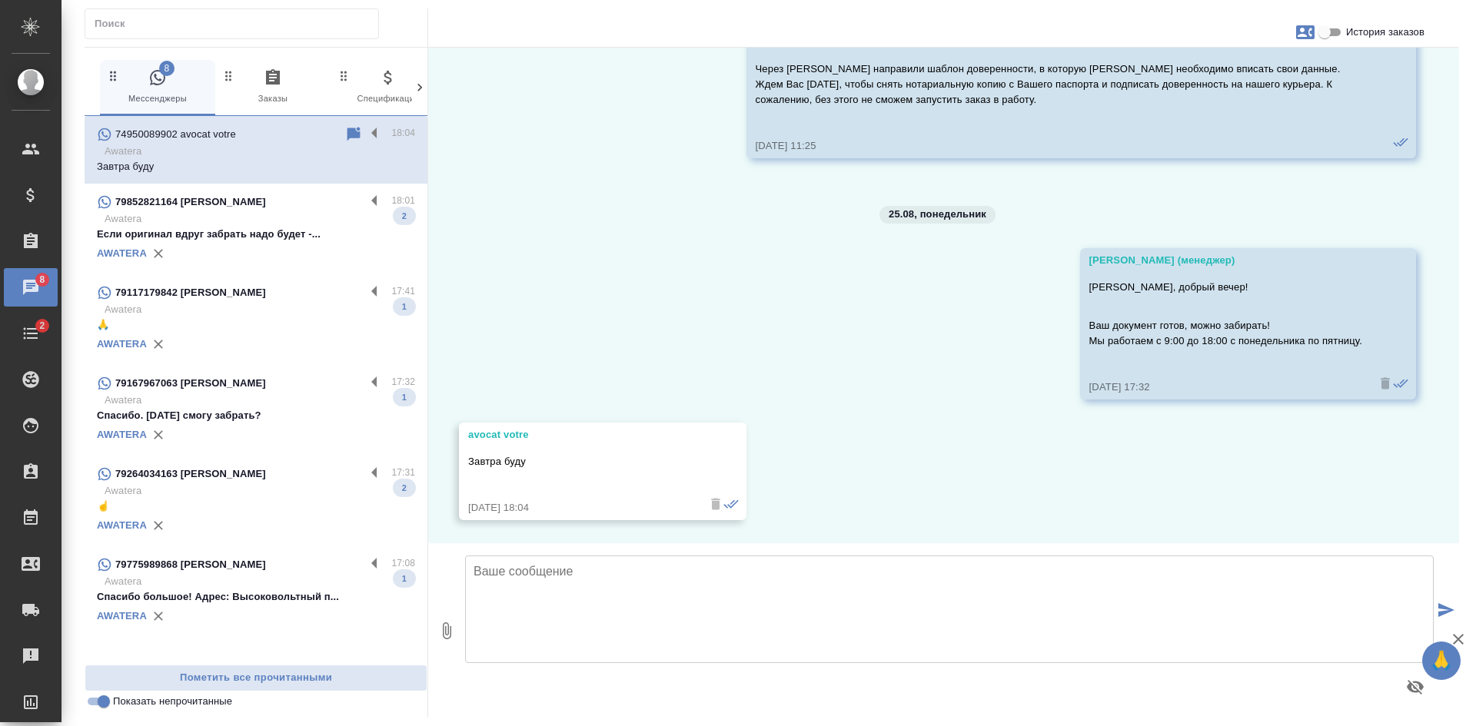
scroll to position [12476, 0]
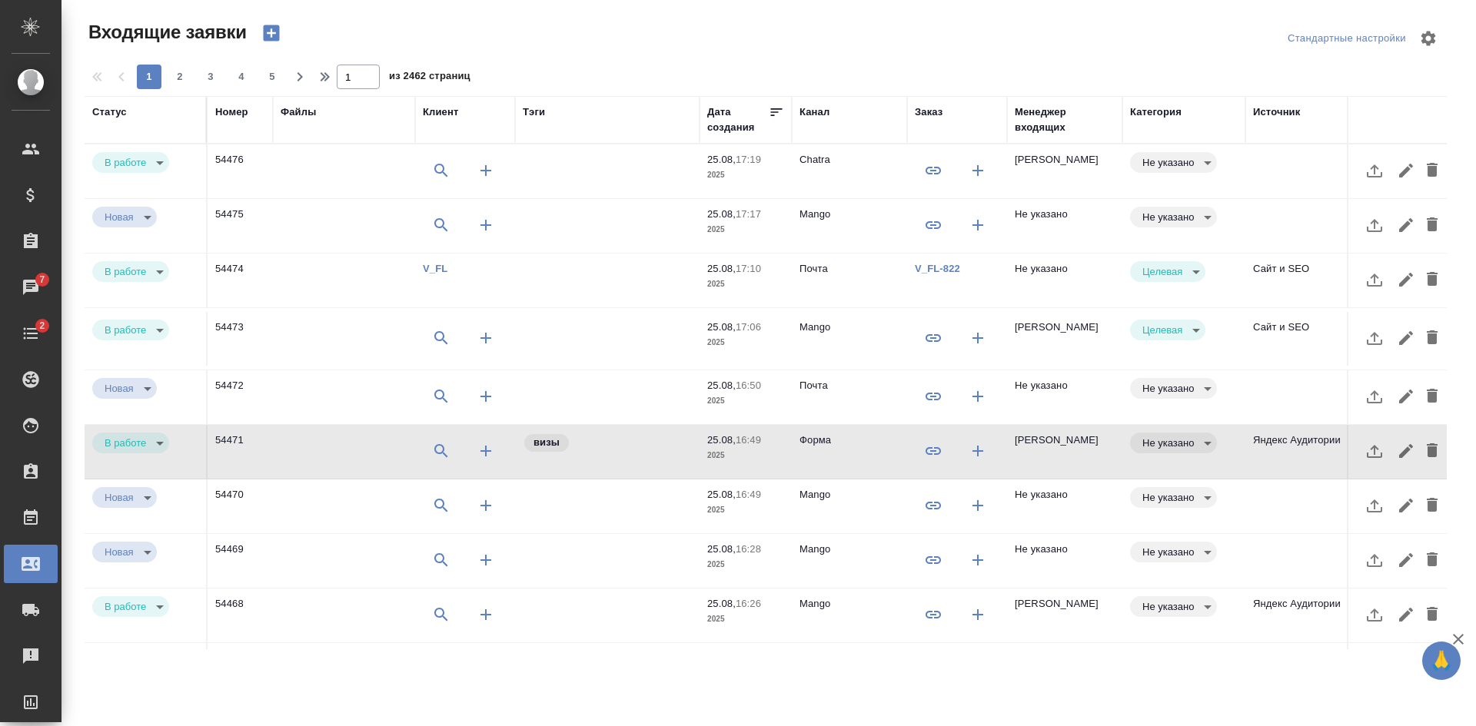
select select "RU"
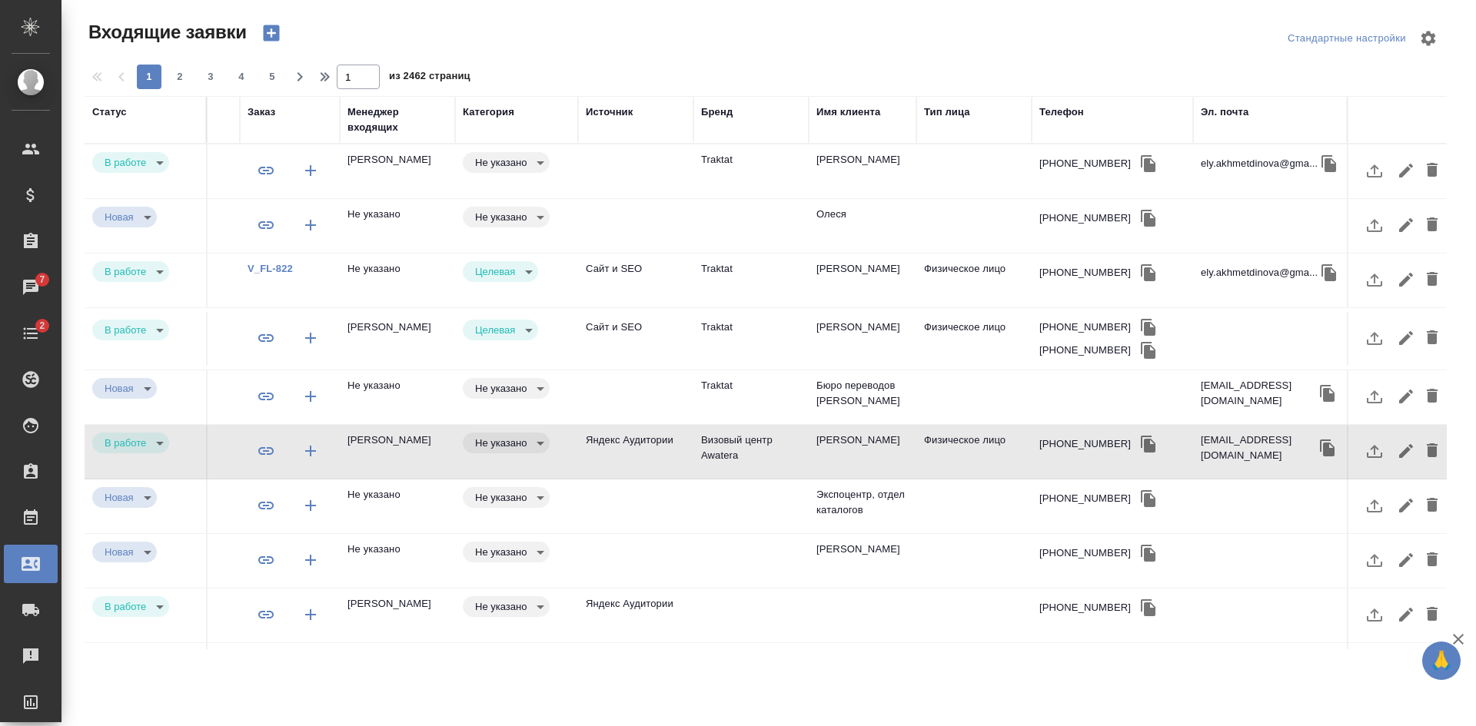
click at [916, 464] on td "Физическое лицо" at bounding box center [973, 452] width 115 height 54
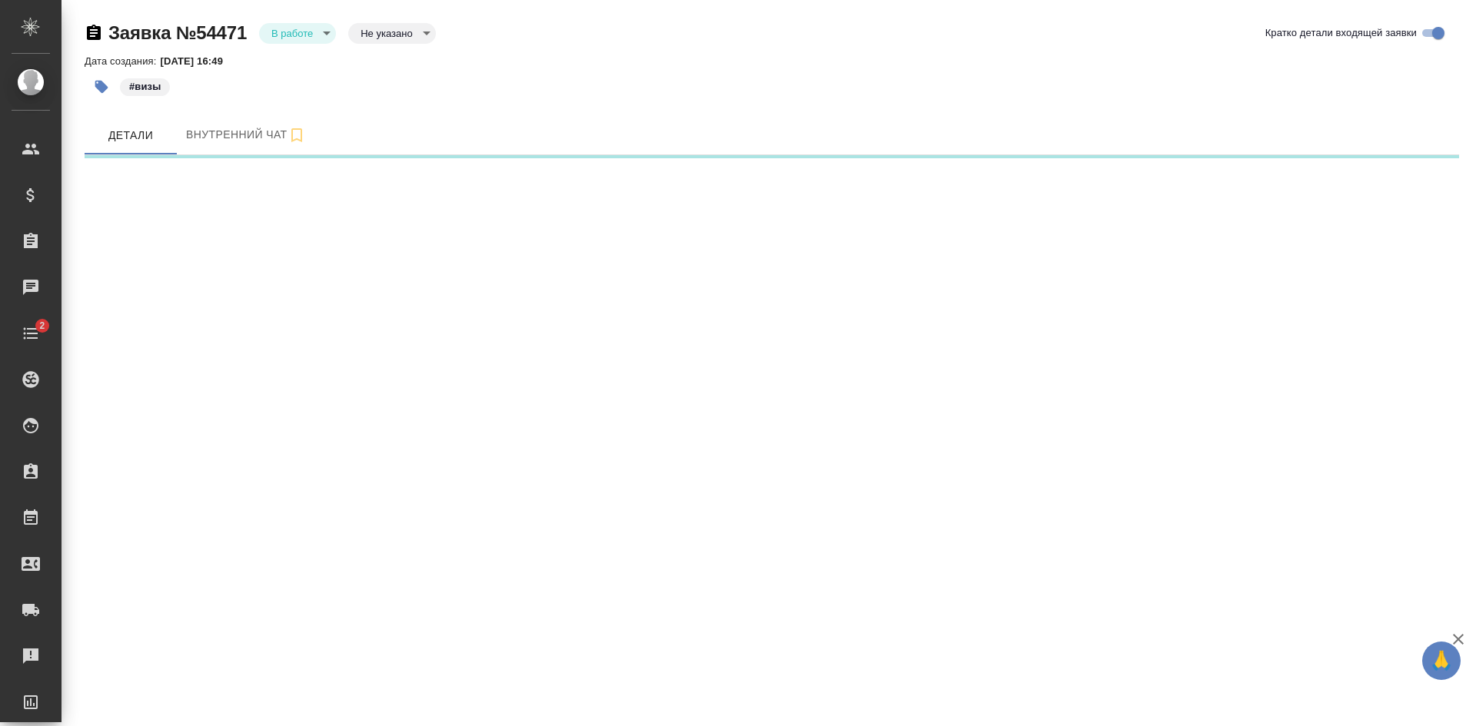
select select "RU"
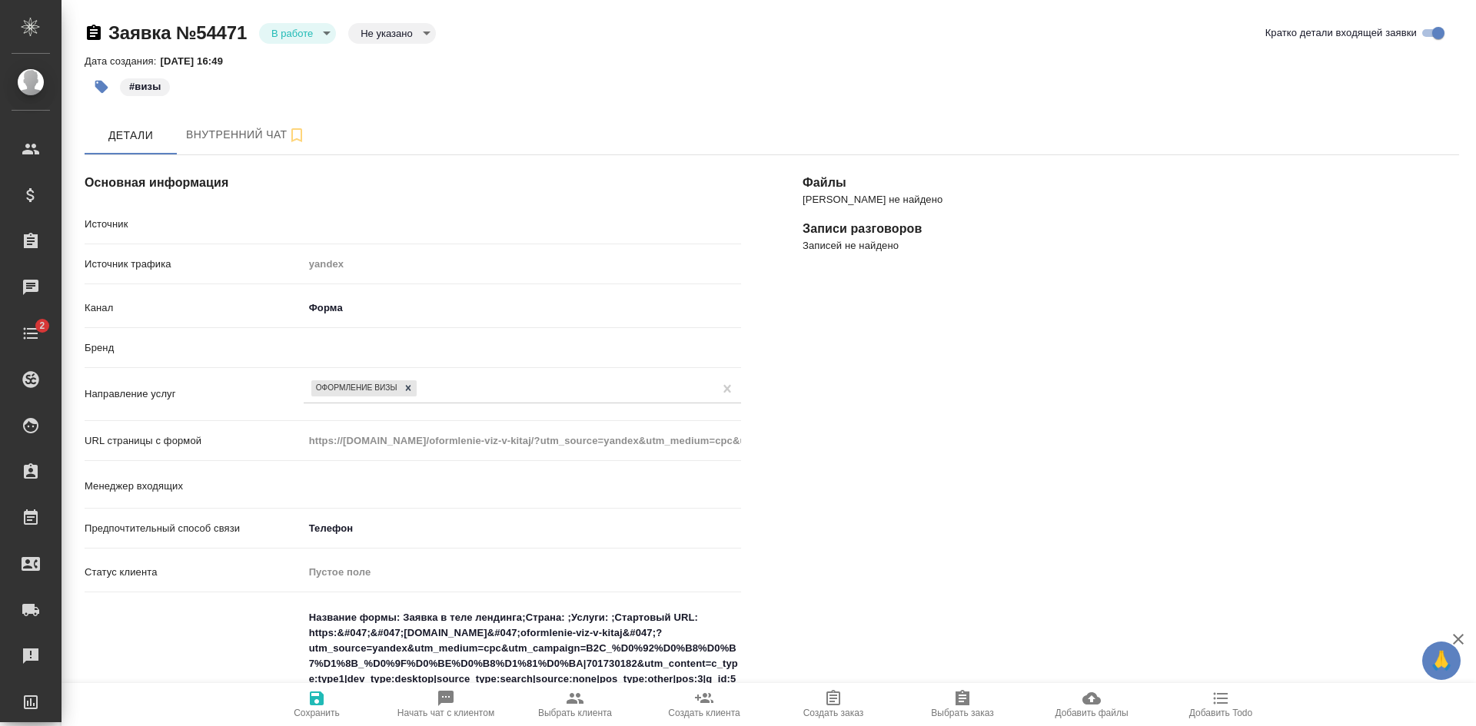
type textarea "x"
type input "[PERSON_NAME]"
click at [405, 389] on icon at bounding box center [408, 388] width 11 height 11
type textarea "x"
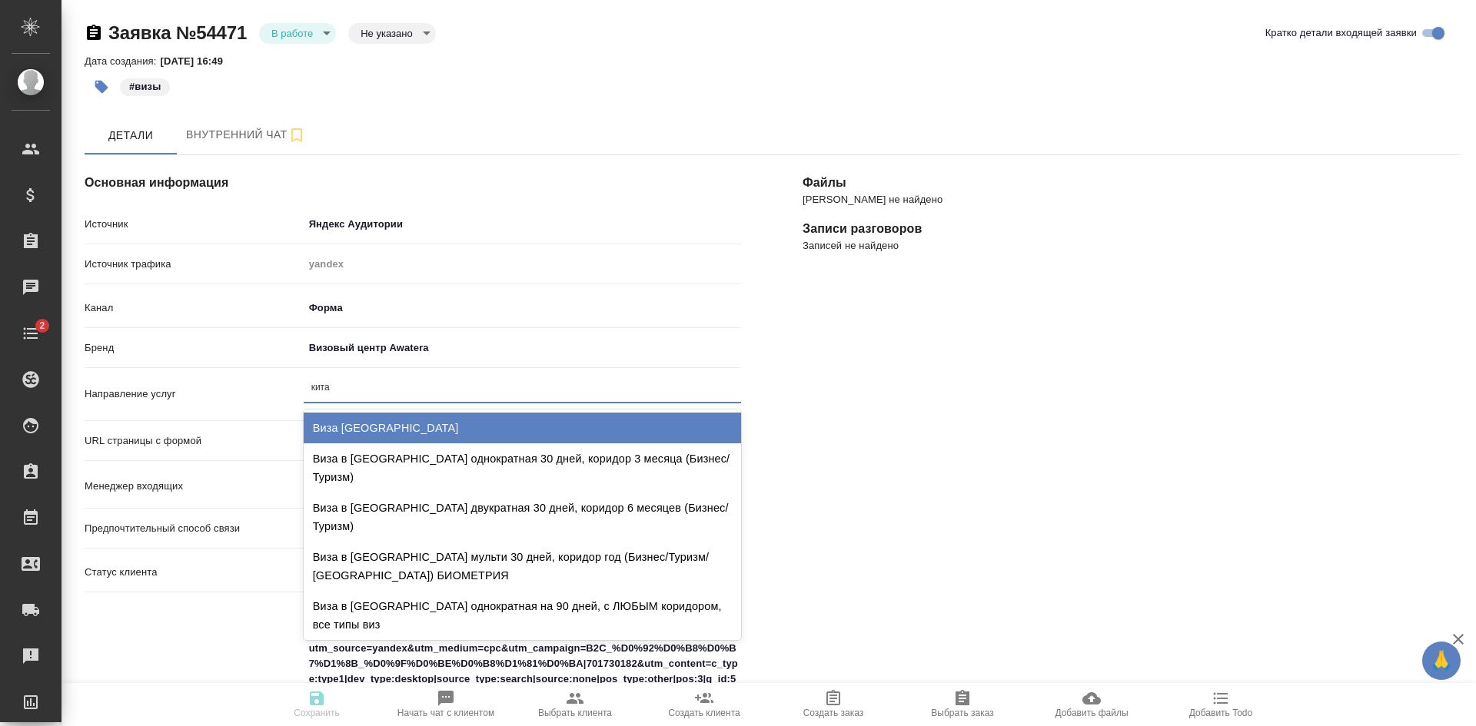
type input "китай"
click at [424, 426] on div "Виза Китай" at bounding box center [522, 428] width 437 height 31
type textarea "x"
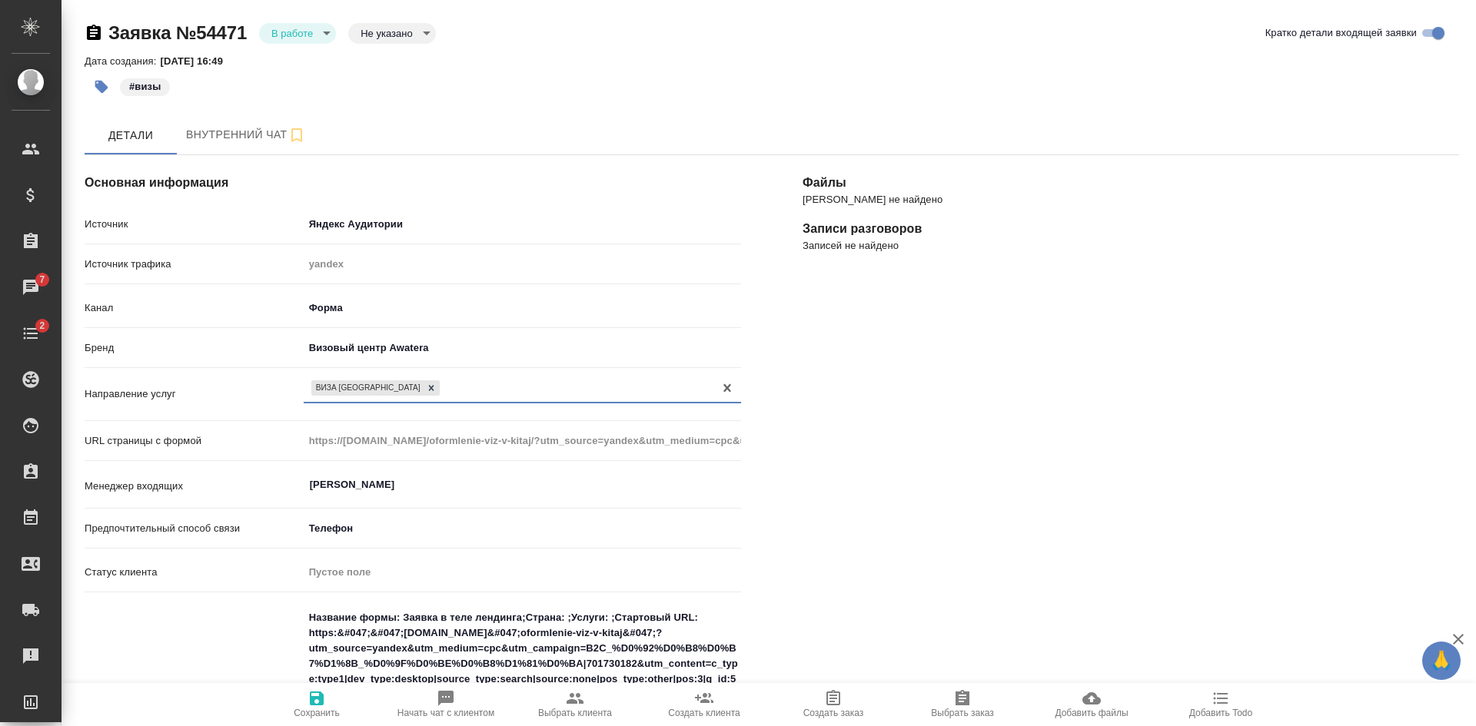
click at [317, 711] on span "Сохранить" at bounding box center [317, 713] width 46 height 11
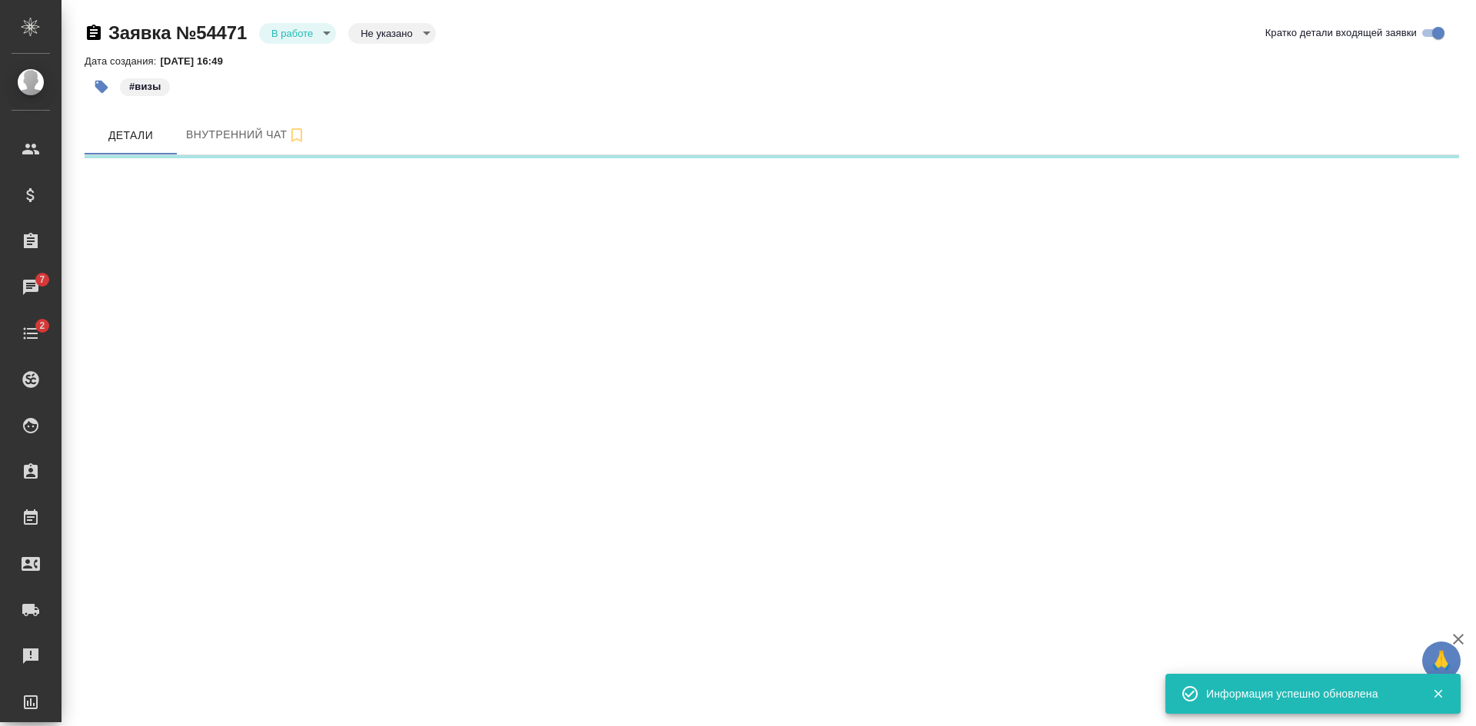
select select "RU"
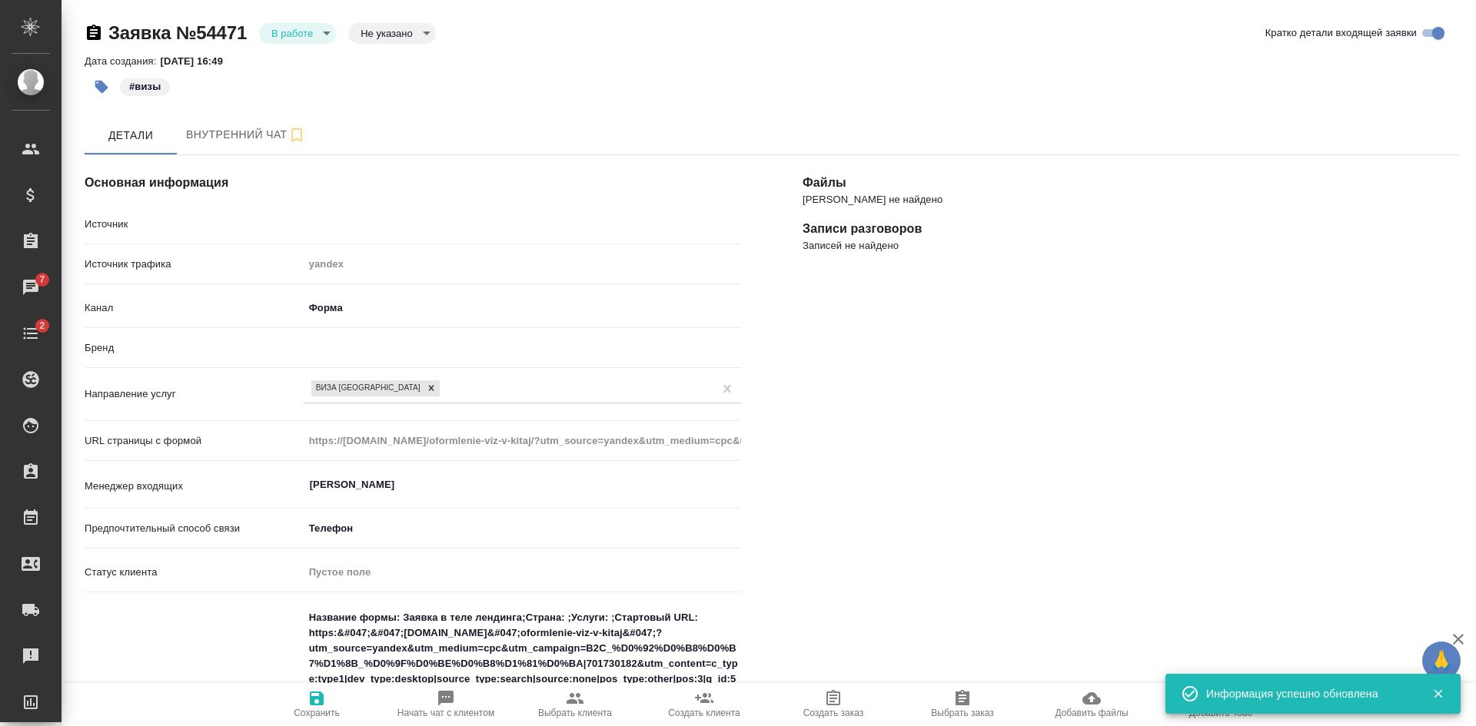
type textarea "x"
click at [397, 25] on body "🙏 .cls-1 fill:#fff; AWATERA Kasatkina Aleksandra Клиенты Спецификации Заказы 7 …" at bounding box center [738, 363] width 1476 height 726
drag, startPoint x: 394, startPoint y: 52, endPoint x: 394, endPoint y: 96, distance: 44.6
click at [394, 52] on button "Целевая" at bounding box center [385, 57] width 49 height 17
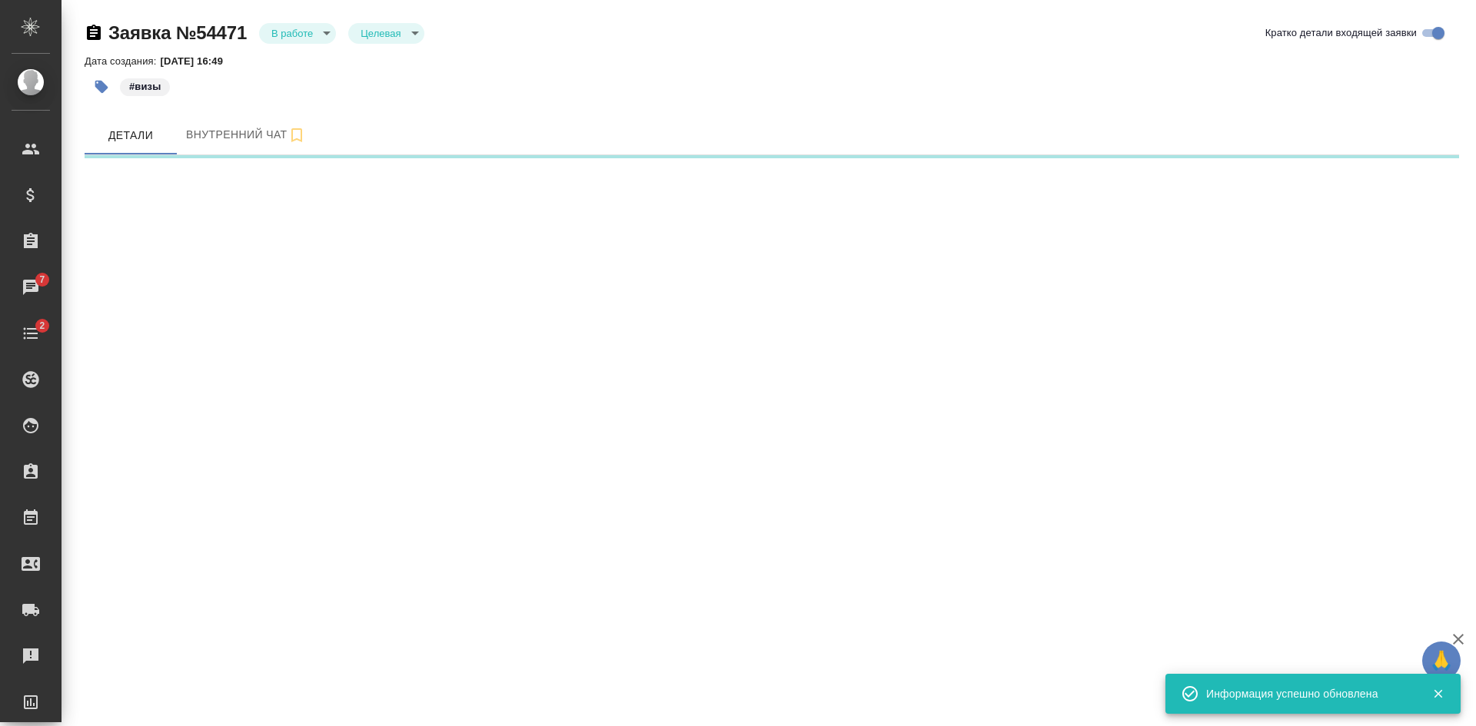
select select "RU"
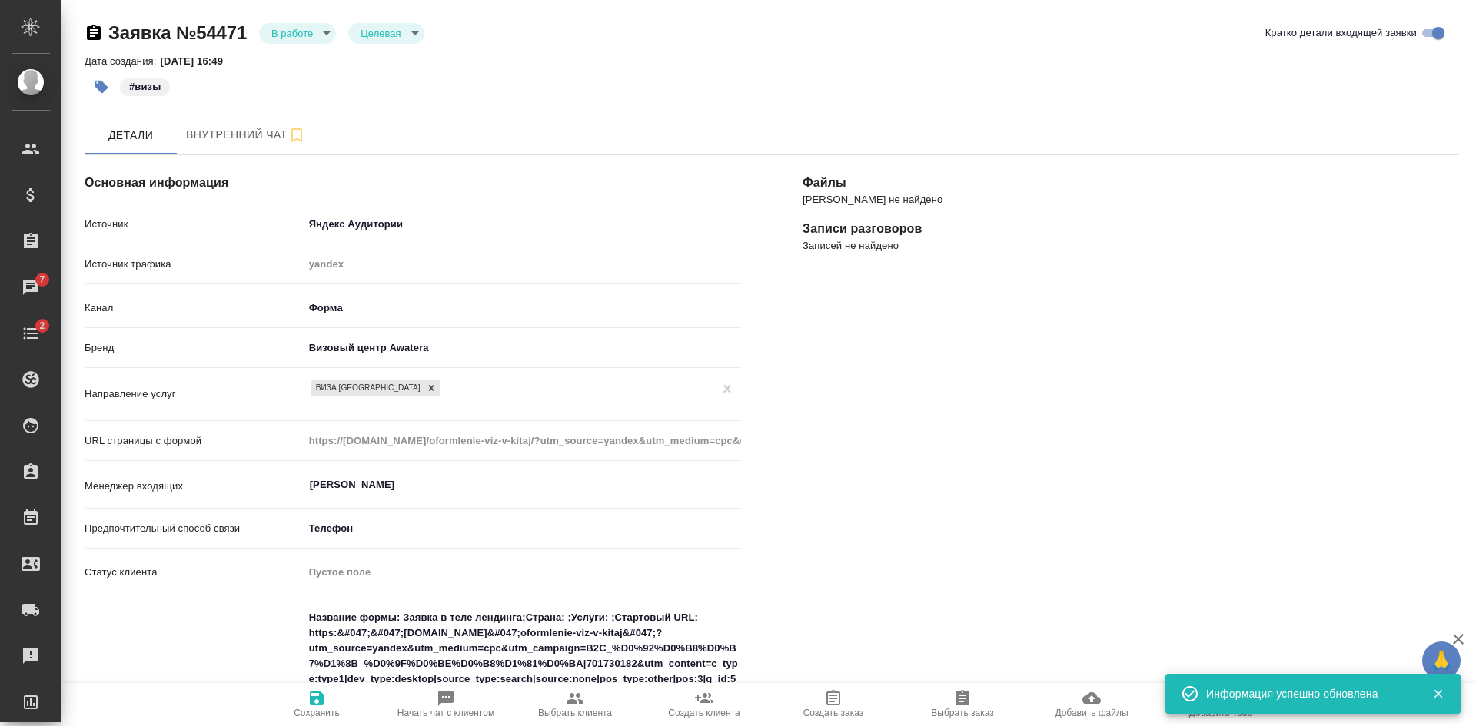
type textarea "x"
click at [303, 710] on span "Сохранить" at bounding box center [317, 713] width 46 height 11
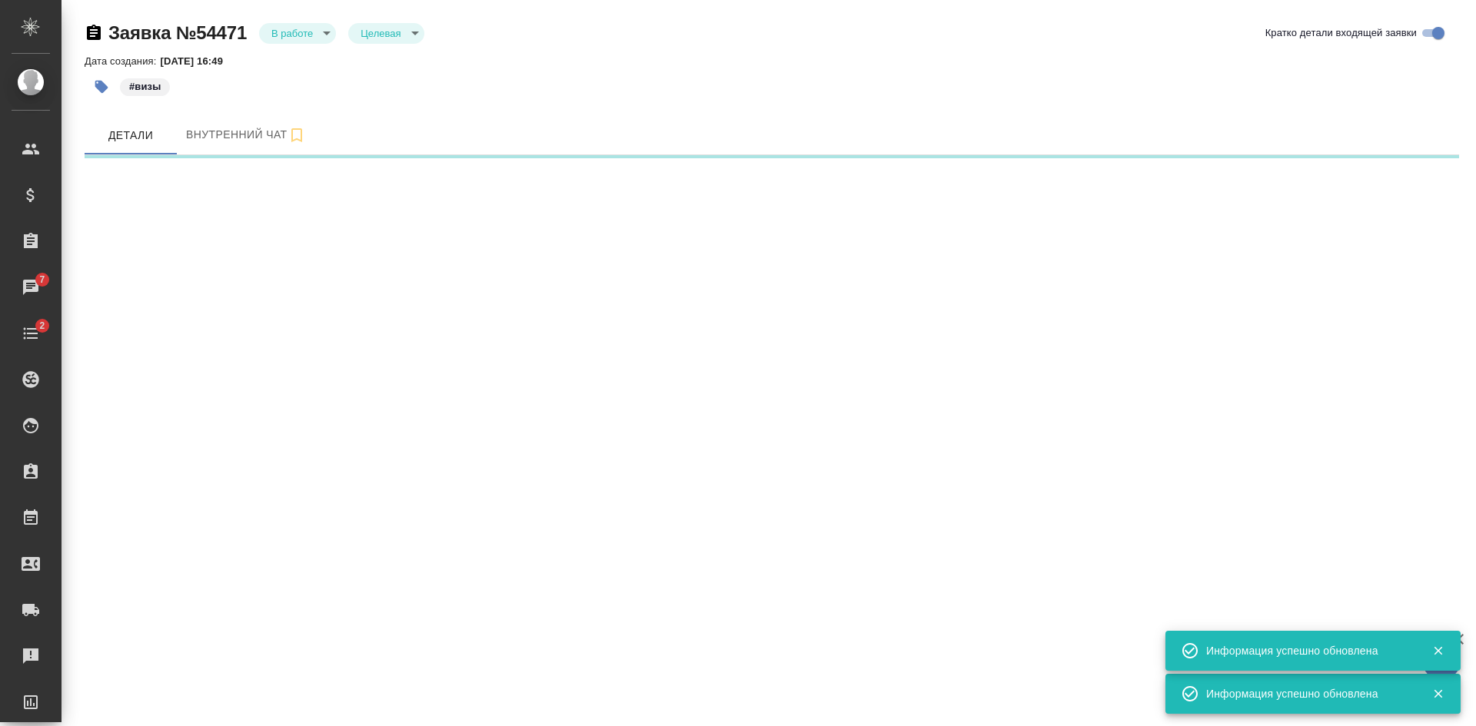
select select "RU"
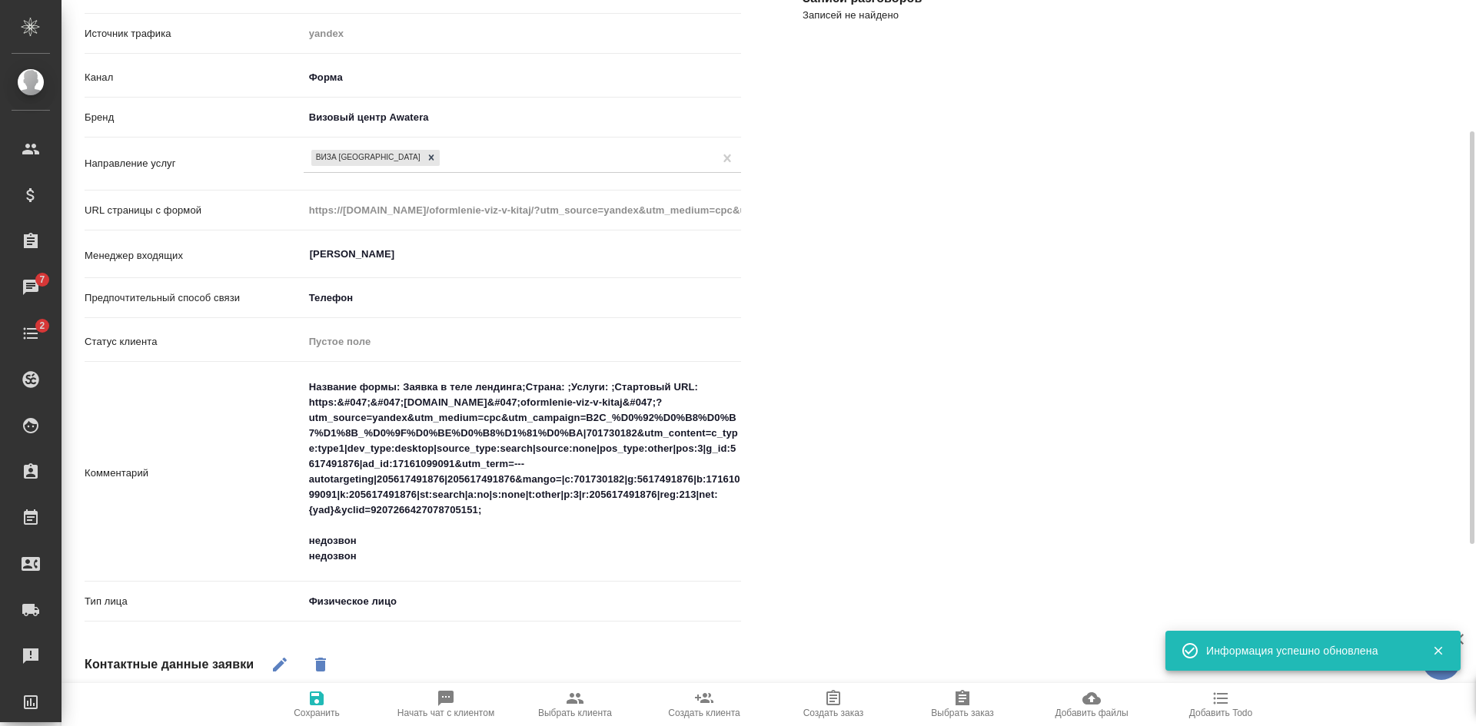
scroll to position [307, 0]
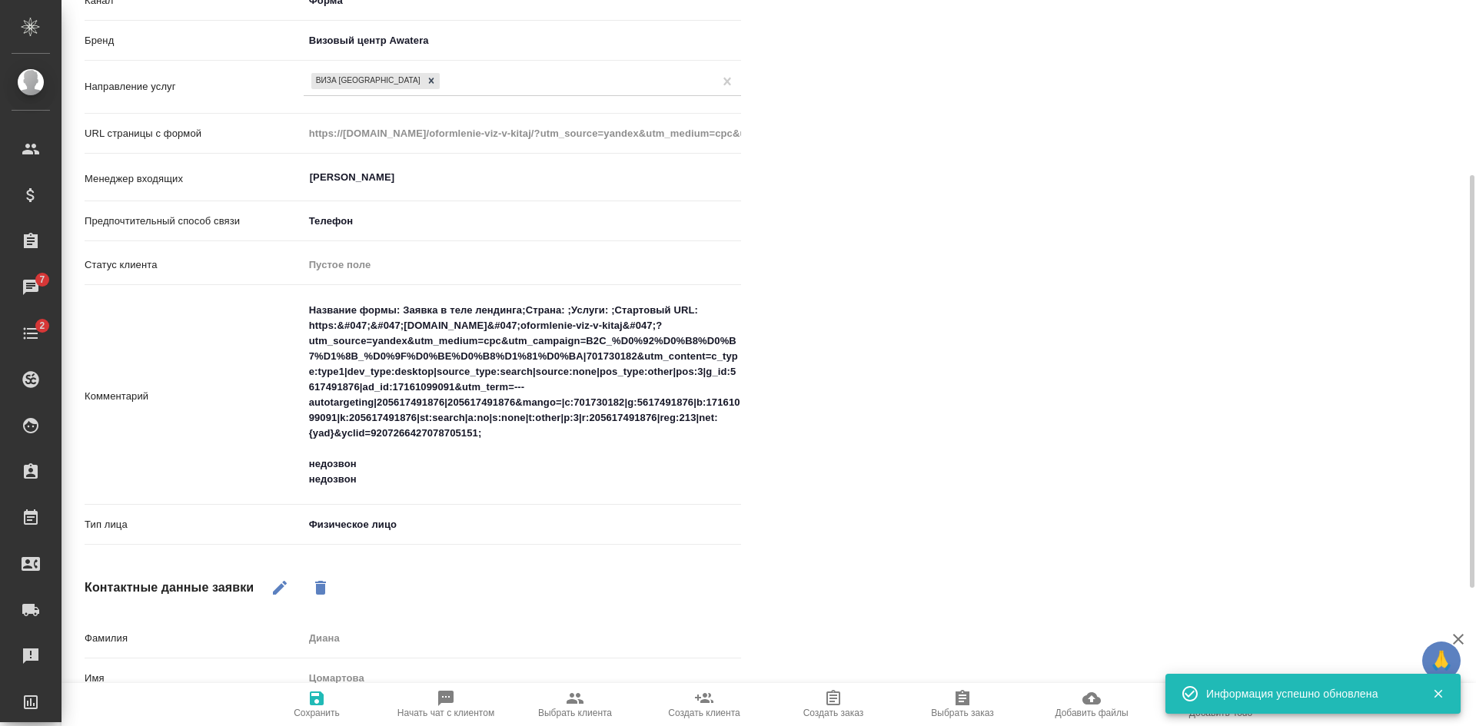
type textarea "x"
click at [402, 471] on textarea "Название формы: Заявка в теле лендинга;Страна: ;Услуги: ;Стартовый URL: https:&…" at bounding box center [522, 395] width 436 height 195
click at [389, 492] on textarea "Название формы: Заявка в теле лендинга;Страна: ;Услуги: ;Стартовый URL: https:&…" at bounding box center [522, 395] width 436 height 195
type textarea "Название формы: Заявка в теле лендинга;Страна: ;Услуги: ;Стартовый URL: https:&…"
type textarea "x"
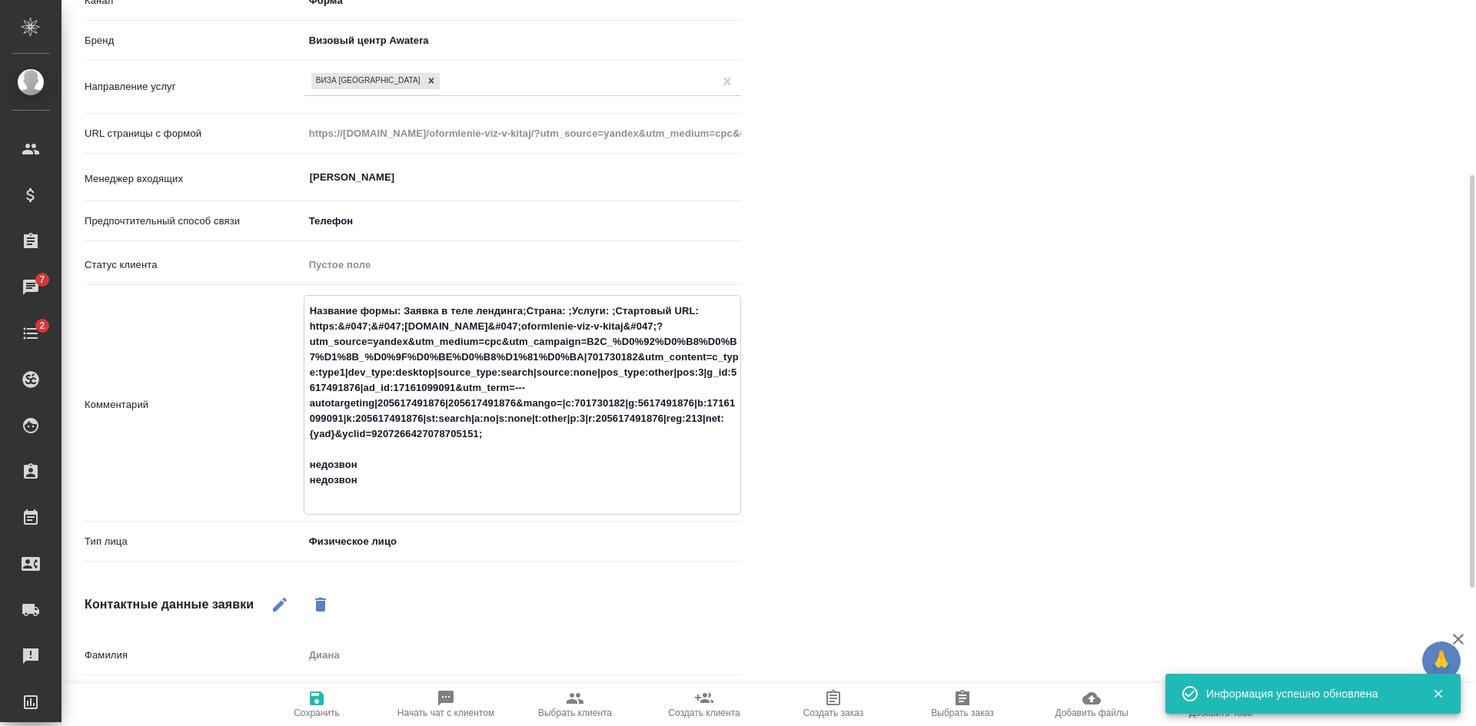
type textarea "Название формы: Заявка в теле лендинга;Страна: ;Услуги: ;Стартовый URL: https:&…"
type textarea "x"
type textarea "Название формы: Заявка в теле лендинга;Страна: ;Услуги: ;Стартовый URL: https:&…"
type textarea "x"
type textarea "Название формы: Заявка в теле лендинга;Страна: ;Услуги: ;Стартовый URL: https:&…"
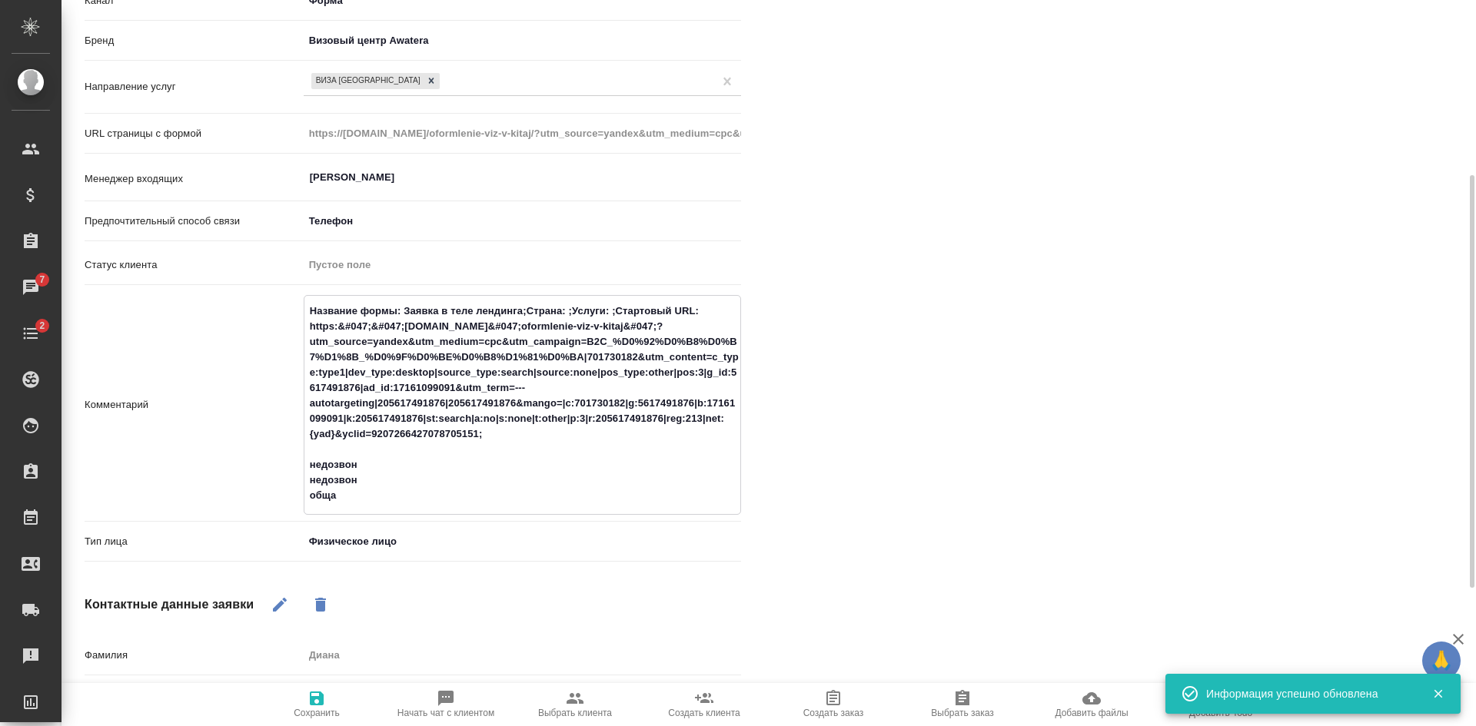
type textarea "x"
type textarea "Название формы: Заявка в теле лендинга;Страна: ;Услуги: ;Стартовый URL: https:&…"
type textarea "x"
type textarea "Название формы: Заявка в теле лендинга;Страна: ;Услуги: ;Стартовый URL: https:&…"
type textarea "x"
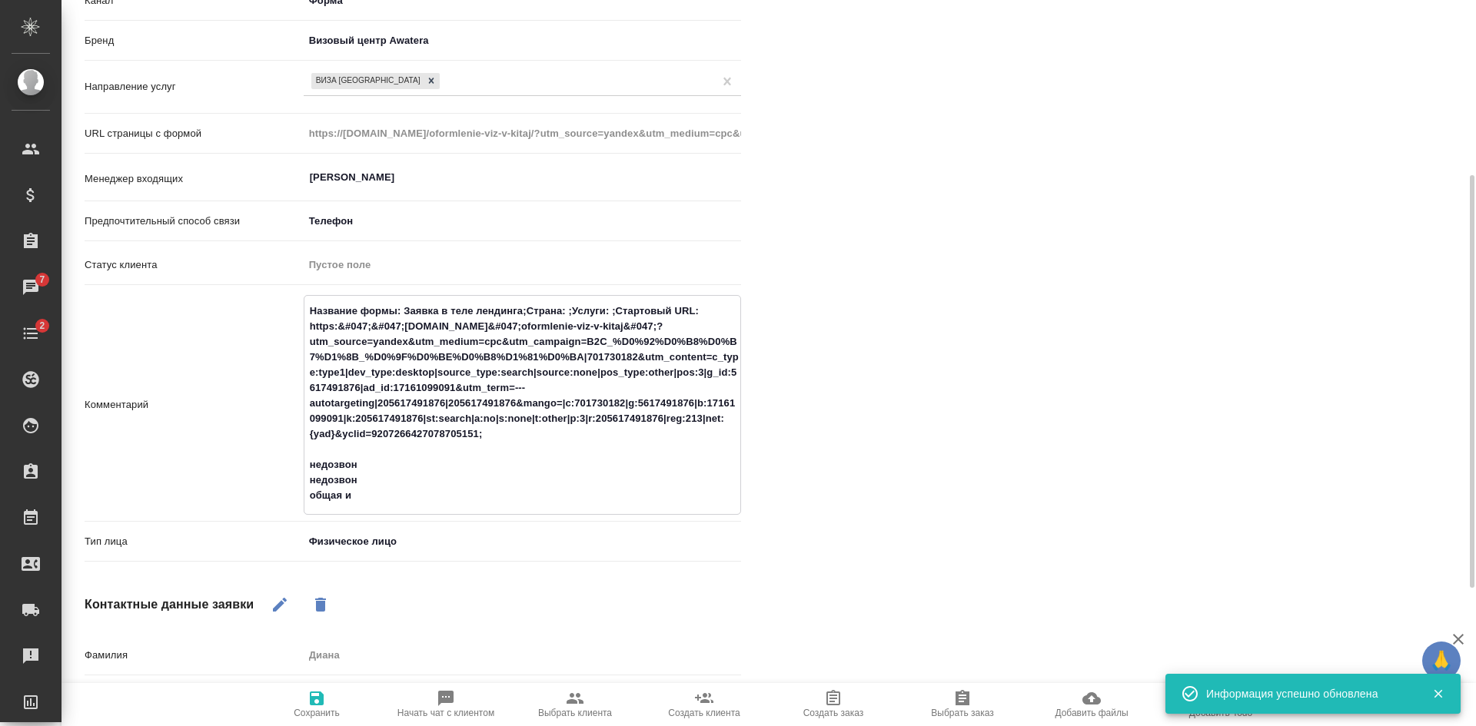
type textarea "Название формы: Заявка в теле лендинга;Страна: ;Услуги: ;Стартовый URL: https:&…"
type textarea "x"
type textarea "Название формы: Заявка в теле лендинга;Страна: ;Услуги: ;Стартовый URL: https:&…"
type textarea "x"
type textarea "Название формы: Заявка в теле лендинга;Страна: ;Услуги: ;Стартовый URL: https:&…"
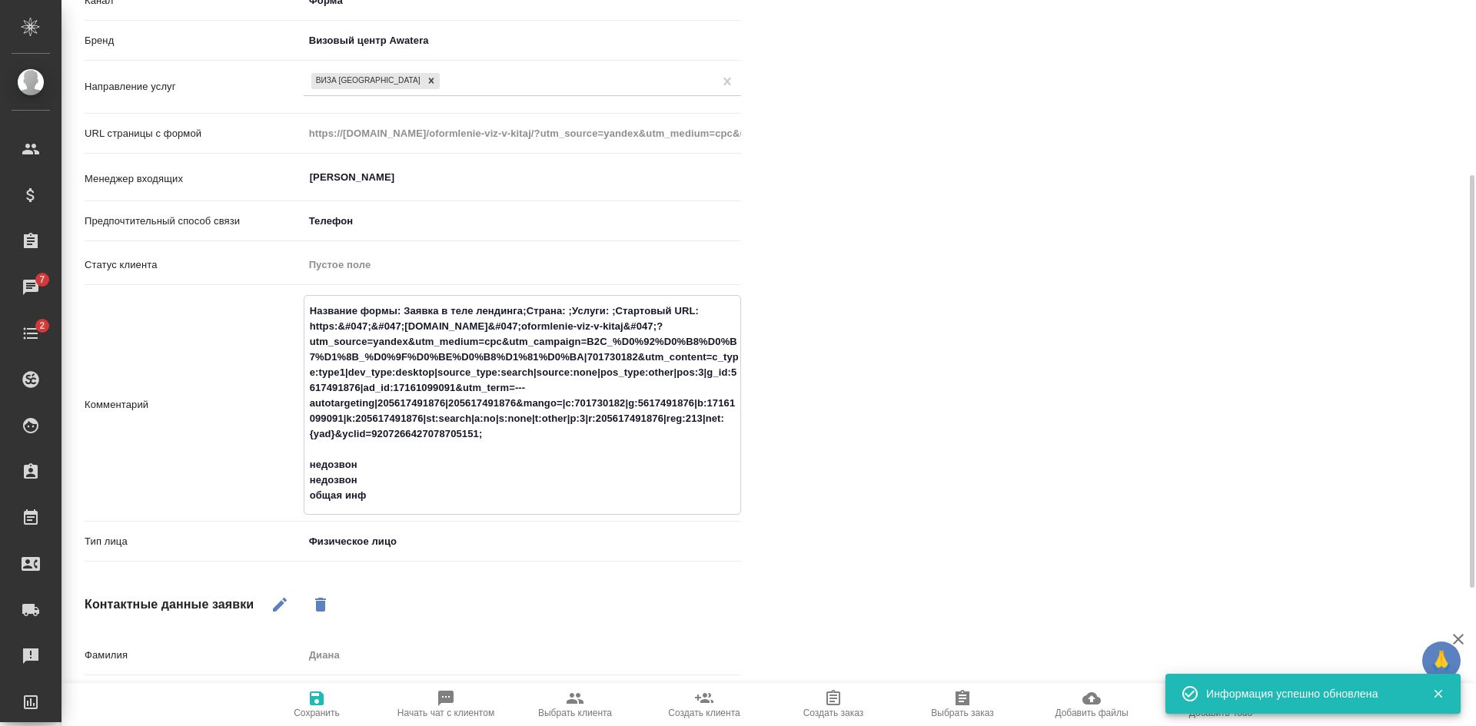
type textarea "x"
type textarea "Название формы: Заявка в теле лендинга;Страна: ;Услуги: ;Стартовый URL: https:&…"
type textarea "x"
type textarea "Название формы: Заявка в теле лендинга;Страна: ;Услуги: ;Стартовый URL: https:&…"
type textarea "x"
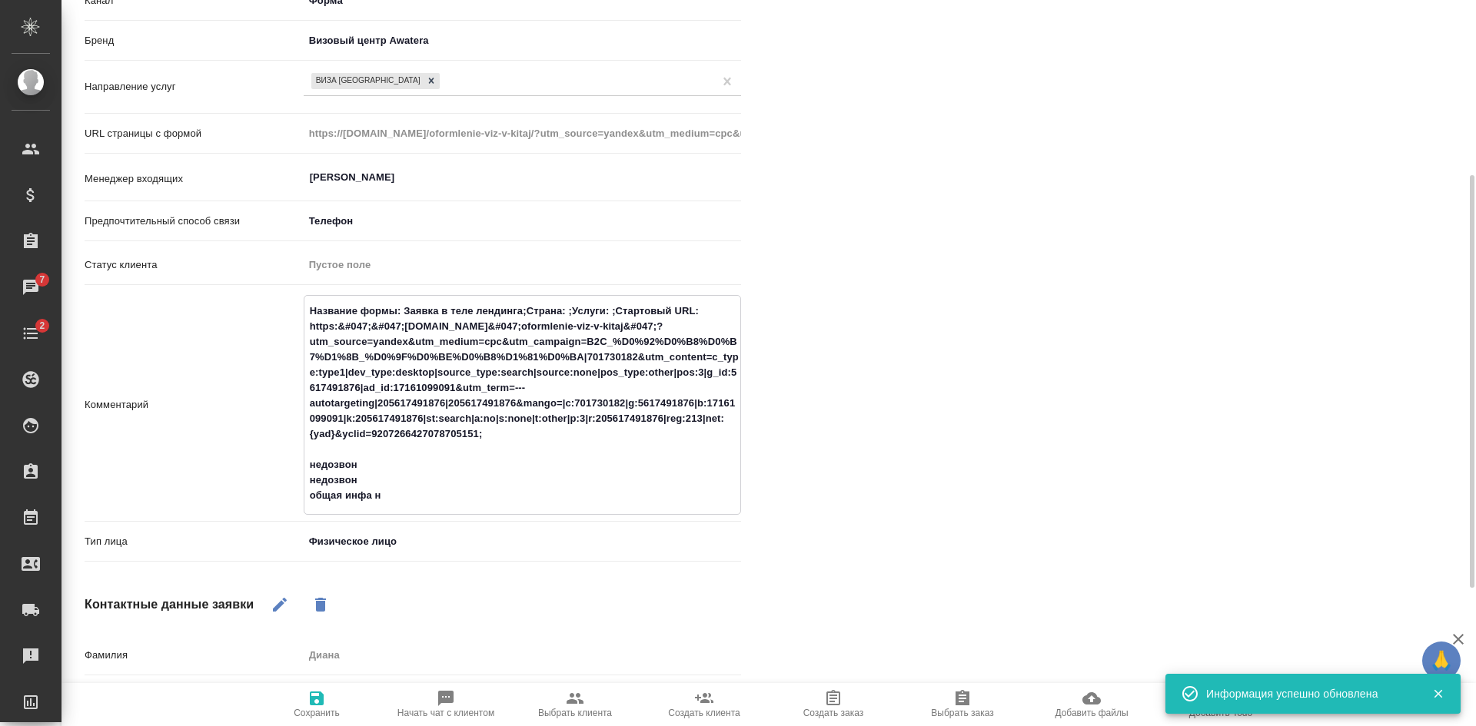
type textarea "Название формы: Заявка в теле лендинга;Страна: ;Услуги: ;Стартовый URL: https:&…"
type textarea "x"
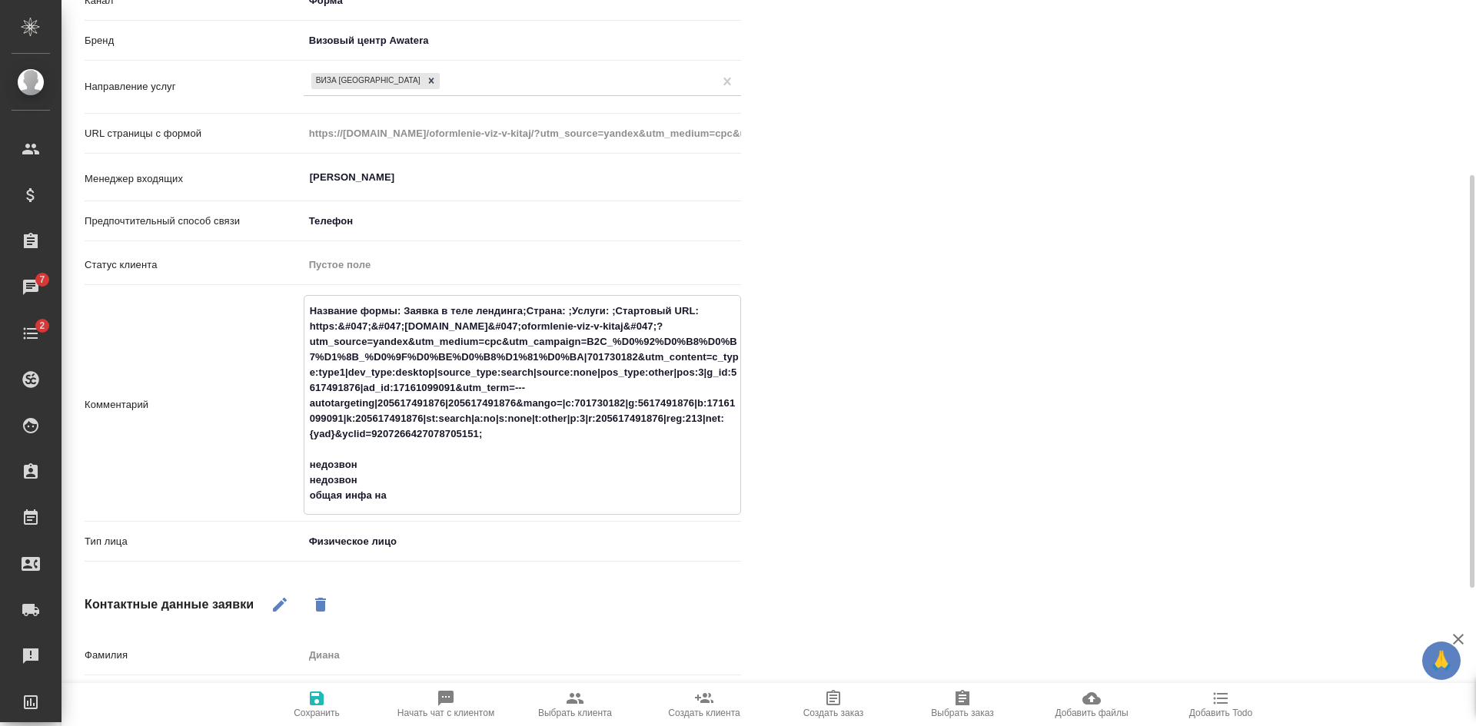
type textarea "Название формы: Заявка в теле лендинга;Страна: ;Услуги: ;Стартовый URL: https:&…"
type textarea "x"
type textarea "Название формы: Заявка в теле лендинга;Страна: ;Услуги: ;Стартовый URL: https:&…"
type textarea "x"
type textarea "Название формы: Заявка в теле лендинга;Страна: ;Услуги: ;Стартовый URL: https:&…"
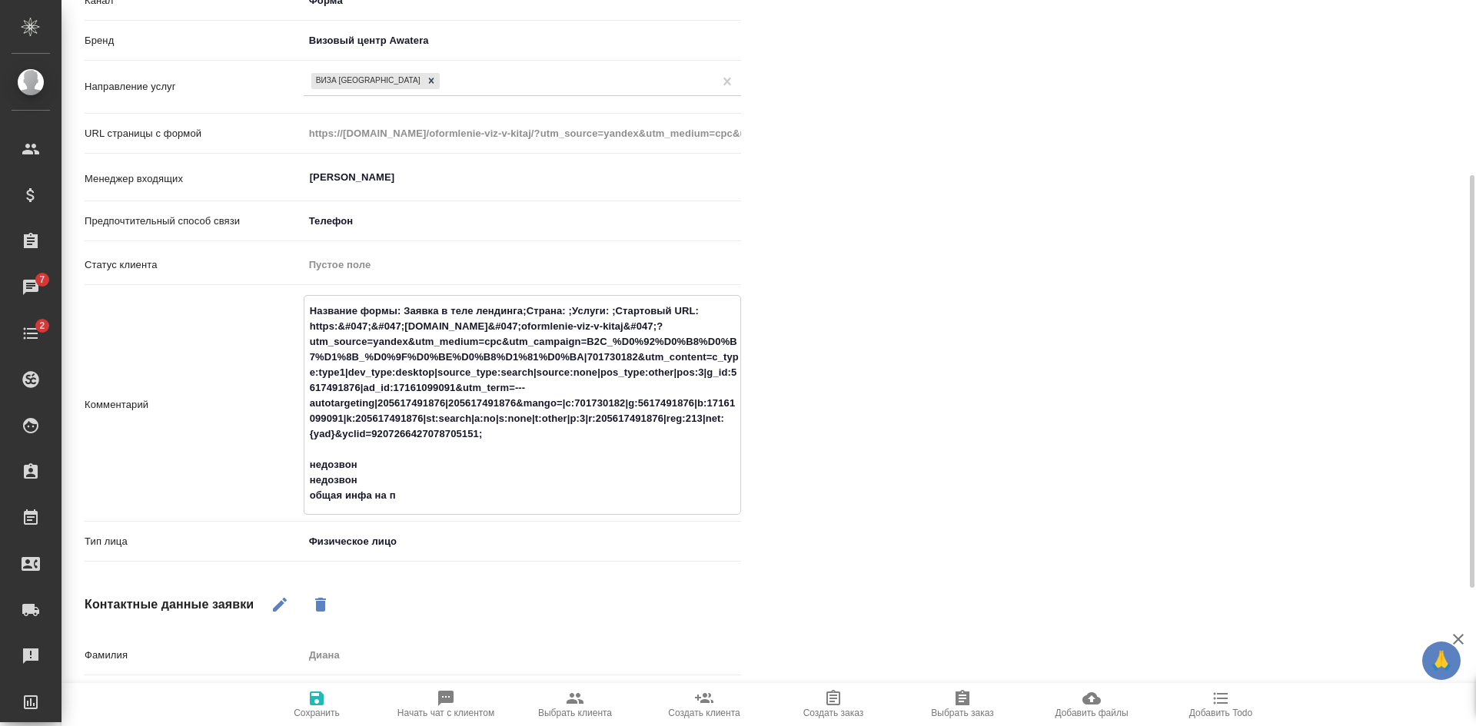
type textarea "x"
type textarea "Название формы: Заявка в теле лендинга;Страна: ;Услуги: ;Стартовый URL: https:&…"
type textarea "x"
type textarea "Название формы: Заявка в теле лендинга;Страна: ;Услуги: ;Стартовый URL: https:&…"
type textarea "x"
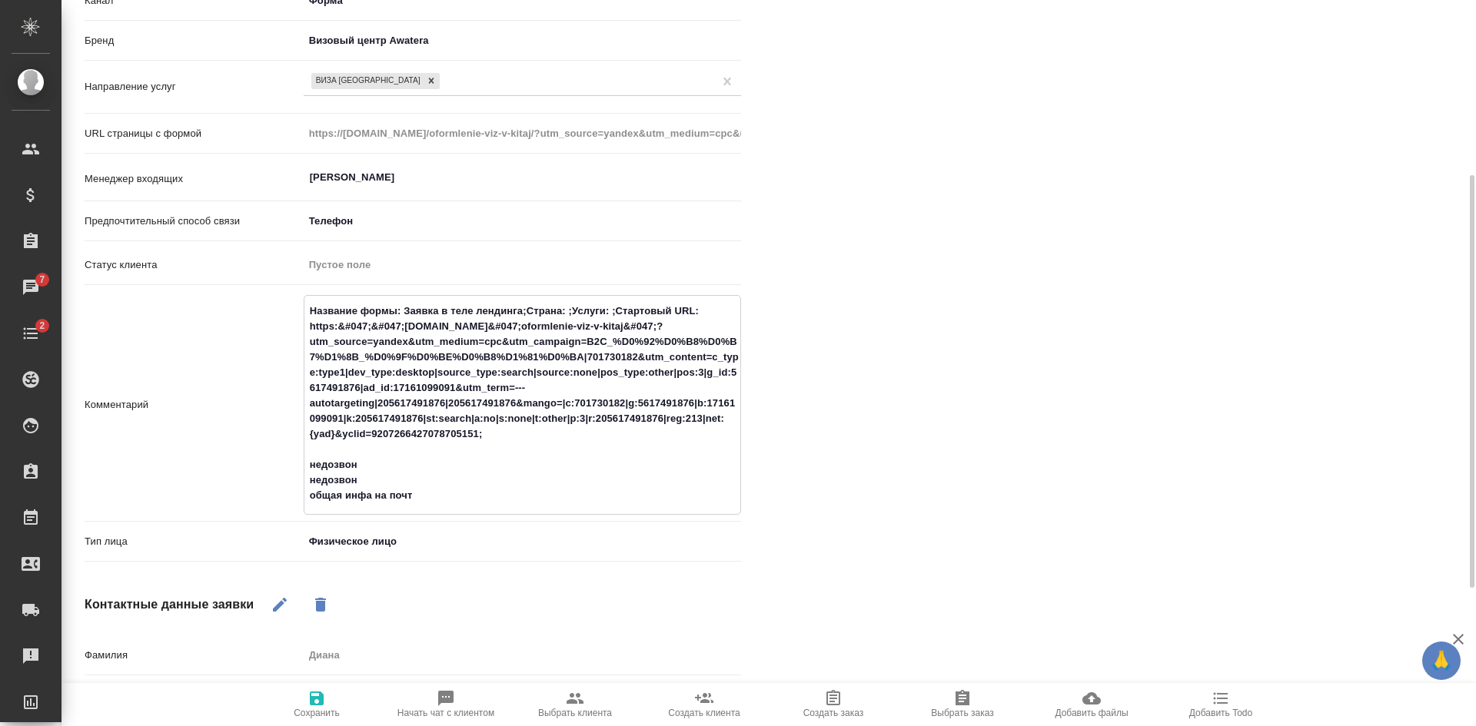
type textarea "Название формы: Заявка в теле лендинга;Страна: ;Услуги: ;Стартовый URL: https:&…"
type textarea "x"
type textarea "Название формы: Заявка в теле лендинга;Страна: ;Услуги: ;Стартовый URL: https:&…"
type textarea "x"
click at [310, 696] on icon "button" at bounding box center [317, 699] width 14 height 14
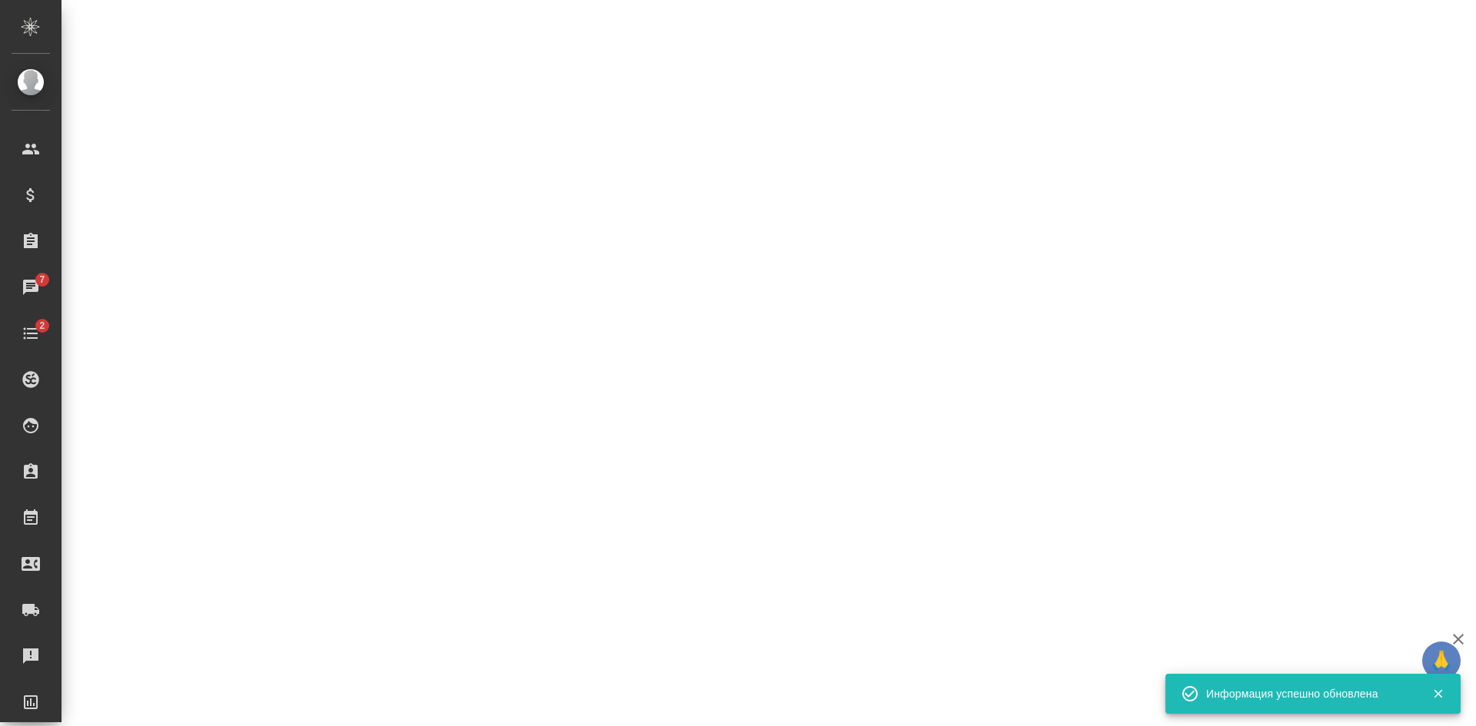
select select "RU"
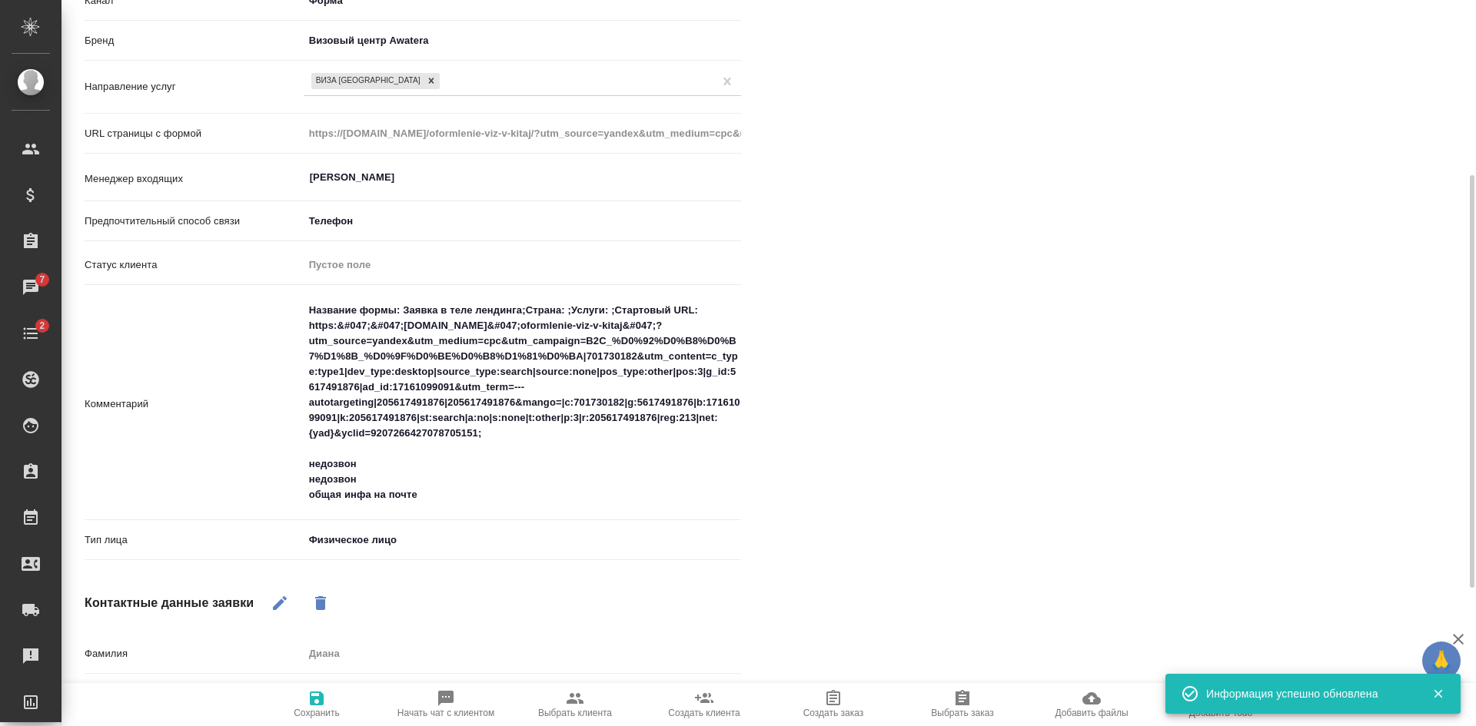
click at [558, 710] on span "Выбрать клиента" at bounding box center [575, 713] width 74 height 11
type textarea "x"
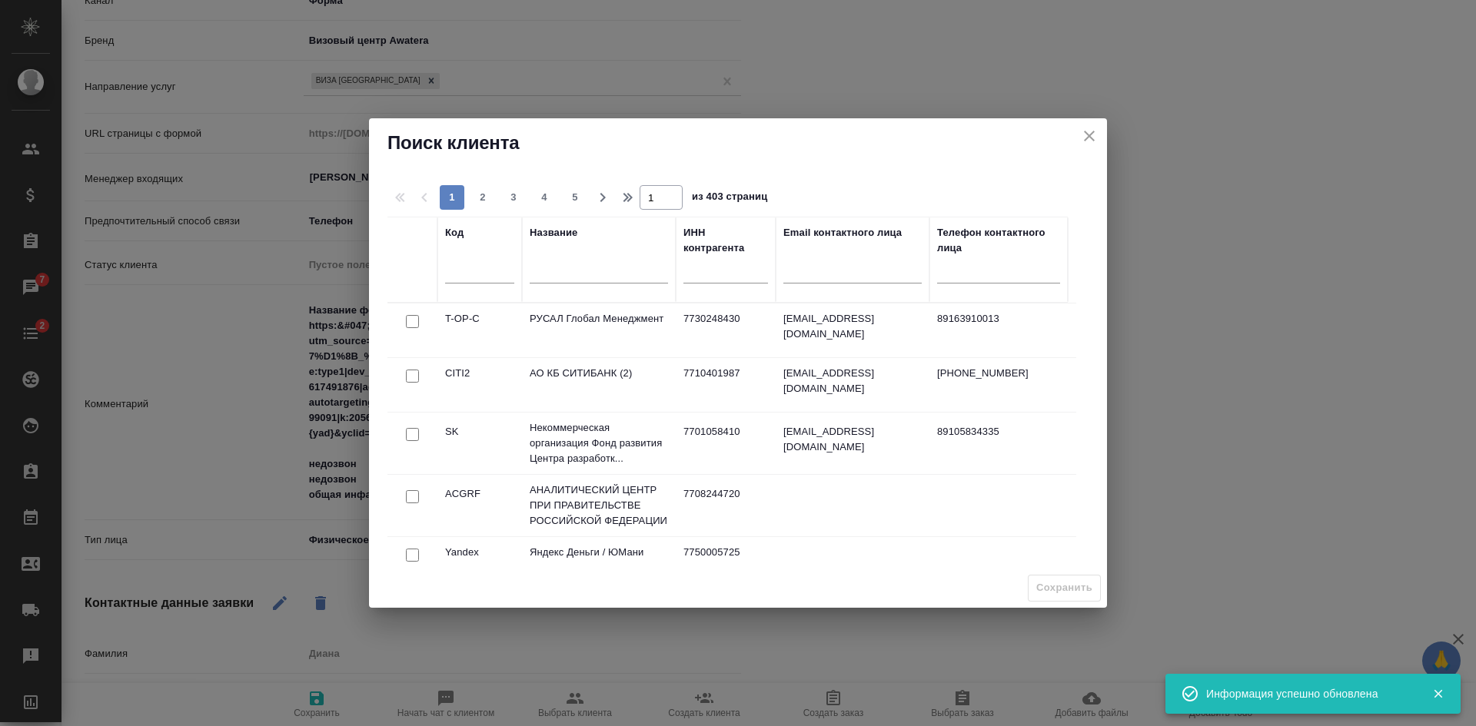
click at [596, 267] on input "text" at bounding box center [599, 273] width 138 height 19
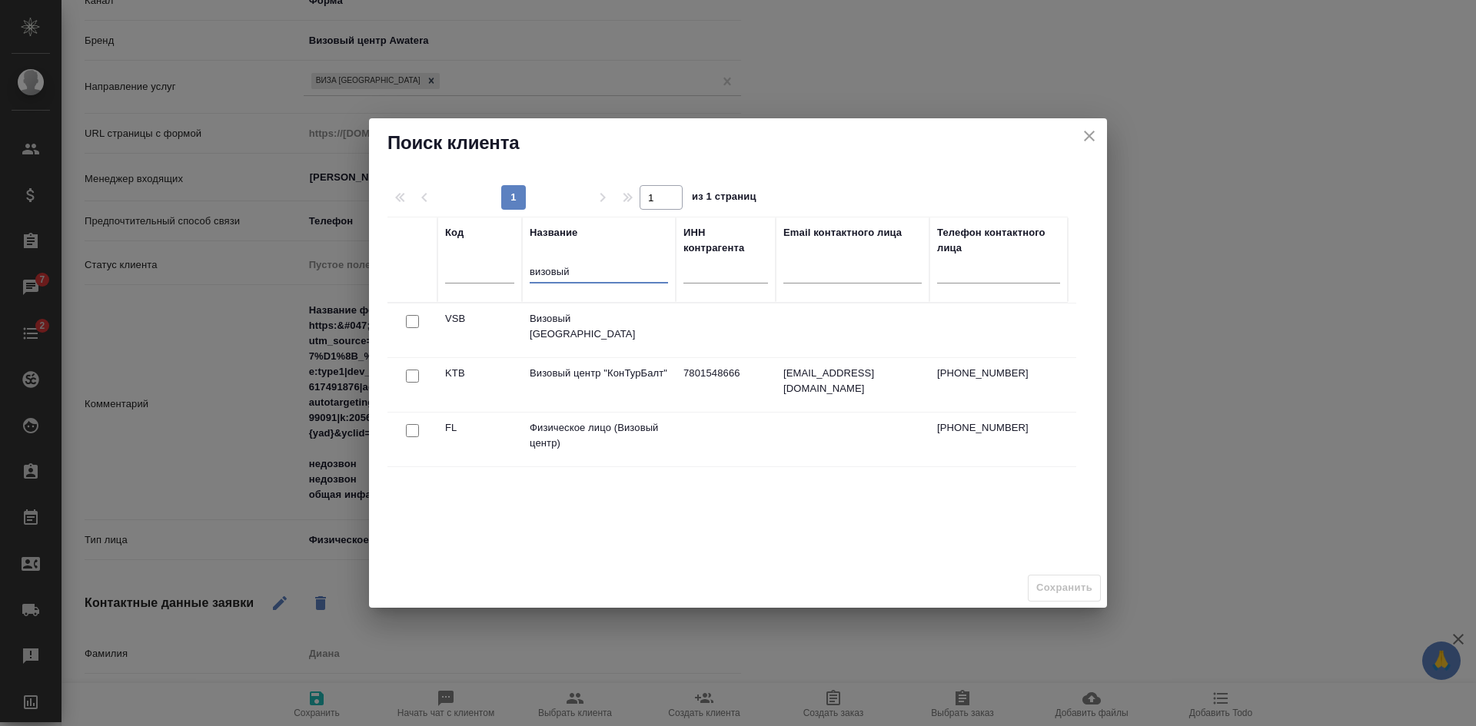
type input "визовый"
click at [412, 427] on input "checkbox" at bounding box center [412, 430] width 13 height 13
checkbox input "true"
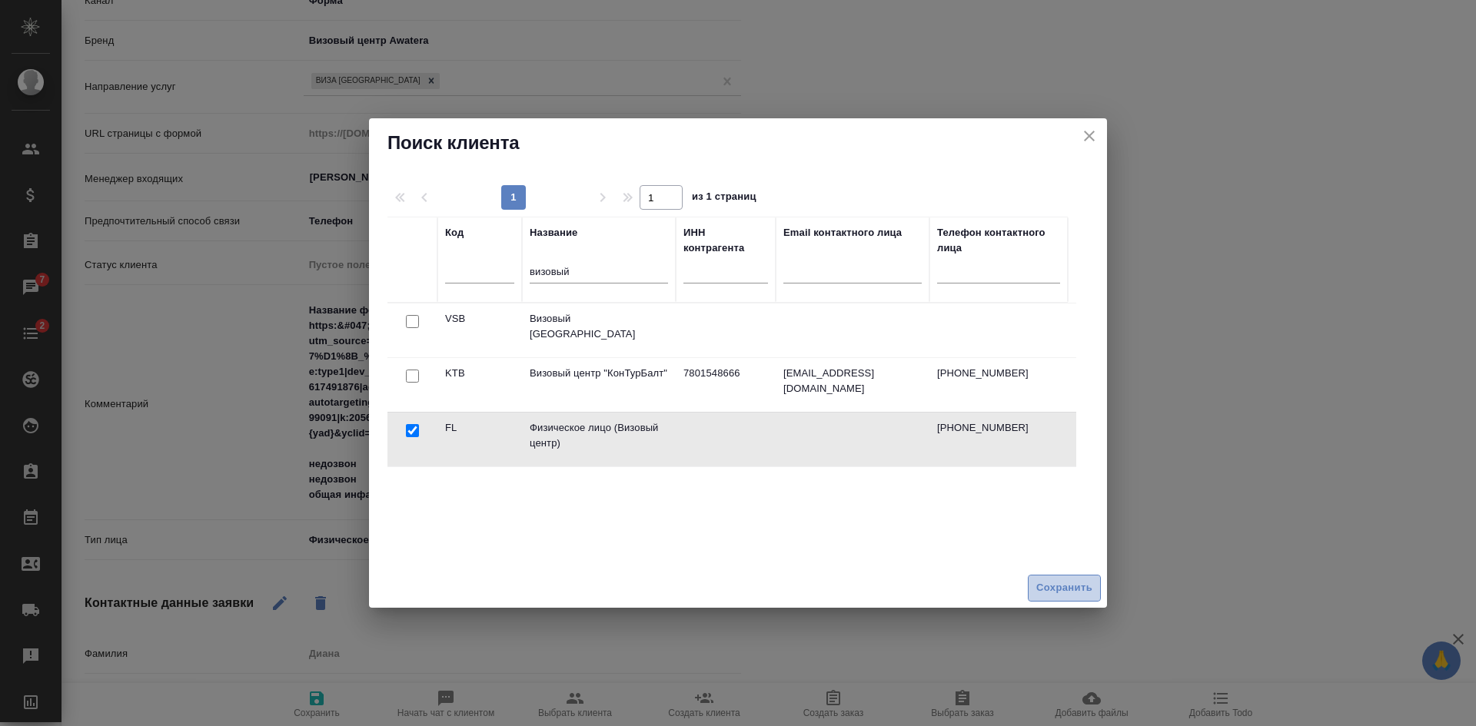
click at [1066, 580] on span "Сохранить" at bounding box center [1064, 589] width 56 height 18
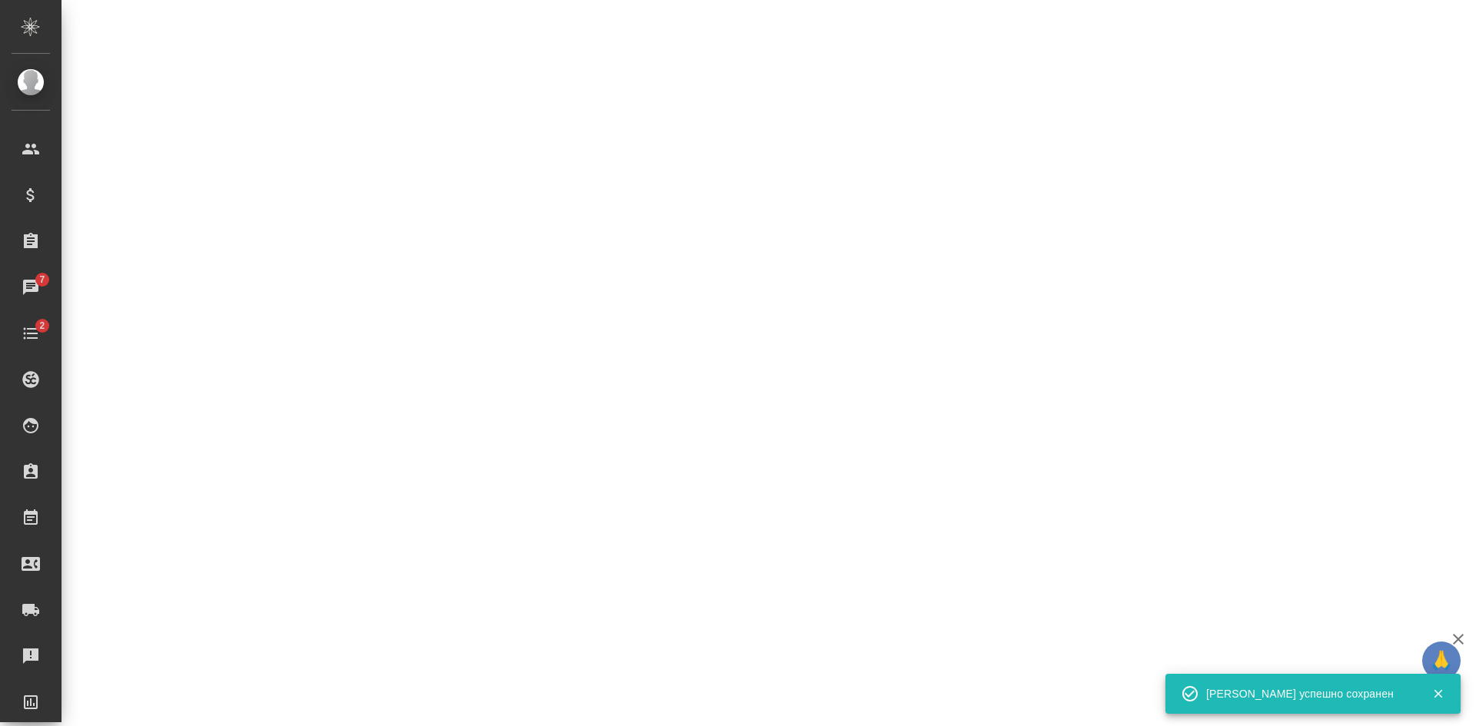
select select "RU"
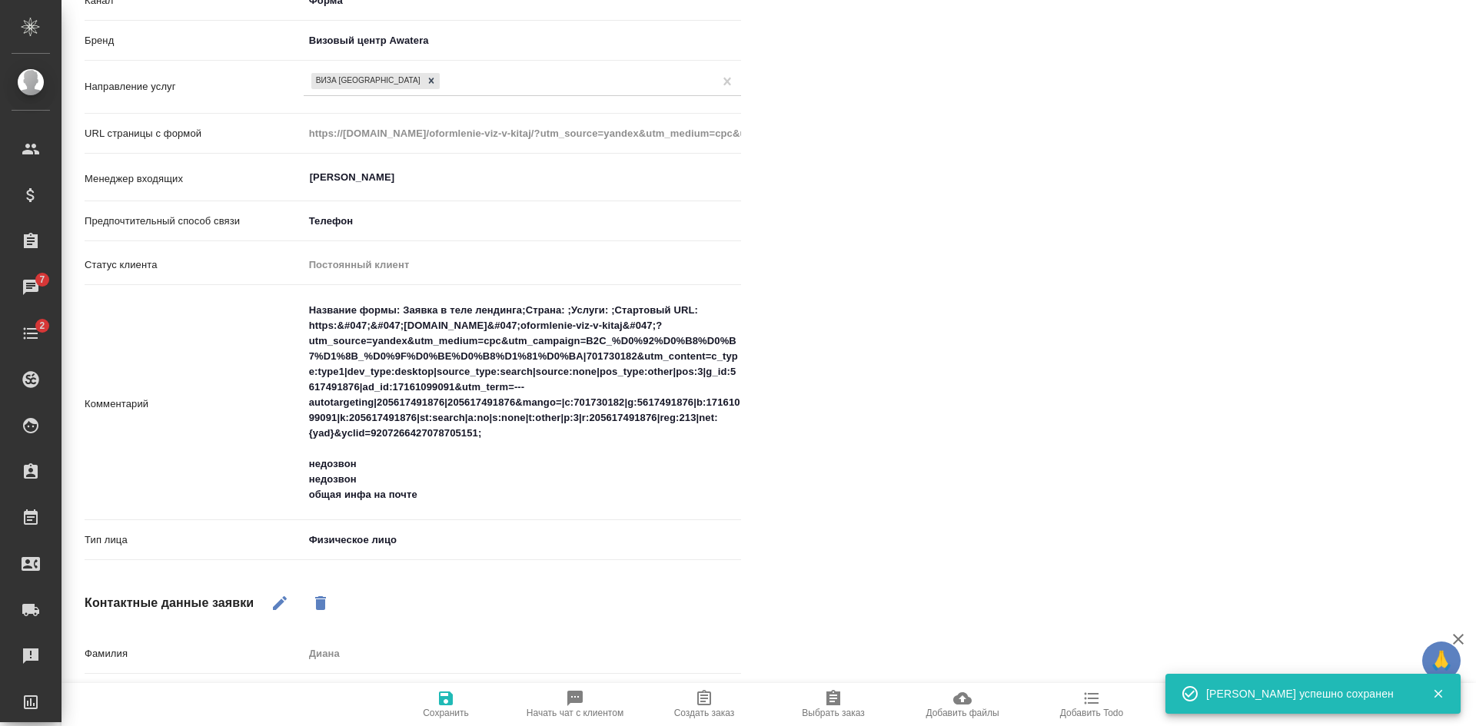
scroll to position [0, 0]
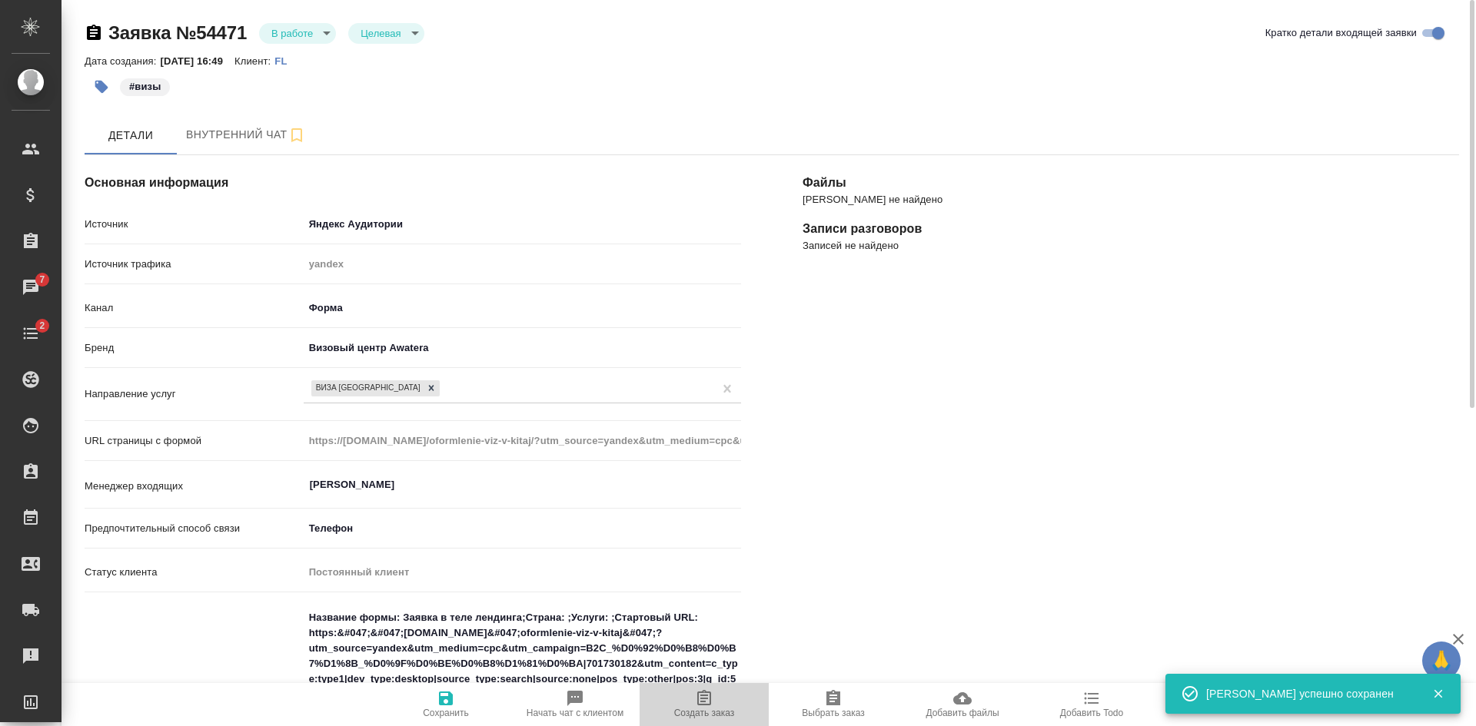
click at [712, 710] on span "Создать заказ" at bounding box center [704, 713] width 61 height 11
type textarea "x"
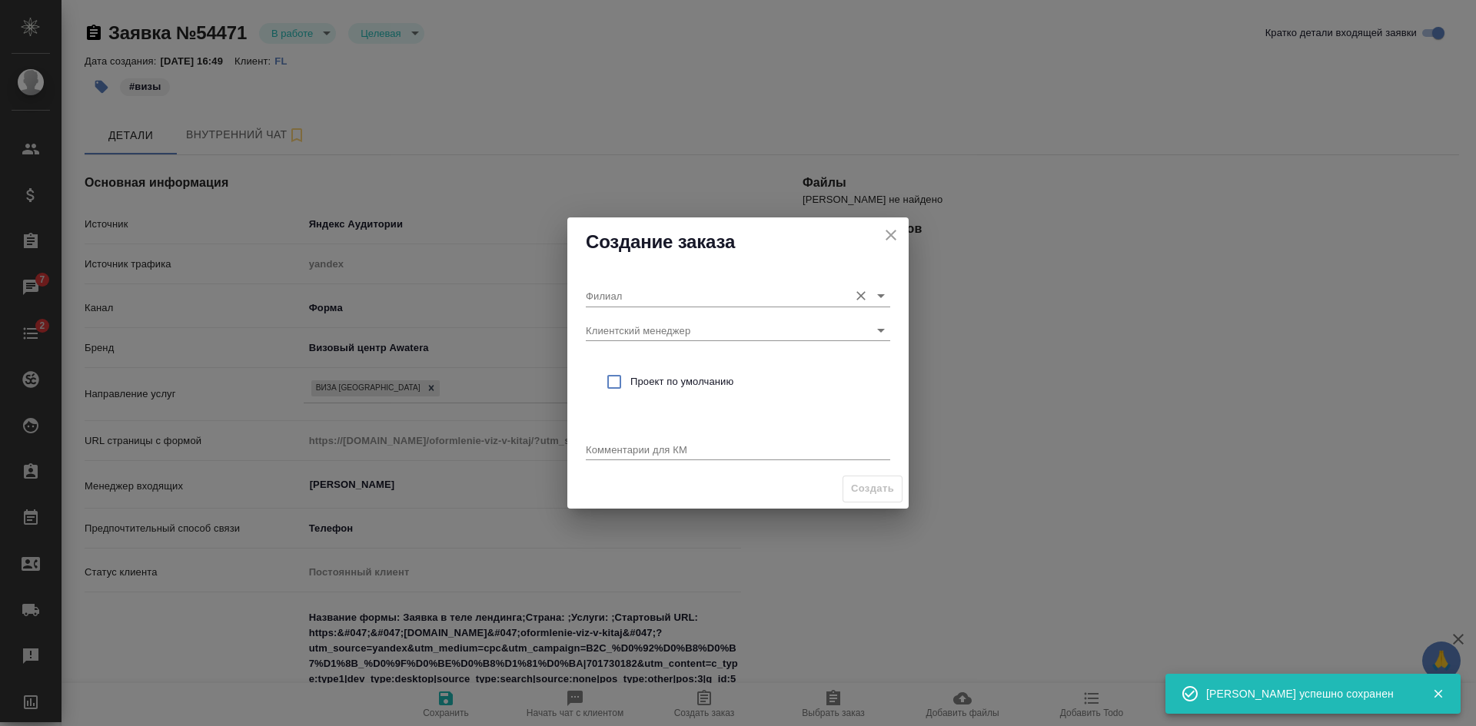
click at [653, 295] on input "Филиал" at bounding box center [713, 295] width 255 height 21
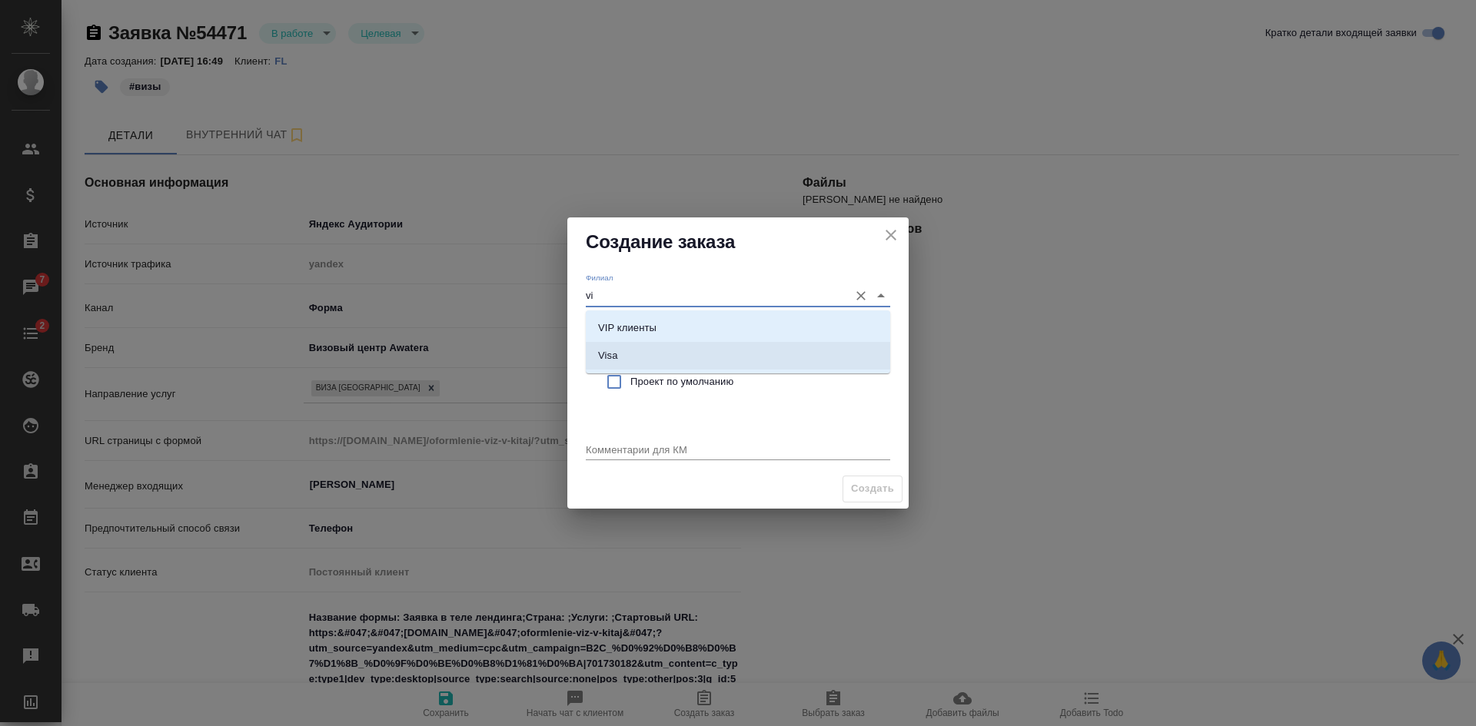
click at [633, 354] on li "Visa" at bounding box center [738, 356] width 304 height 28
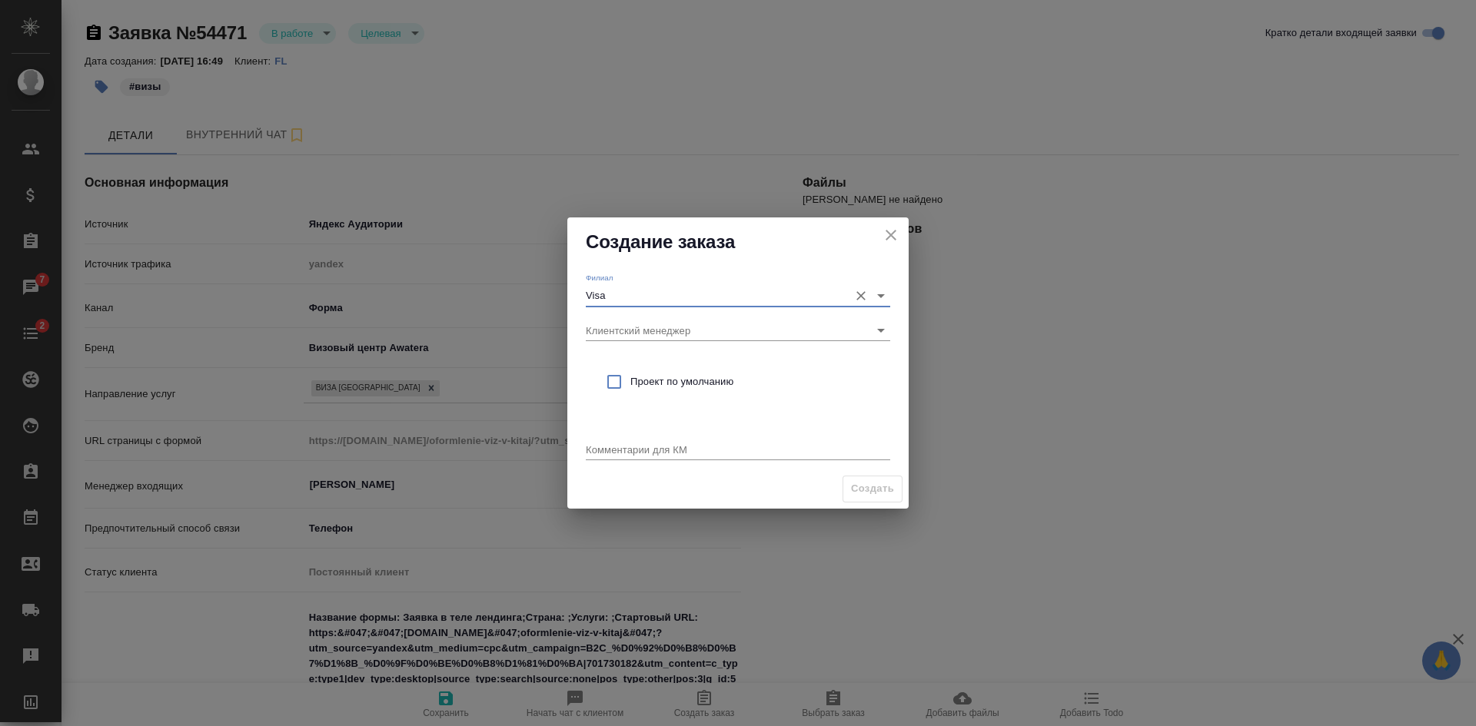
type input "Visa"
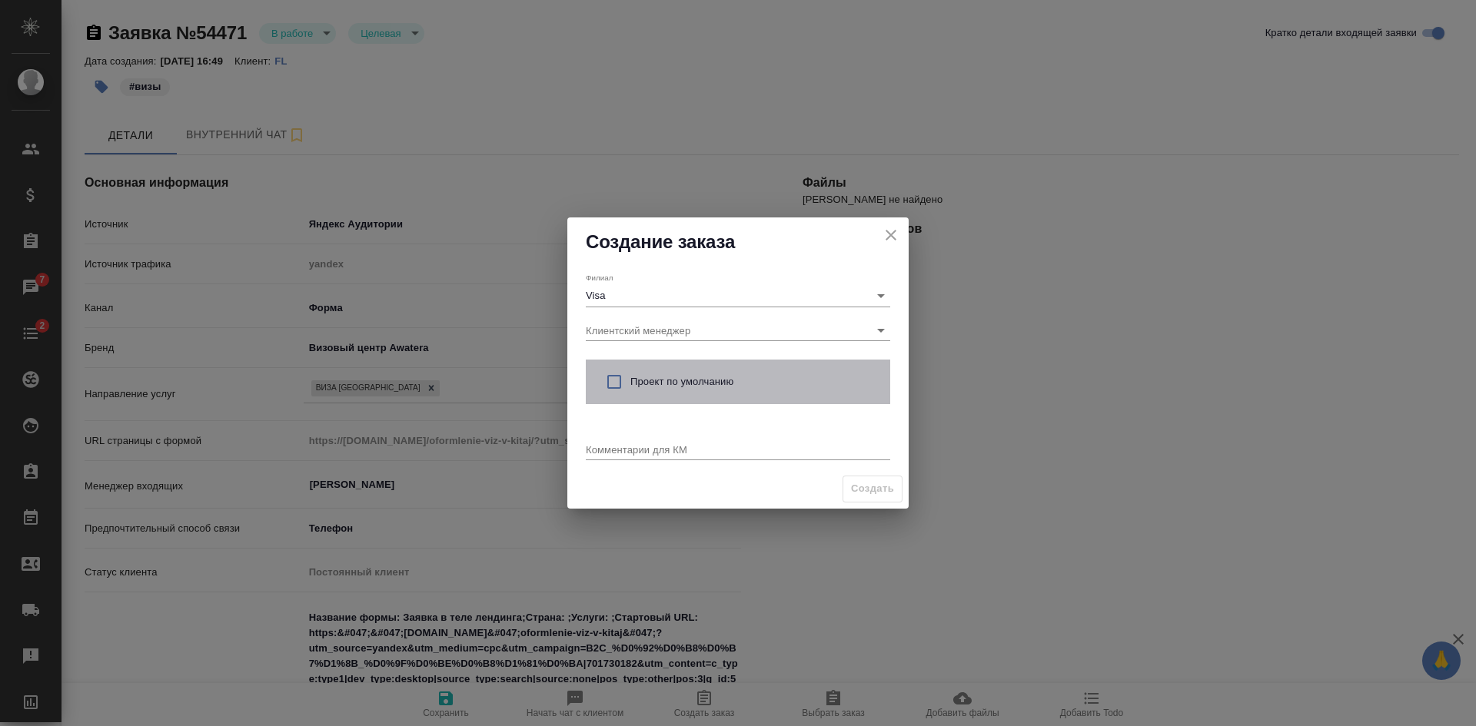
click at [636, 376] on span "Проект по умолчанию" at bounding box center [754, 381] width 248 height 15
checkbox input "true"
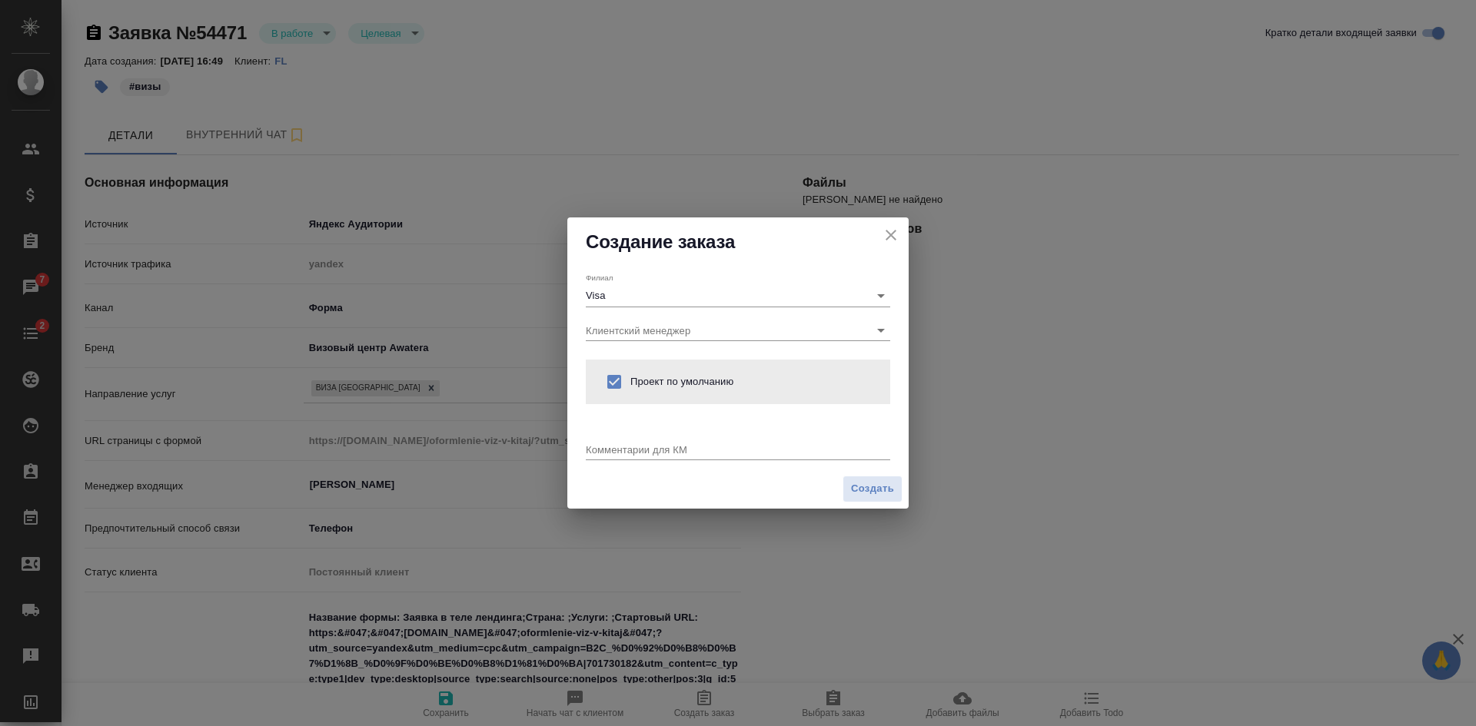
click at [699, 454] on textarea at bounding box center [738, 450] width 304 height 12
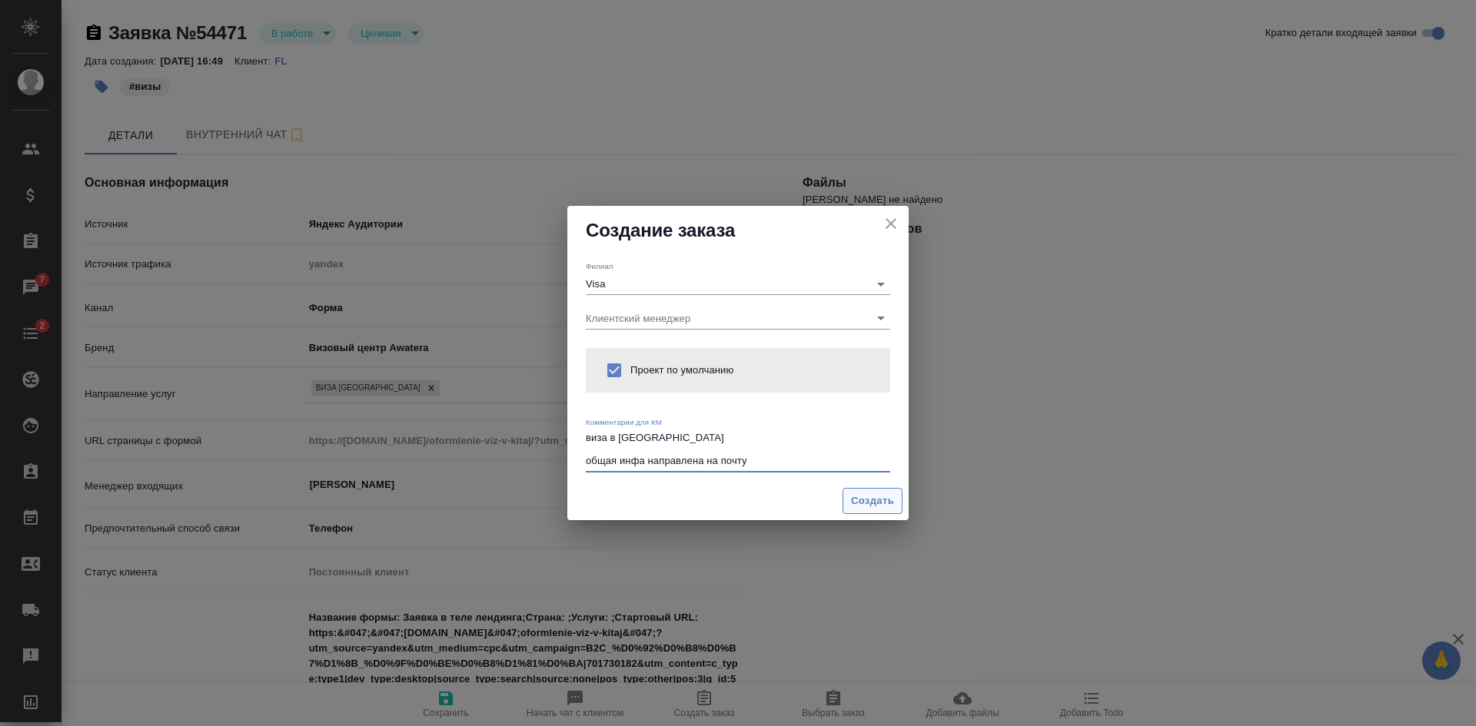
type textarea "виза в [GEOGRAPHIC_DATA] общая инфа направлена на почту"
click at [862, 502] on span "Создать" at bounding box center [872, 502] width 43 height 18
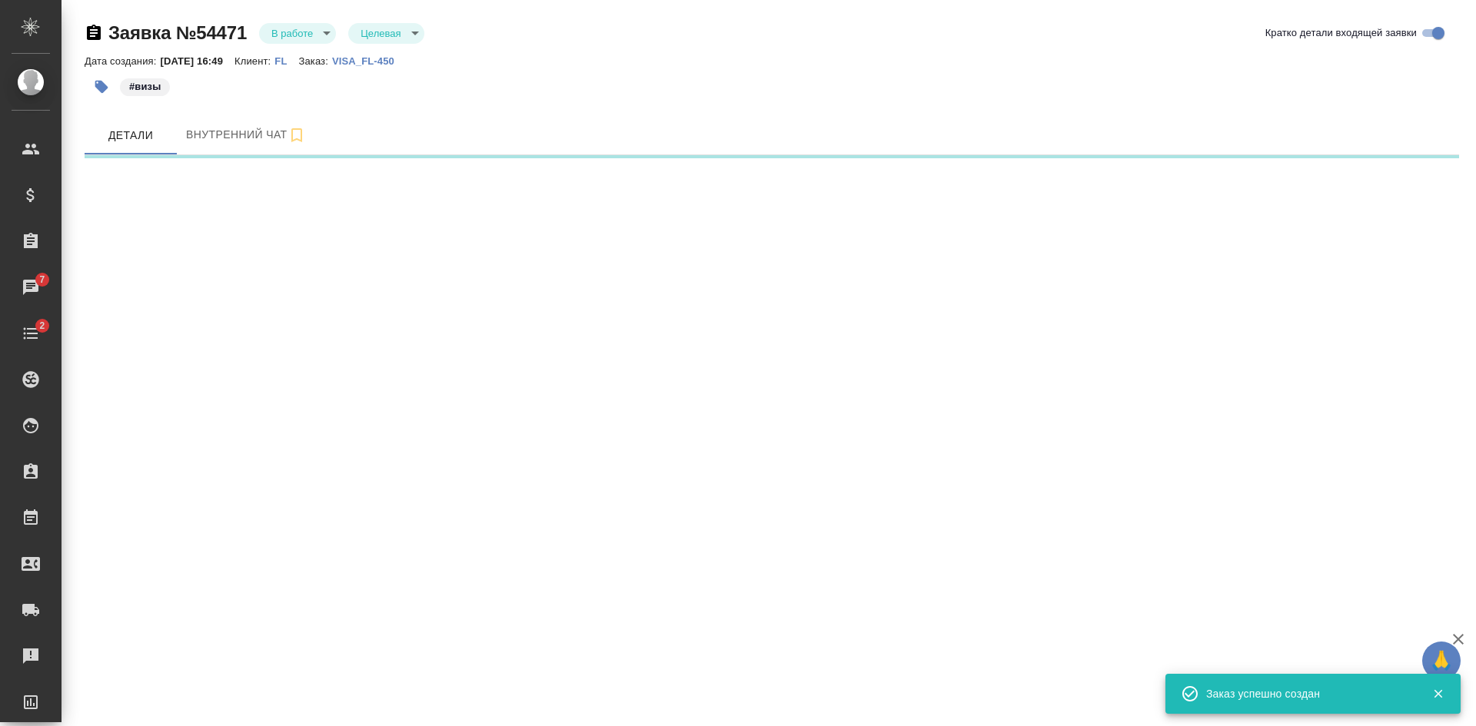
select select "RU"
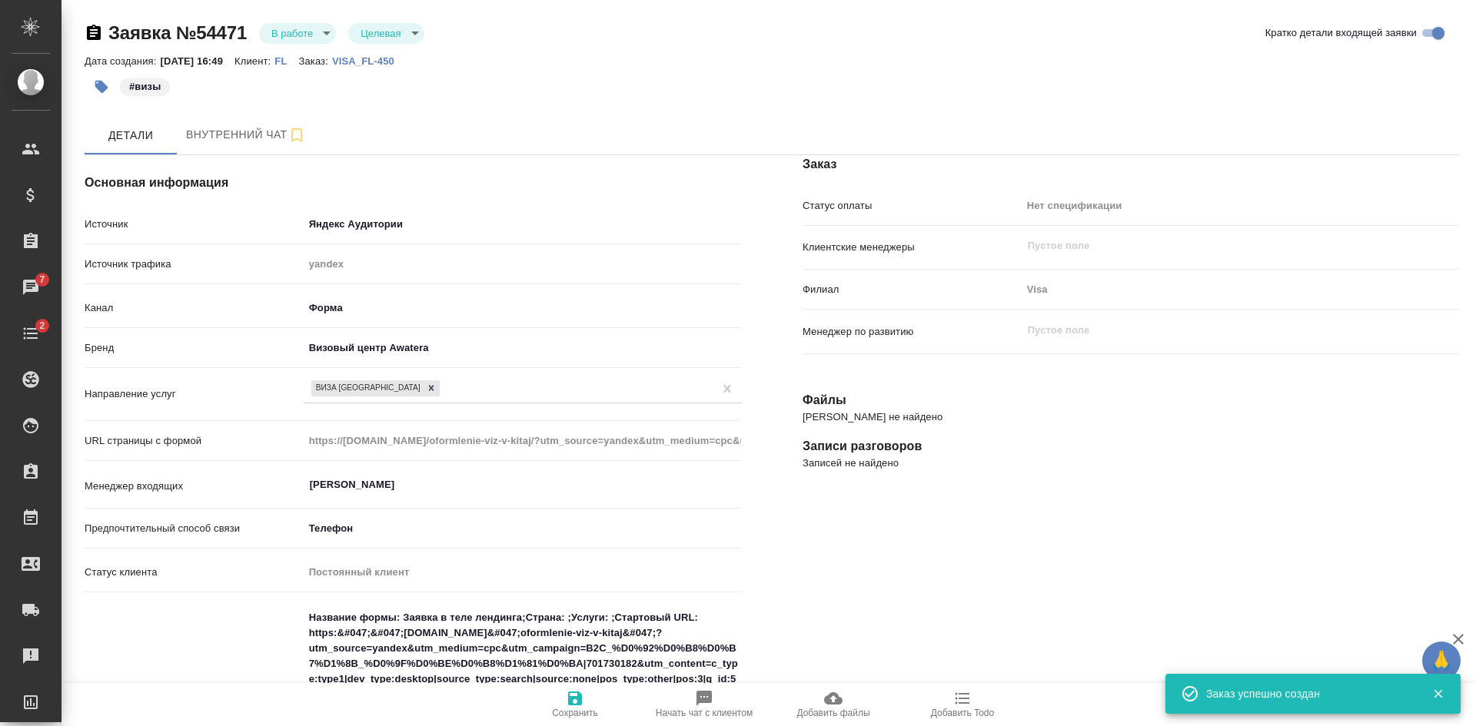
type textarea "x"
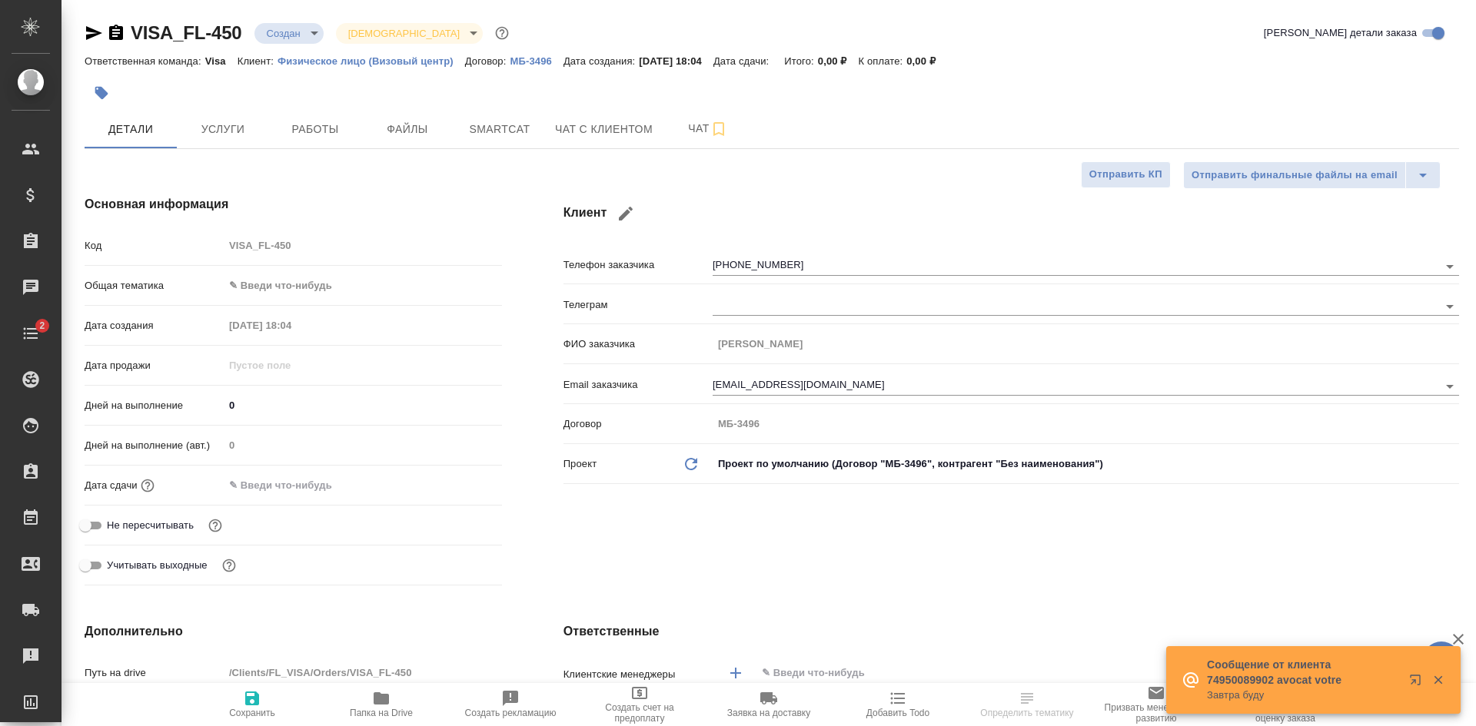
select select "RU"
type textarea "x"
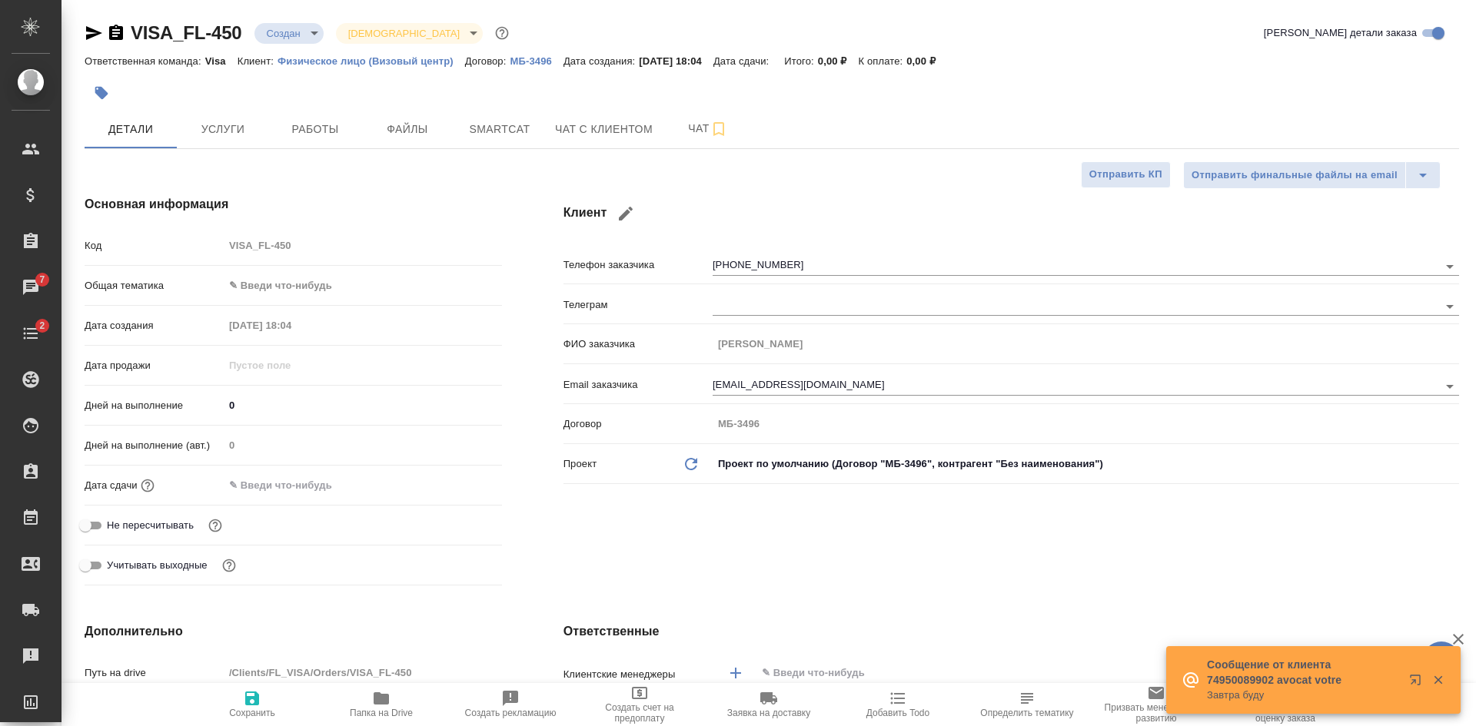
type textarea "x"
